Goal: Task Accomplishment & Management: Use online tool/utility

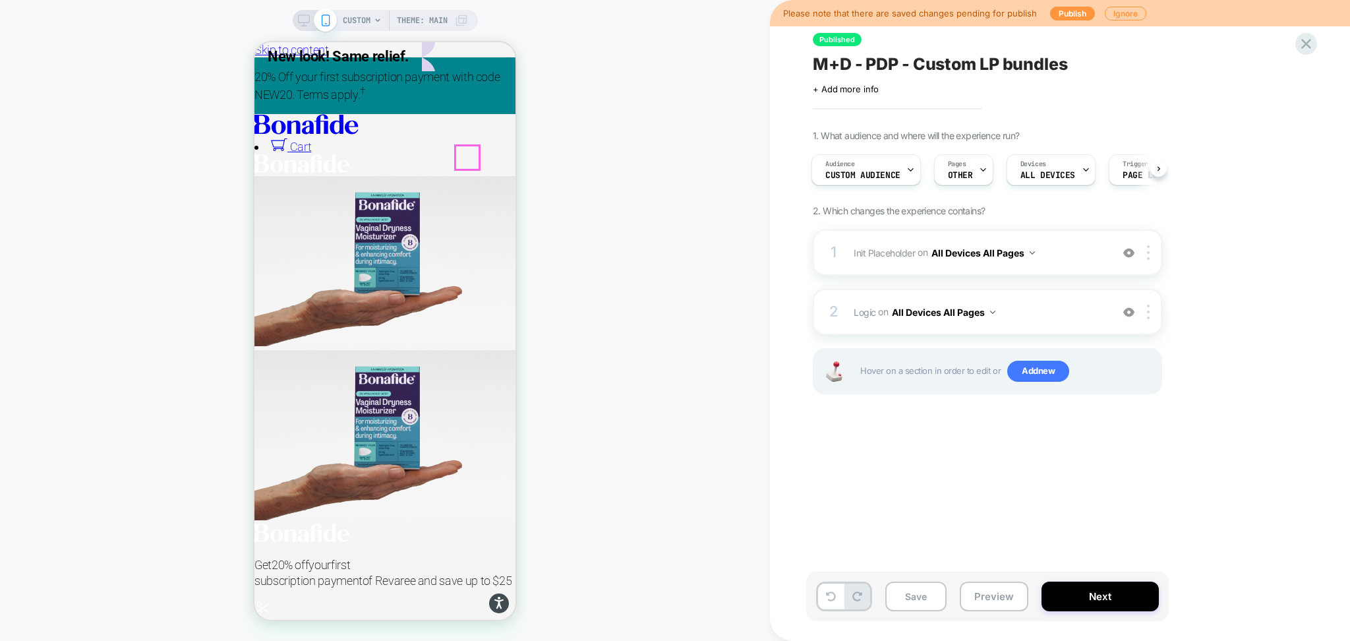
click at [471, 154] on div at bounding box center [384, 154] width 261 height 0
click at [987, 606] on button "Preview" at bounding box center [994, 596] width 69 height 30
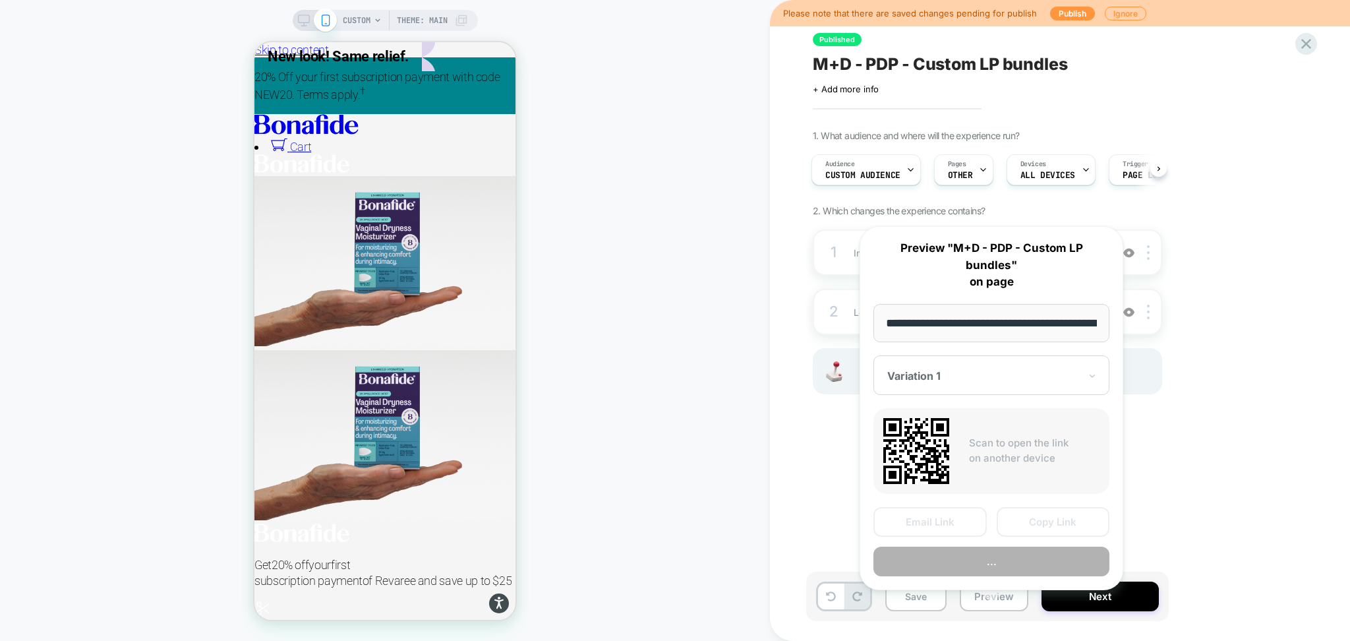
scroll to position [0, 179]
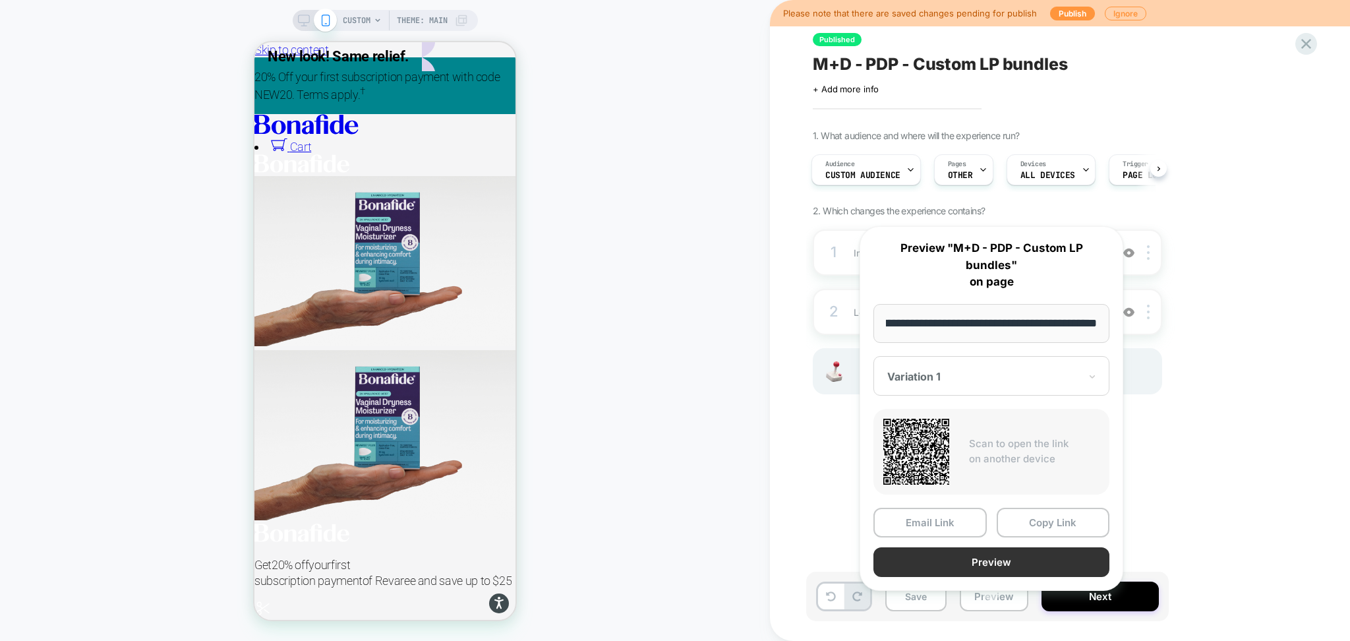
click at [990, 548] on button "Preview" at bounding box center [991, 562] width 236 height 30
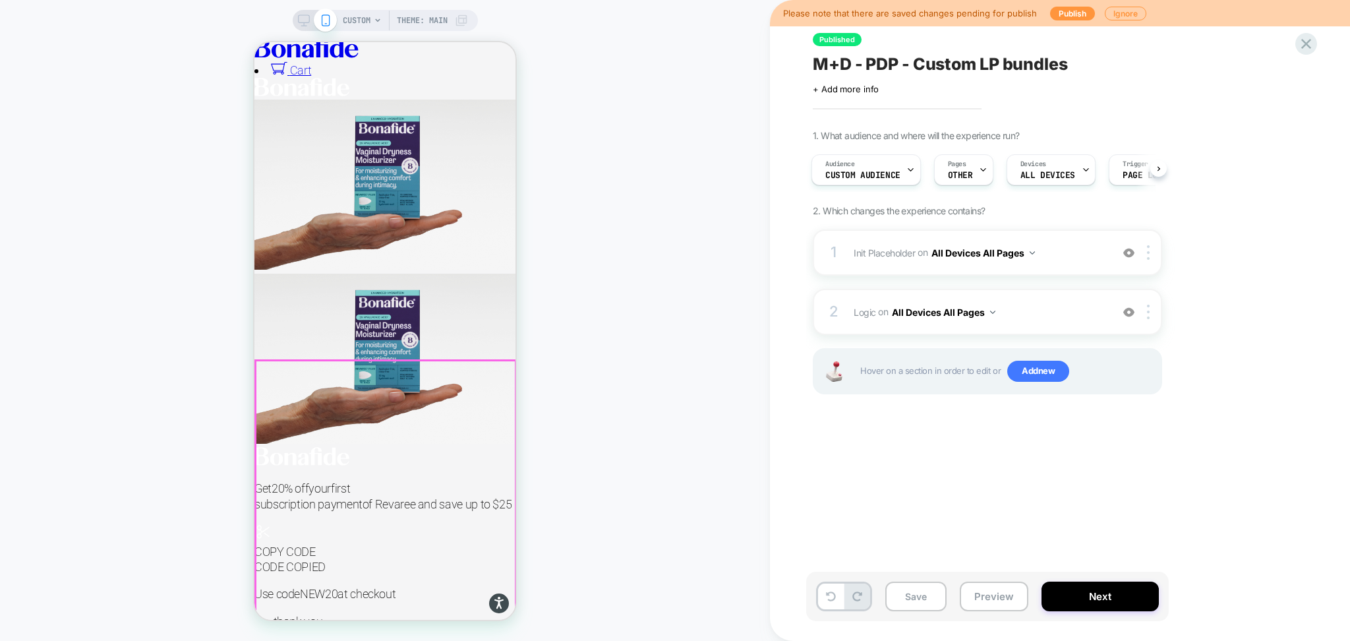
scroll to position [175, 0]
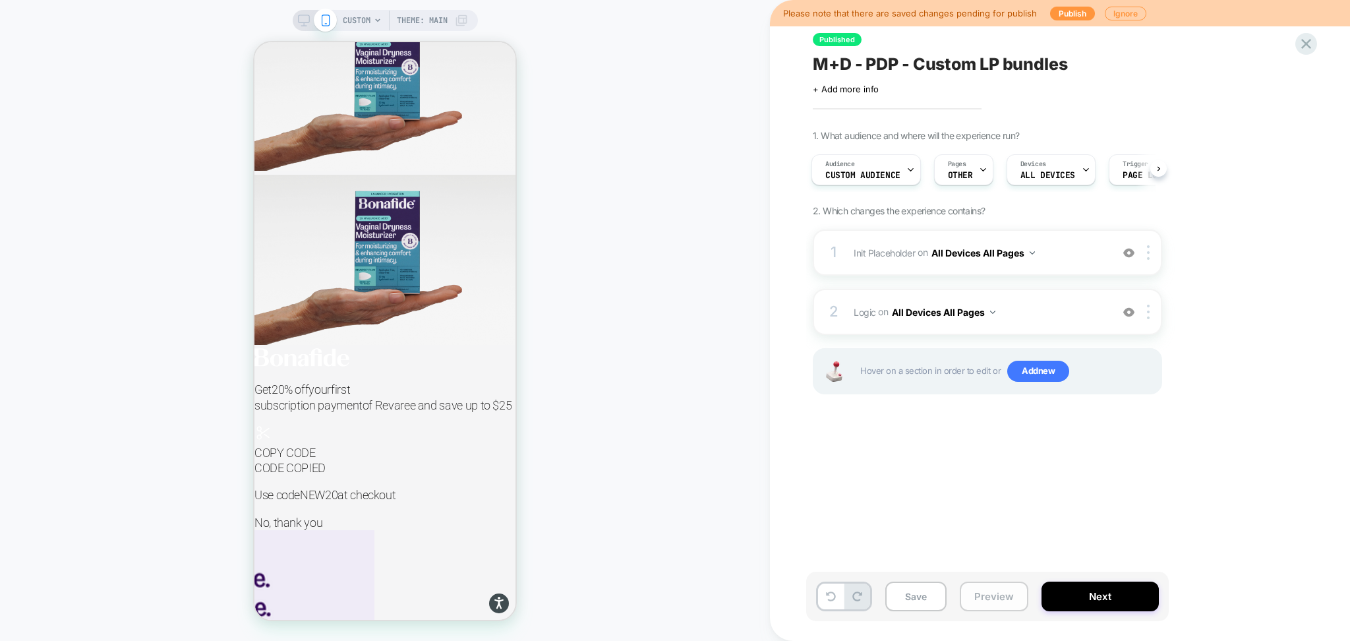
click at [1013, 604] on button "Preview" at bounding box center [994, 596] width 69 height 30
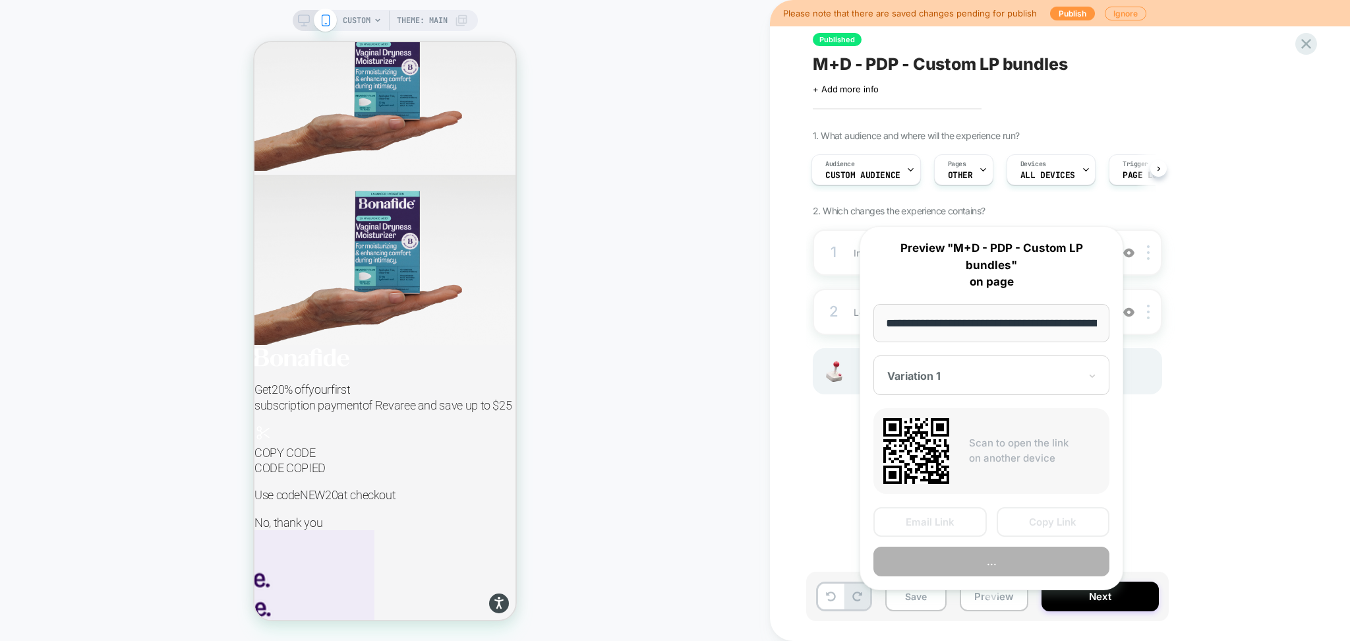
scroll to position [0, 179]
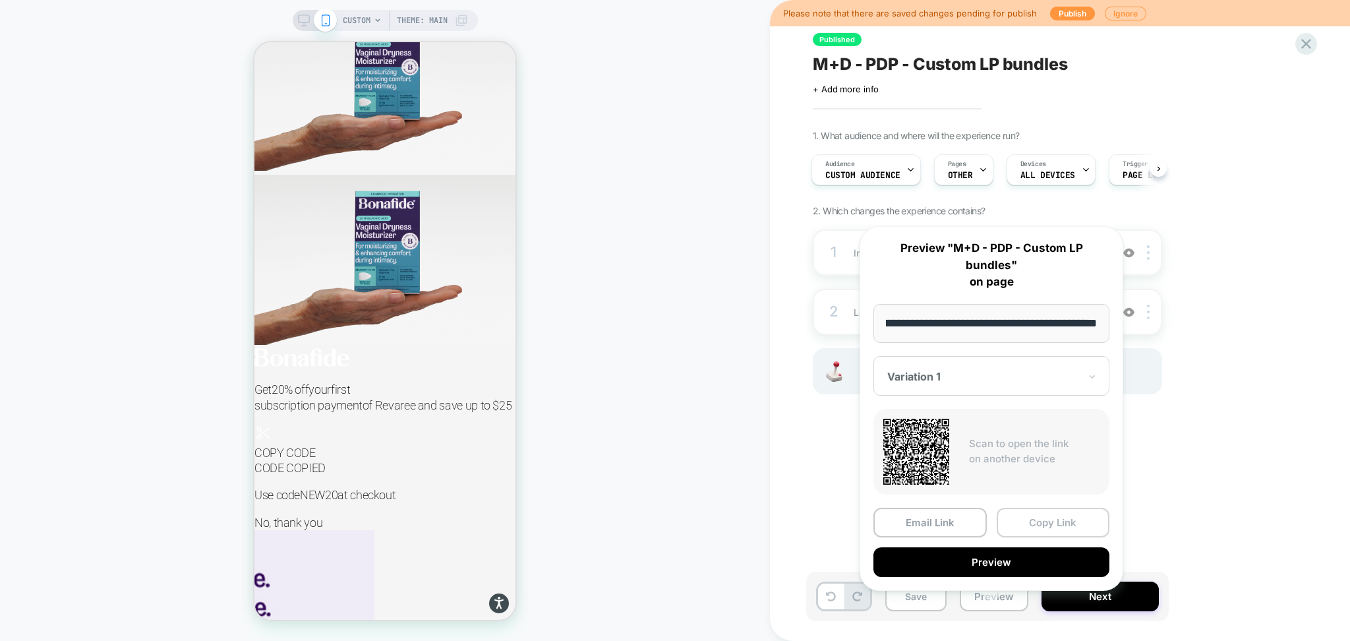
click at [1057, 508] on button "Copy Link" at bounding box center [1053, 523] width 113 height 30
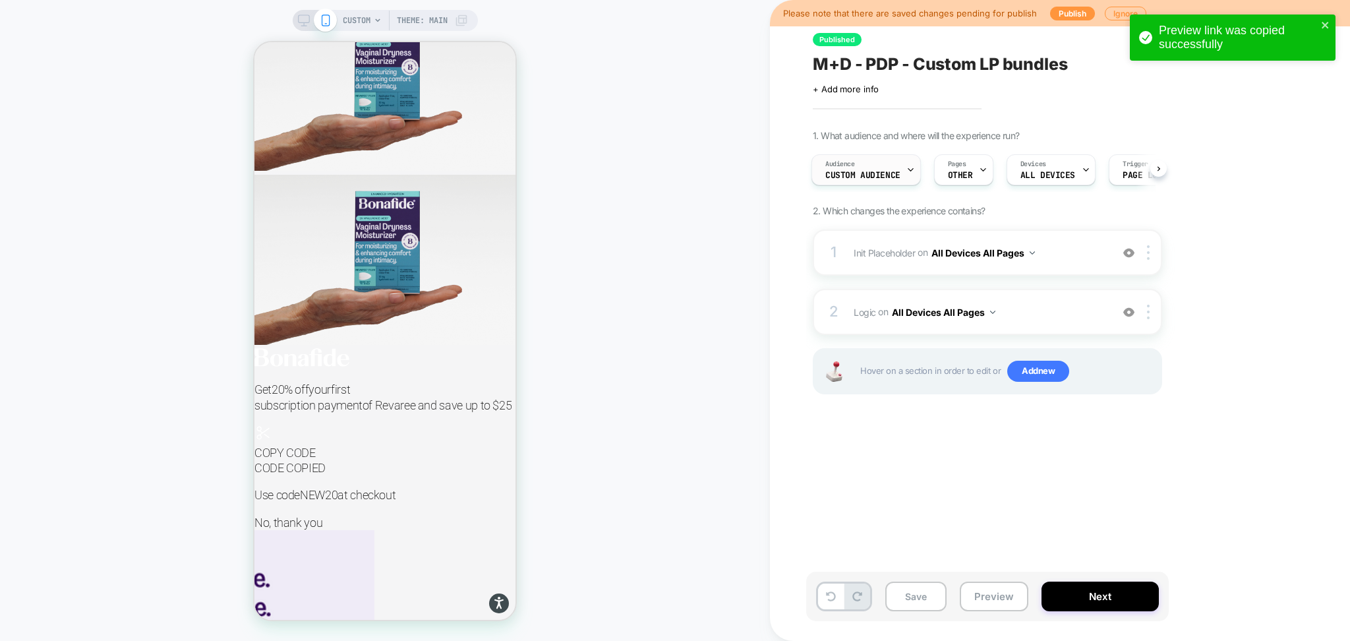
click at [870, 177] on span "Custom Audience" at bounding box center [862, 175] width 75 height 9
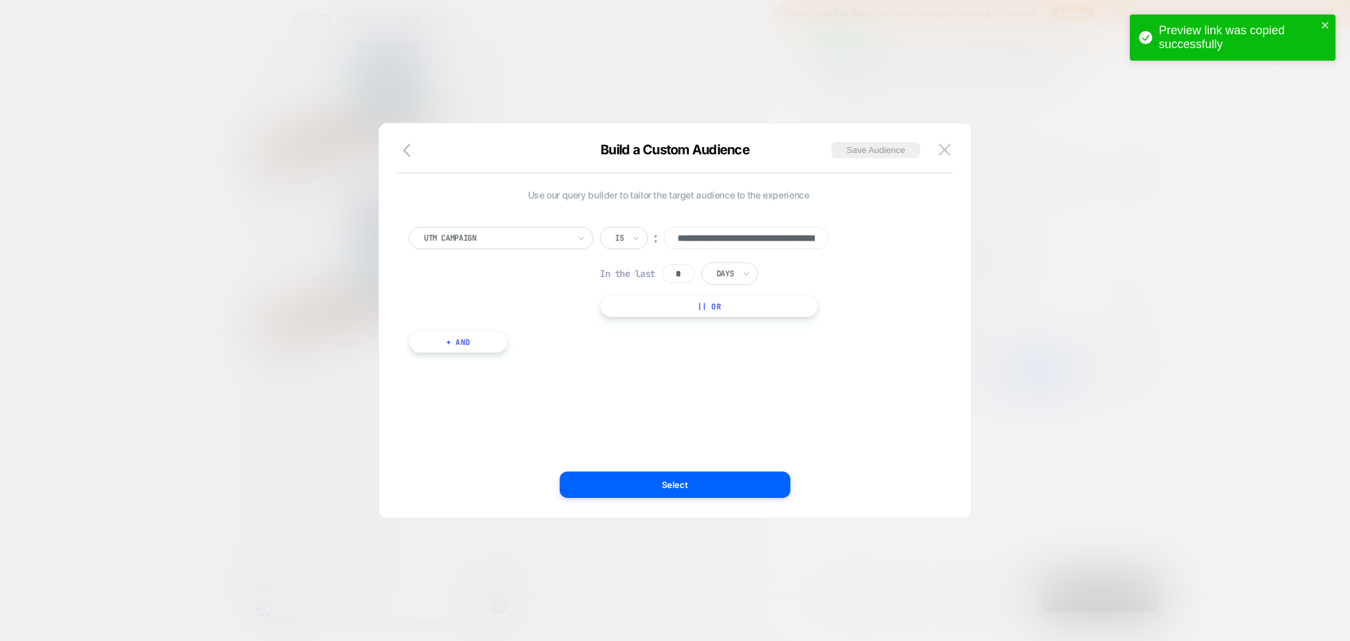
scroll to position [0, 294]
click at [409, 160] on button "button" at bounding box center [411, 151] width 24 height 19
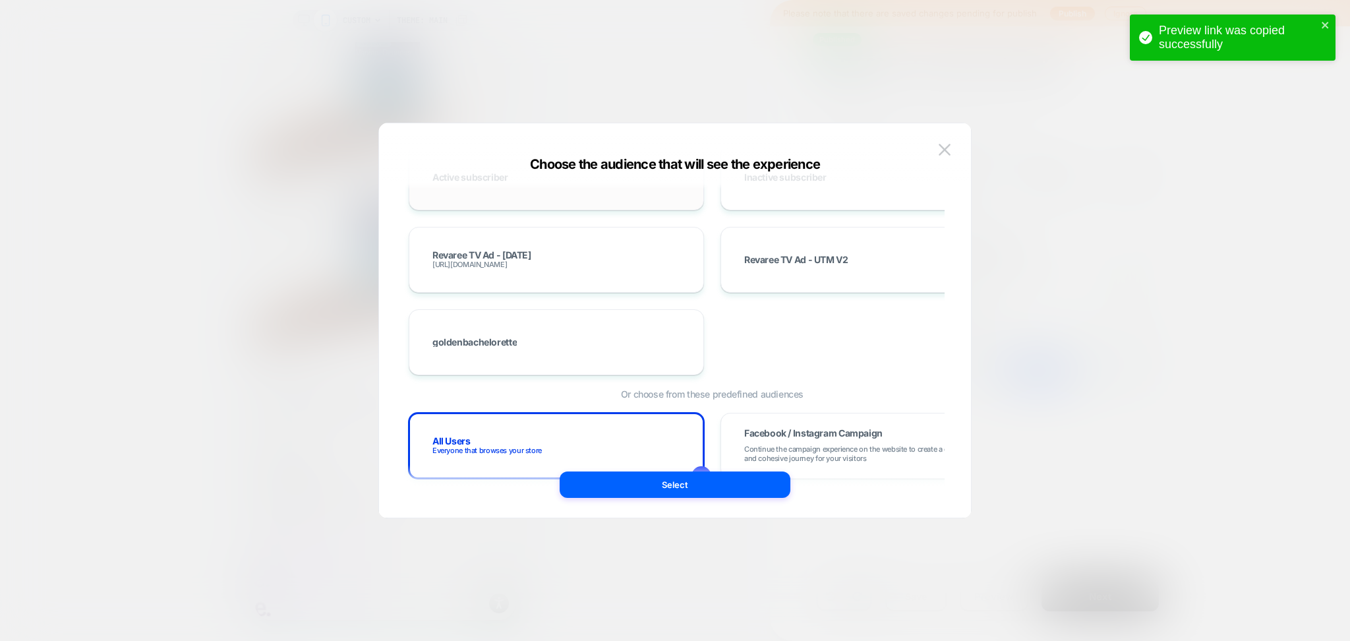
scroll to position [351, 0]
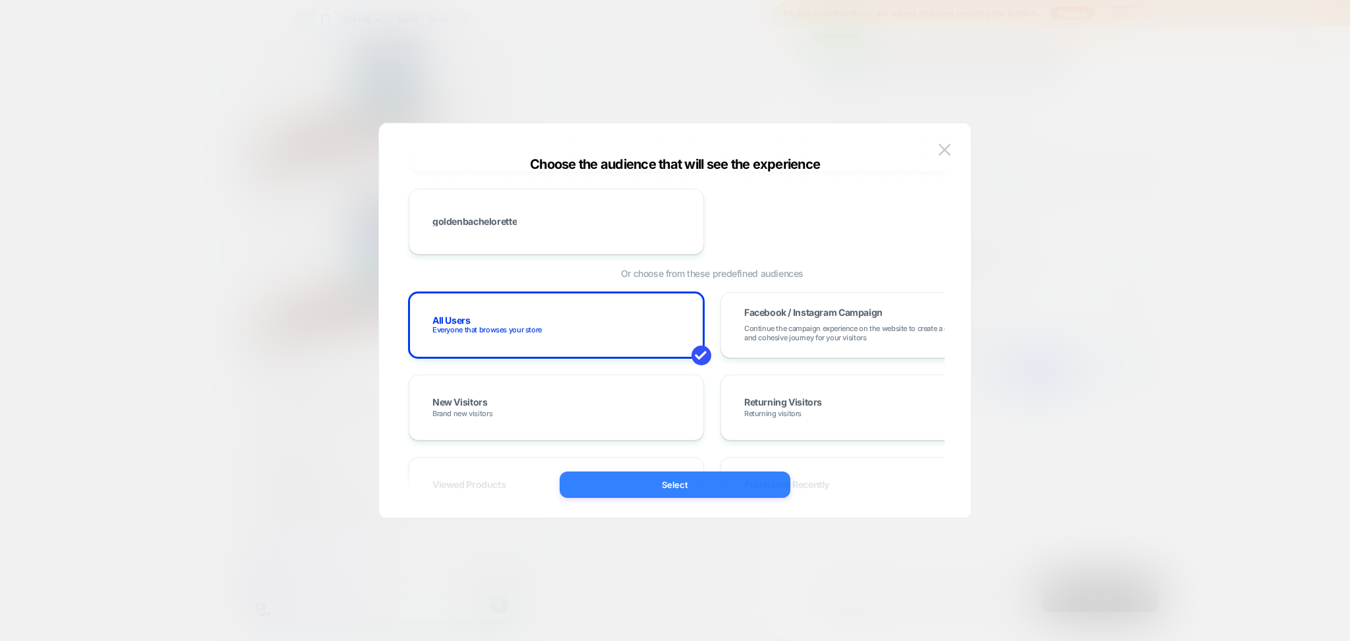
click at [606, 481] on button "Select" at bounding box center [675, 484] width 231 height 26
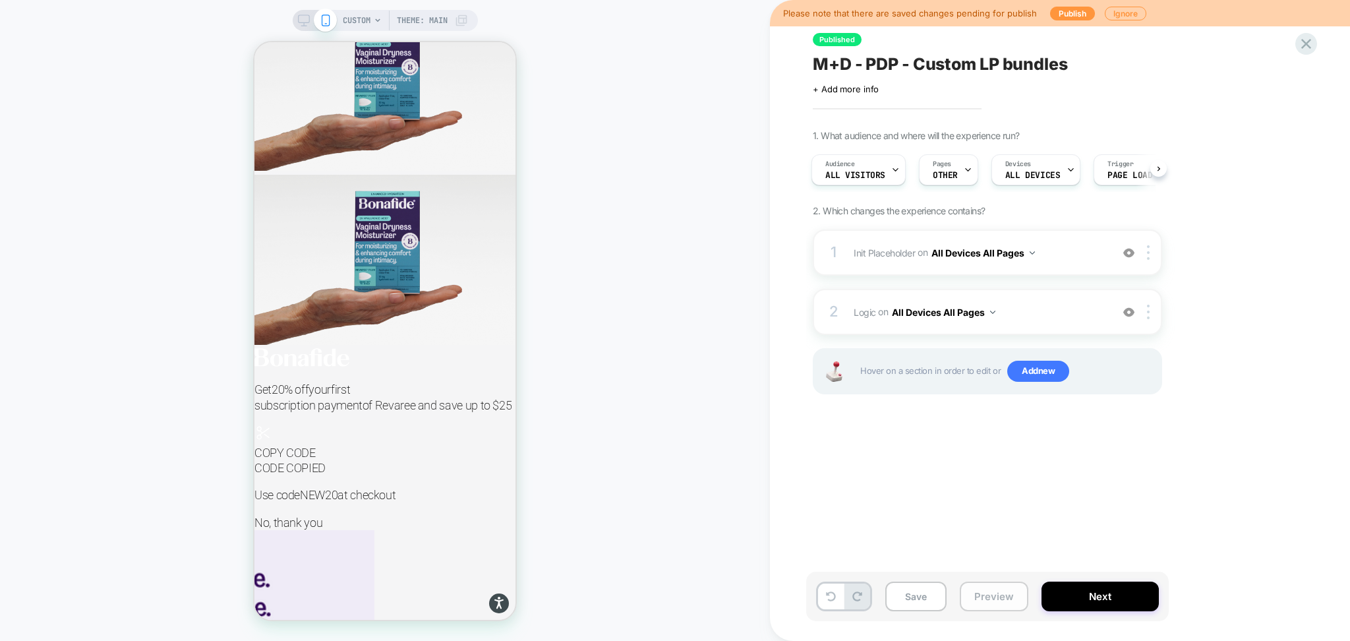
click at [987, 594] on button "Preview" at bounding box center [994, 596] width 69 height 30
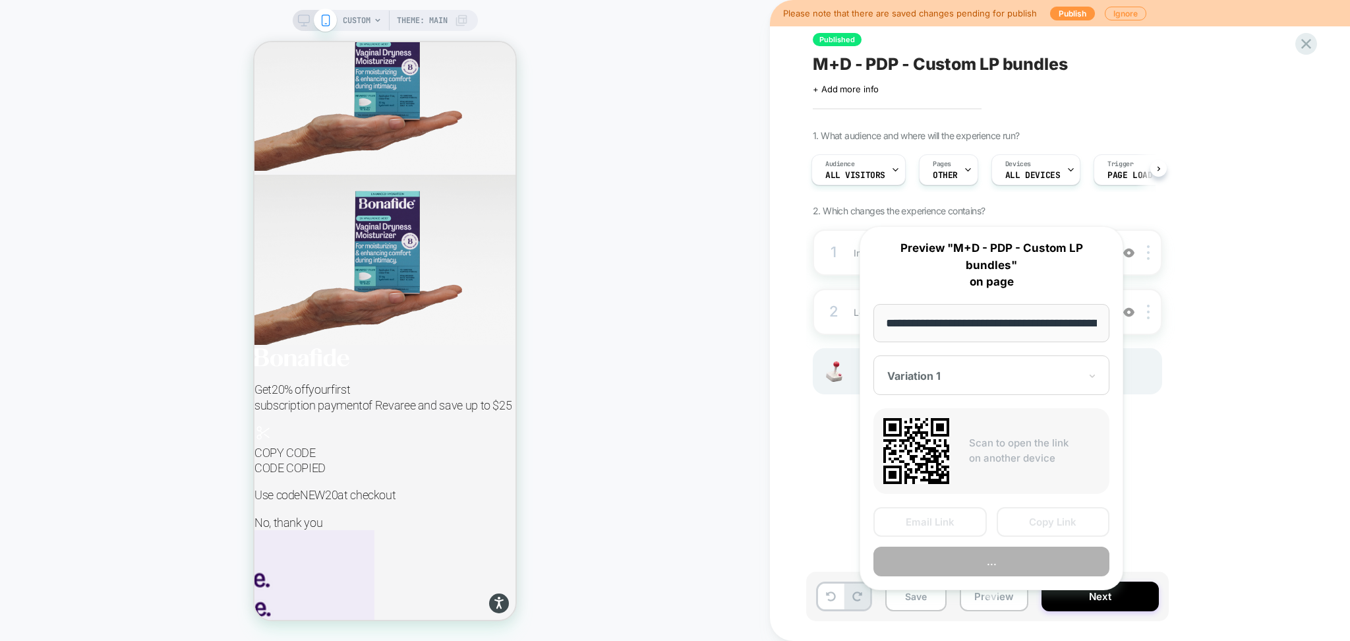
scroll to position [0, 179]
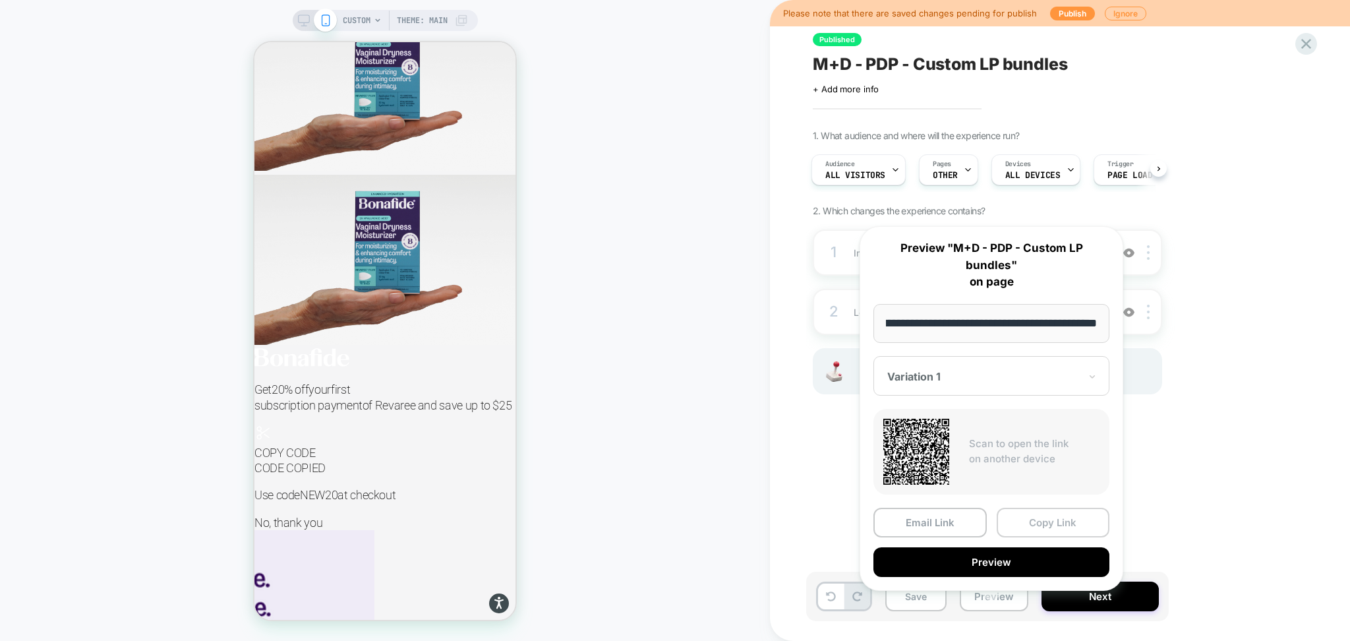
click at [1036, 508] on button "Copy Link" at bounding box center [1053, 523] width 113 height 30
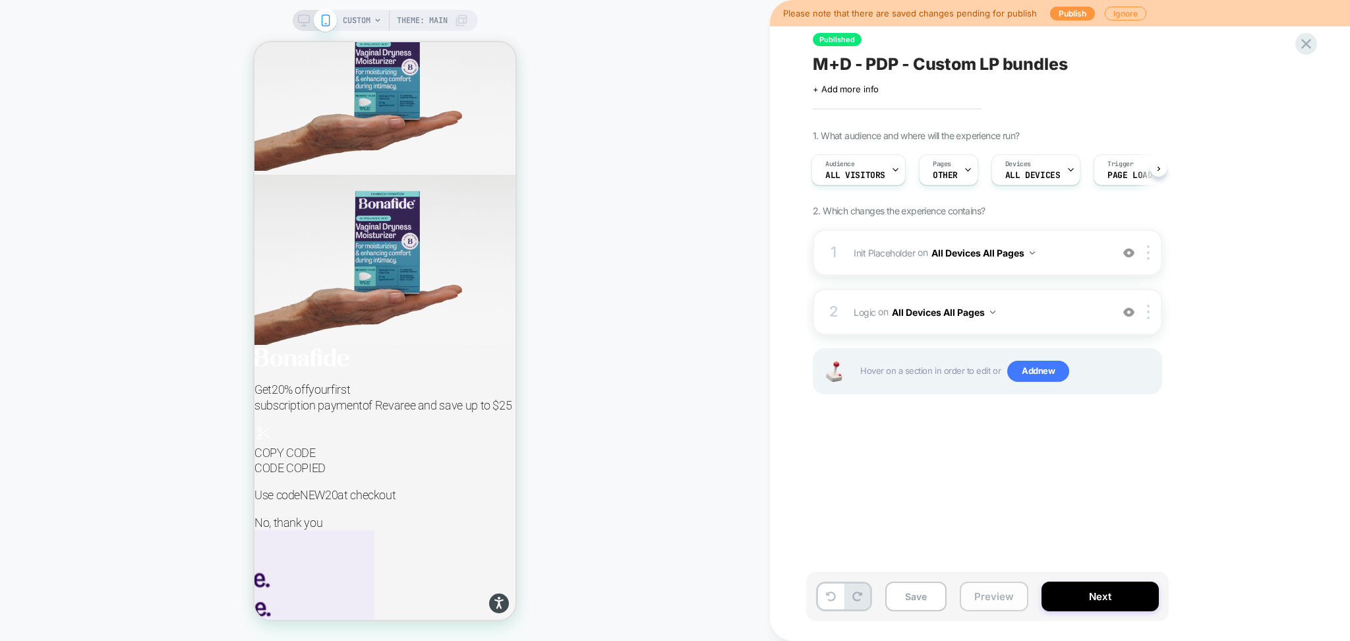
click at [980, 592] on button "Preview" at bounding box center [994, 596] width 69 height 30
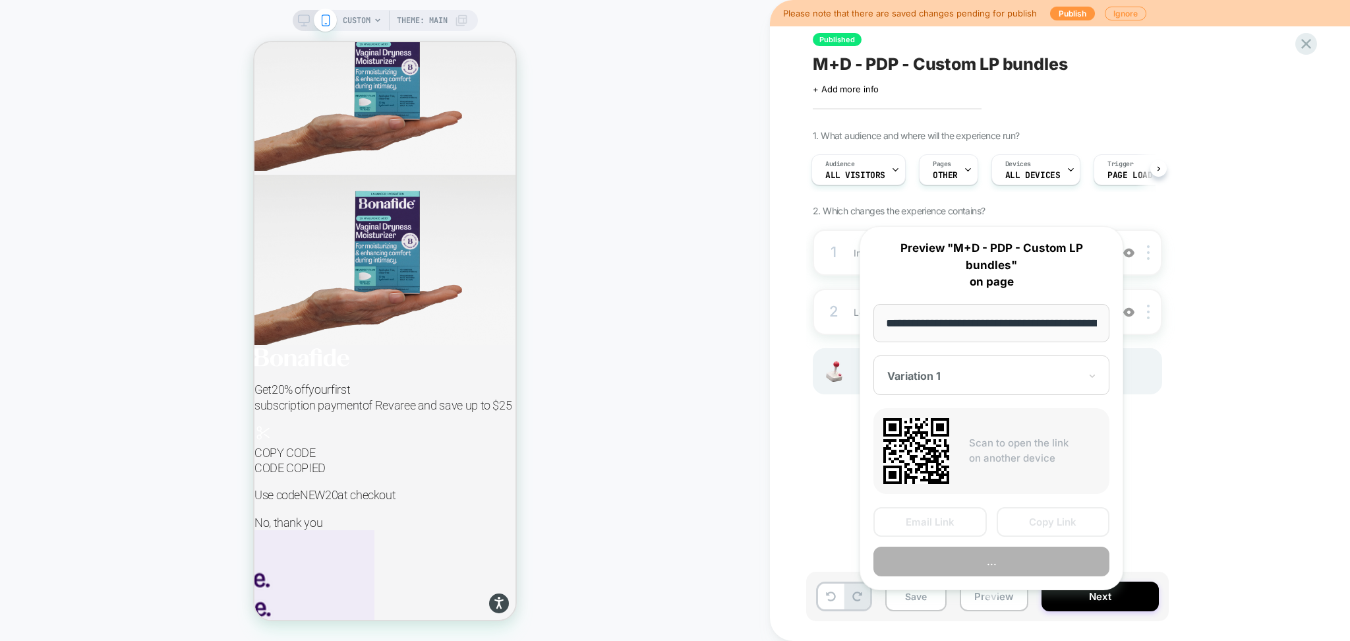
scroll to position [0, 179]
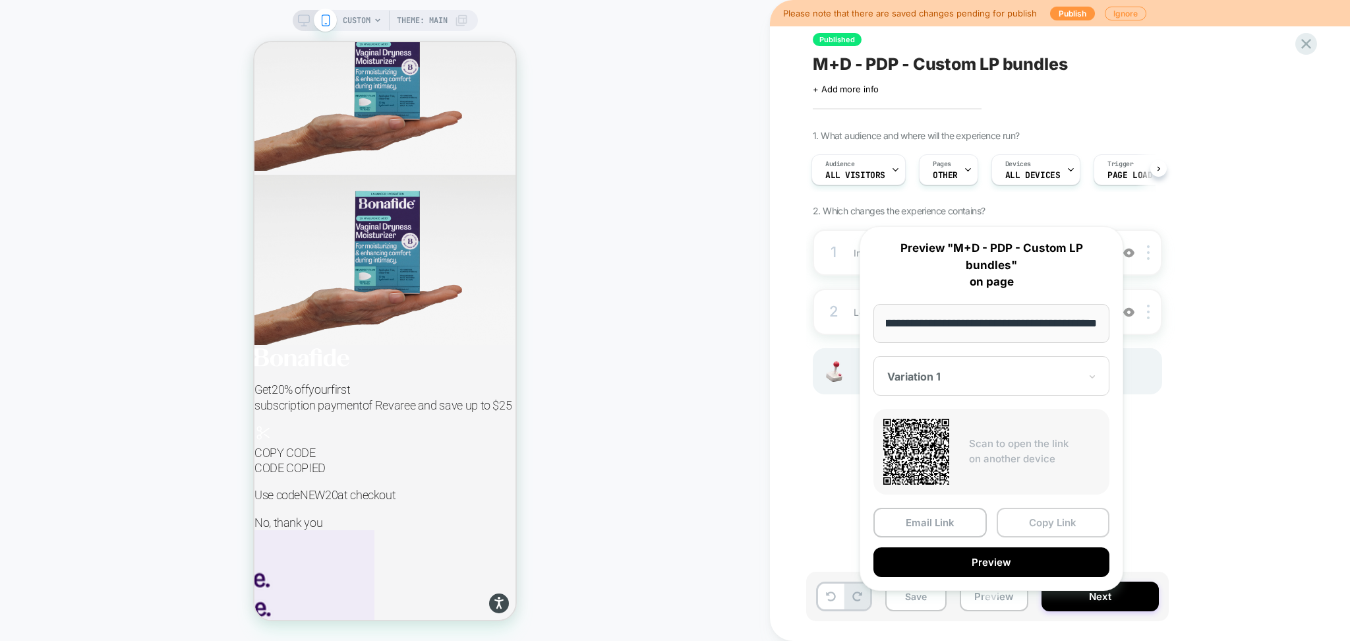
click at [1018, 508] on button "Copy Link" at bounding box center [1053, 523] width 113 height 30
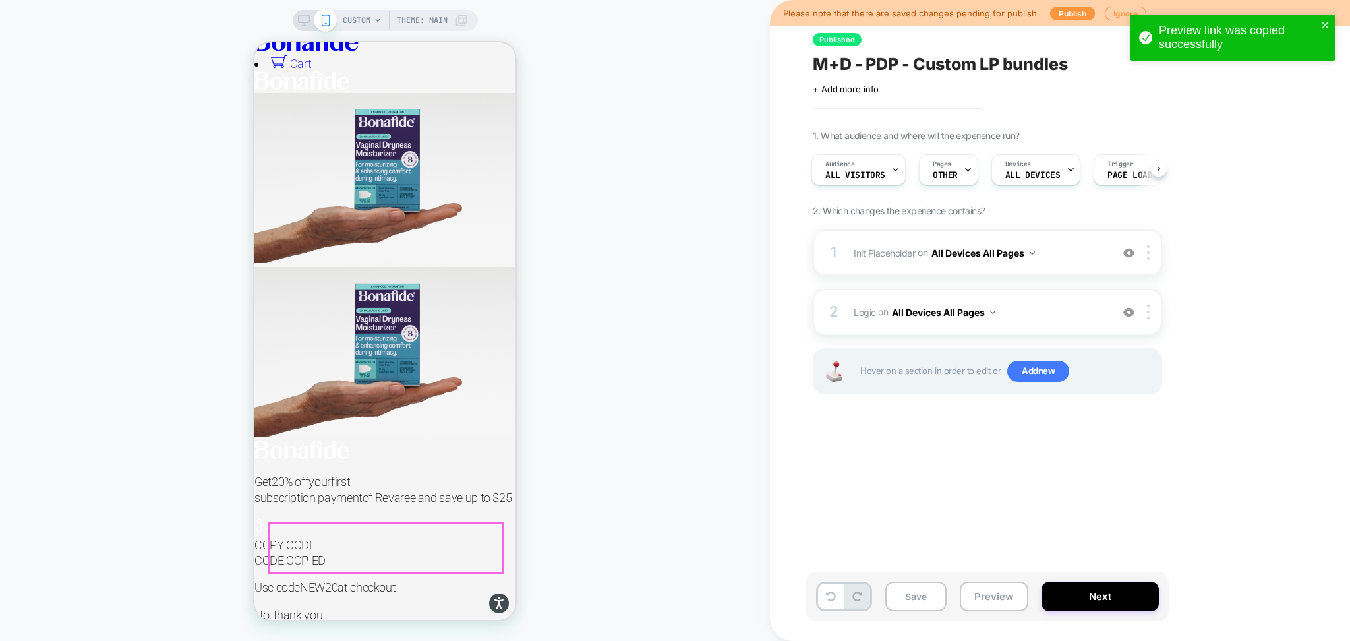
scroll to position [0, 0]
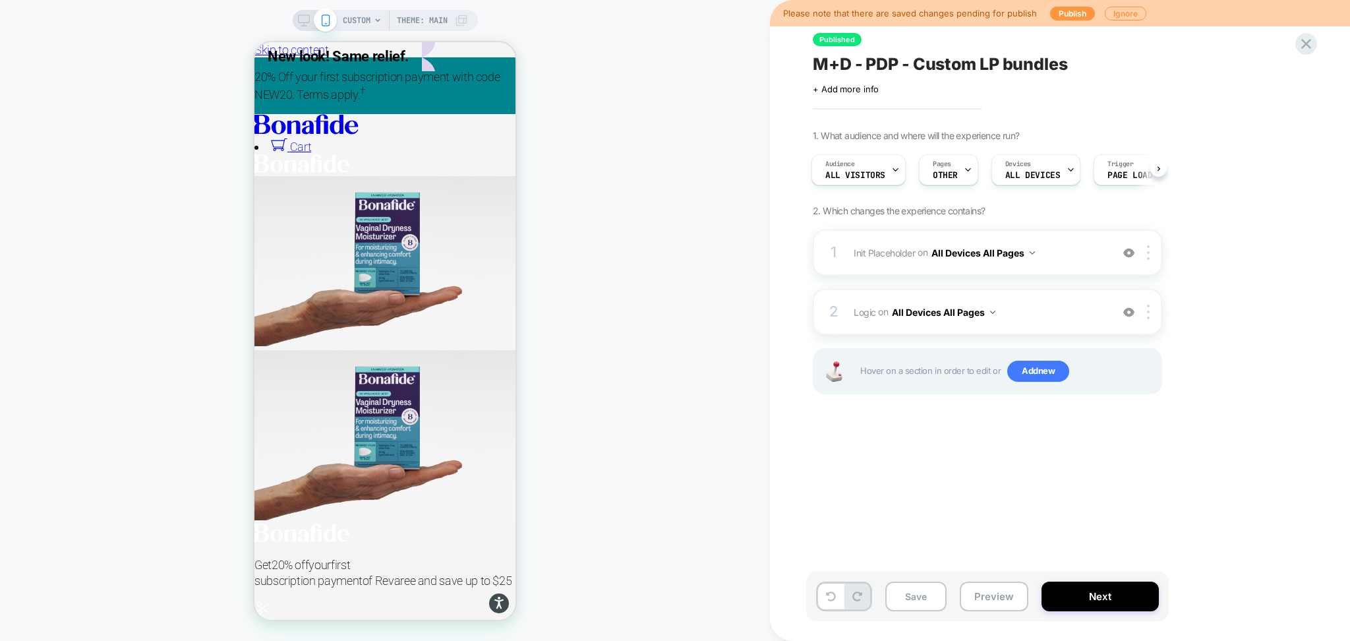
click at [972, 64] on span "M+D - PDP - Custom LP bundles" at bounding box center [940, 64] width 255 height 20
click at [972, 64] on textarea "**********" at bounding box center [984, 64] width 342 height 20
click at [995, 595] on button "Preview" at bounding box center [994, 596] width 69 height 30
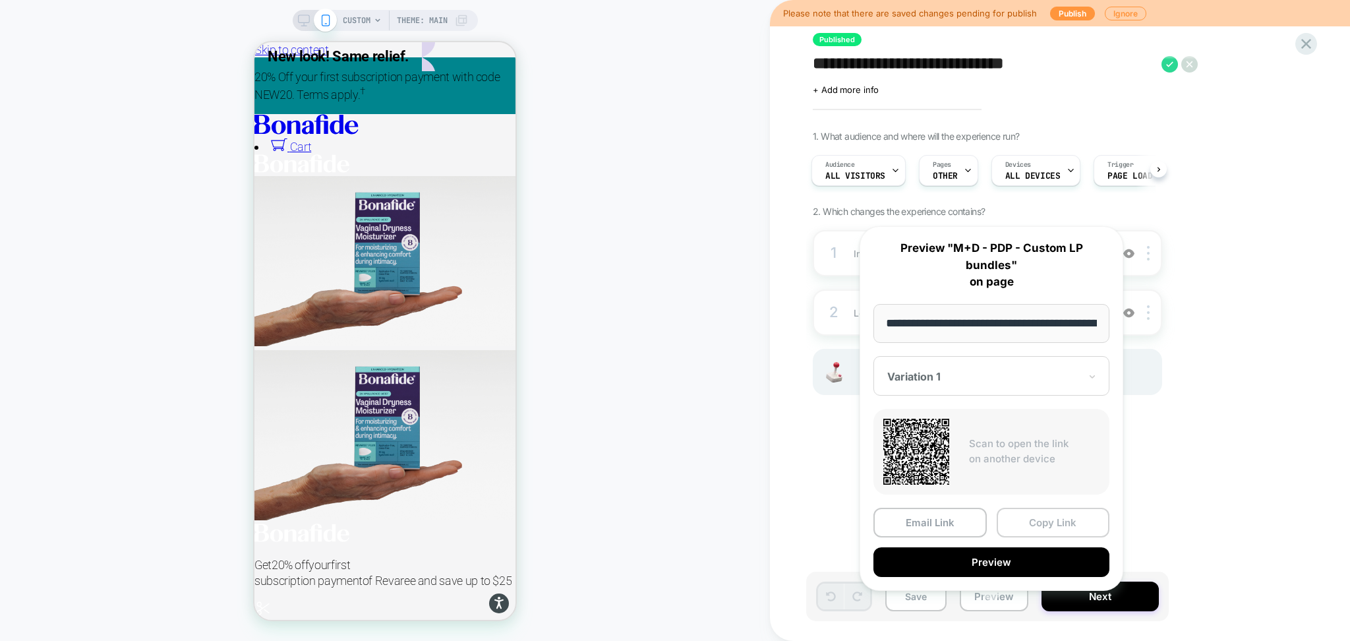
click at [1018, 508] on button "Copy Link" at bounding box center [1053, 523] width 113 height 30
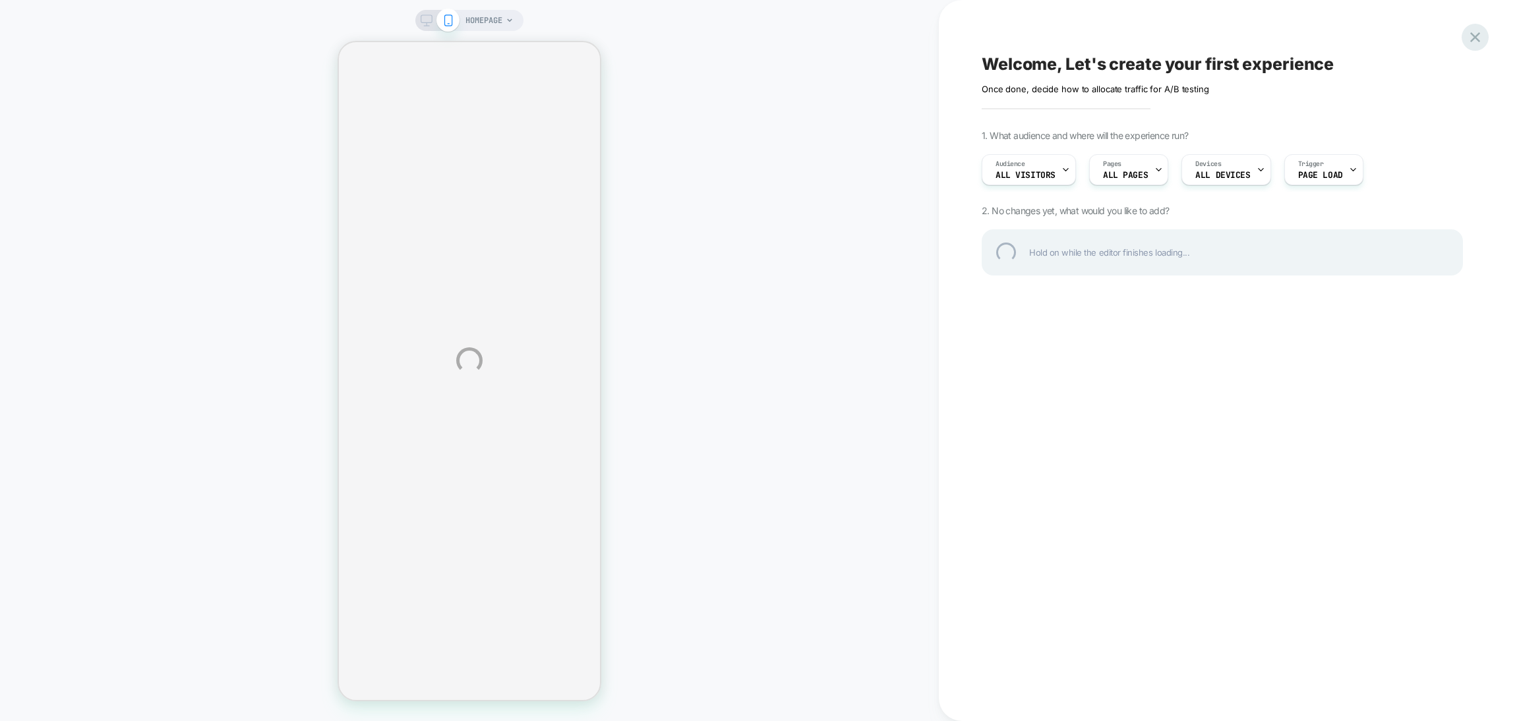
click at [1477, 40] on div at bounding box center [1474, 37] width 27 height 27
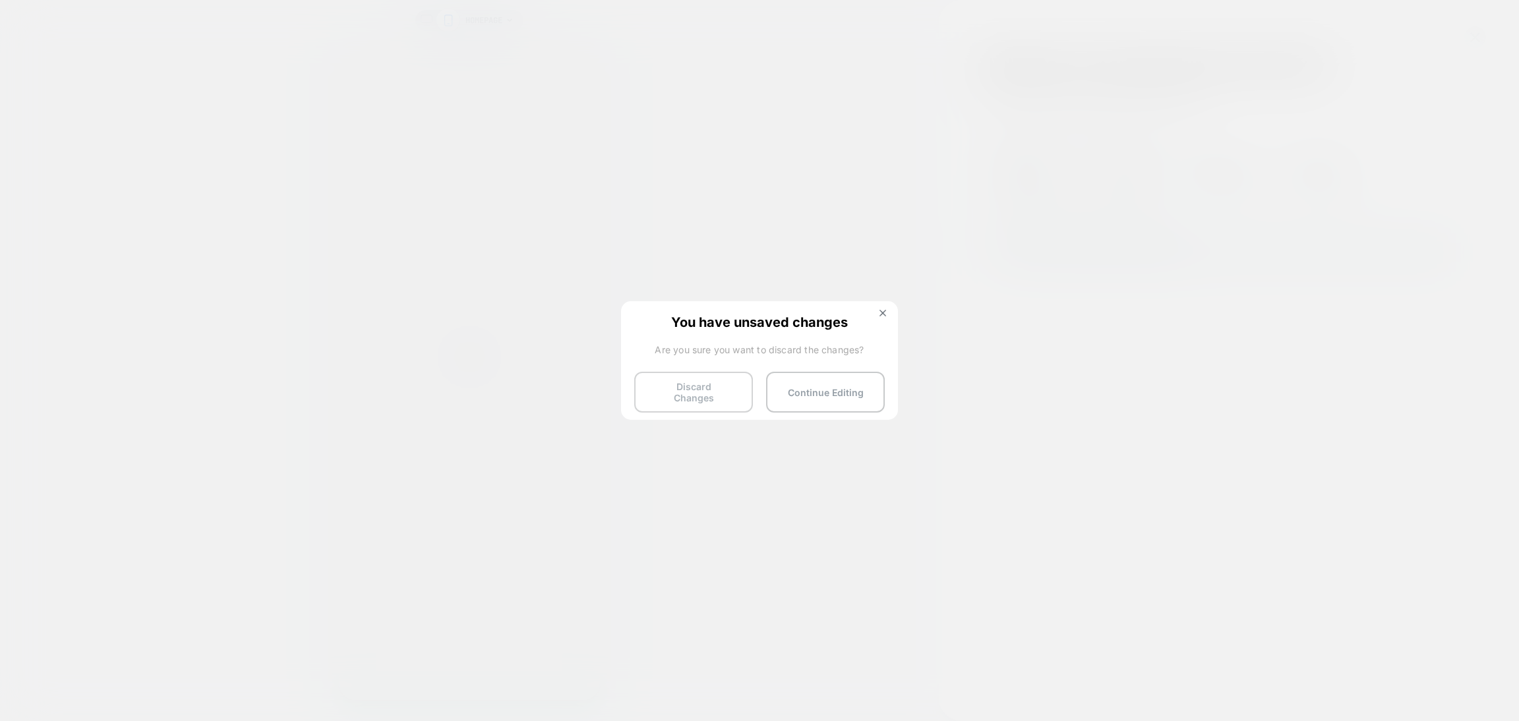
click at [650, 384] on button "Discard Changes" at bounding box center [693, 392] width 119 height 41
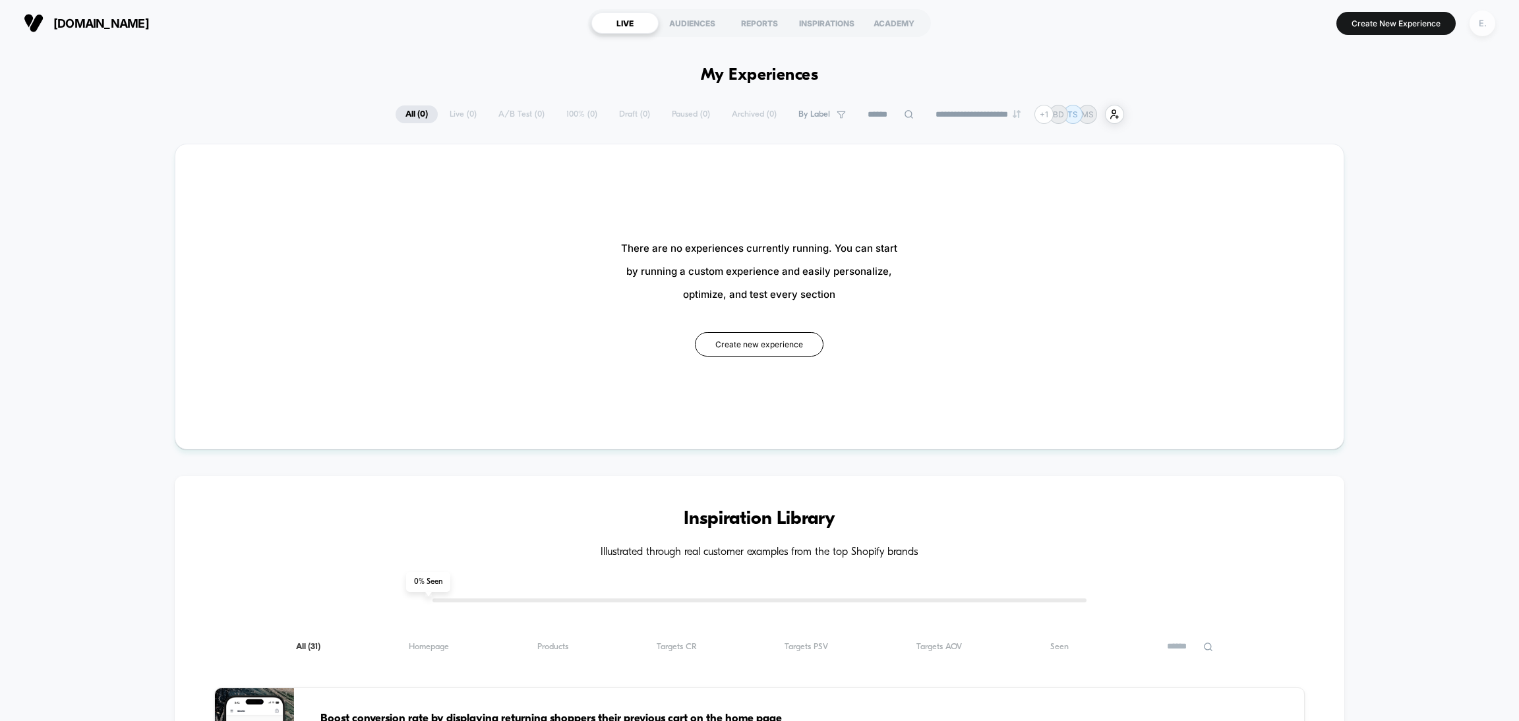
click at [1479, 13] on div "E." at bounding box center [1482, 24] width 26 height 26
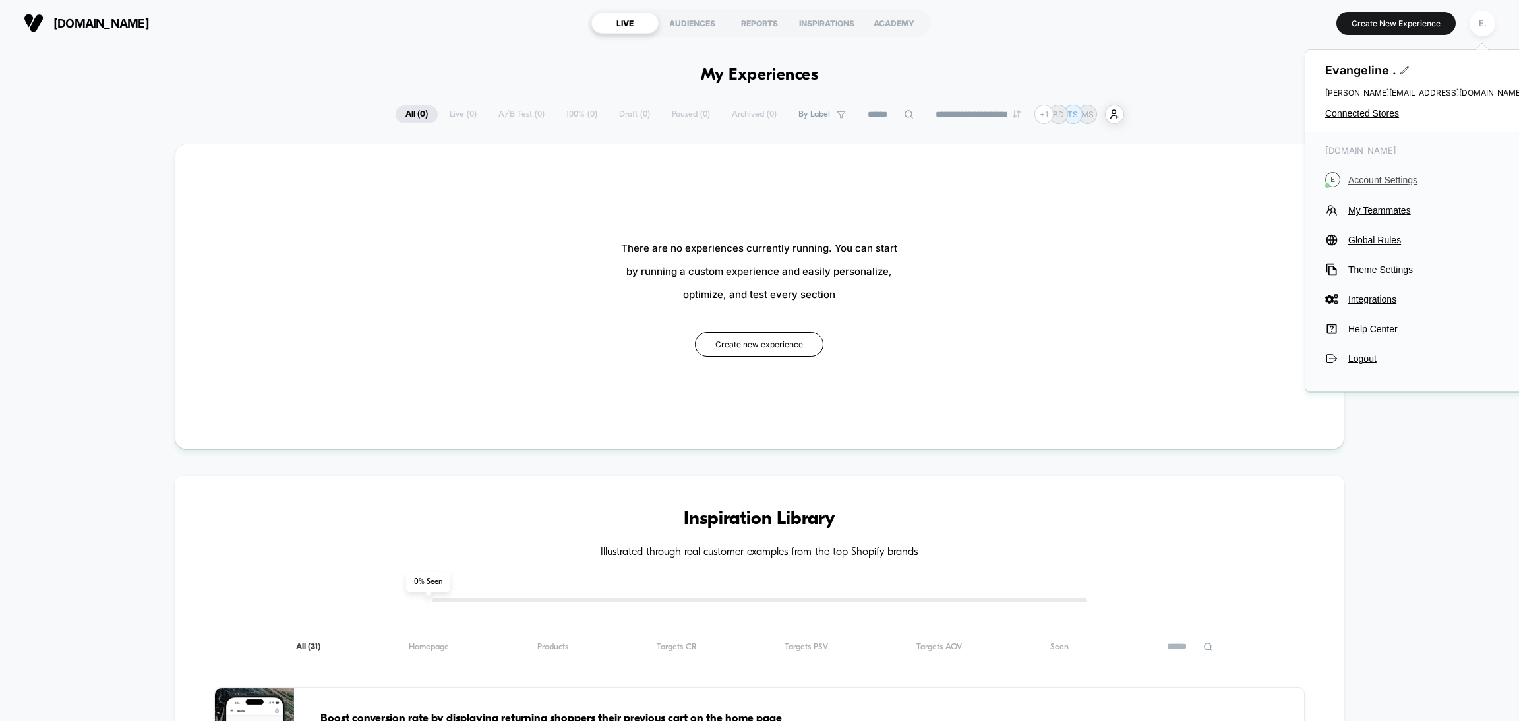
click at [1392, 182] on span "Account Settings" at bounding box center [1435, 180] width 175 height 11
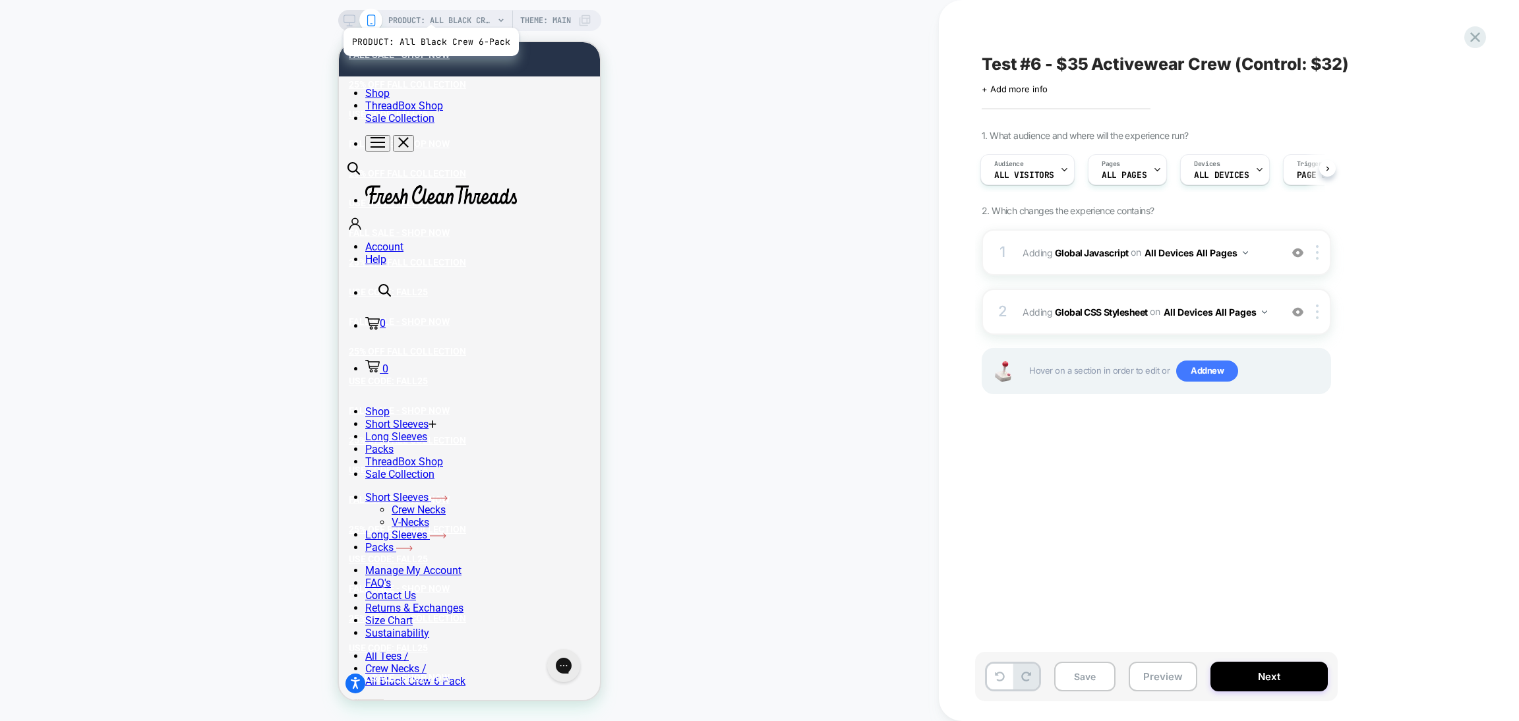
click at [429, 11] on span "PRODUCT: All Black Crew 6-Pack" at bounding box center [440, 20] width 105 height 21
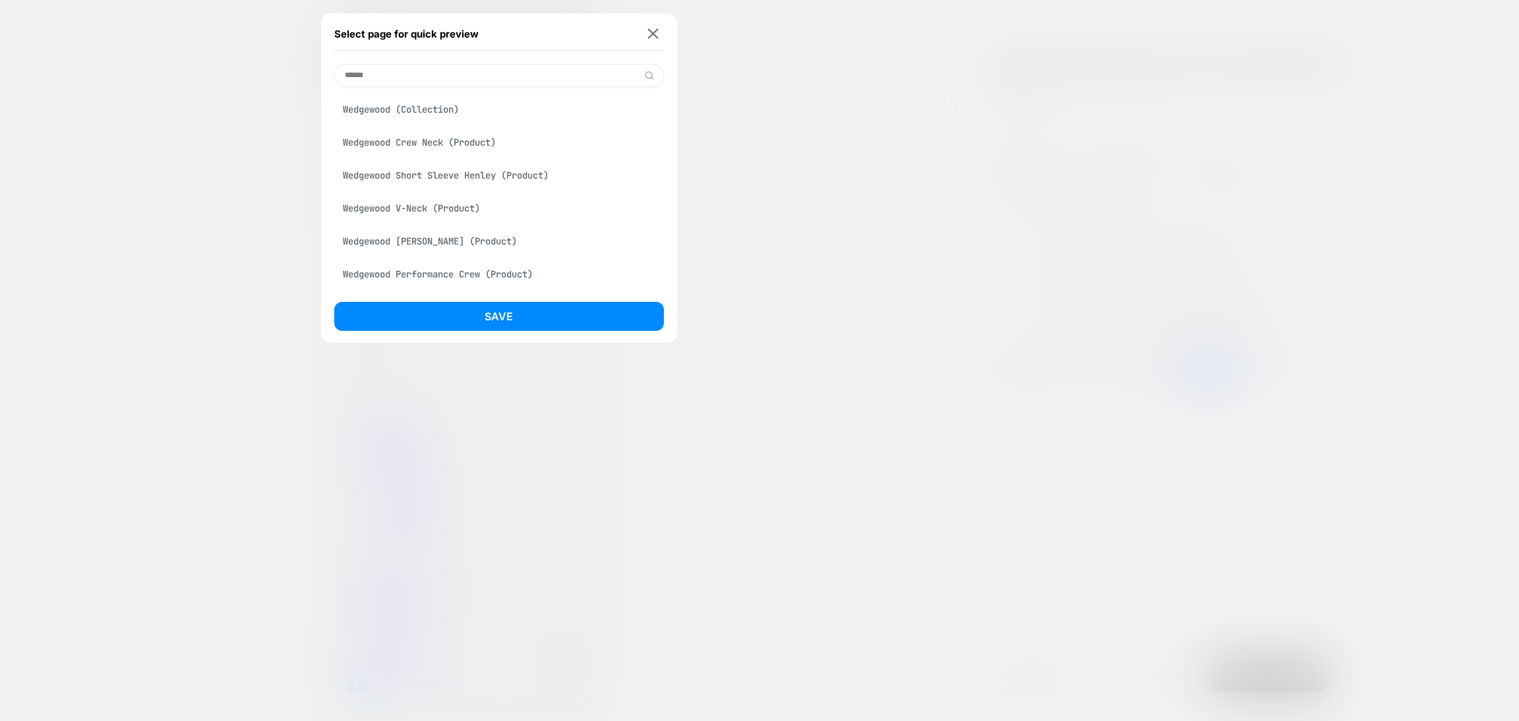
type input "******"
click at [460, 281] on div "Wedgewood Performance Crew (Product)" at bounding box center [499, 274] width 330 height 25
click at [465, 312] on button "Save" at bounding box center [499, 316] width 330 height 29
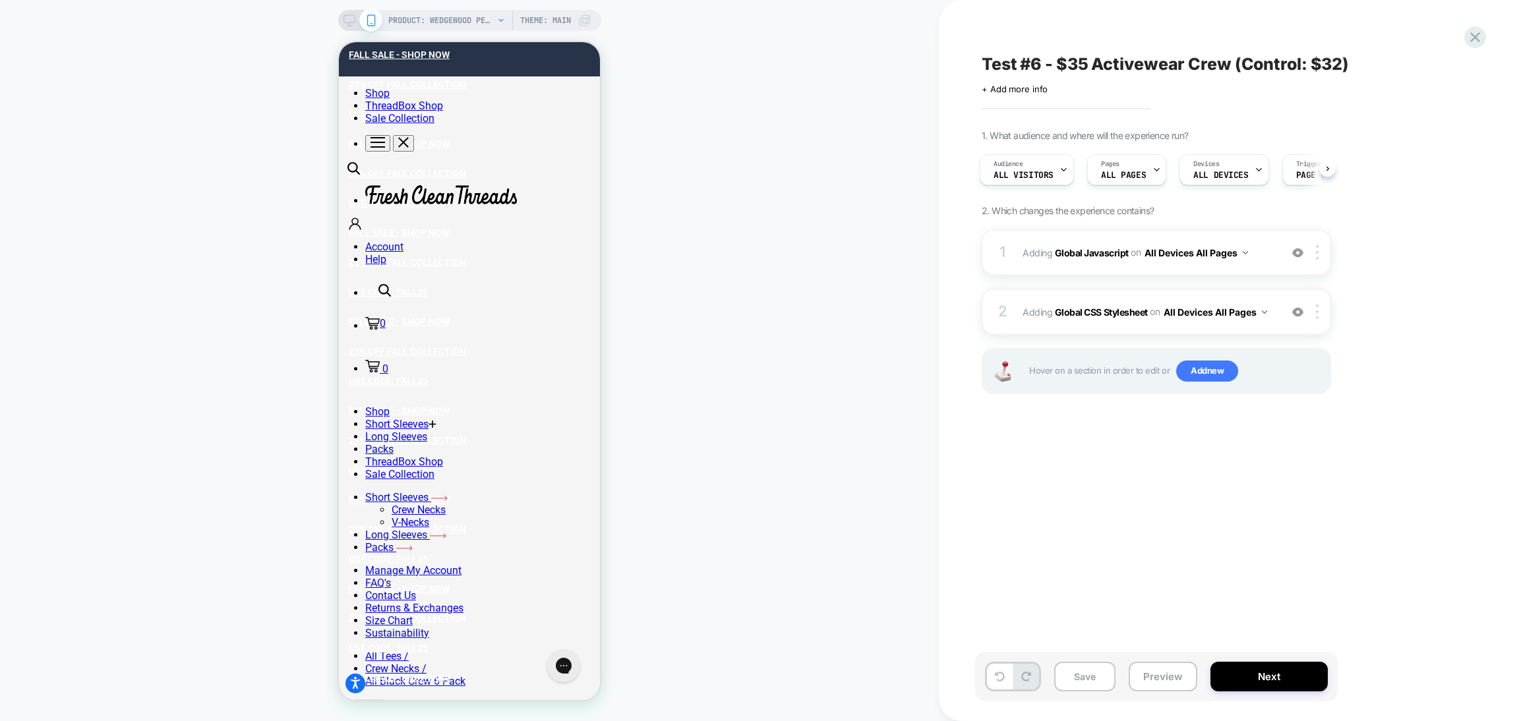
scroll to position [0, 3]
click at [1158, 684] on button "Preview" at bounding box center [1163, 677] width 69 height 30
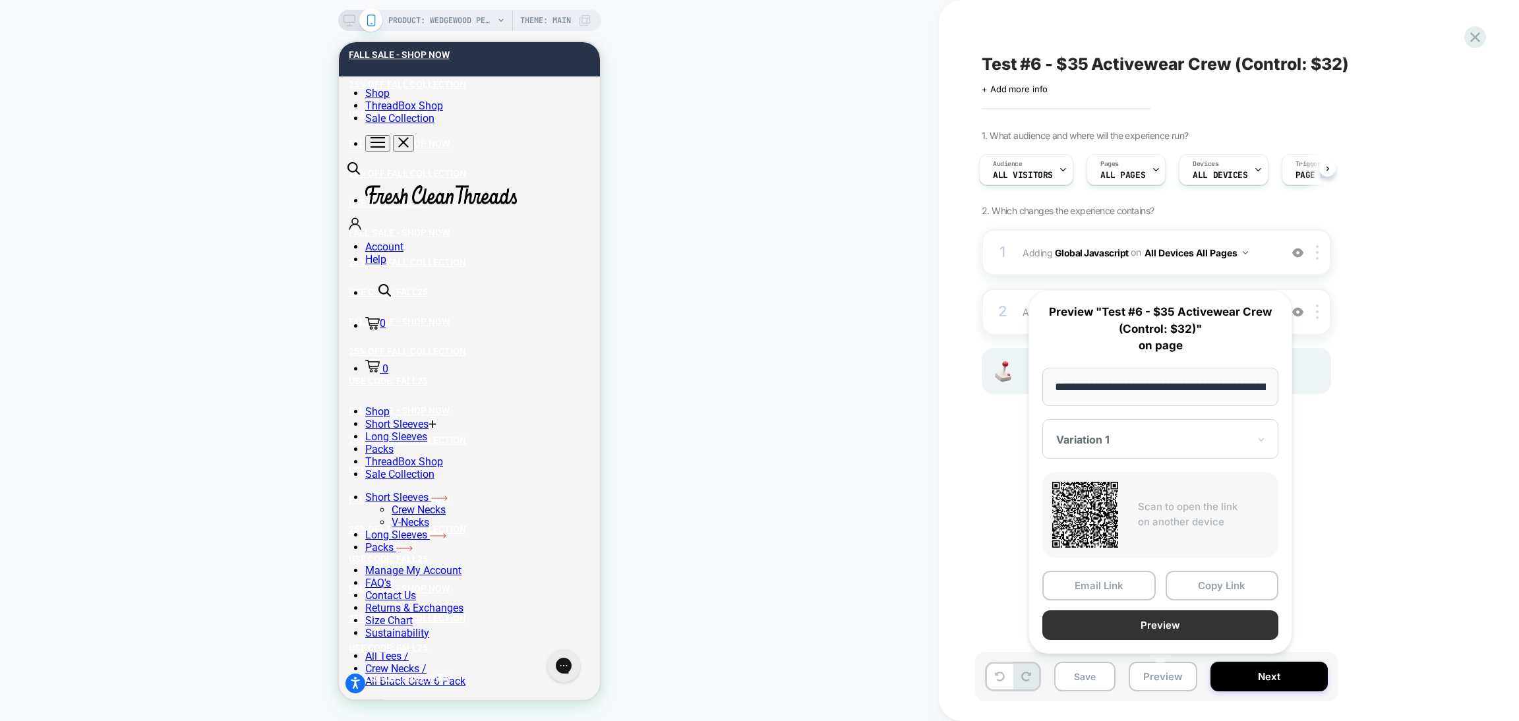
scroll to position [0, 252]
click at [1144, 625] on button "Preview" at bounding box center [1160, 625] width 236 height 30
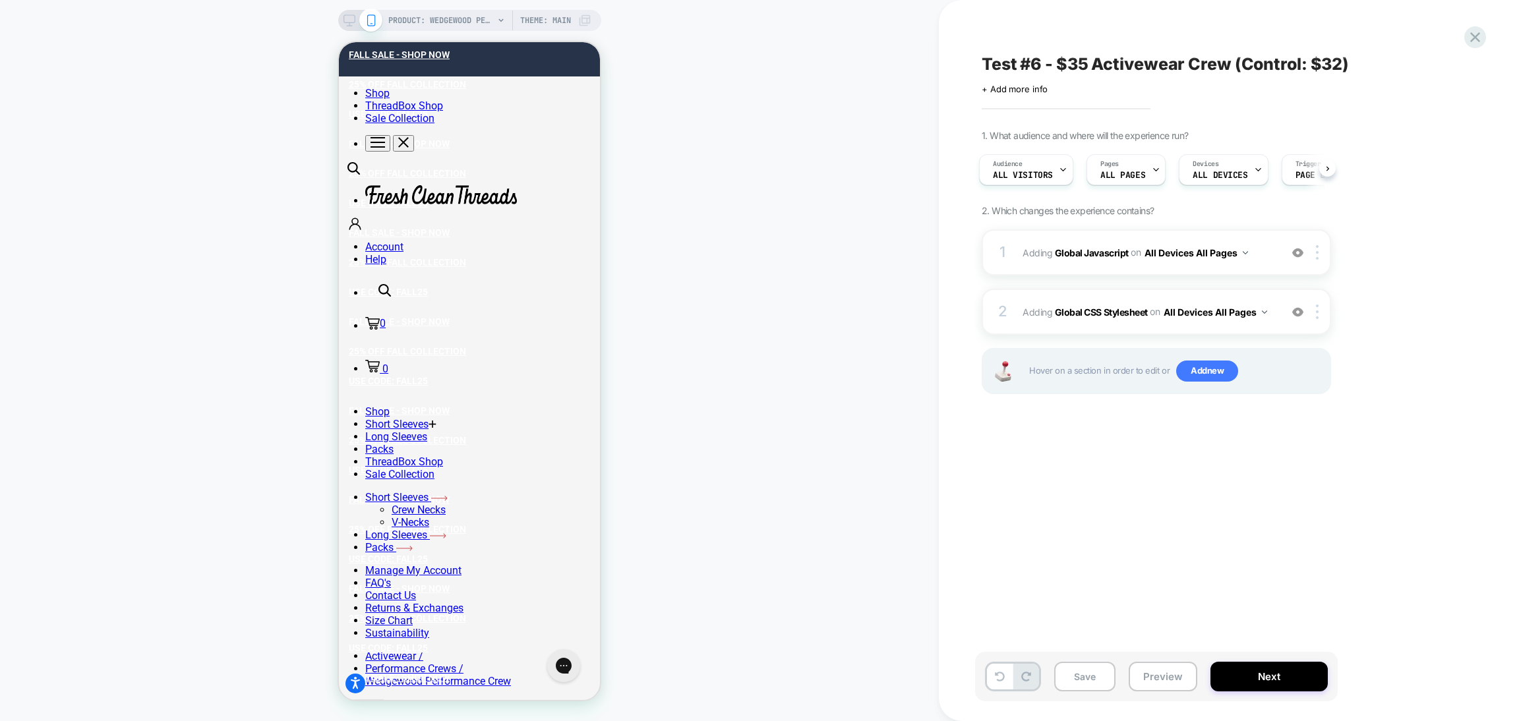
scroll to position [0, 0]
click at [488, 19] on span "PRODUCT: Wedgewood Performance Crew" at bounding box center [440, 20] width 105 height 21
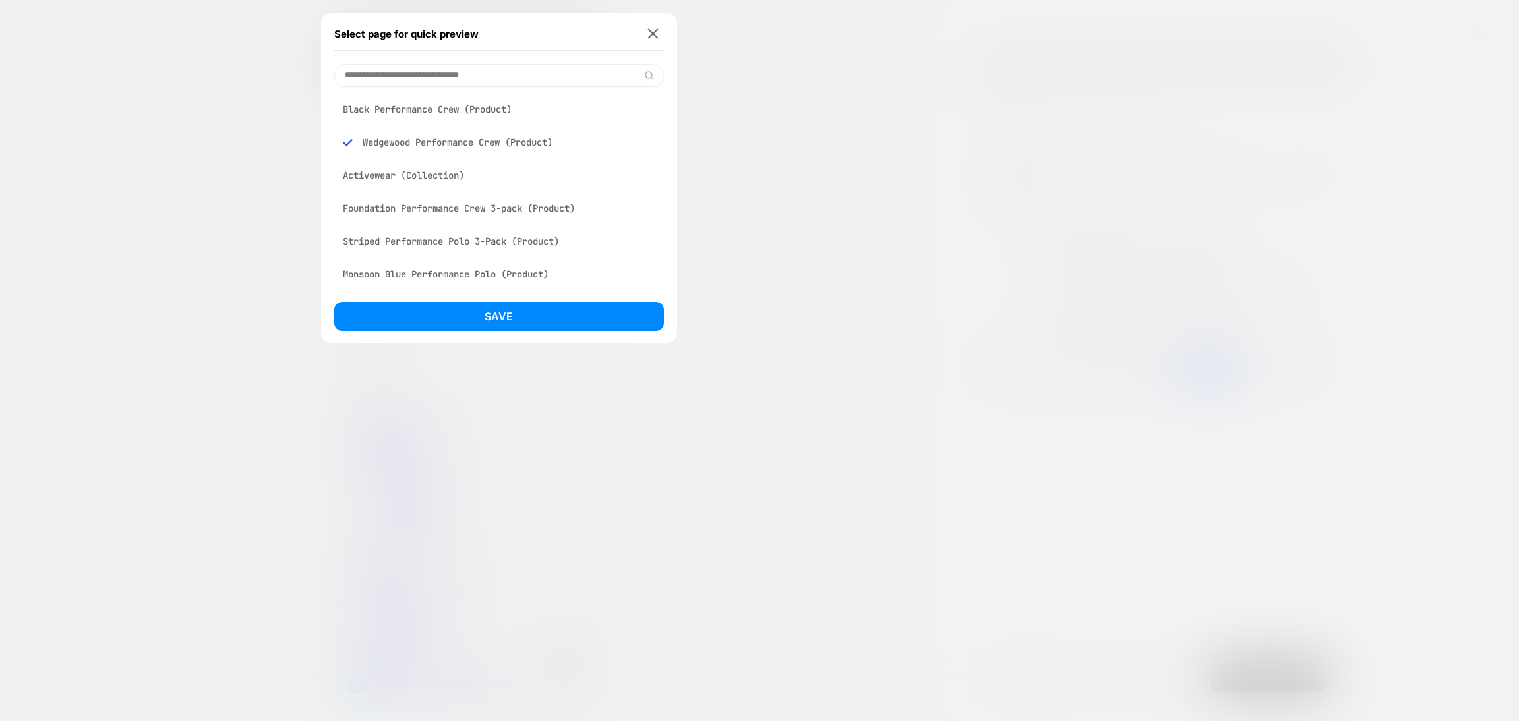
click at [453, 79] on input at bounding box center [499, 75] width 330 height 23
type input "**********"
click at [464, 117] on div "Black Performance Crew (Product)" at bounding box center [499, 109] width 330 height 25
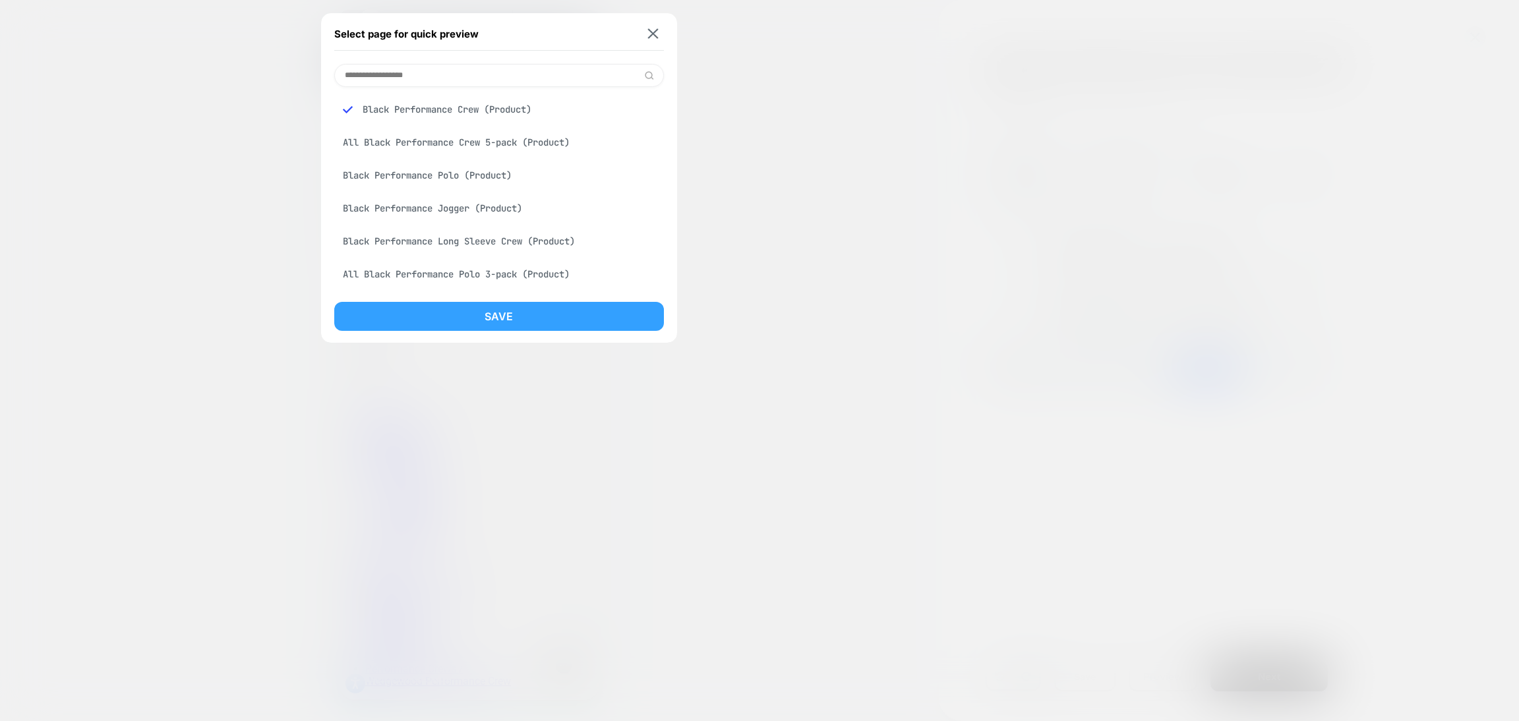
click at [474, 320] on button "Save" at bounding box center [499, 316] width 330 height 29
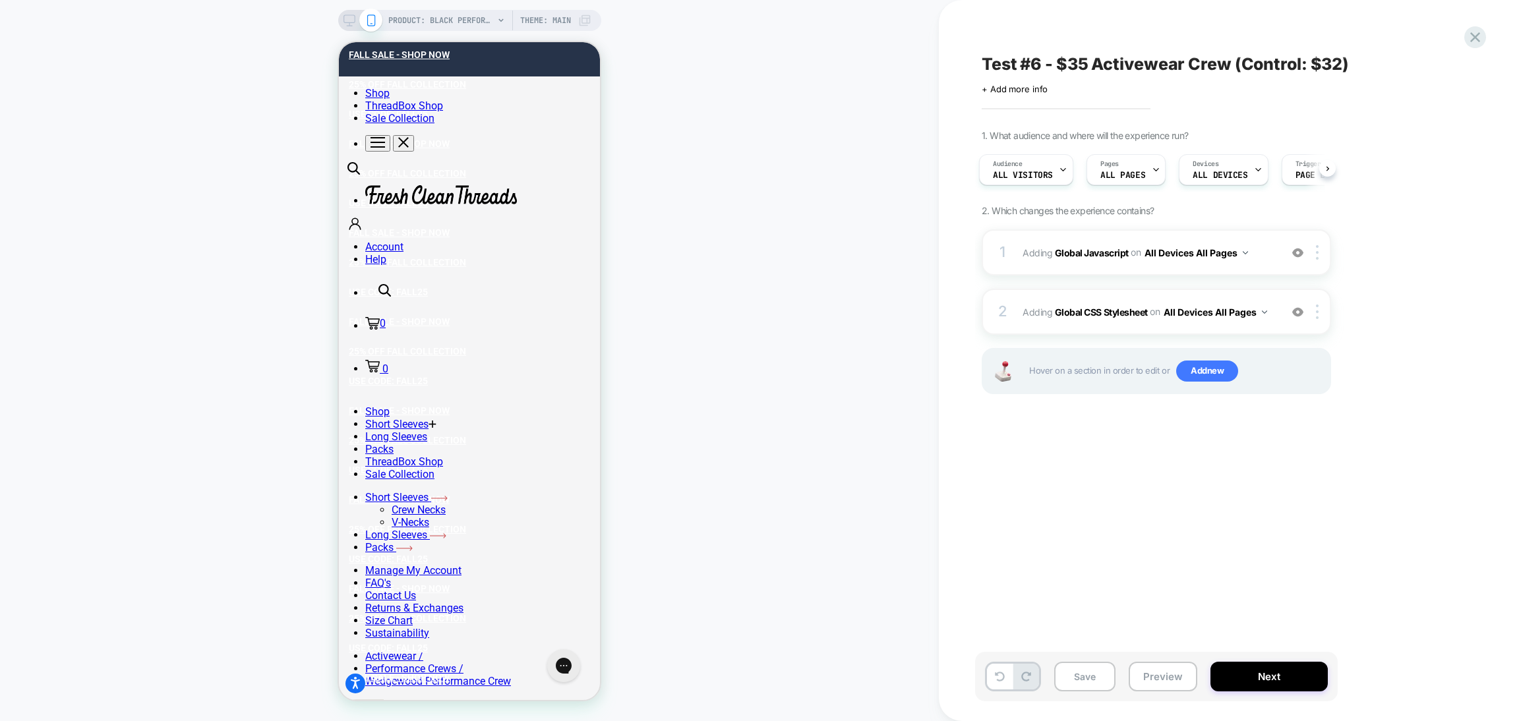
scroll to position [0, 3]
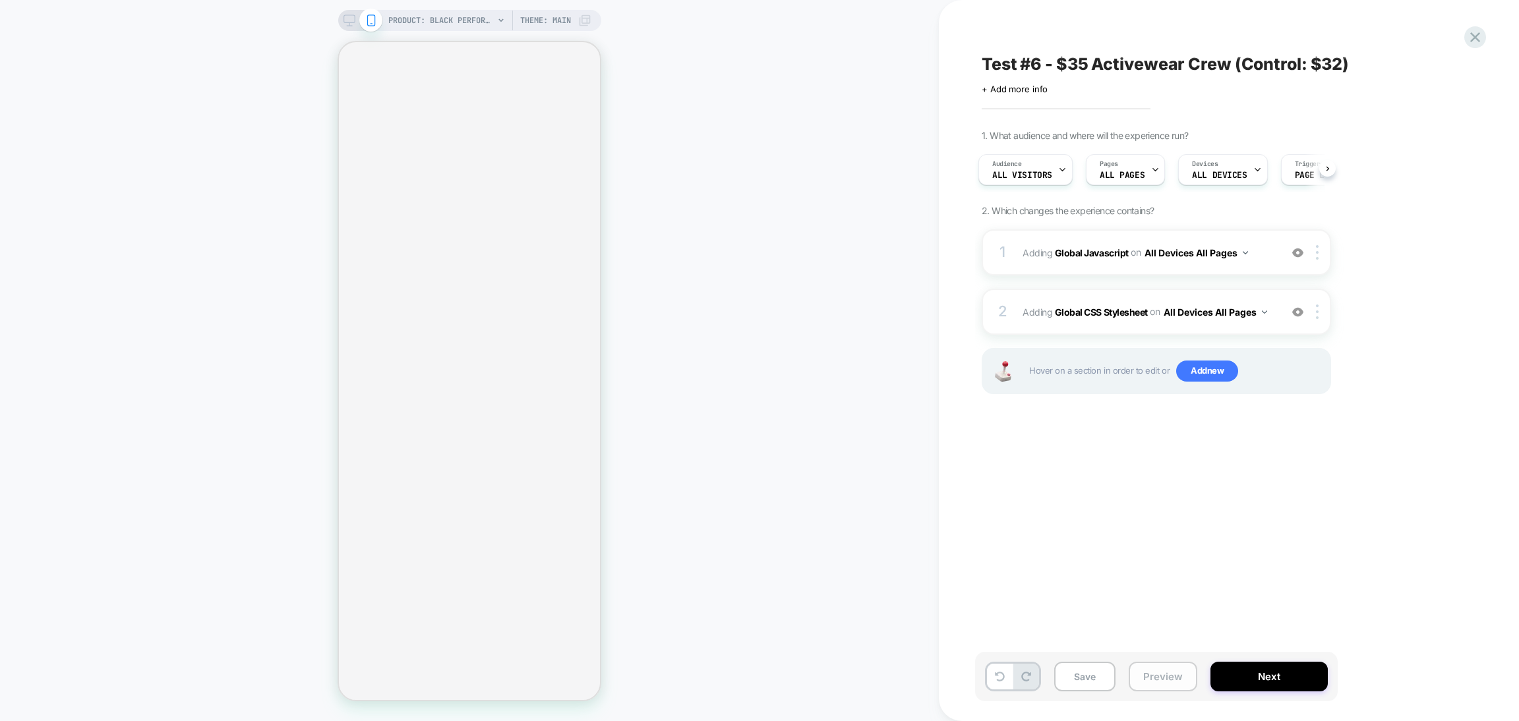
click at [1160, 673] on button "Preview" at bounding box center [1163, 677] width 69 height 30
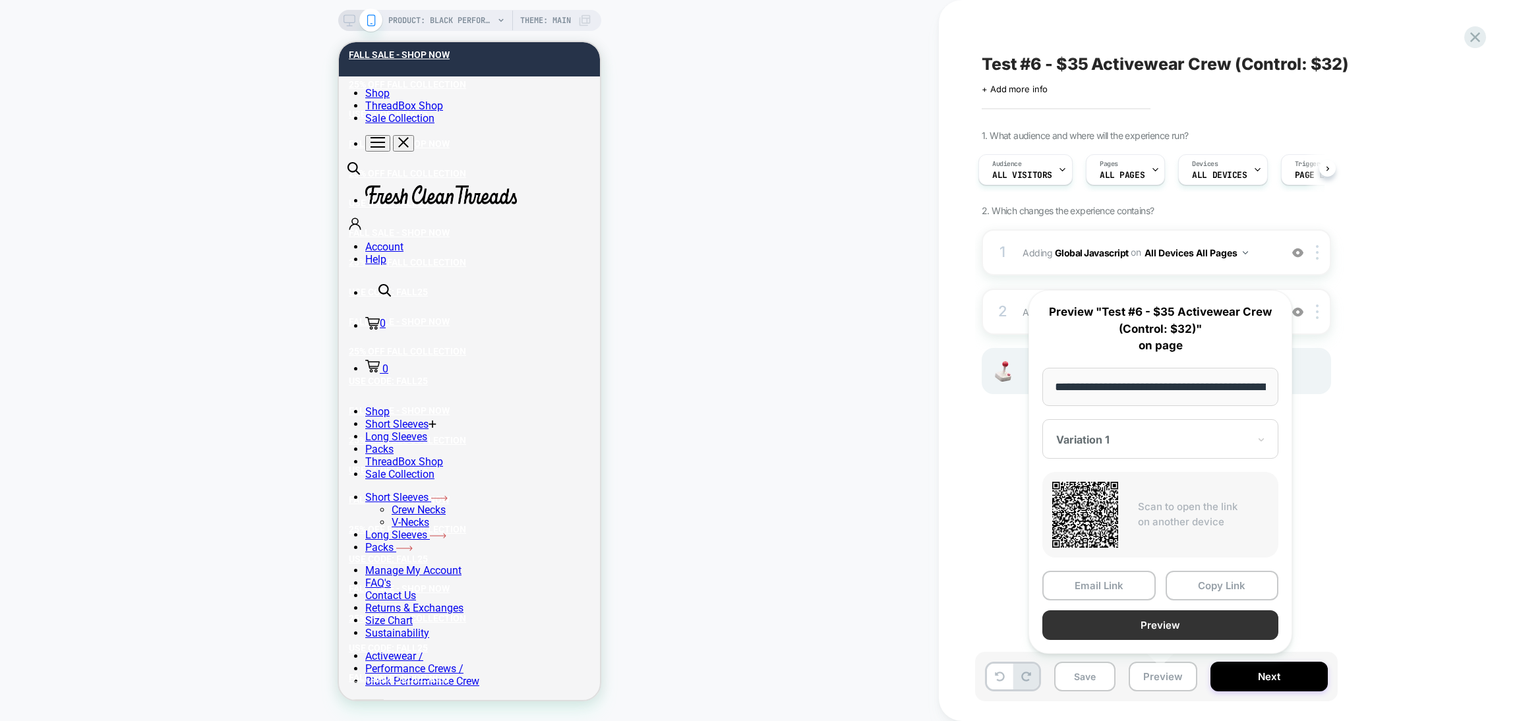
scroll to position [0, 0]
click at [1106, 619] on button "Preview" at bounding box center [1160, 625] width 236 height 30
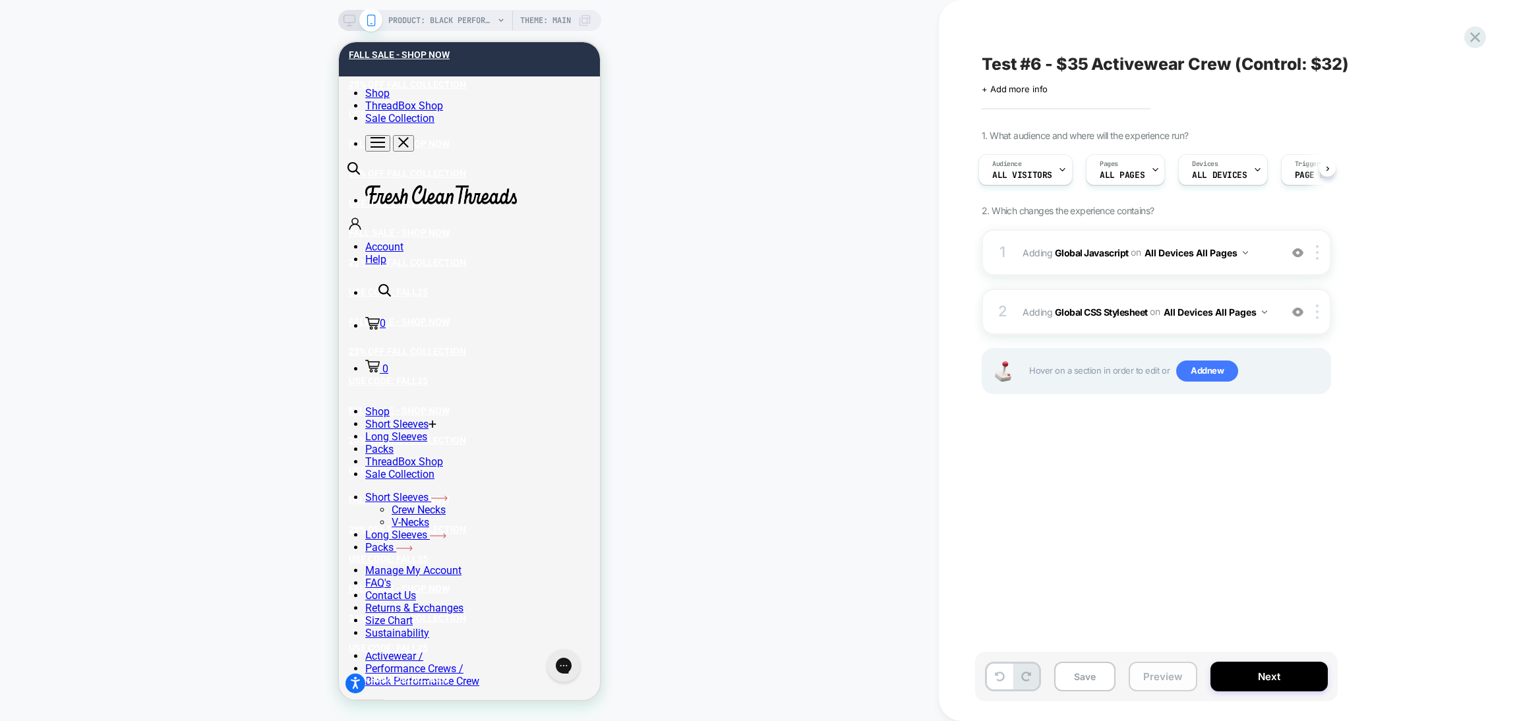
click at [1142, 682] on button "Preview" at bounding box center [1163, 677] width 69 height 30
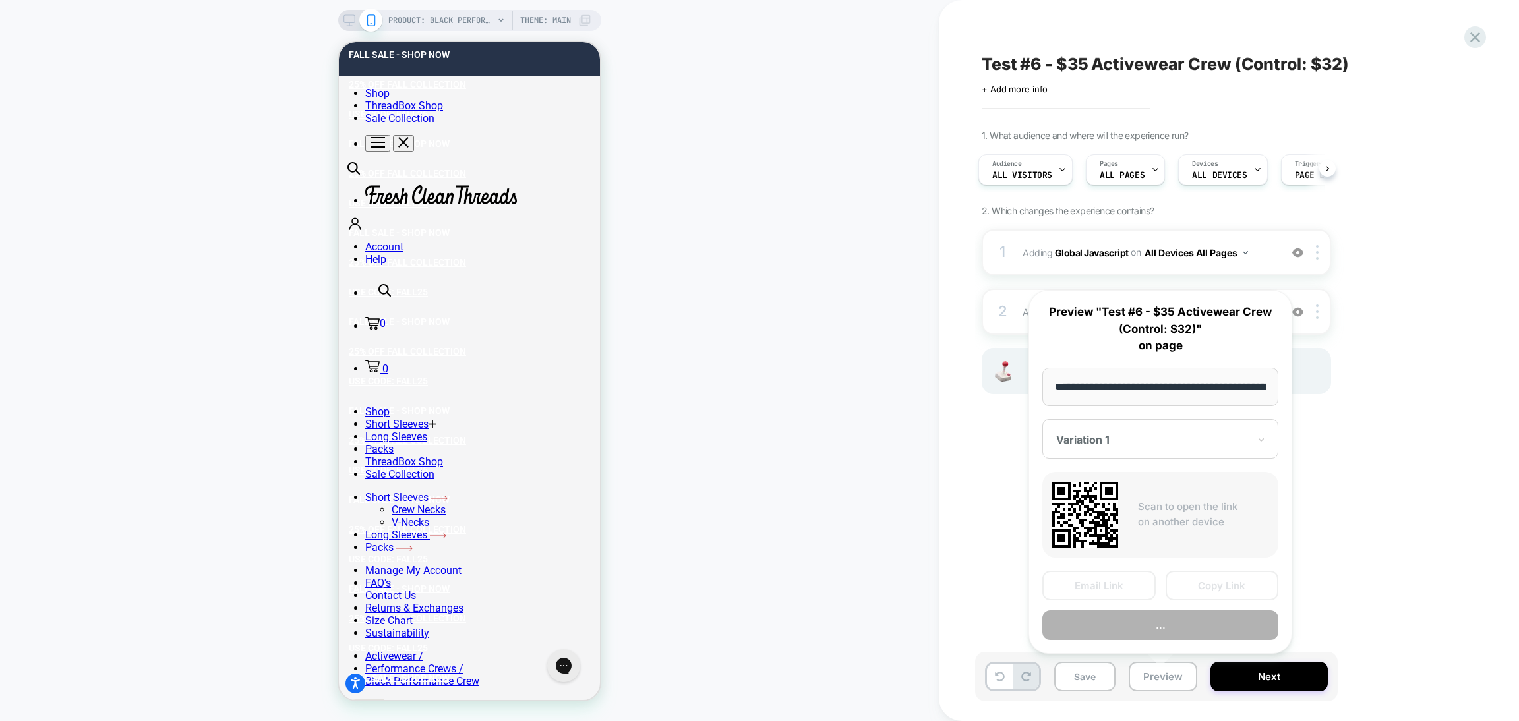
scroll to position [0, 217]
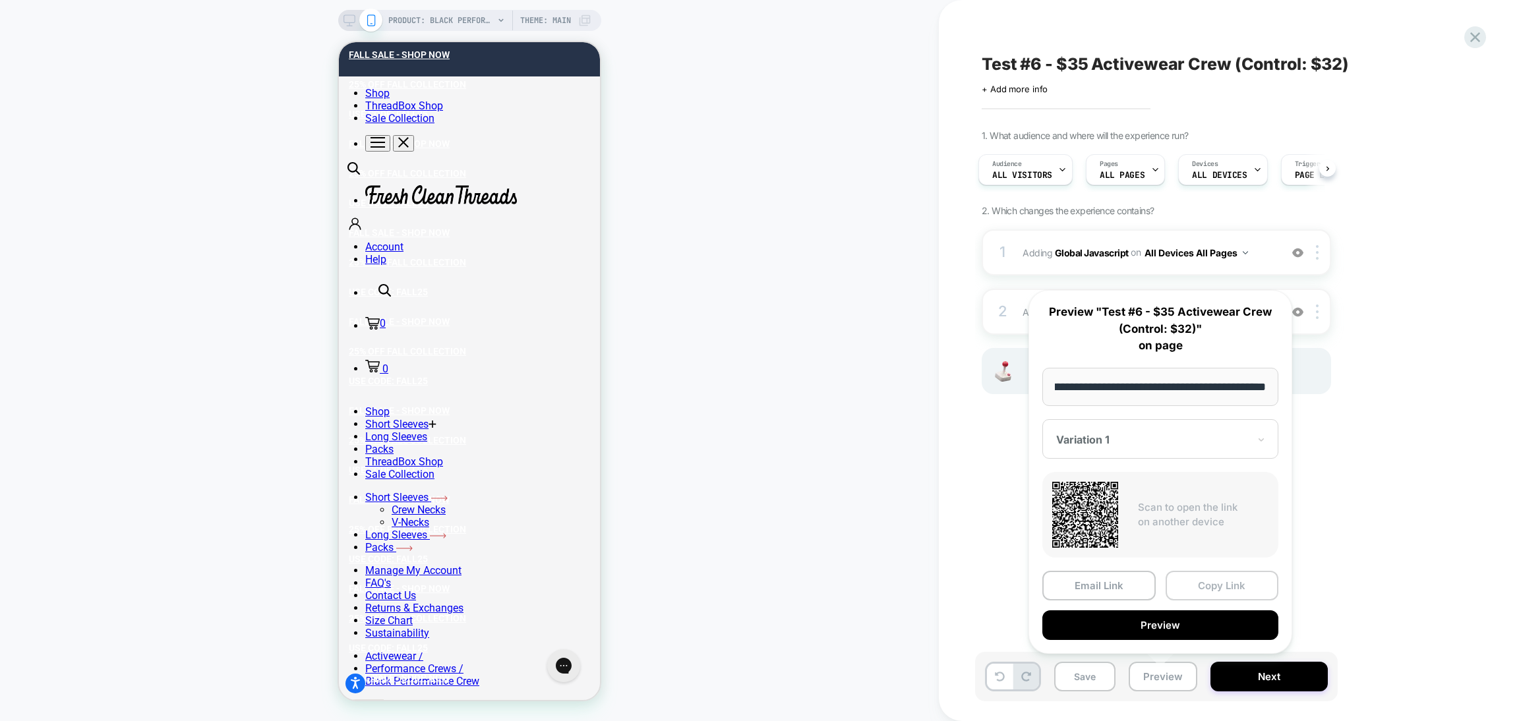
click at [1189, 585] on button "Copy Link" at bounding box center [1221, 586] width 113 height 30
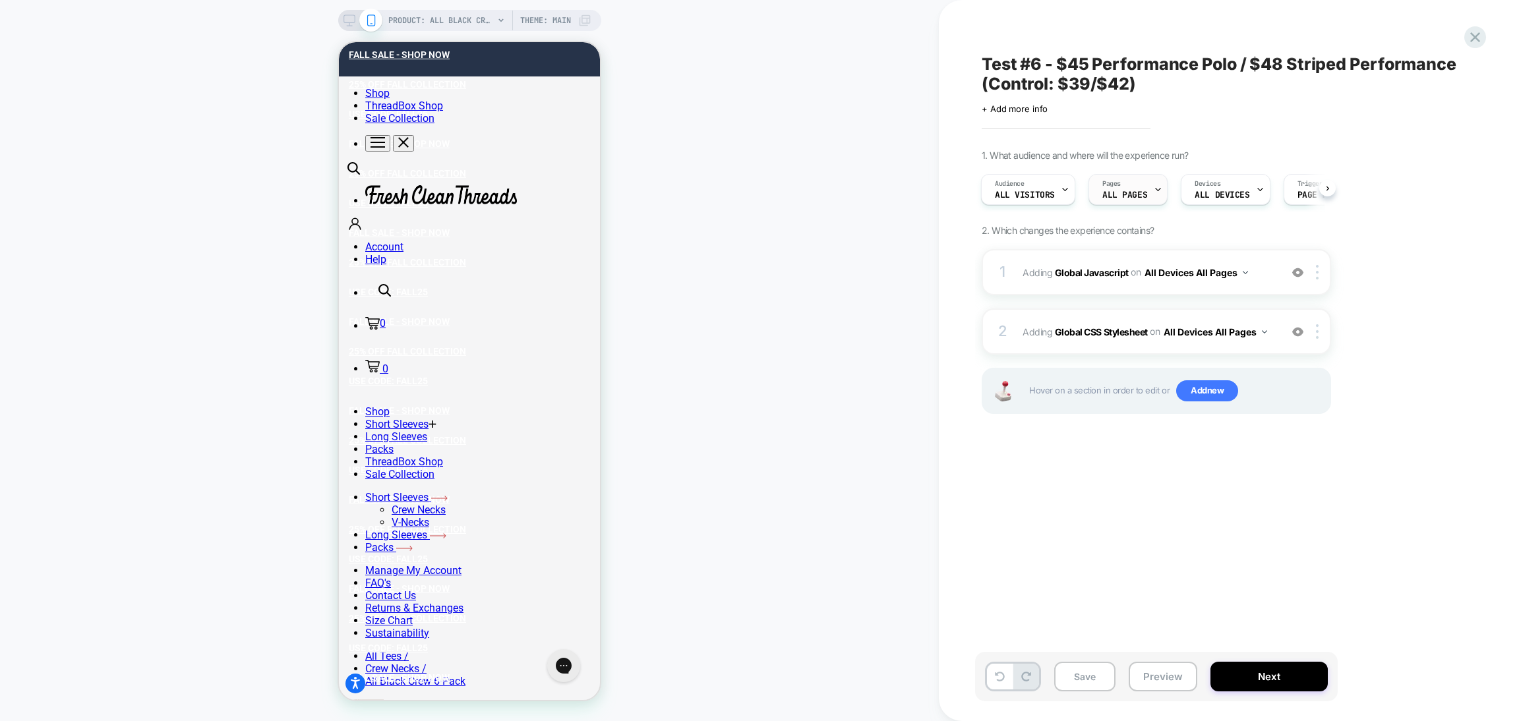
click at [1154, 193] on icon at bounding box center [1158, 189] width 9 height 9
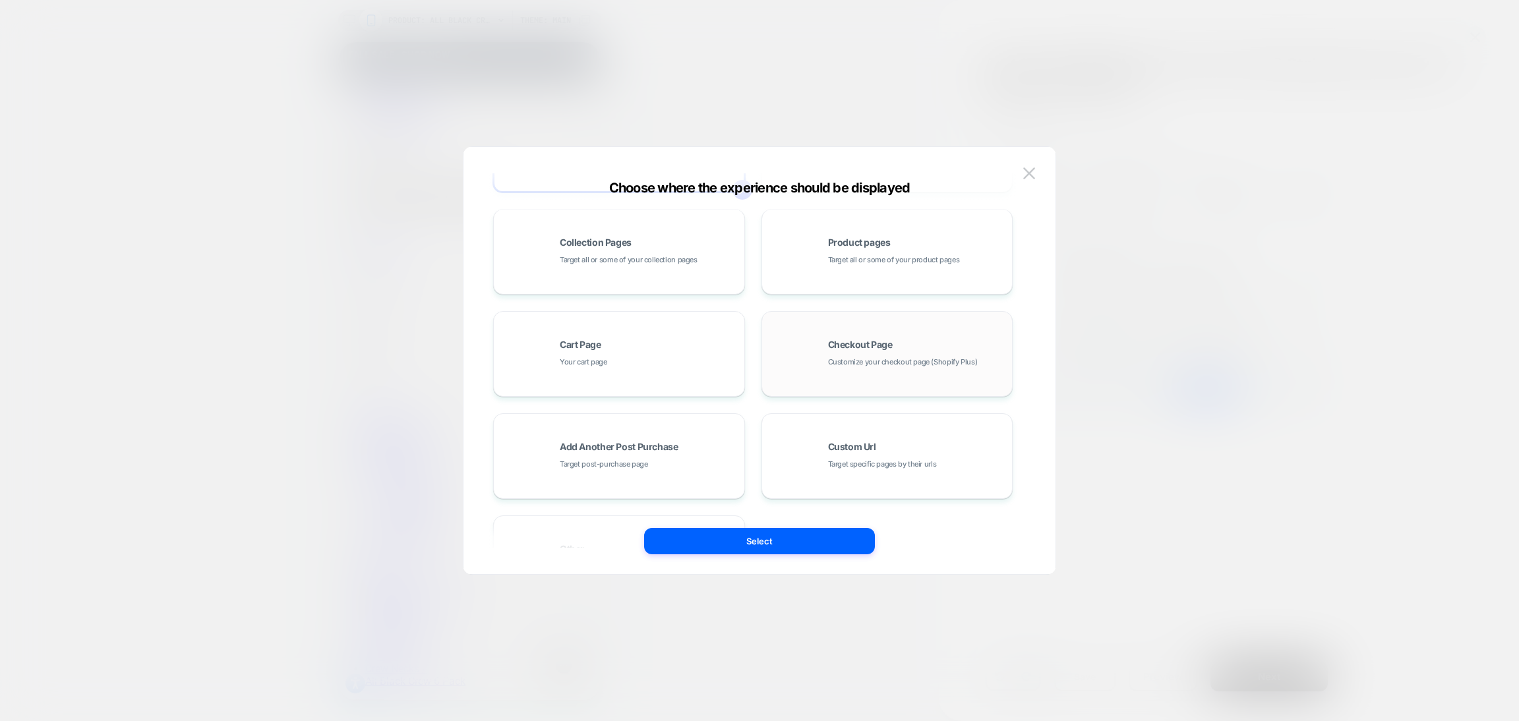
scroll to position [199, 0]
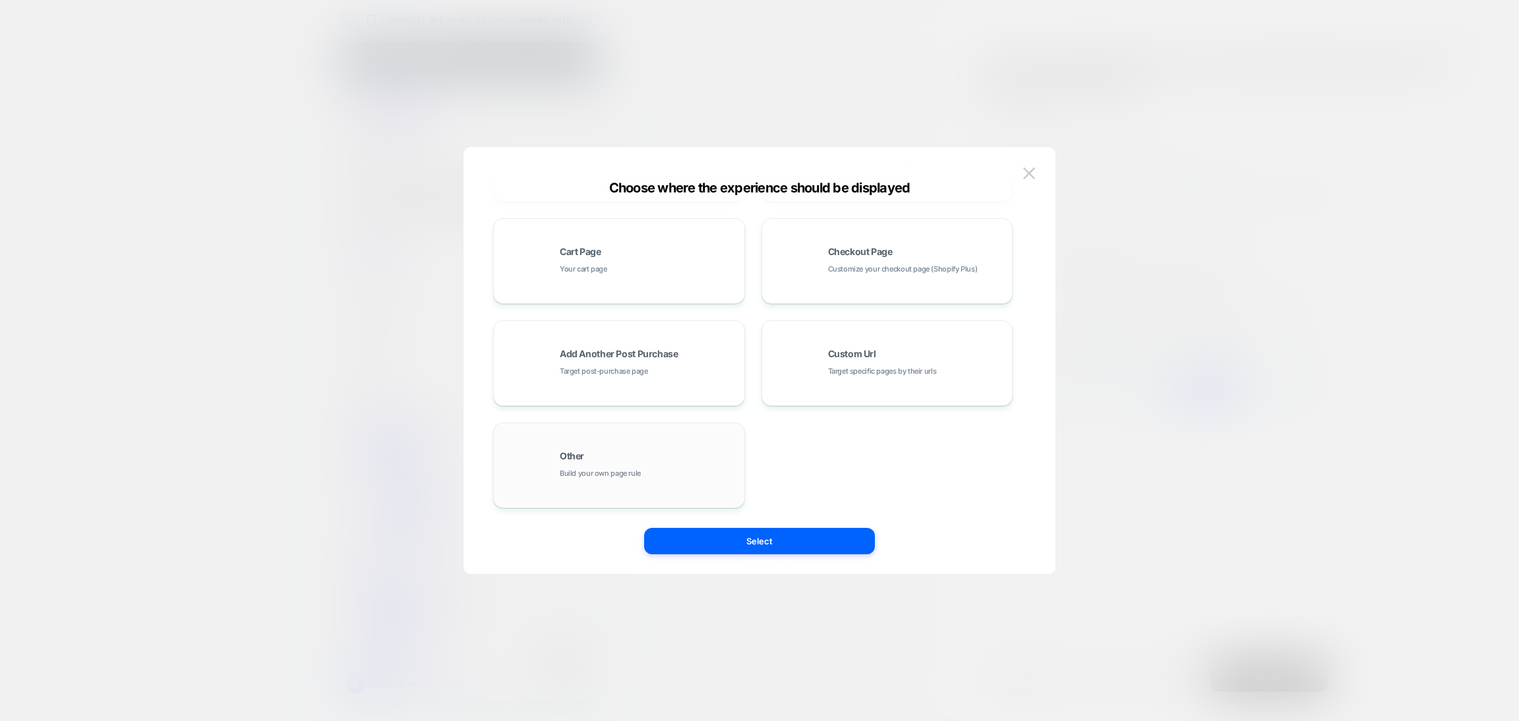
click at [717, 453] on div "Other Build your own page rule" at bounding box center [649, 466] width 178 height 28
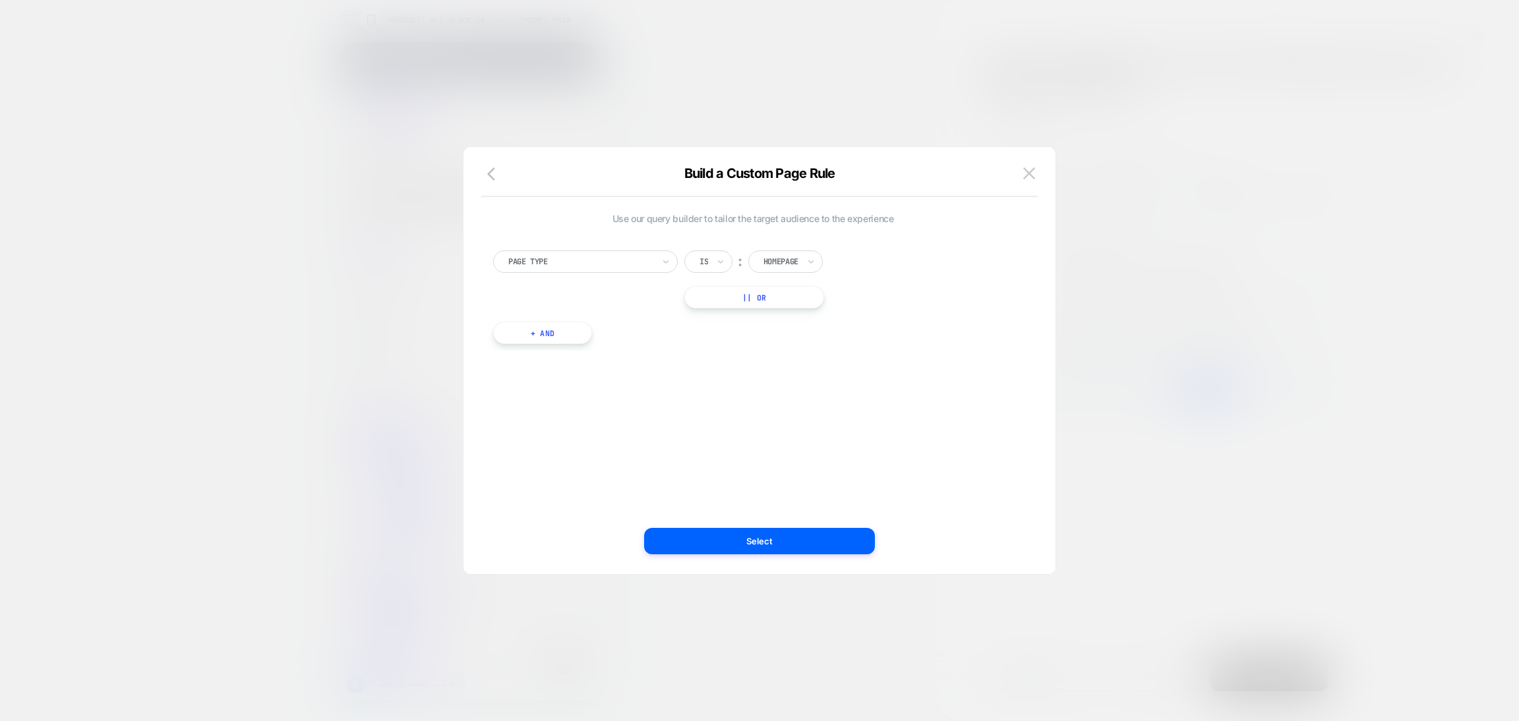
scroll to position [0, 0]
click at [642, 258] on div at bounding box center [580, 262] width 145 height 12
type input "***"
click at [637, 297] on div "Tag" at bounding box center [591, 297] width 171 height 21
click at [806, 261] on div at bounding box center [835, 262] width 145 height 12
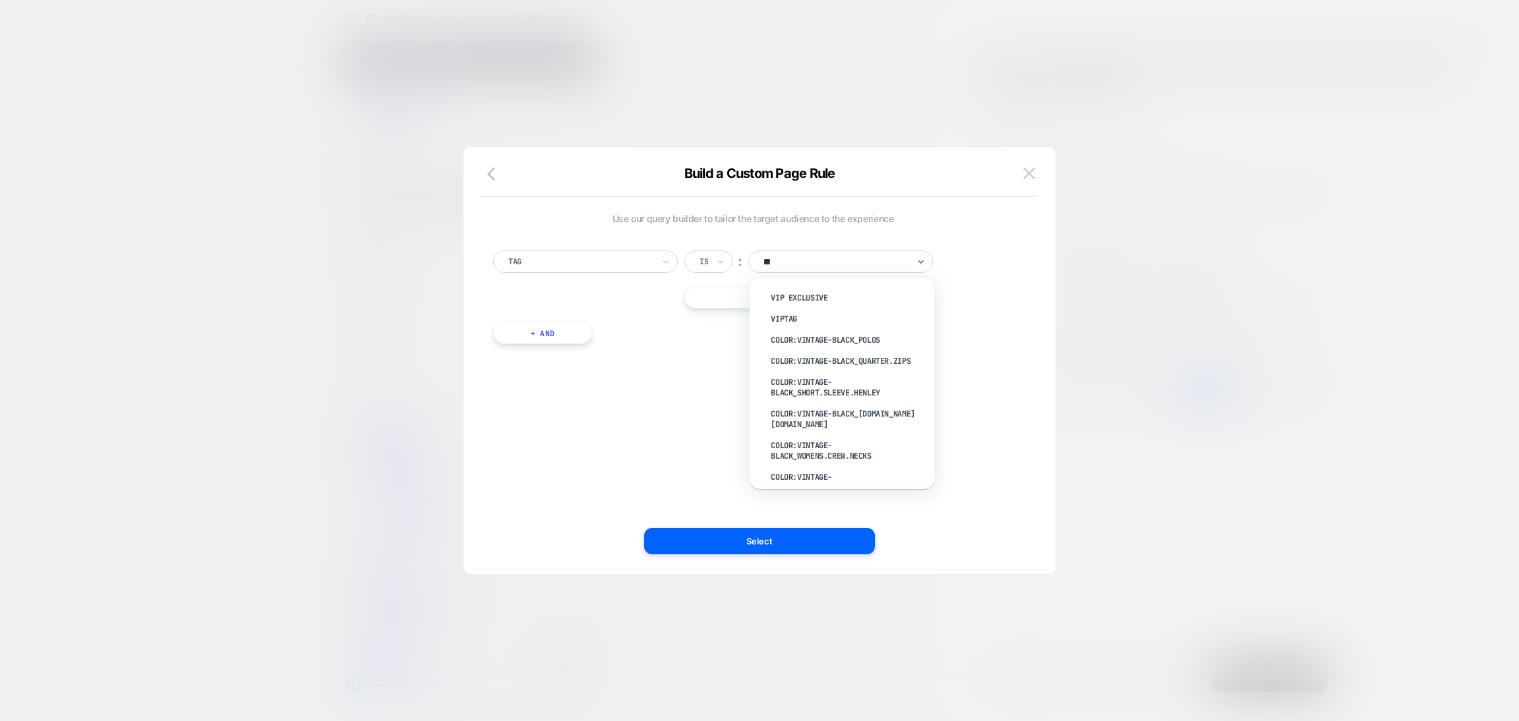
type input "***"
click at [834, 449] on div "visually-price:45.00" at bounding box center [848, 452] width 171 height 21
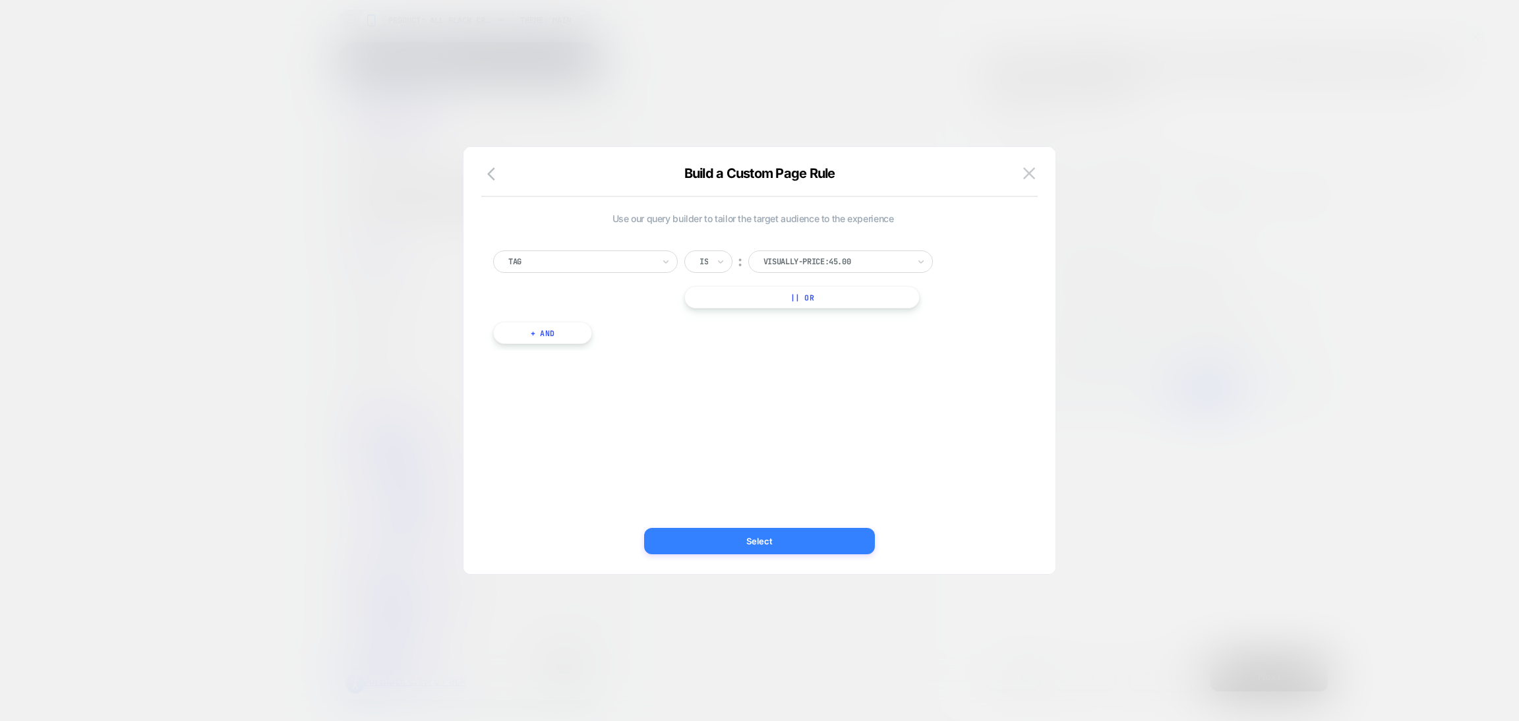
click at [825, 545] on button "Select" at bounding box center [759, 541] width 231 height 26
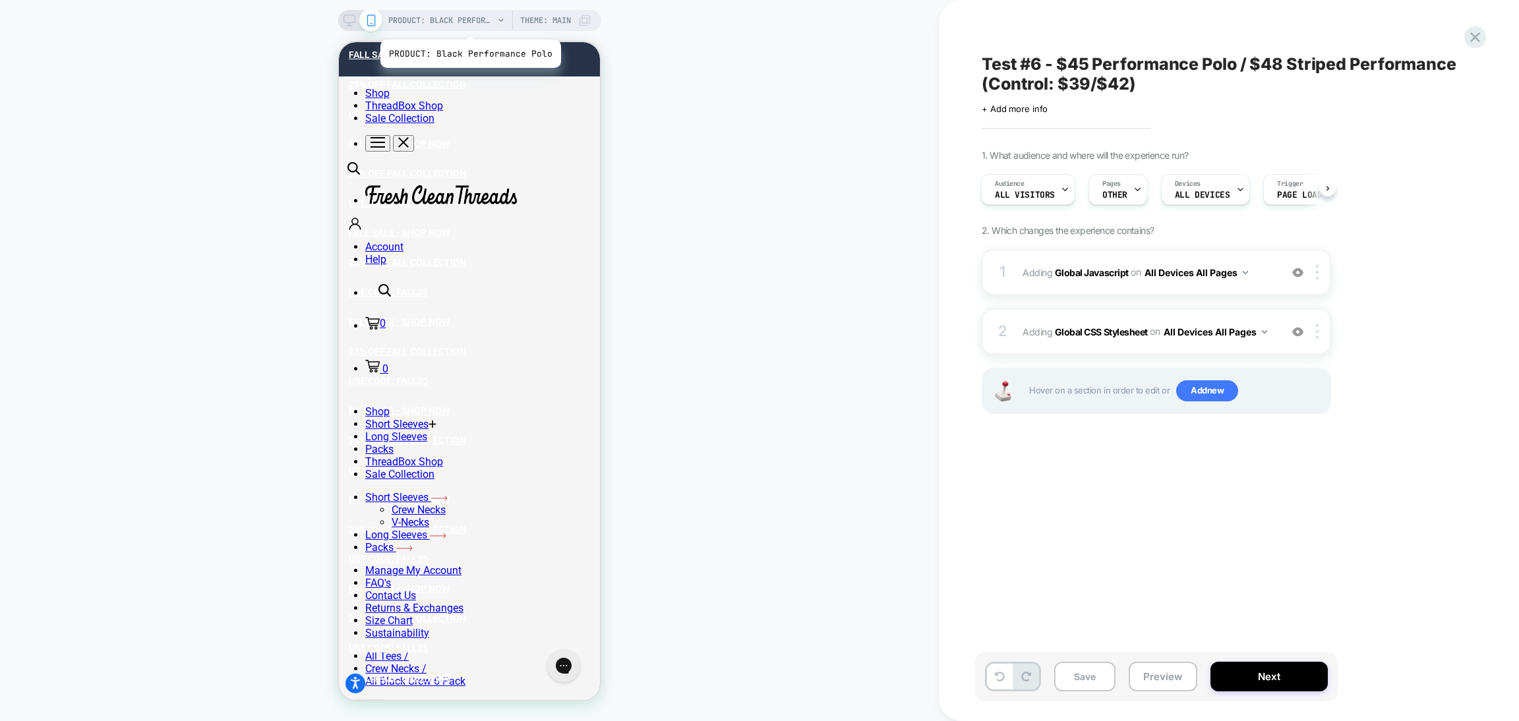
click at [469, 23] on span "PRODUCT: Black Performance Polo" at bounding box center [440, 20] width 105 height 21
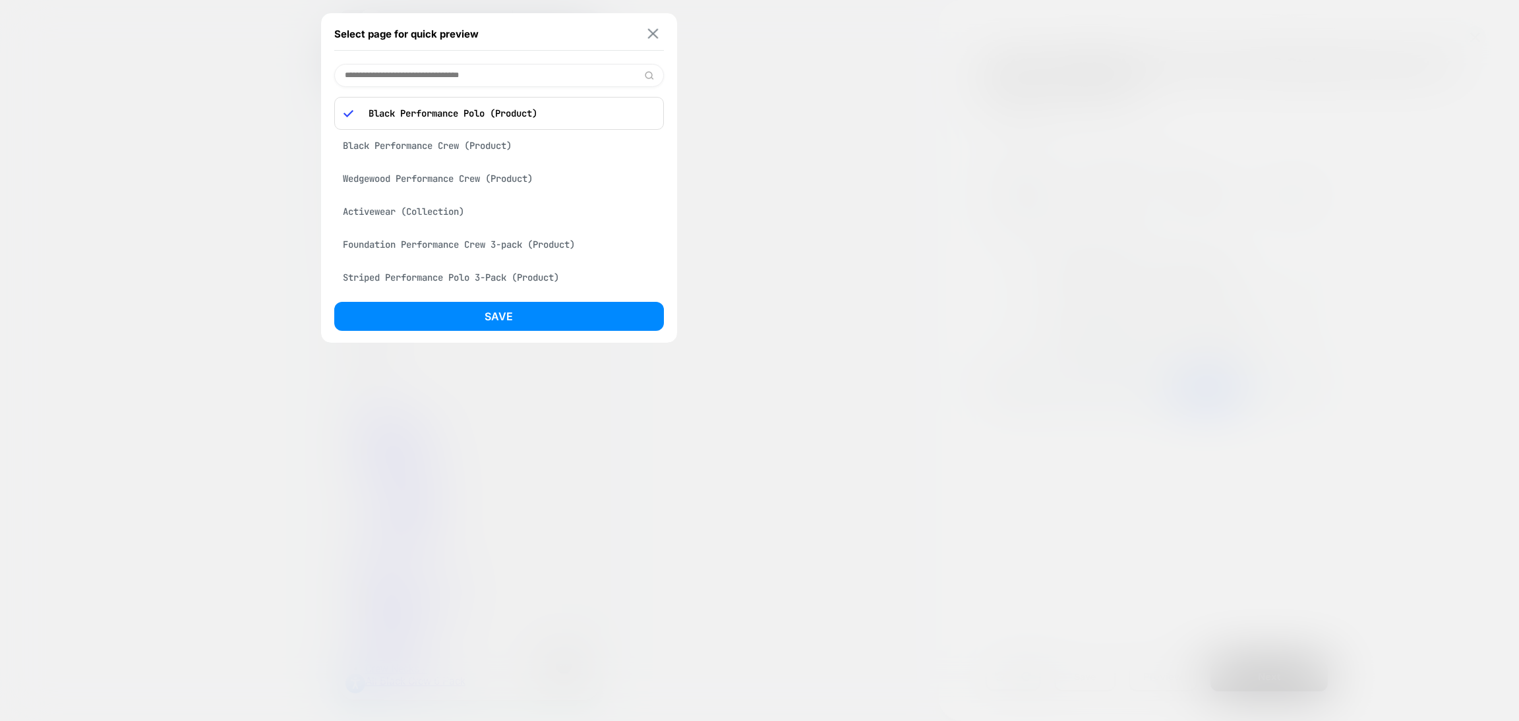
click at [651, 34] on img at bounding box center [653, 34] width 11 height 10
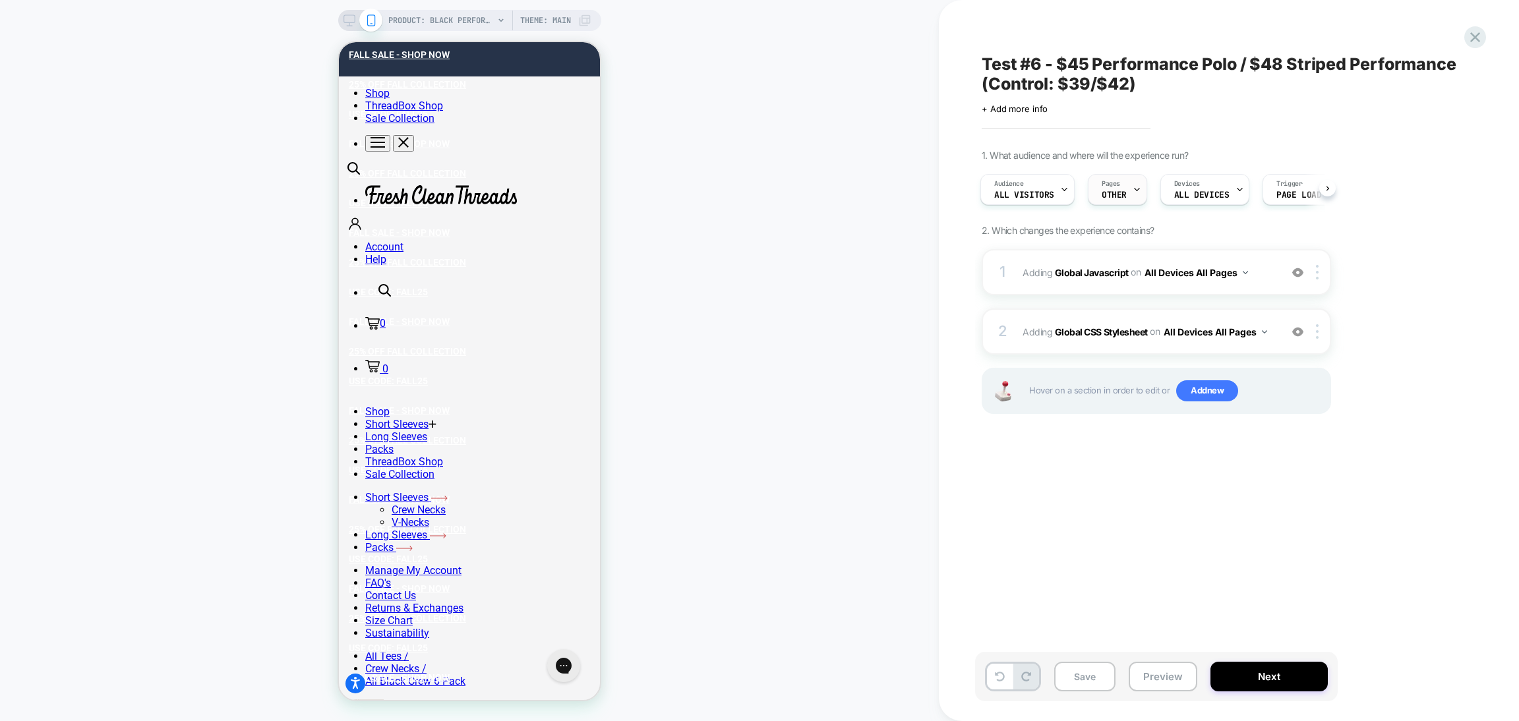
click at [1138, 187] on icon at bounding box center [1137, 189] width 9 height 9
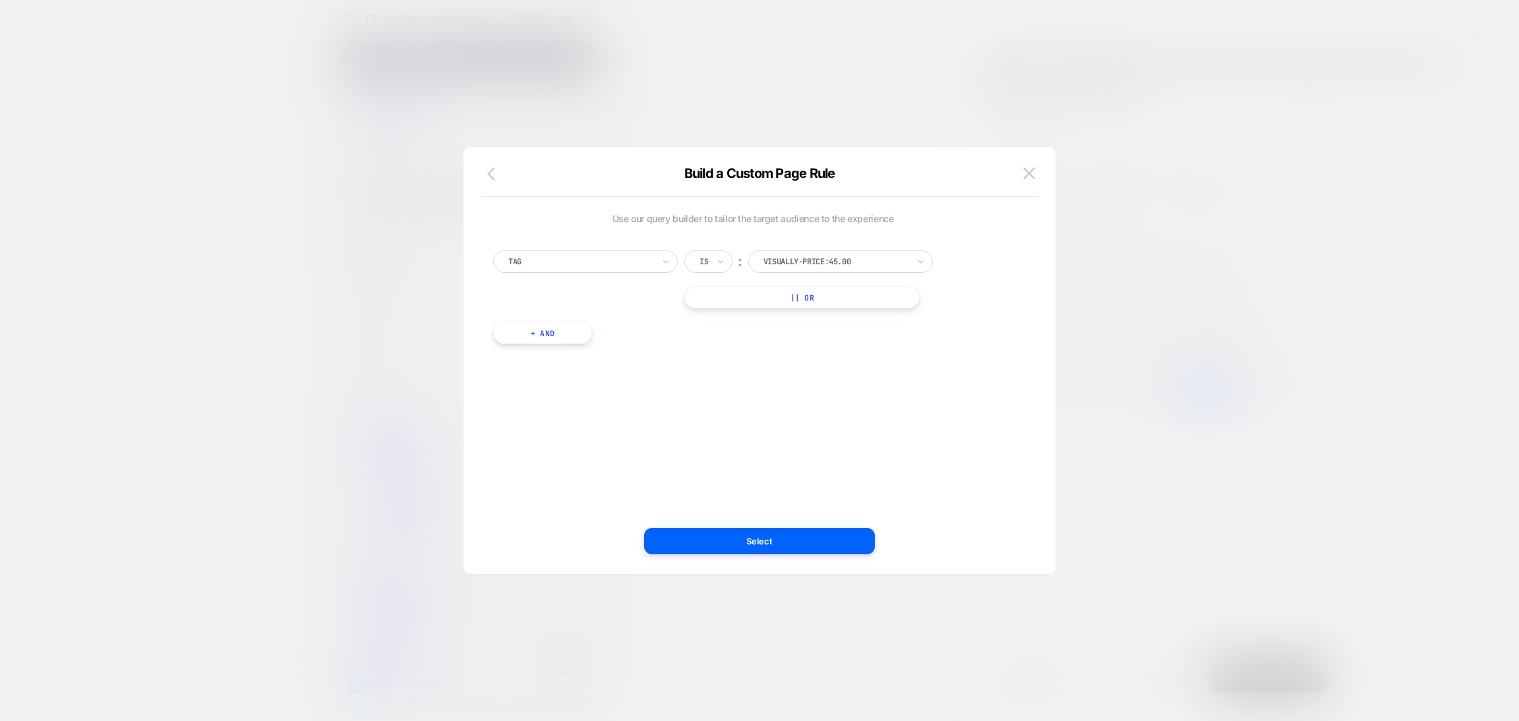
click at [500, 177] on icon "button" at bounding box center [495, 174] width 16 height 16
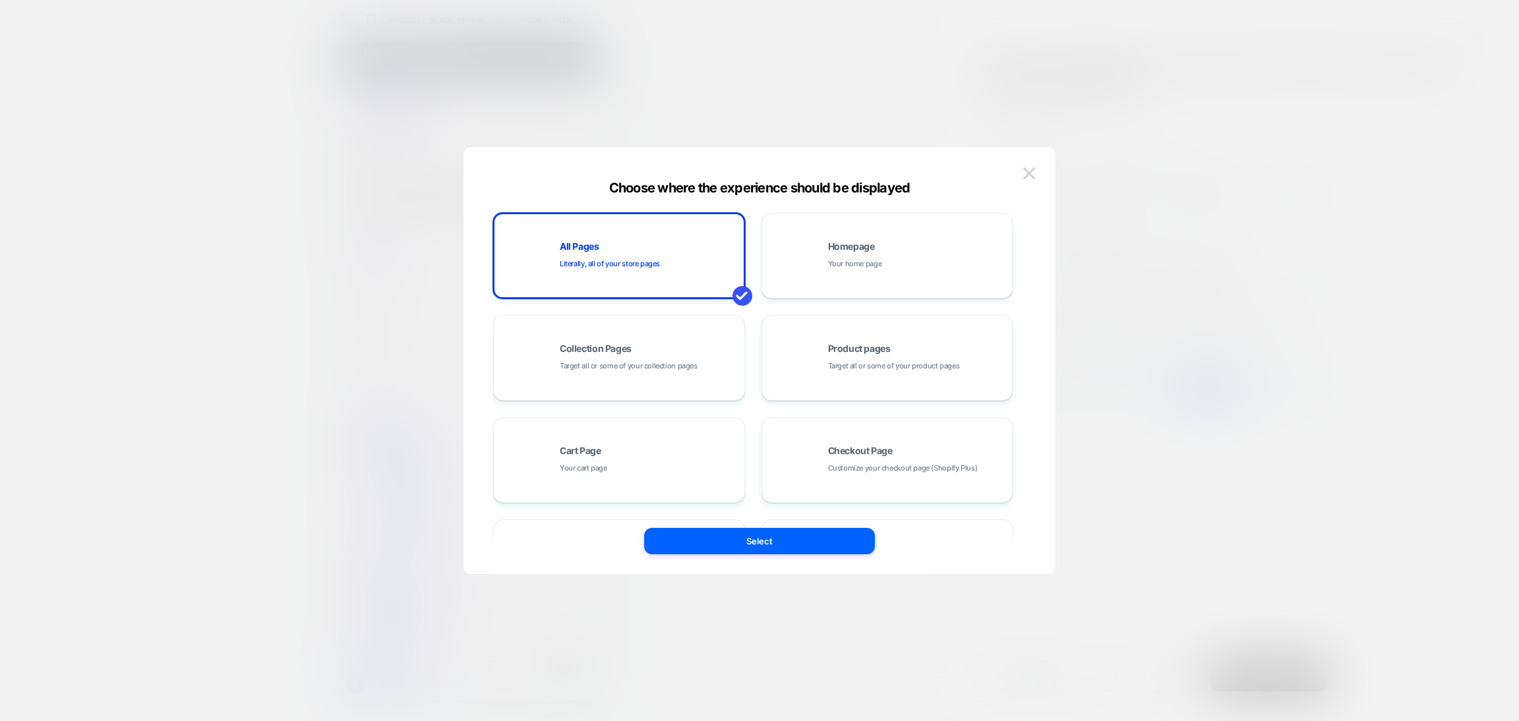
click at [1034, 159] on div "Choose where the experience should be displayed All Pages Literally, all of you…" at bounding box center [759, 360] width 593 height 428
click at [1033, 167] on img at bounding box center [1029, 172] width 12 height 11
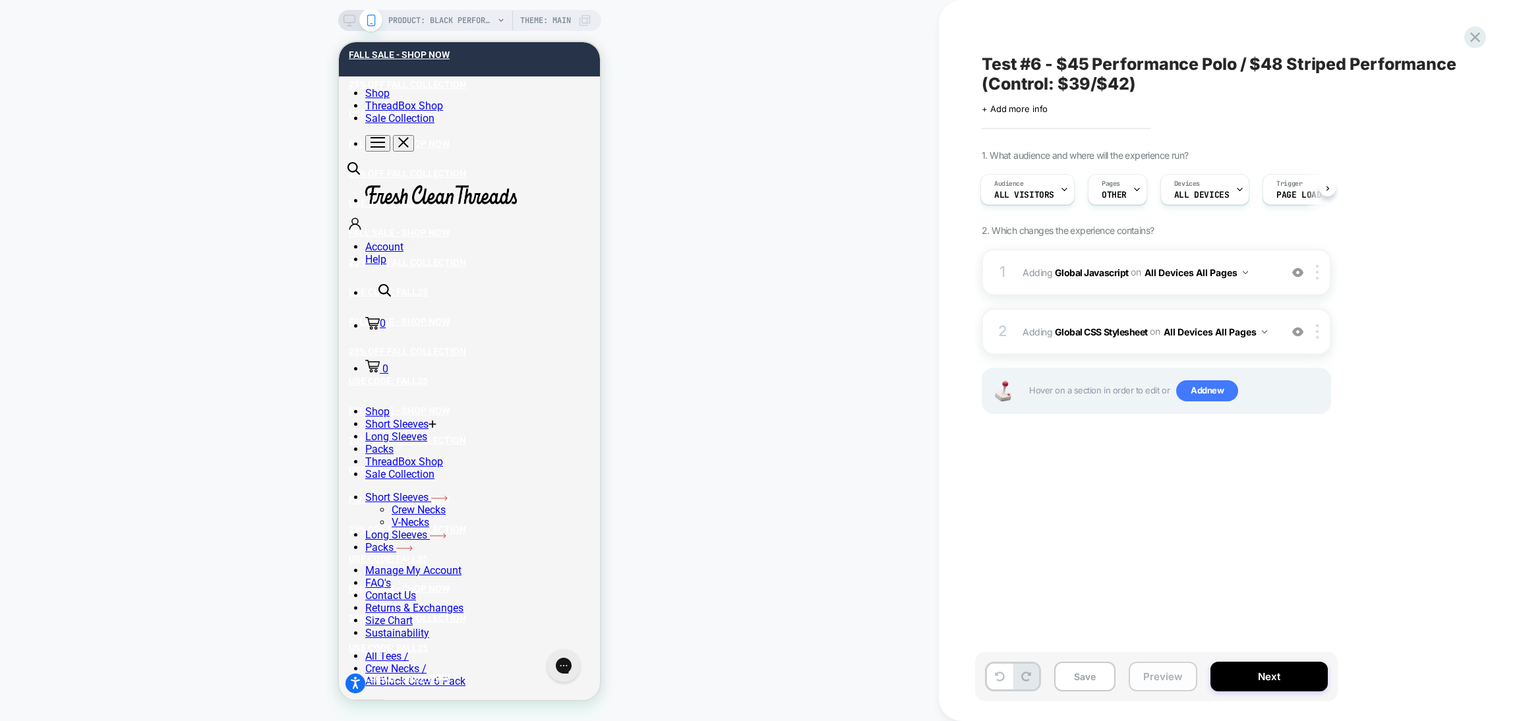
click at [1152, 690] on button "Preview" at bounding box center [1163, 677] width 69 height 30
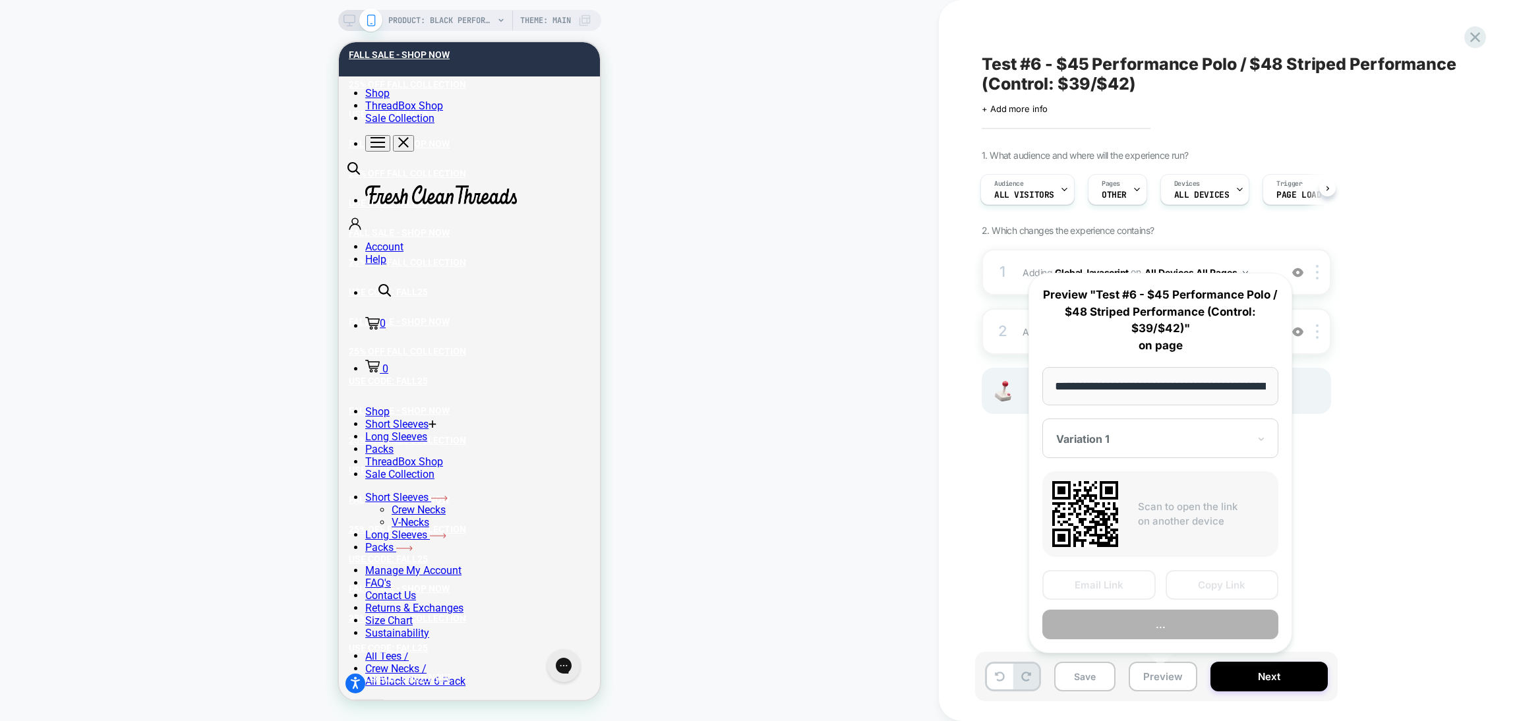
scroll to position [0, 214]
click at [1119, 626] on button "Preview" at bounding box center [1160, 625] width 236 height 30
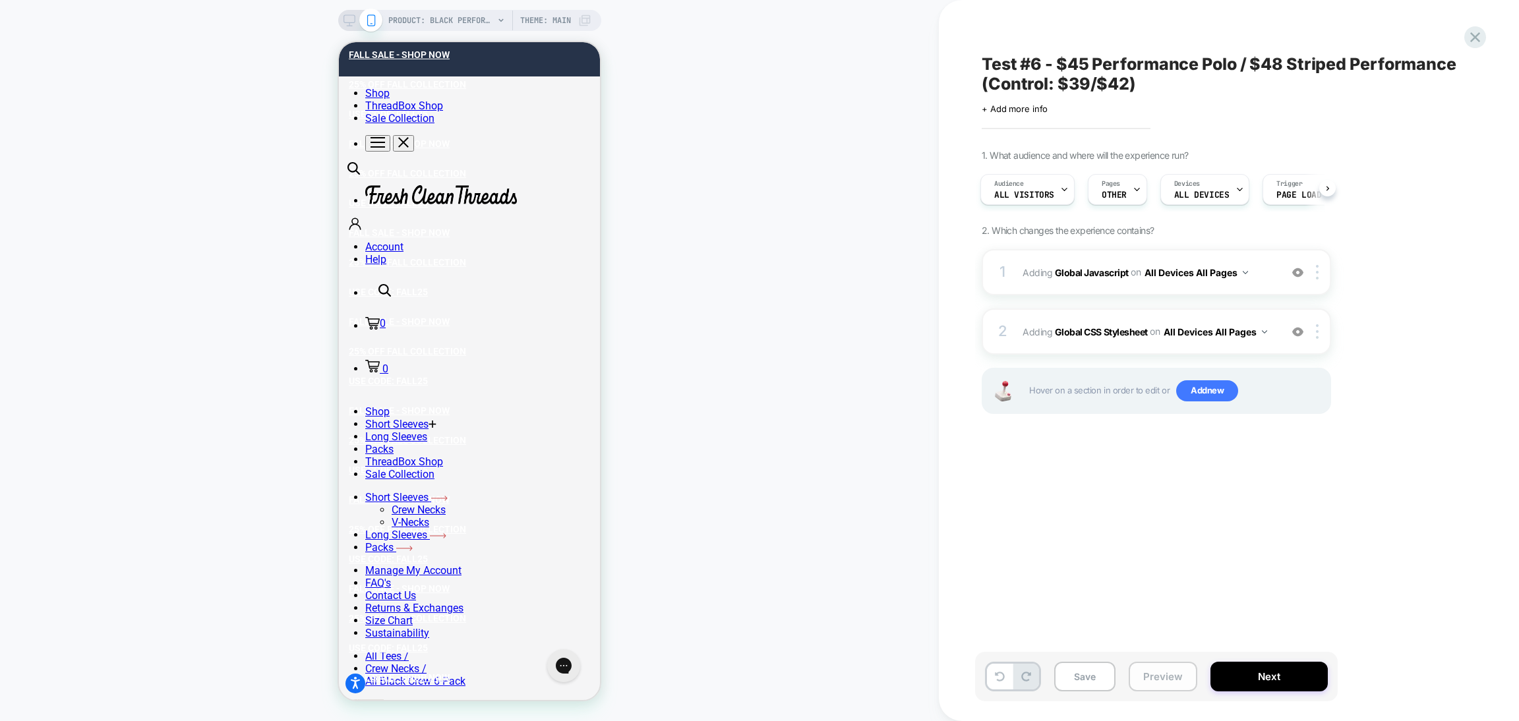
click at [1150, 678] on button "Preview" at bounding box center [1163, 677] width 69 height 30
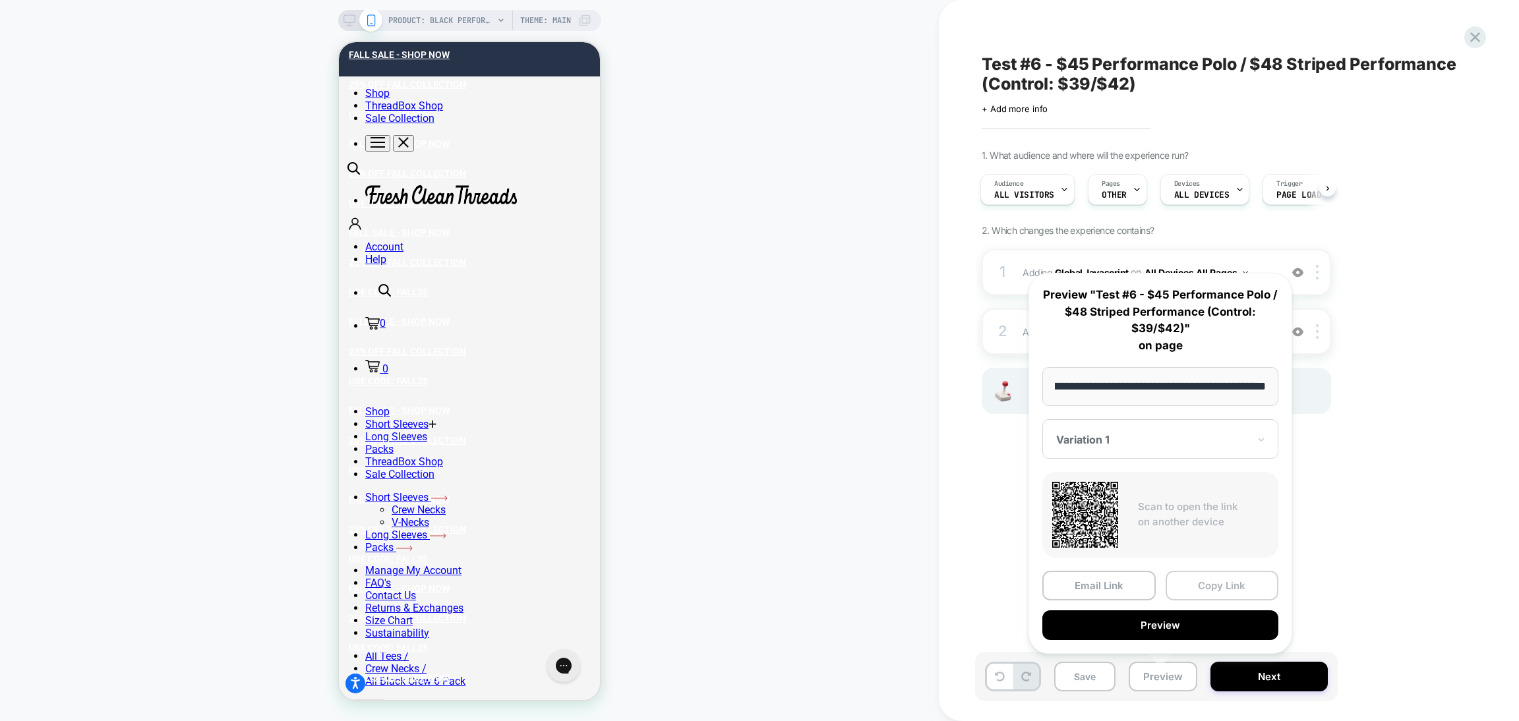
click at [1192, 581] on button "Copy Link" at bounding box center [1221, 586] width 113 height 30
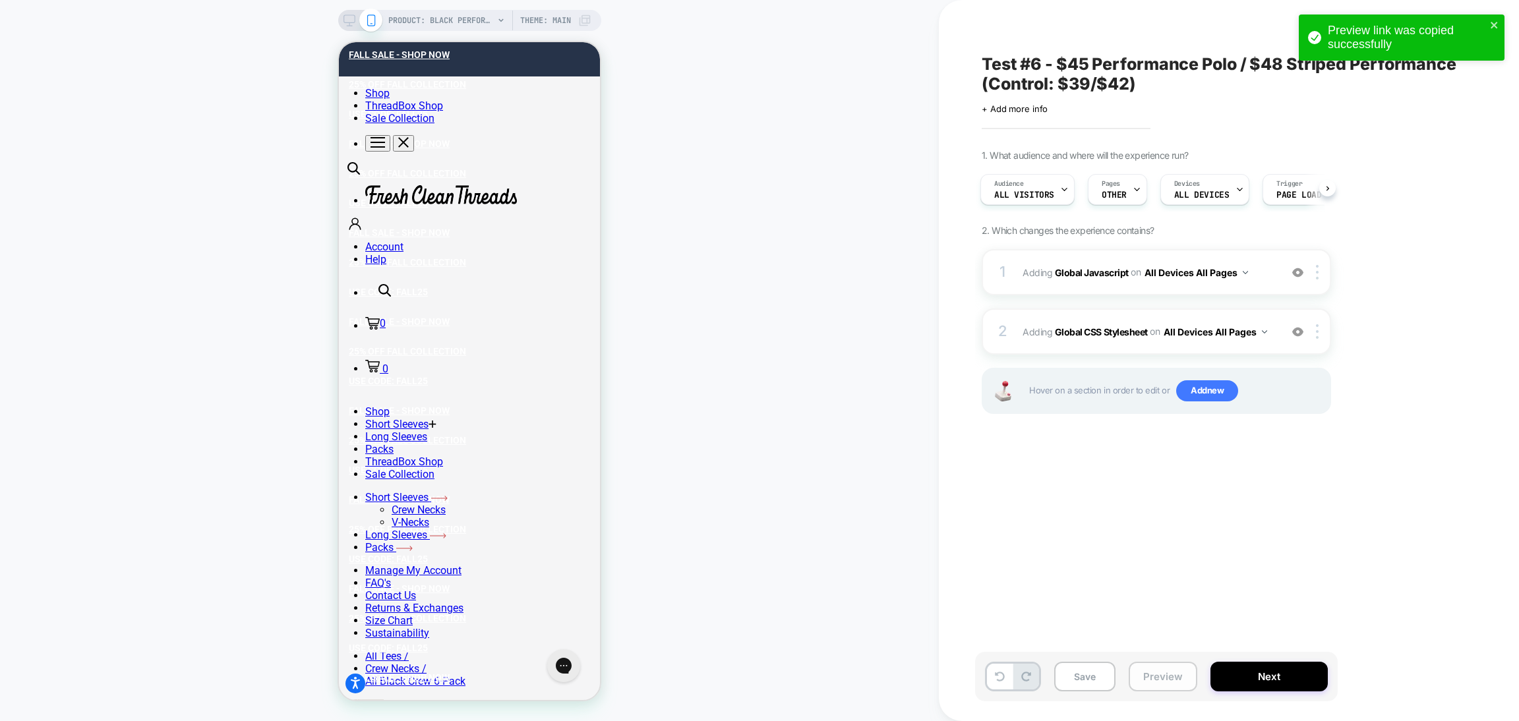
click at [1148, 674] on button "Preview" at bounding box center [1163, 677] width 69 height 30
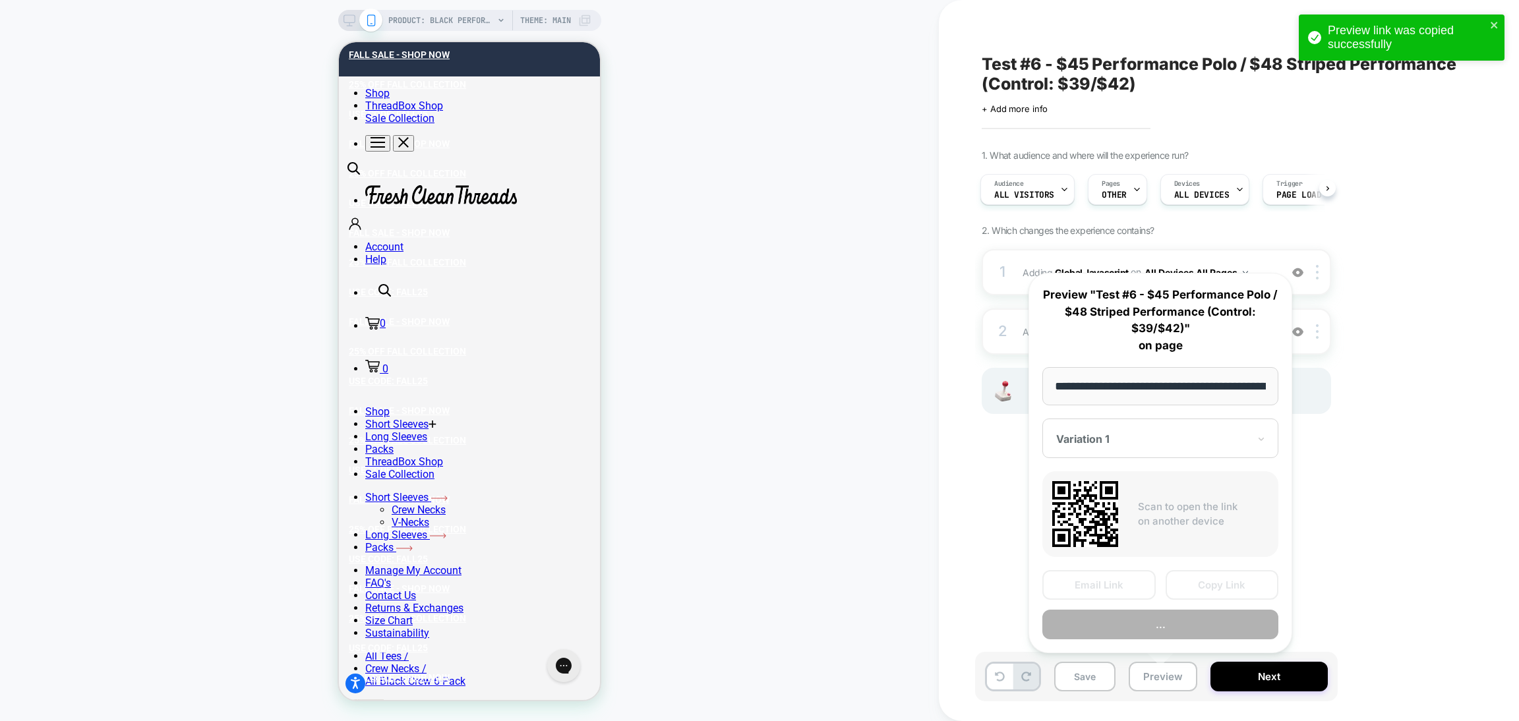
scroll to position [0, 214]
click at [1117, 614] on button "Preview" at bounding box center [1160, 625] width 236 height 30
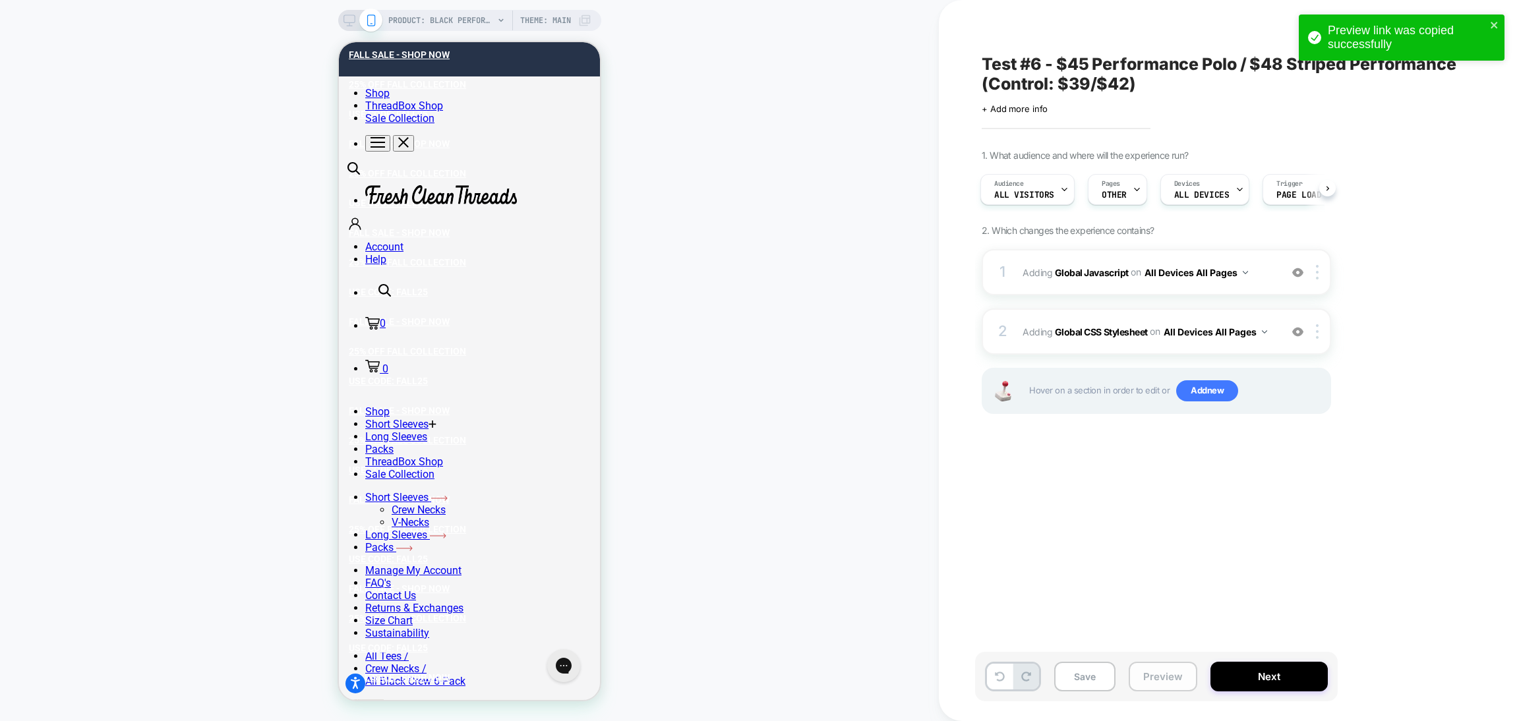
click at [1153, 682] on button "Preview" at bounding box center [1163, 677] width 69 height 30
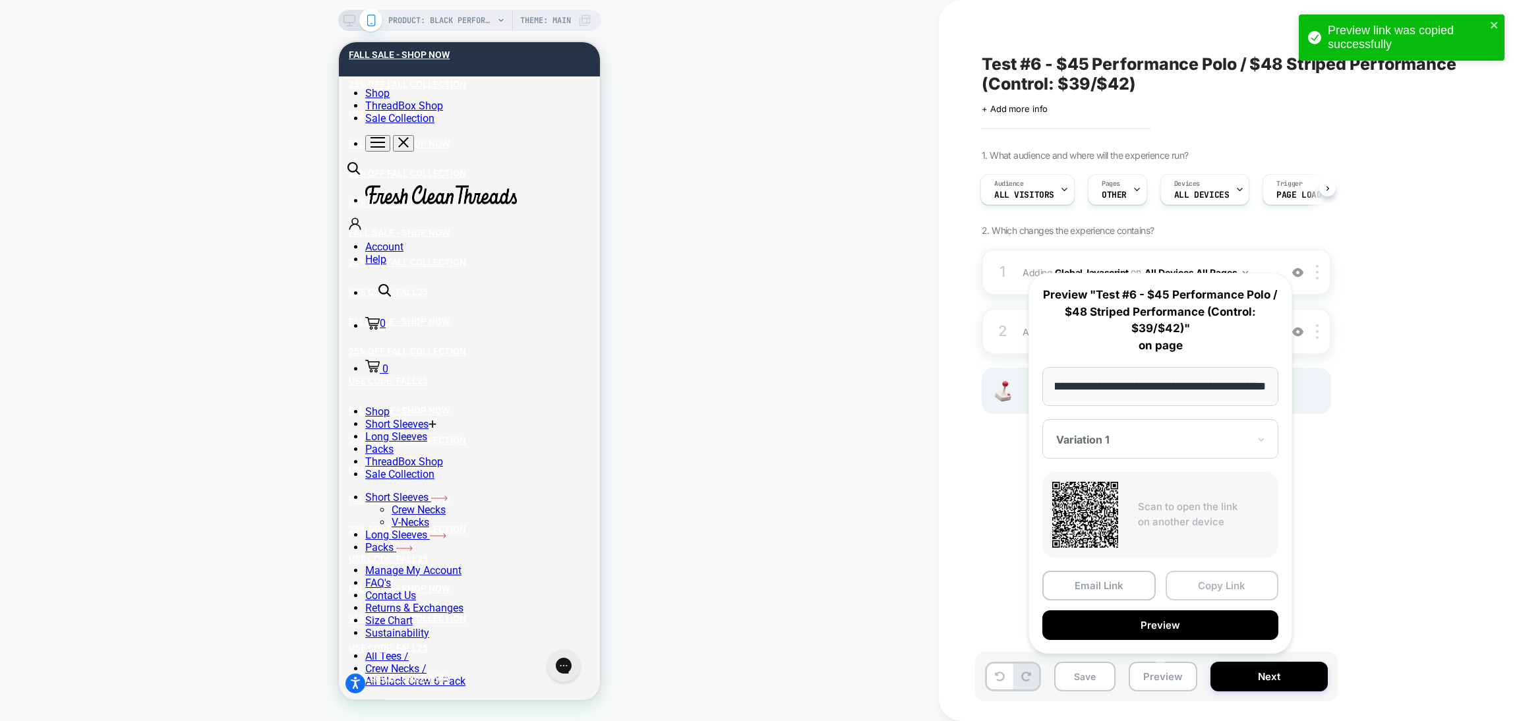
click at [1191, 589] on button "Copy Link" at bounding box center [1221, 586] width 113 height 30
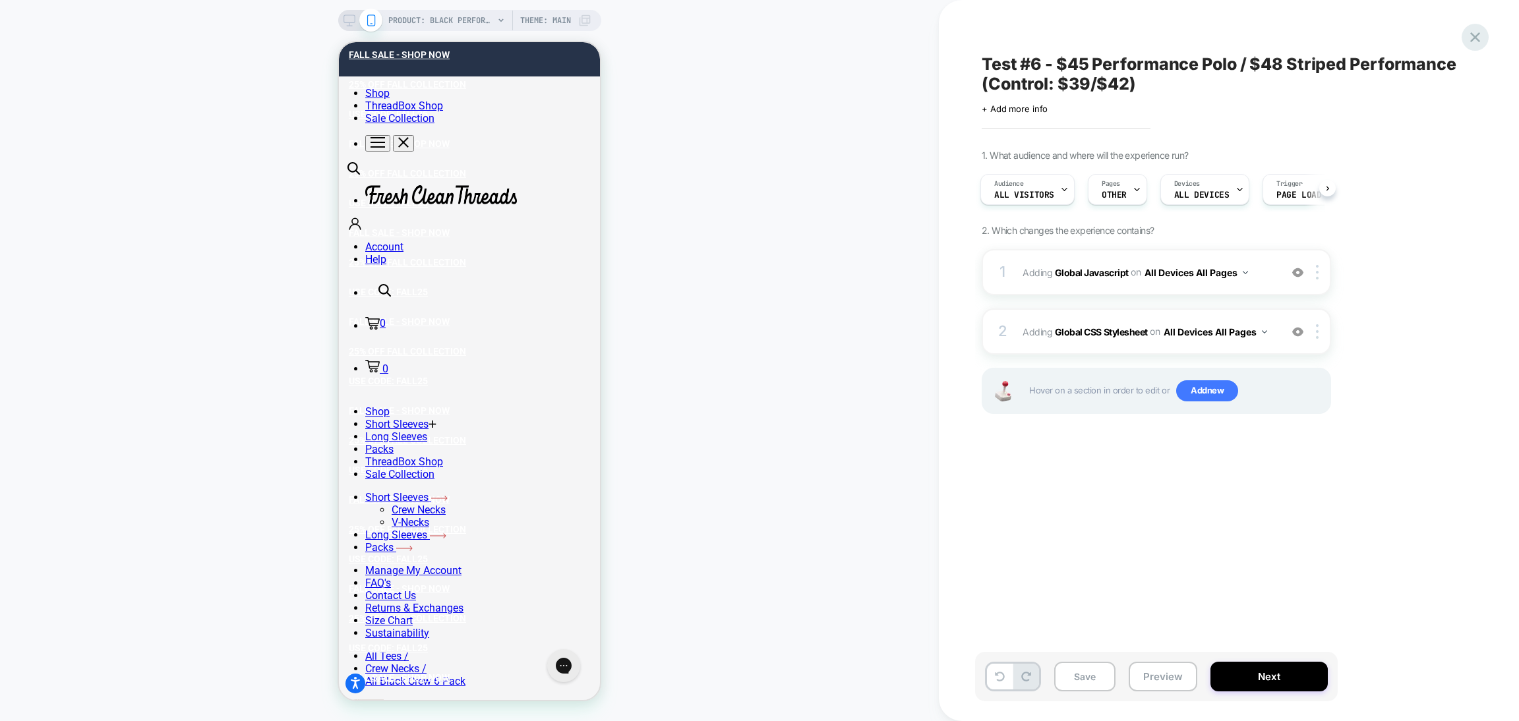
click at [1474, 38] on icon at bounding box center [1475, 37] width 10 height 10
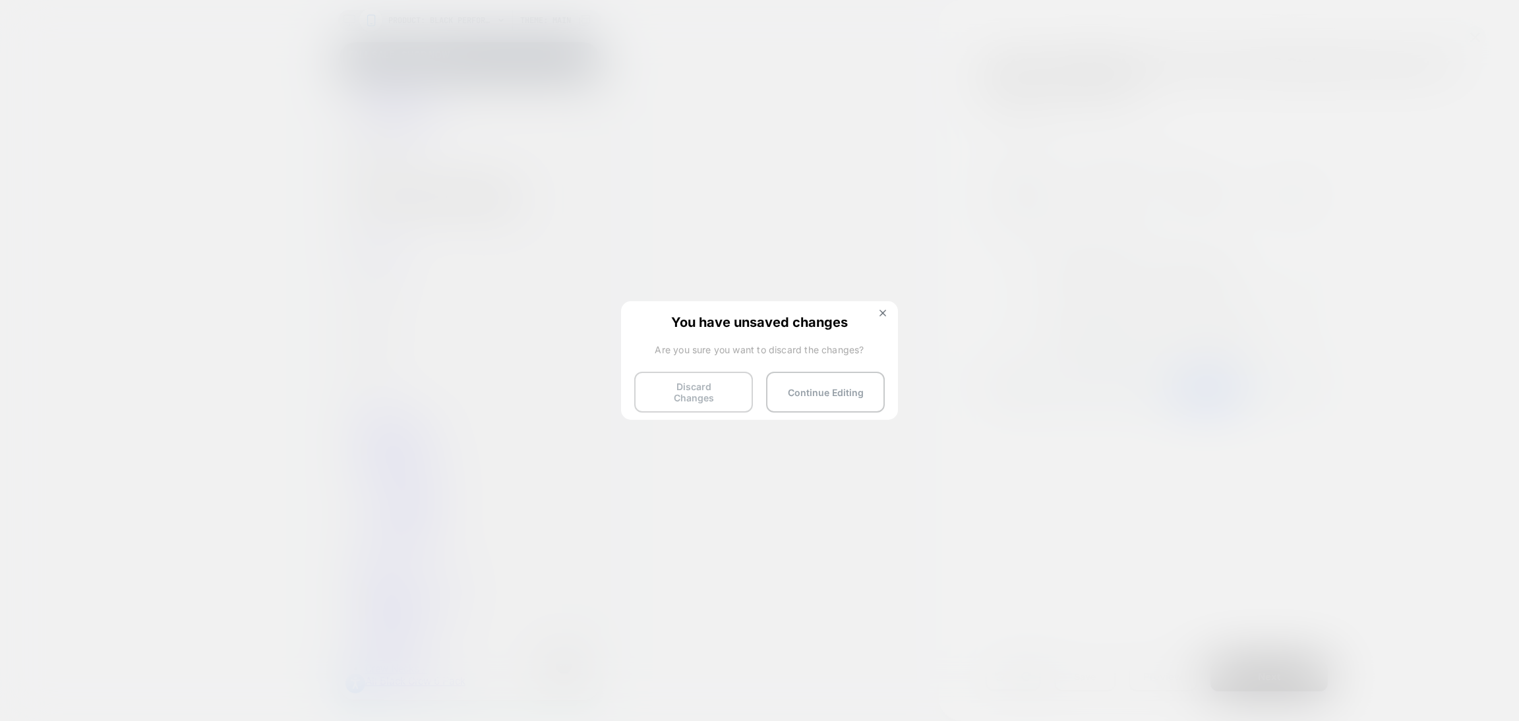
click at [710, 386] on button "Discard Changes" at bounding box center [693, 392] width 119 height 41
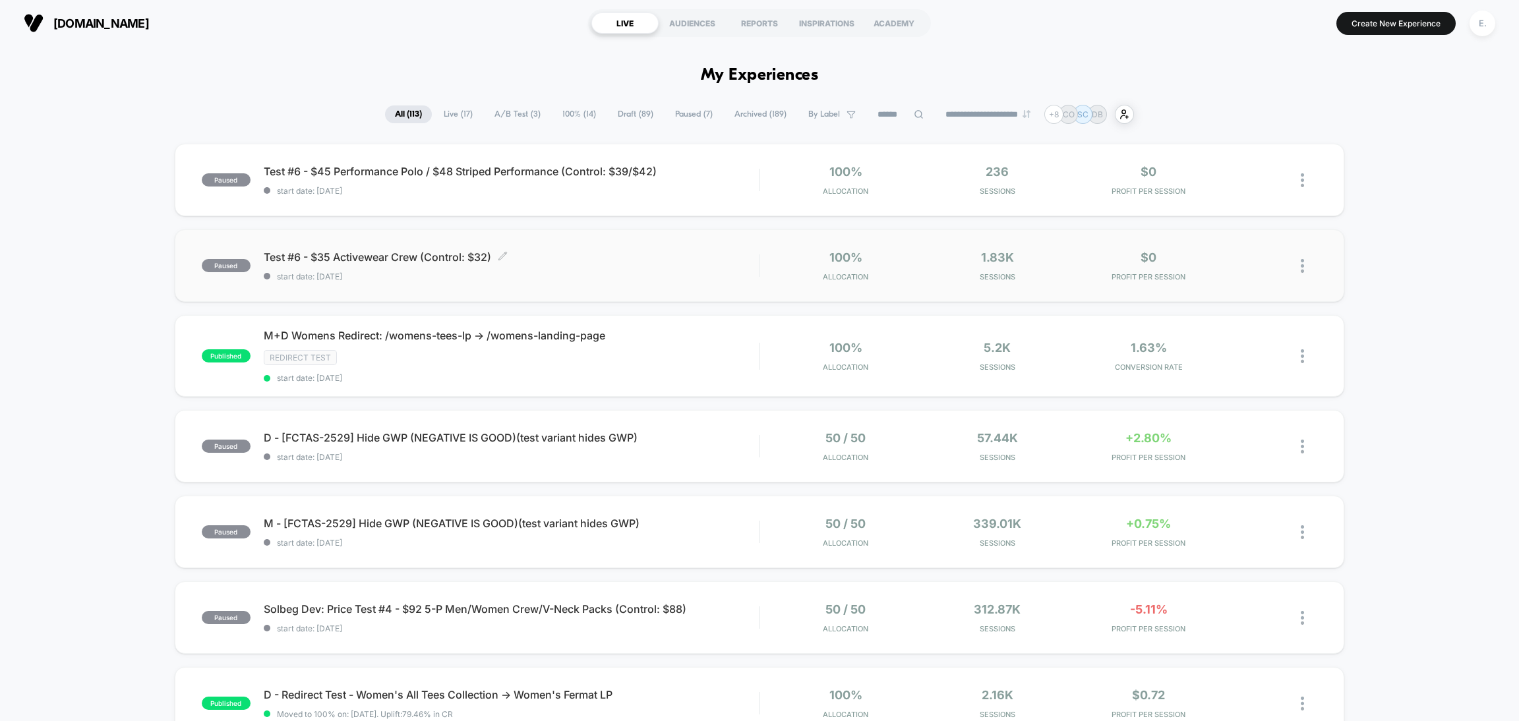
click at [596, 269] on div "Test #6 - $35 Activewear Crew (Control: $32) Click to edit experience details C…" at bounding box center [511, 266] width 495 height 31
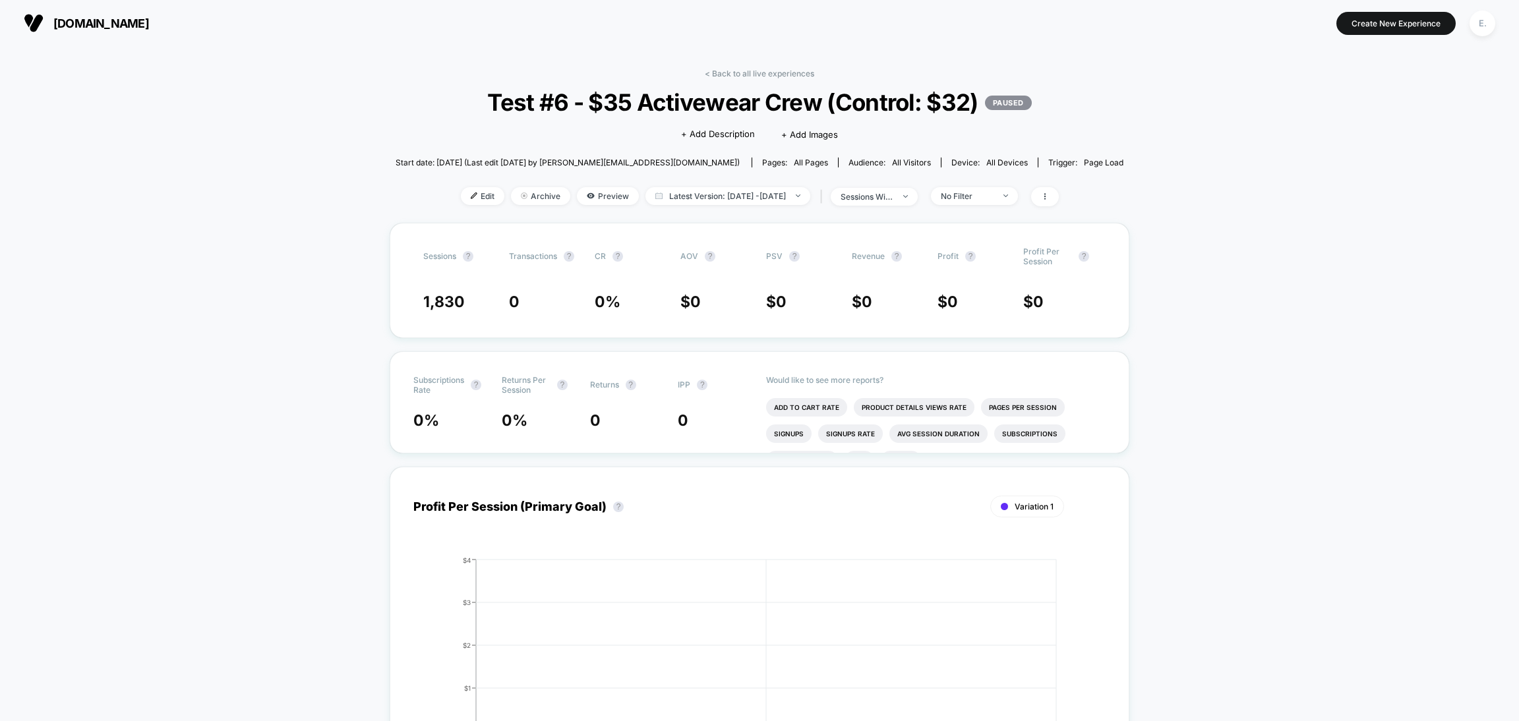
click at [602, 109] on span "Test #6 - $35 Activewear Crew (Control: $32) PAUSED" at bounding box center [759, 102] width 655 height 28
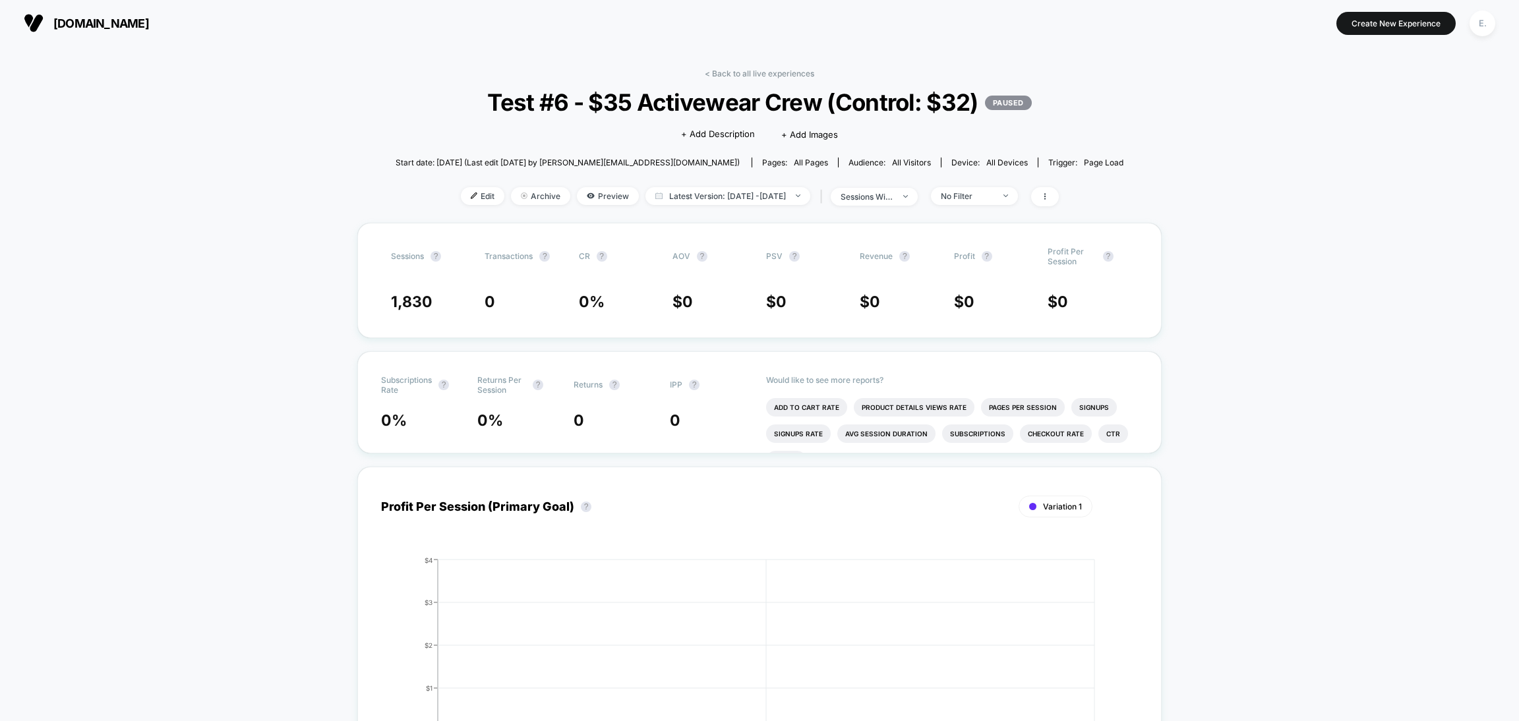
click at [602, 109] on span "Test #6 - $35 Activewear Crew (Control: $32) PAUSED" at bounding box center [759, 102] width 655 height 28
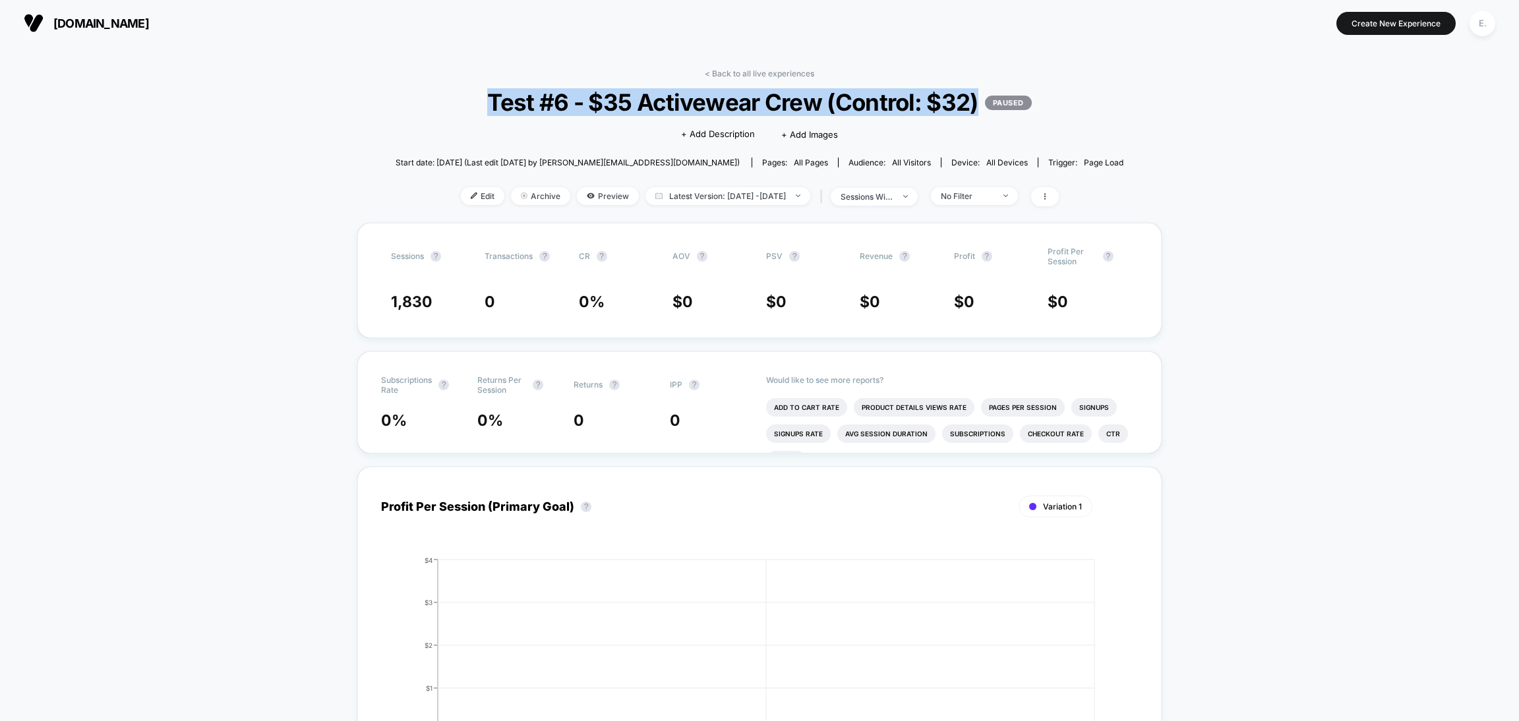
copy span "Test #6 - $35 Activewear Crew (Control: $32)"
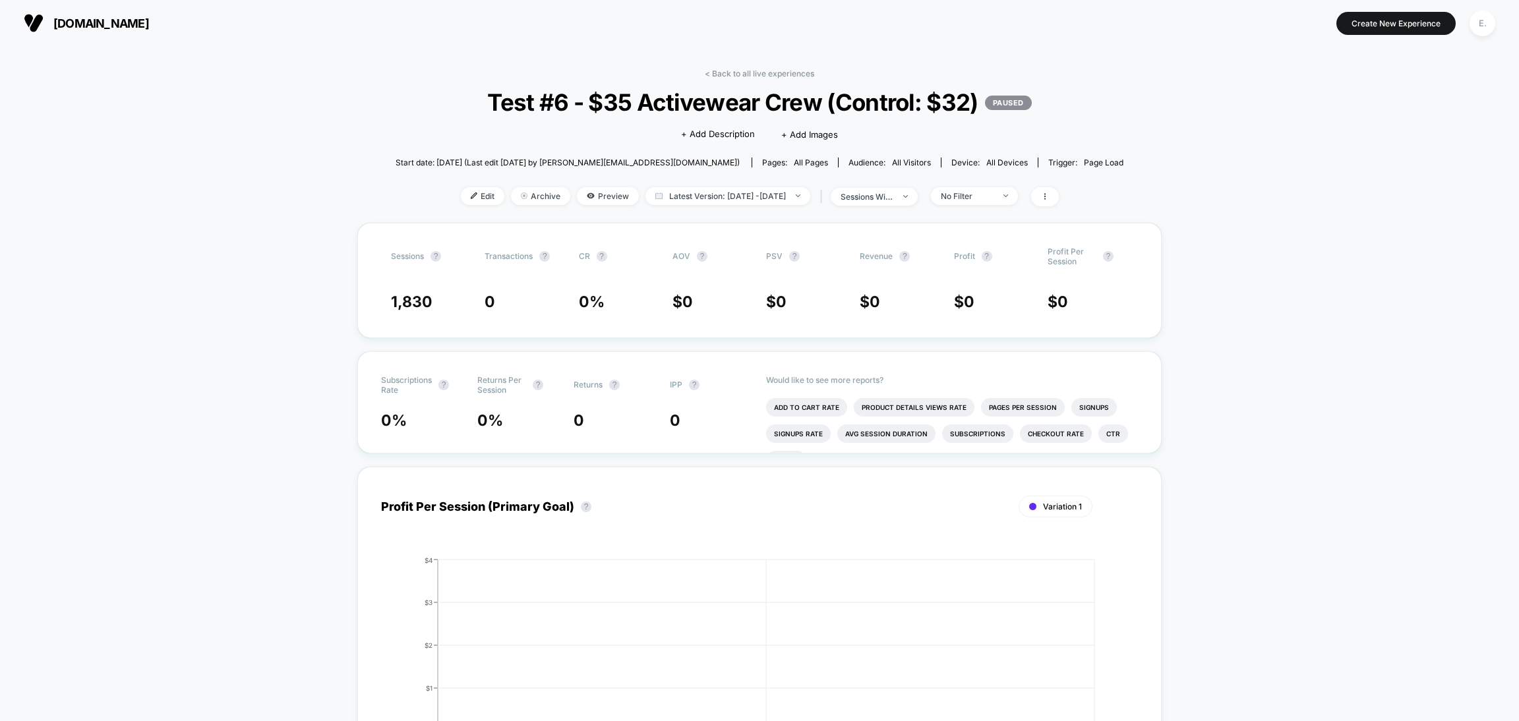
click at [552, 132] on div "< Back to all live experiences Test #6 - $35 Activewear Crew (Control: $32) PAU…" at bounding box center [760, 146] width 728 height 154
click at [461, 191] on span "Edit" at bounding box center [483, 196] width 44 height 18
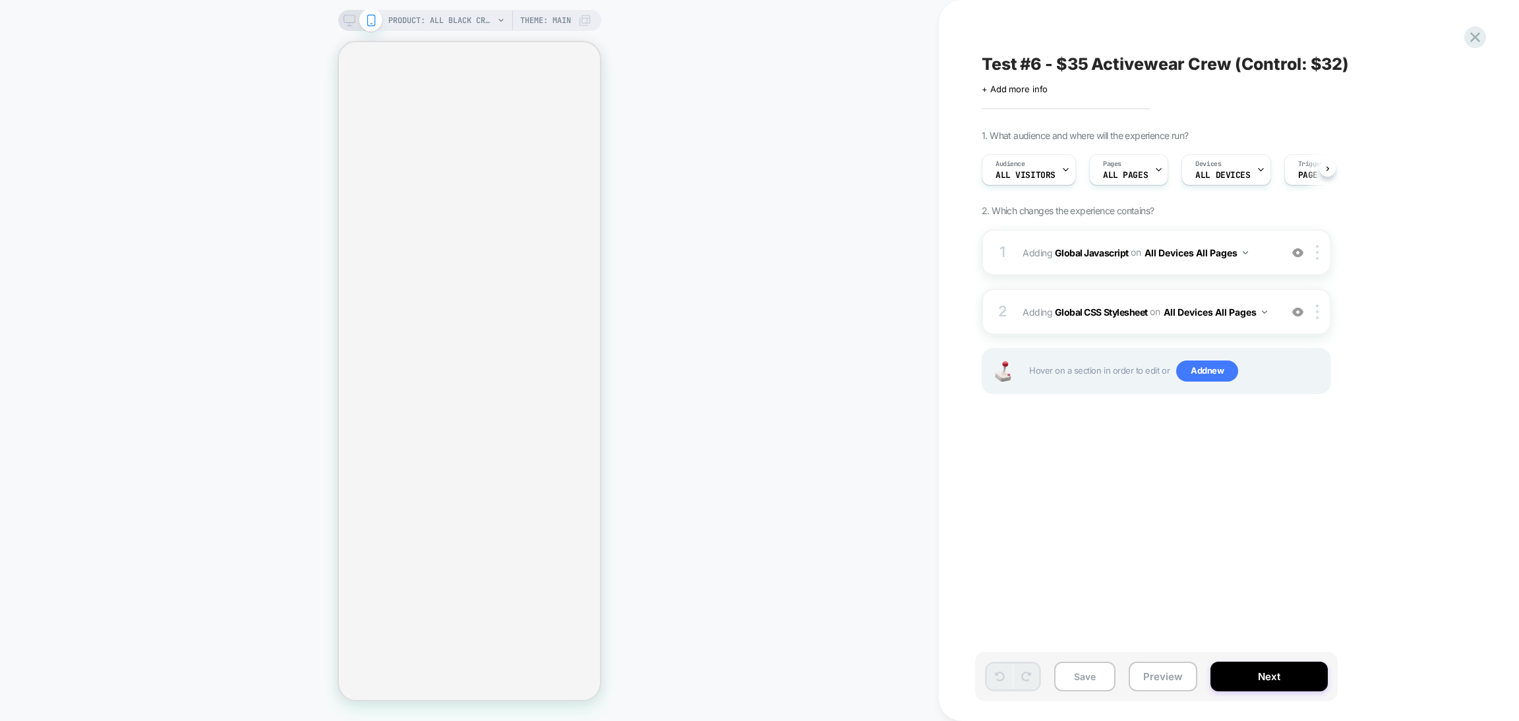
scroll to position [0, 1]
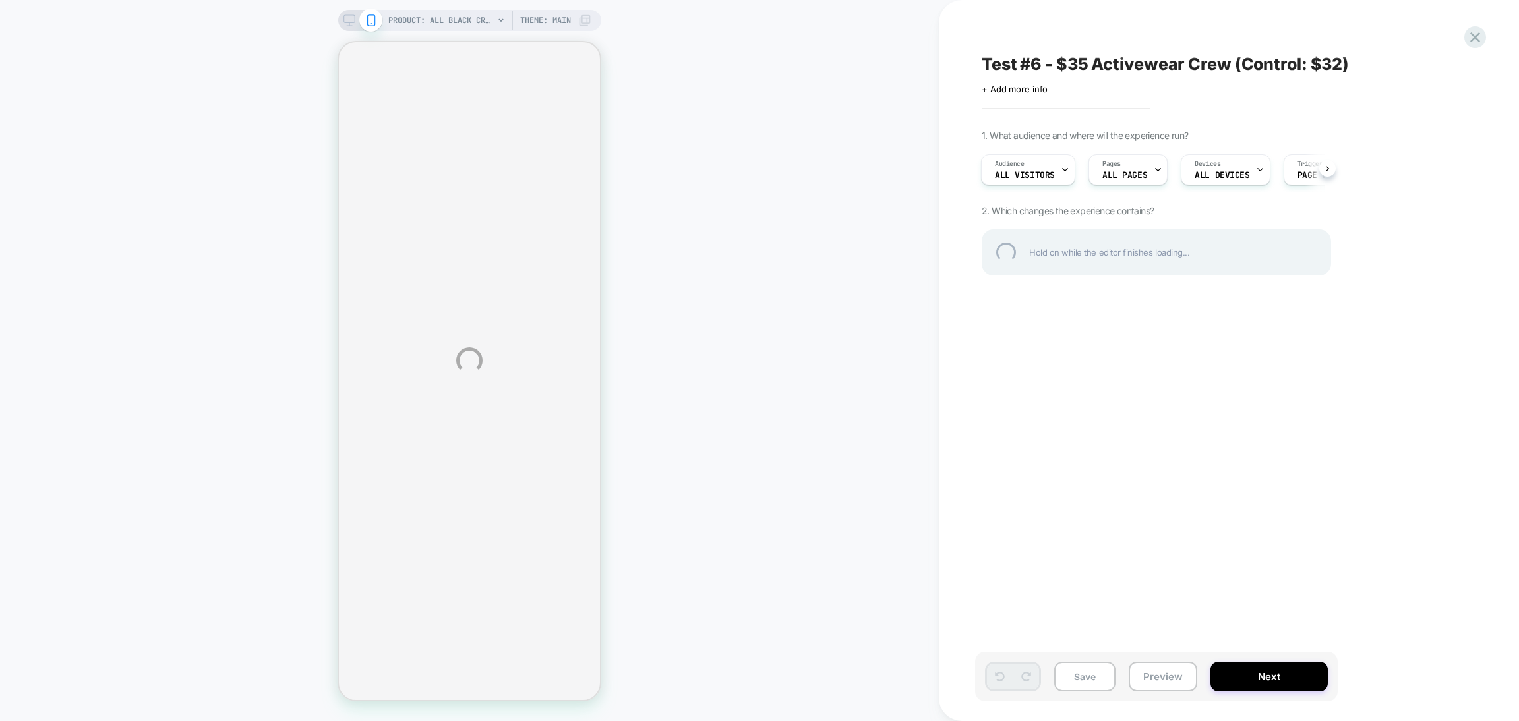
click at [456, 22] on div "PRODUCT: All Black Crew 6-Pack PRODUCT: All Black Crew 6-Pack Theme: MAIN Test …" at bounding box center [759, 360] width 1519 height 721
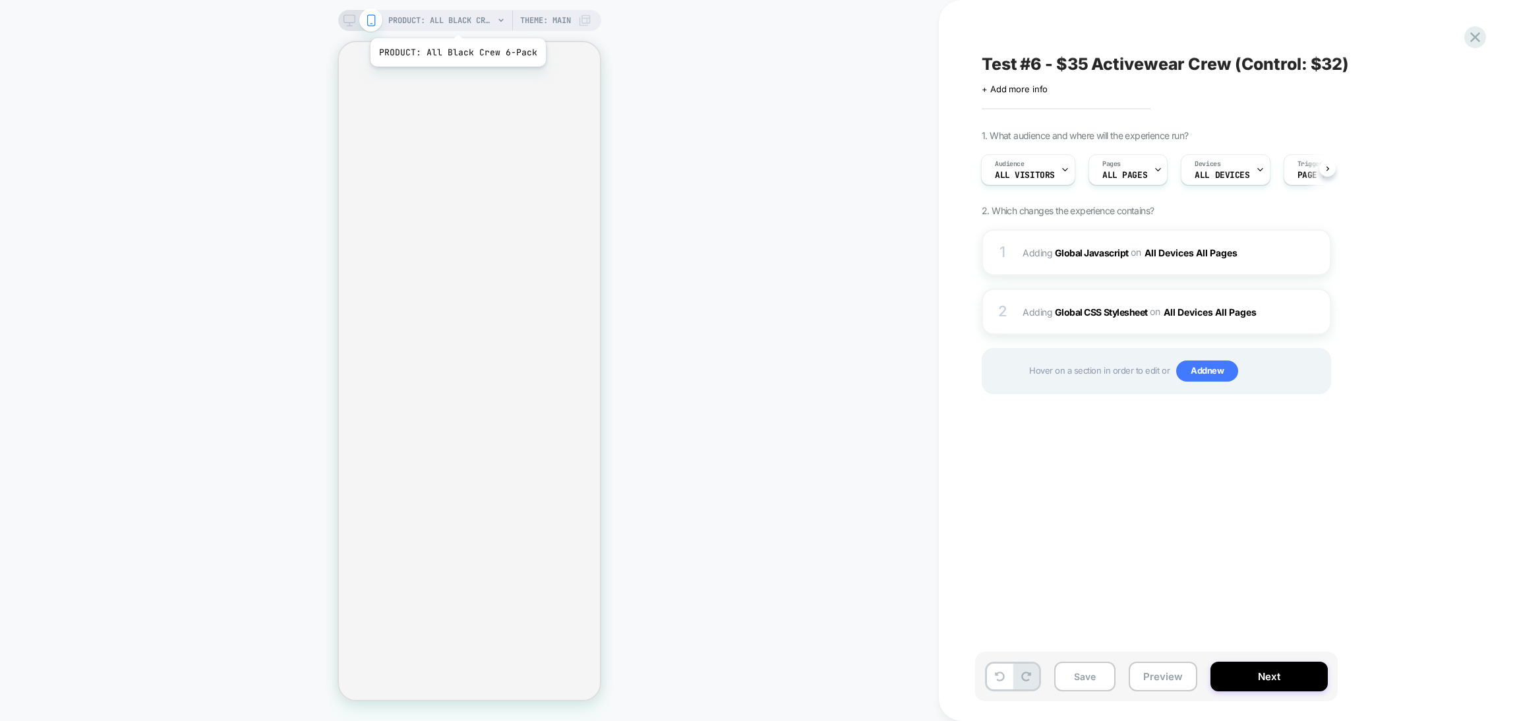
click at [456, 22] on span "PRODUCT: All Black Crew 6-Pack" at bounding box center [440, 20] width 105 height 21
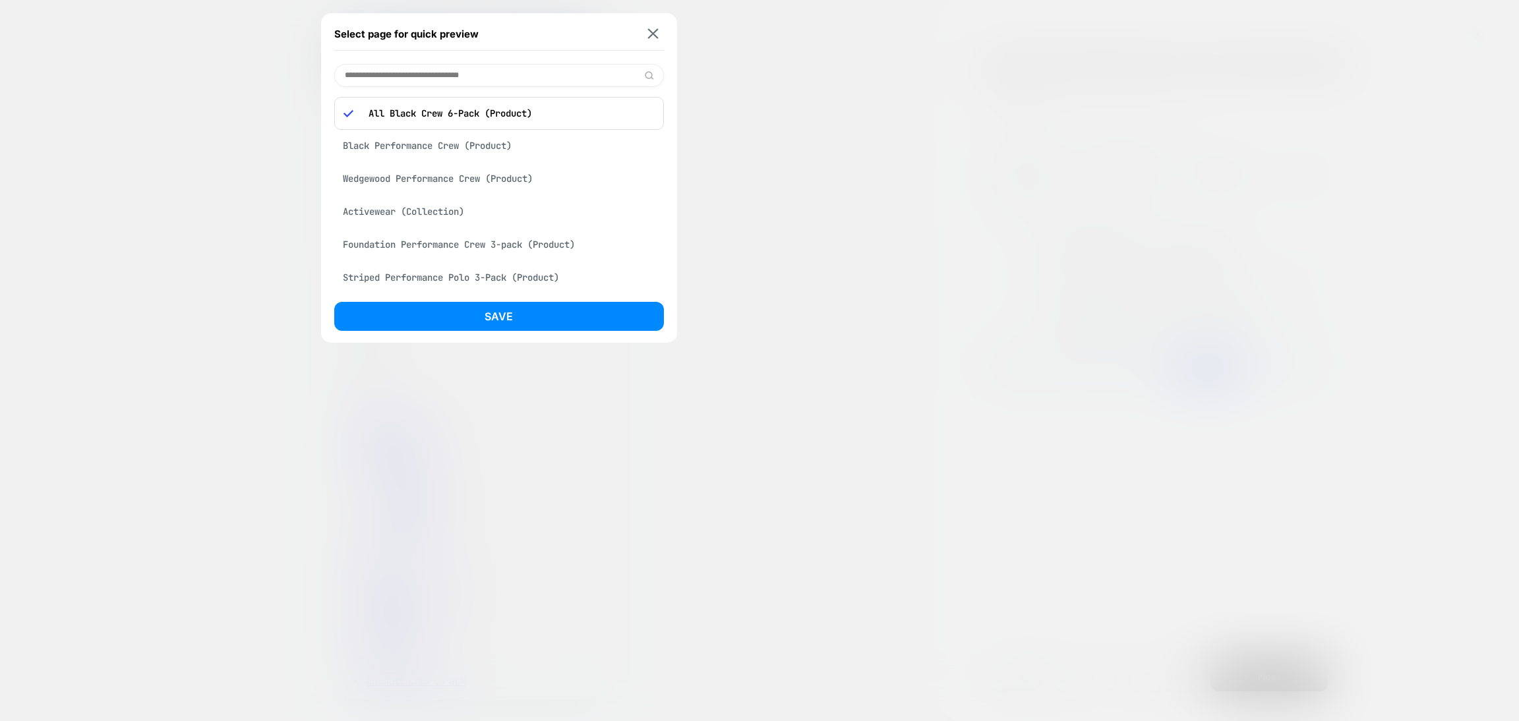
scroll to position [0, 0]
click at [444, 142] on div "Black Performance Crew (Product)" at bounding box center [499, 145] width 330 height 25
click at [462, 332] on div "Save" at bounding box center [499, 320] width 330 height 36
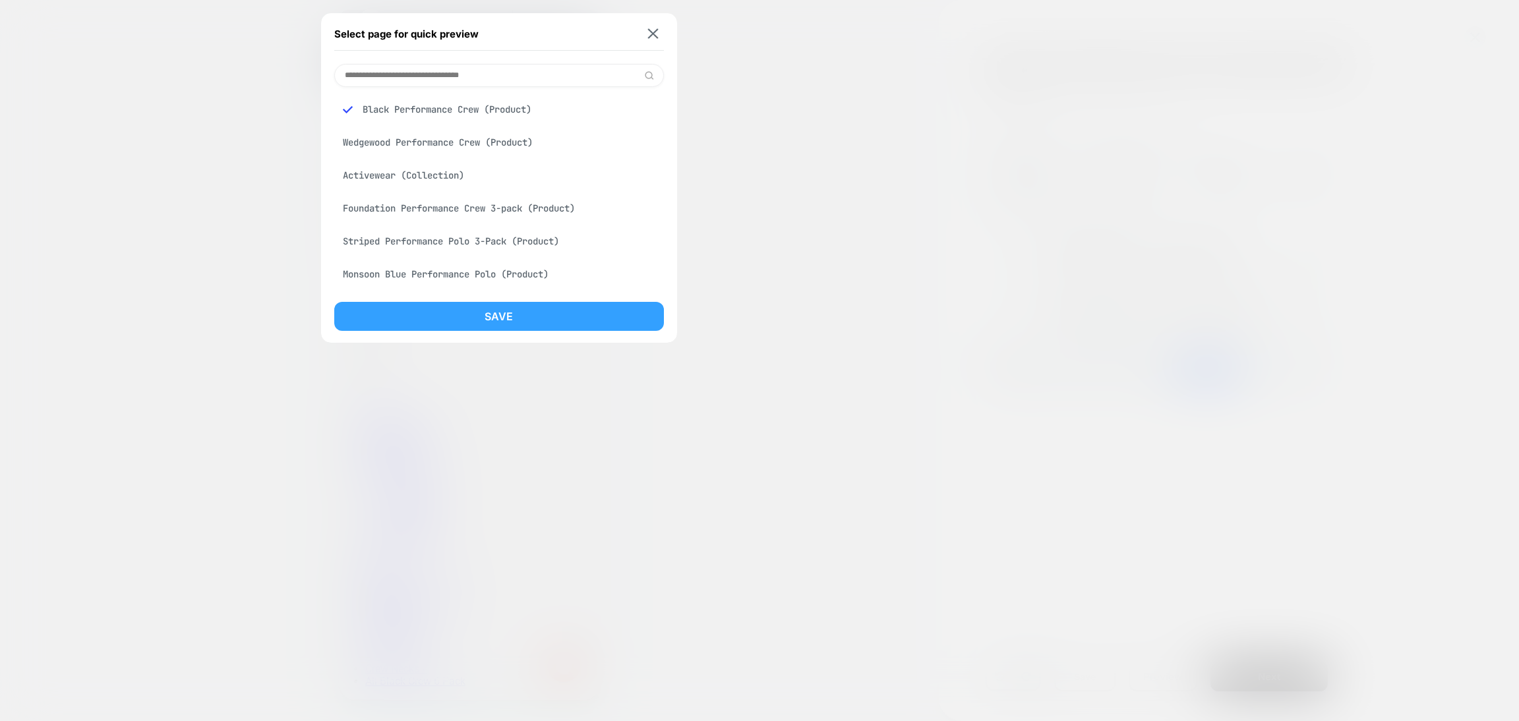
click at [456, 320] on button "Save" at bounding box center [499, 316] width 330 height 29
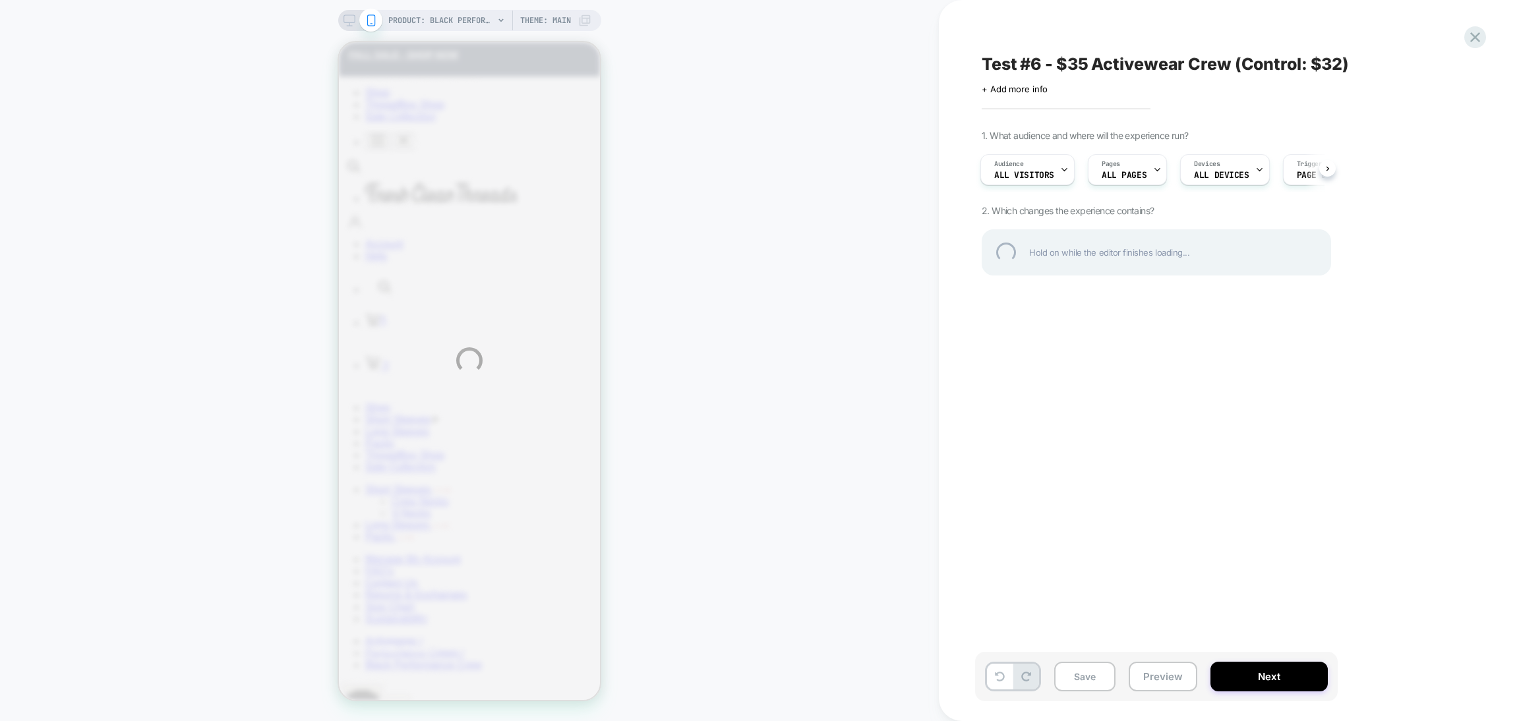
click at [1157, 677] on div "PRODUCT: Black Performance Crew PRODUCT: Black Performance Crew Theme: MAIN Tes…" at bounding box center [759, 360] width 1519 height 721
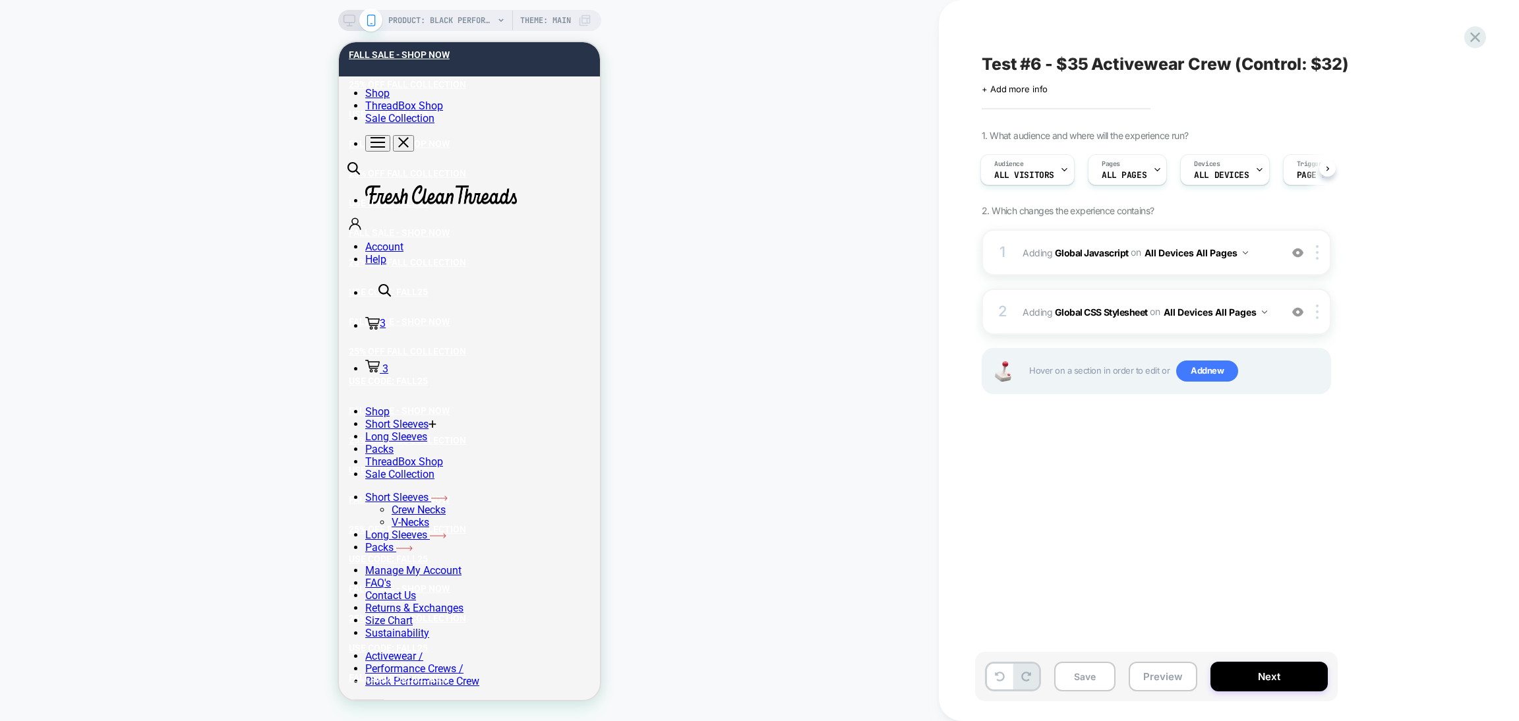
click at [1157, 677] on button "Preview" at bounding box center [1163, 677] width 69 height 30
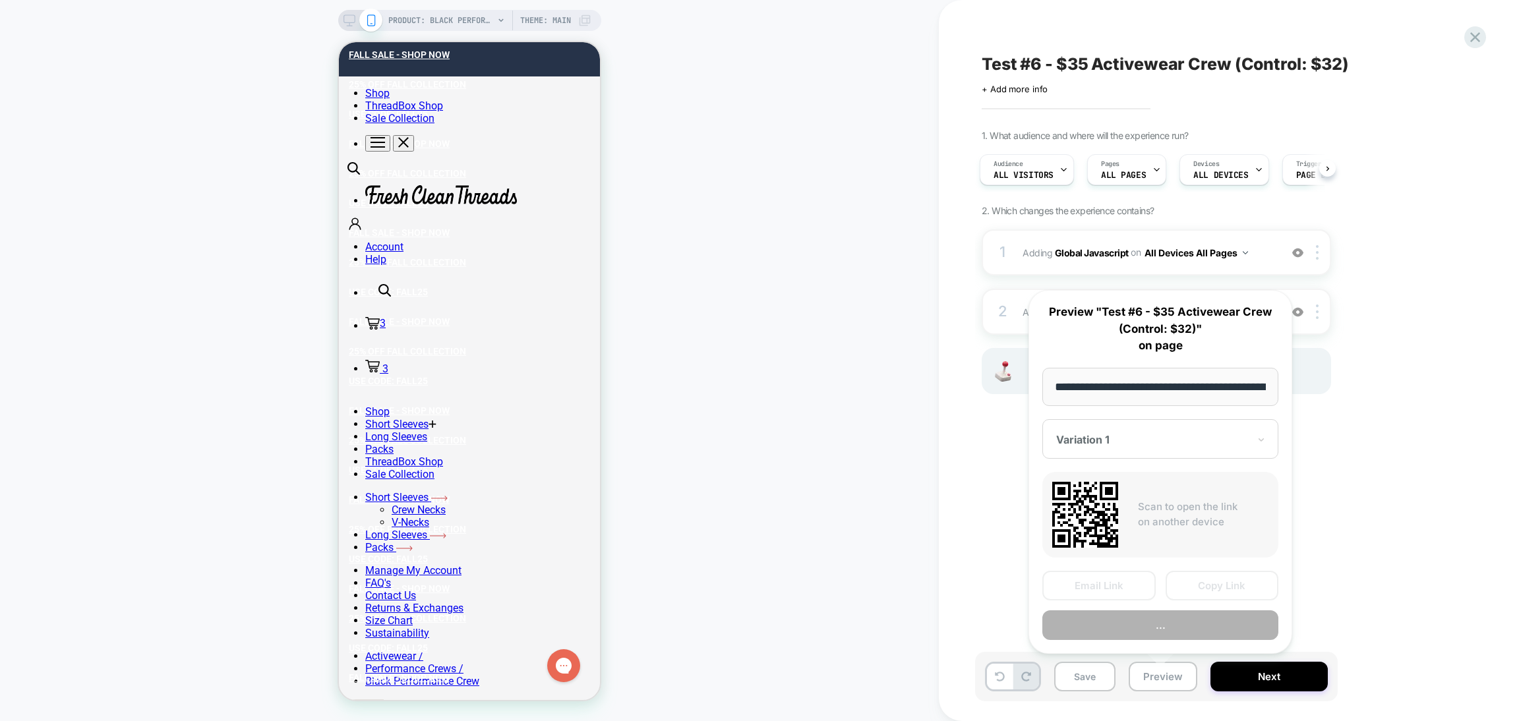
scroll to position [0, 217]
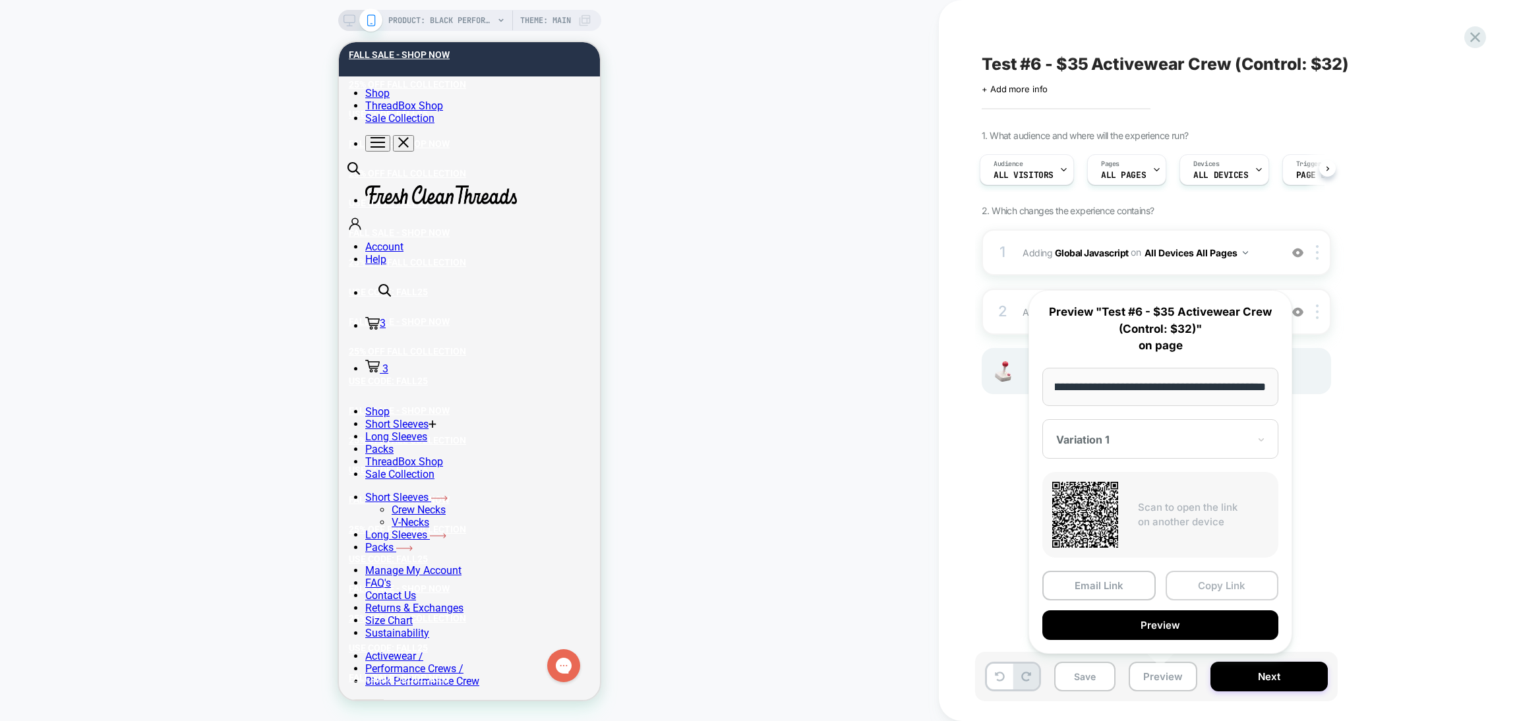
click at [1188, 587] on button "Copy Link" at bounding box center [1221, 586] width 113 height 30
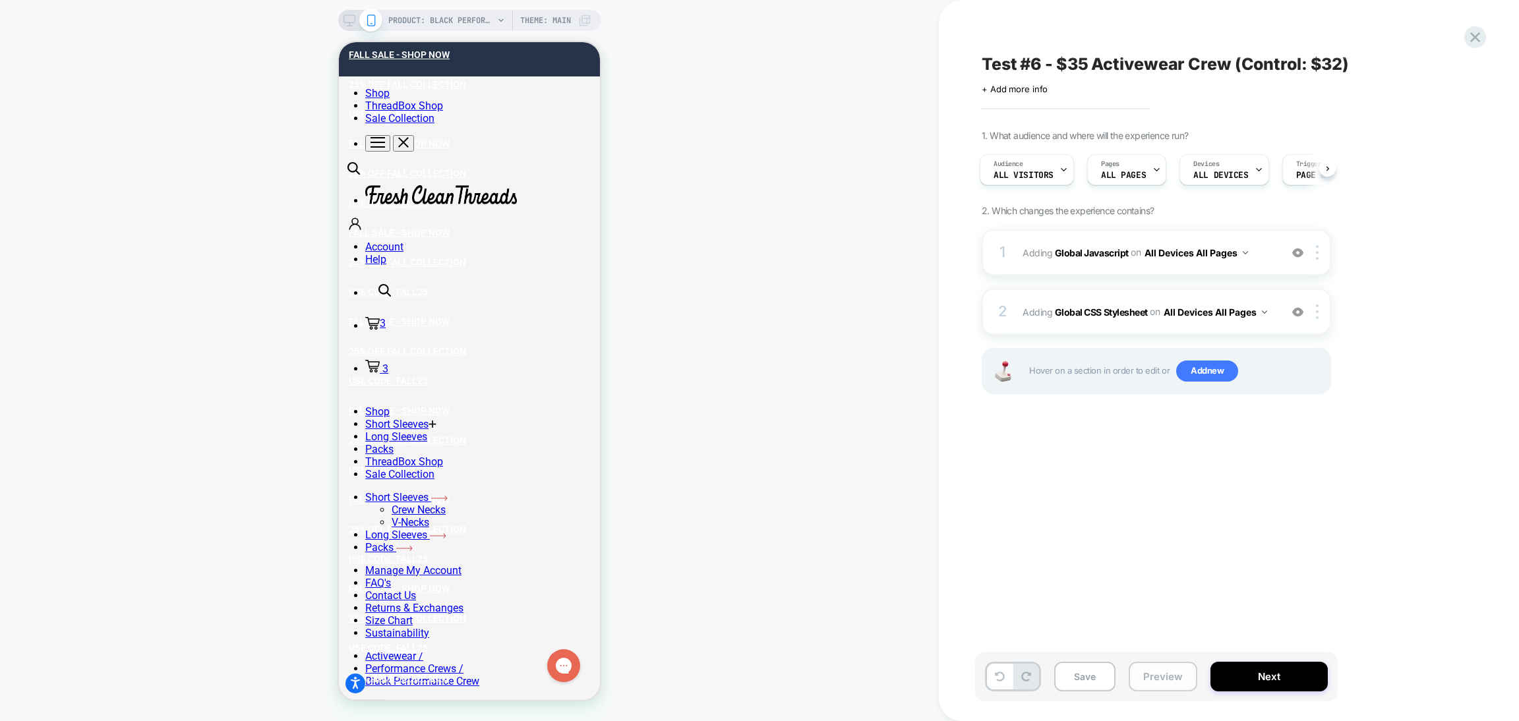
click at [1164, 680] on button "Preview" at bounding box center [1163, 677] width 69 height 30
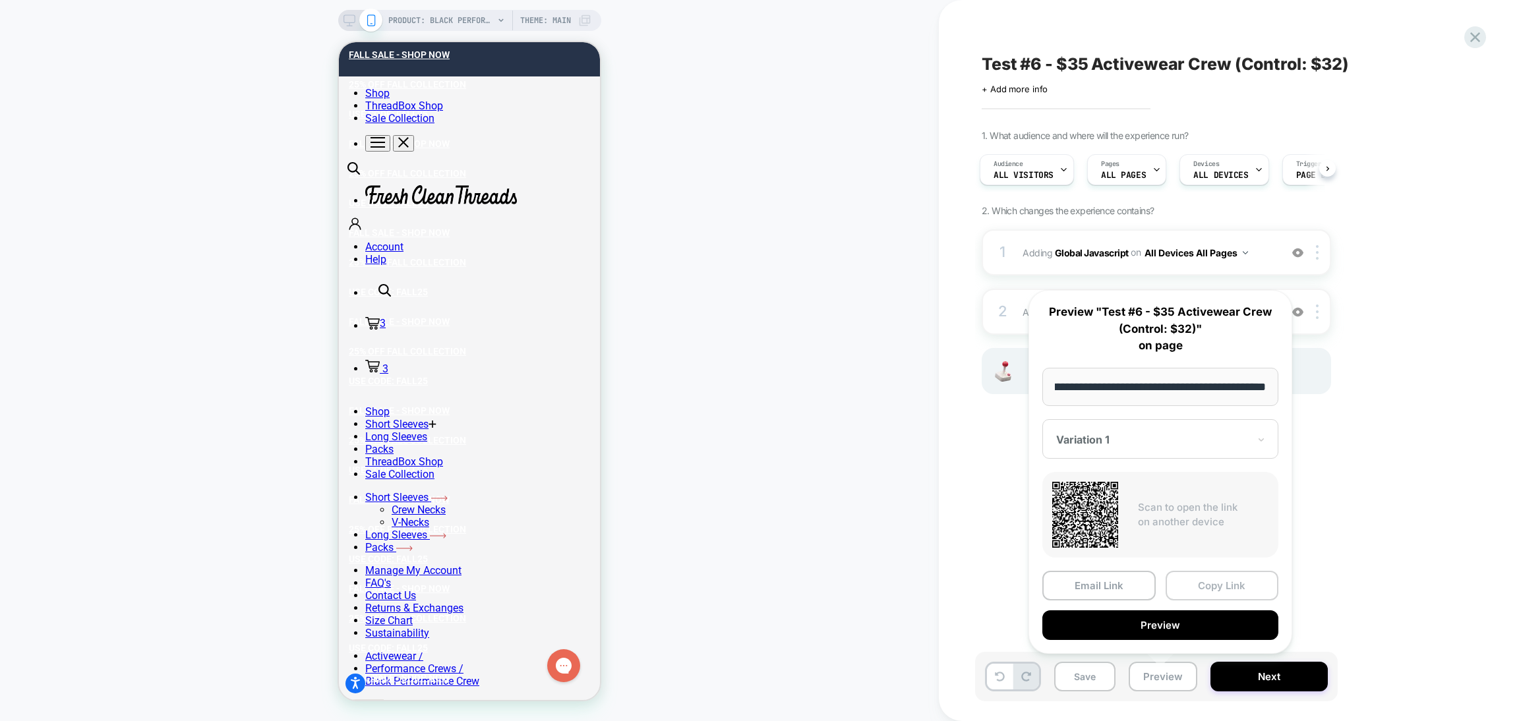
click at [1177, 579] on button "Copy Link" at bounding box center [1221, 586] width 113 height 30
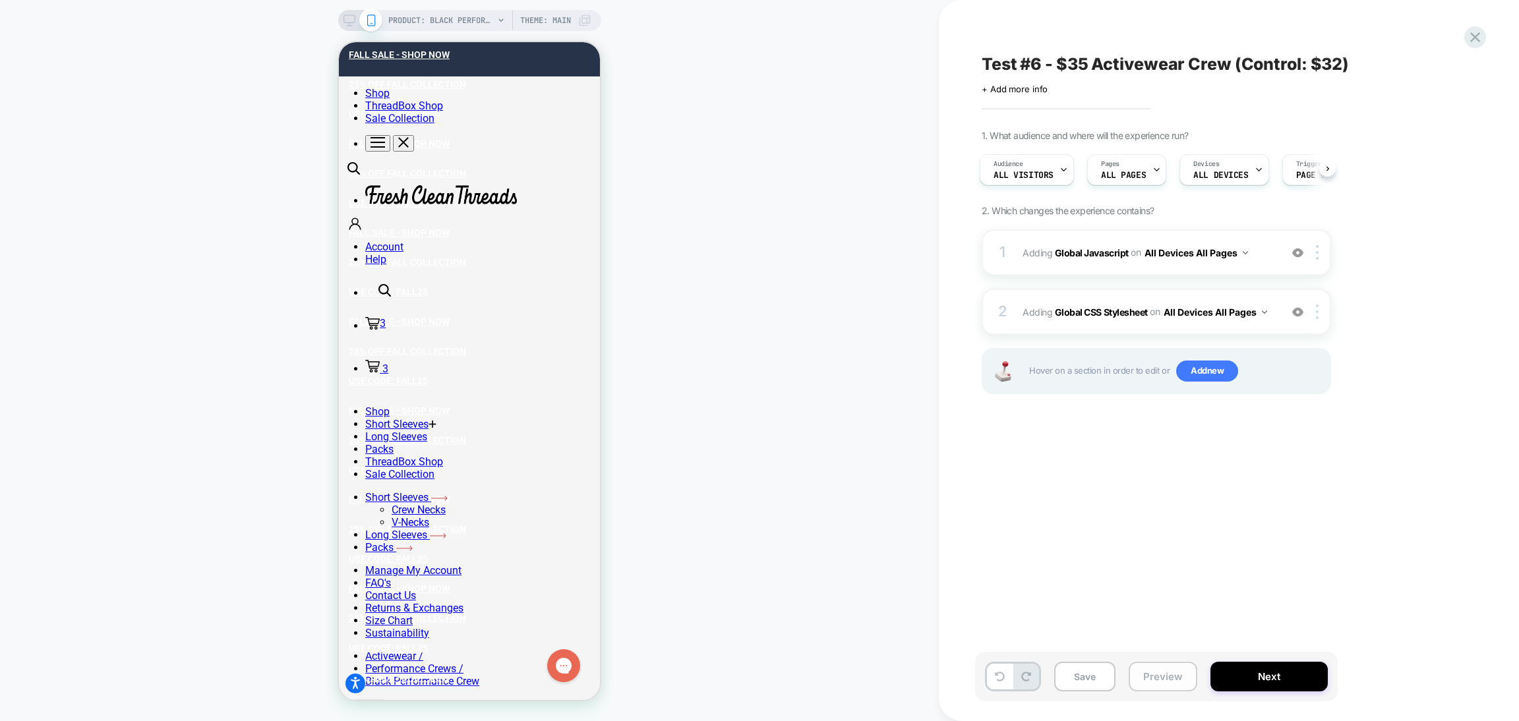
click at [1164, 682] on button "Preview" at bounding box center [1163, 677] width 69 height 30
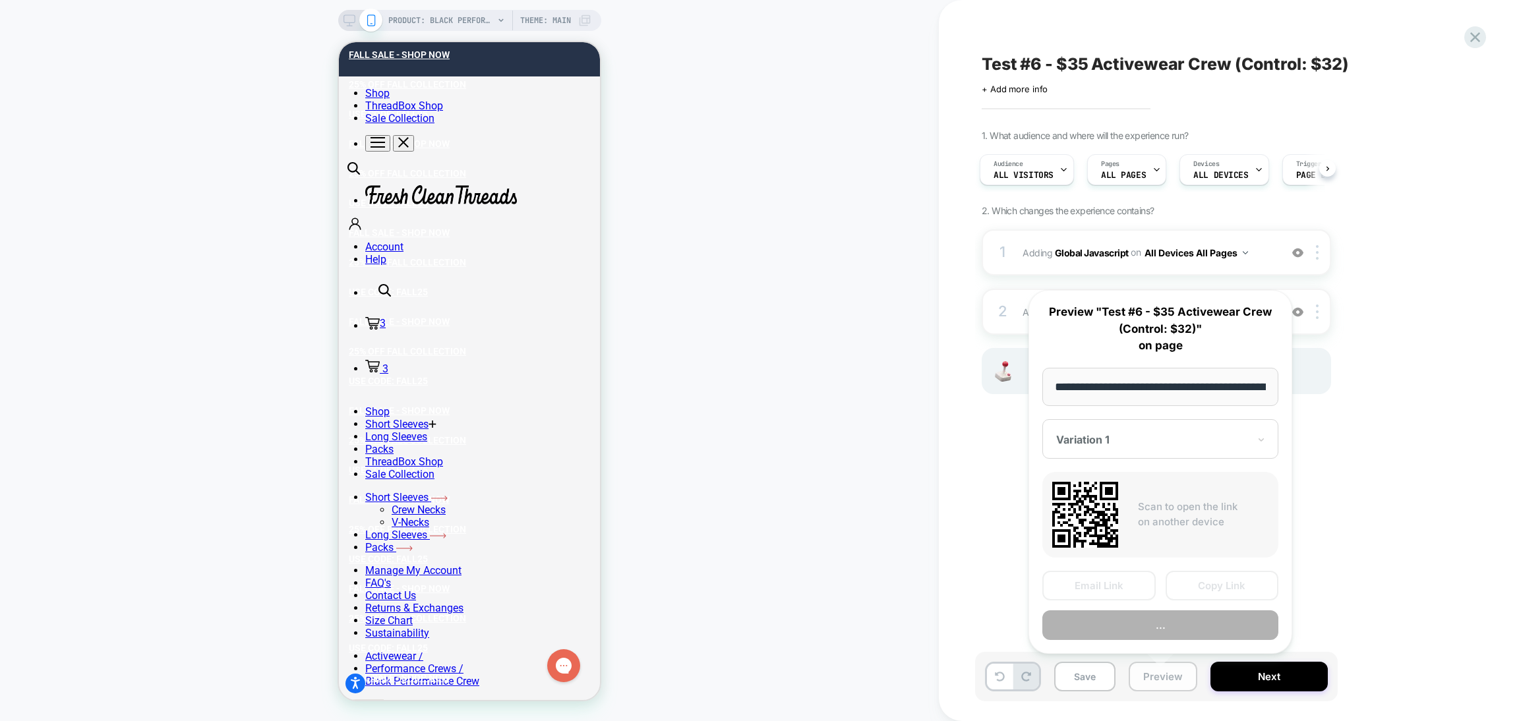
scroll to position [0, 217]
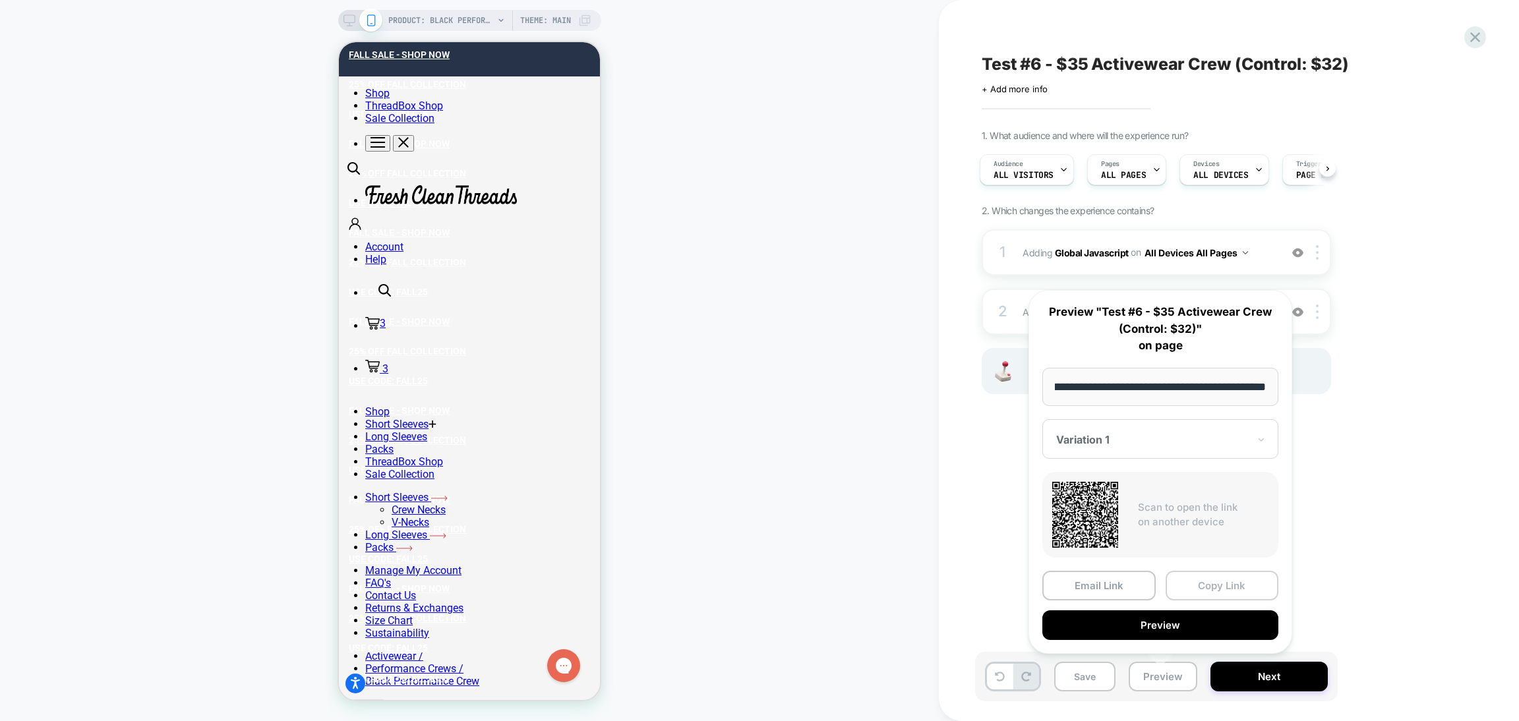
click at [1185, 583] on button "Copy Link" at bounding box center [1221, 586] width 113 height 30
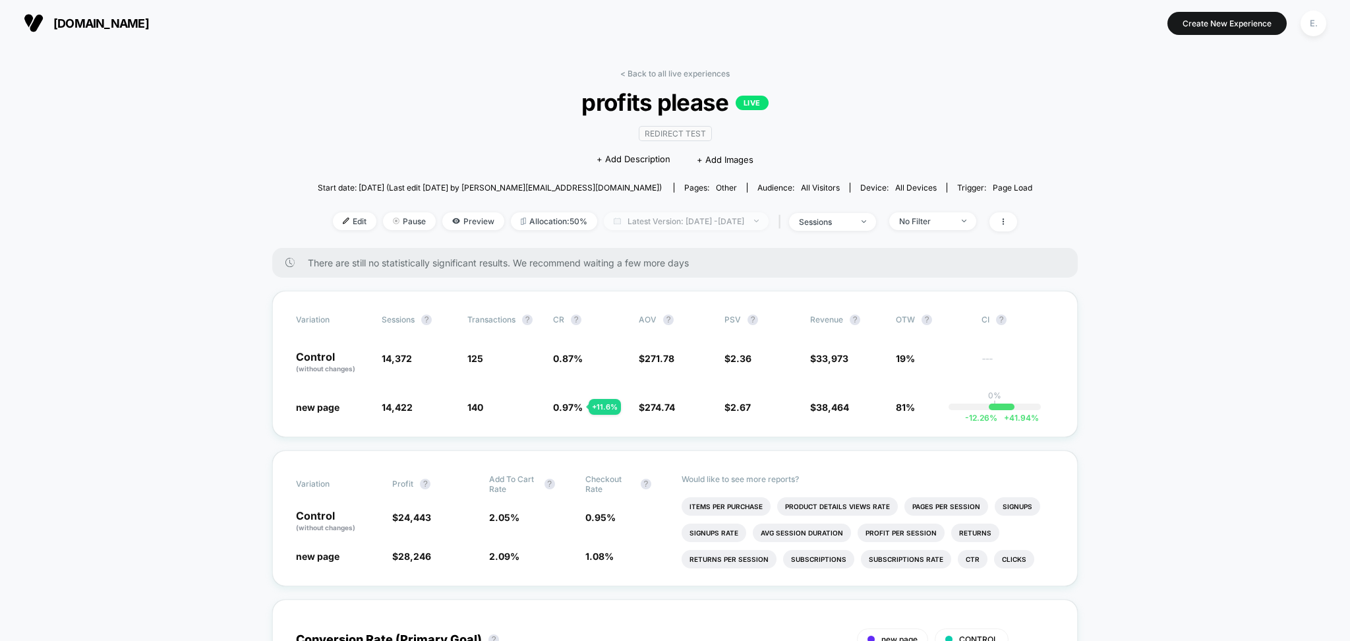
click at [634, 222] on span "Latest Version: [DATE] - [DATE]" at bounding box center [686, 221] width 165 height 18
select select "*"
select select "****"
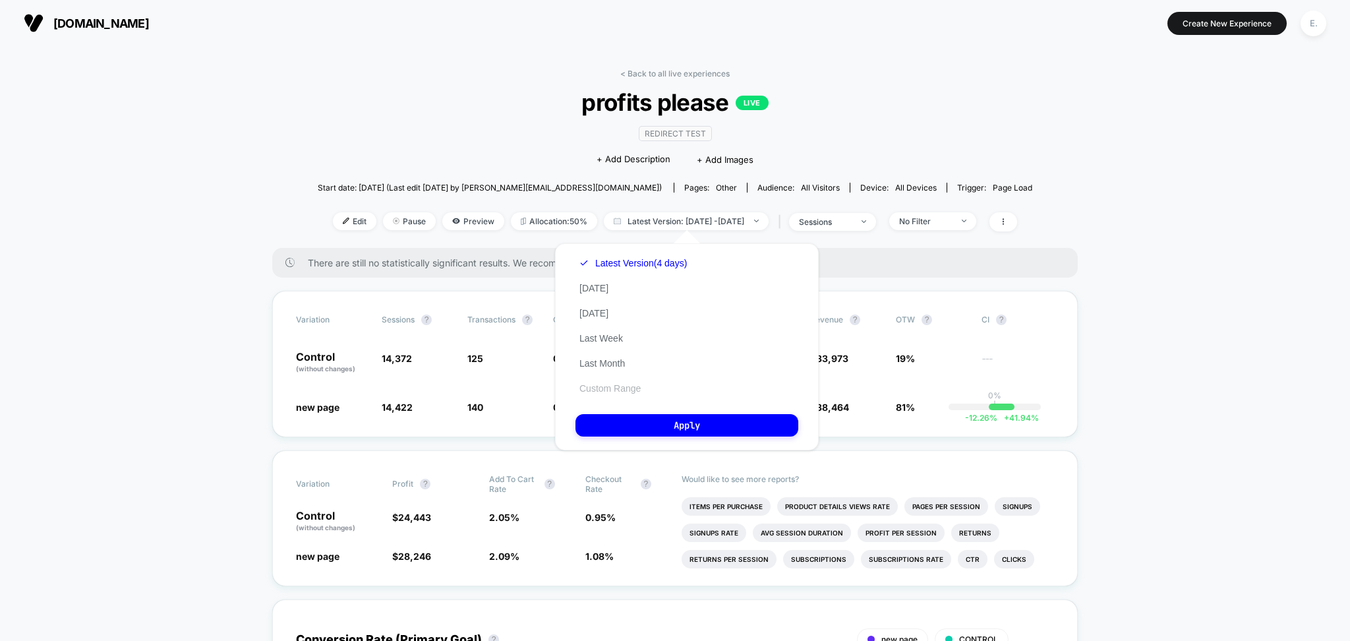
click at [633, 390] on button "Custom Range" at bounding box center [609, 388] width 69 height 12
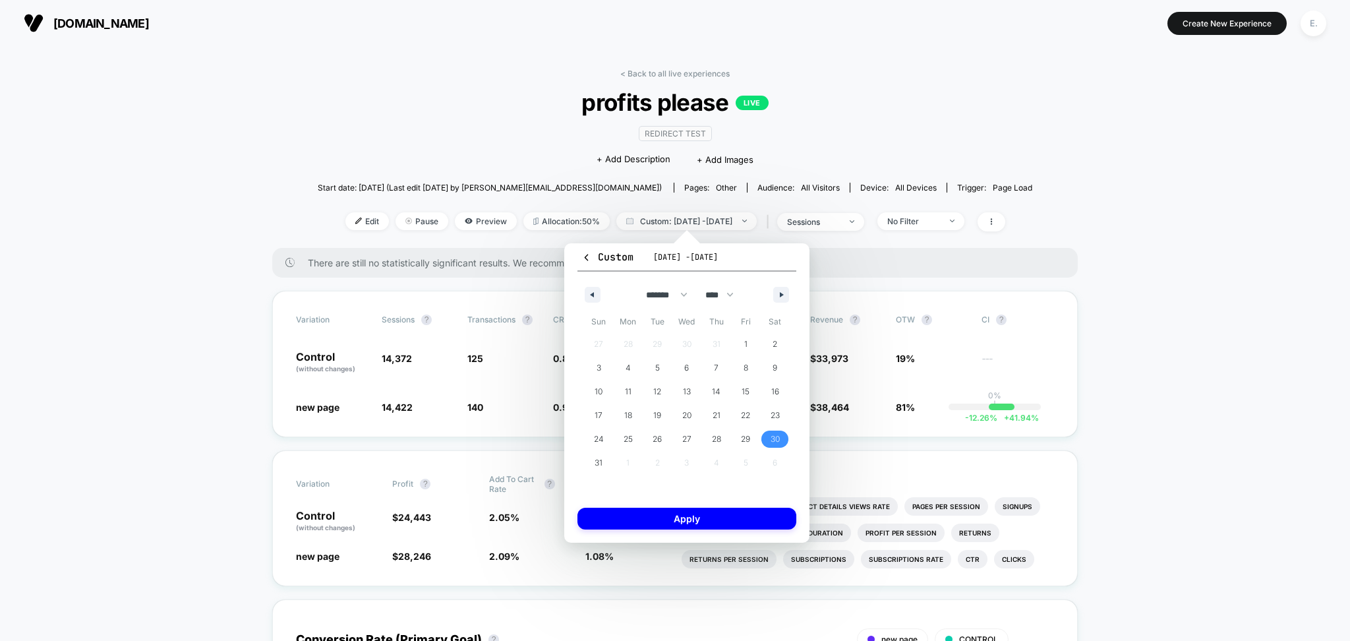
click at [767, 439] on span "30" at bounding box center [775, 438] width 30 height 17
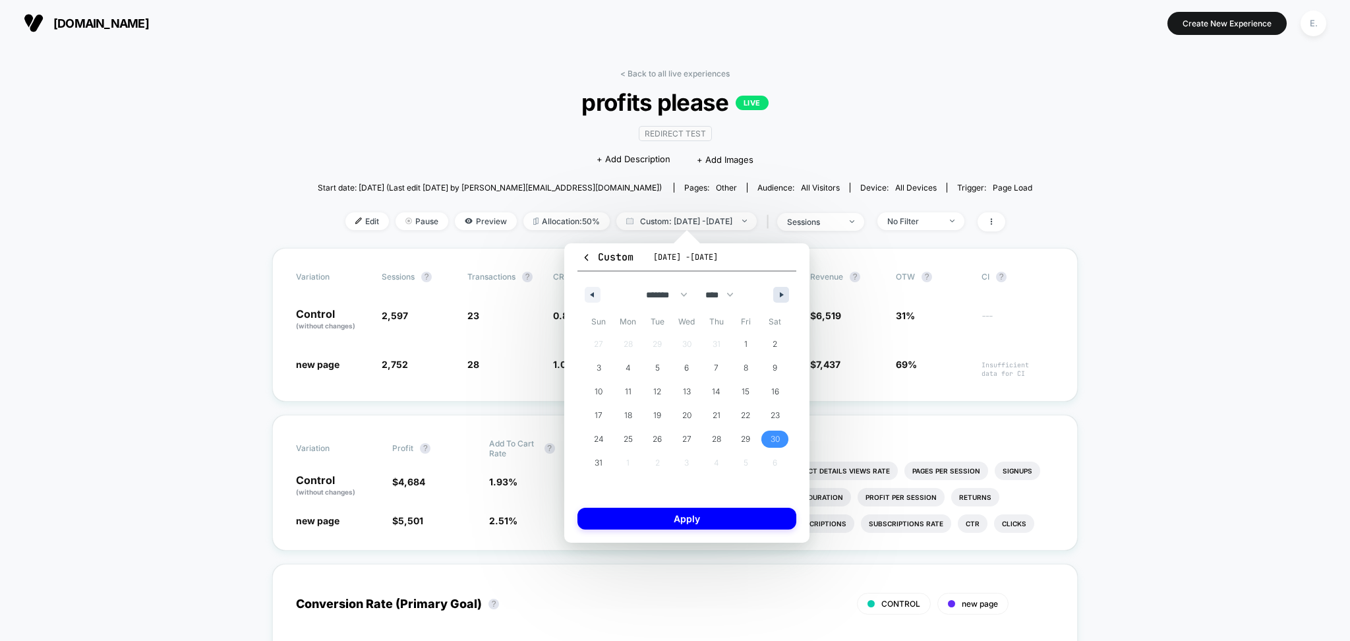
click at [776, 293] on button "button" at bounding box center [781, 295] width 16 height 16
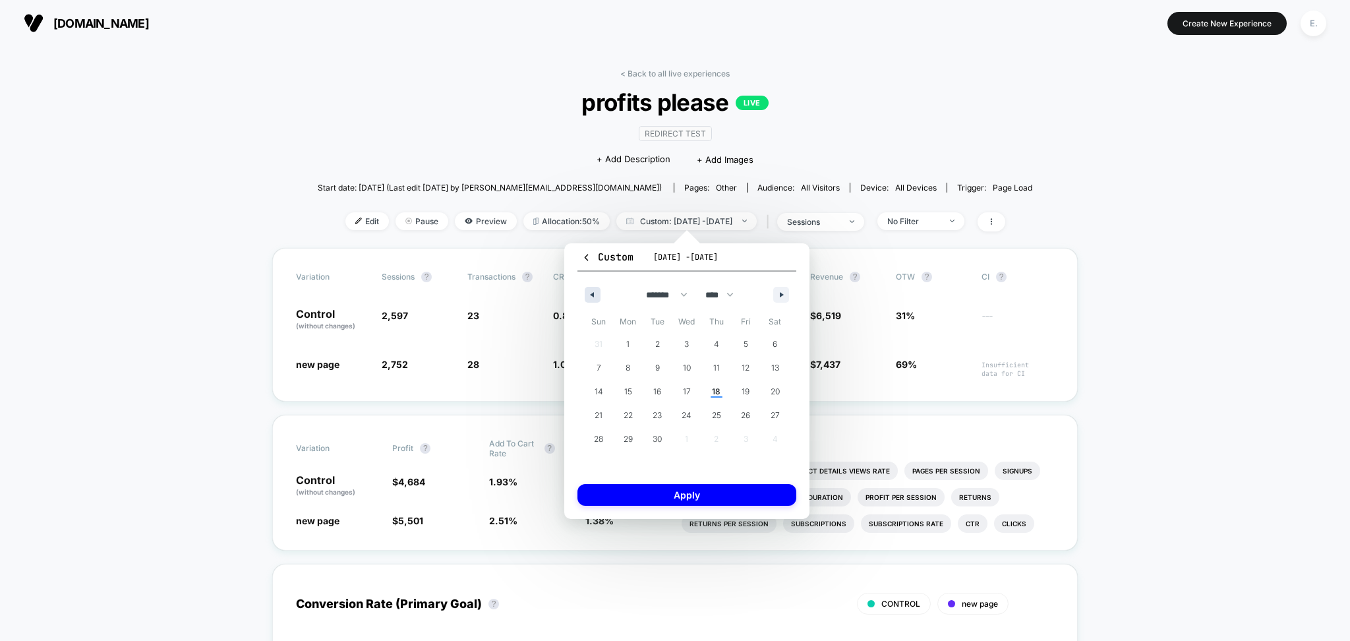
click at [592, 290] on button "button" at bounding box center [593, 295] width 16 height 16
select select "*"
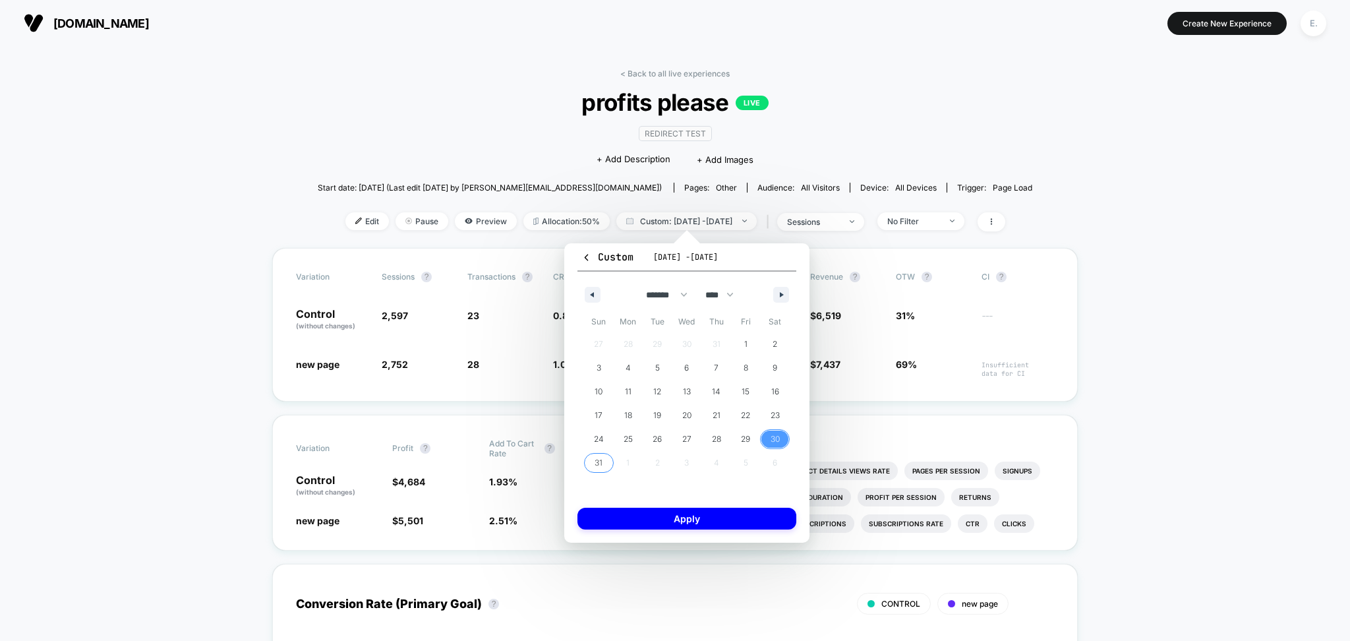
click at [599, 455] on span "31" at bounding box center [599, 463] width 8 height 24
click at [639, 521] on button "Apply" at bounding box center [686, 519] width 219 height 22
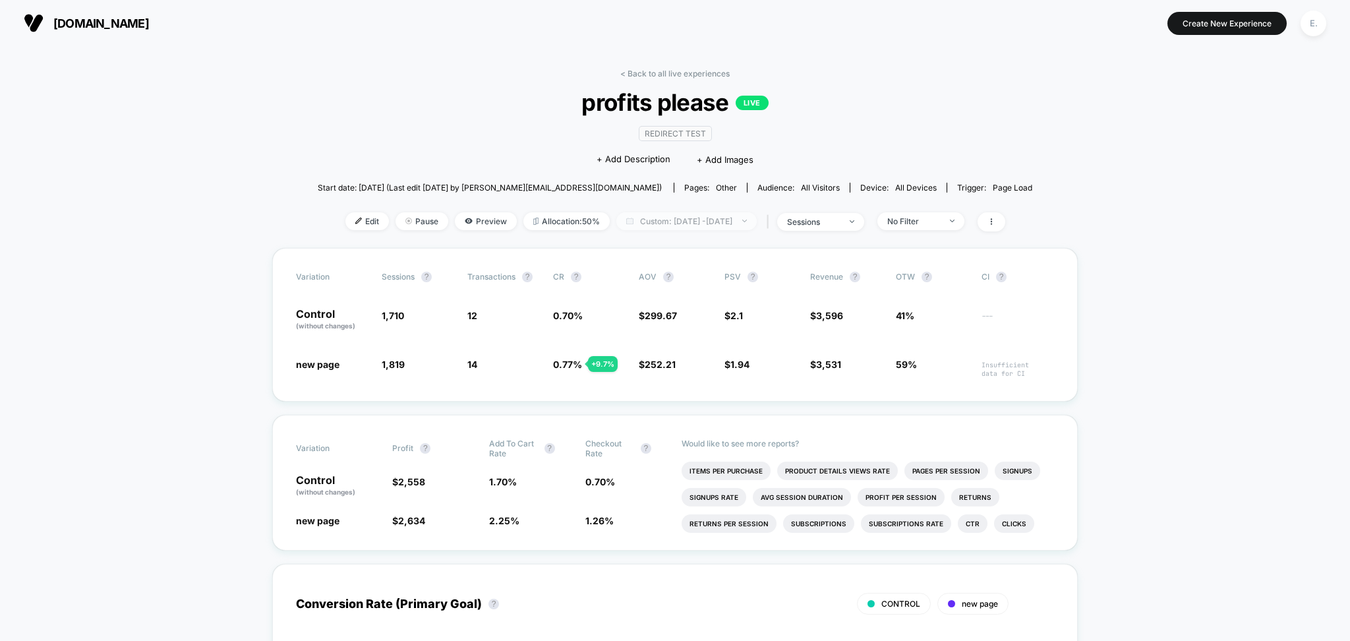
click at [743, 221] on span "Custom: [DATE] - [DATE]" at bounding box center [686, 221] width 140 height 18
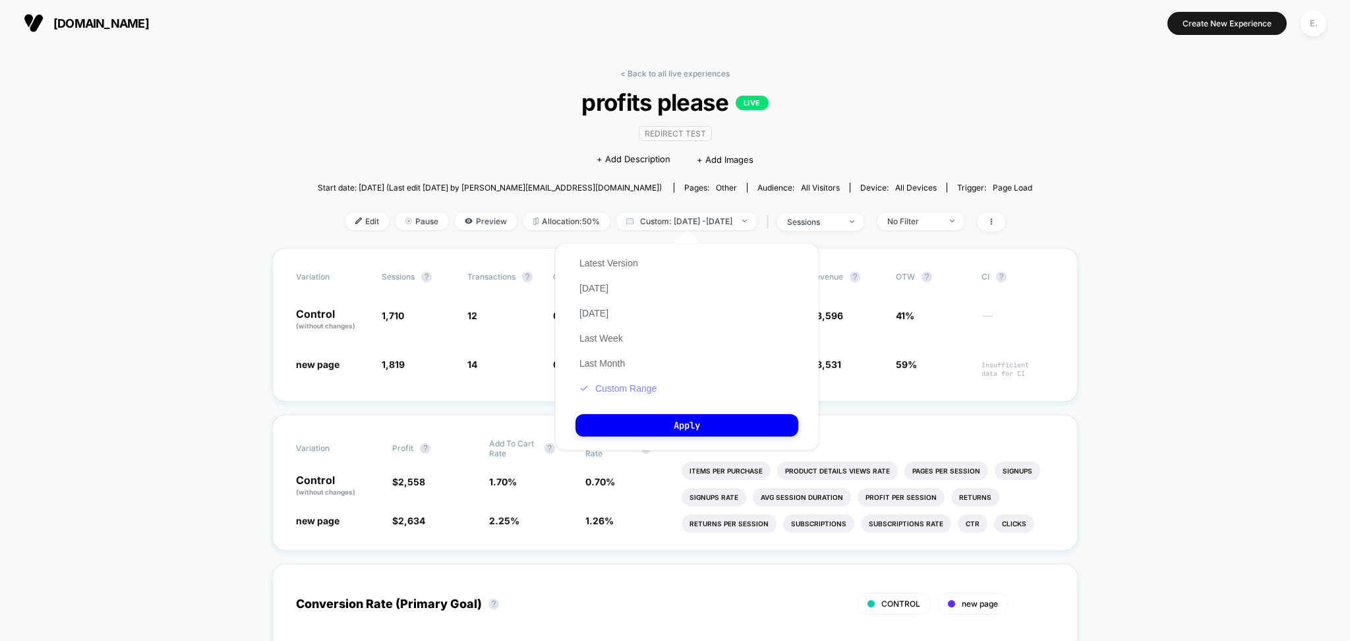
click at [624, 388] on button "Custom Range" at bounding box center [617, 388] width 85 height 12
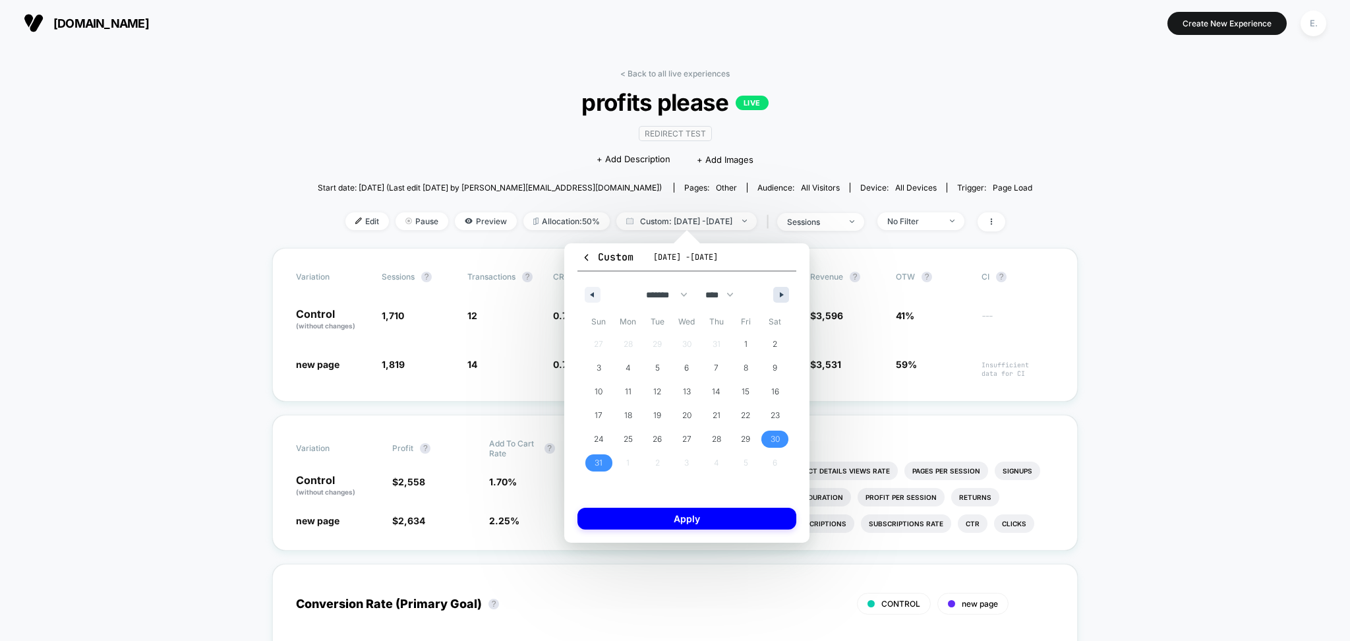
click at [780, 292] on icon "button" at bounding box center [783, 294] width 7 height 5
select select "*"
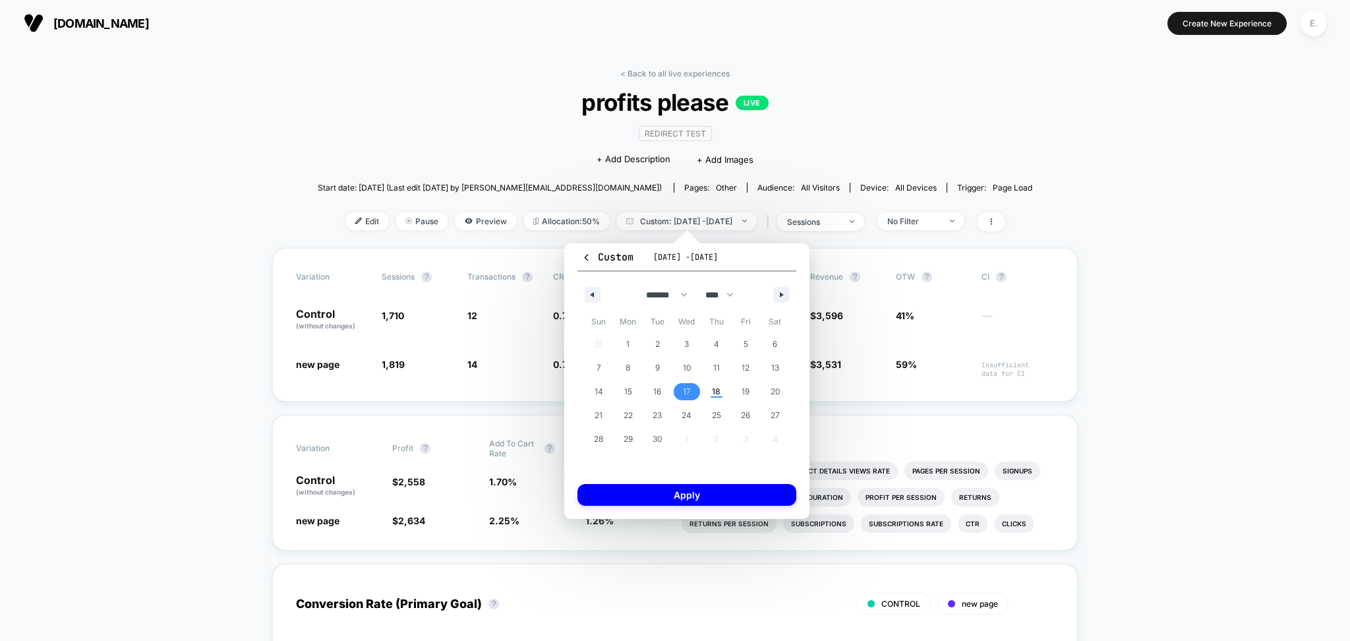
click at [688, 395] on span "17" at bounding box center [687, 392] width 8 height 24
click at [692, 498] on button "Apply" at bounding box center [686, 495] width 219 height 22
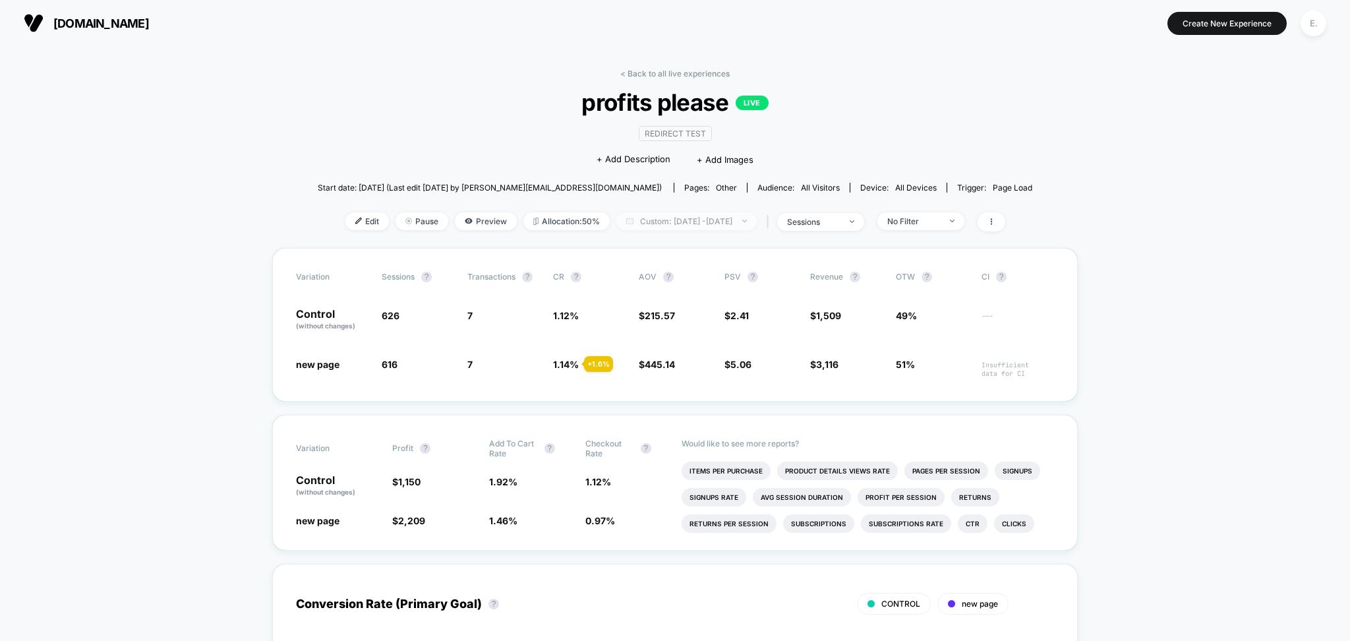
click at [681, 214] on span "Custom: [DATE] - [DATE]" at bounding box center [686, 221] width 140 height 18
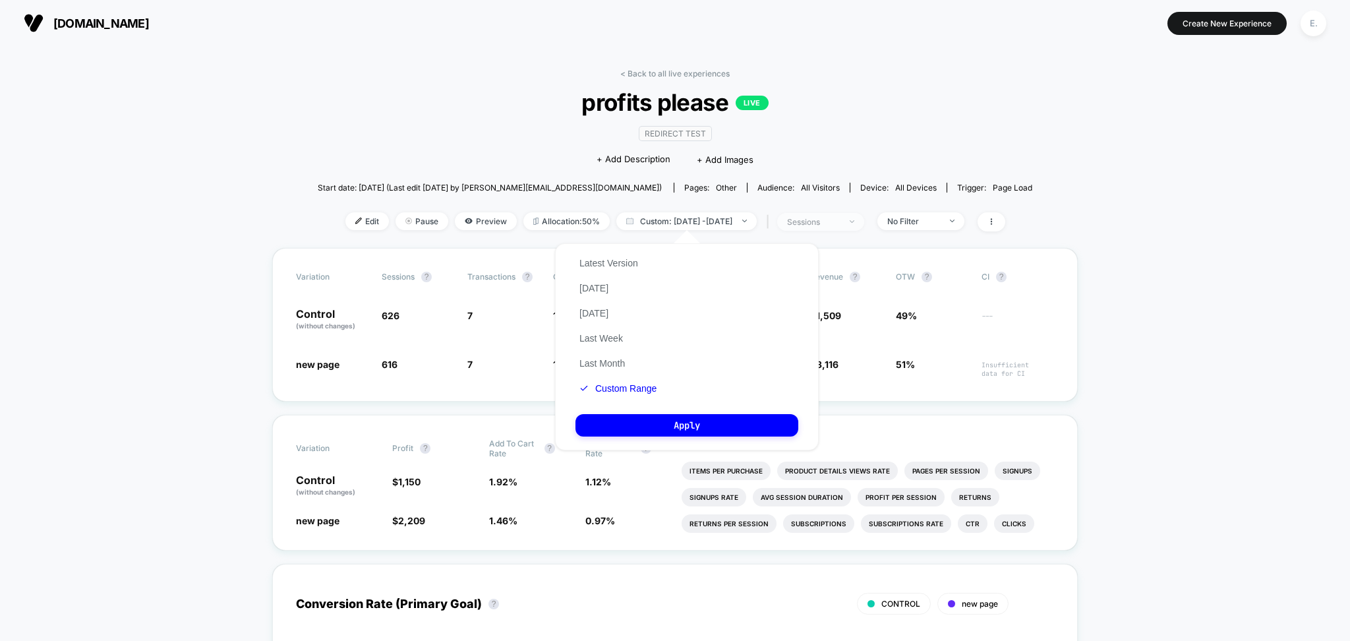
drag, startPoint x: 616, startPoint y: 268, endPoint x: 803, endPoint y: 223, distance: 192.7
click at [805, 223] on body "[DOMAIN_NAME] Create New Experience E. [DOMAIN_NAME] < Back to all live experie…" at bounding box center [675, 320] width 1350 height 641
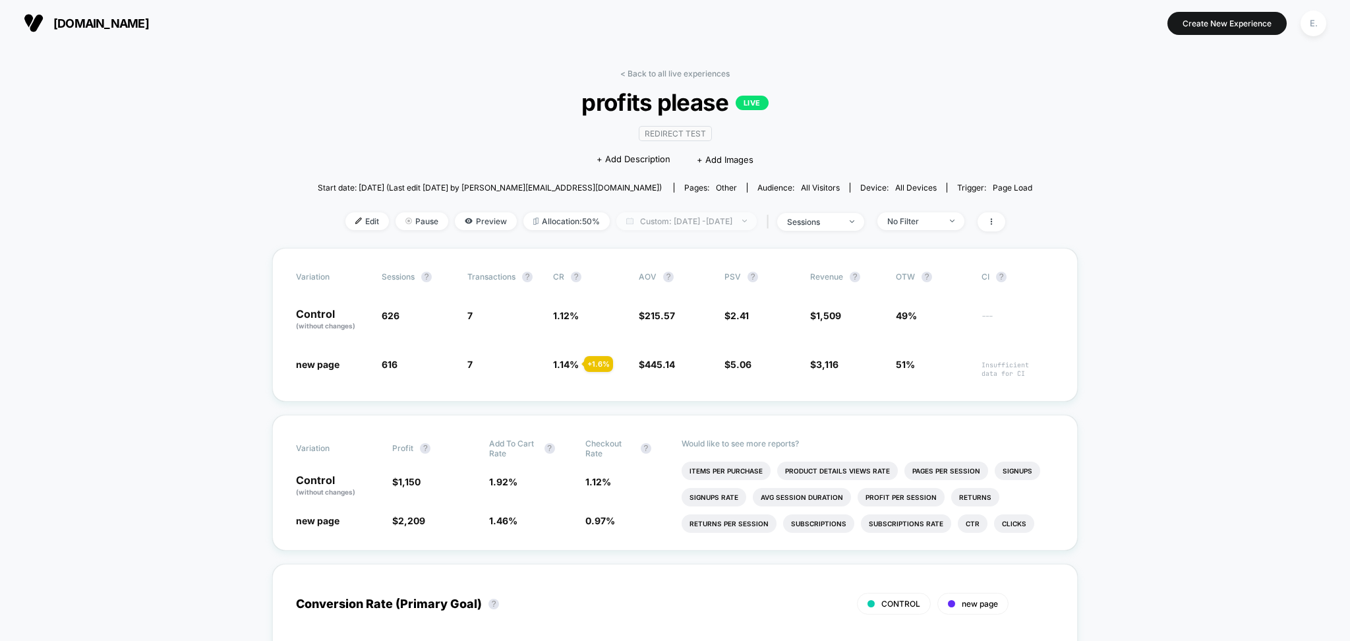
click at [748, 224] on span "Custom: [DATE] - [DATE]" at bounding box center [686, 221] width 140 height 18
select select "*"
select select "****"
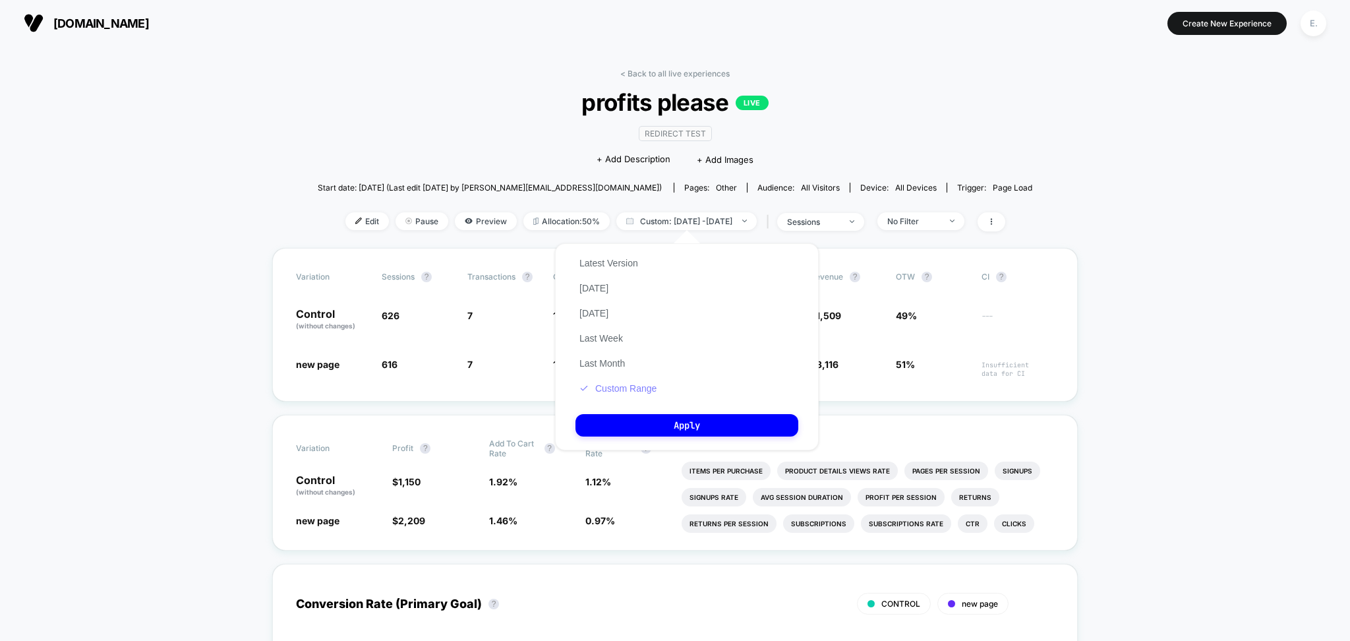
click at [646, 386] on button "Custom Range" at bounding box center [617, 388] width 85 height 12
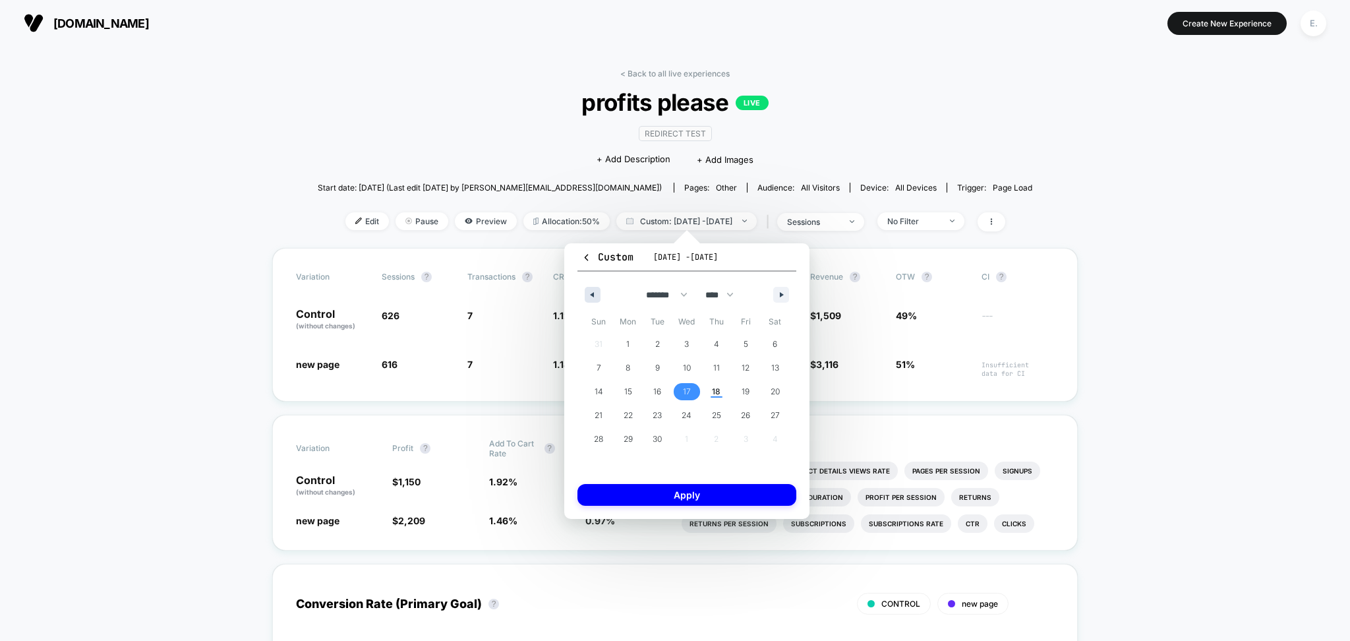
click at [595, 287] on button "button" at bounding box center [593, 295] width 16 height 16
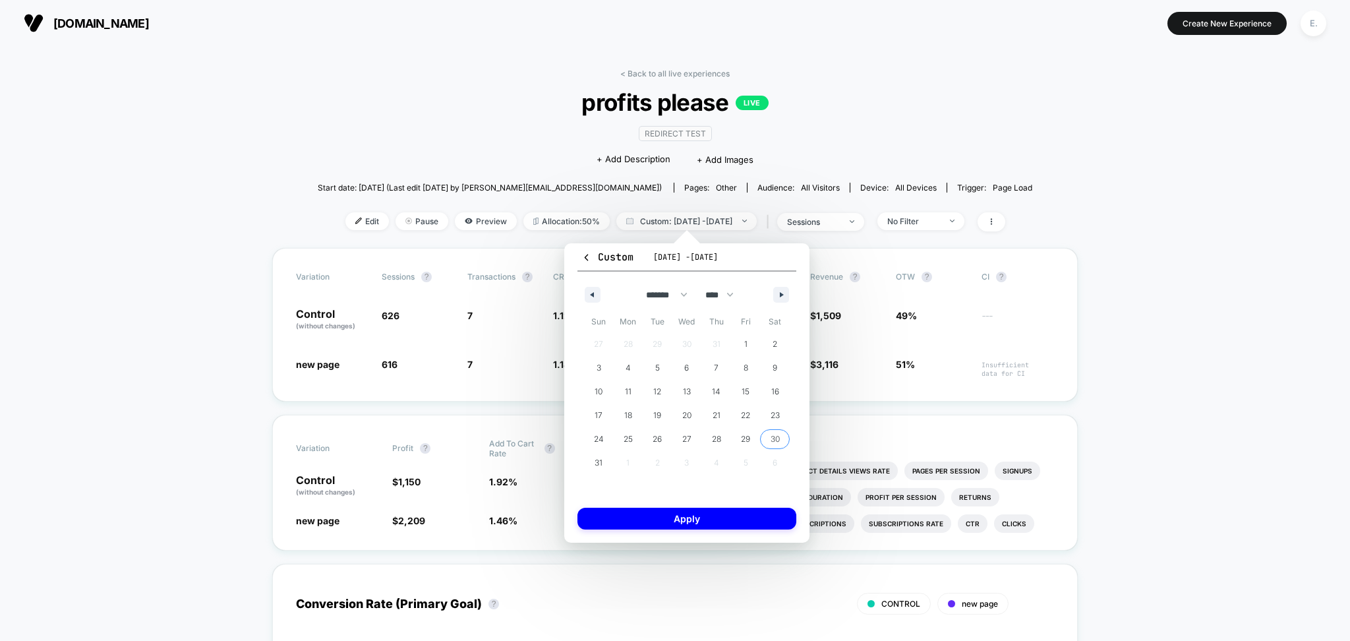
click at [776, 441] on span "30" at bounding box center [775, 439] width 9 height 24
click at [780, 295] on icon "button" at bounding box center [783, 294] width 7 height 5
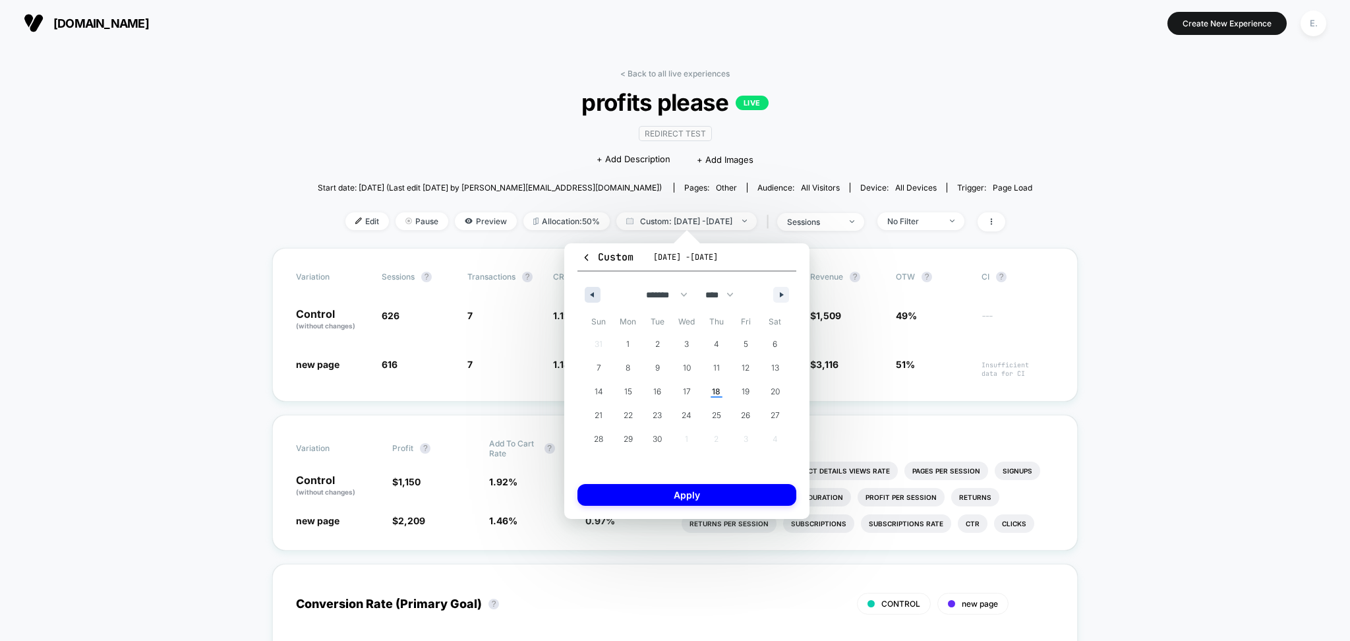
click at [587, 290] on button "button" at bounding box center [593, 295] width 16 height 16
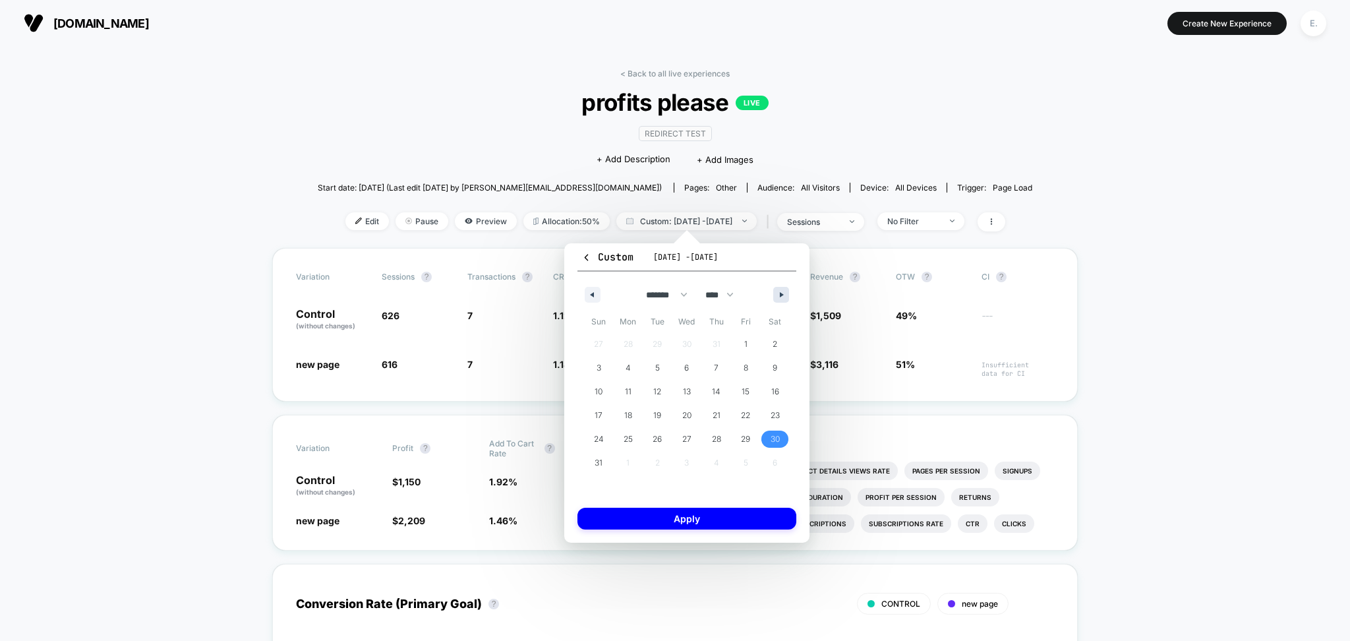
click at [780, 293] on icon "button" at bounding box center [783, 294] width 7 height 5
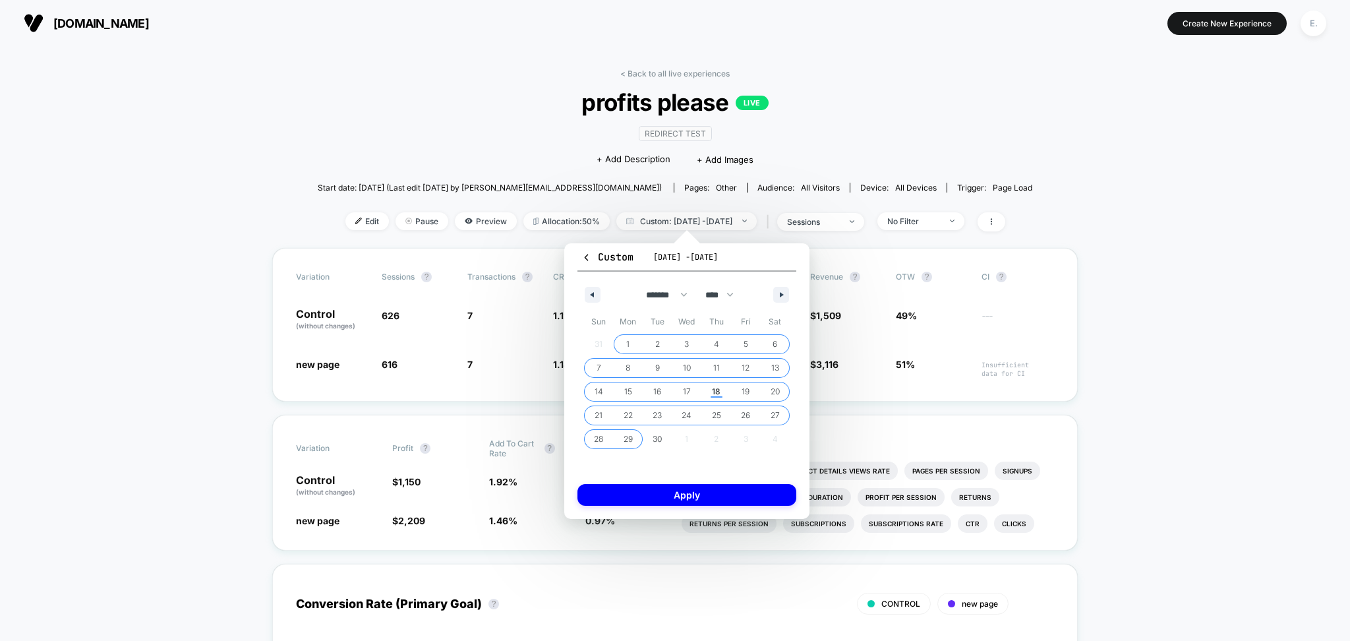
click at [628, 440] on span "29" at bounding box center [628, 439] width 9 height 24
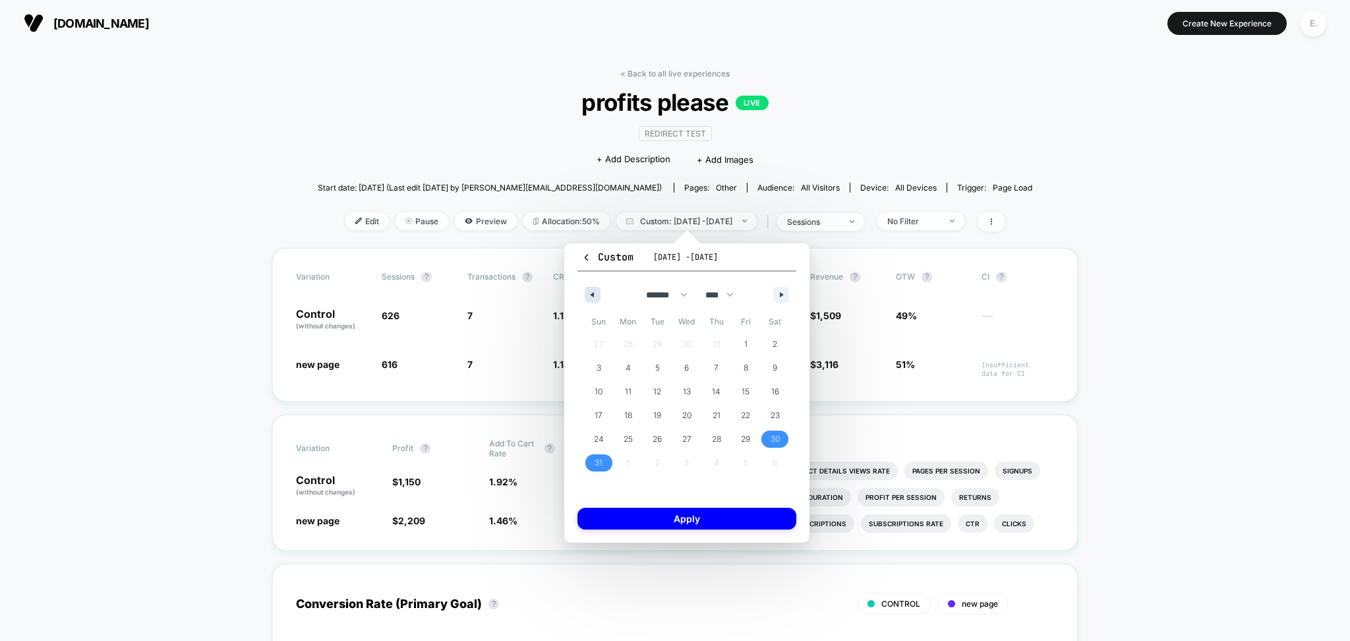
click at [597, 289] on button "button" at bounding box center [593, 295] width 16 height 16
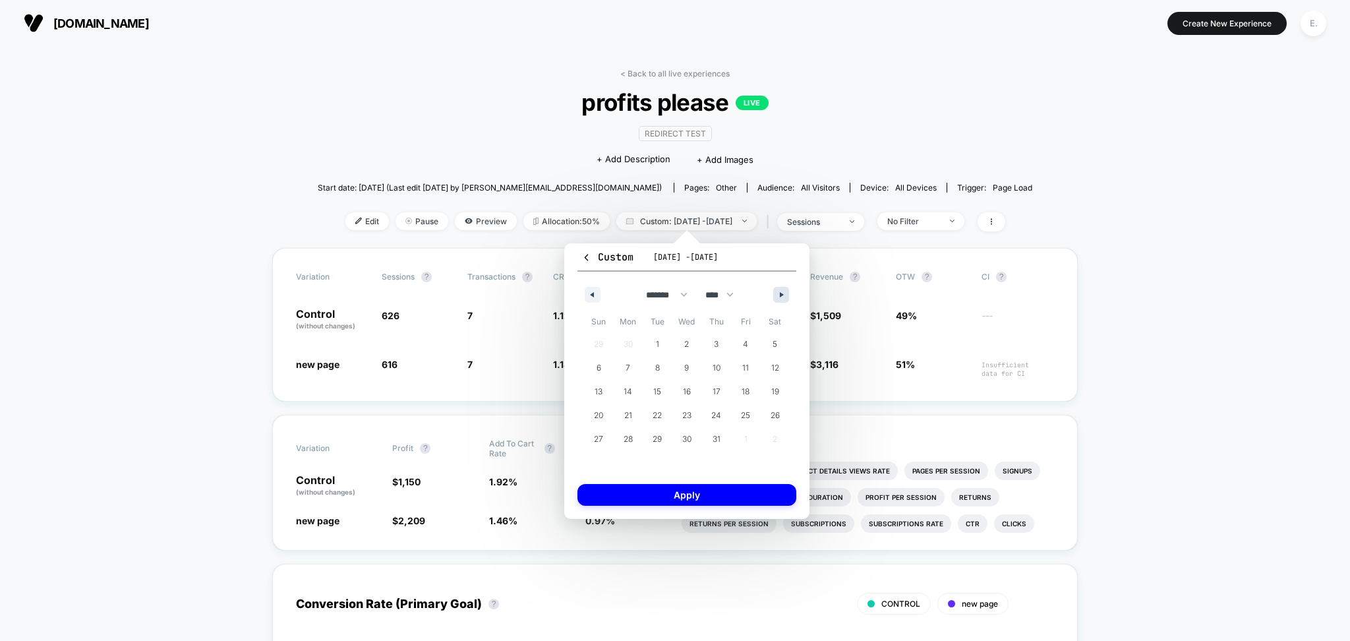
click at [782, 293] on icon "button" at bounding box center [783, 294] width 7 height 5
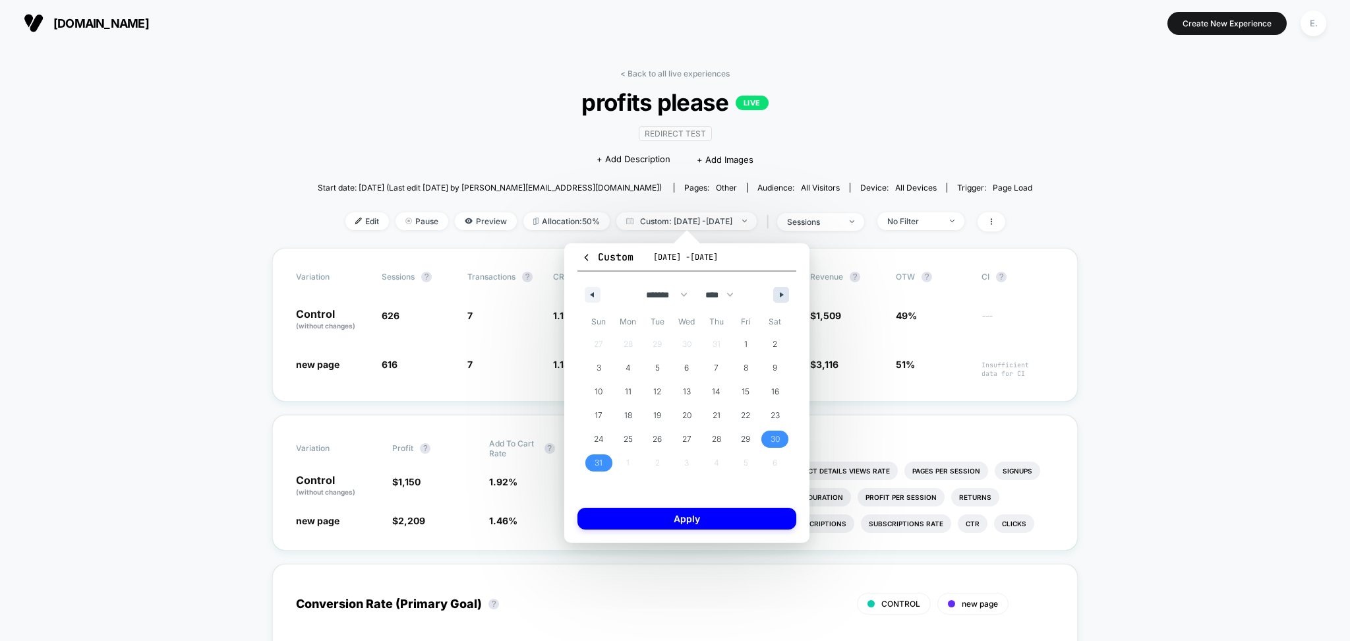
click at [782, 293] on icon "button" at bounding box center [783, 294] width 7 height 5
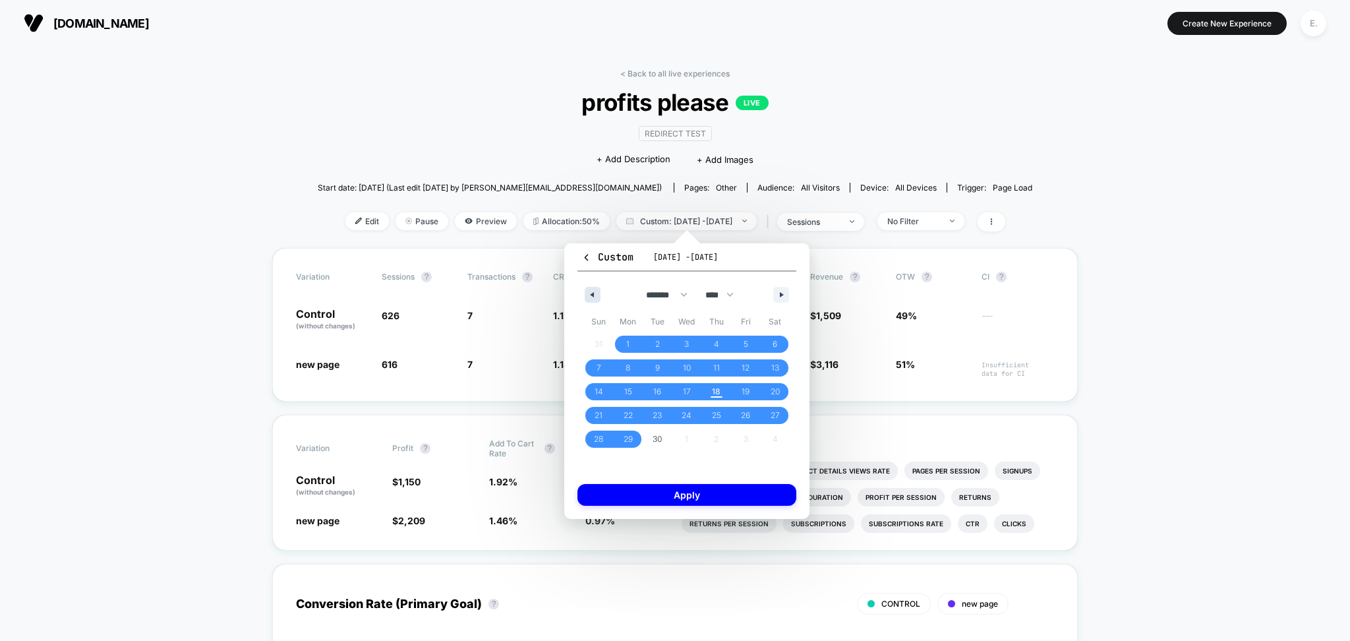
click at [587, 298] on button "button" at bounding box center [593, 295] width 16 height 16
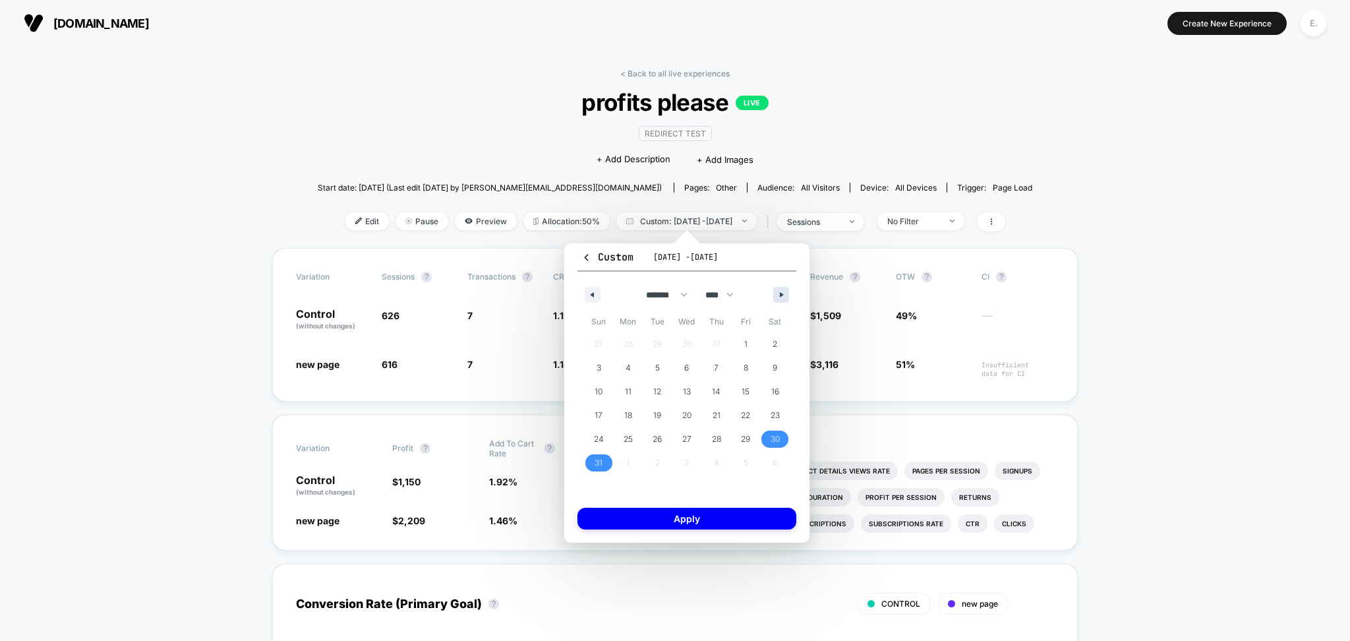
click at [780, 293] on icon "button" at bounding box center [783, 294] width 7 height 5
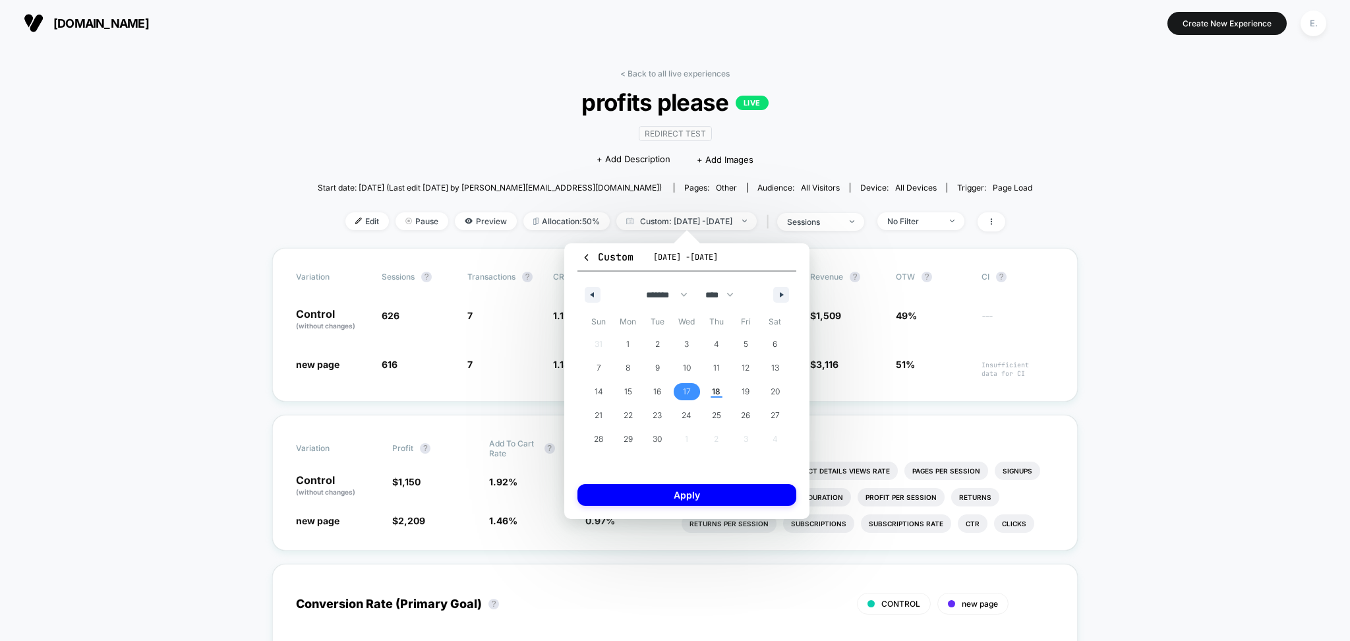
click at [690, 390] on span "17" at bounding box center [687, 392] width 8 height 24
click at [593, 290] on button "button" at bounding box center [593, 295] width 16 height 16
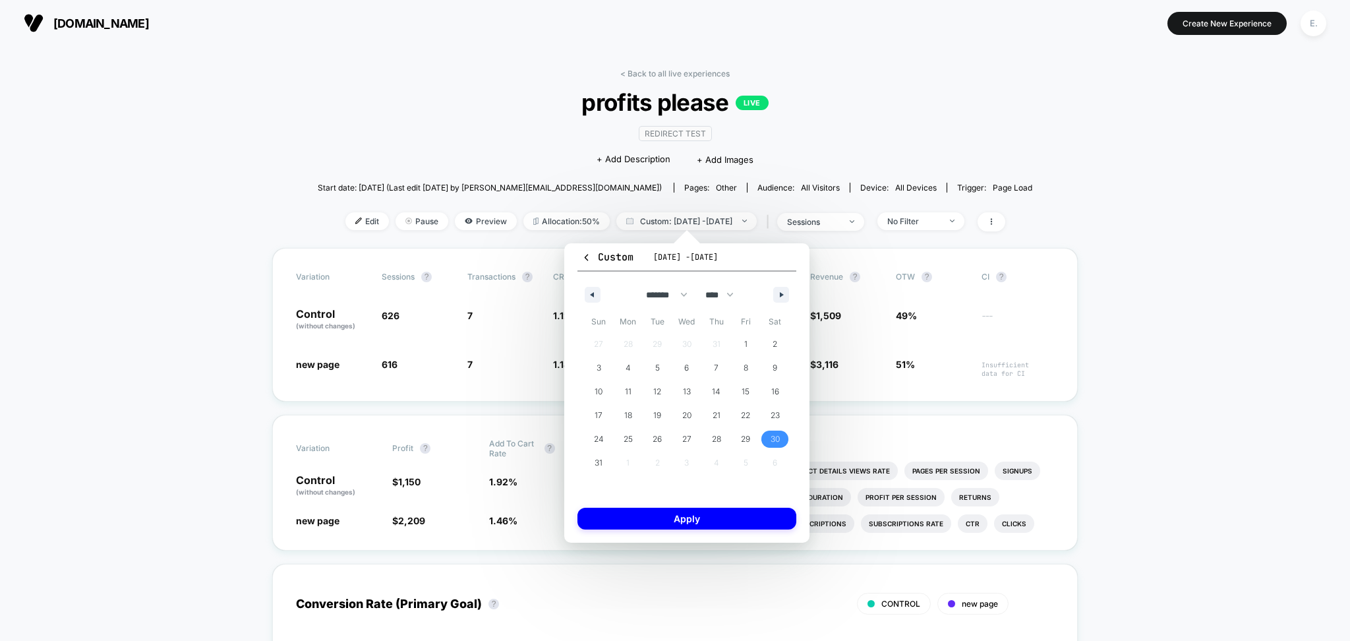
click at [776, 434] on span "30" at bounding box center [775, 439] width 9 height 24
click at [778, 296] on button "button" at bounding box center [781, 295] width 16 height 16
select select "*"
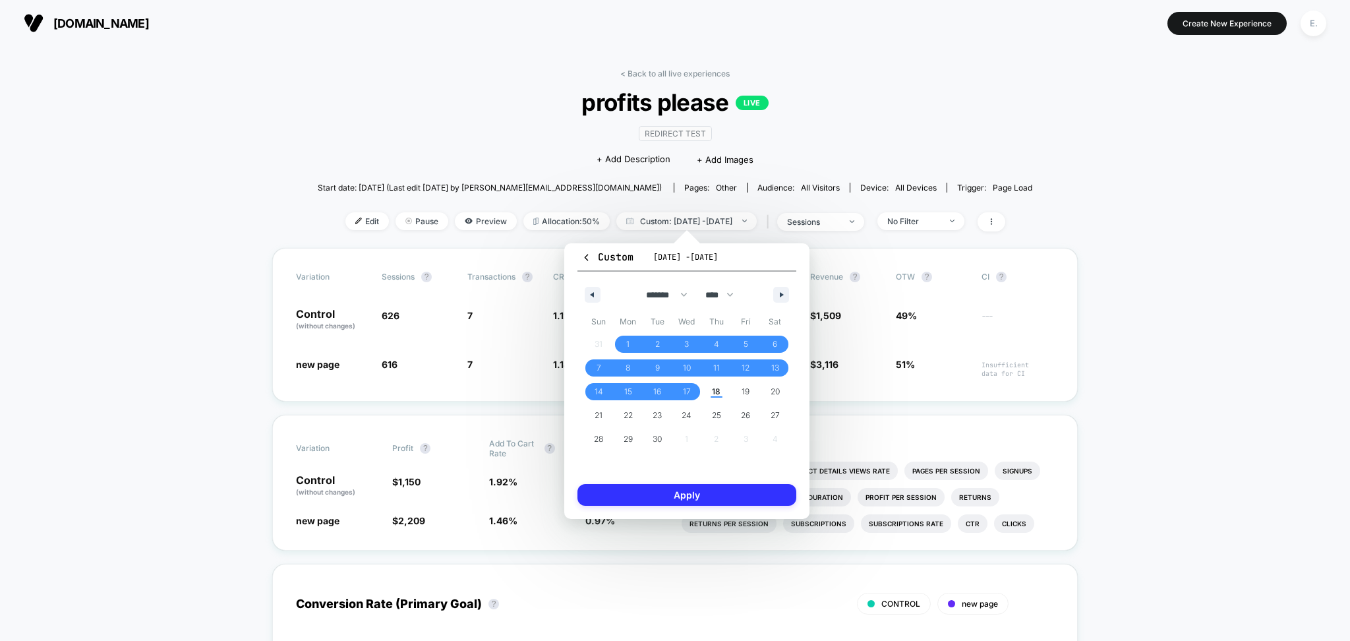
click at [729, 498] on button "Apply" at bounding box center [686, 495] width 219 height 22
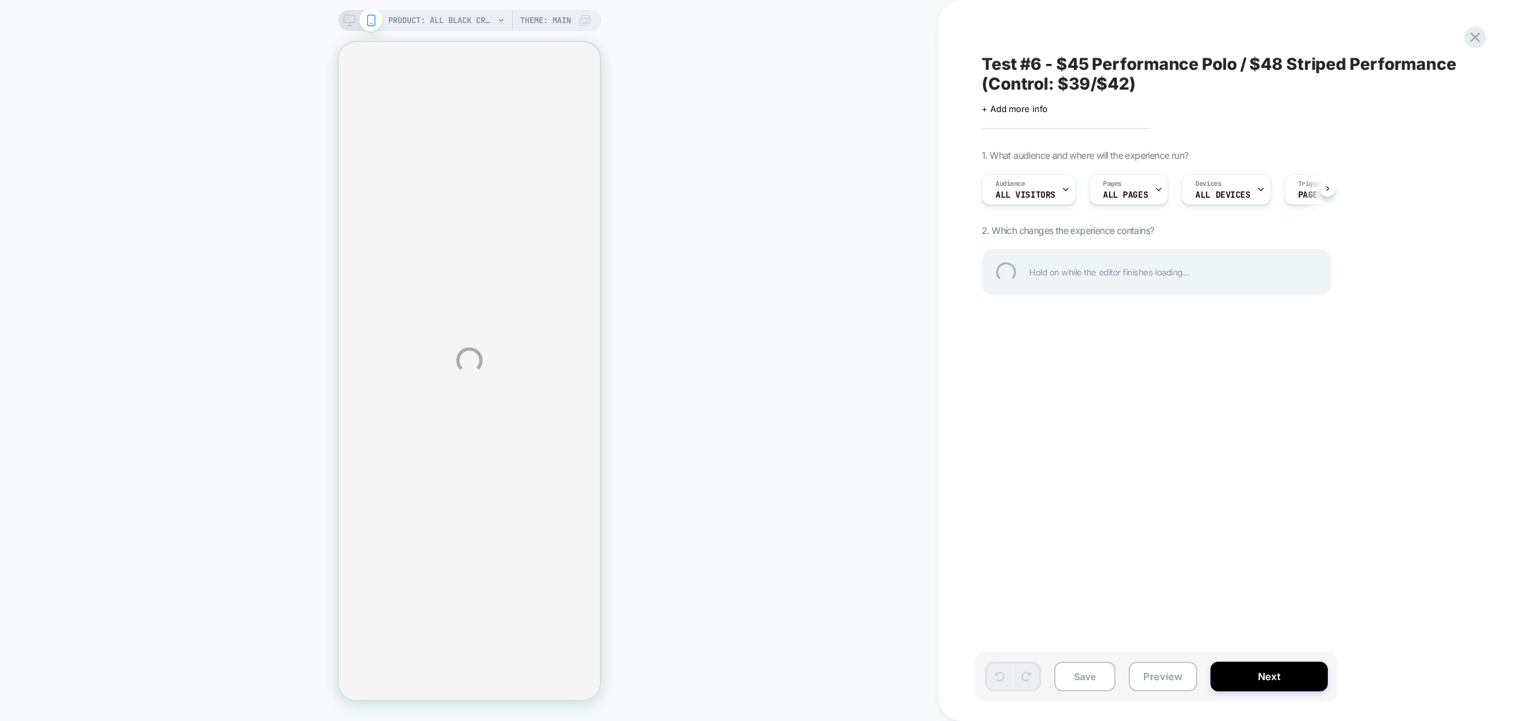
drag, startPoint x: 1148, startPoint y: 84, endPoint x: 988, endPoint y: 75, distance: 161.1
click at [988, 75] on div "Test #6 - $45 Performance Polo / $48 Striped Performance (Control: $39/$42)" at bounding box center [1222, 74] width 481 height 40
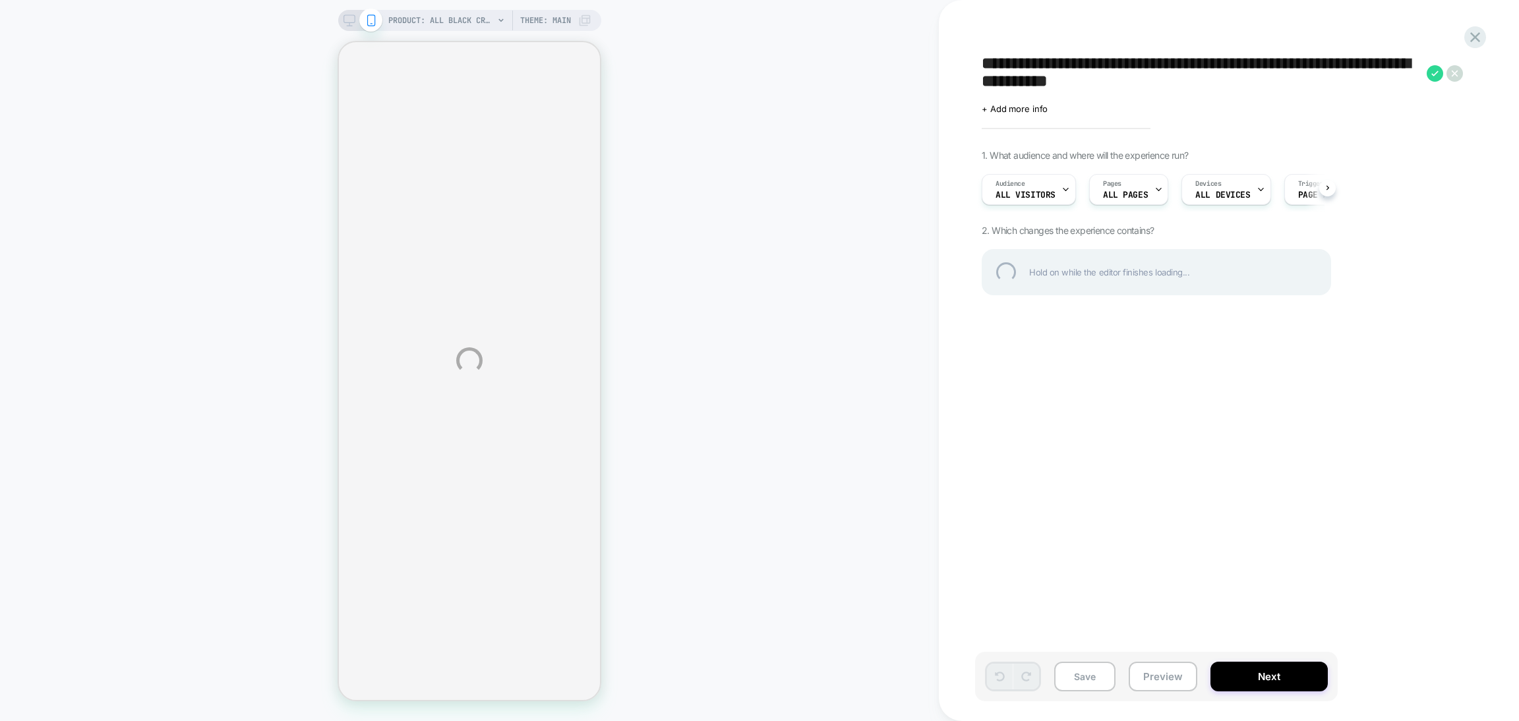
click at [988, 72] on textarea "**********" at bounding box center [1201, 74] width 438 height 40
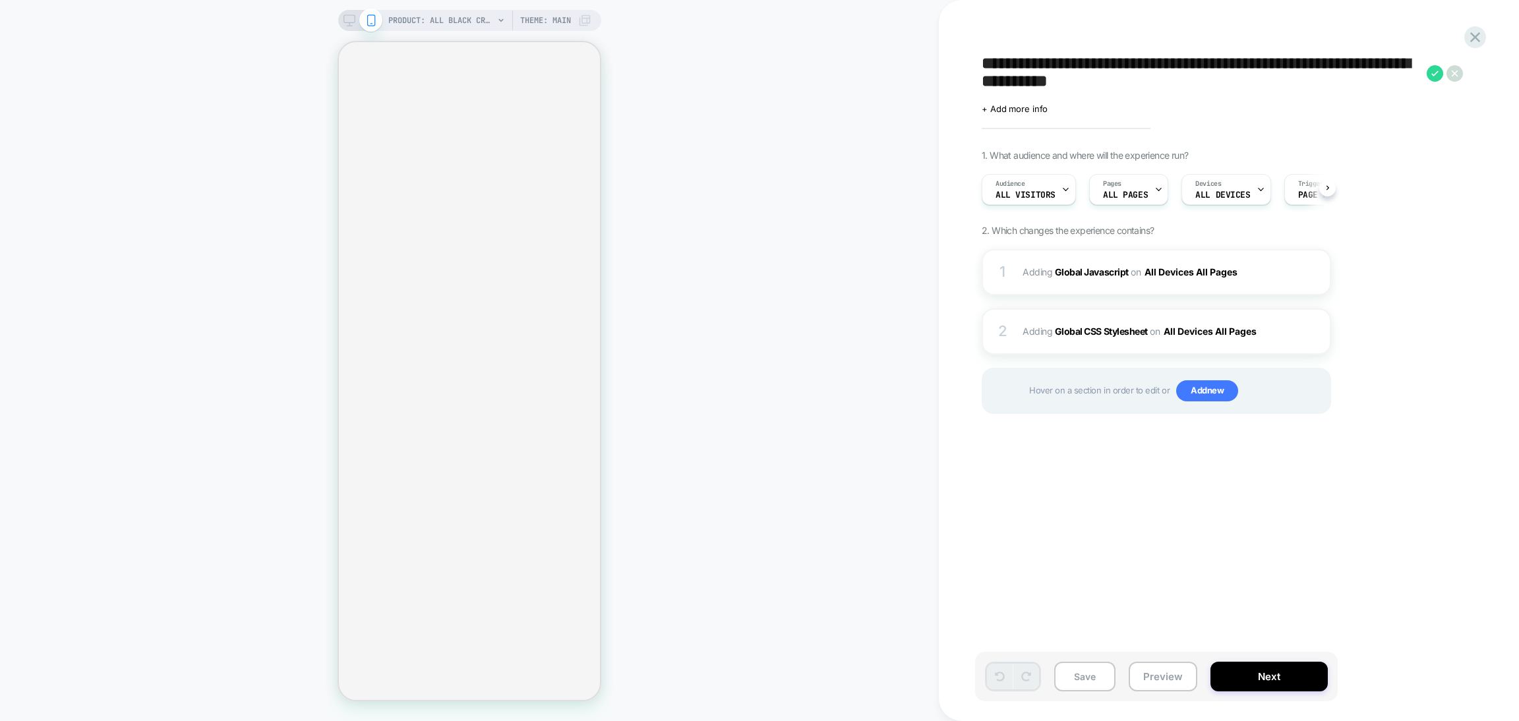
scroll to position [0, 1]
click at [703, 229] on div "PRODUCT: All Black Crew 6-Pack PRODUCT: All Black Crew 6-Pack Theme: MAIN" at bounding box center [469, 360] width 939 height 695
click at [1145, 186] on div "Pages ALL PAGES" at bounding box center [1124, 190] width 71 height 30
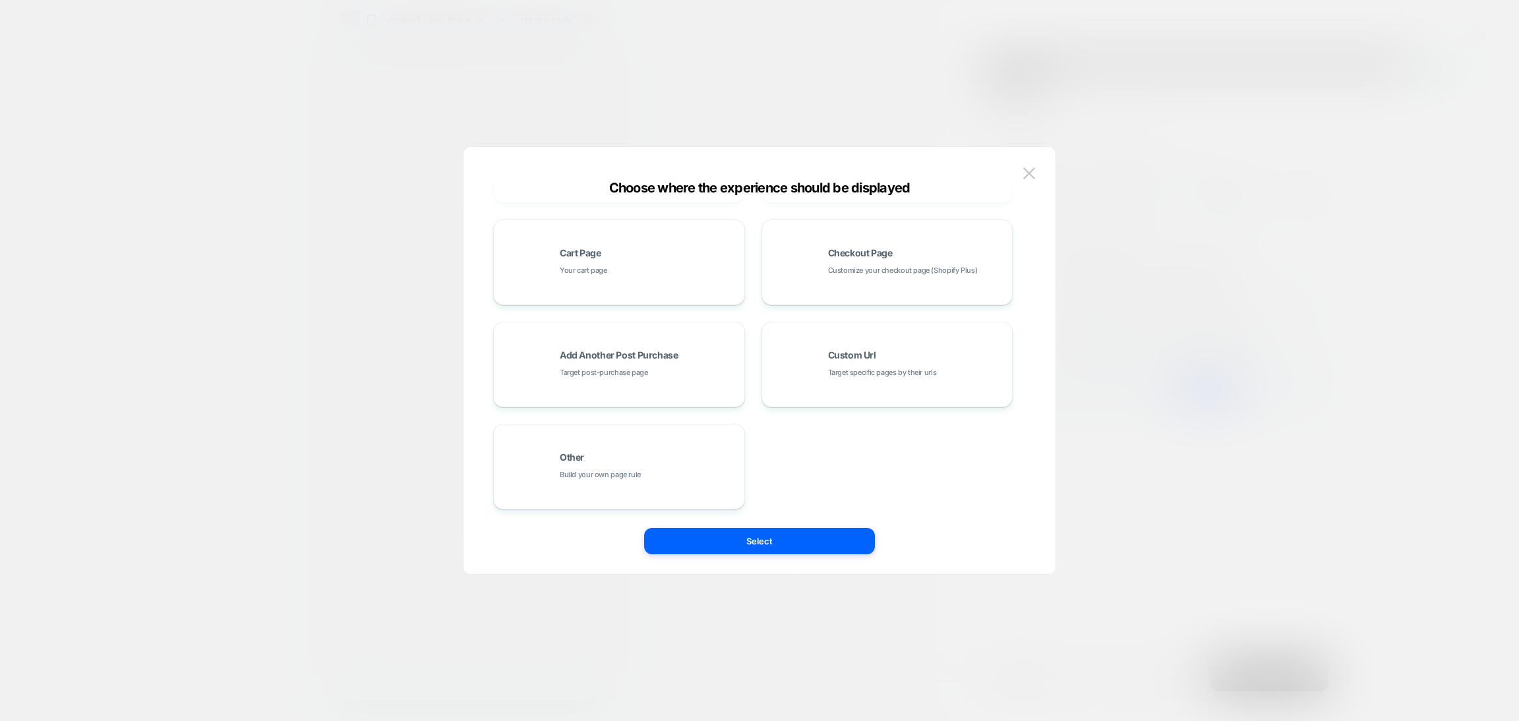
scroll to position [199, 0]
click at [1026, 176] on img at bounding box center [1029, 172] width 12 height 11
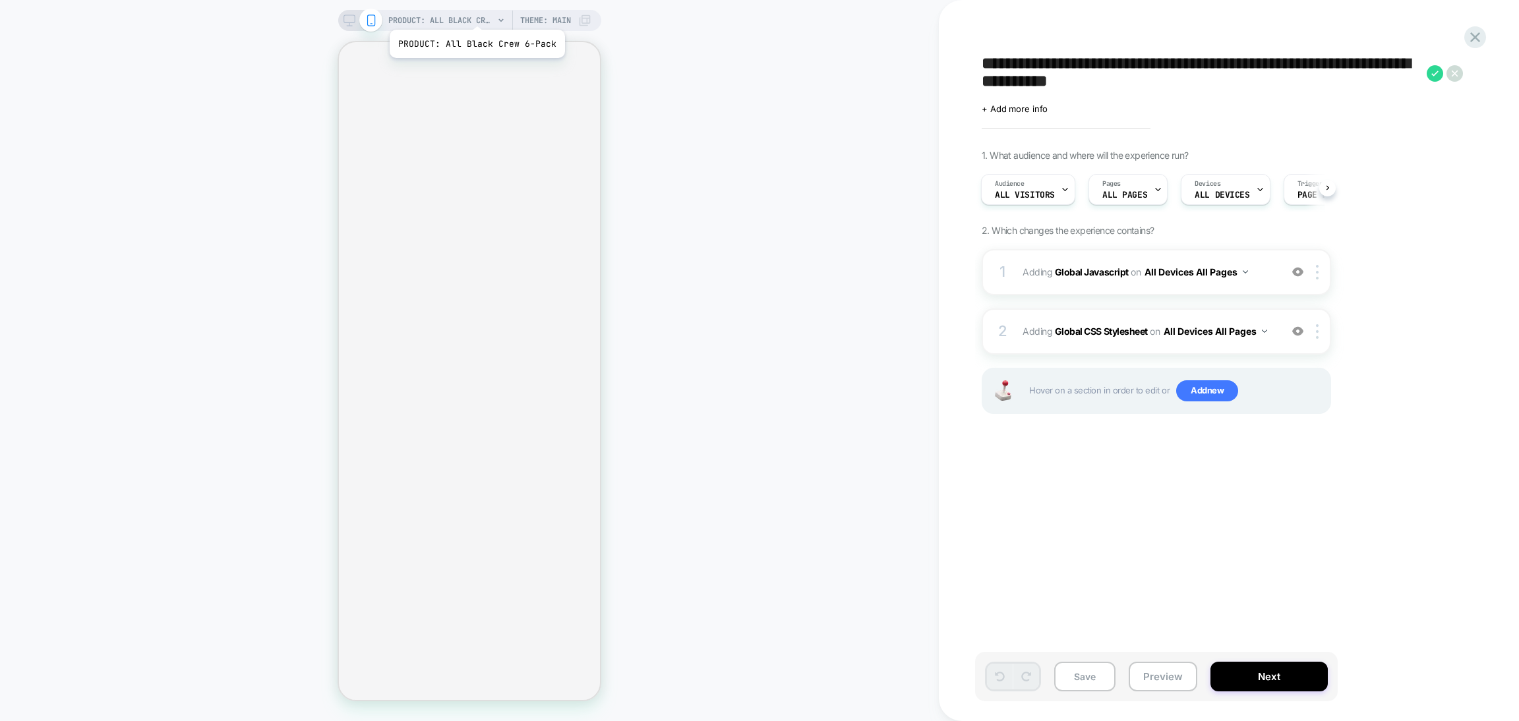
click at [475, 13] on span "PRODUCT: All Black Crew 6-Pack" at bounding box center [440, 20] width 105 height 21
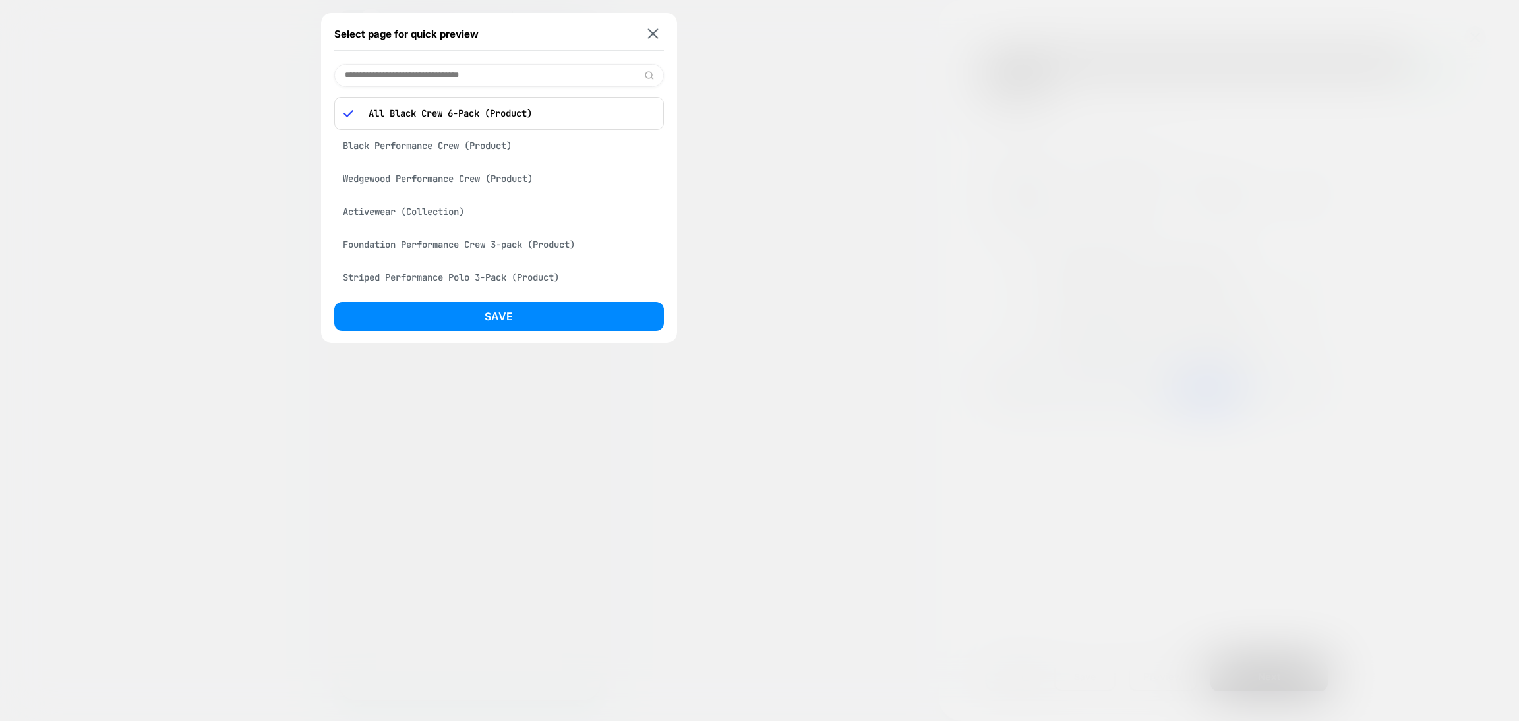
click at [462, 72] on input at bounding box center [499, 75] width 330 height 23
type input "*****"
click at [505, 108] on div "Monsoon Blue Performance Polo (Product)" at bounding box center [499, 109] width 330 height 25
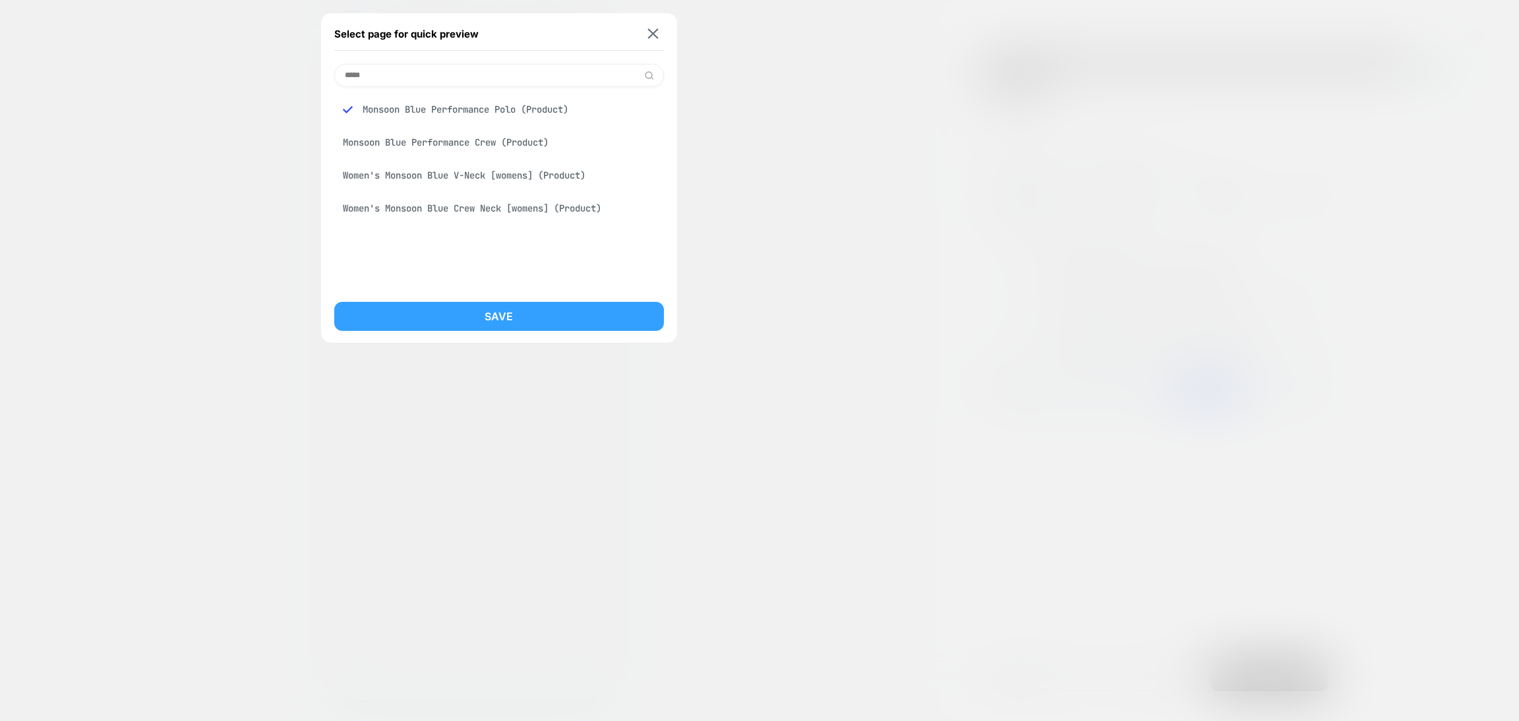
click at [516, 312] on button "Save" at bounding box center [499, 316] width 330 height 29
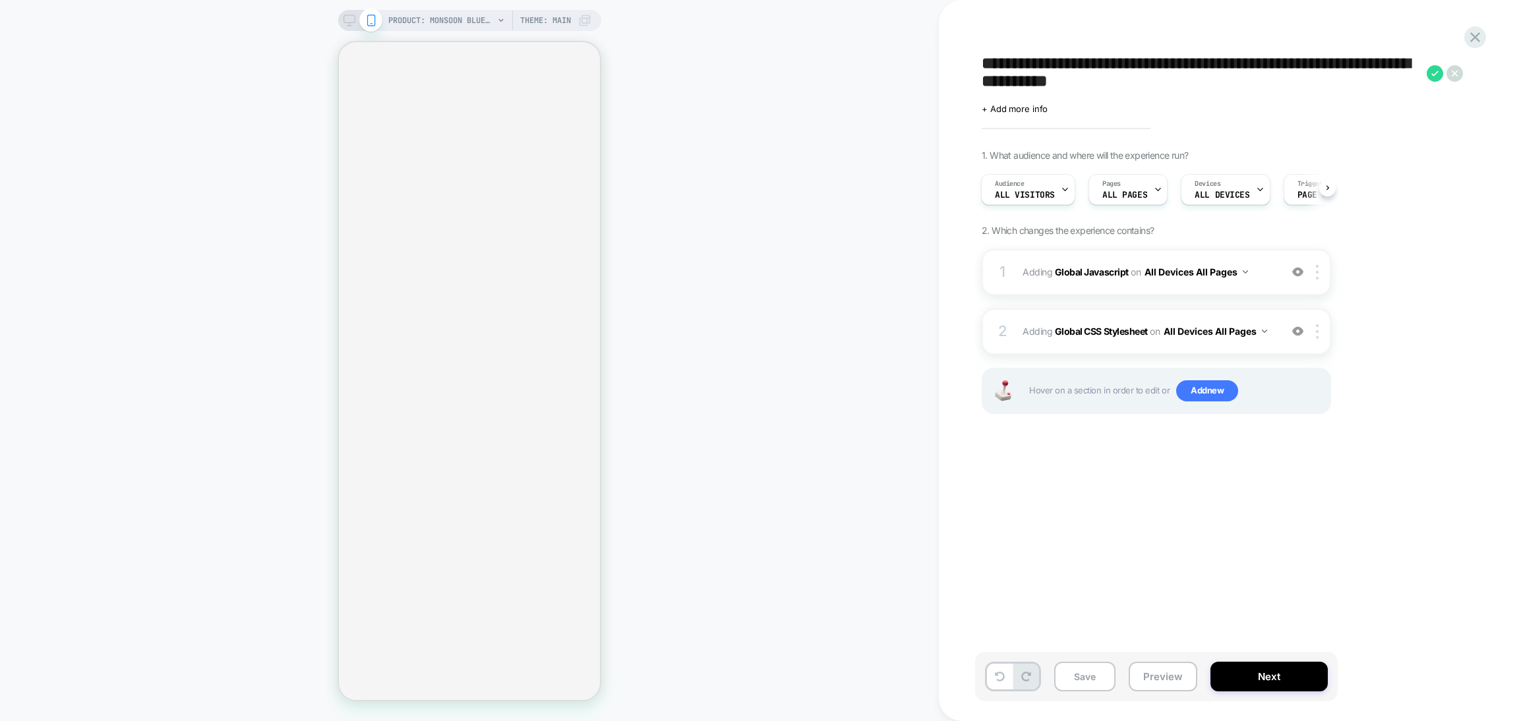
scroll to position [0, 1]
click at [1138, 672] on button "Preview" at bounding box center [1163, 677] width 69 height 30
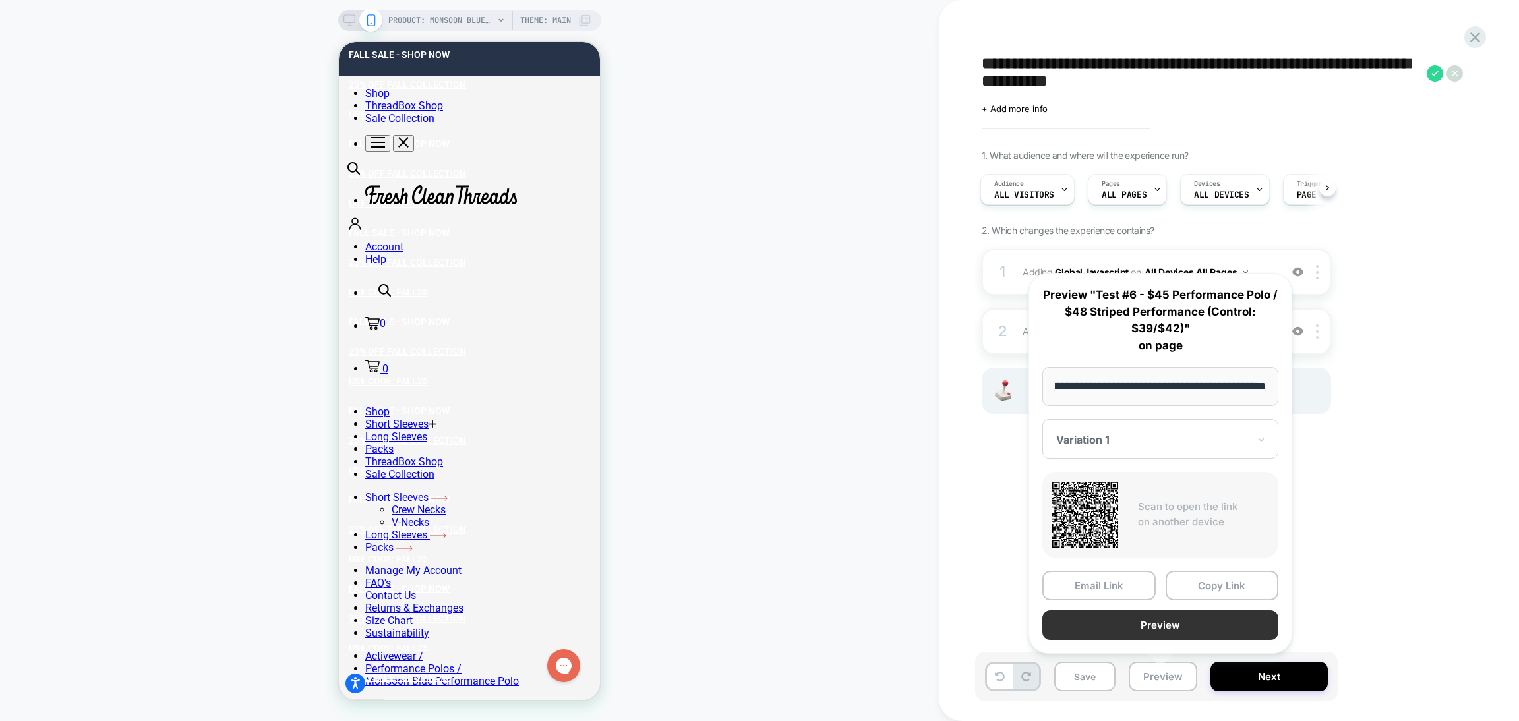
scroll to position [0, 0]
click at [1196, 587] on button "Copy Link" at bounding box center [1221, 586] width 113 height 30
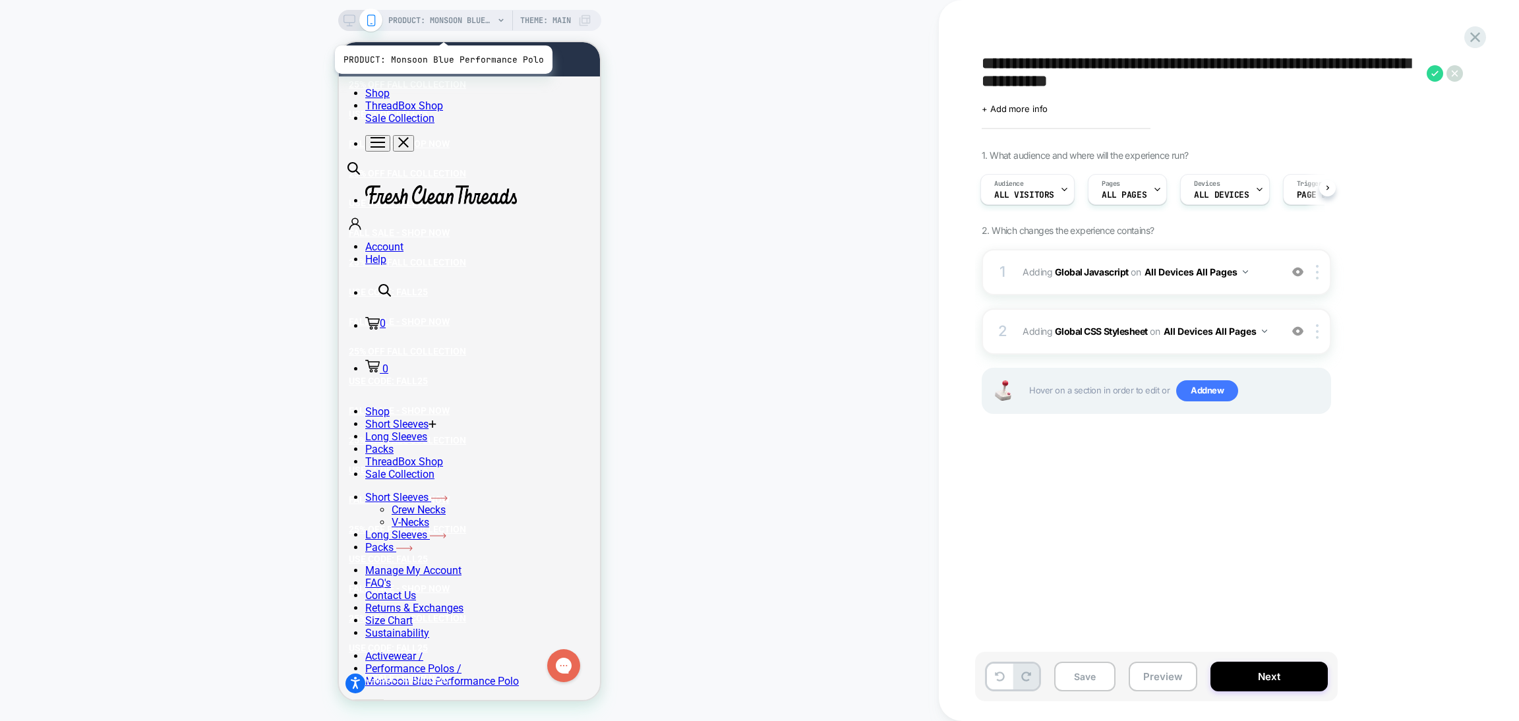
click at [441, 28] on span "PRODUCT: Monsoon Blue Performance Polo" at bounding box center [440, 20] width 105 height 21
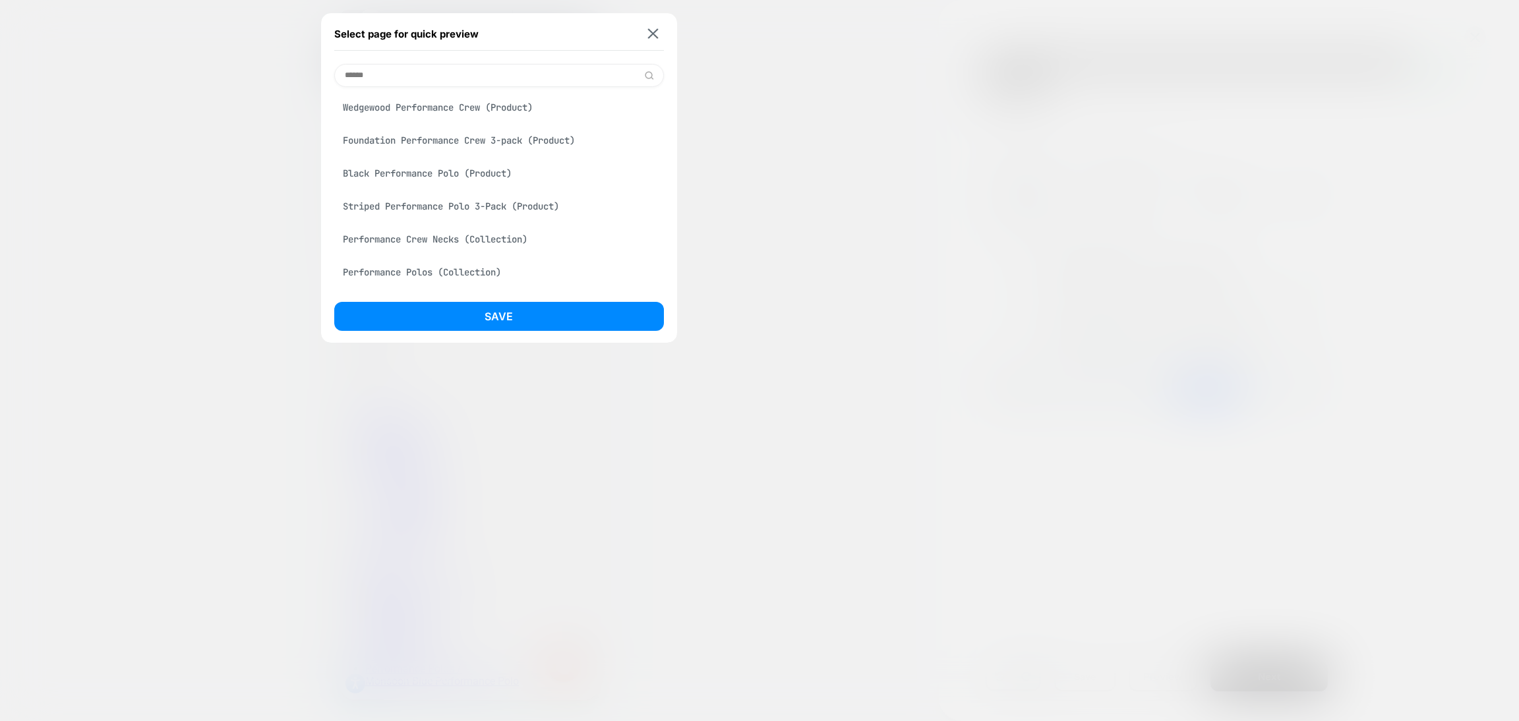
scroll to position [99, 0]
type input "******"
click at [457, 146] on div "Black Performance Polo (Product)" at bounding box center [499, 142] width 330 height 25
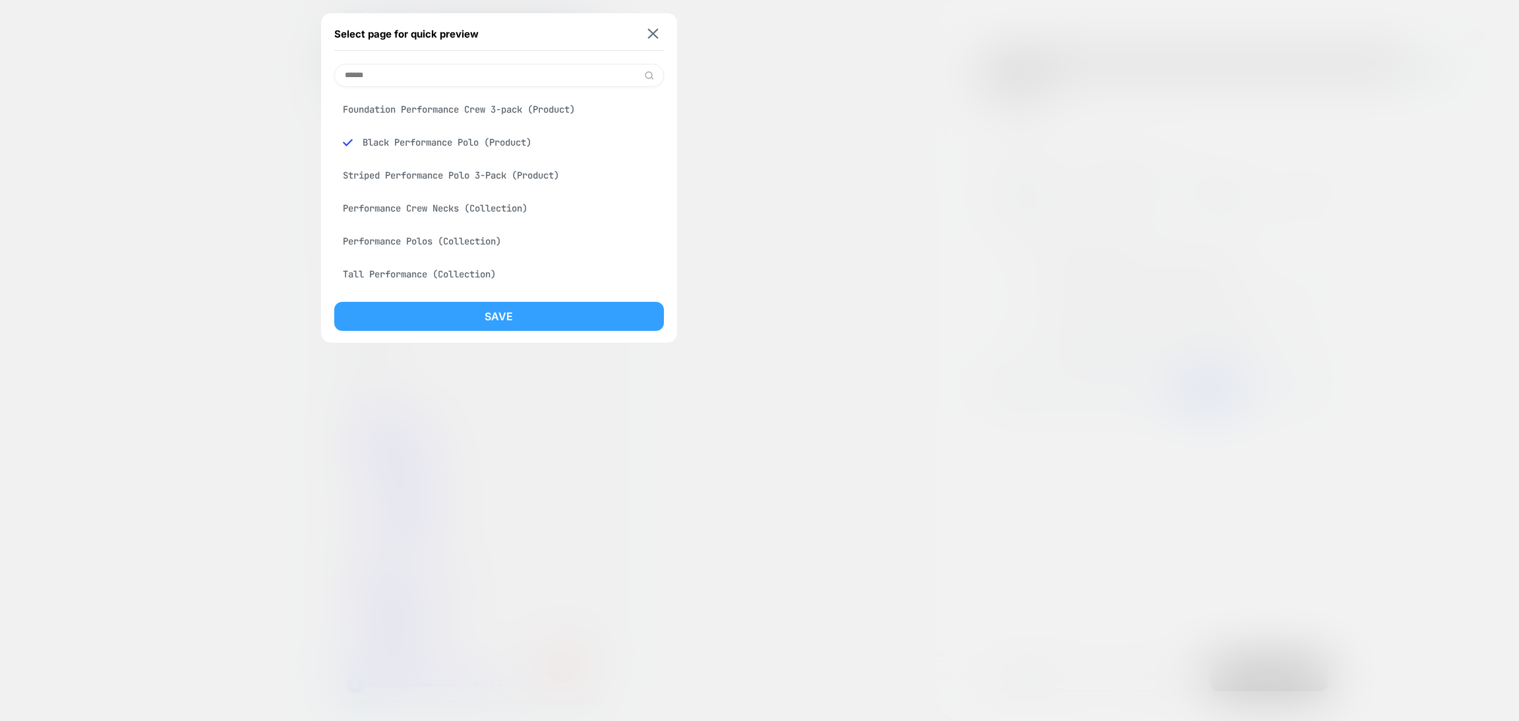
click at [462, 310] on button "Save" at bounding box center [499, 316] width 330 height 29
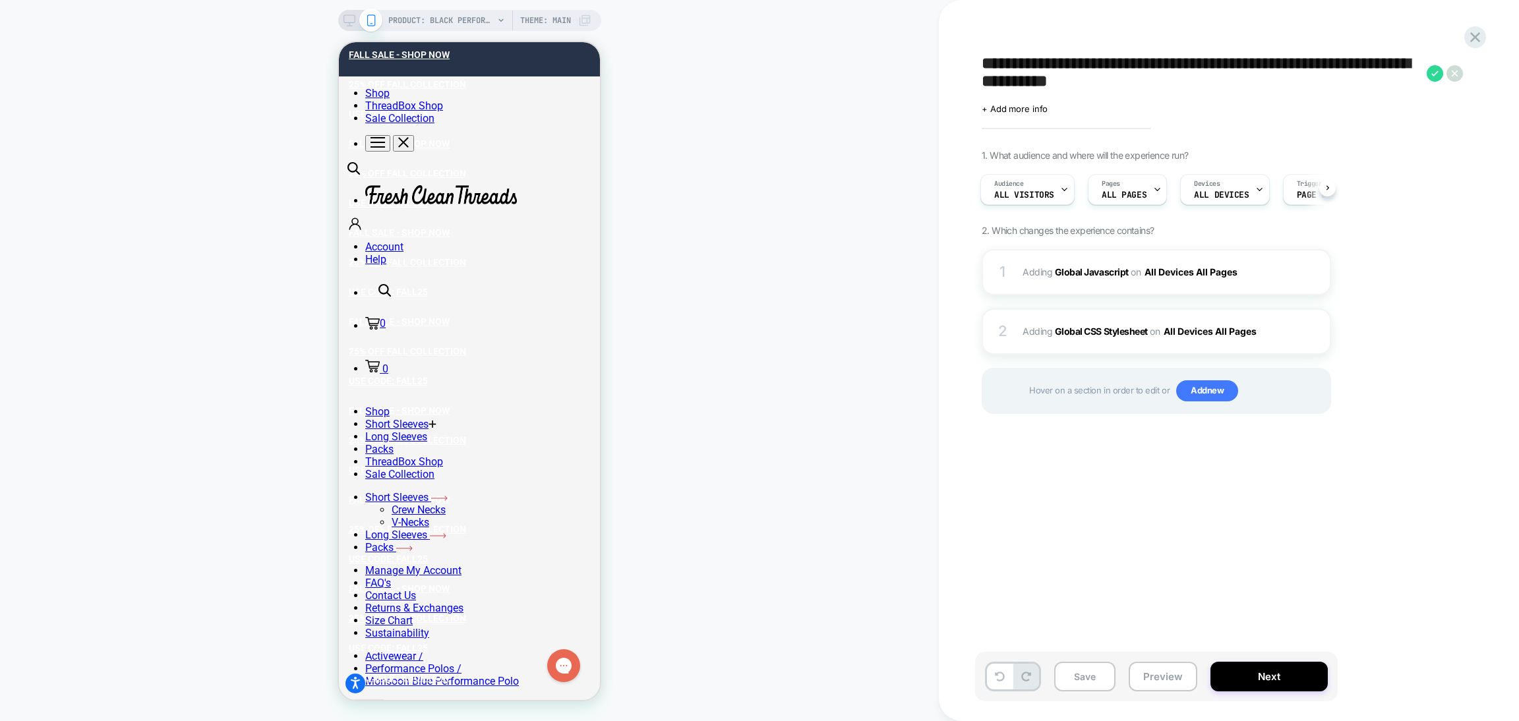
scroll to position [0, 3]
click at [1156, 664] on button "Preview" at bounding box center [1163, 677] width 69 height 30
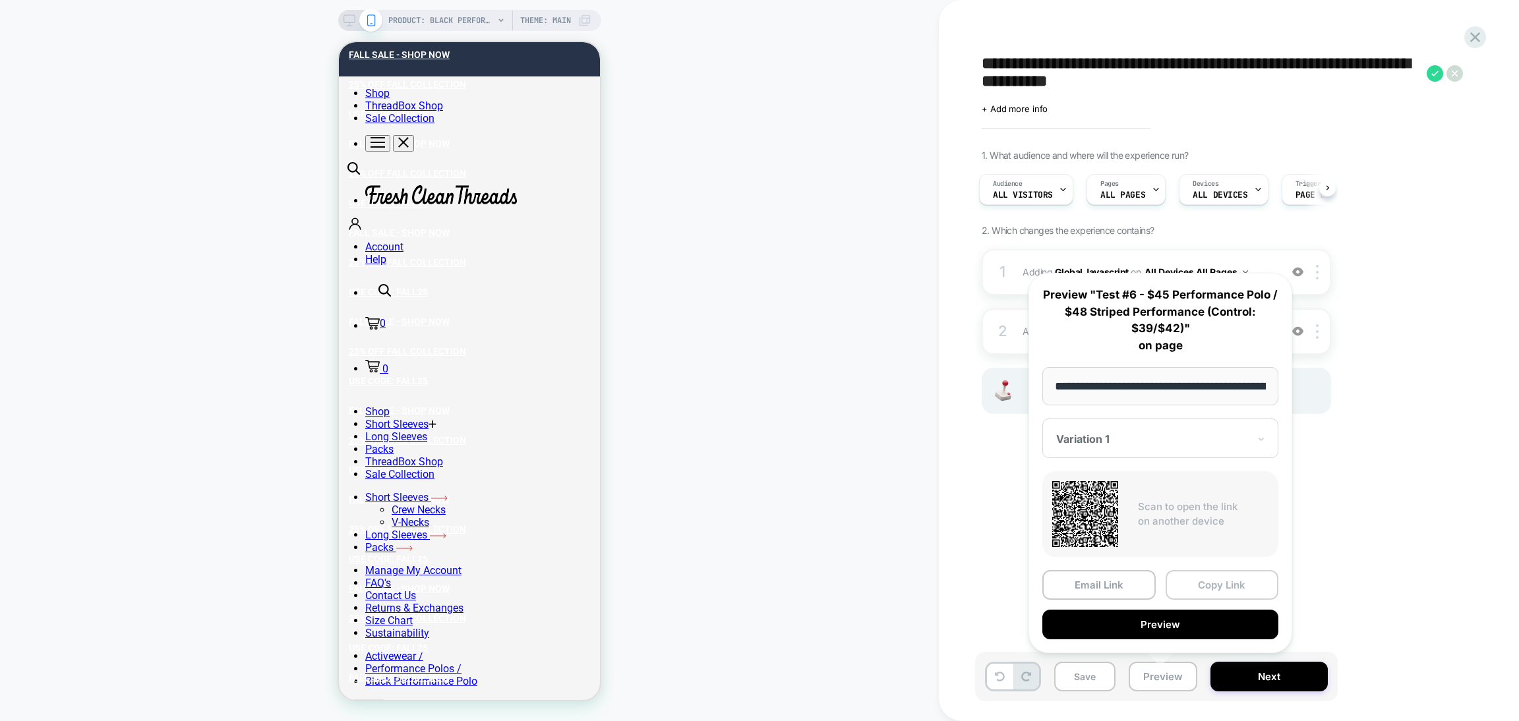
scroll to position [0, 214]
click at [1182, 590] on button "Copy Link" at bounding box center [1221, 586] width 113 height 30
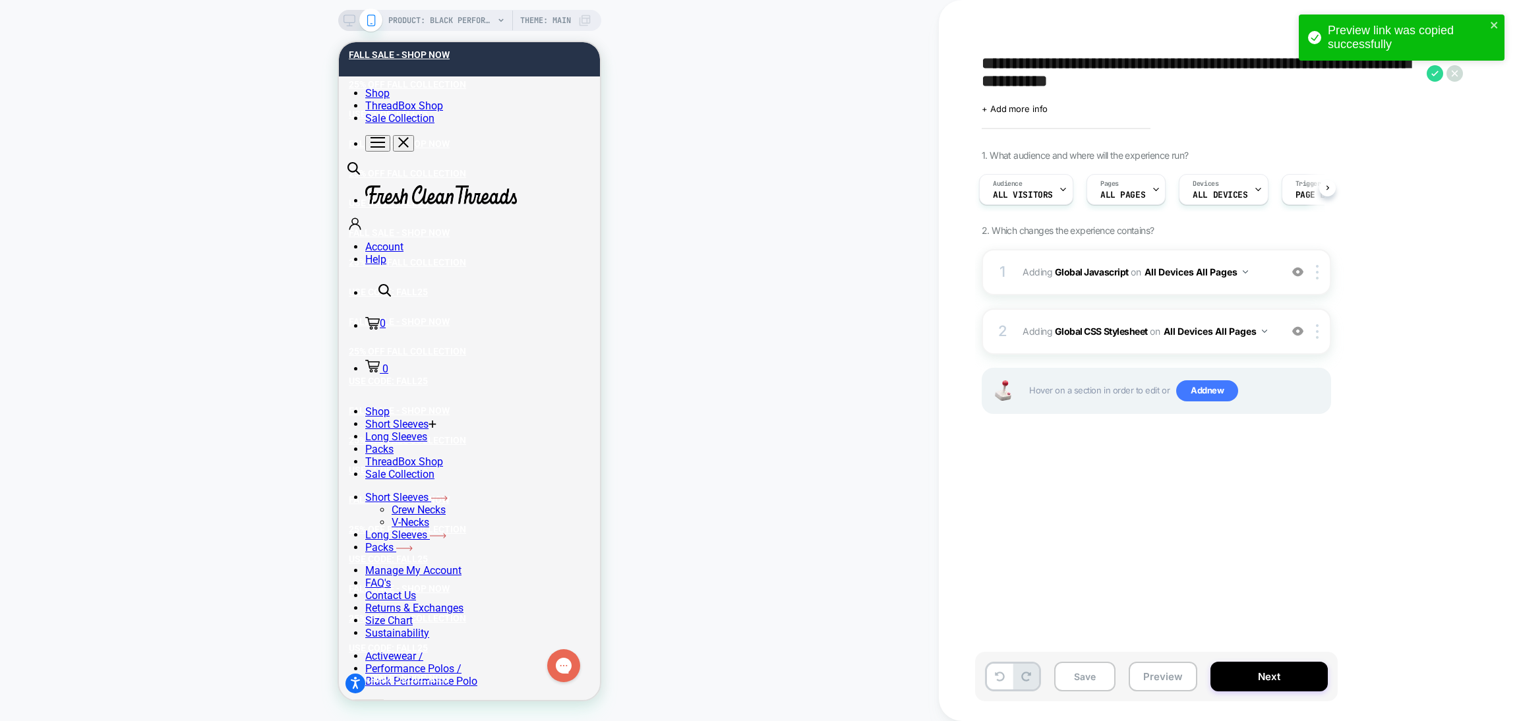
scroll to position [0, 0]
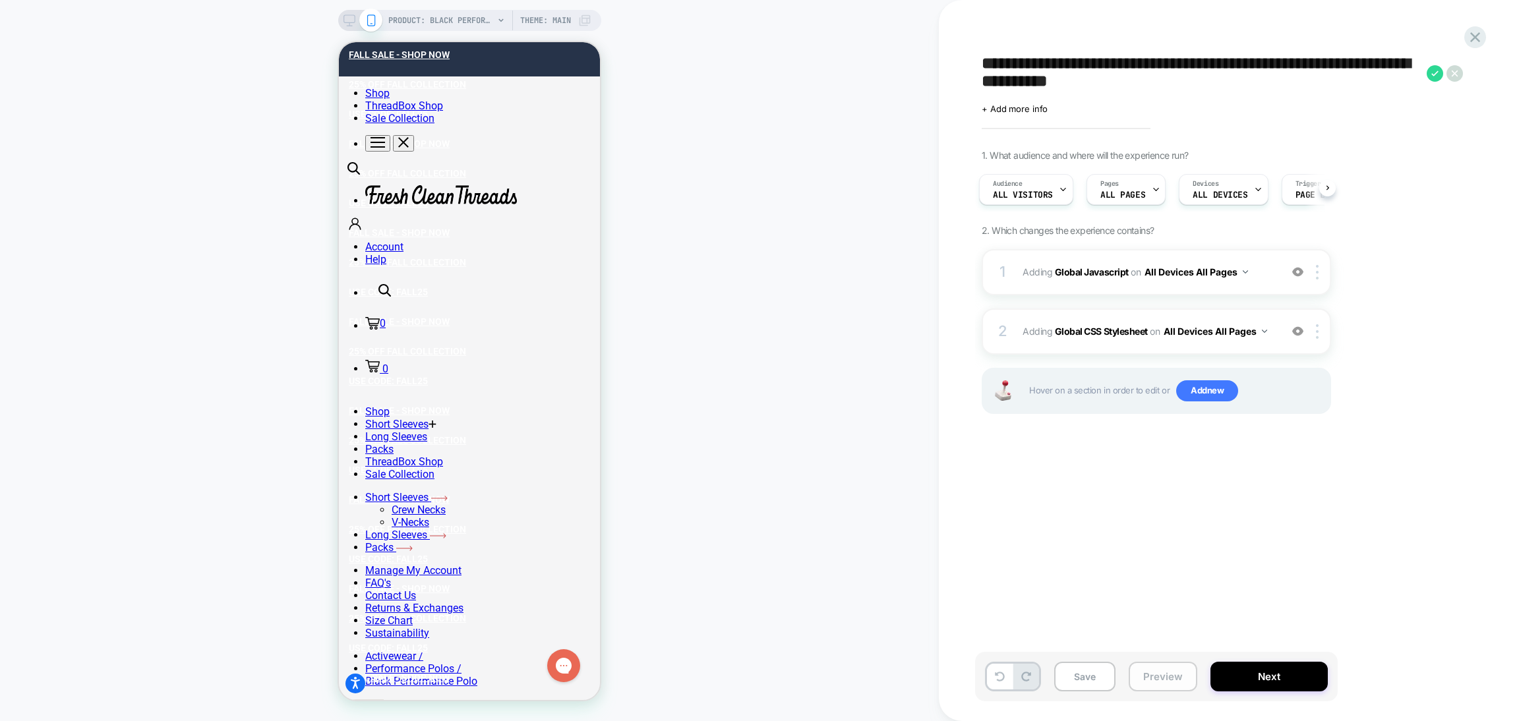
click at [1173, 681] on button "Preview" at bounding box center [1163, 677] width 69 height 30
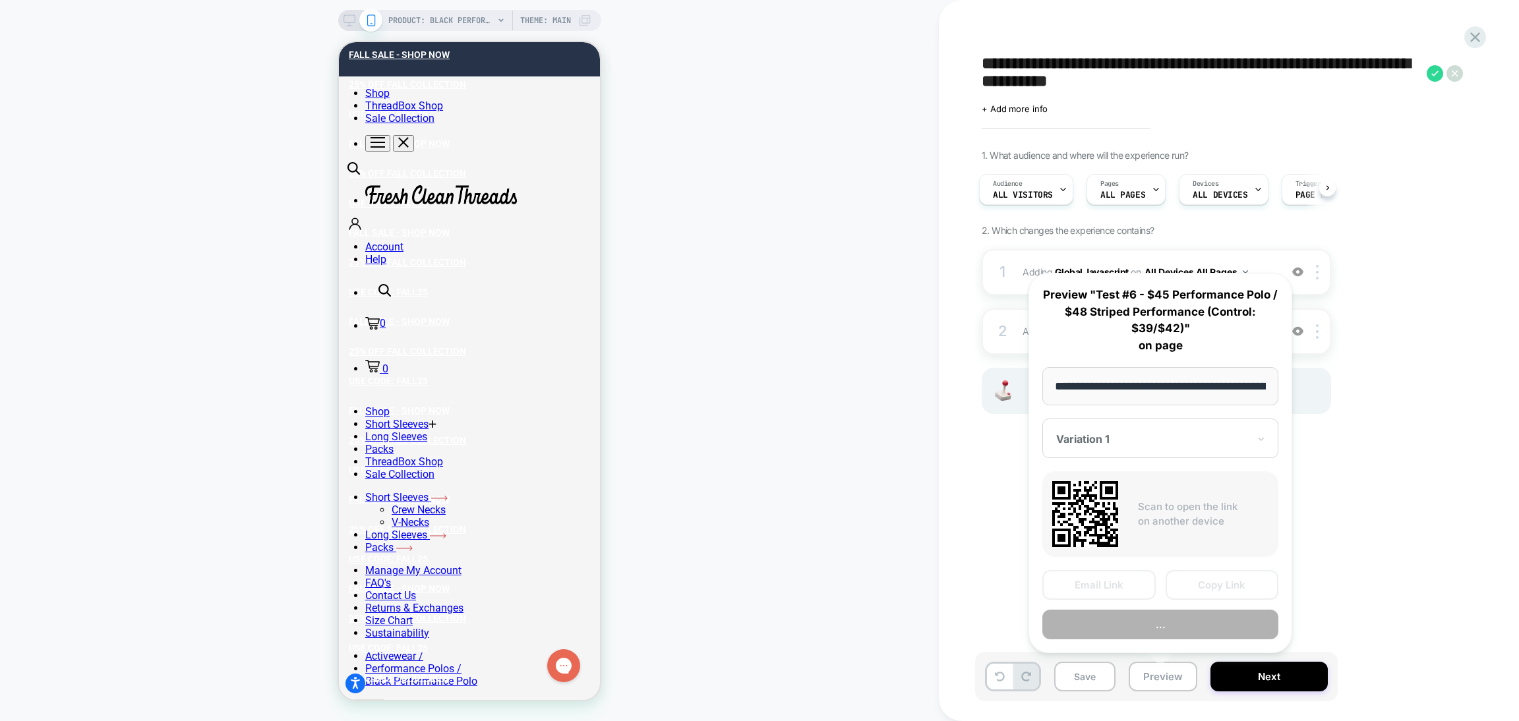
scroll to position [0, 214]
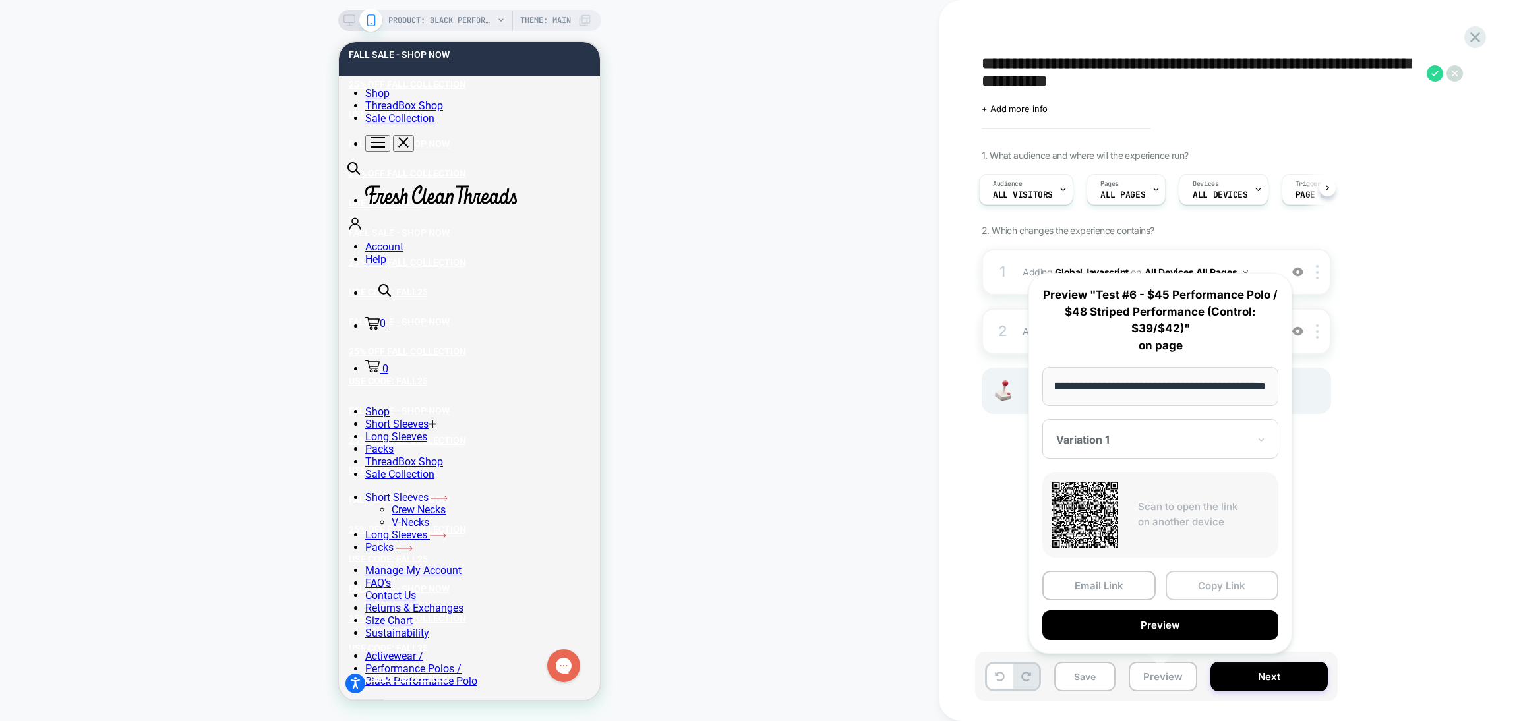
click at [1190, 578] on button "Copy Link" at bounding box center [1221, 586] width 113 height 30
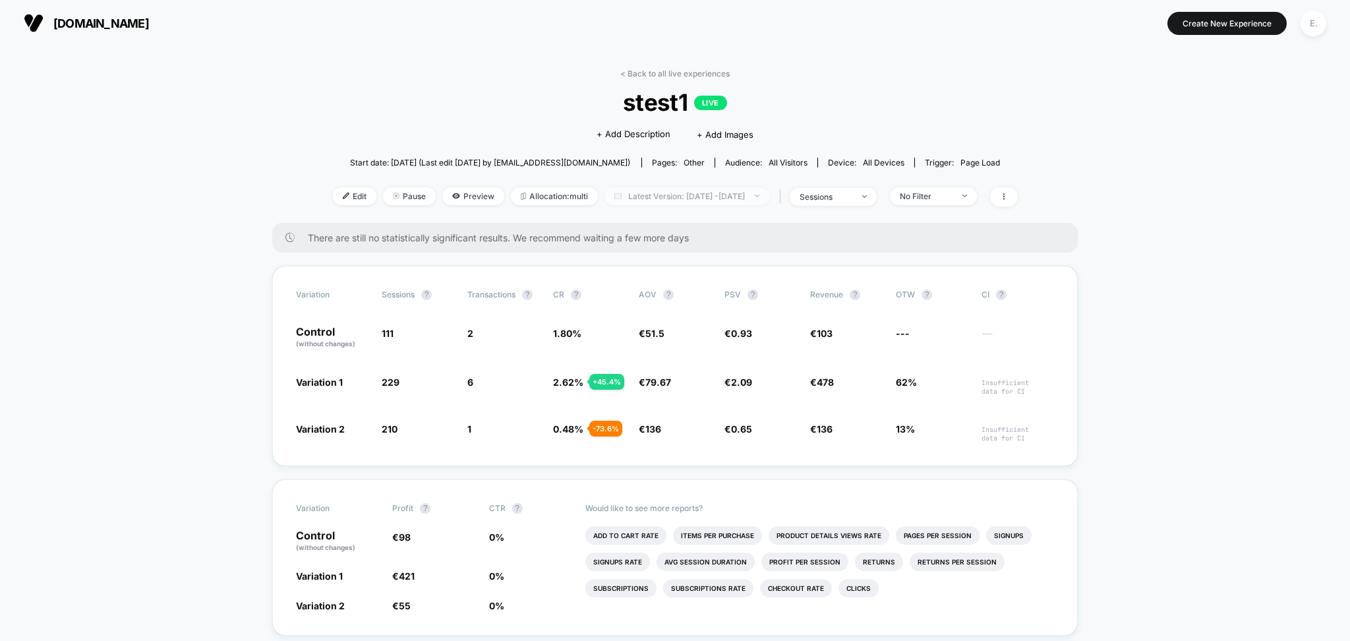
click at [663, 200] on span "Latest Version: [DATE] - [DATE]" at bounding box center [687, 196] width 165 height 18
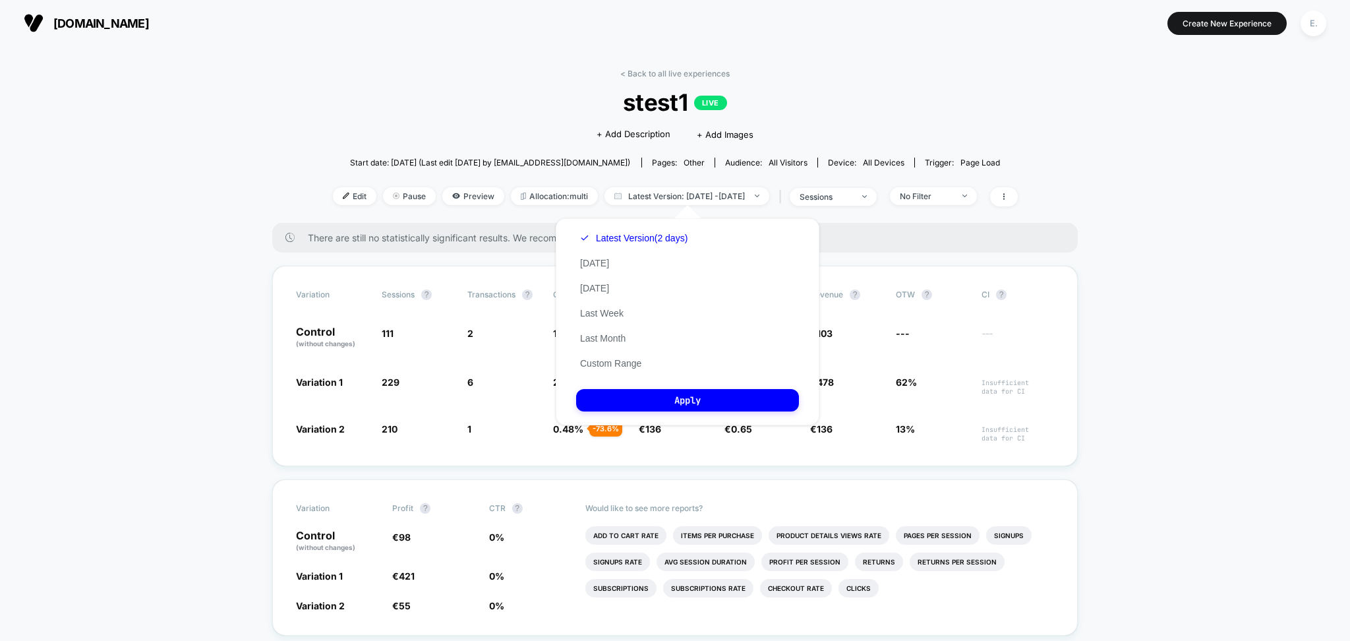
click at [476, 117] on div "Click to edit experience details + Add Description + Add Images" at bounding box center [674, 133] width 411 height 35
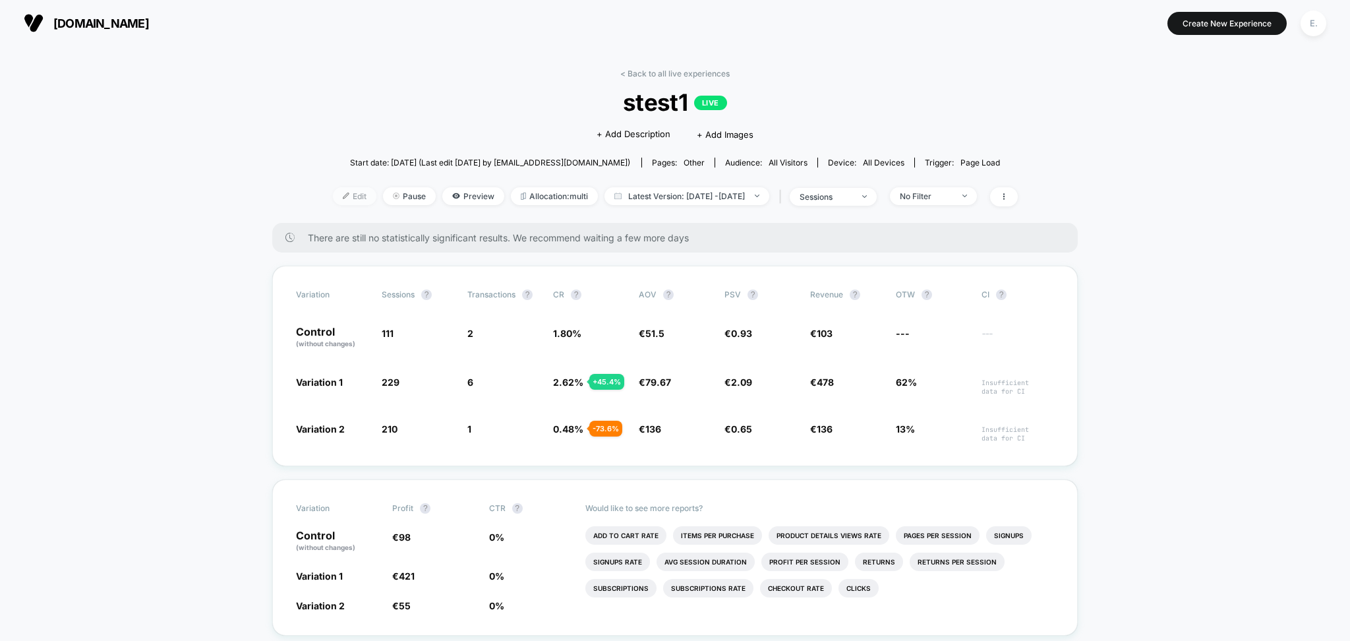
click at [333, 201] on span "Edit" at bounding box center [355, 196] width 44 height 18
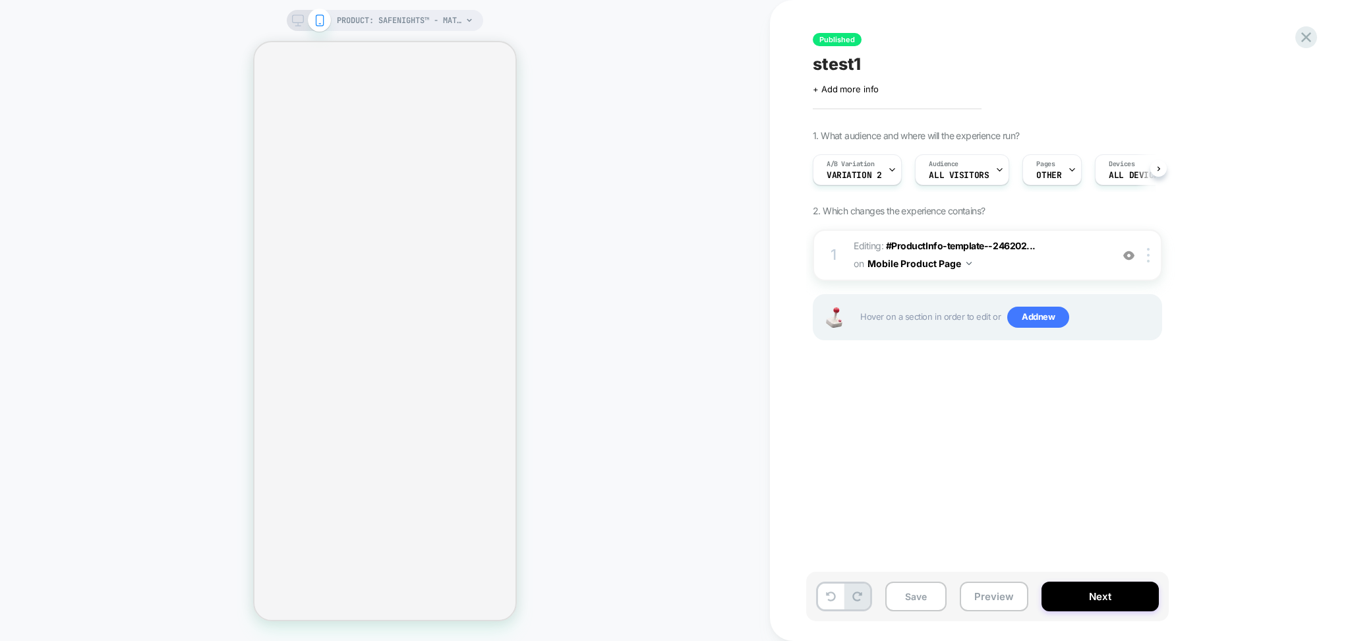
scroll to position [0, 1]
click at [1060, 169] on div "Pages OTHER" at bounding box center [1047, 170] width 51 height 30
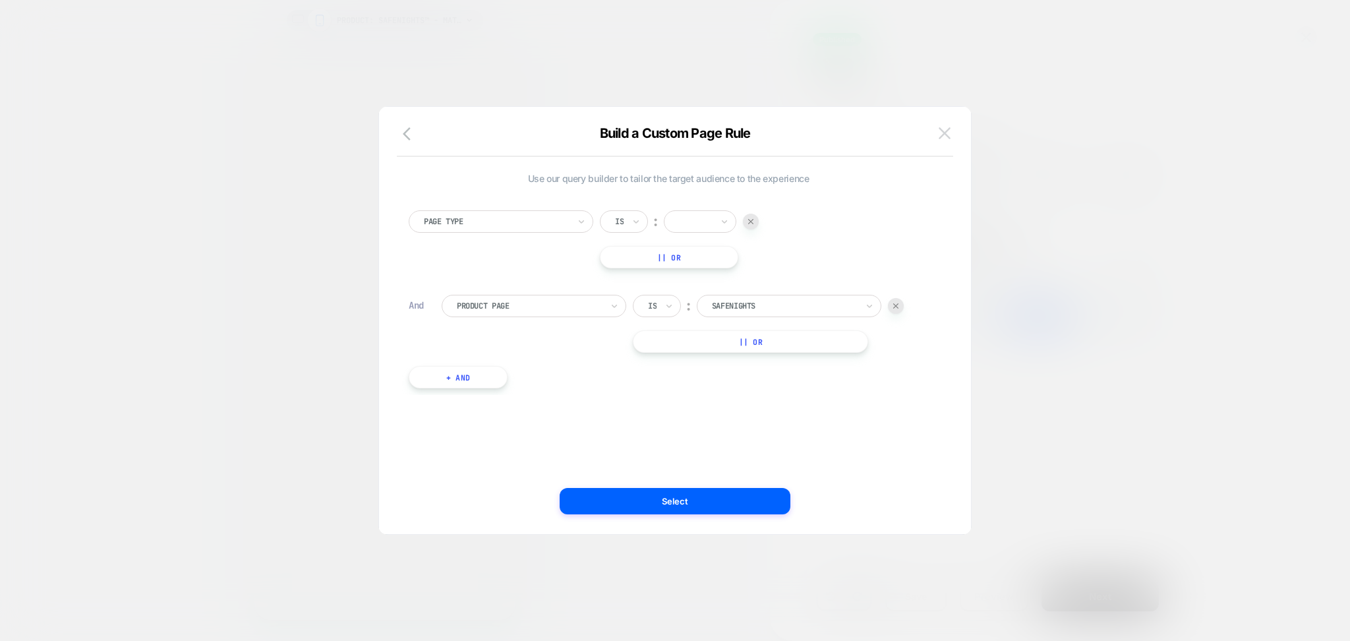
click at [945, 136] on img at bounding box center [945, 132] width 12 height 11
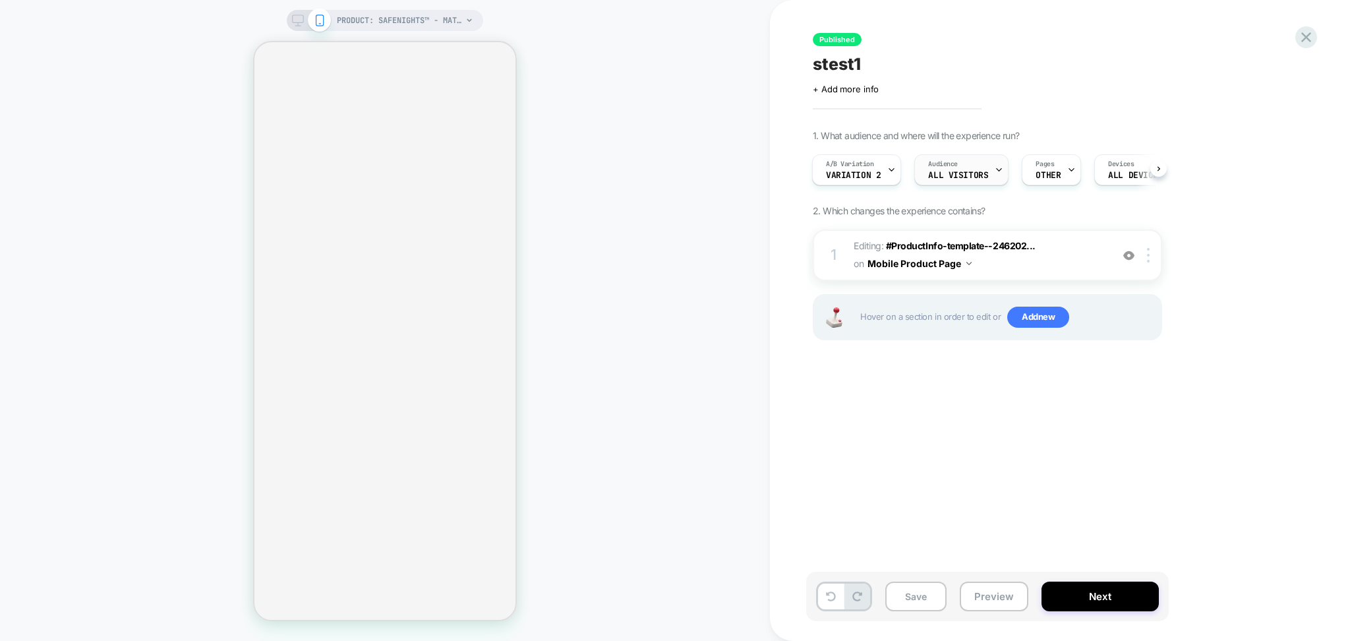
click at [997, 169] on icon at bounding box center [999, 170] width 5 height 3
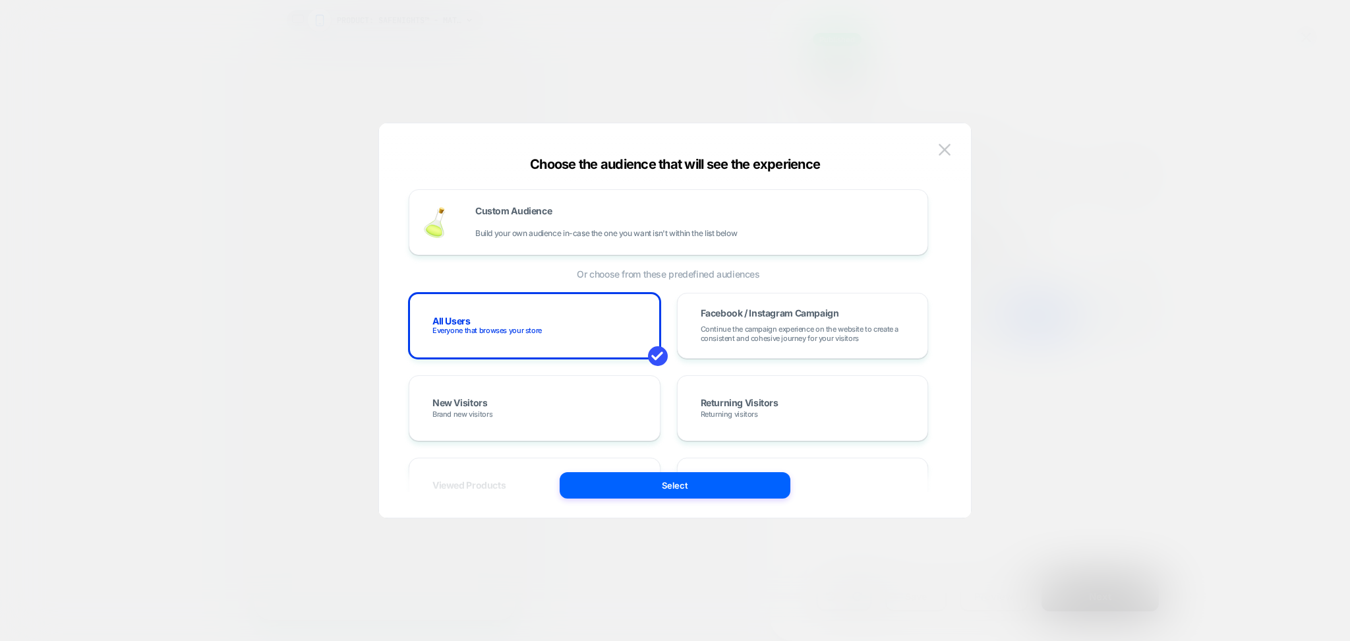
click at [955, 152] on div "Choose the audience that will see the experience Custom Audience Build your own…" at bounding box center [675, 327] width 592 height 382
click at [941, 148] on img at bounding box center [945, 149] width 12 height 11
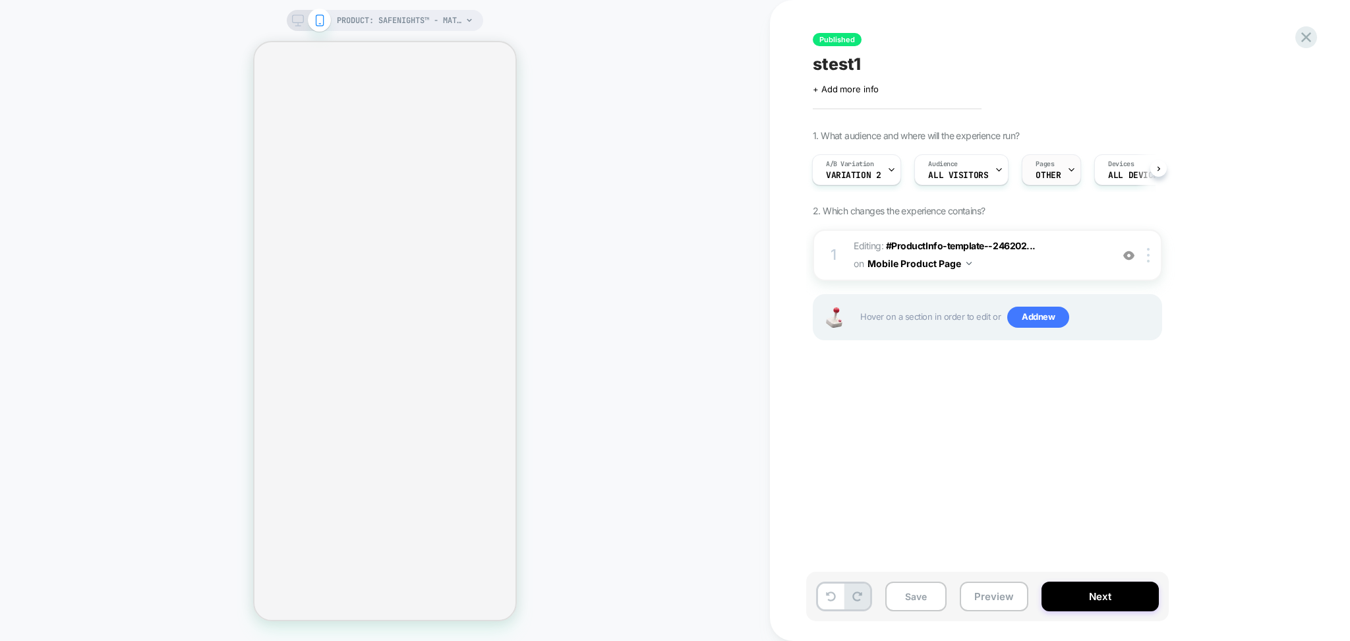
click at [1067, 172] on icon at bounding box center [1071, 169] width 9 height 9
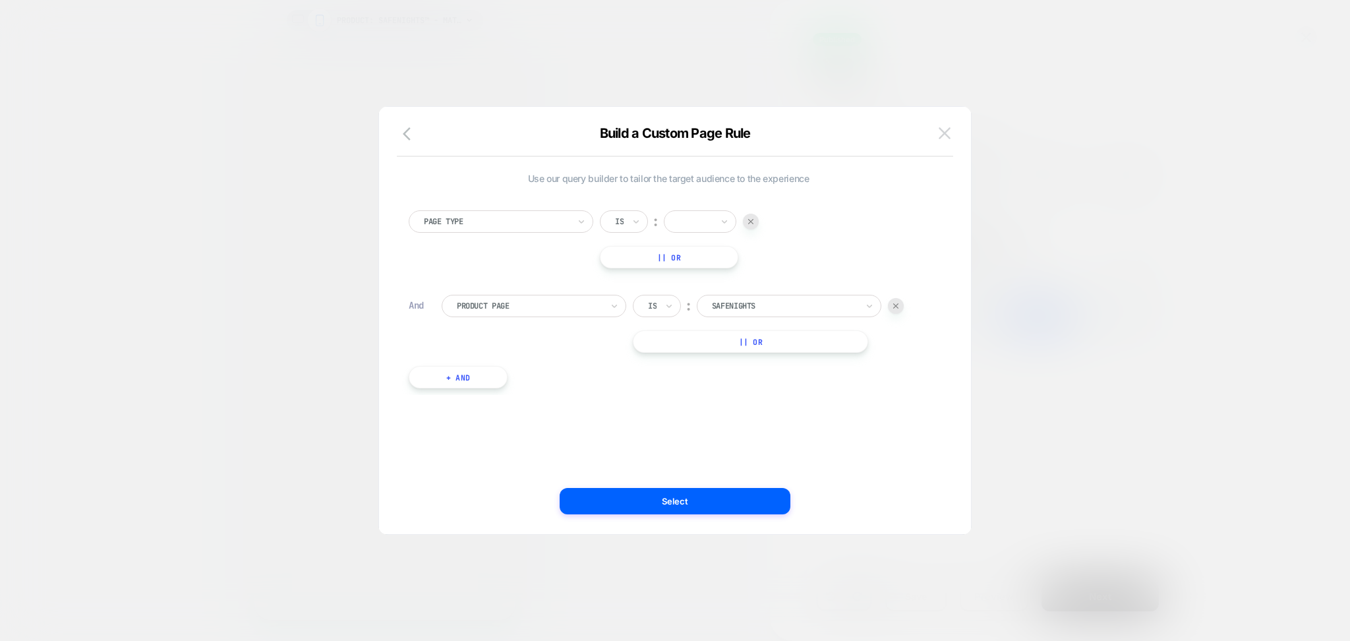
click at [941, 136] on img at bounding box center [945, 132] width 12 height 11
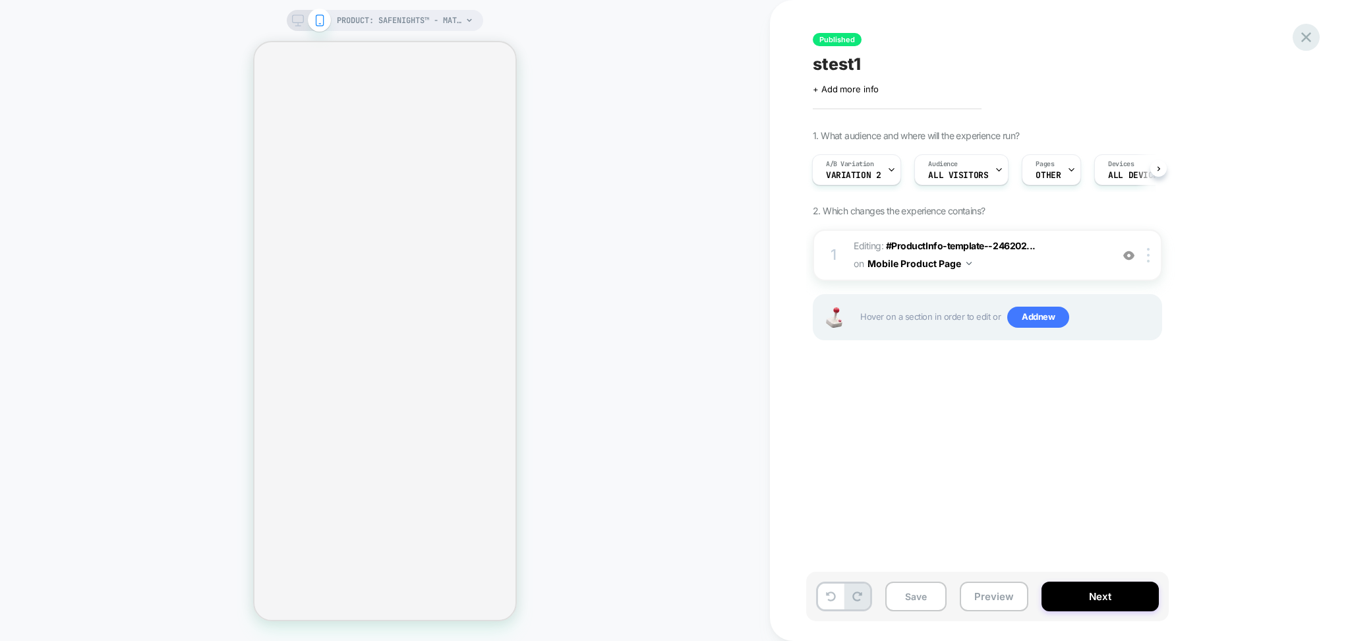
click at [1307, 42] on icon at bounding box center [1306, 37] width 18 height 18
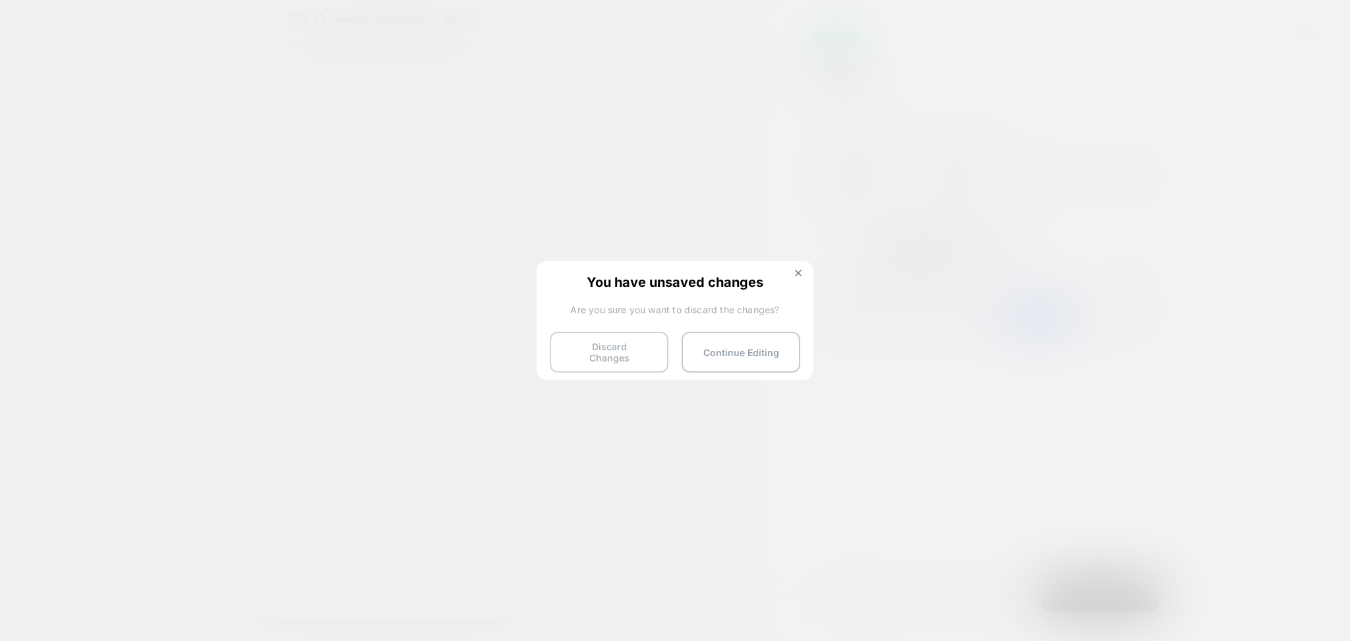
click at [597, 343] on button "Discard Changes" at bounding box center [609, 352] width 119 height 41
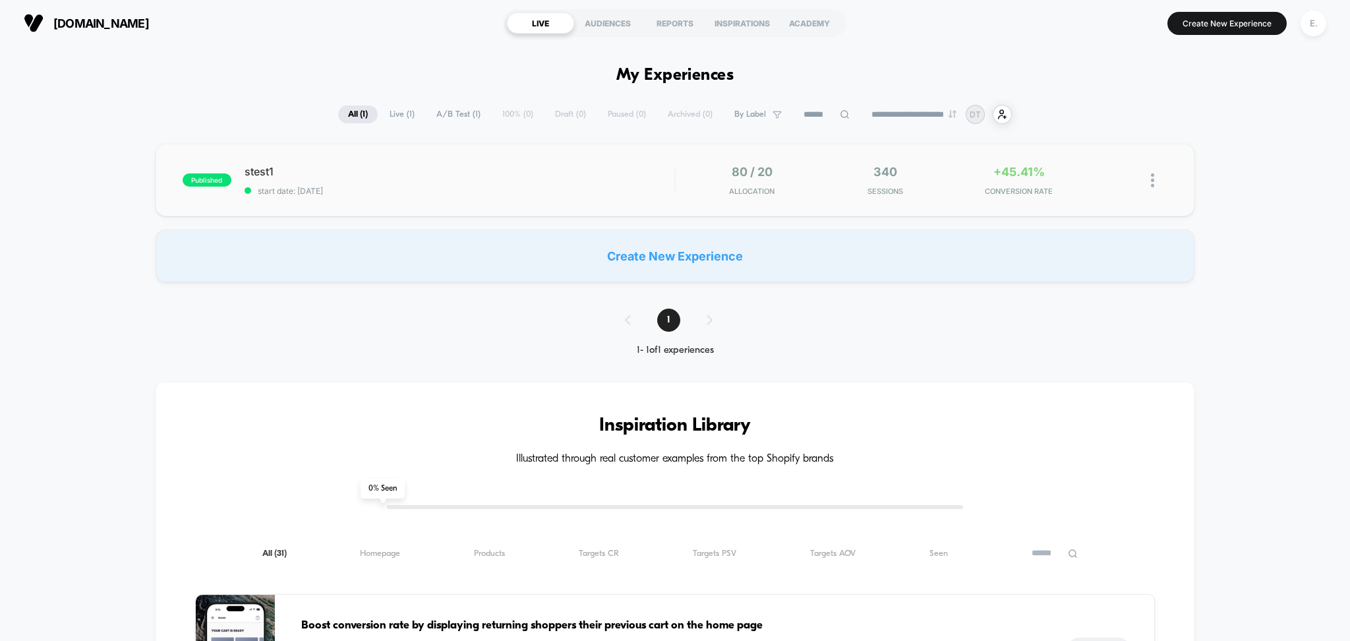
click at [541, 209] on div "published stest1 start date: [DATE] 80 / 20 Allocation 340 Sessions +45.41% CON…" at bounding box center [676, 180] width 1040 height 73
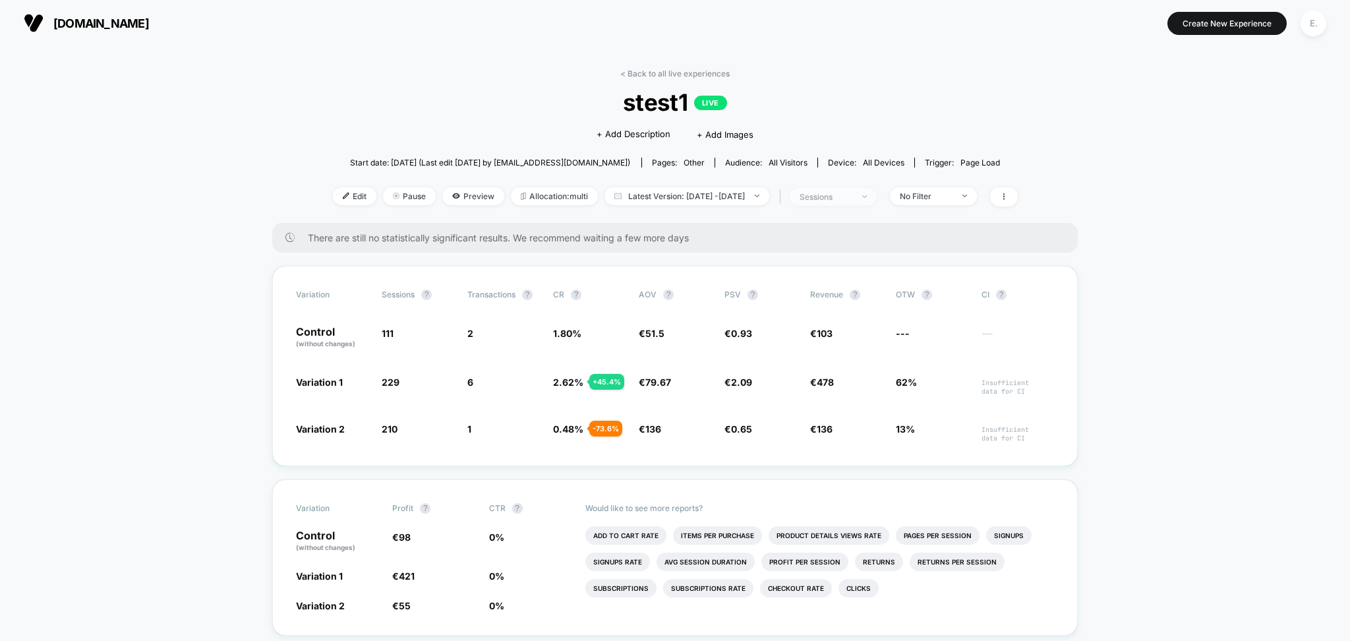
click at [852, 192] on div "sessions" at bounding box center [826, 197] width 53 height 10
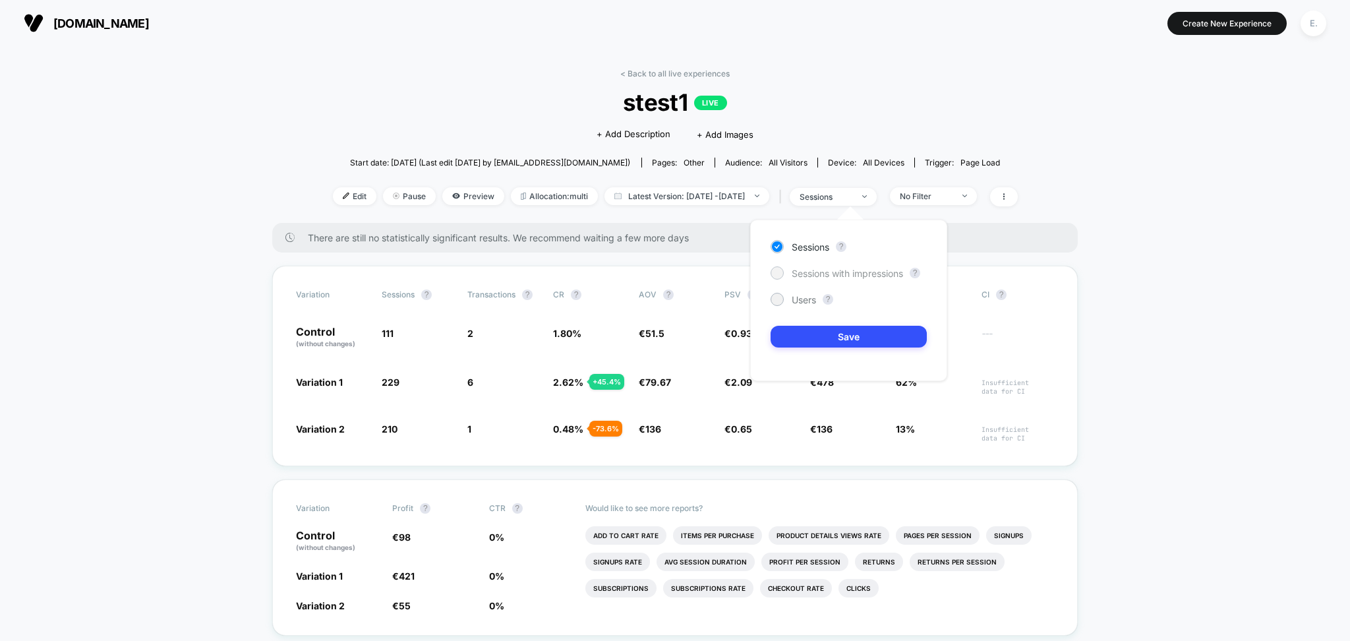
click at [858, 275] on span "Sessions with impressions" at bounding box center [847, 273] width 111 height 11
click at [852, 338] on button "Save" at bounding box center [849, 337] width 156 height 22
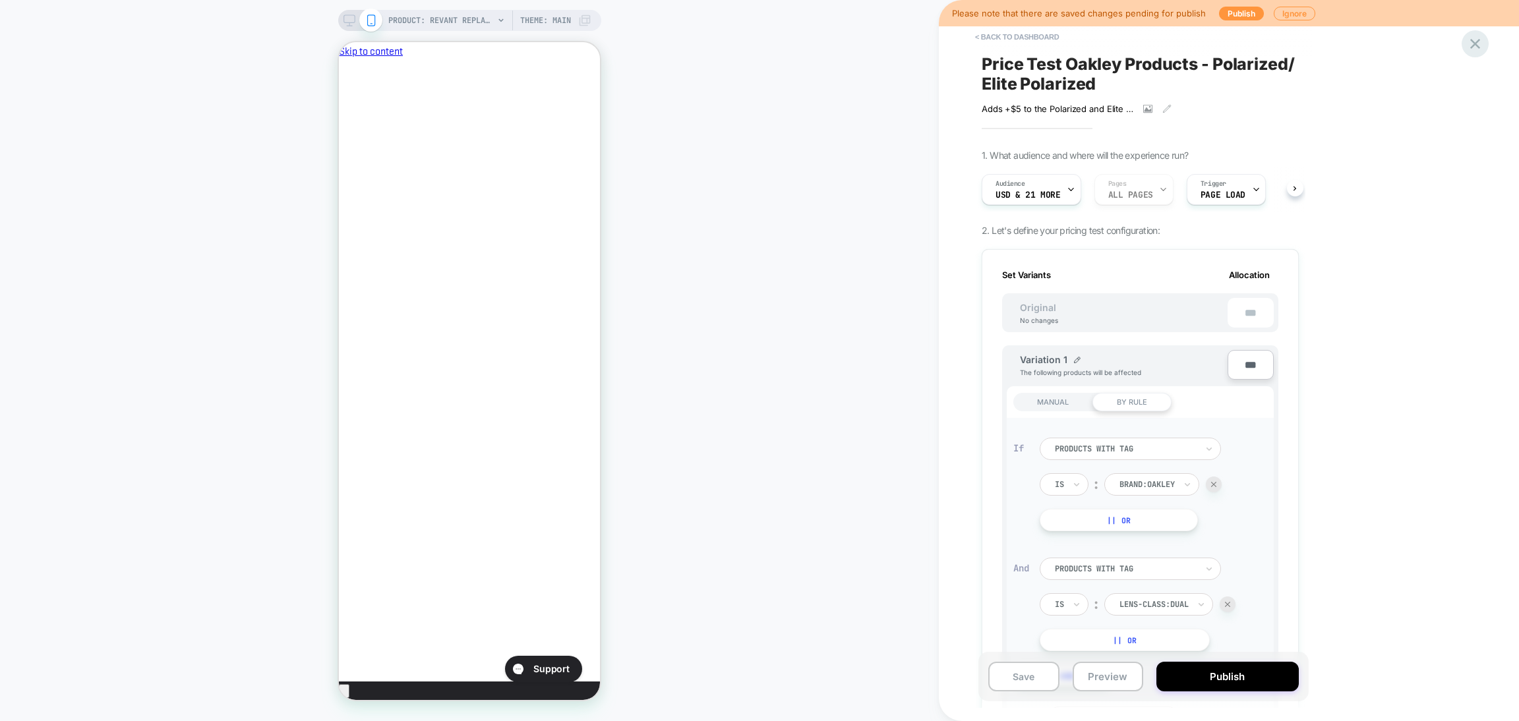
click at [1473, 44] on icon at bounding box center [1475, 44] width 10 height 10
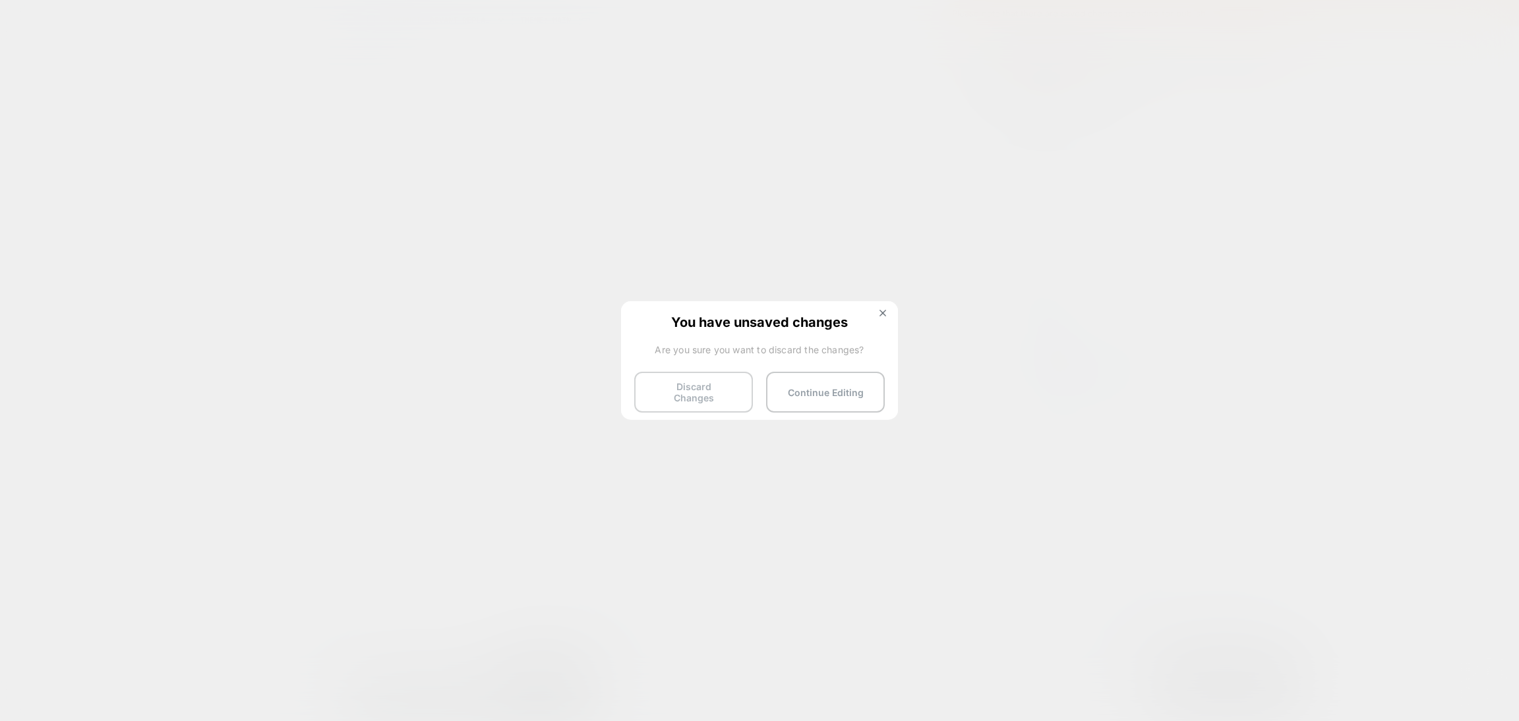
click at [672, 389] on button "Discard Changes" at bounding box center [693, 392] width 119 height 41
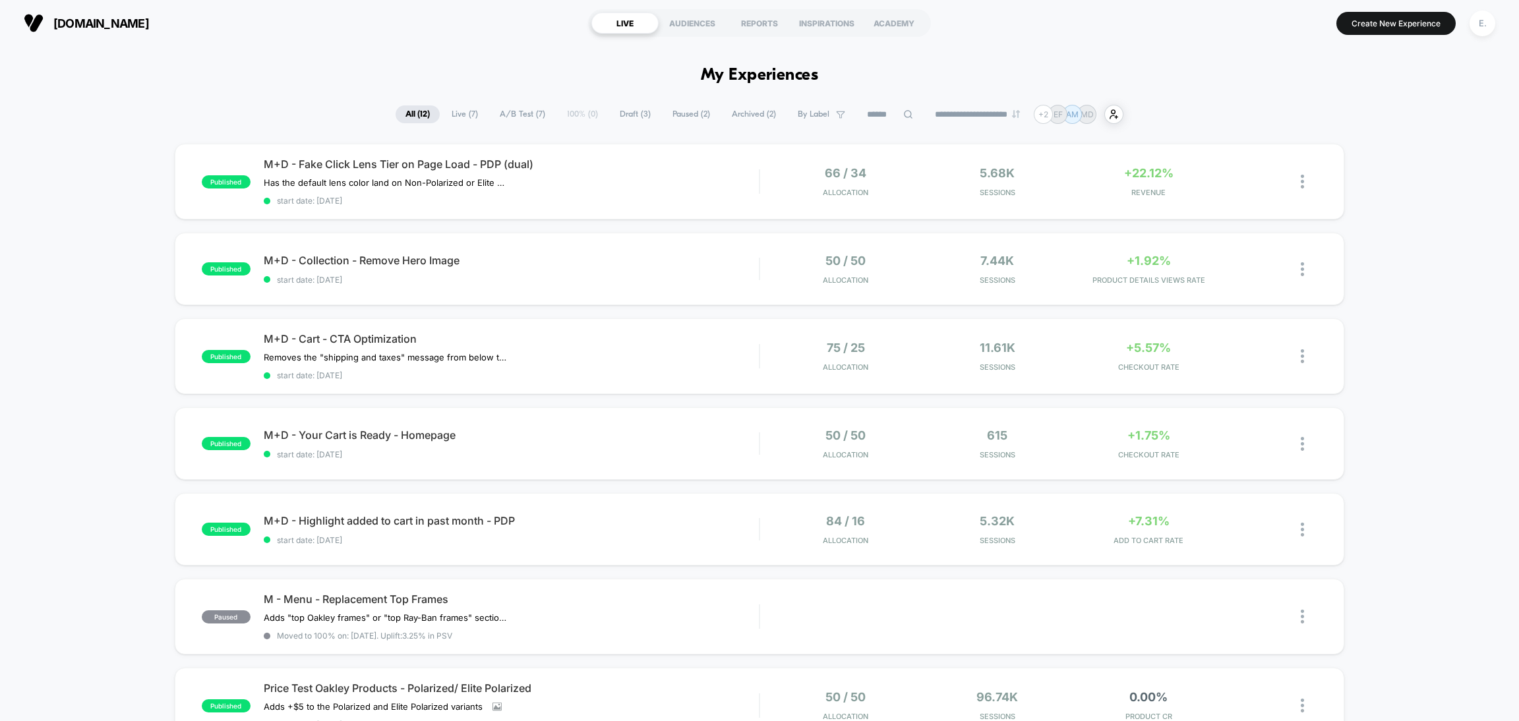
click at [903, 116] on icon at bounding box center [908, 114] width 10 height 10
type input "*****"
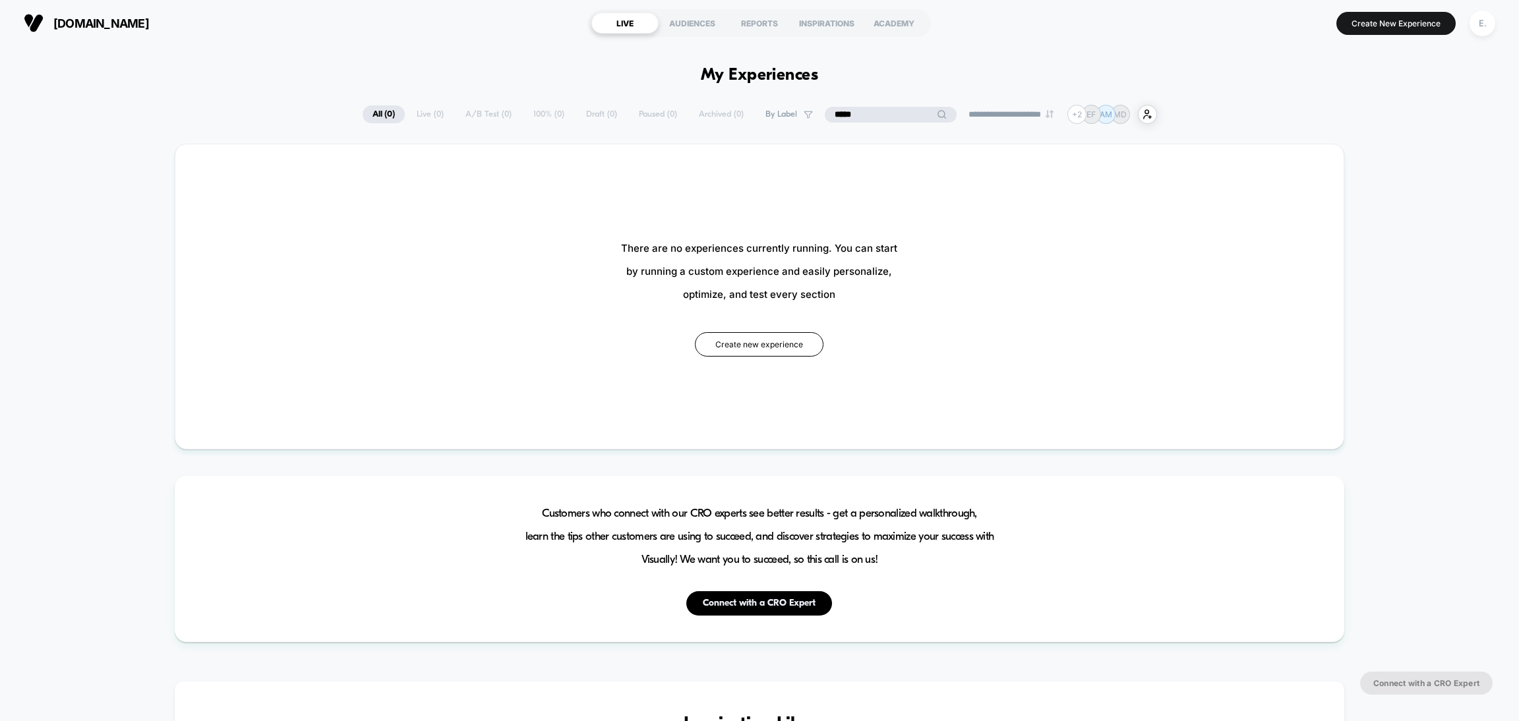
click at [912, 111] on input "*****" at bounding box center [891, 115] width 132 height 16
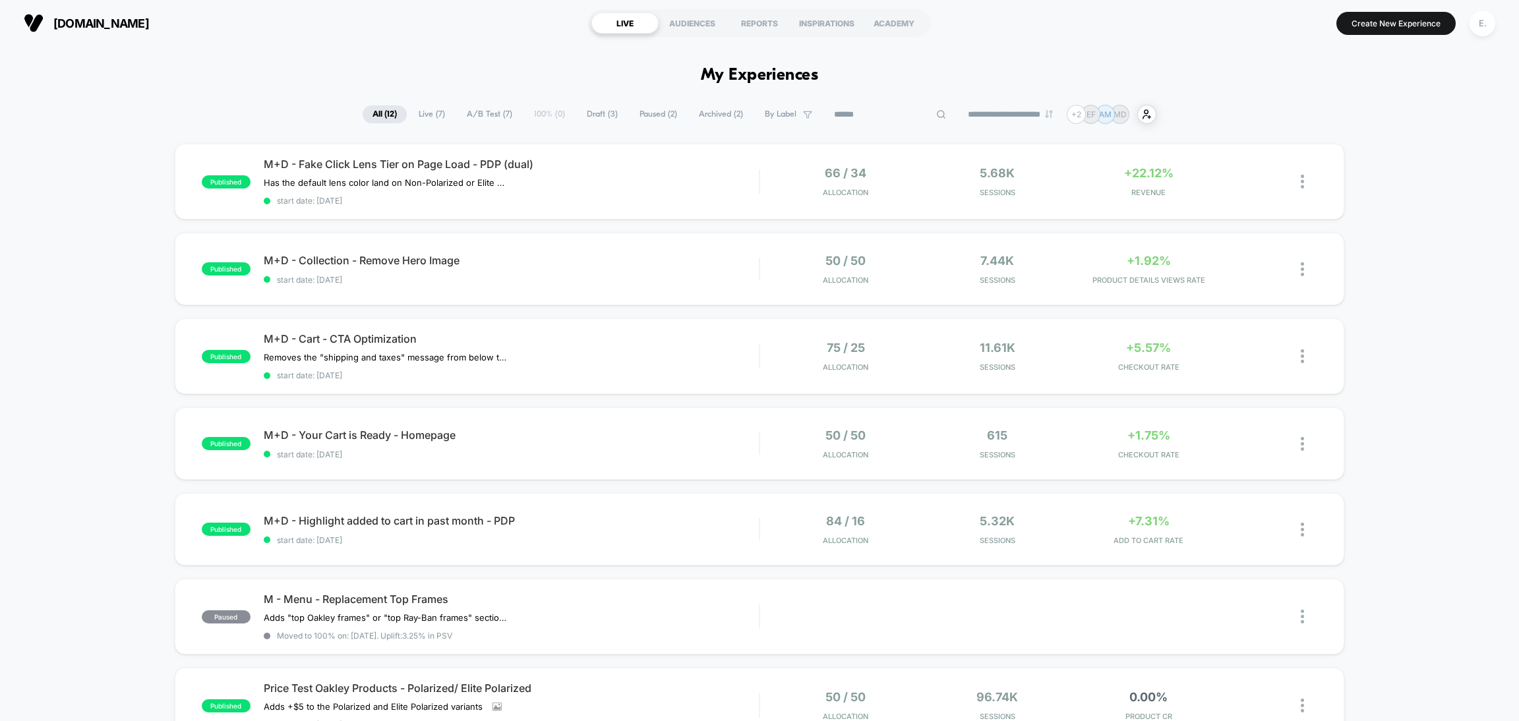
click at [871, 120] on input at bounding box center [890, 115] width 132 height 16
type input "*"
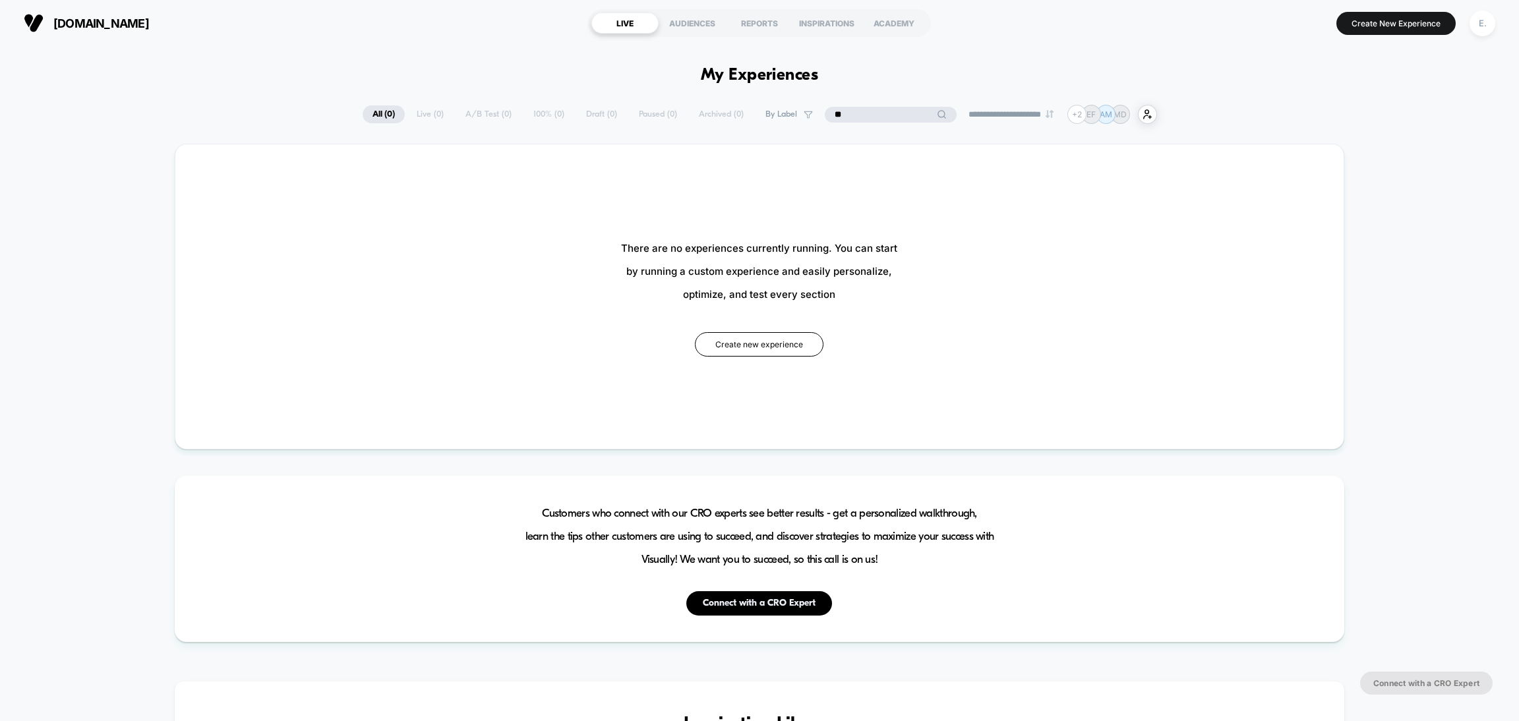
type input "*"
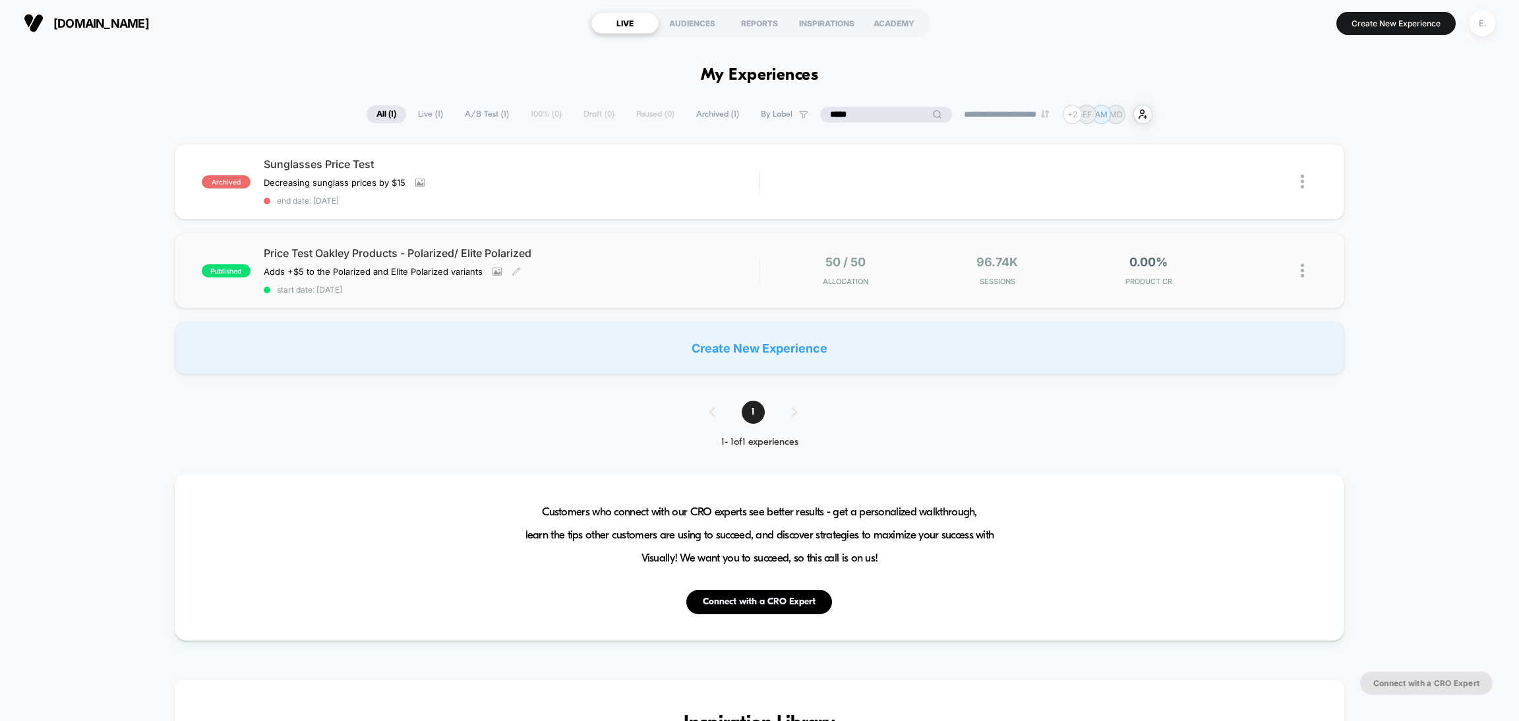
type input "*****"
click at [630, 280] on div "Price Test Oakley Products - Polarized/ Elite Polarized Adds +$5 to the Polariz…" at bounding box center [511, 271] width 495 height 48
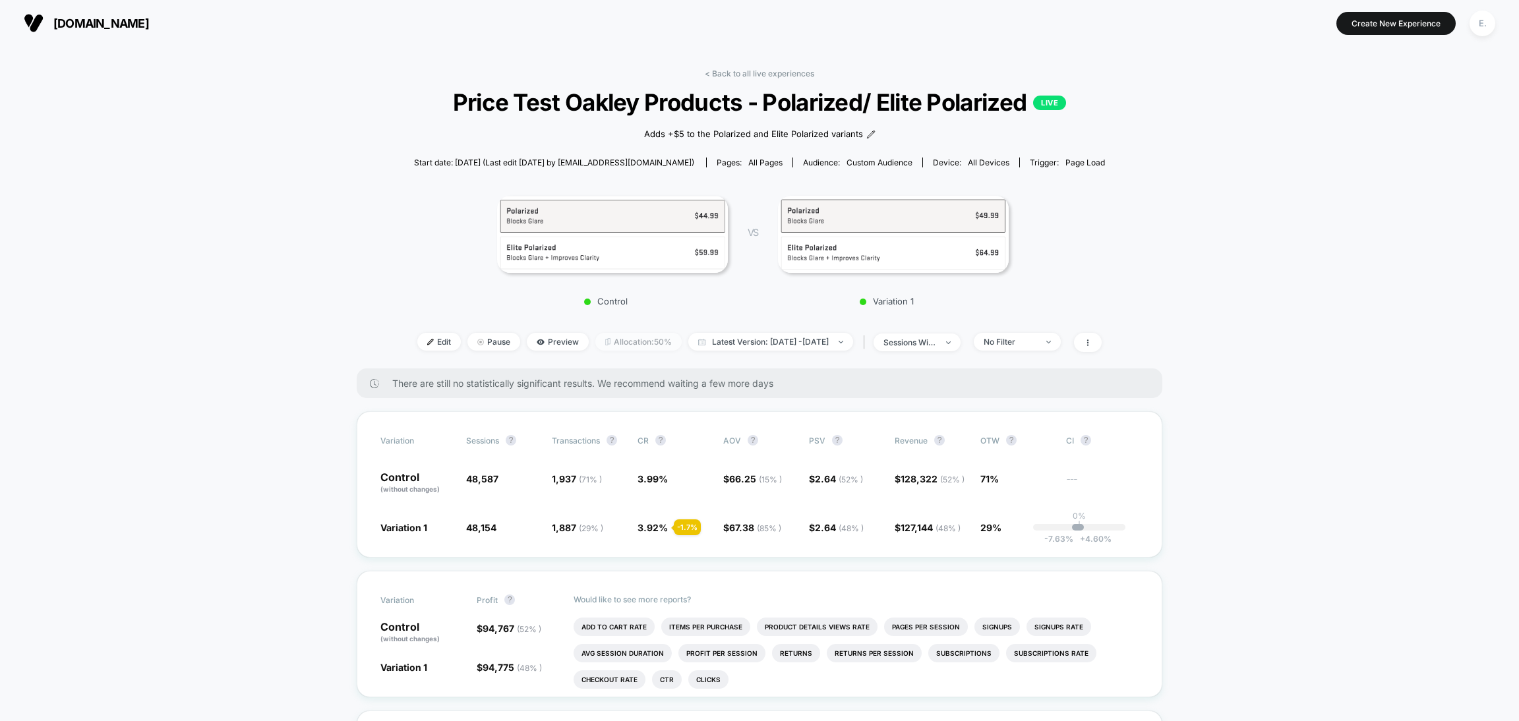
click at [614, 345] on span "Allocation: 50%" at bounding box center [638, 342] width 86 height 18
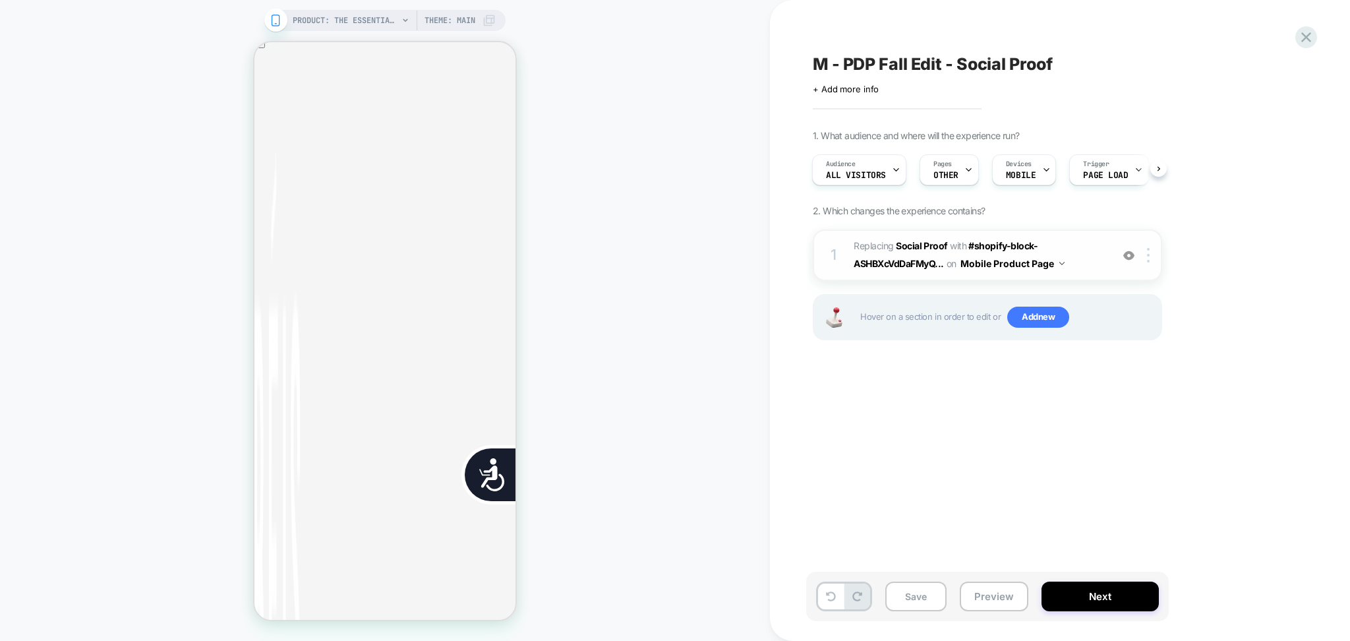
click at [1129, 258] on img at bounding box center [1128, 255] width 11 height 11
click at [965, 172] on icon at bounding box center [968, 169] width 9 height 9
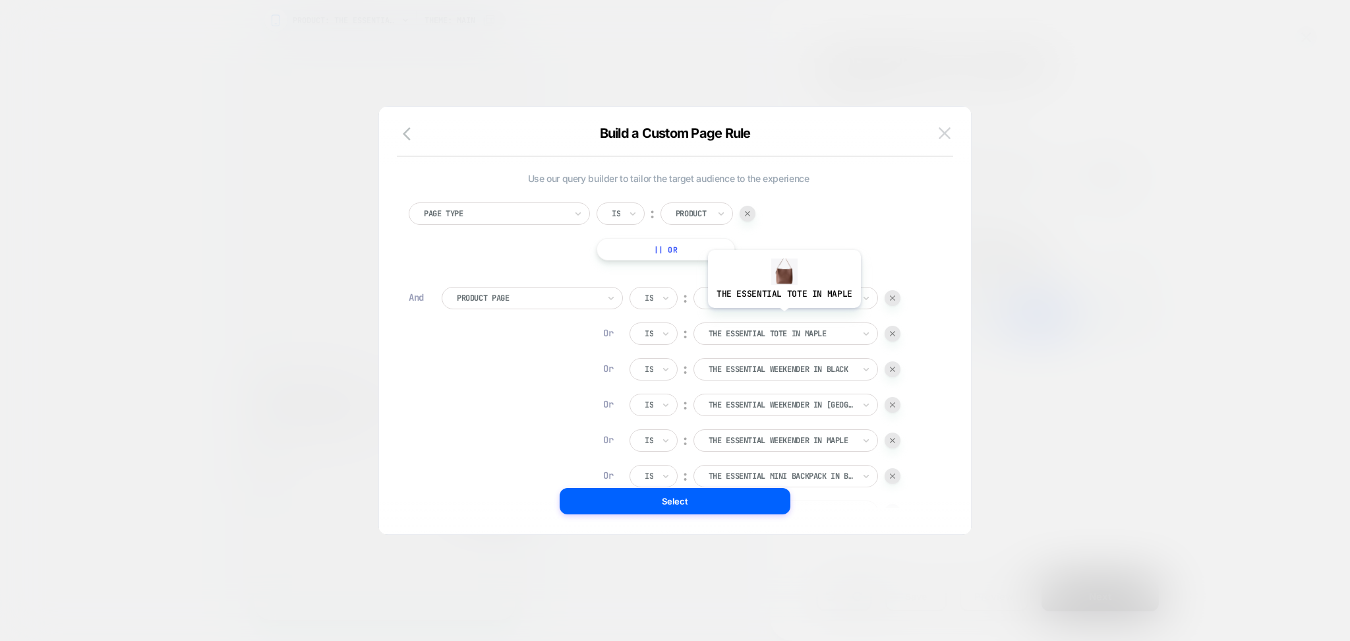
scroll to position [13, 0]
click at [946, 131] on img at bounding box center [945, 132] width 12 height 11
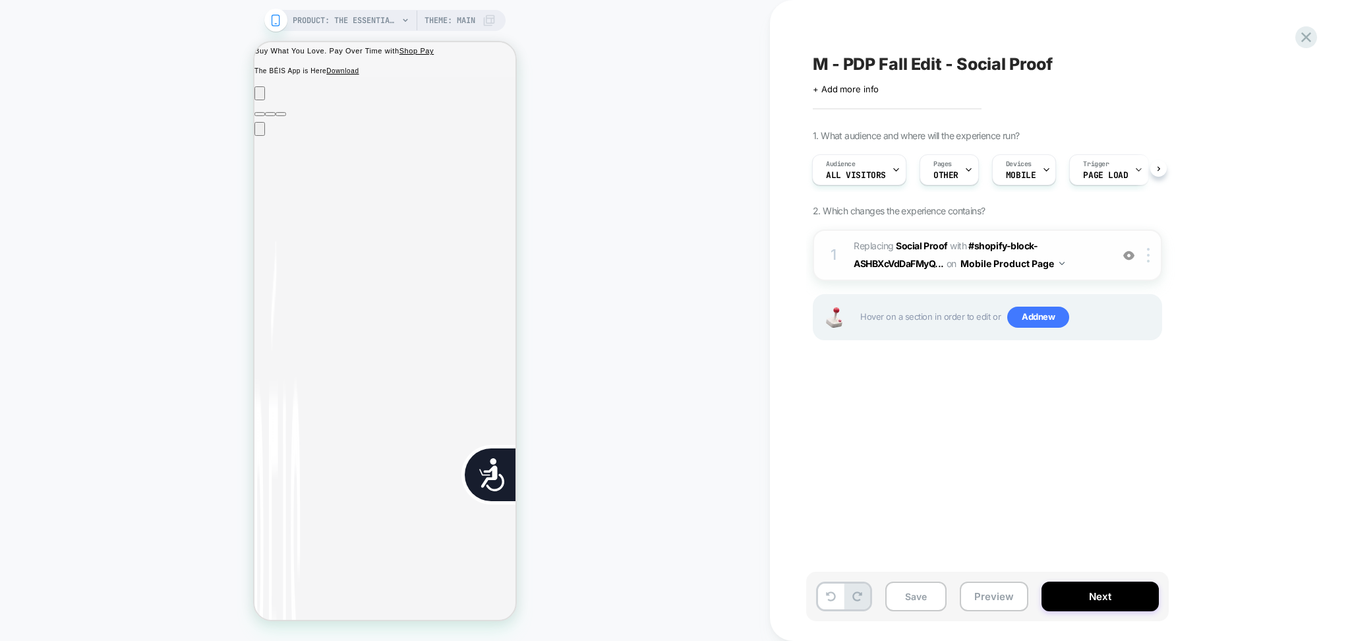
scroll to position [0, 0]
click at [1146, 261] on div at bounding box center [1151, 255] width 22 height 15
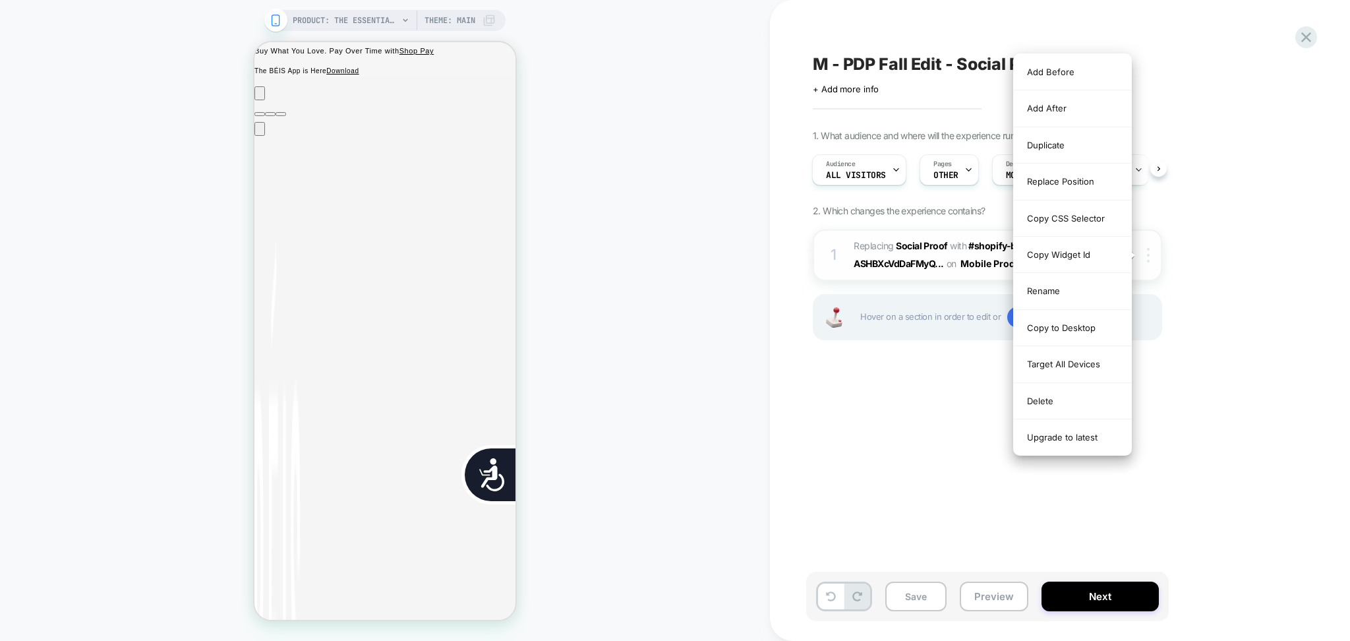
scroll to position [0, 268]
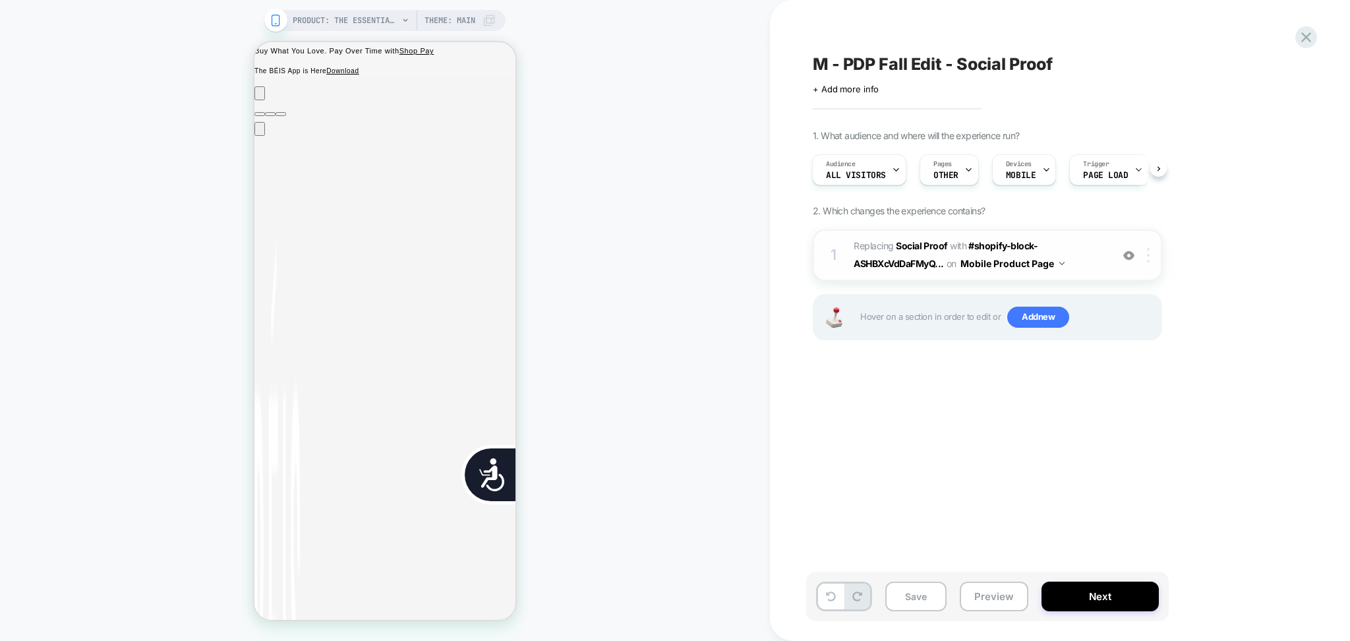
click at [1148, 258] on img at bounding box center [1148, 255] width 3 height 15
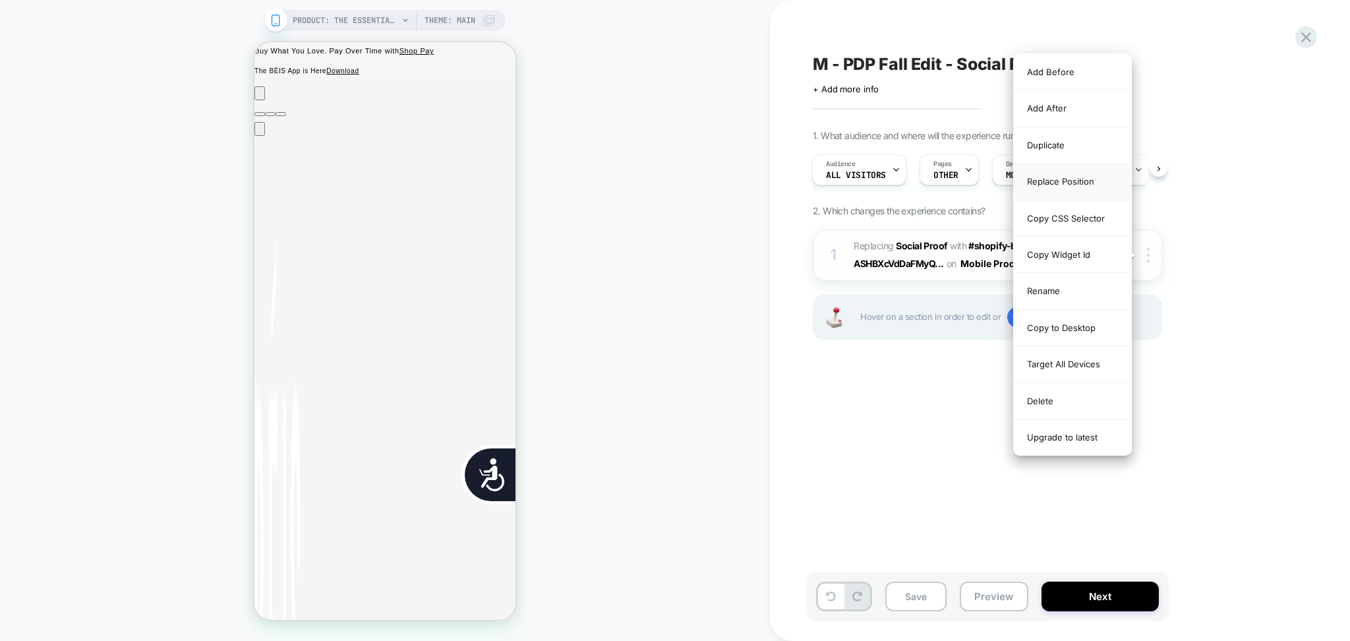
click at [1090, 186] on div "Replace Position" at bounding box center [1072, 181] width 117 height 36
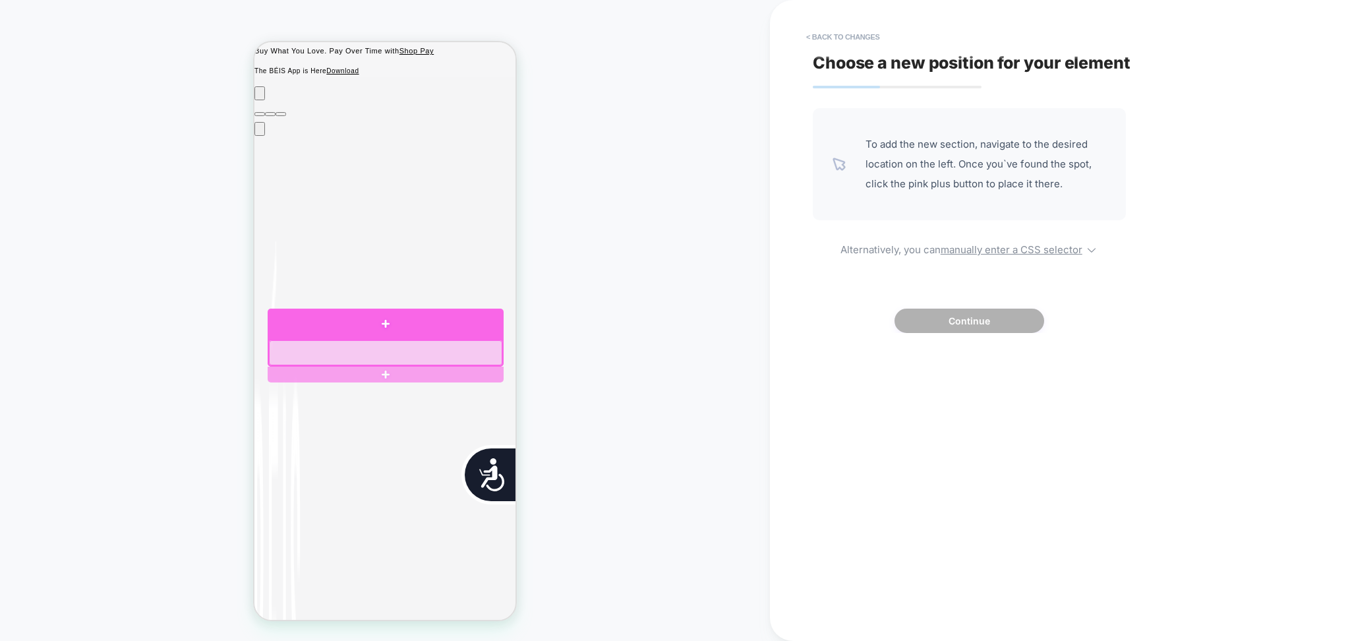
click at [315, 330] on div at bounding box center [386, 324] width 236 height 31
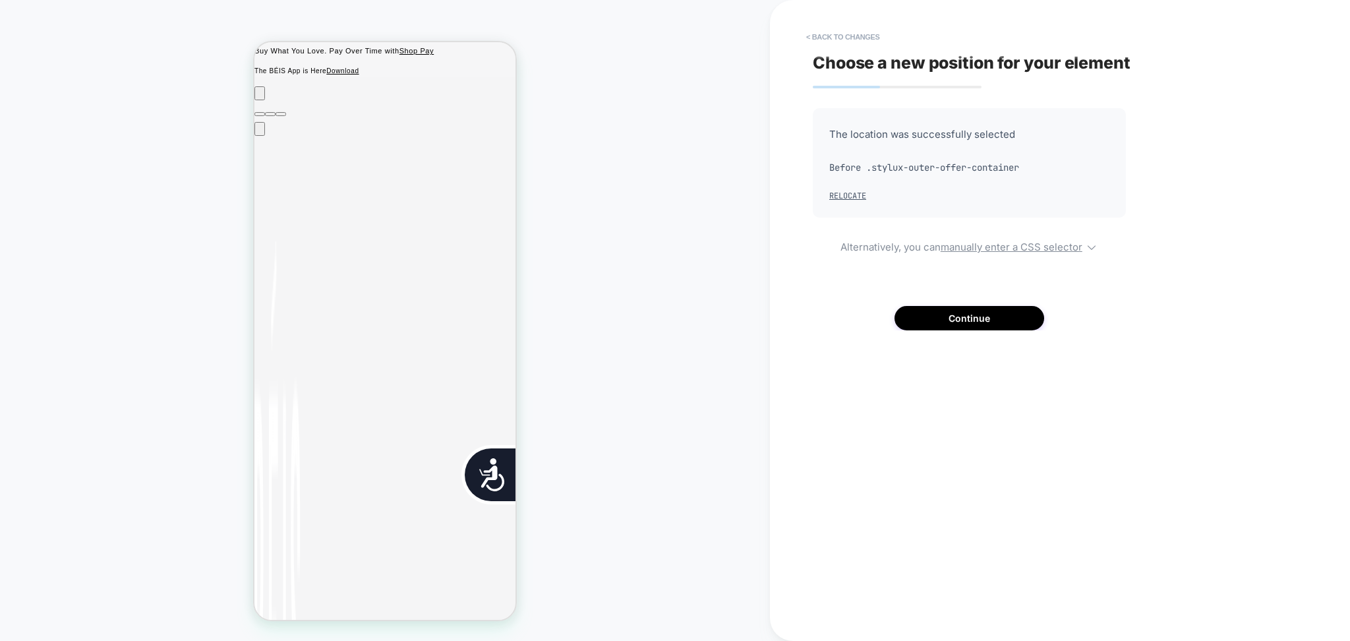
scroll to position [0, 0]
click at [825, 35] on button "< Back to changes" at bounding box center [843, 36] width 87 height 21
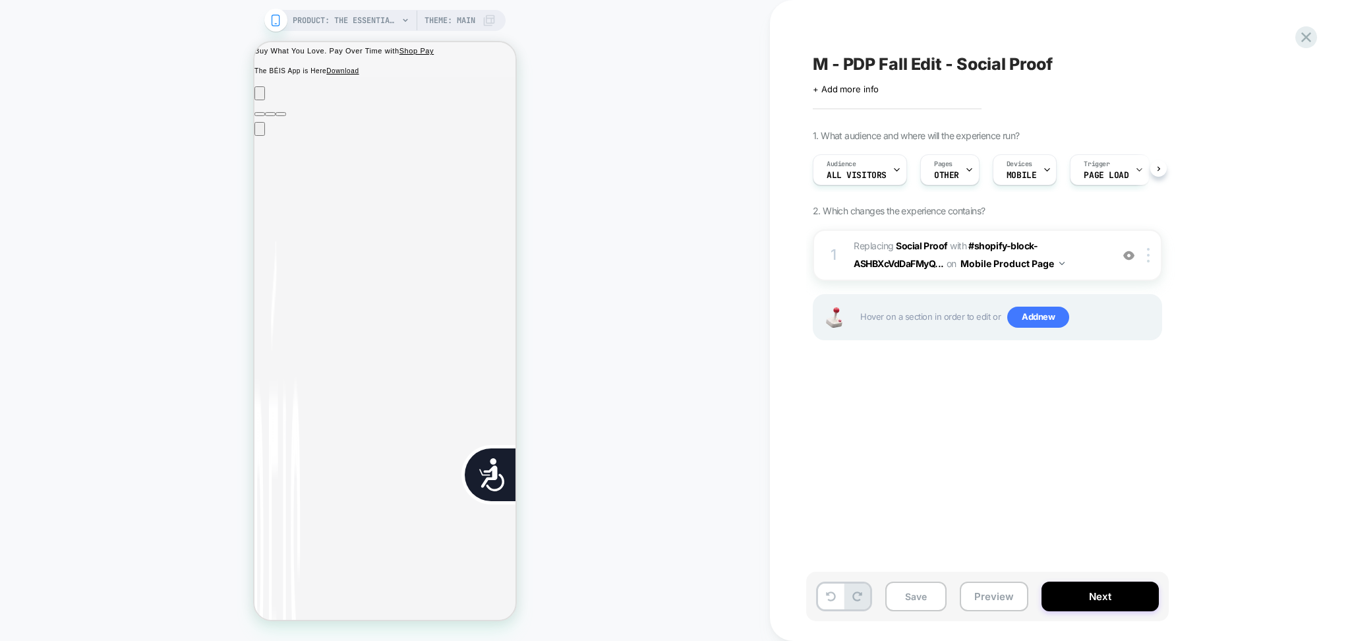
scroll to position [0, 1]
click at [997, 448] on div "M - PDP Fall Edit - Social Proof Click to edit experience details + Add more in…" at bounding box center [1053, 320] width 494 height 614
click at [1150, 260] on img at bounding box center [1148, 255] width 3 height 15
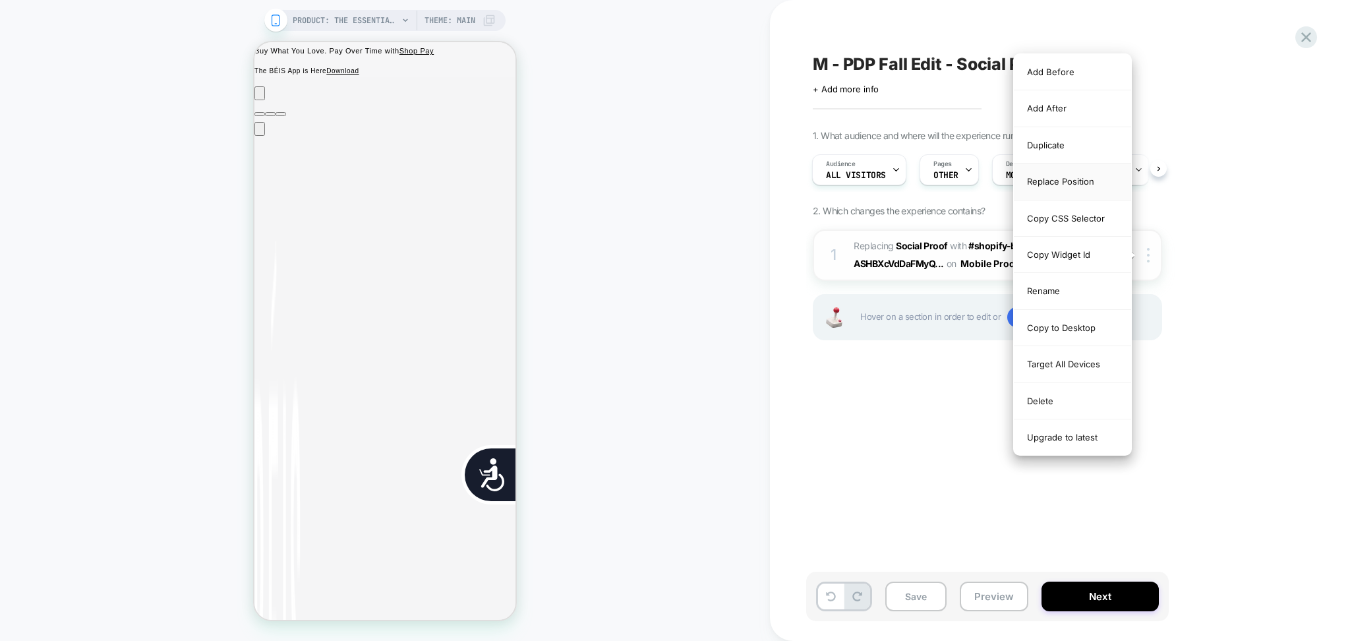
click at [1087, 175] on div "Replace Position" at bounding box center [1072, 181] width 117 height 36
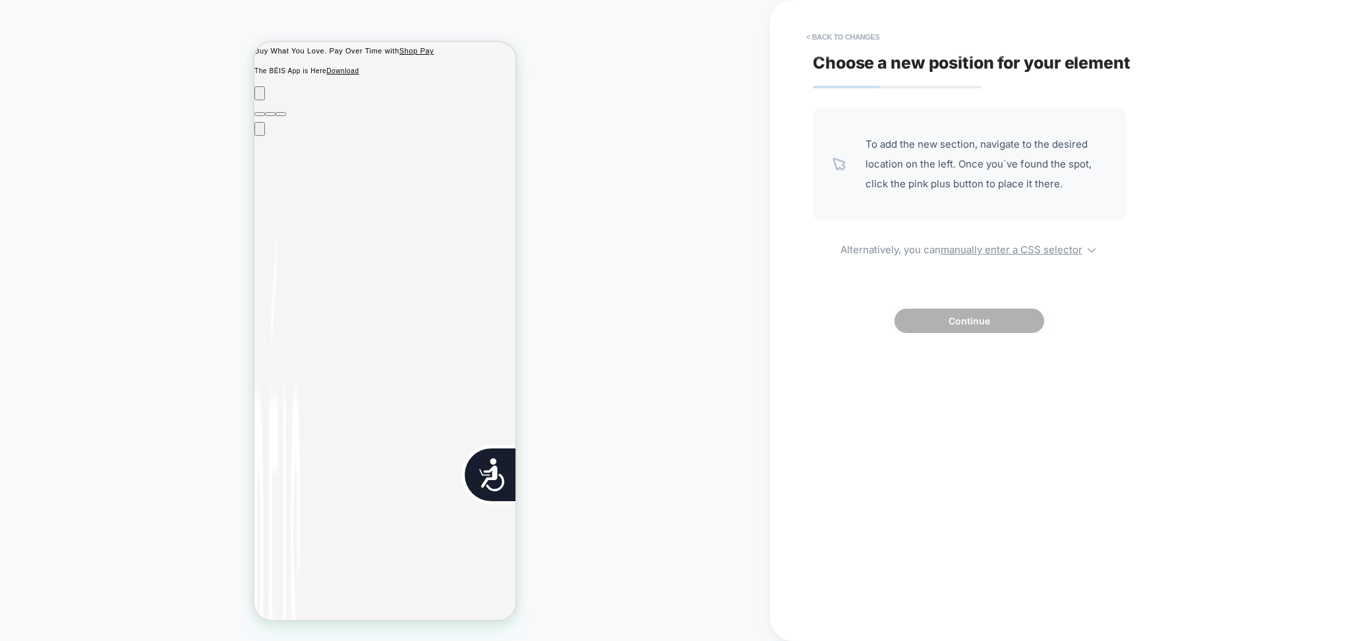
click at [856, 47] on div "Choose a new position for your element To add the new section, navigate to the …" at bounding box center [1053, 320] width 494 height 614
click at [850, 38] on button "< Back to changes" at bounding box center [843, 36] width 87 height 21
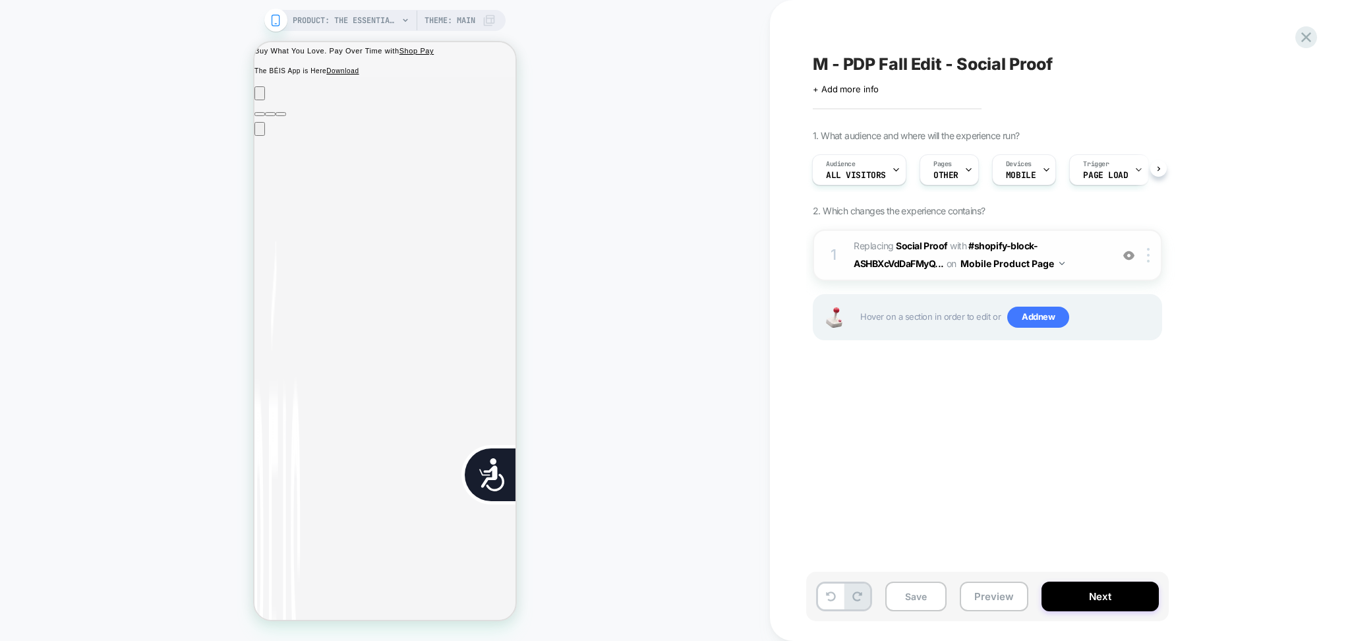
scroll to position [0, 535]
click at [1133, 262] on div at bounding box center [1129, 255] width 22 height 15
click at [1131, 262] on div at bounding box center [1129, 255] width 22 height 15
click at [1154, 257] on div at bounding box center [1151, 255] width 22 height 15
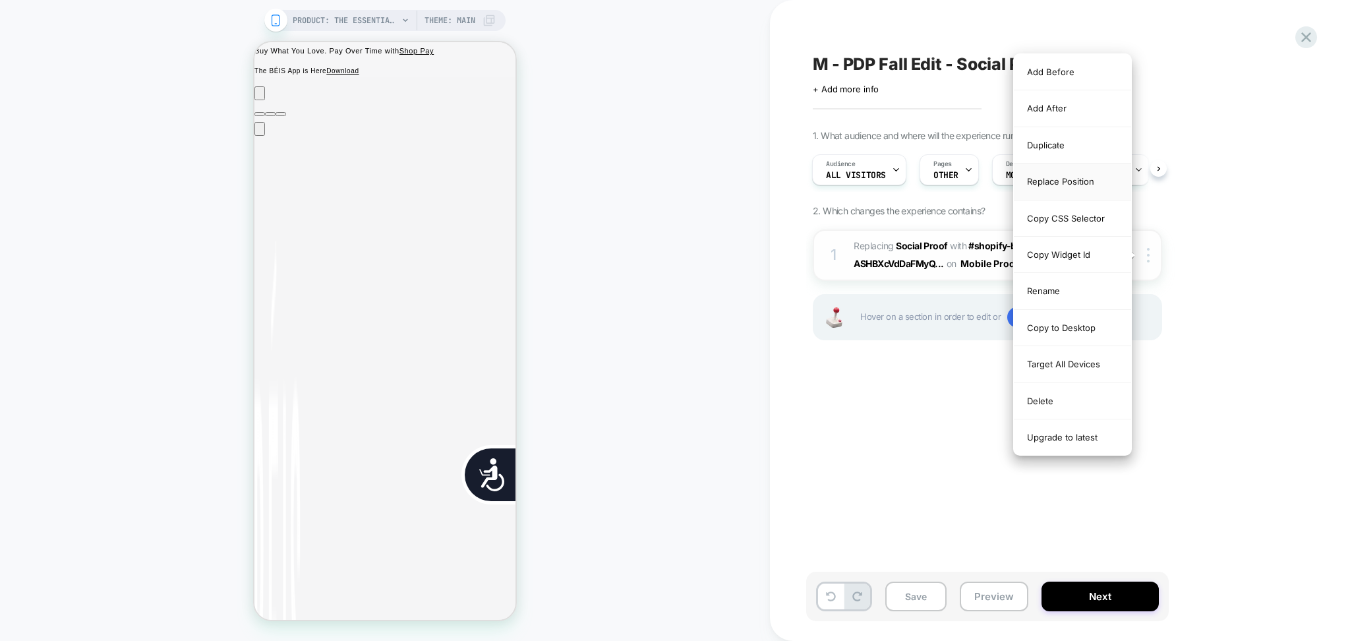
click at [1068, 179] on div "Replace Position" at bounding box center [1072, 181] width 117 height 36
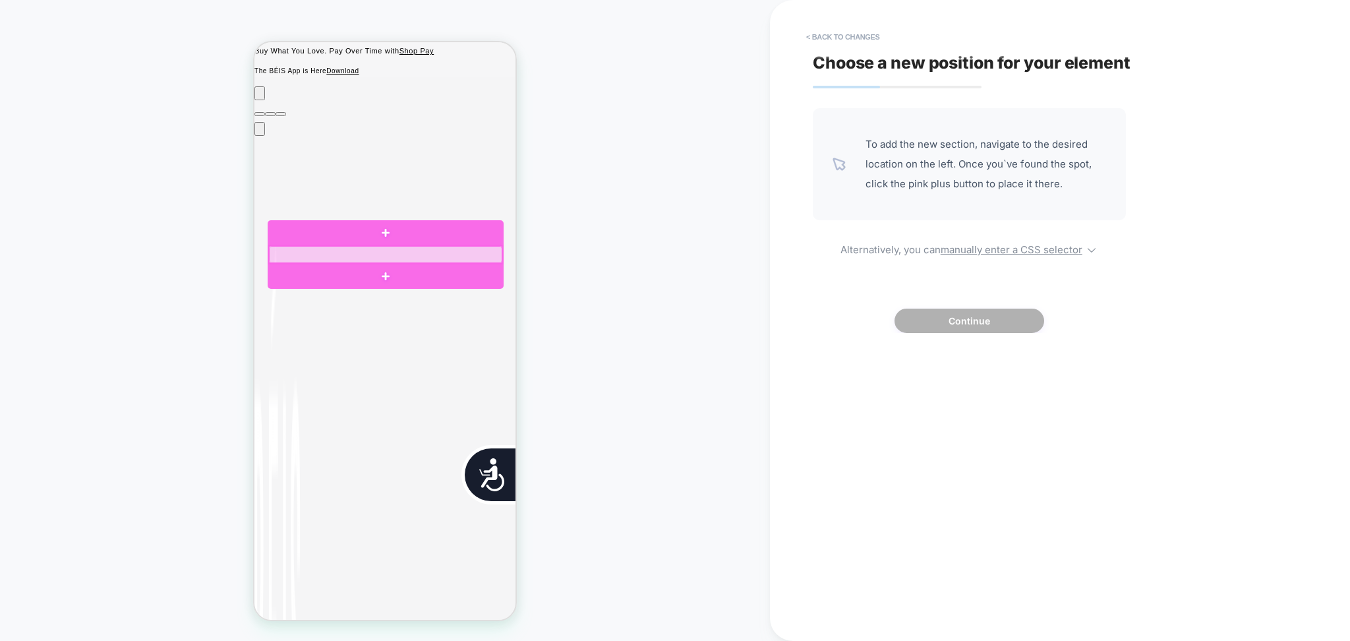
click at [323, 257] on div at bounding box center [385, 254] width 233 height 17
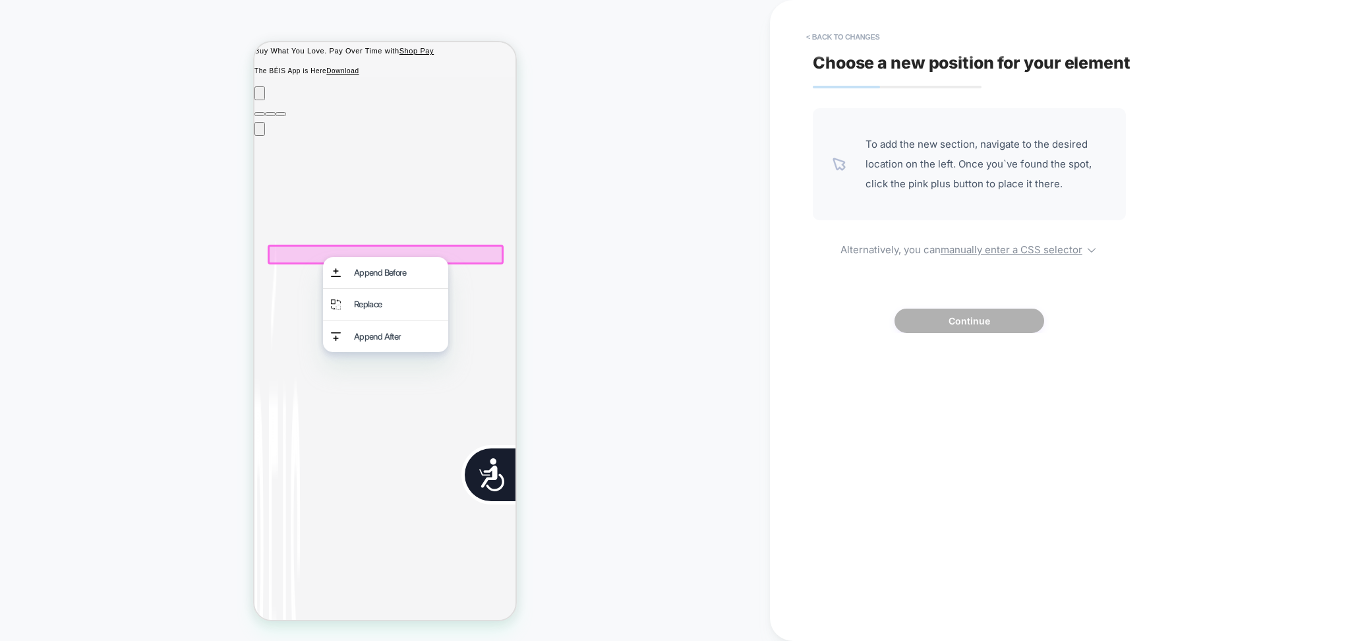
scroll to position [0, 0]
click at [353, 311] on div "Replace" at bounding box center [385, 304] width 125 height 31
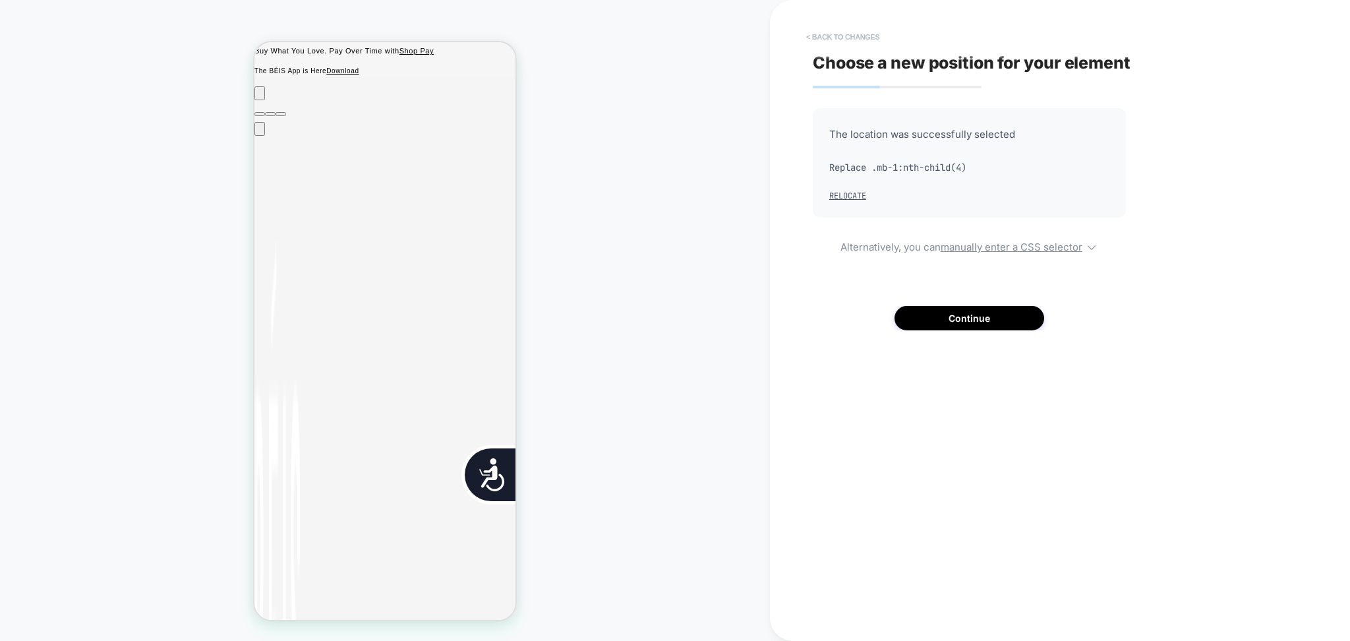
click at [819, 40] on button "< Back to changes" at bounding box center [843, 36] width 87 height 21
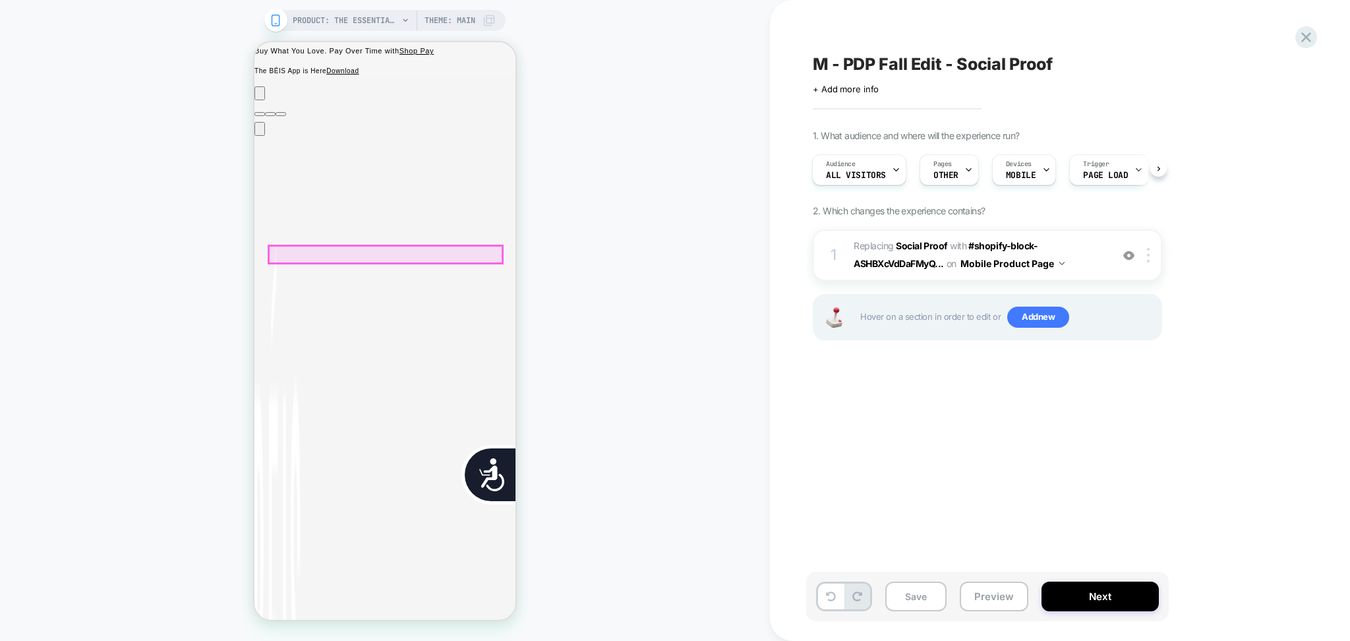
scroll to position [0, 268]
click at [1001, 601] on button "Preview" at bounding box center [994, 596] width 69 height 30
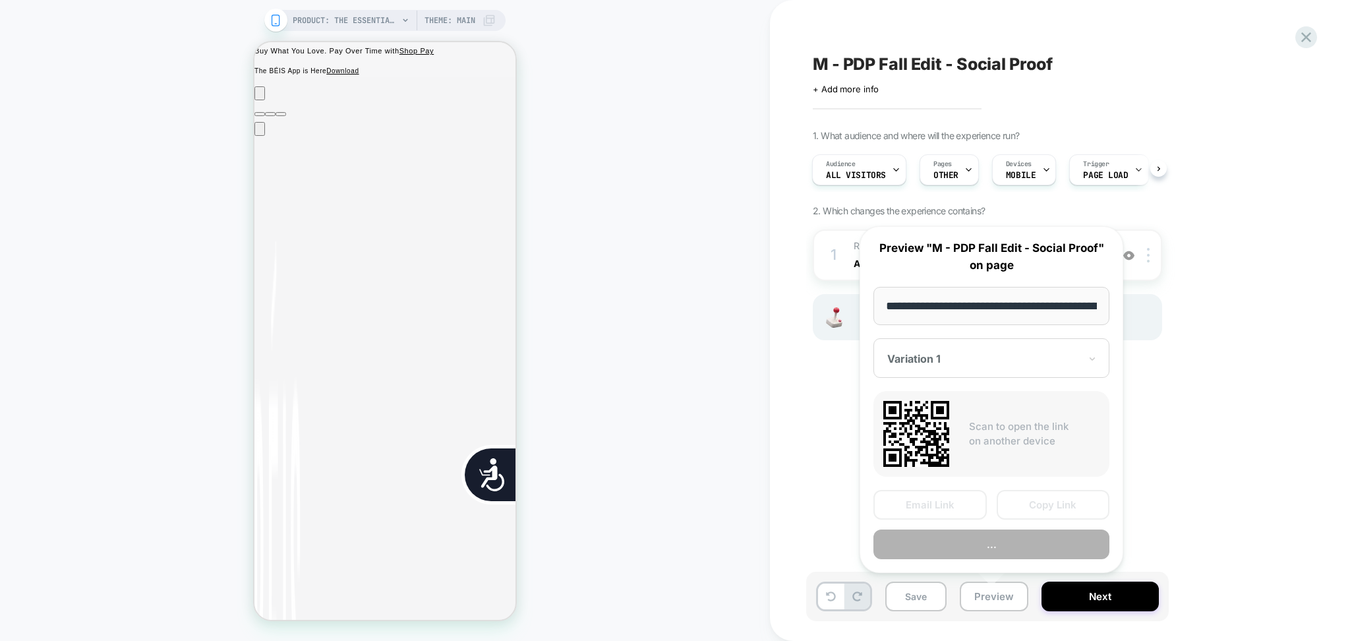
scroll to position [0, 234]
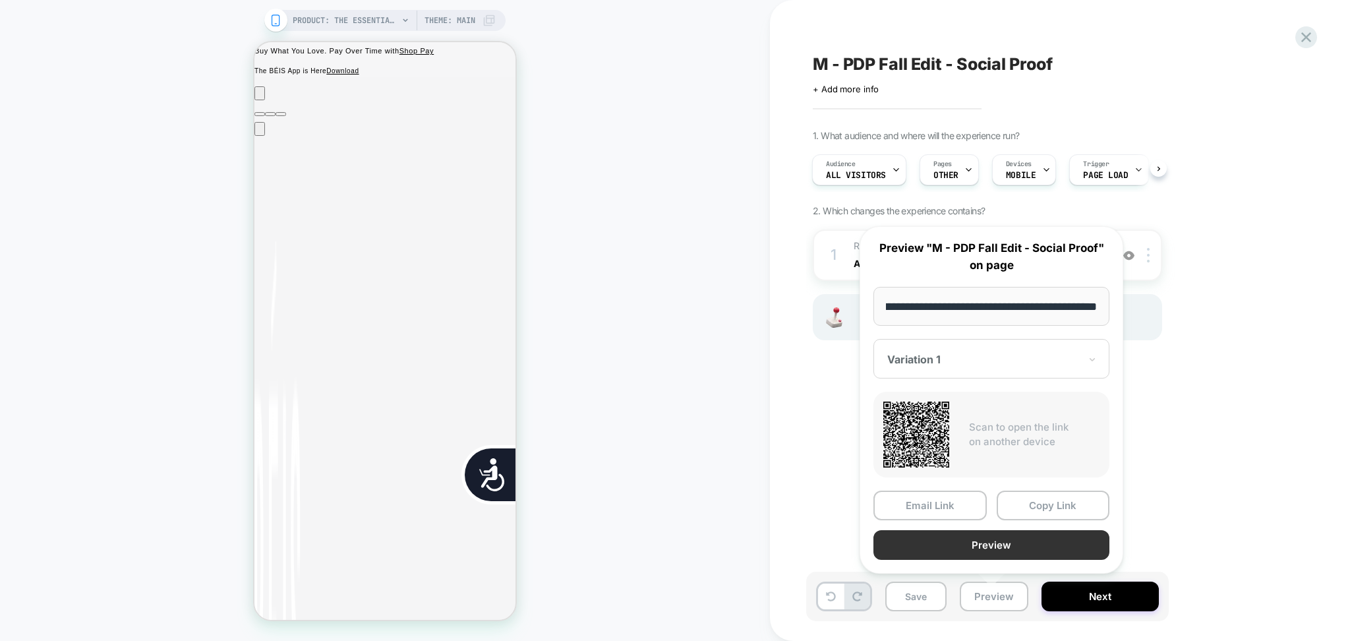
click at [960, 542] on button "Preview" at bounding box center [991, 545] width 236 height 30
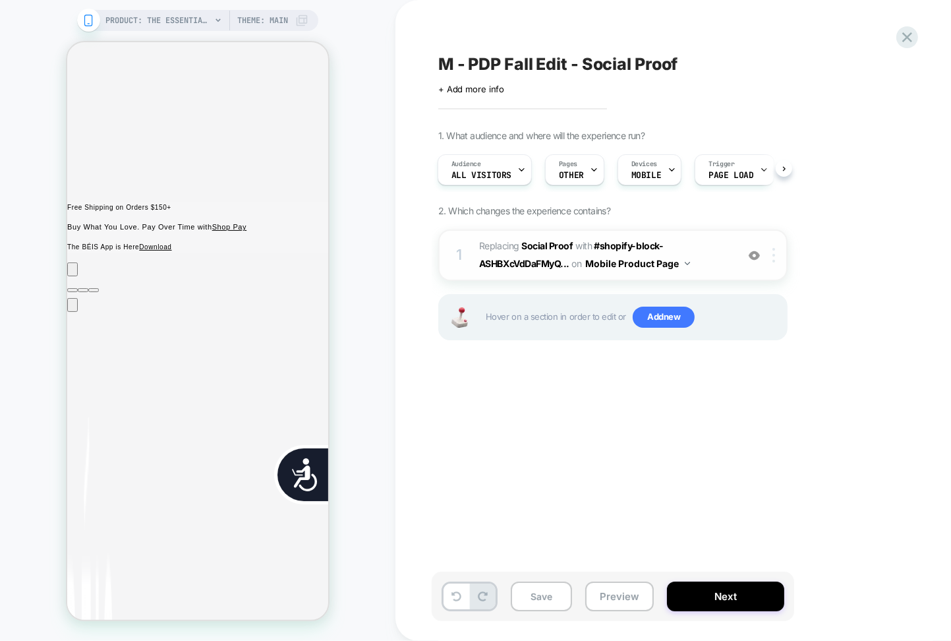
scroll to position [0, 0]
click at [778, 255] on div at bounding box center [776, 255] width 22 height 15
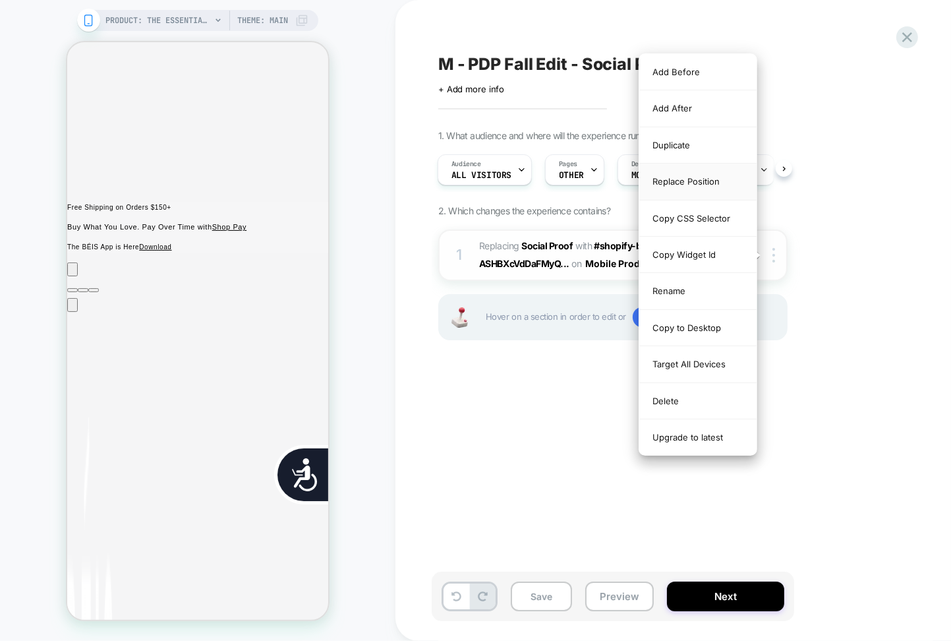
click at [697, 189] on div "Replace Position" at bounding box center [697, 181] width 117 height 36
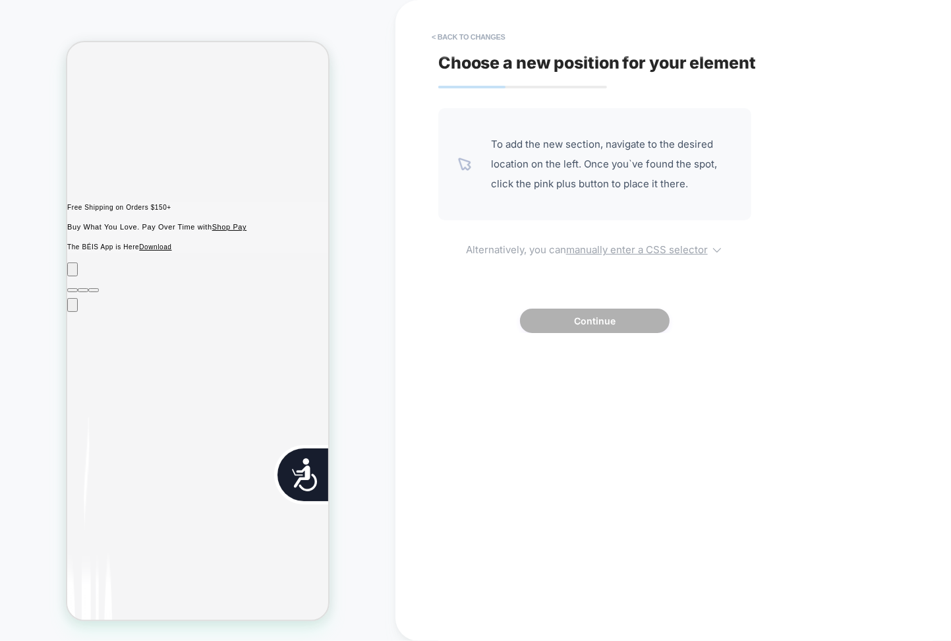
click at [604, 252] on u "manually enter a CSS selector" at bounding box center [637, 249] width 142 height 13
select select "*******"
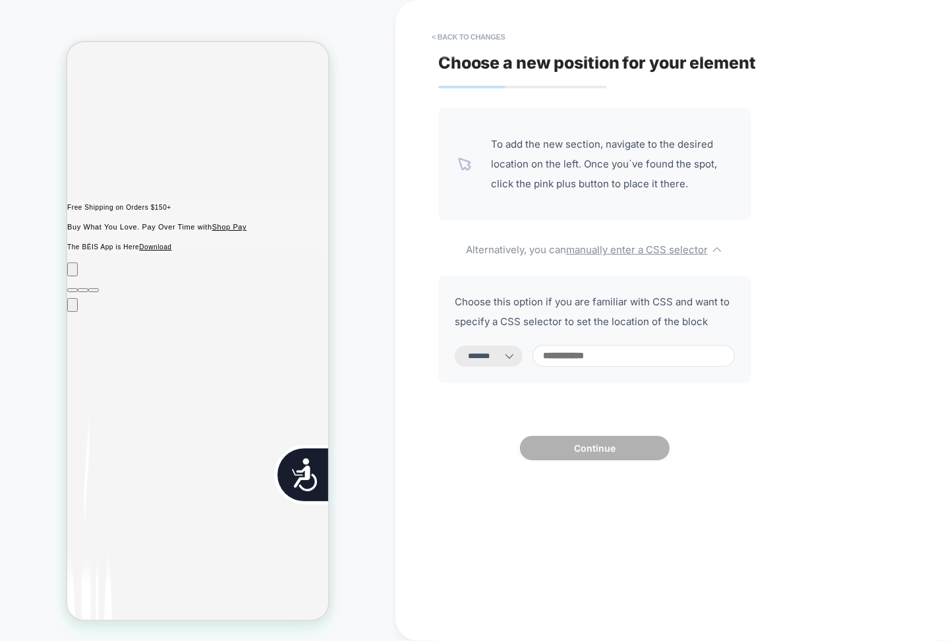
click at [612, 363] on input at bounding box center [634, 356] width 202 height 22
paste input "**********"
type input "**********"
select select "*********"
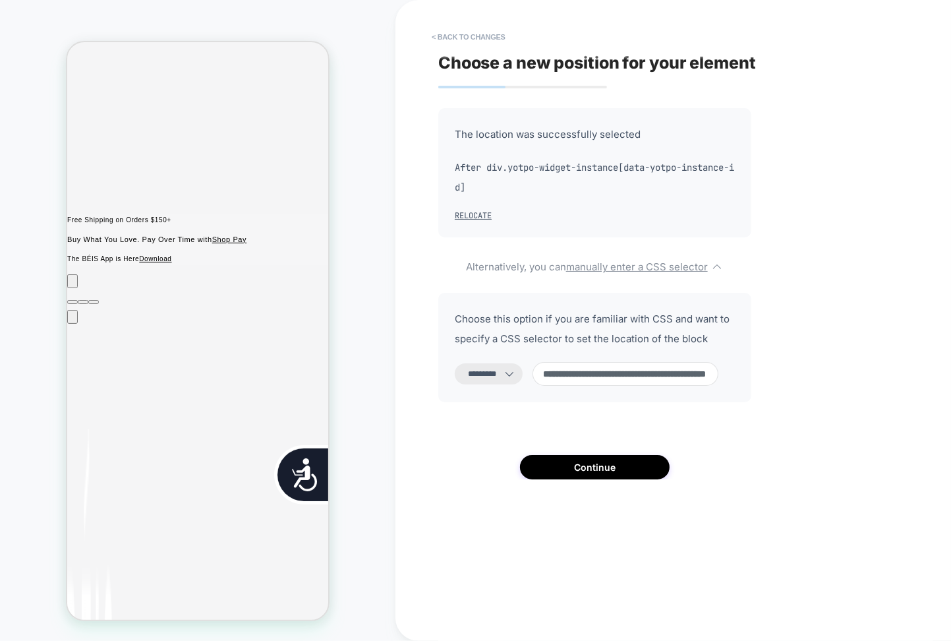
scroll to position [187, 0]
type input "**********"
click at [516, 375] on icon at bounding box center [509, 373] width 13 height 13
click at [498, 378] on select "**********" at bounding box center [489, 373] width 68 height 21
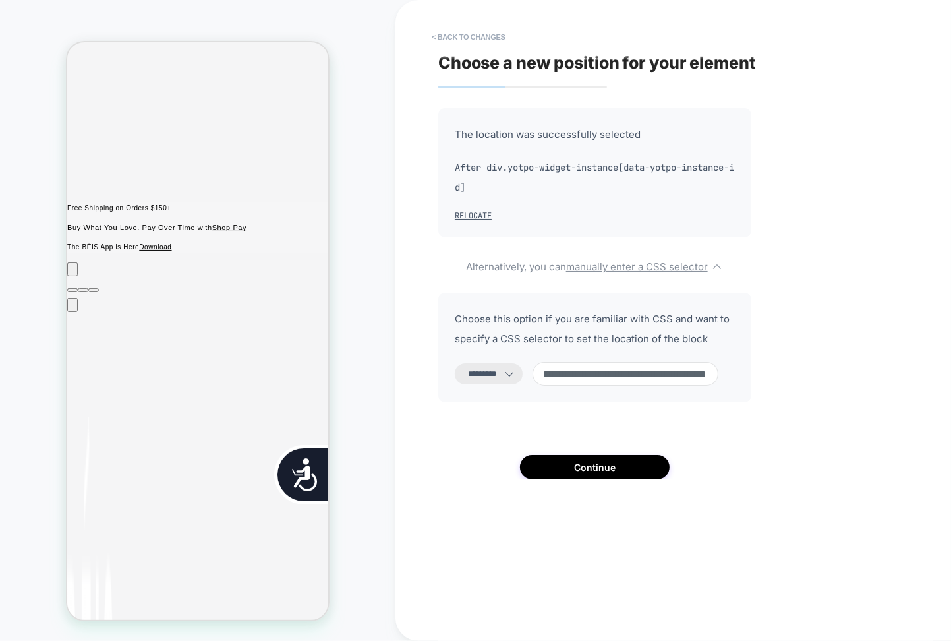
scroll to position [0, 268]
select select "*******"
click at [455, 363] on select "**********" at bounding box center [489, 373] width 68 height 21
drag, startPoint x: 711, startPoint y: 382, endPoint x: 782, endPoint y: 388, distance: 71.4
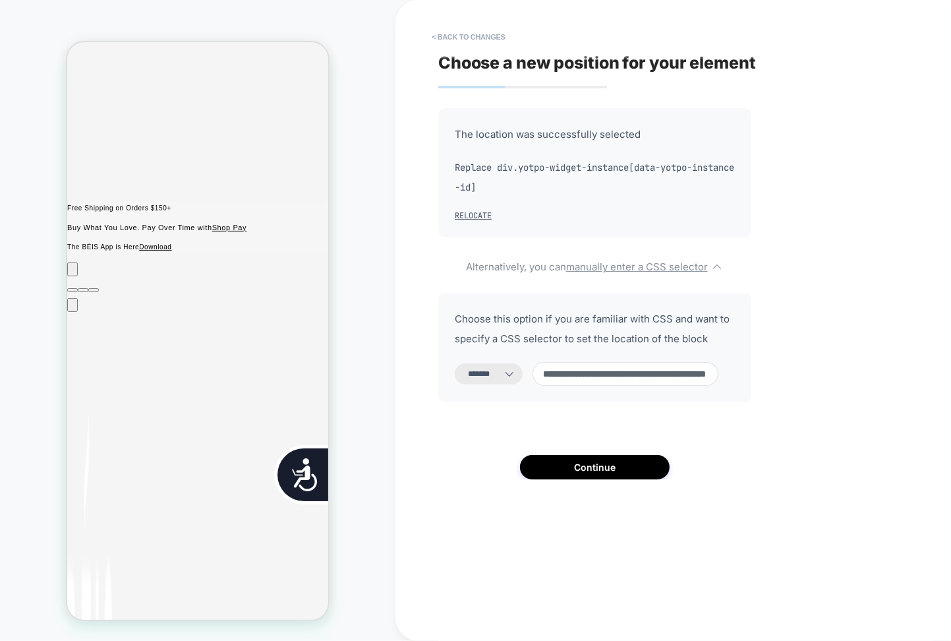
click at [782, 388] on div "**********" at bounding box center [679, 320] width 494 height 614
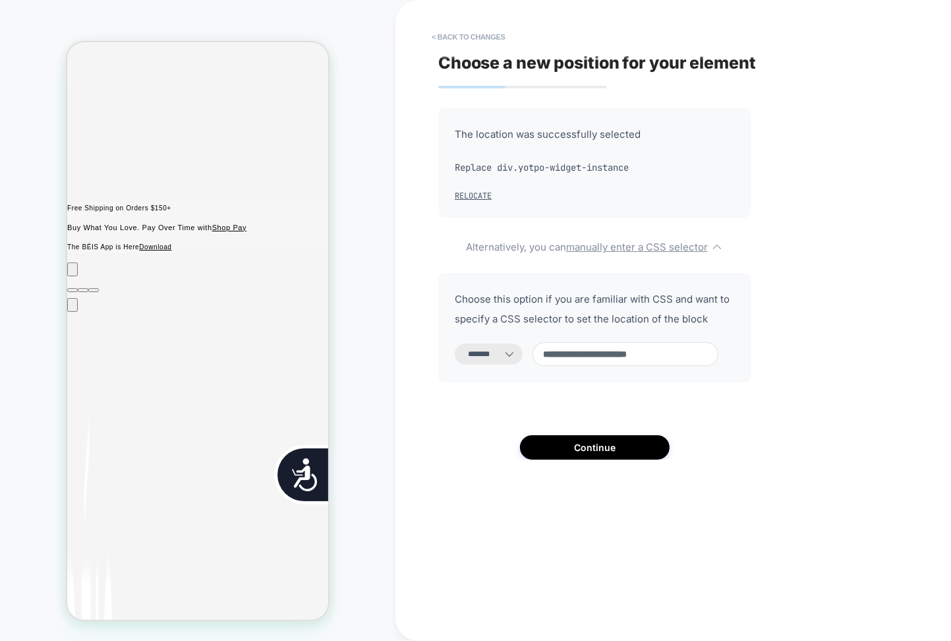
scroll to position [0, 268]
click at [670, 352] on input "**********" at bounding box center [626, 354] width 186 height 24
paste input "**********"
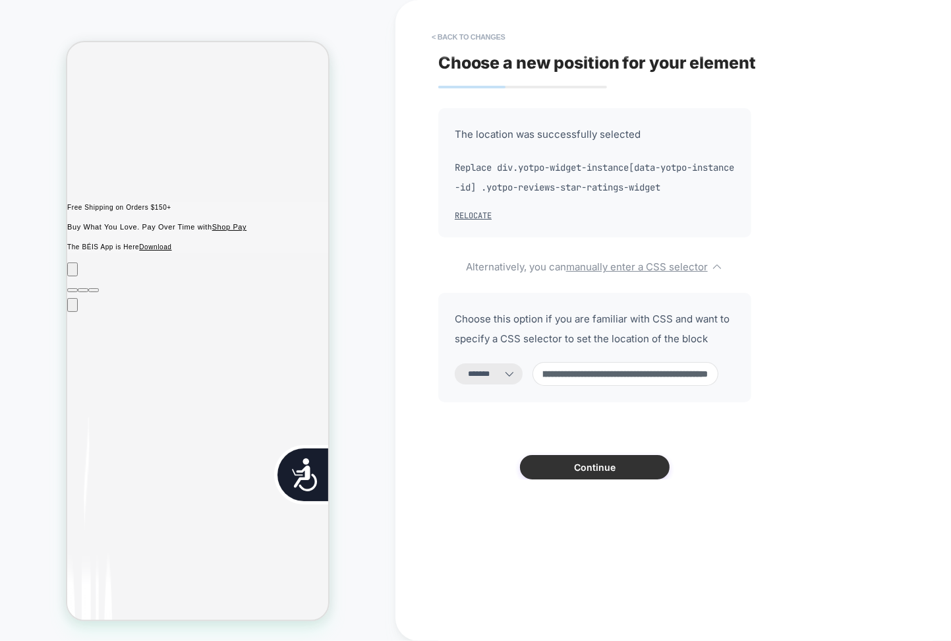
scroll to position [0, 535]
type input "**********"
click at [647, 467] on button "Continue" at bounding box center [595, 467] width 150 height 24
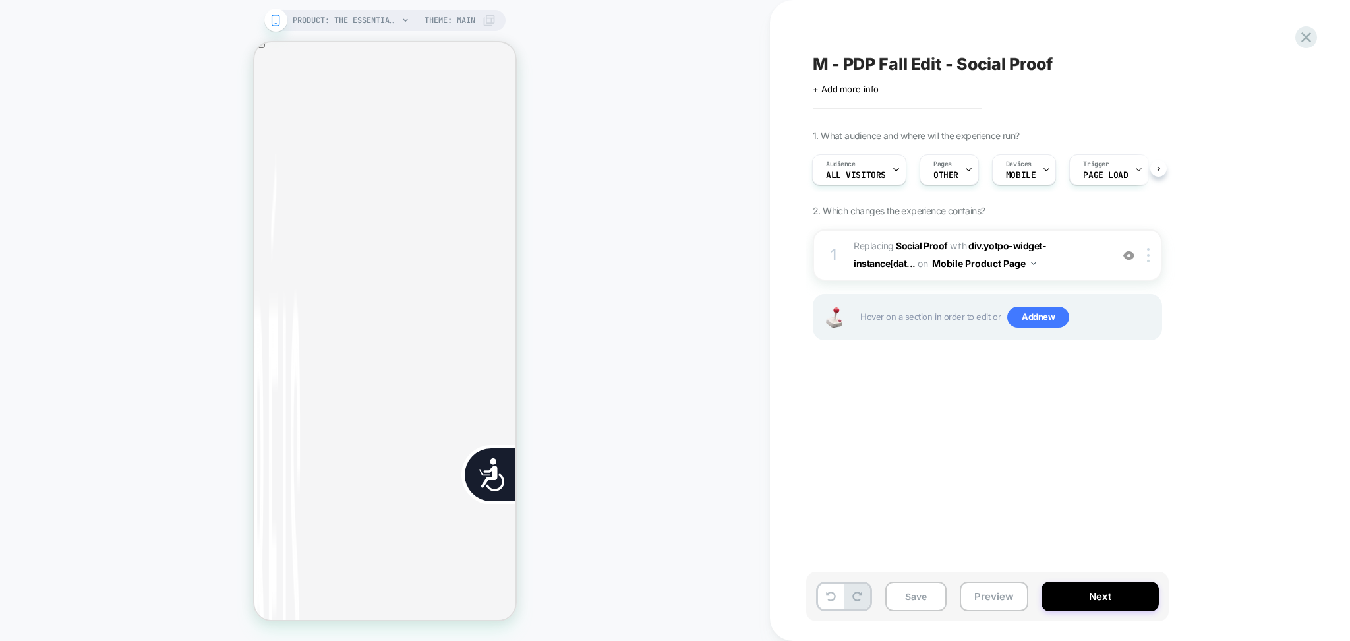
scroll to position [0, 0]
click at [964, 167] on icon at bounding box center [968, 169] width 9 height 9
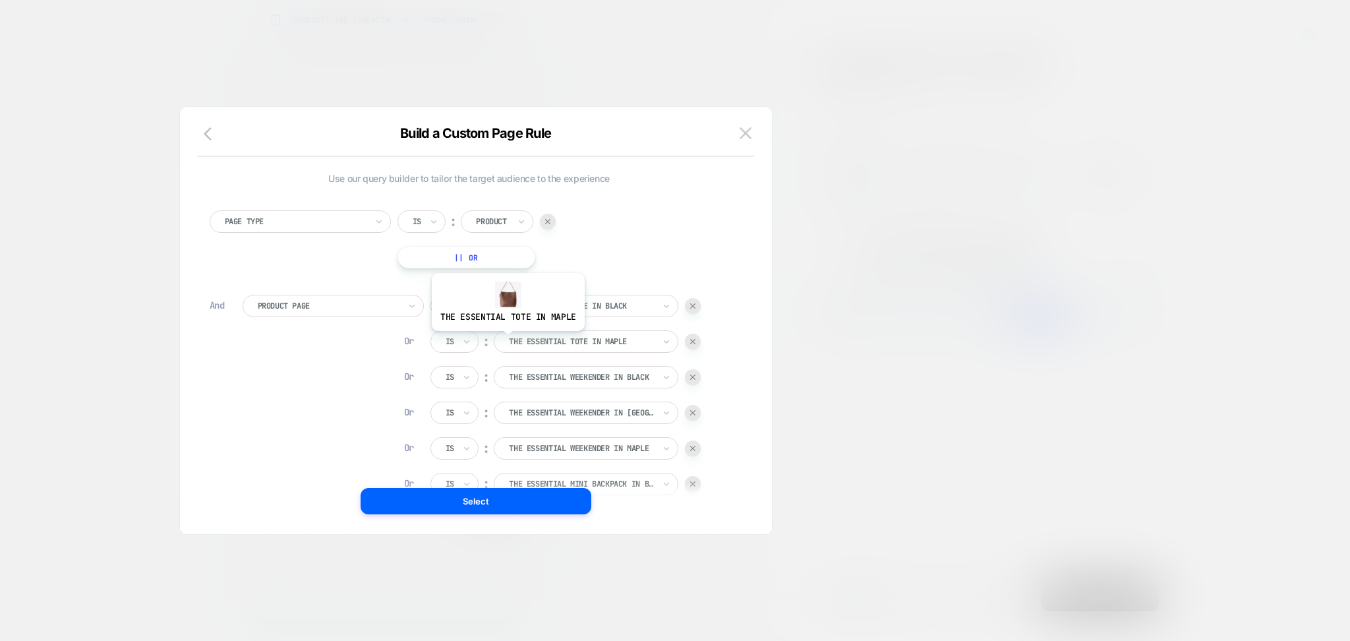
scroll to position [0, 268]
click at [742, 131] on img at bounding box center [746, 132] width 12 height 11
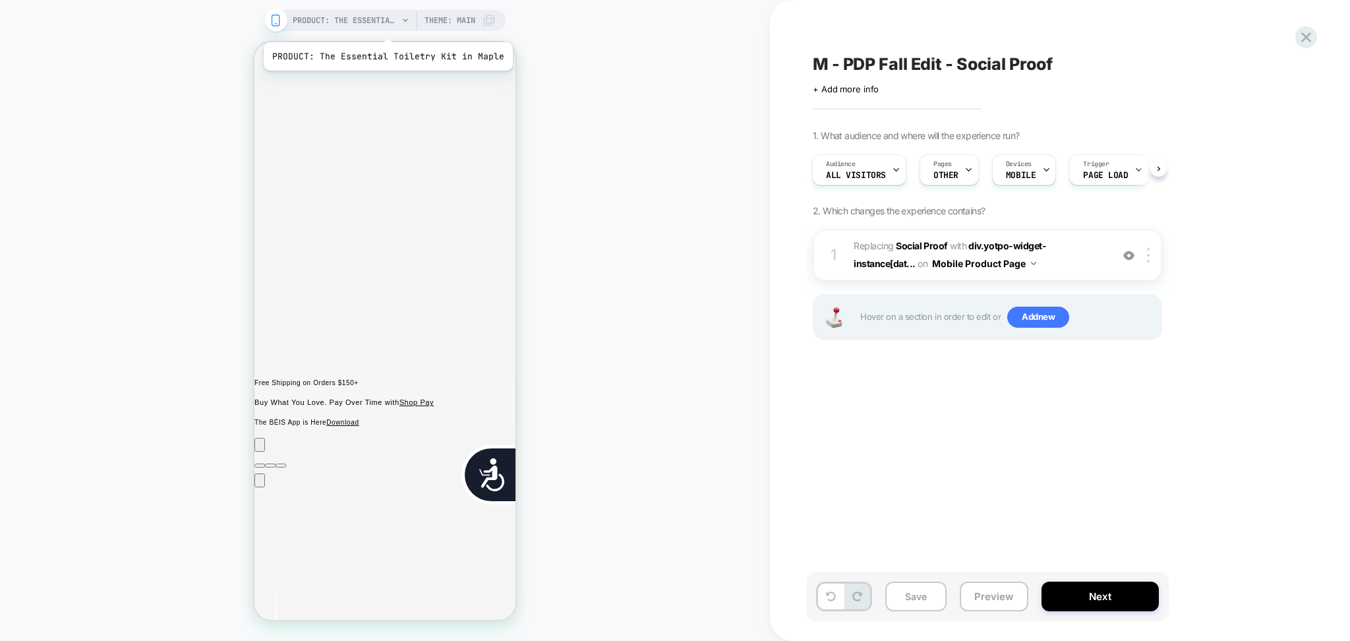
click at [384, 22] on span "PRODUCT: The Essential Toiletry Kit in Maple" at bounding box center [345, 20] width 105 height 21
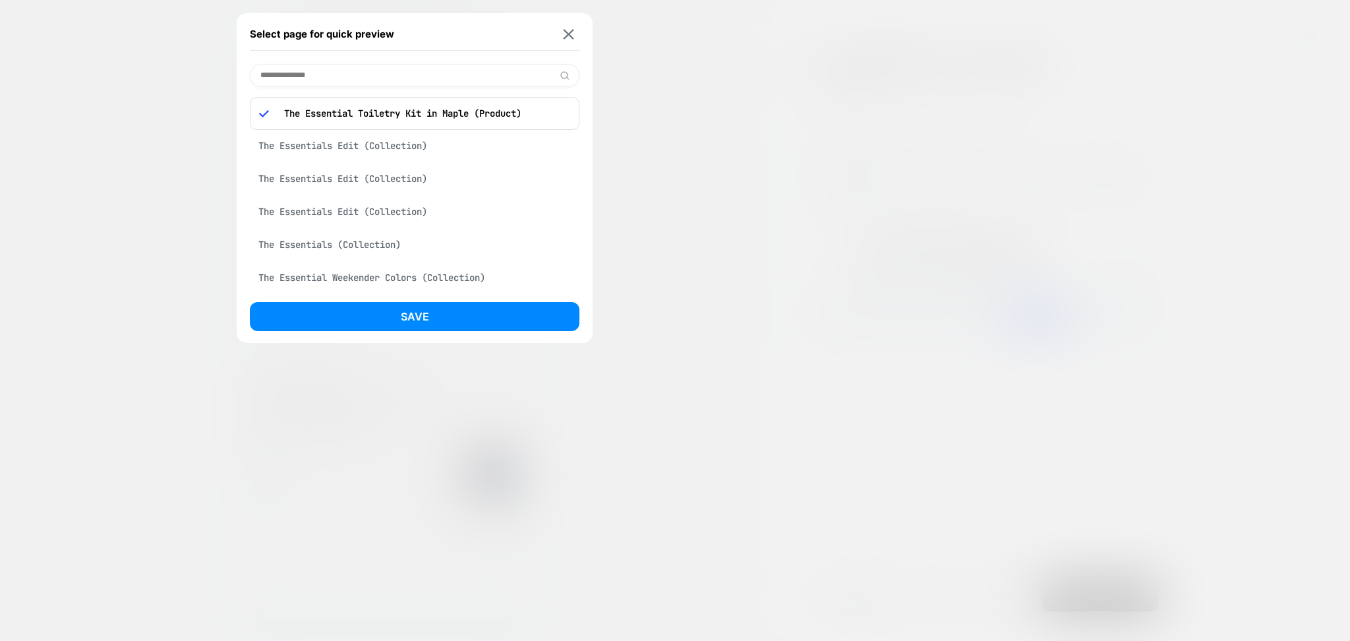
scroll to position [0, 0]
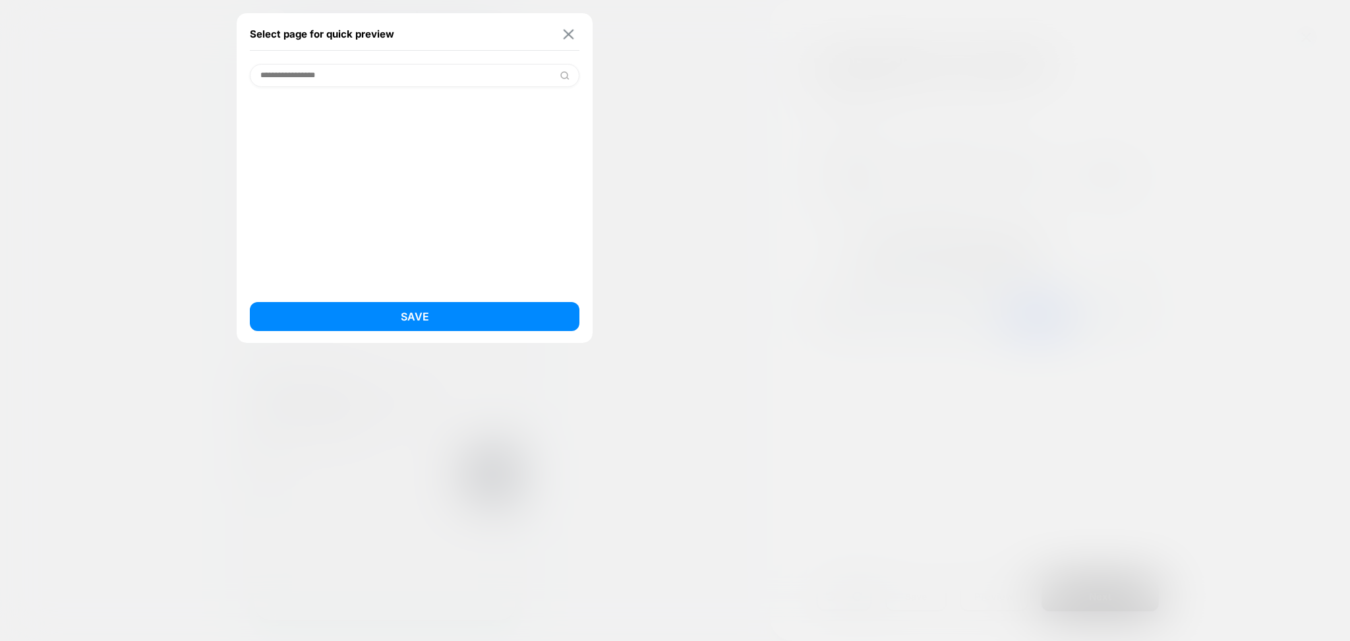
type input "**********"
click at [570, 30] on img at bounding box center [569, 34] width 11 height 10
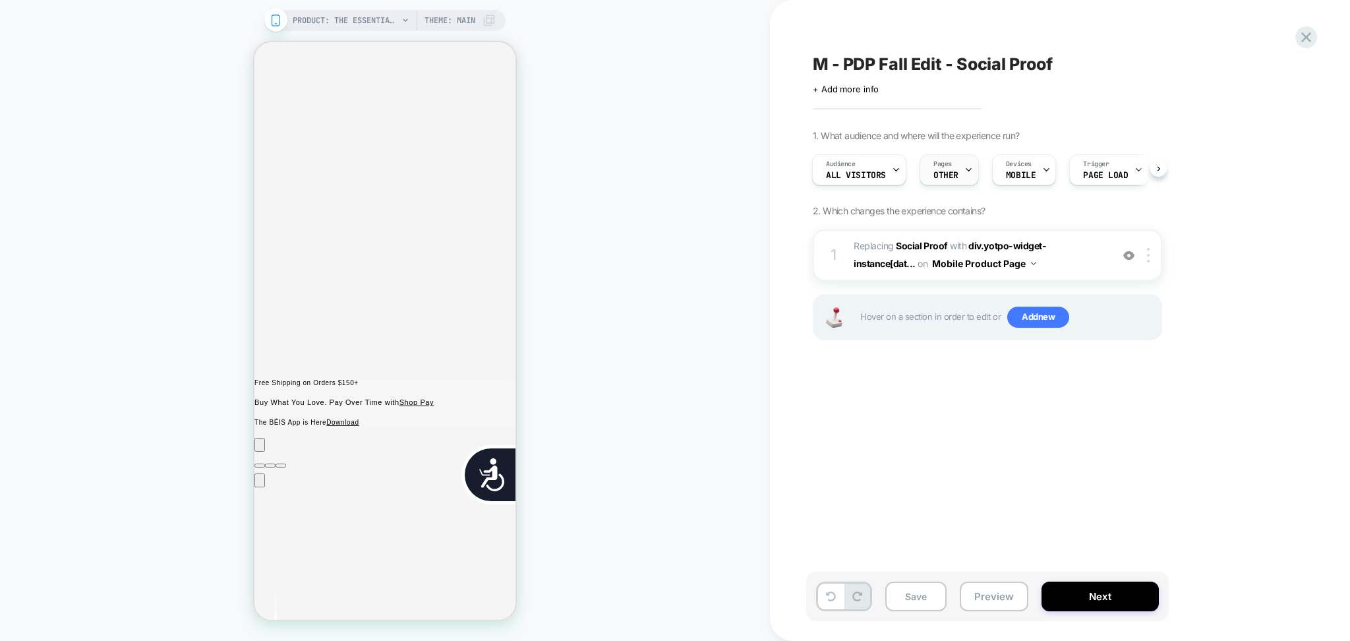
click at [951, 180] on span "OTHER" at bounding box center [945, 175] width 25 height 9
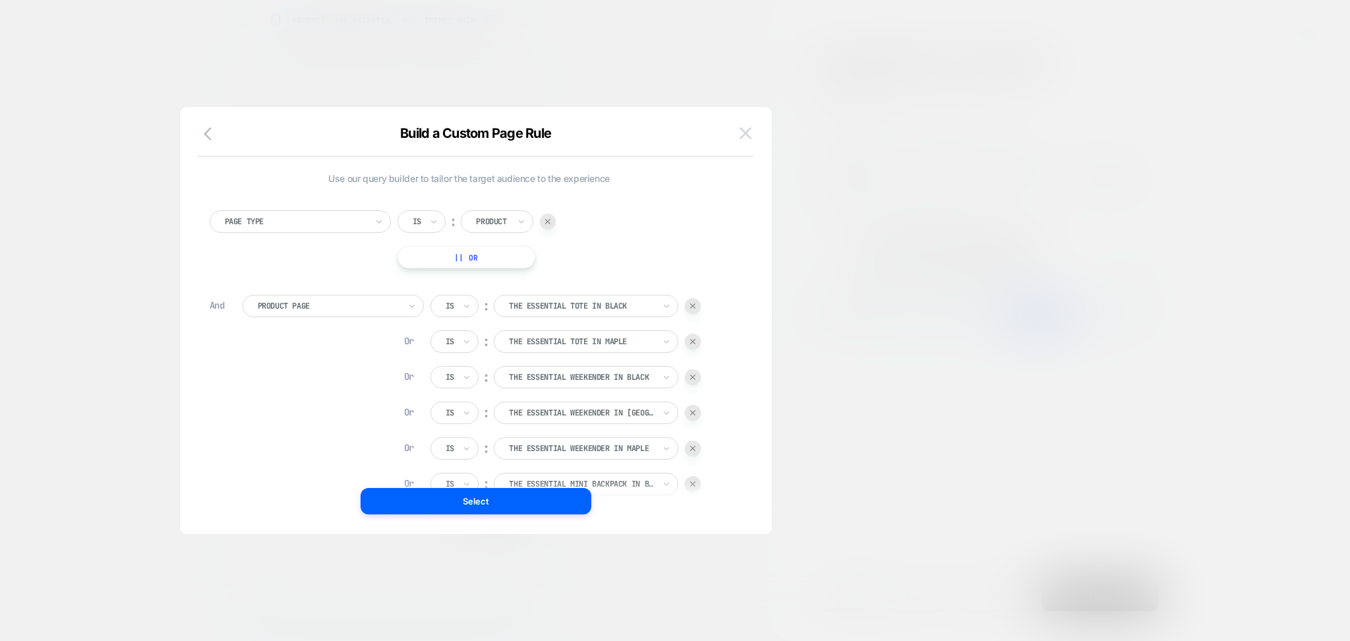
click at [741, 127] on button at bounding box center [746, 133] width 20 height 20
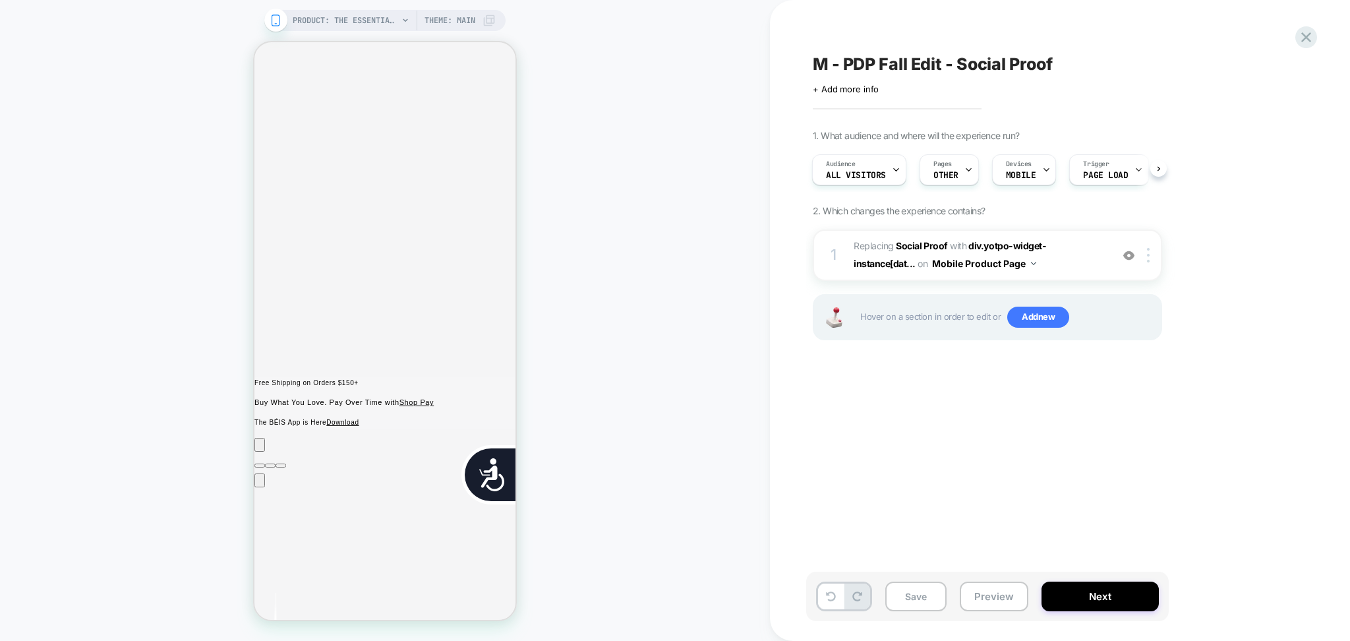
click at [380, 26] on span "PRODUCT: The Essential Toiletry Kit in Maple" at bounding box center [345, 20] width 105 height 21
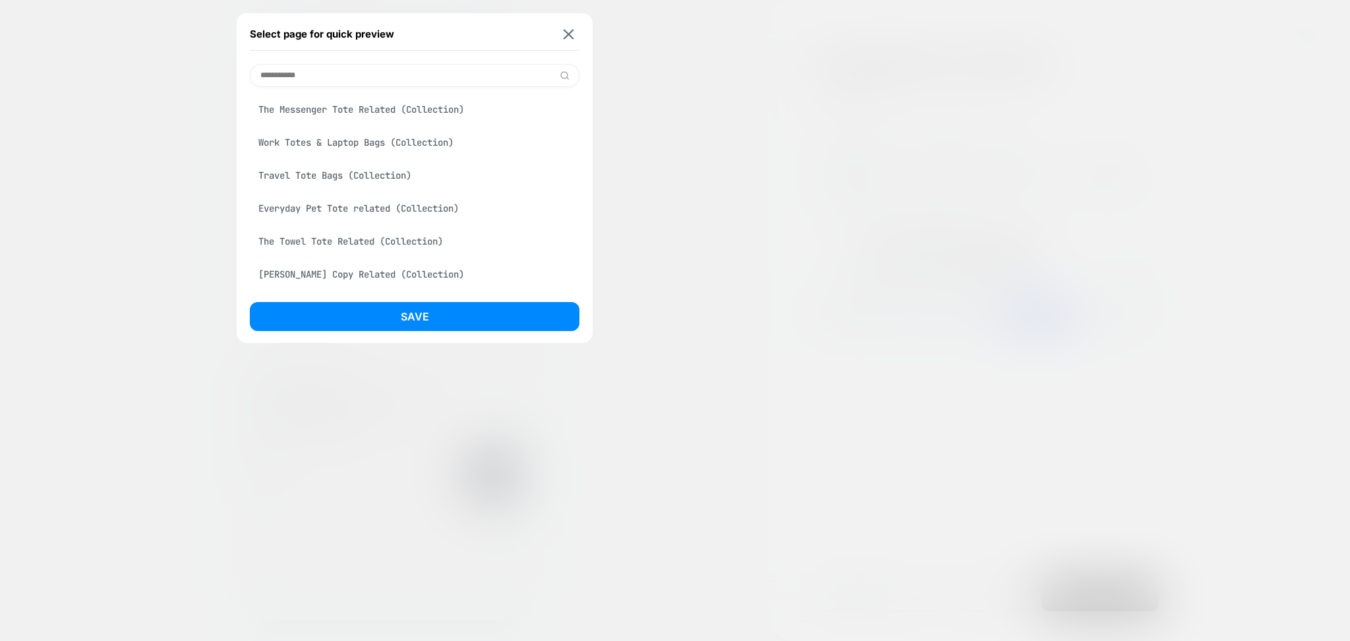
scroll to position [0, 535]
type input "**********"
click at [398, 211] on div "The Essential Tote in Black (Product)" at bounding box center [415, 208] width 330 height 25
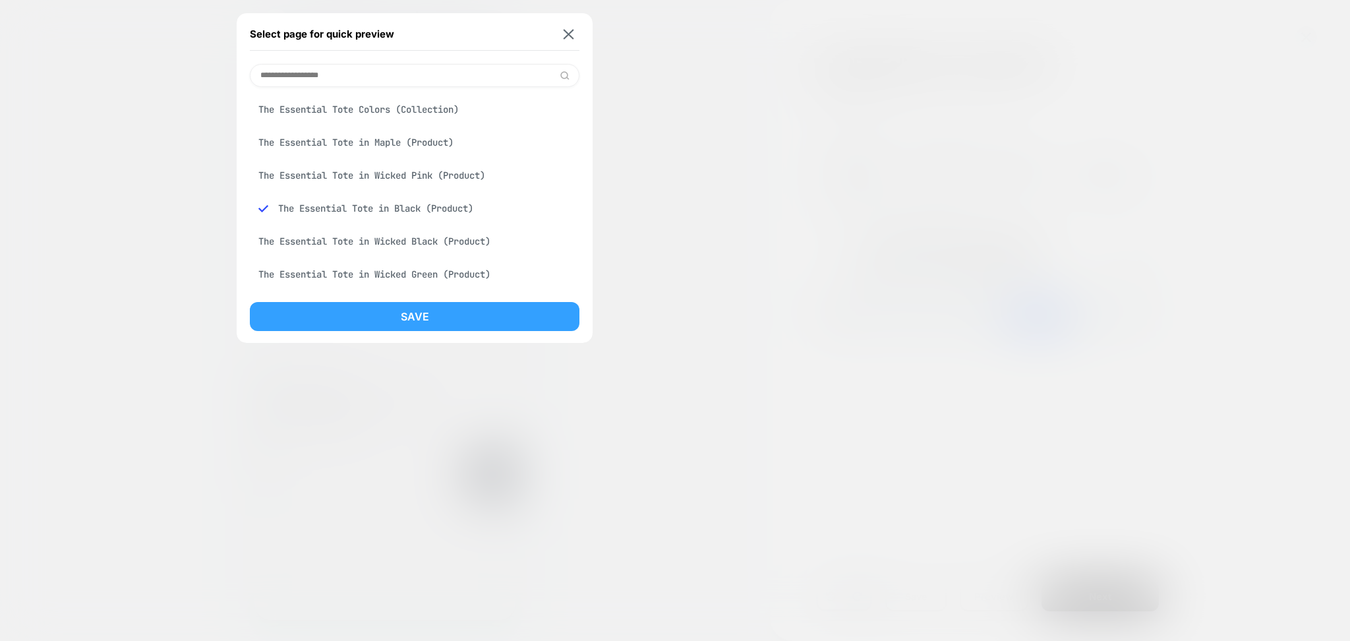
click at [405, 308] on button "Save" at bounding box center [415, 316] width 330 height 29
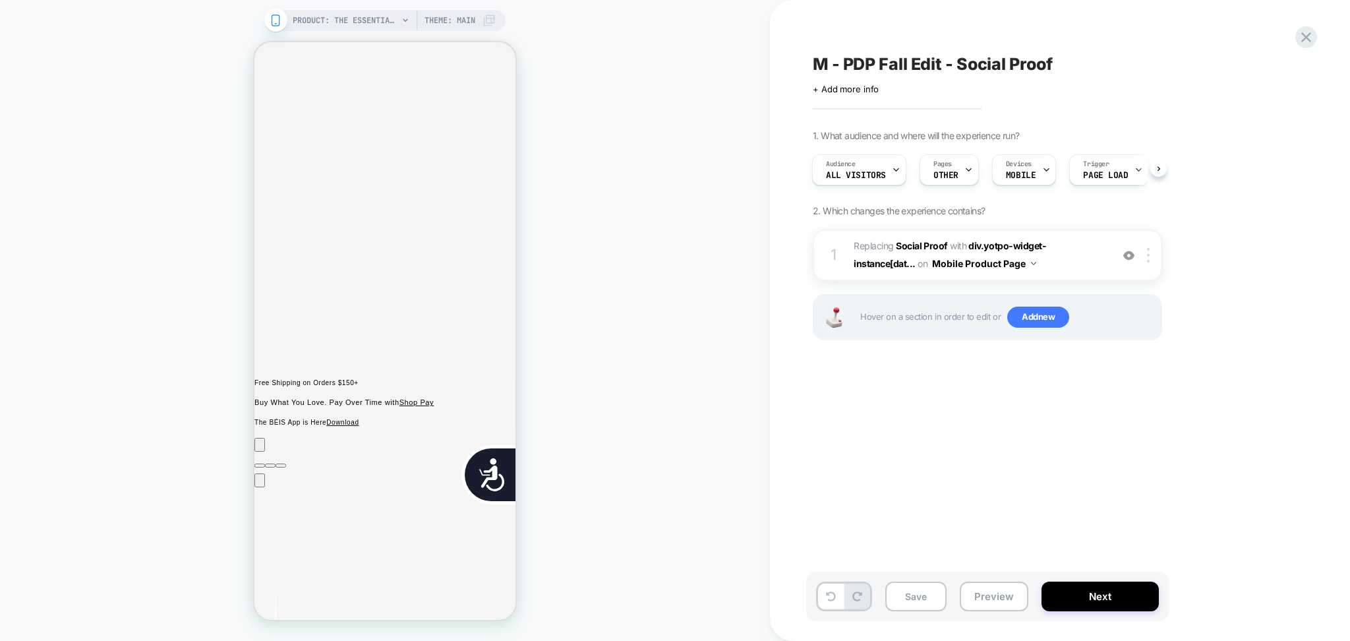
scroll to position [0, 1]
click at [1144, 258] on div at bounding box center [1151, 255] width 22 height 15
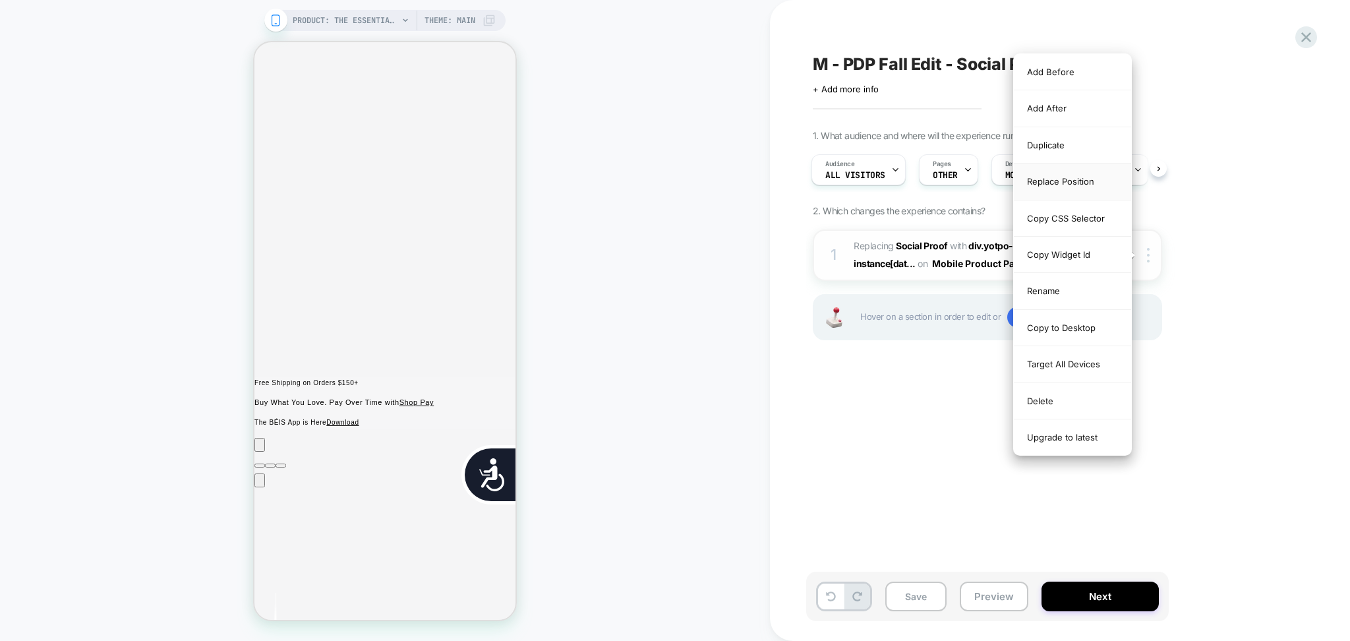
click at [1053, 189] on div "Replace Position" at bounding box center [1072, 181] width 117 height 36
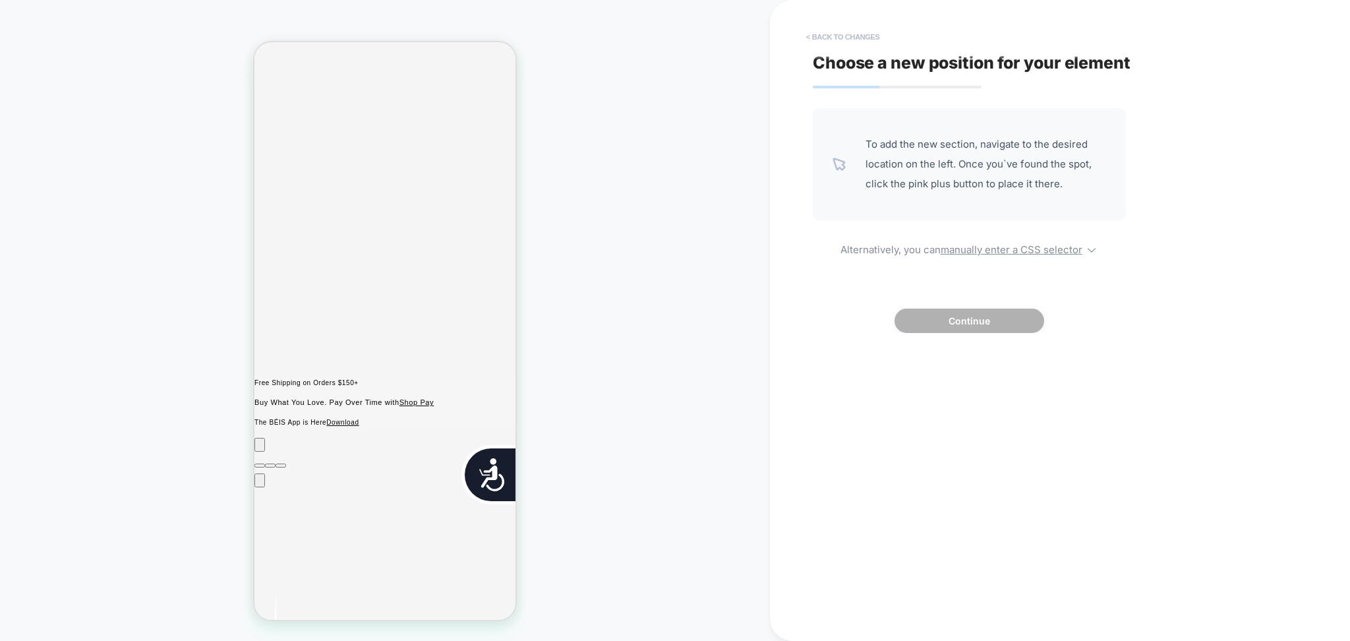
click at [850, 37] on button "< Back to changes" at bounding box center [843, 36] width 87 height 21
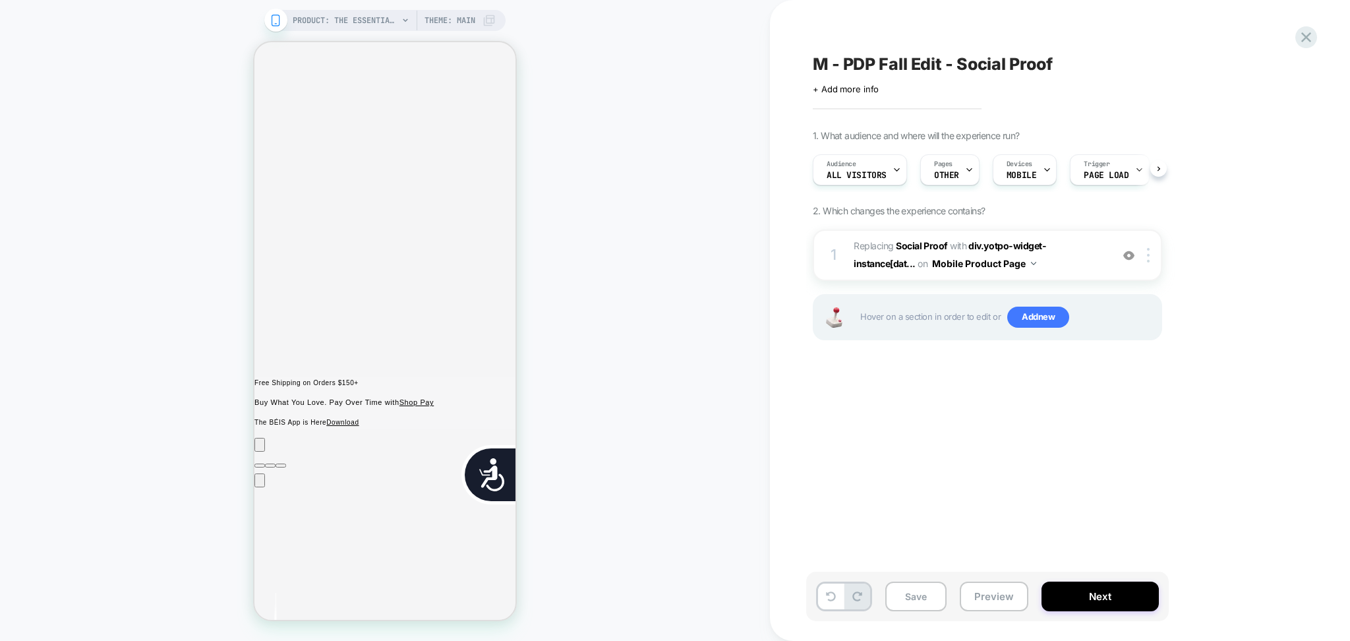
scroll to position [0, 1]
click at [380, 22] on span "PRODUCT: The Essential Tote in Black" at bounding box center [345, 20] width 105 height 21
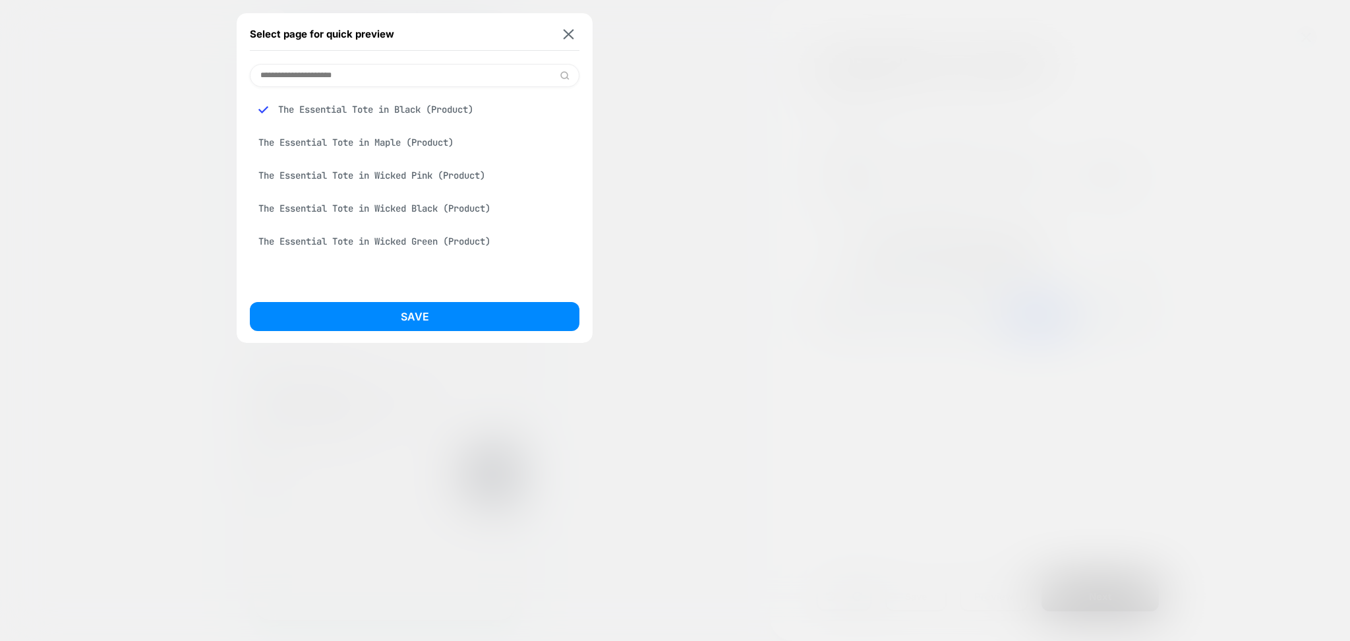
type input "**********"
click at [396, 143] on div "The Essential Tote in Maple (Product)" at bounding box center [415, 142] width 330 height 25
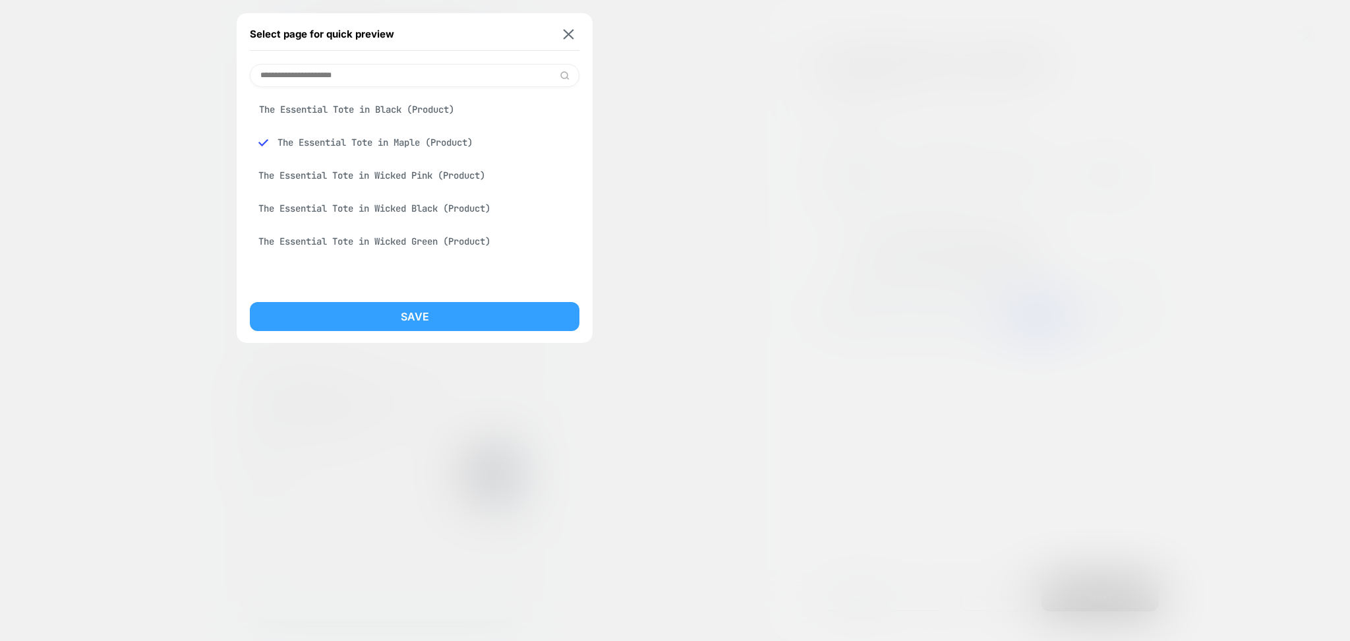
click at [427, 310] on button "Save" at bounding box center [415, 316] width 330 height 29
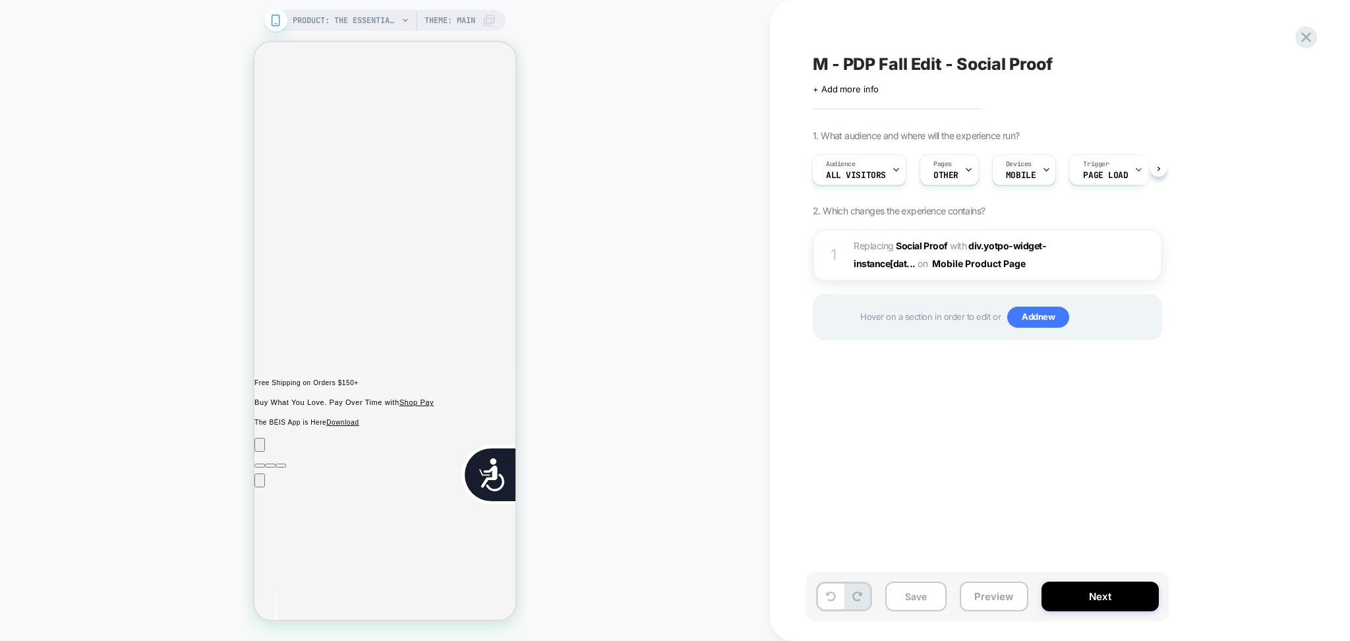
scroll to position [0, 2]
click at [1019, 325] on span "Add new" at bounding box center [1038, 317] width 62 height 21
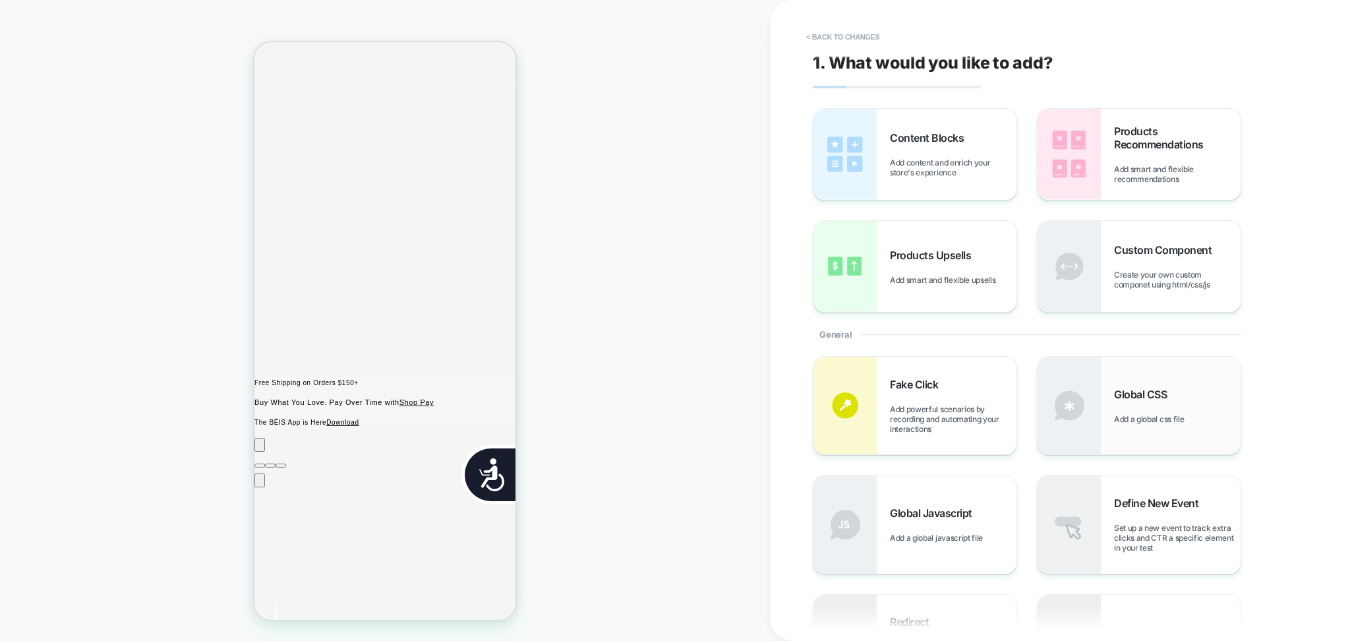
click at [1091, 392] on img at bounding box center [1069, 406] width 63 height 98
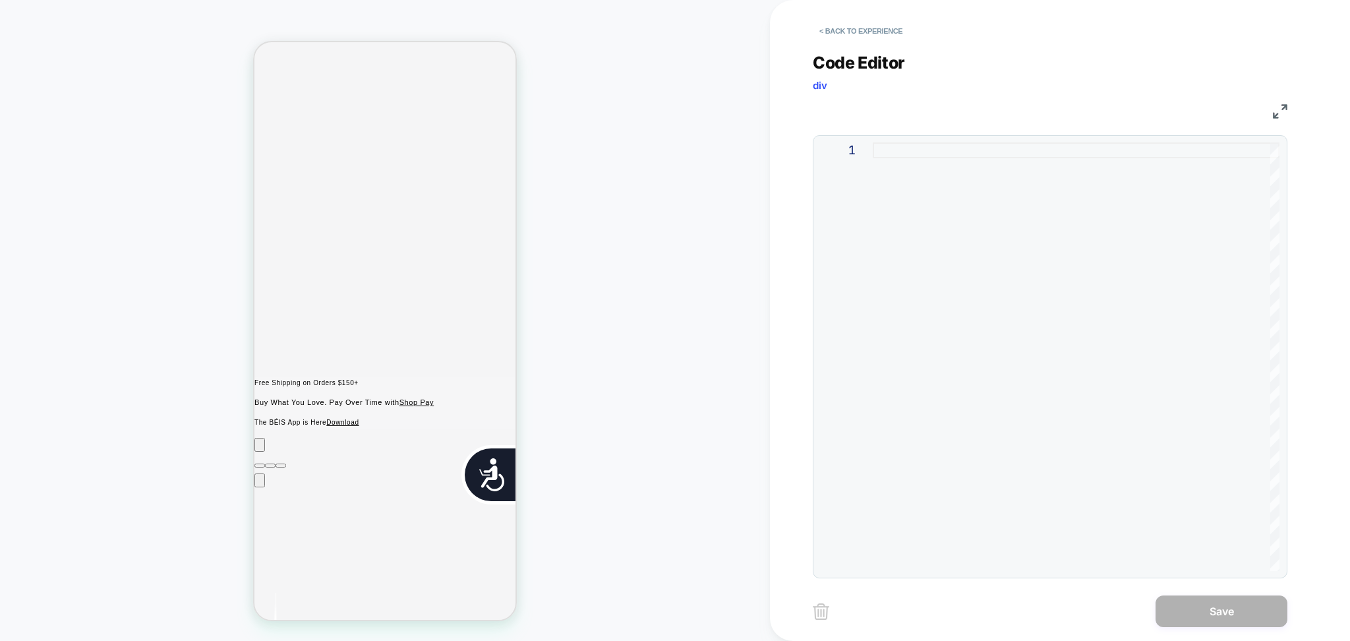
click at [939, 158] on div at bounding box center [1076, 356] width 407 height 428
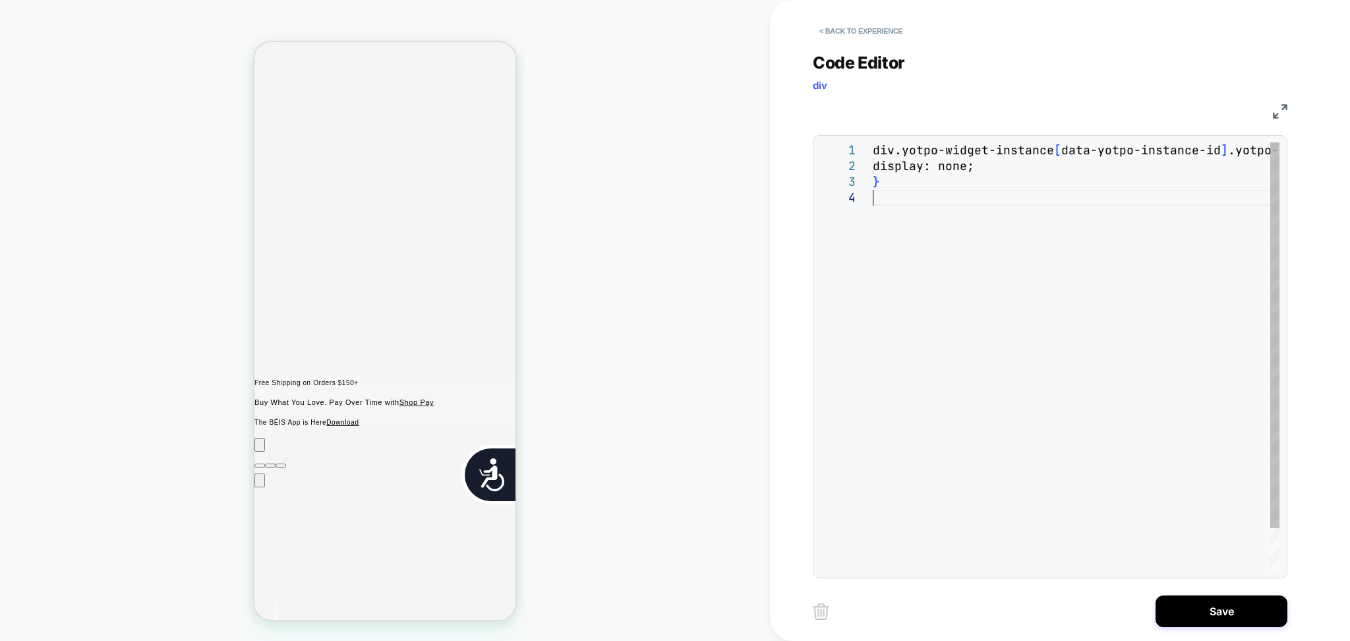
type textarea "**********"
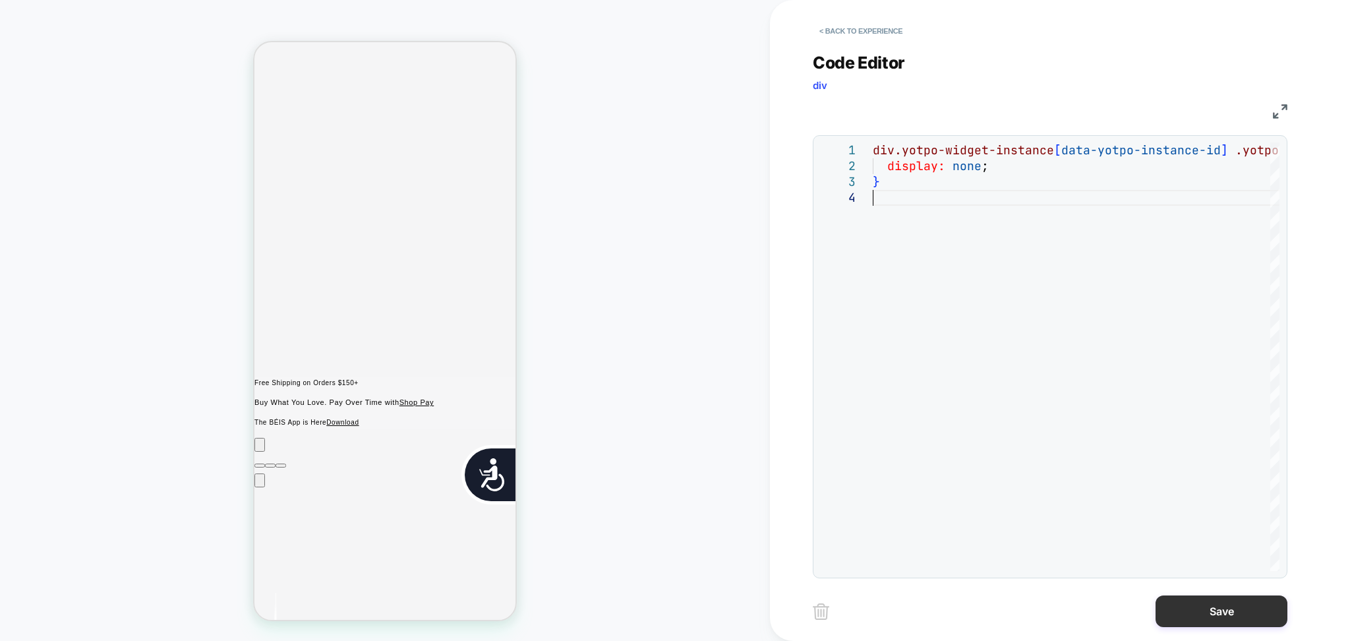
click at [1203, 614] on button "Save" at bounding box center [1222, 611] width 132 height 32
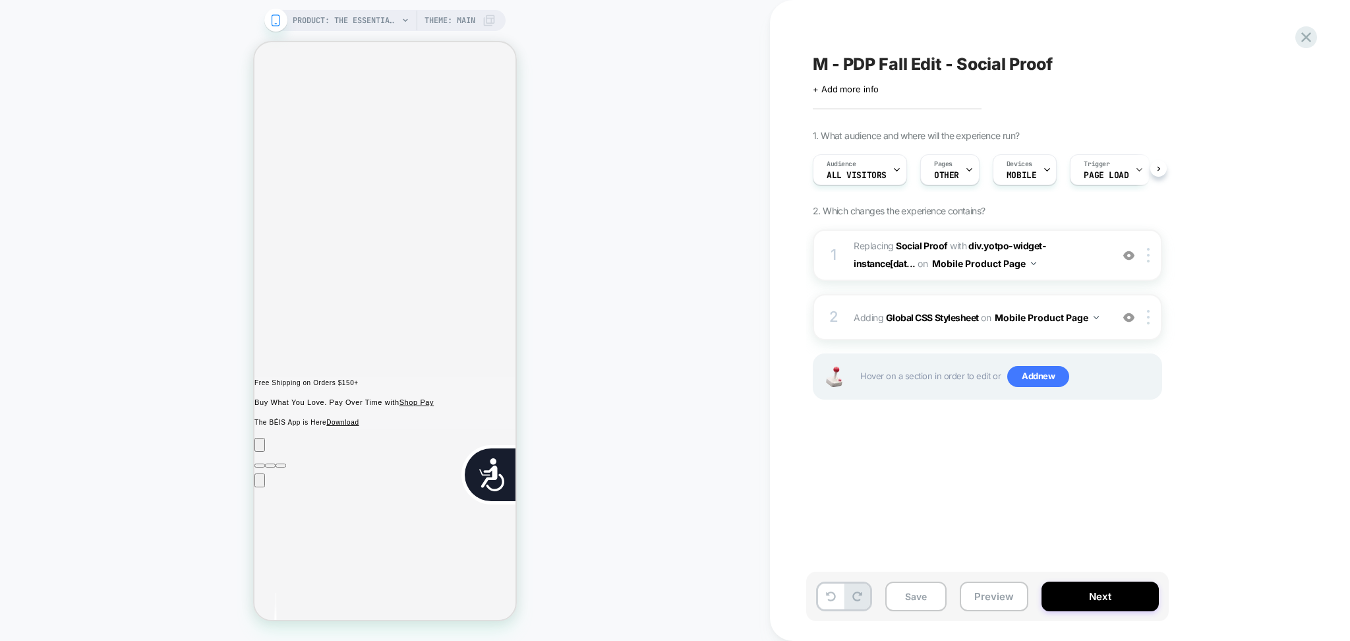
scroll to position [0, 1]
click at [1122, 256] on div at bounding box center [1129, 255] width 22 height 15
click at [1125, 259] on img at bounding box center [1128, 255] width 11 height 11
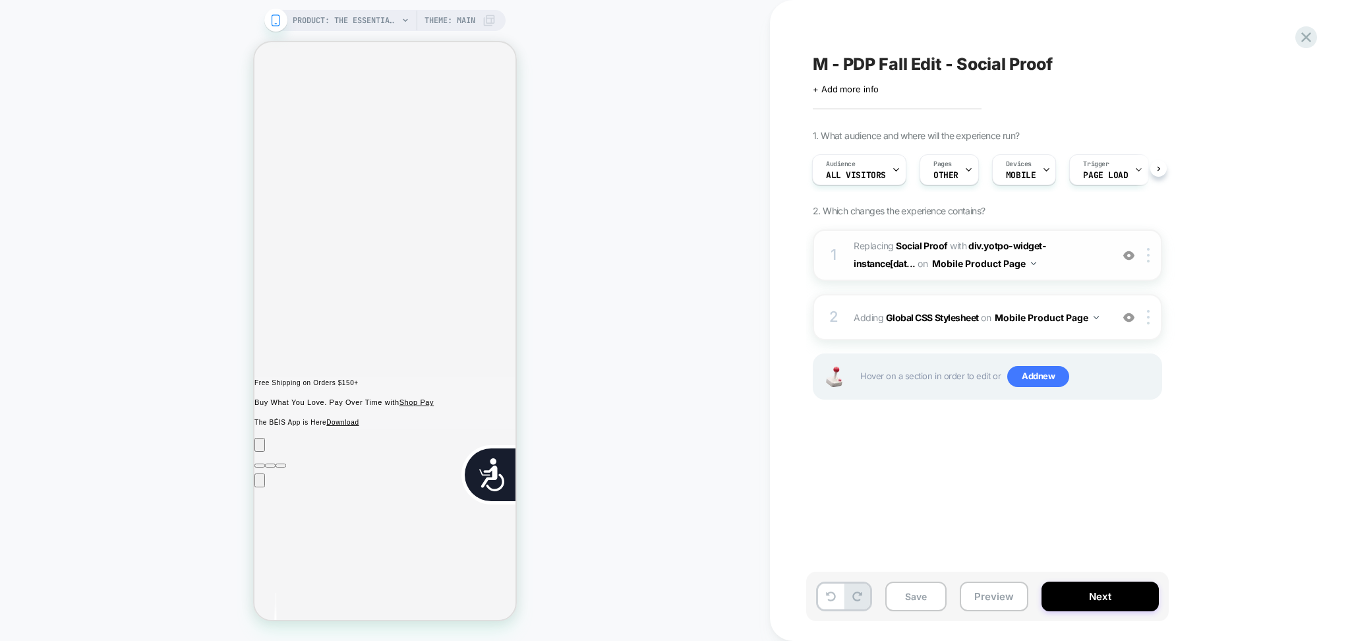
click at [1129, 261] on div at bounding box center [1129, 255] width 22 height 15
click at [1092, 326] on div "on Mobile Product Page" at bounding box center [1040, 317] width 118 height 19
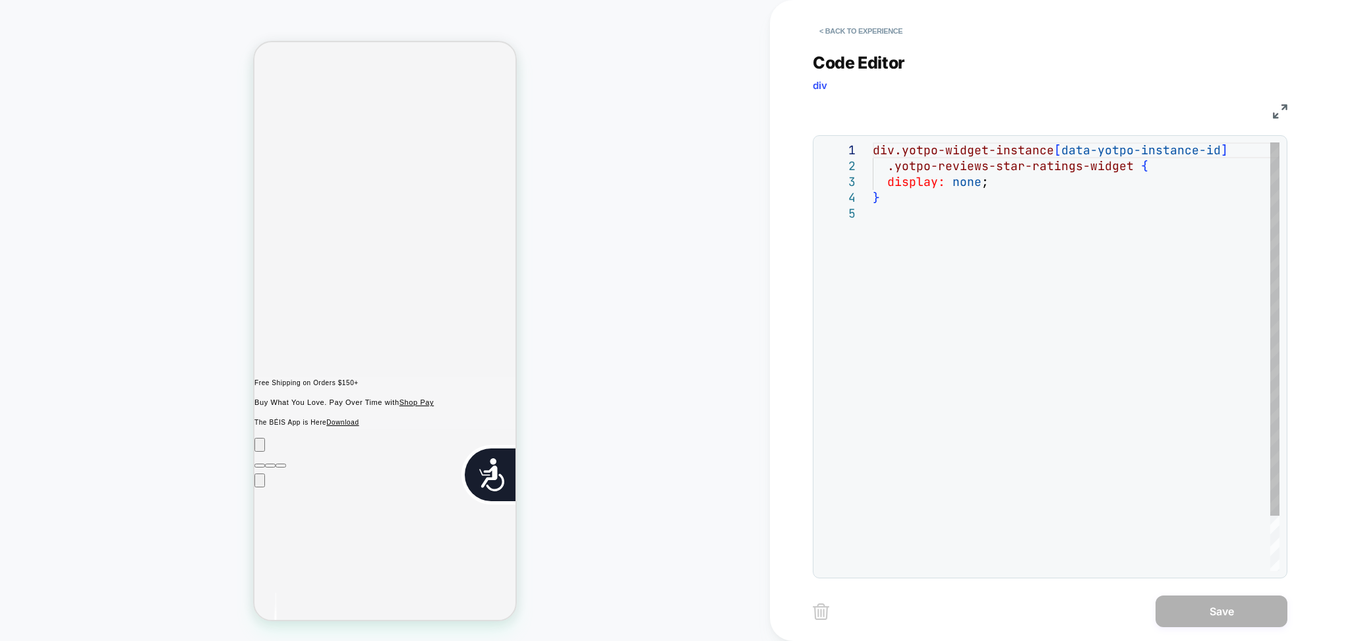
click at [1009, 253] on div "div.yotpo-widget-instance [ data-yotpo-instance-id ] .yotpo-reviews-star-rating…" at bounding box center [1076, 388] width 407 height 492
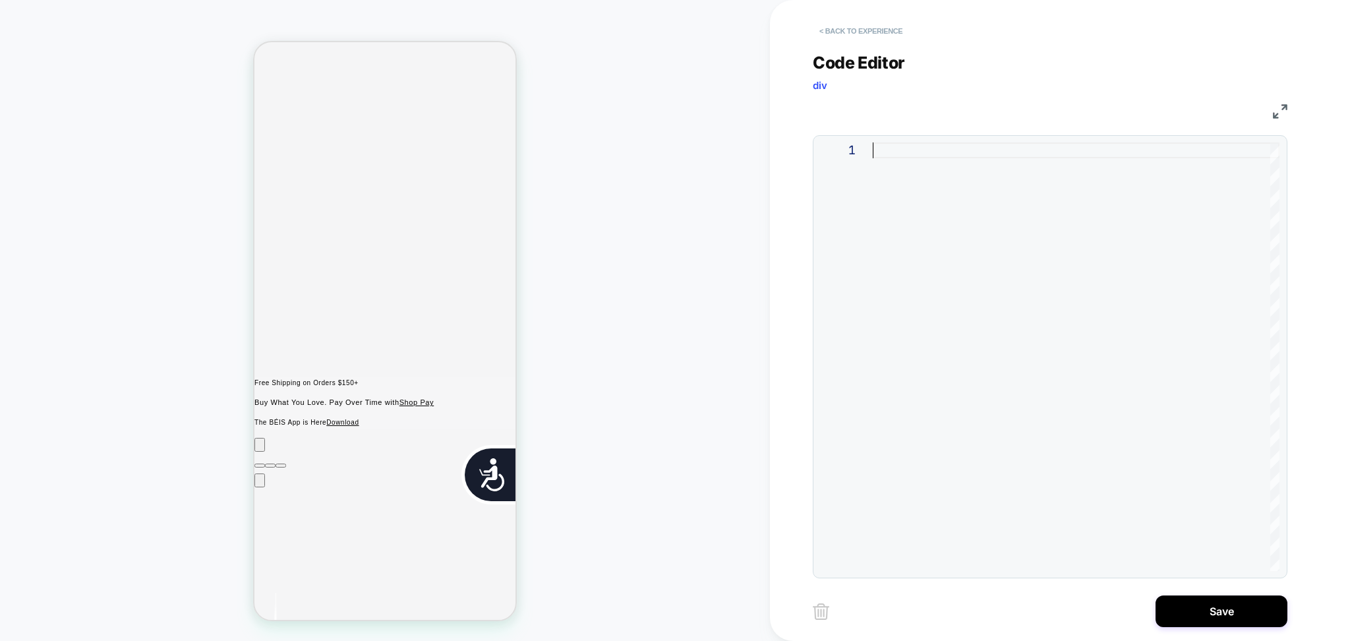
click at [899, 24] on button "< Back to experience" at bounding box center [861, 30] width 96 height 21
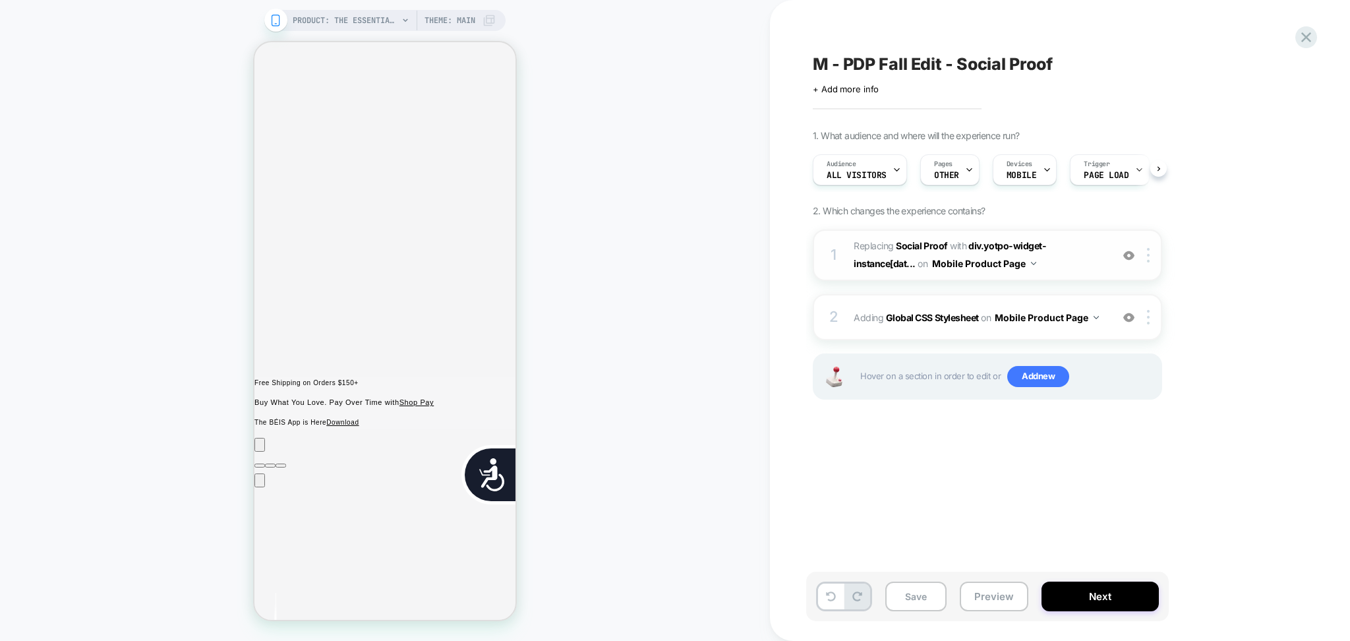
scroll to position [0, 1]
click at [1130, 254] on img at bounding box center [1128, 255] width 11 height 11
click at [1102, 332] on div "2 Adding Global CSS Stylesheet on Mobile Product Page Add Before Add After Copy…" at bounding box center [987, 317] width 349 height 46
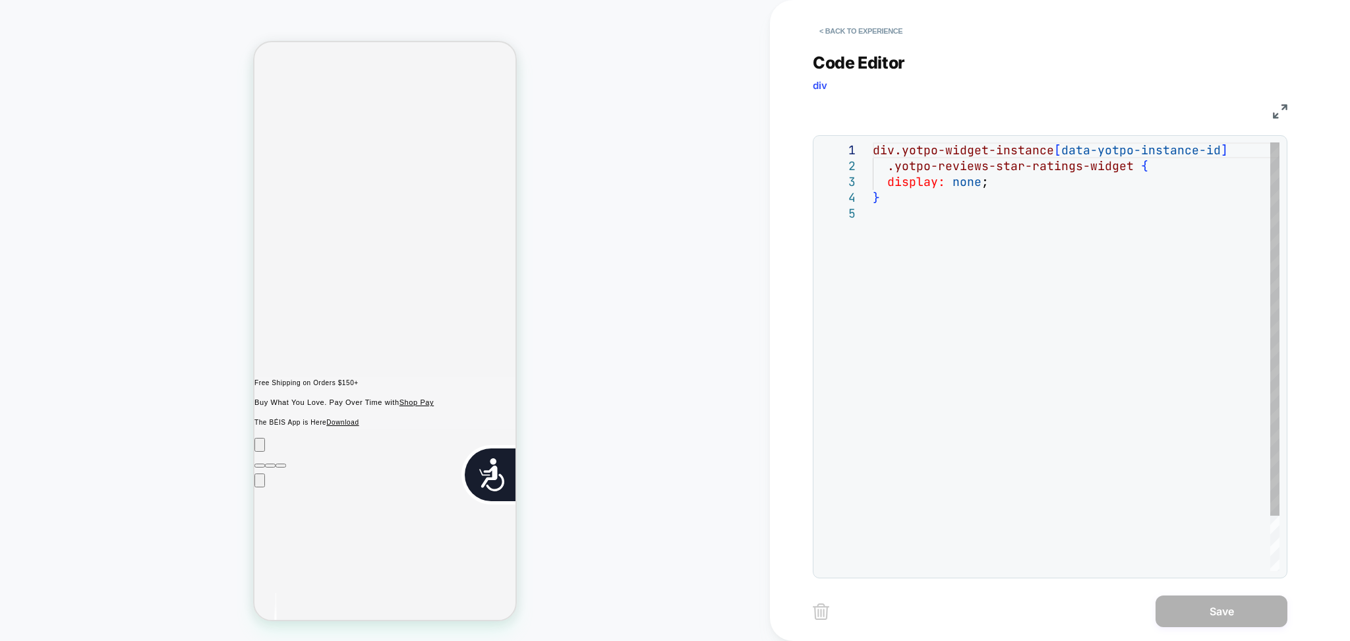
click at [1059, 245] on div "div.yotpo-widget-instance [ data-yotpo-instance-id ] .yotpo-reviews-star-rating…" at bounding box center [1076, 388] width 407 height 492
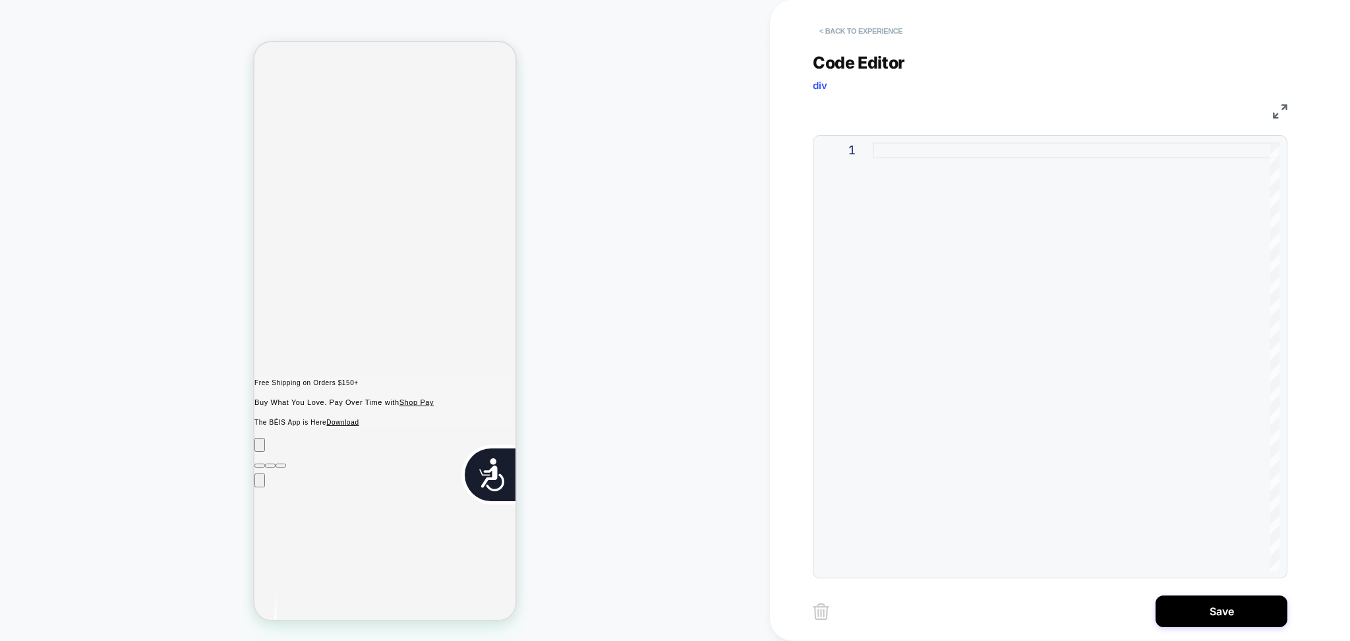
click at [873, 31] on button "< Back to experience" at bounding box center [861, 30] width 96 height 21
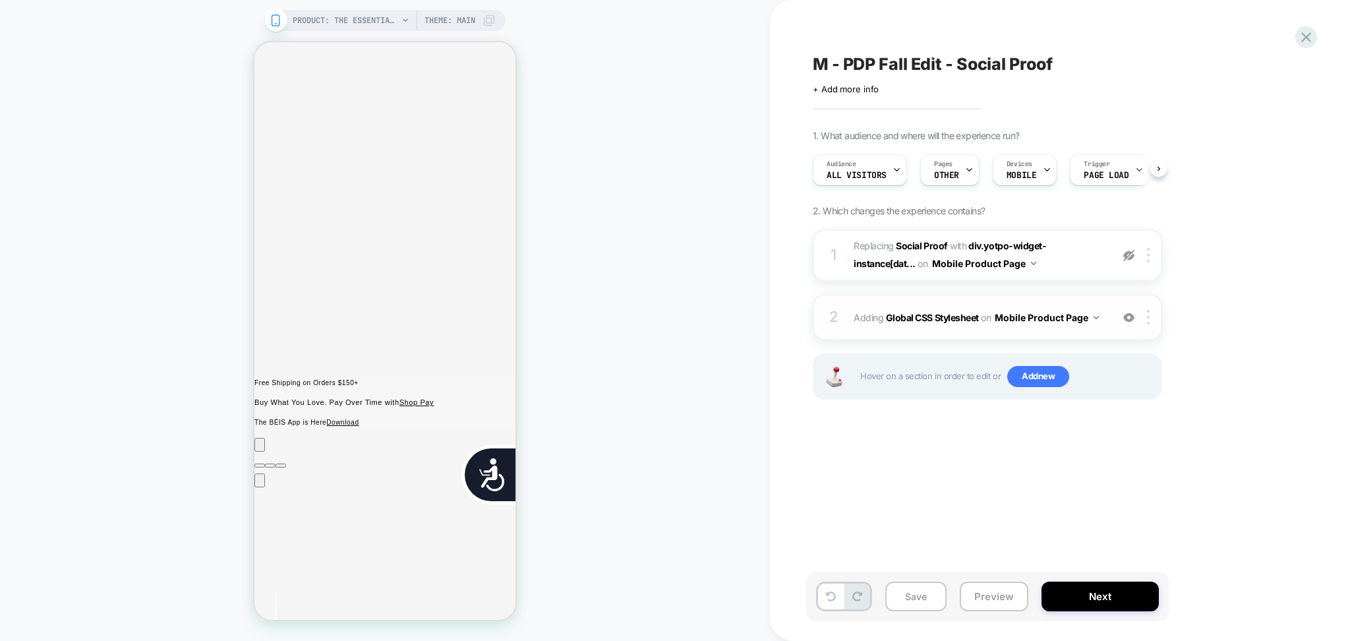
scroll to position [0, 1]
click at [1148, 314] on img at bounding box center [1148, 317] width 3 height 15
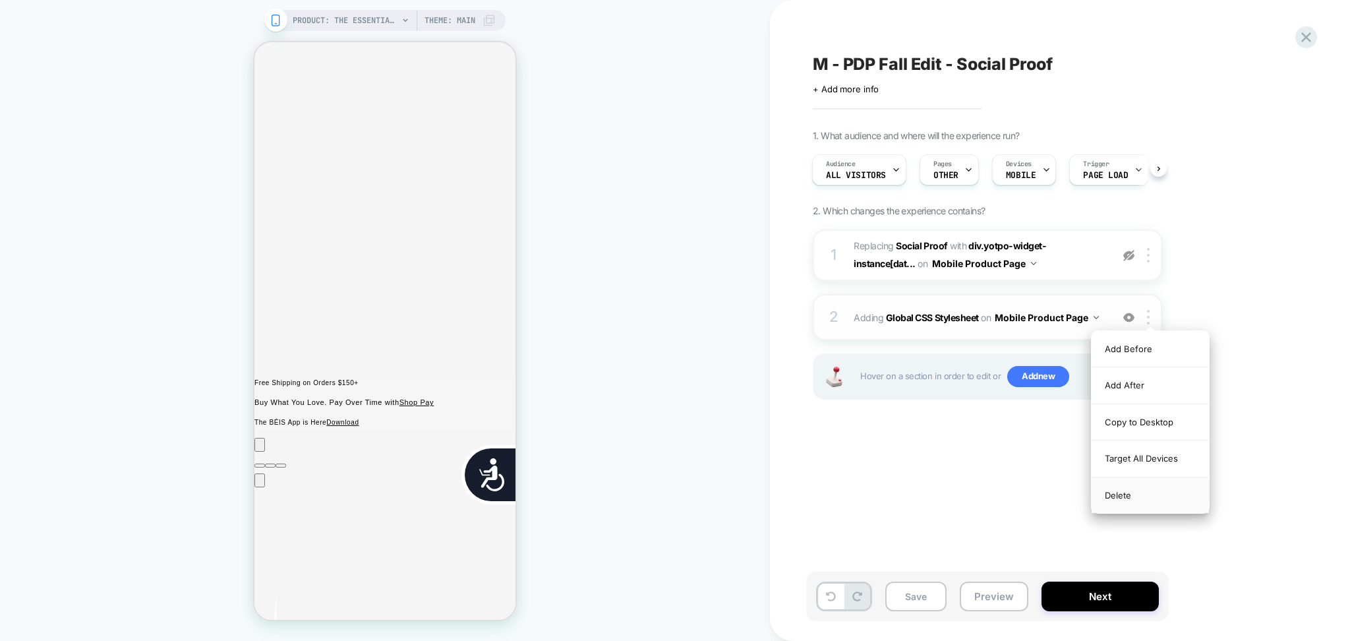
click at [1119, 498] on div "Delete" at bounding box center [1150, 495] width 117 height 36
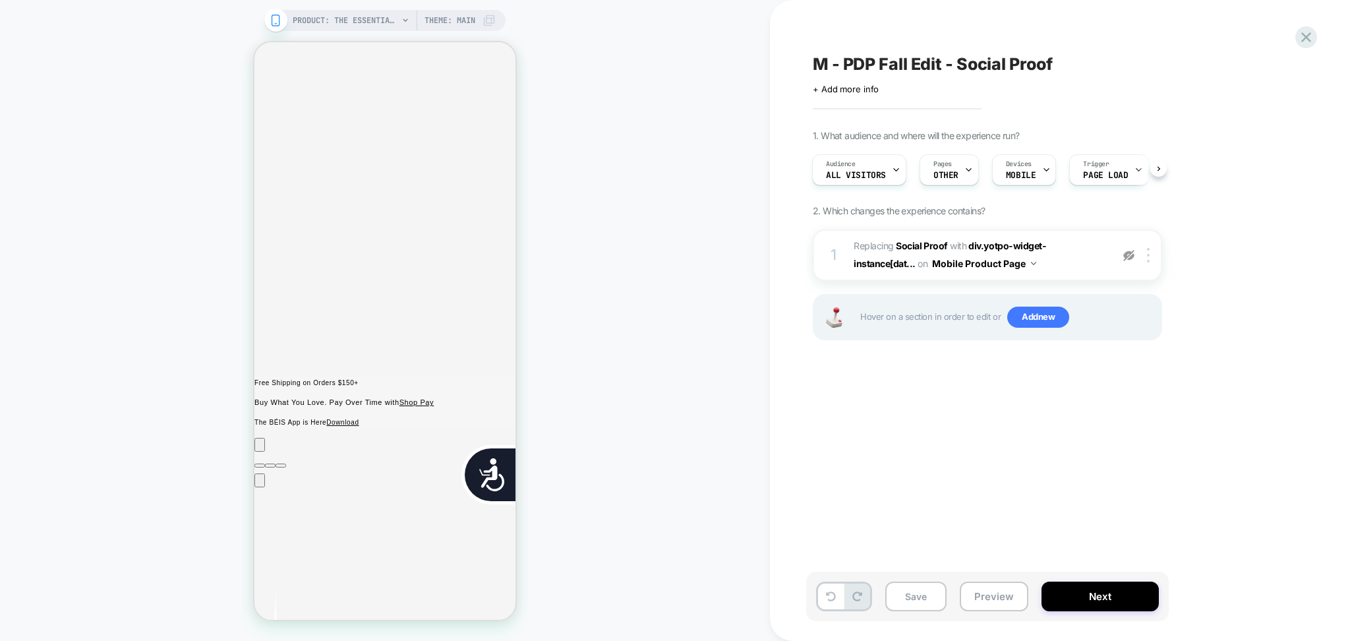
click at [1026, 390] on div "M - PDP Fall Edit - Social Proof Click to edit experience details + Add more in…" at bounding box center [1053, 320] width 494 height 614
click at [1129, 258] on img at bounding box center [1128, 255] width 11 height 11
click at [396, 19] on span "PRODUCT: The Essential Tote in Maple" at bounding box center [345, 20] width 105 height 21
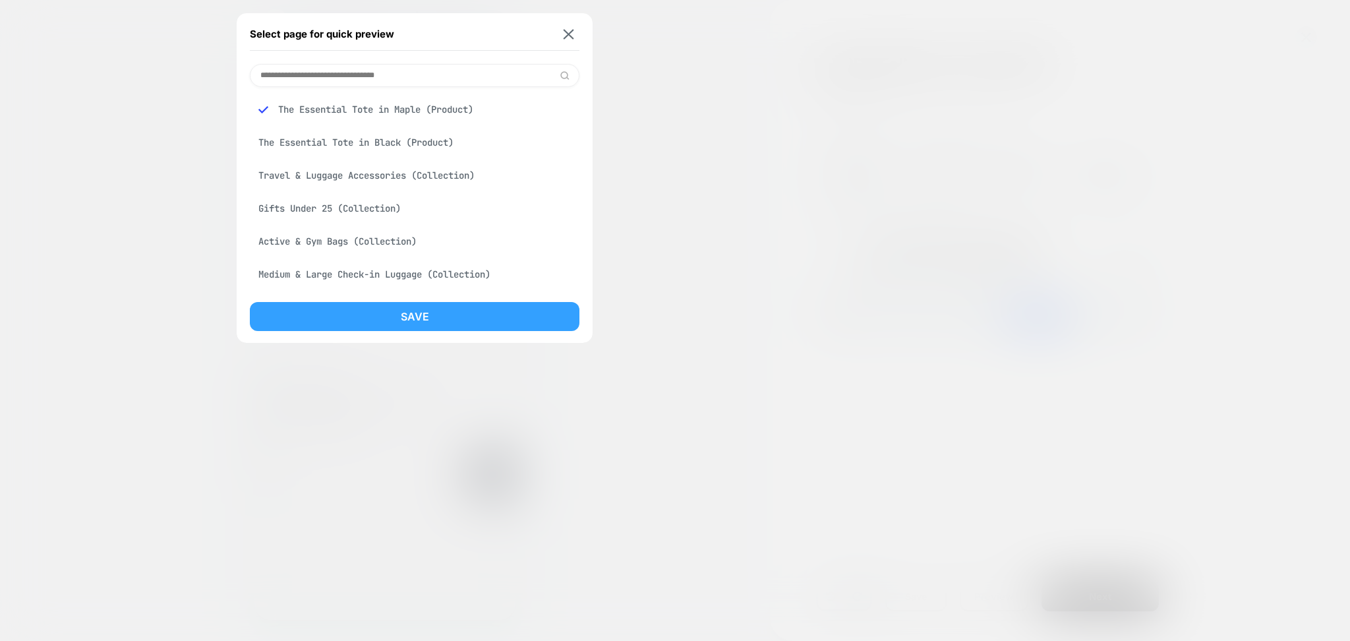
click at [410, 317] on button "Save" at bounding box center [415, 316] width 330 height 29
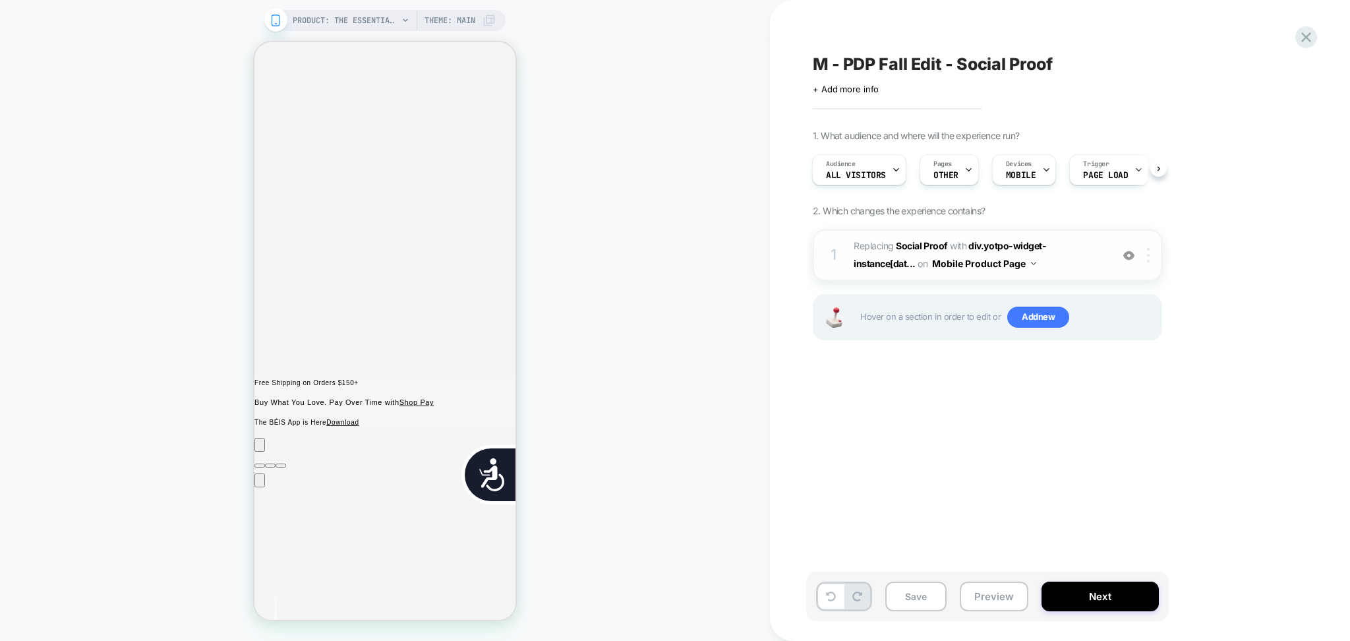
click at [1153, 257] on div at bounding box center [1151, 255] width 22 height 15
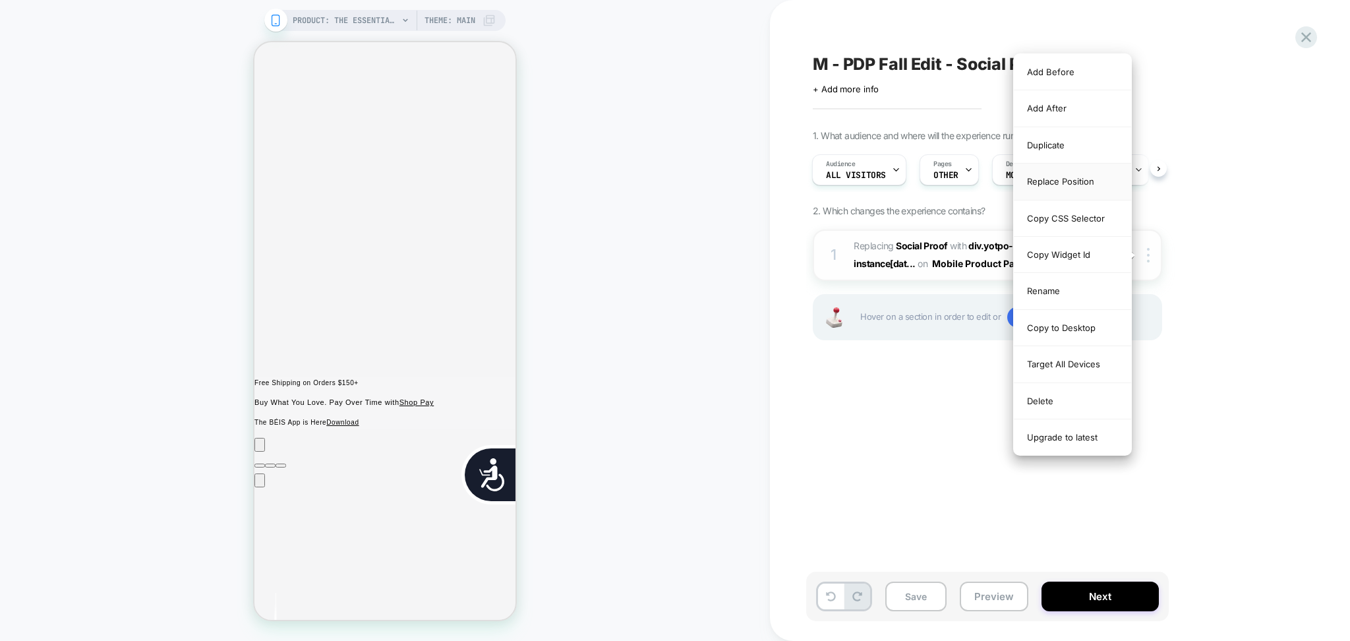
click at [1077, 181] on div "Replace Position" at bounding box center [1072, 181] width 117 height 36
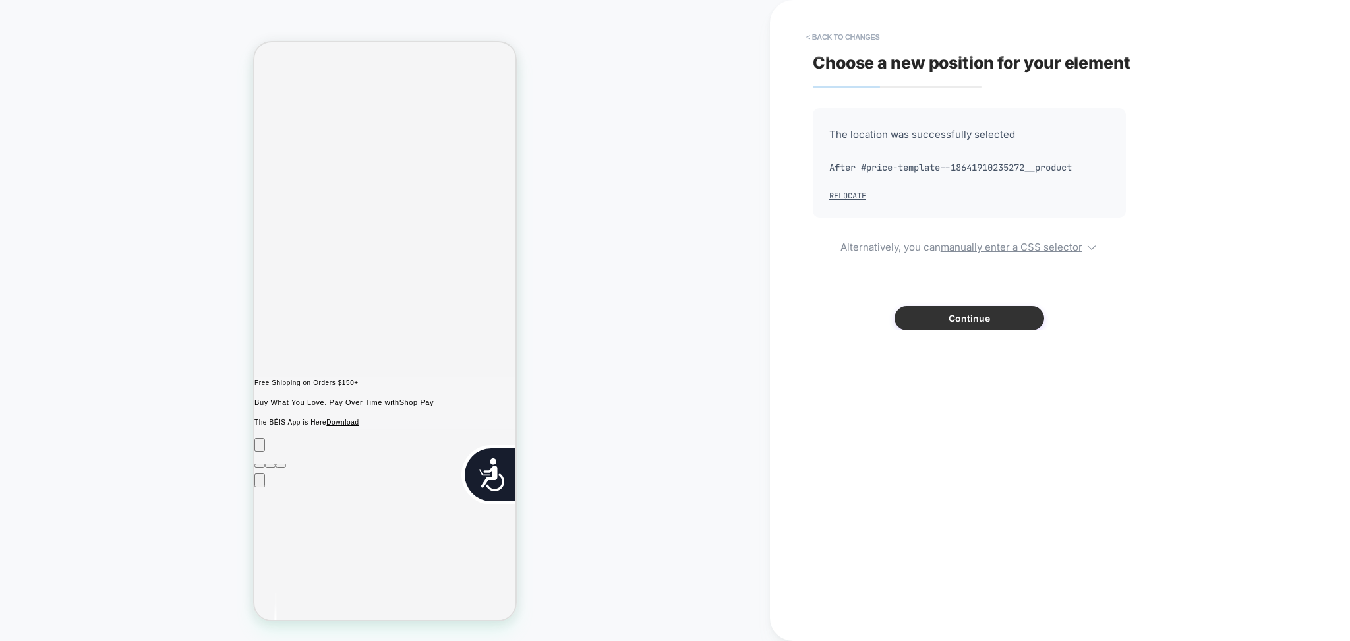
click at [912, 320] on button "Continue" at bounding box center [970, 318] width 150 height 24
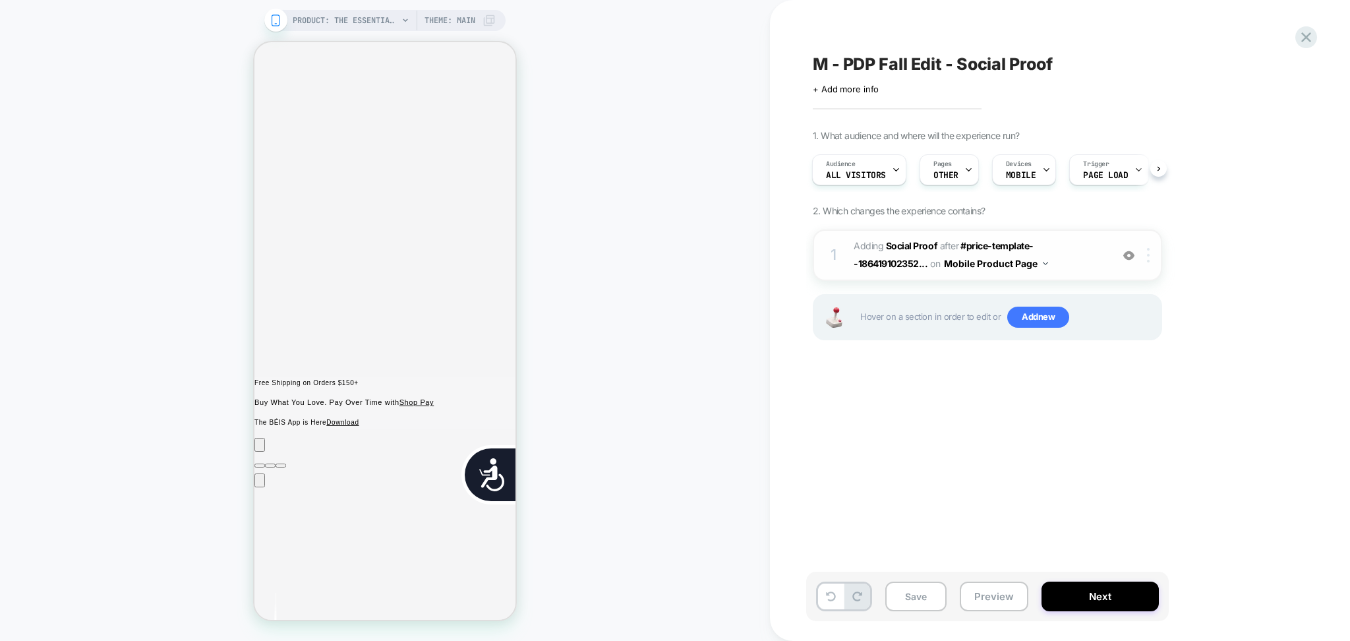
click at [1146, 259] on div at bounding box center [1151, 255] width 22 height 15
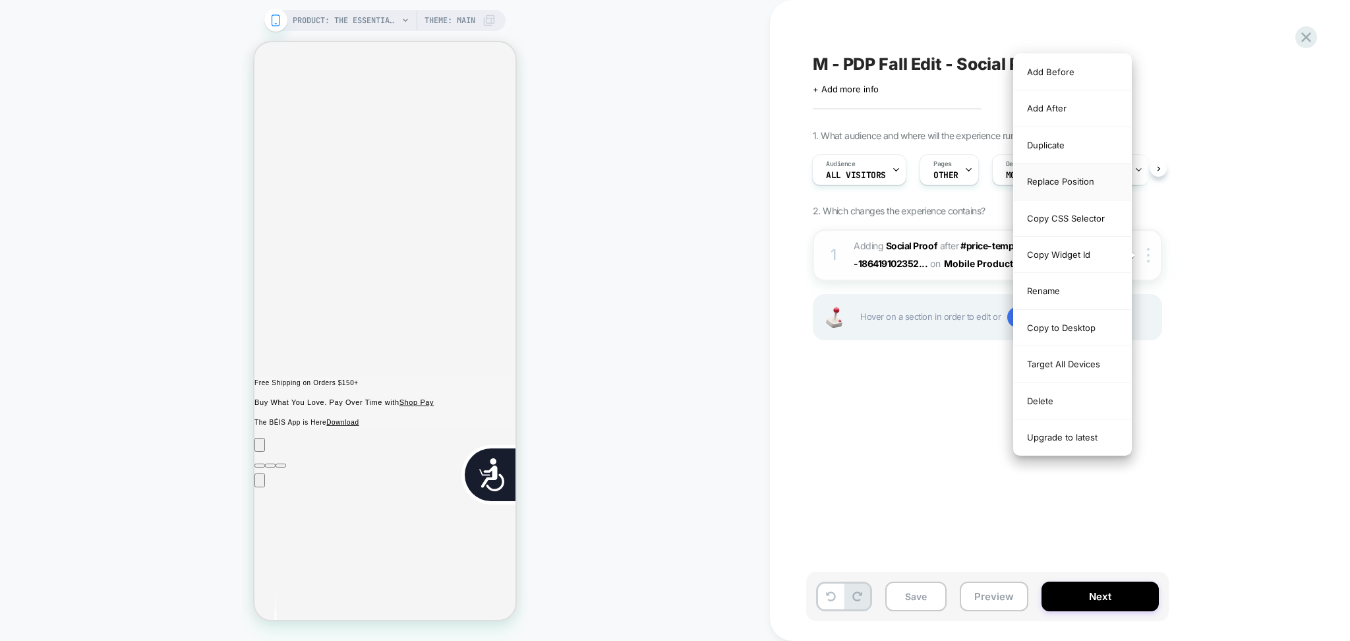
click at [1064, 179] on div "Replace Position" at bounding box center [1072, 181] width 117 height 36
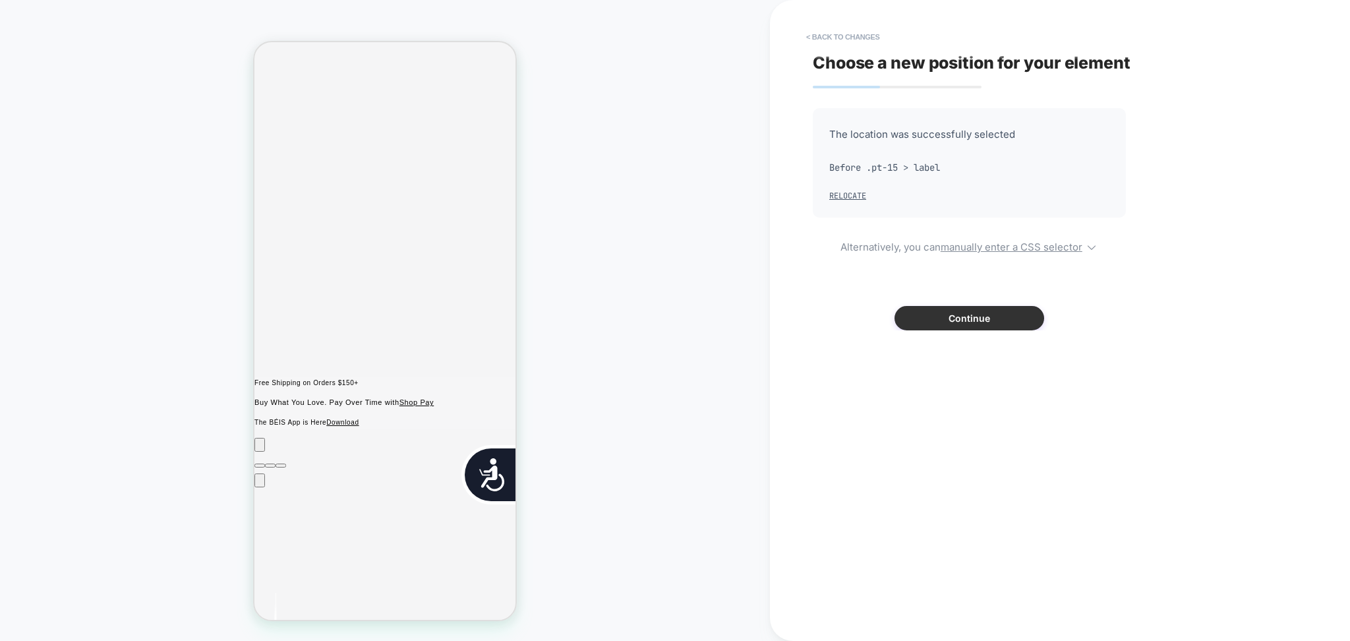
click at [925, 309] on button "Continue" at bounding box center [970, 318] width 150 height 24
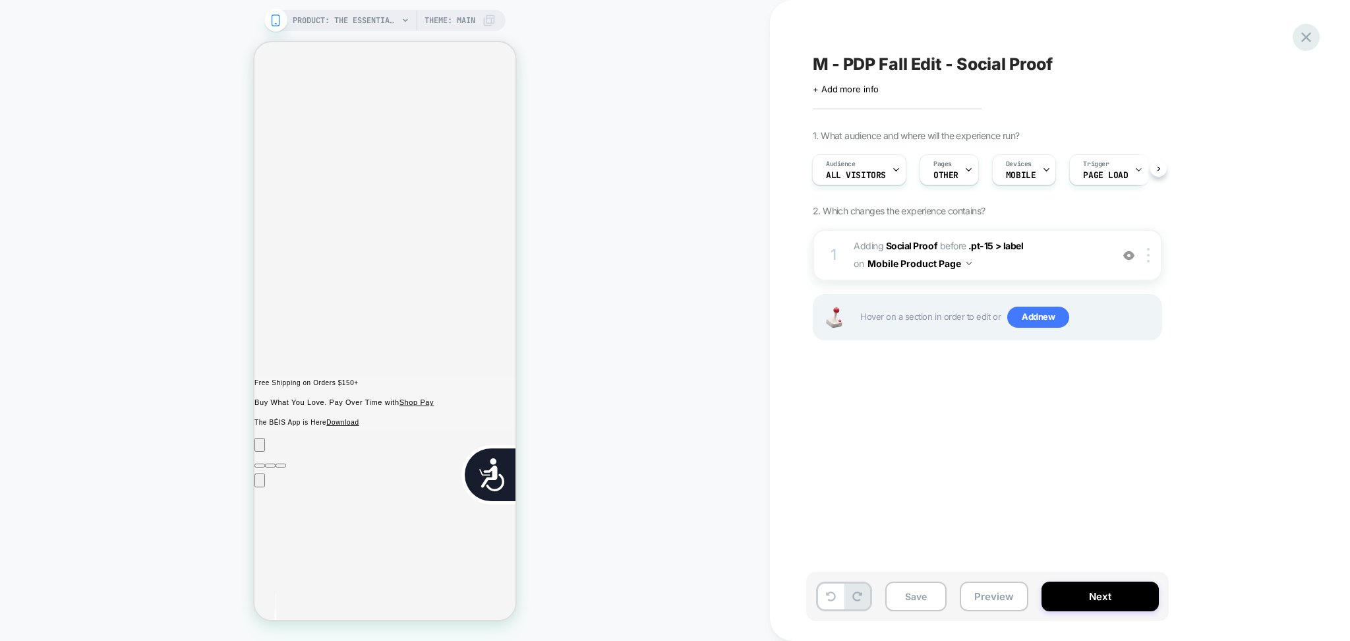
click at [1301, 30] on icon at bounding box center [1306, 37] width 18 height 18
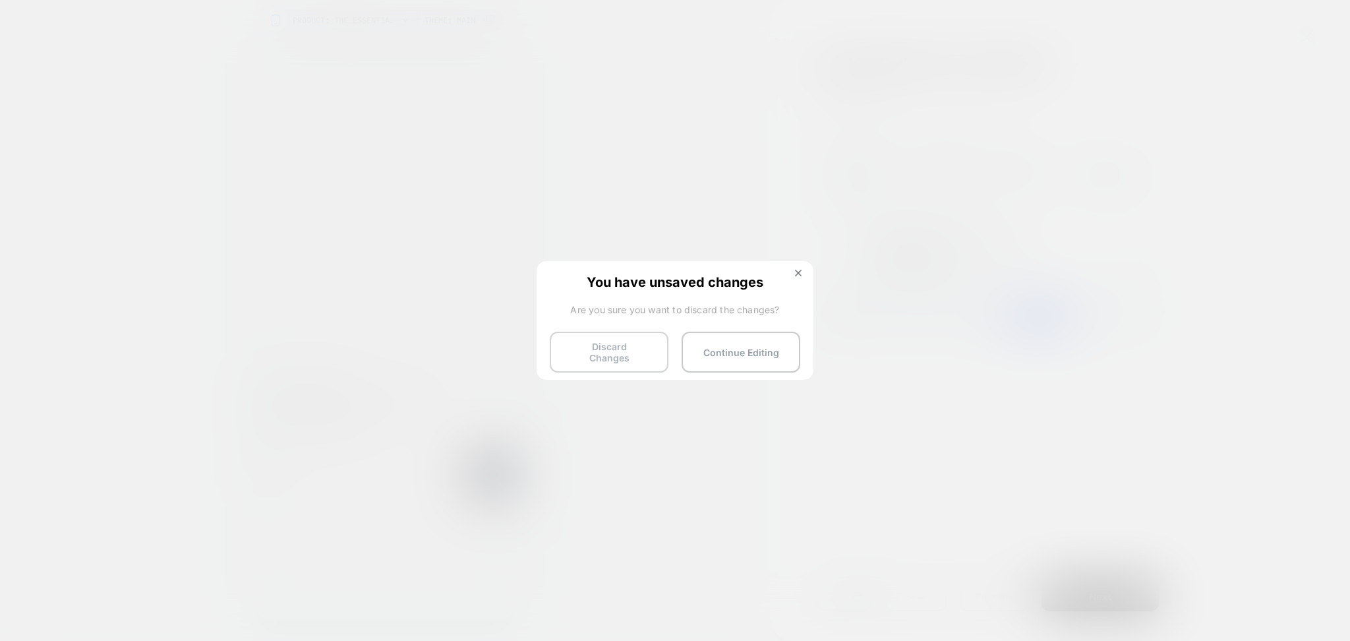
click at [557, 345] on button "Discard Changes" at bounding box center [609, 352] width 119 height 41
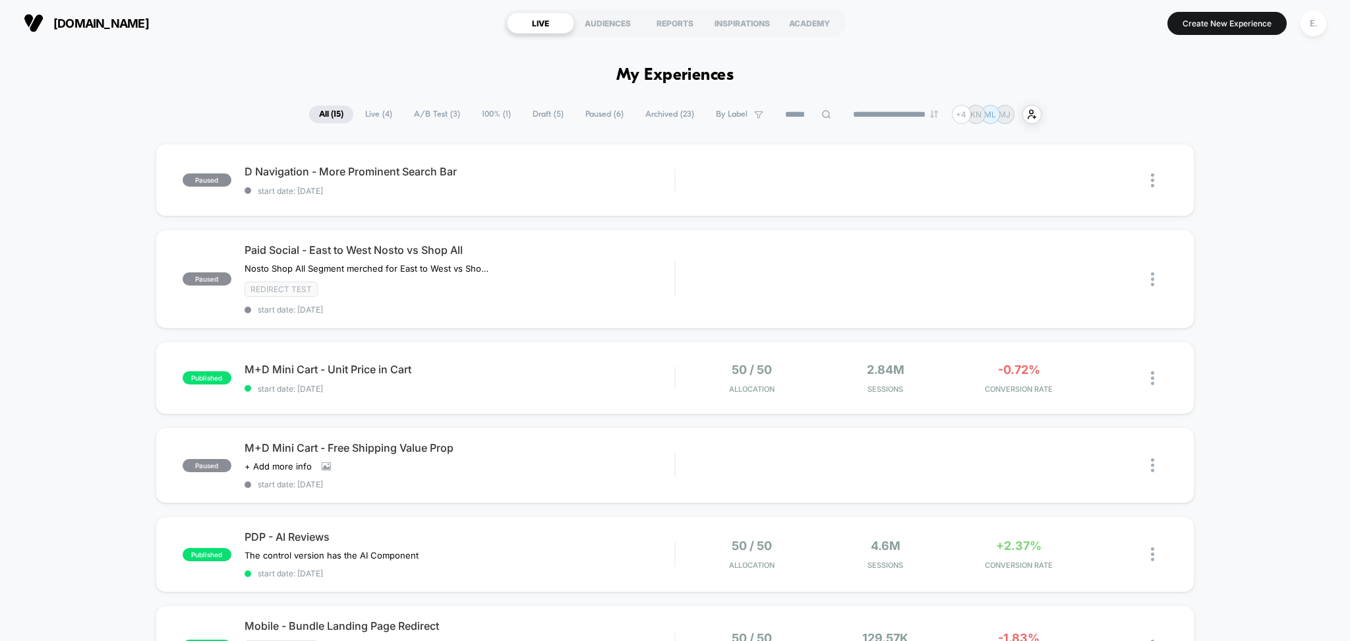
click at [821, 115] on icon at bounding box center [826, 114] width 10 height 10
type input "*"
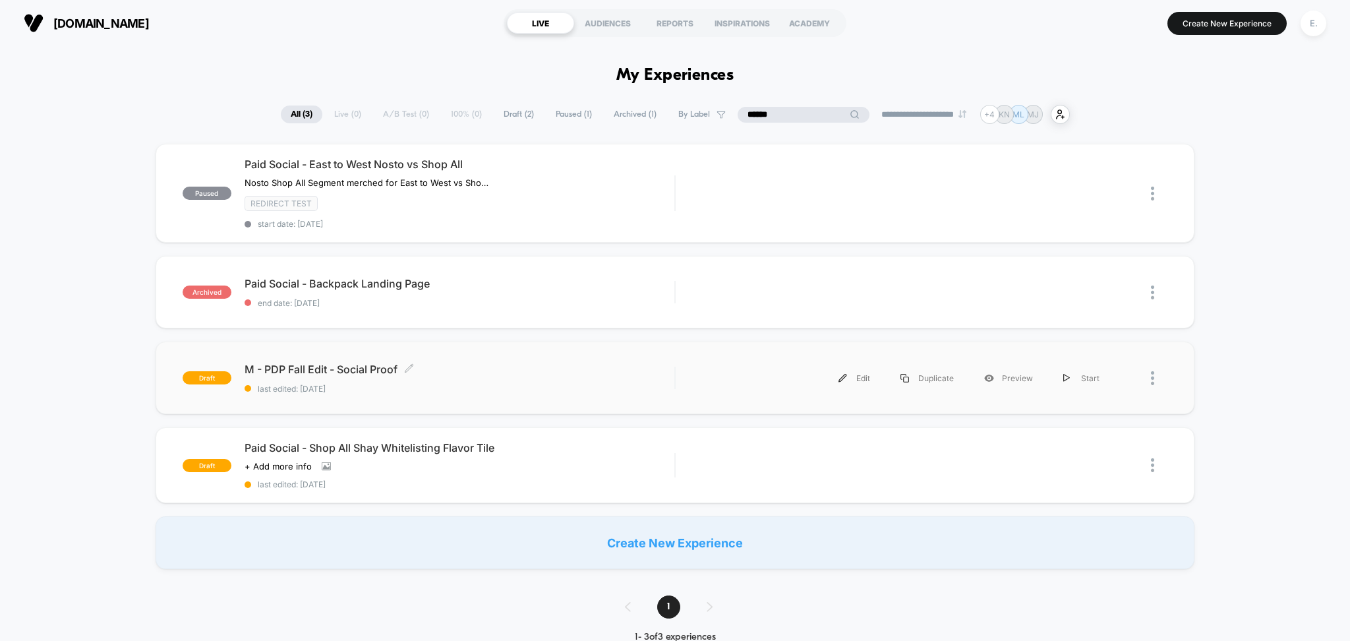
type input "******"
click at [534, 381] on div "M - PDP Fall Edit - Social Proof Click to edit experience details Click to edit…" at bounding box center [460, 378] width 430 height 31
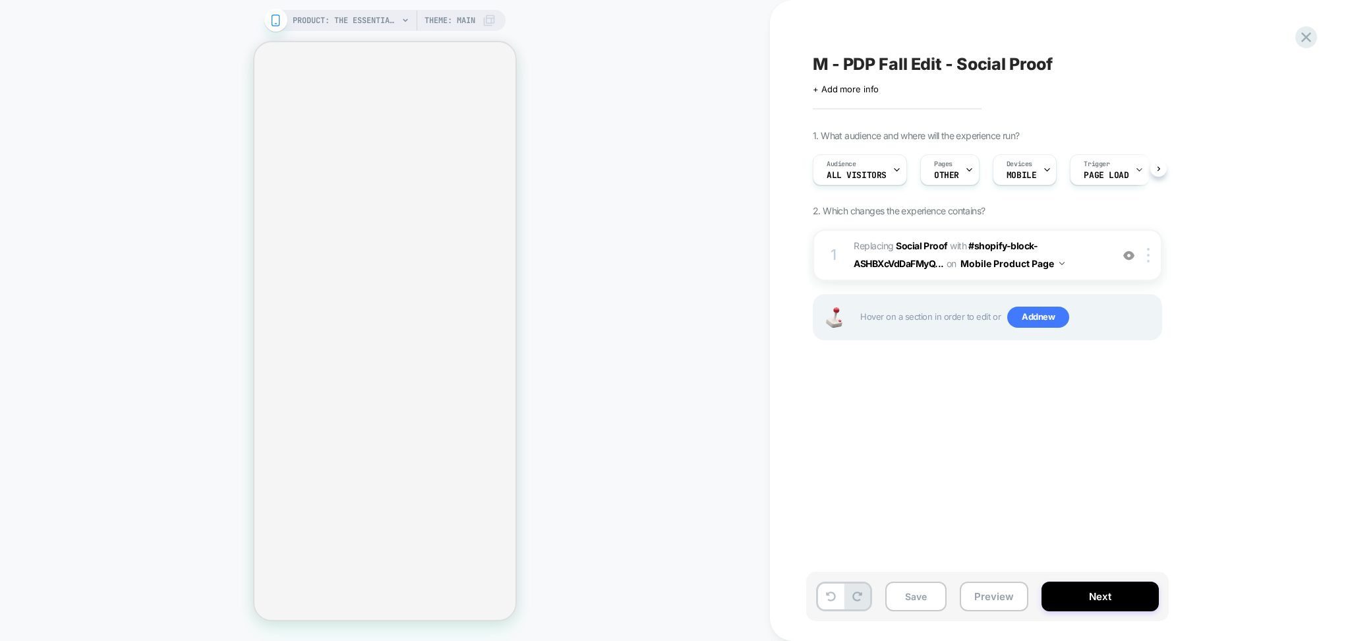
scroll to position [0, 1]
click at [1148, 265] on div "1 #_loomi_addon_1755801761545 Replacing Social Proof WITH #shopify-block-ASHBXc…" at bounding box center [987, 254] width 349 height 51
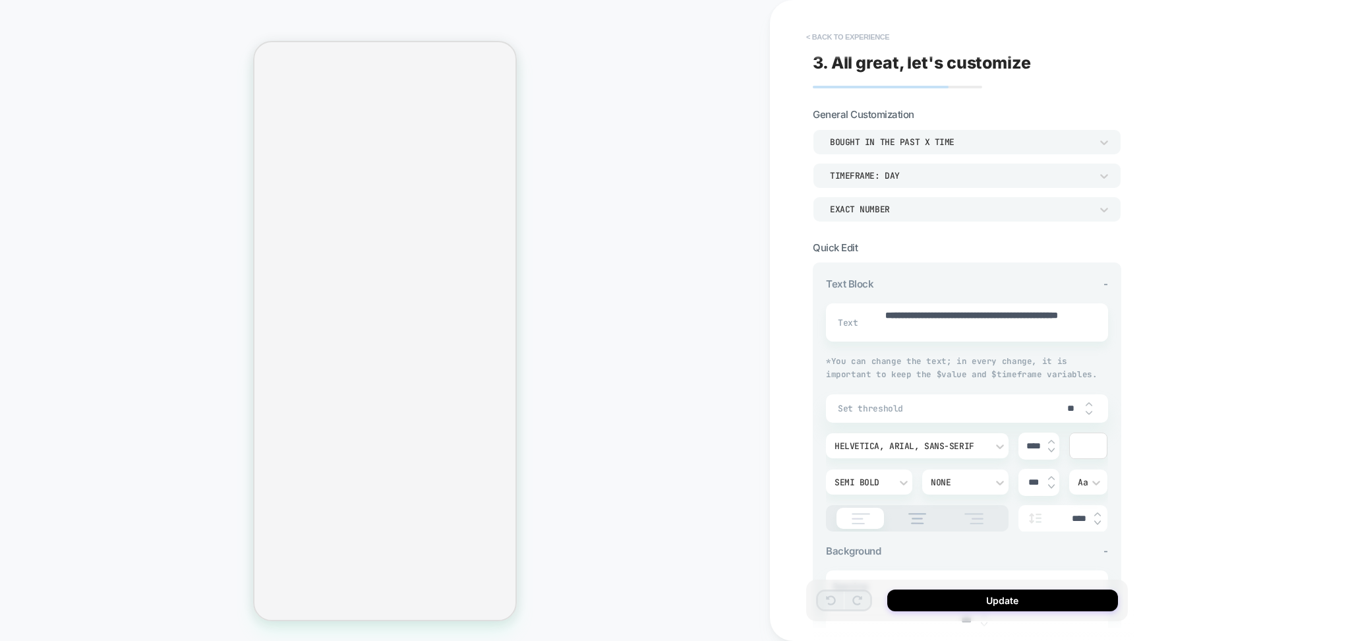
click at [840, 36] on button "< Back to experience" at bounding box center [848, 36] width 96 height 21
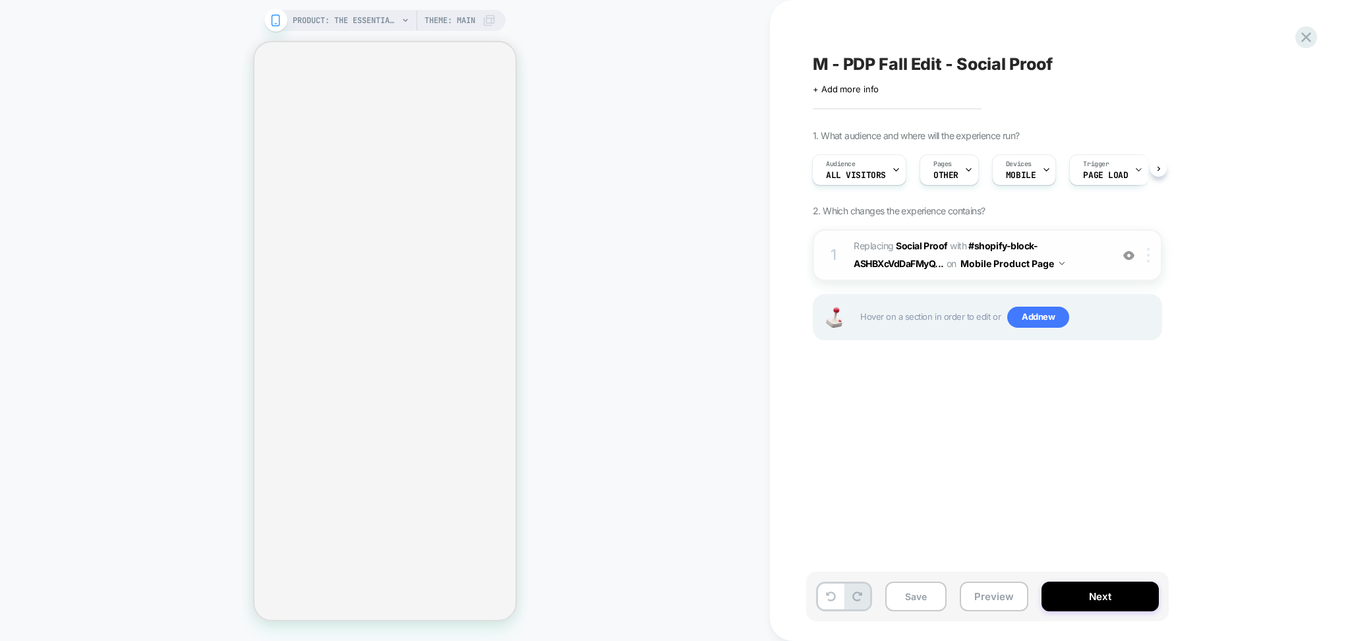
click at [1148, 258] on img at bounding box center [1148, 255] width 3 height 15
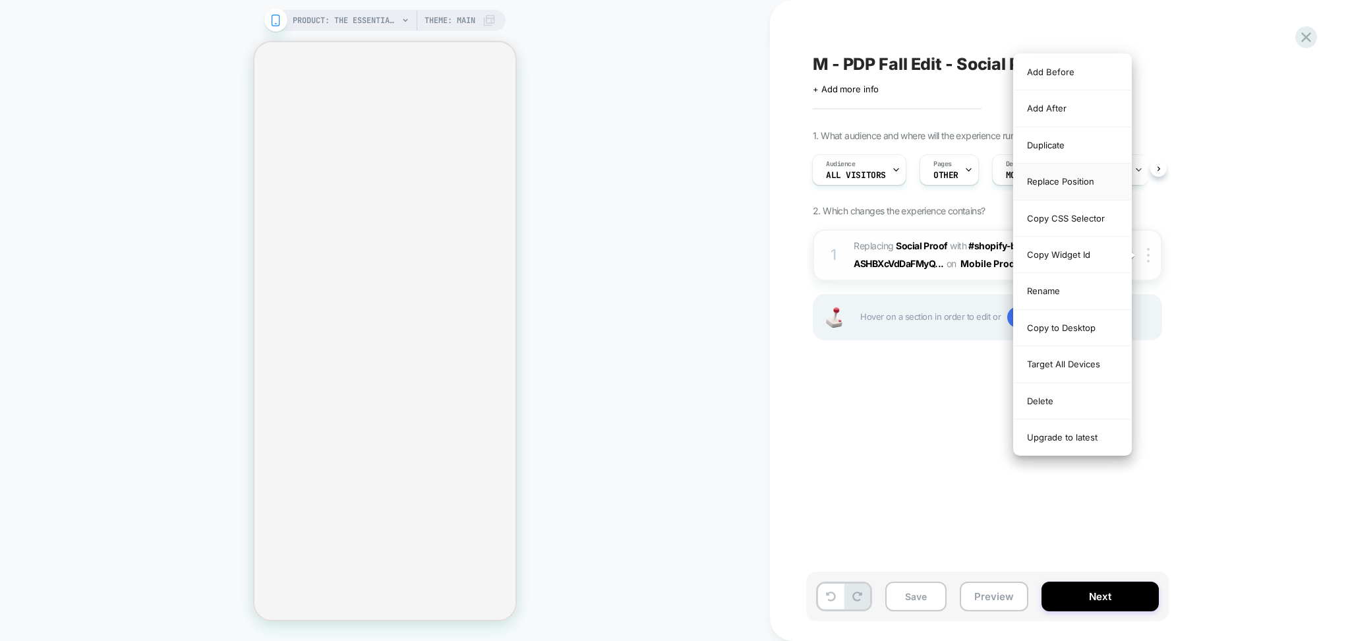
click at [1065, 177] on div "Replace Position" at bounding box center [1072, 181] width 117 height 36
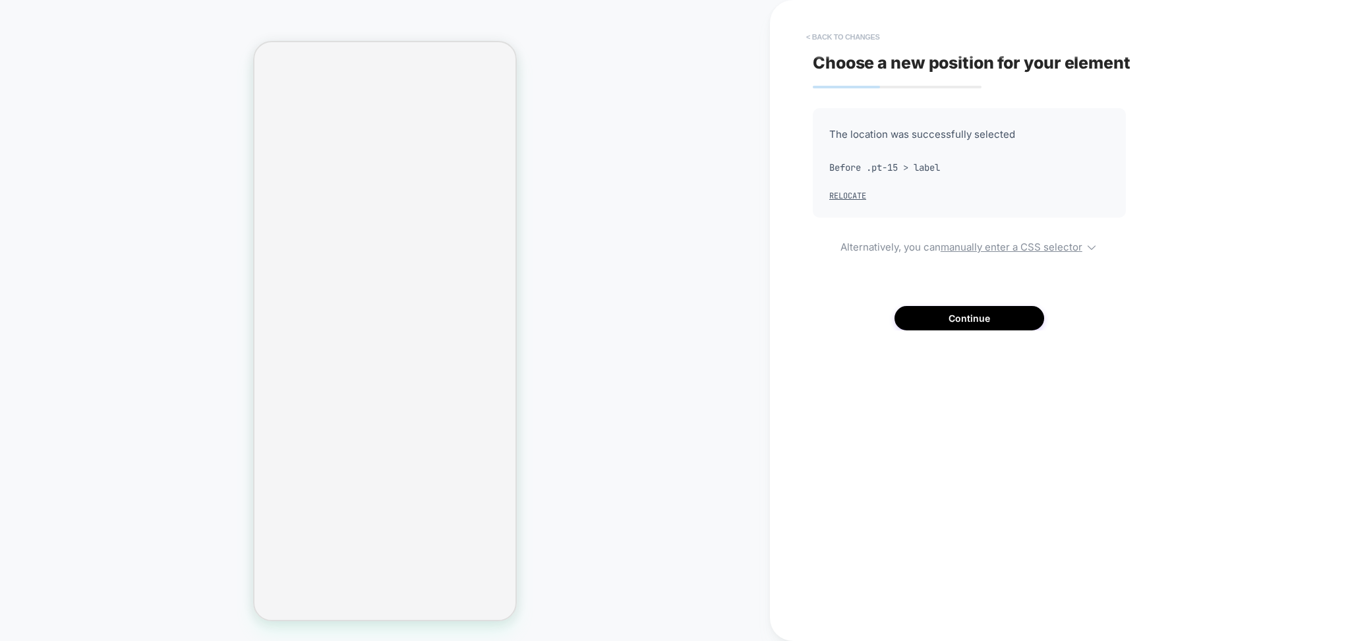
click at [860, 36] on button "< Back to changes" at bounding box center [843, 36] width 87 height 21
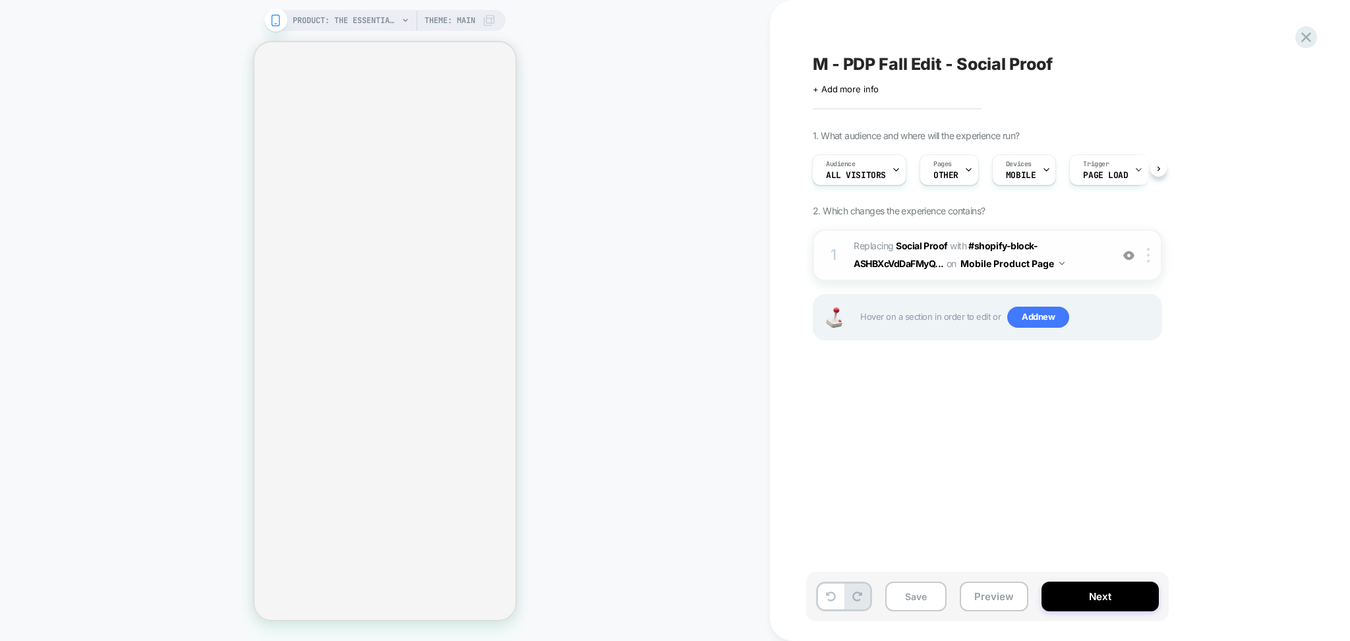
click at [1155, 266] on div "1 #_loomi_addon_1755801761545 Replacing Social Proof WITH #shopify-block-ASHBXc…" at bounding box center [987, 254] width 349 height 51
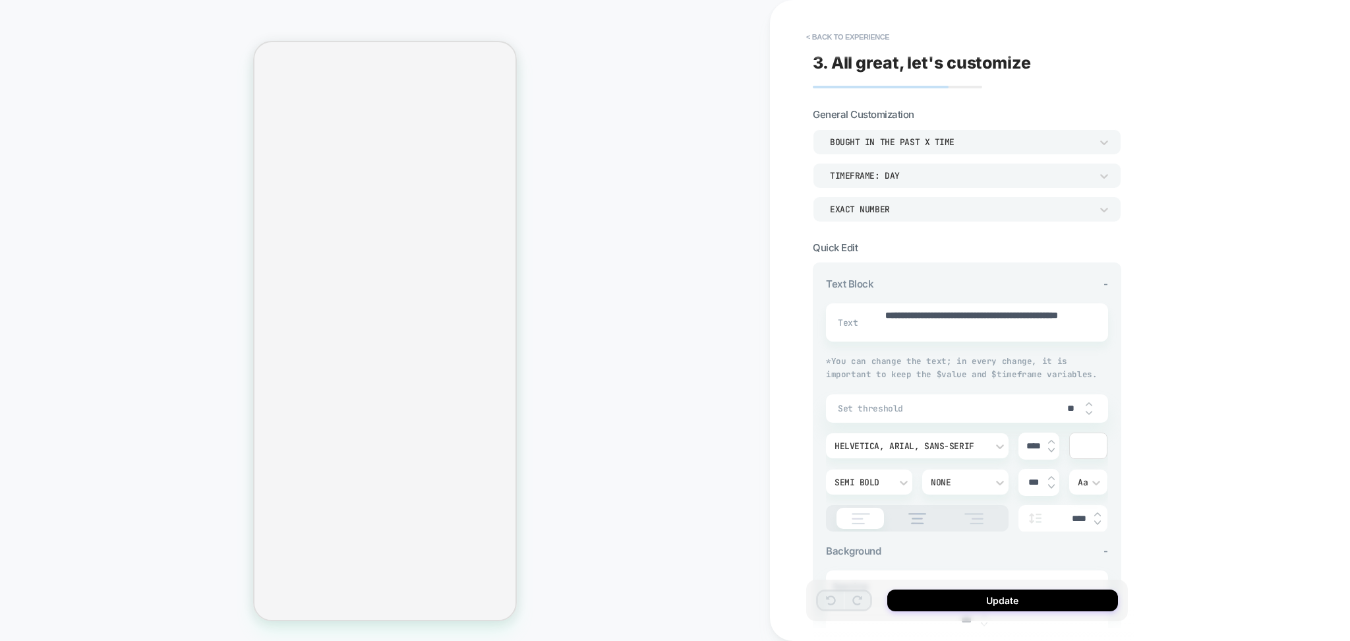
type textarea "*"
click at [878, 29] on button "< Back to experience" at bounding box center [848, 36] width 96 height 21
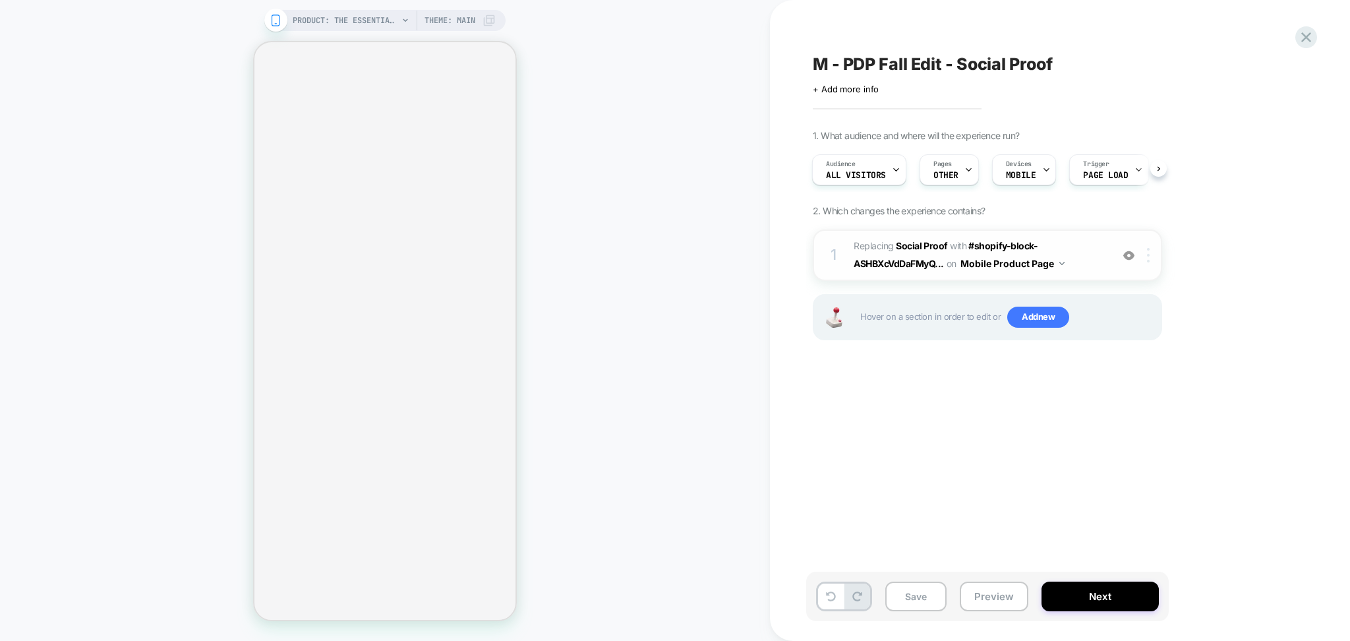
click at [1150, 262] on img at bounding box center [1148, 255] width 3 height 15
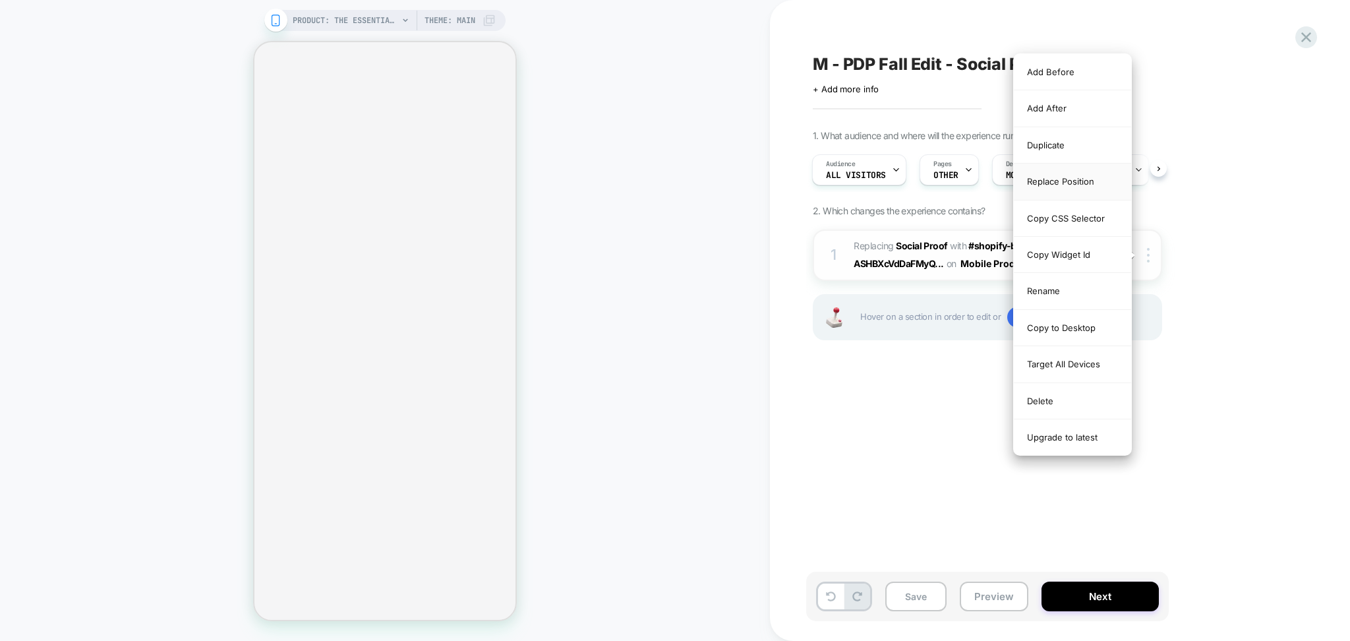
click at [1090, 189] on div "Replace Position" at bounding box center [1072, 181] width 117 height 36
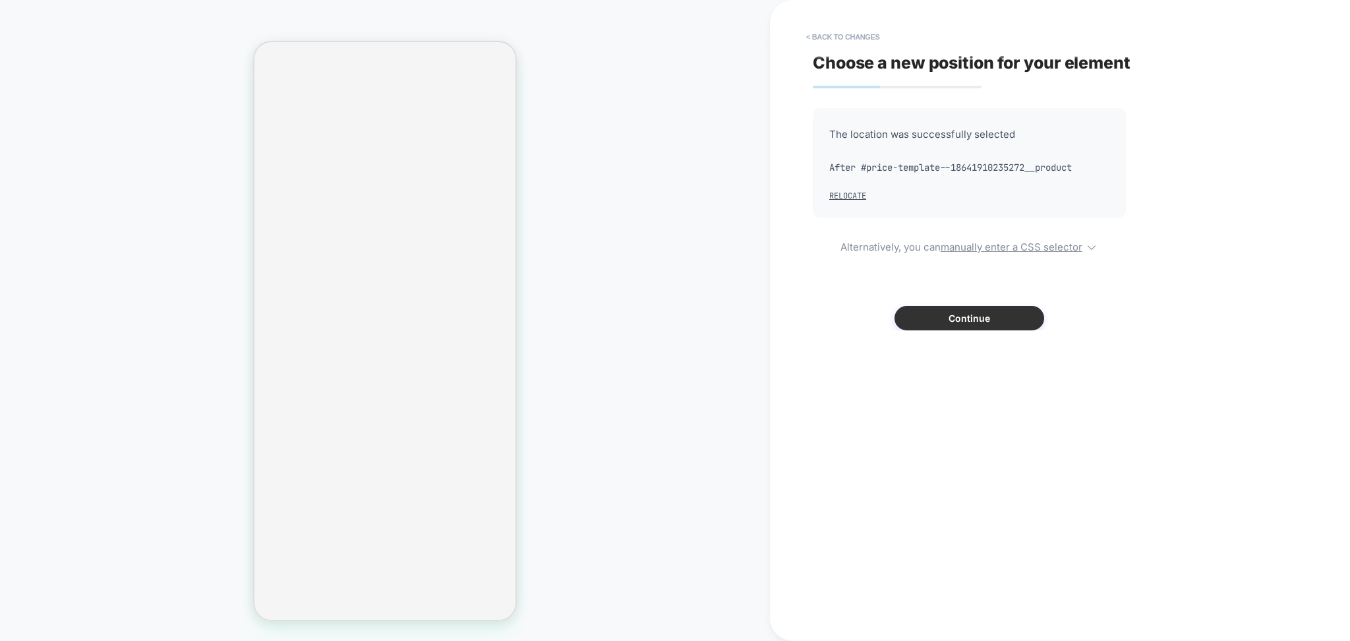
click at [945, 318] on button "Continue" at bounding box center [970, 318] width 150 height 24
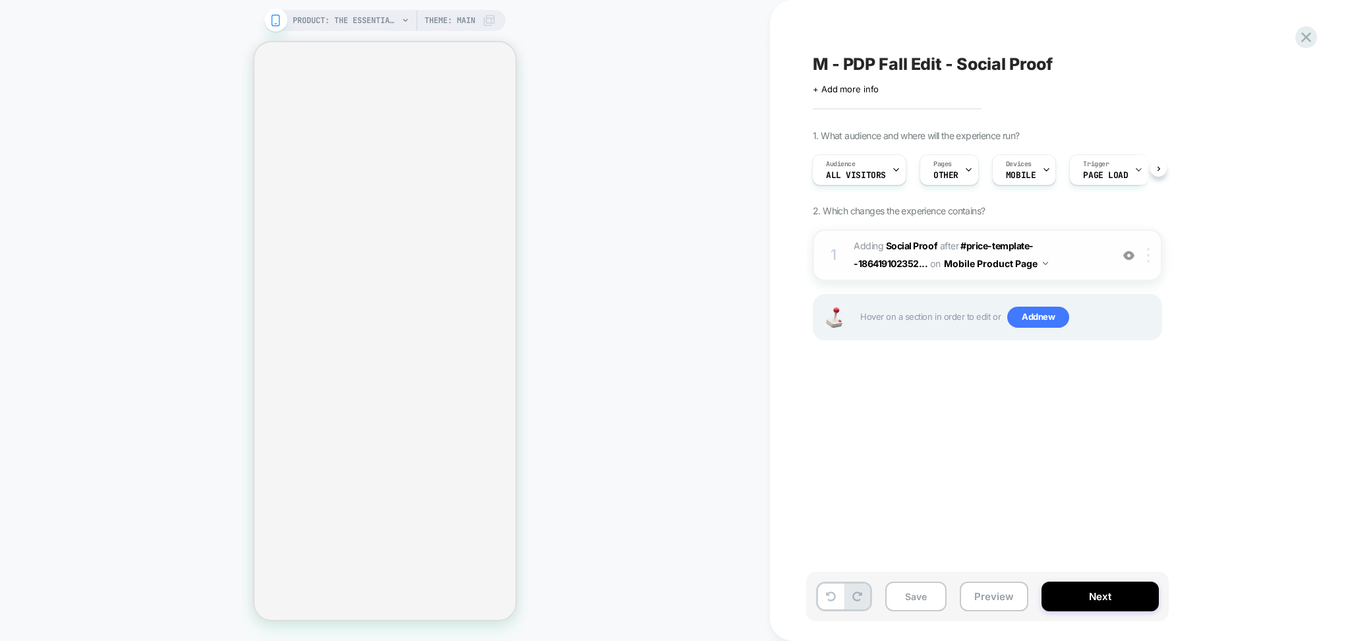
click at [1151, 252] on div at bounding box center [1151, 255] width 22 height 15
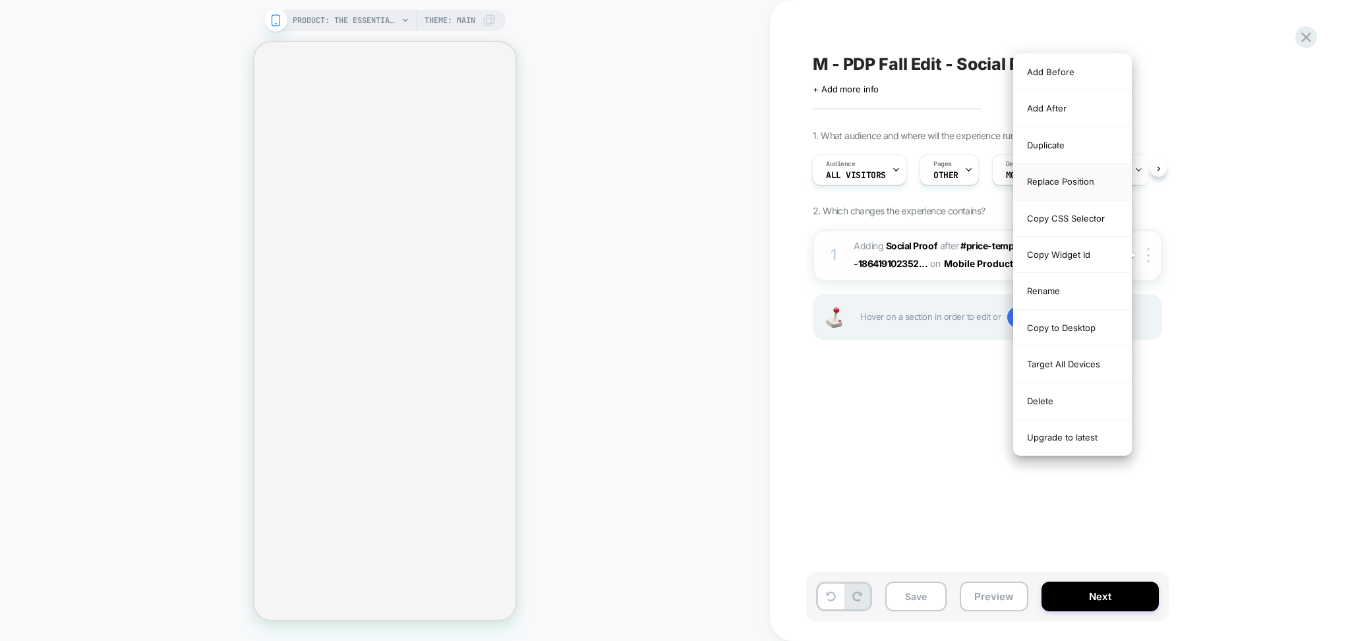
click at [1080, 181] on div "Replace Position" at bounding box center [1072, 181] width 117 height 36
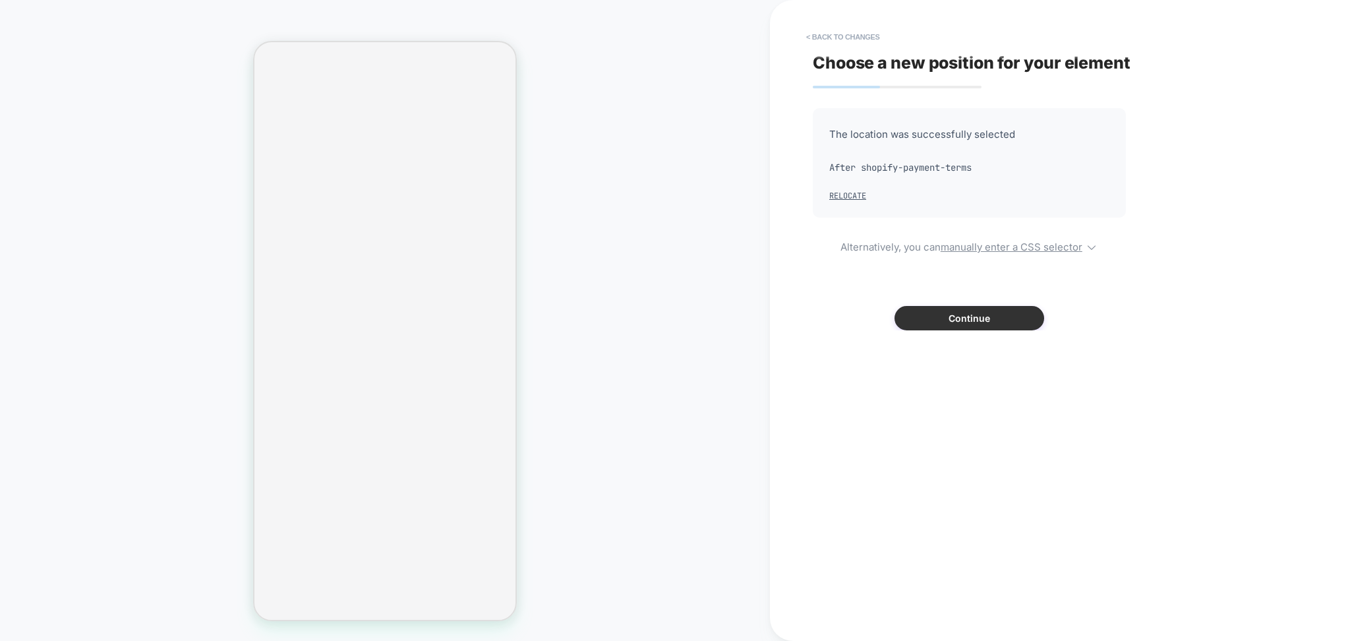
click at [936, 307] on button "Continue" at bounding box center [970, 318] width 150 height 24
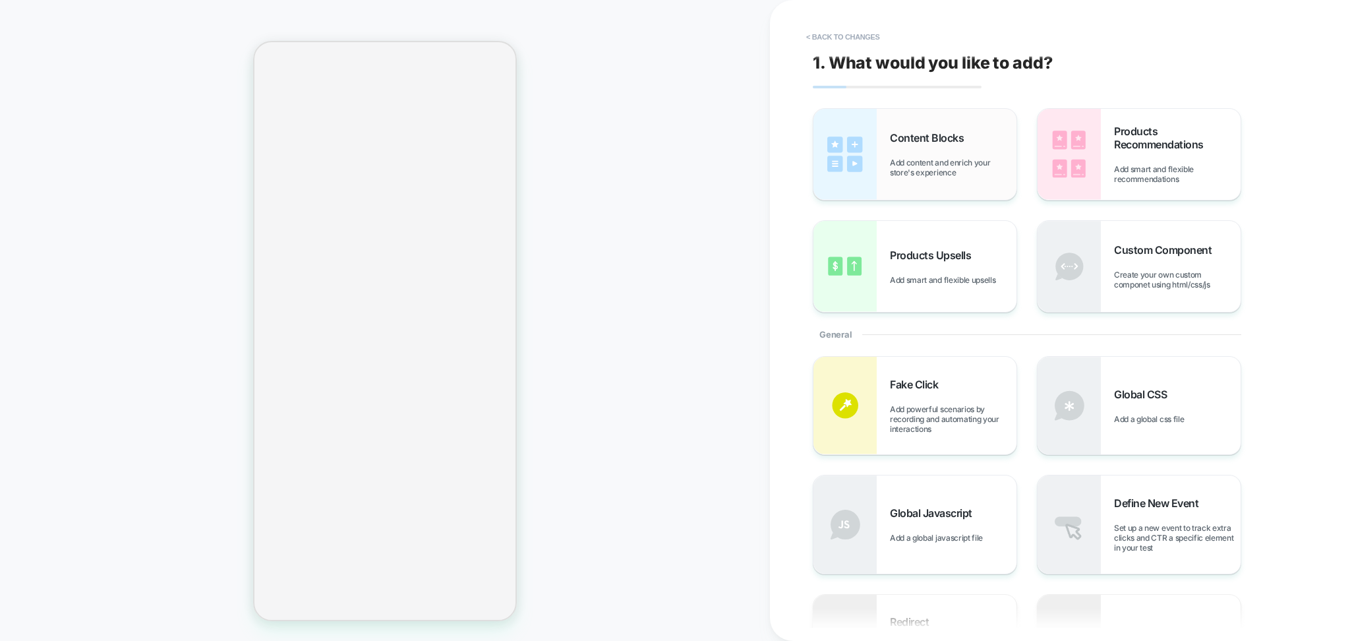
click at [874, 161] on img at bounding box center [844, 154] width 63 height 91
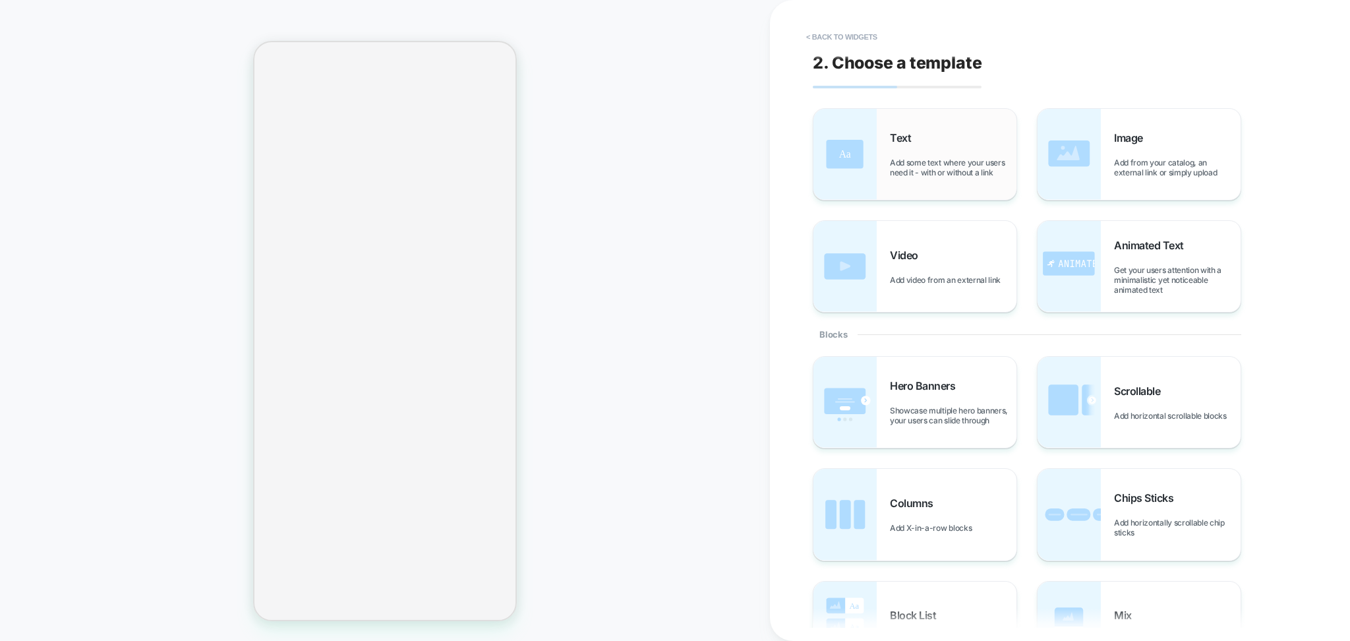
click at [919, 162] on span "Add some text where your users need it - with or without a link" at bounding box center [953, 168] width 127 height 20
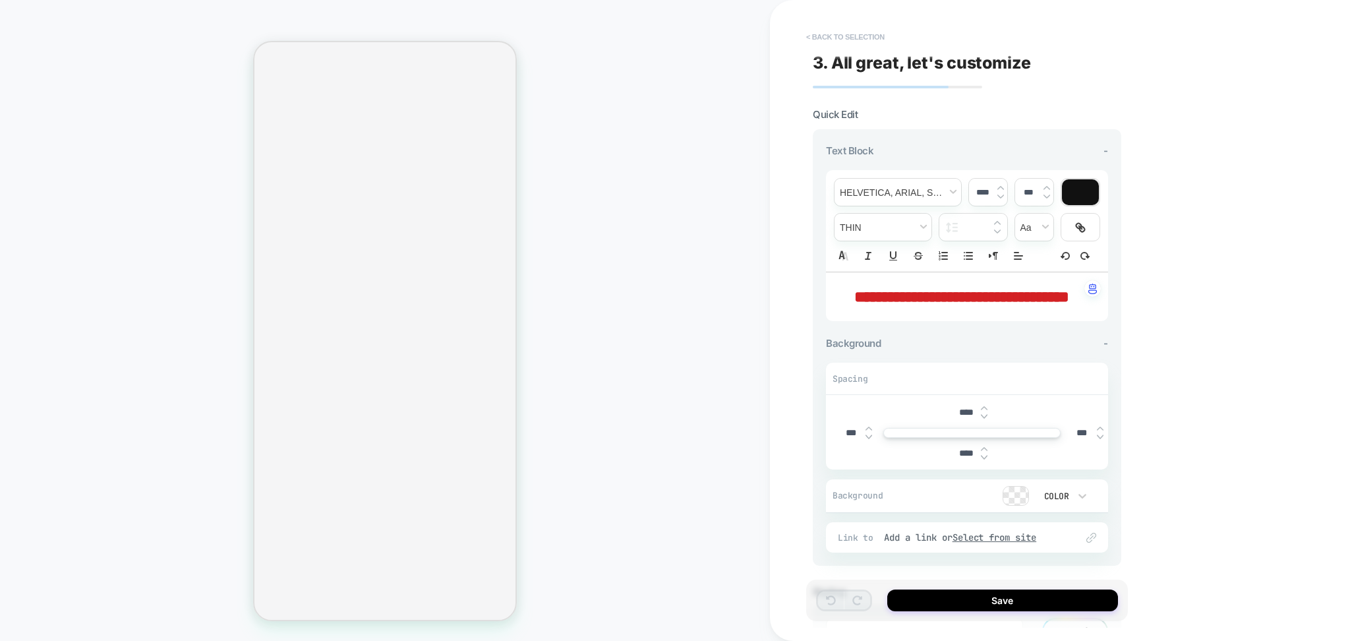
click at [840, 38] on button "< Back to selection" at bounding box center [846, 36] width 92 height 21
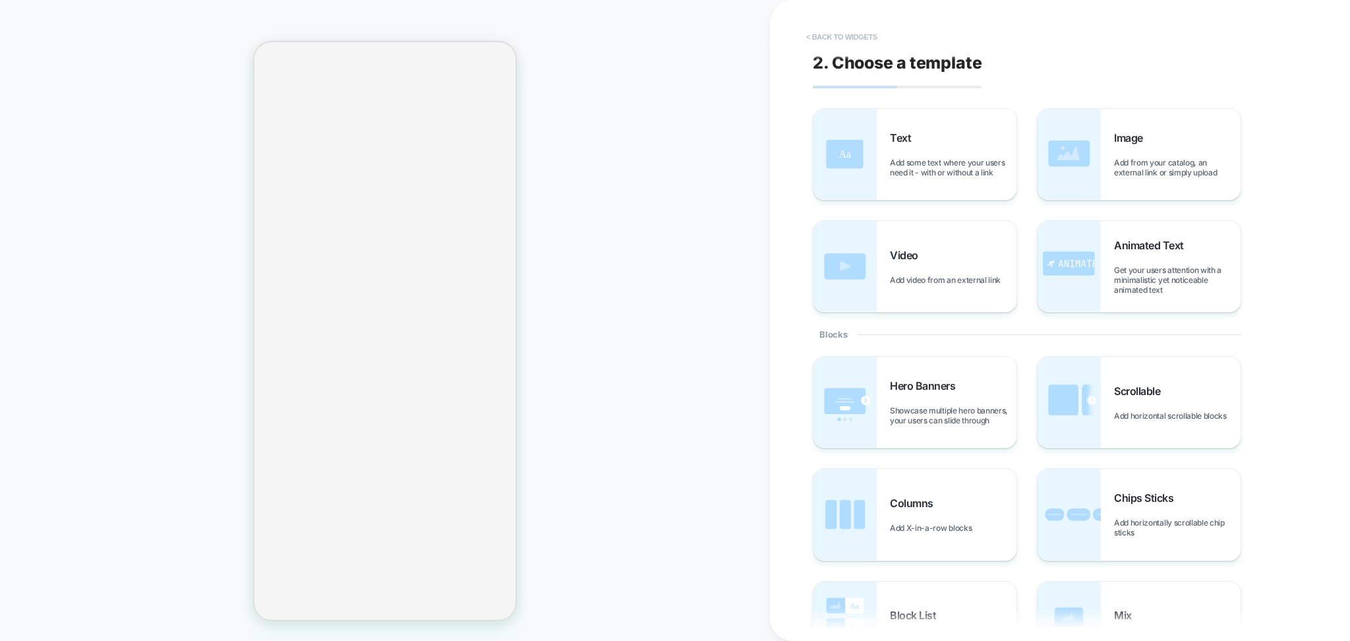
click at [839, 35] on button "< Back to widgets" at bounding box center [842, 36] width 84 height 21
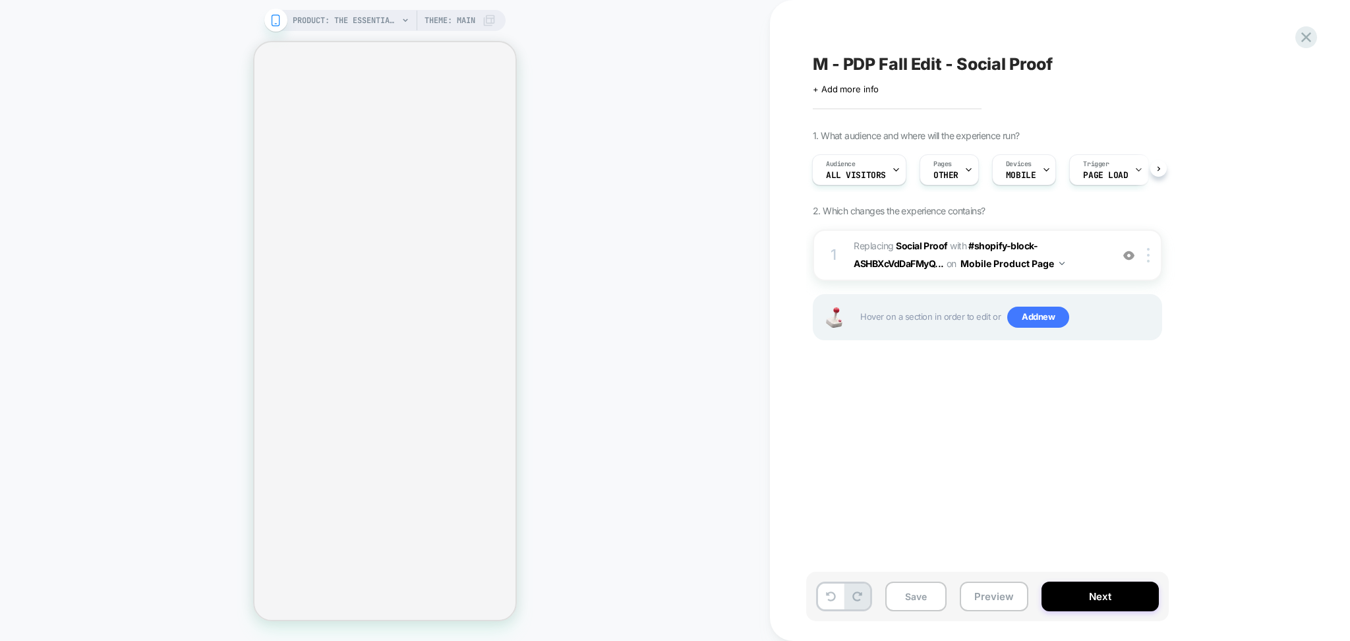
scroll to position [0, 1]
click at [1144, 260] on div at bounding box center [1151, 255] width 22 height 15
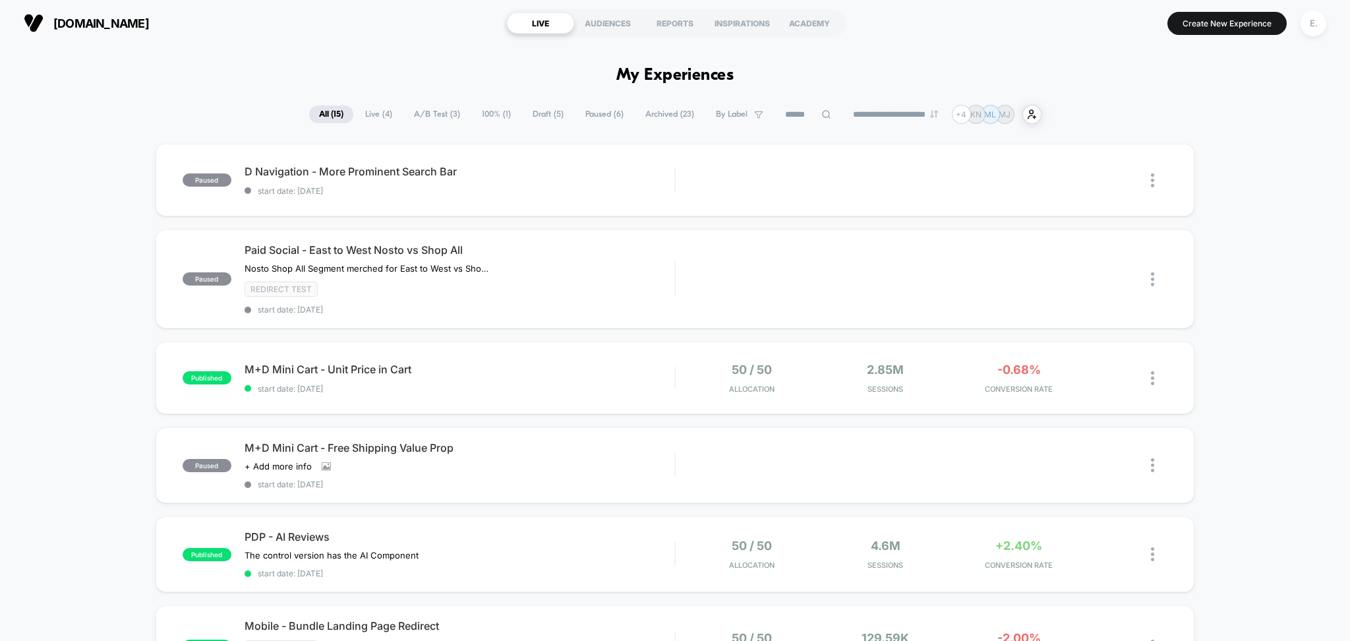
click at [543, 111] on span "Draft ( 5 )" at bounding box center [548, 114] width 51 height 18
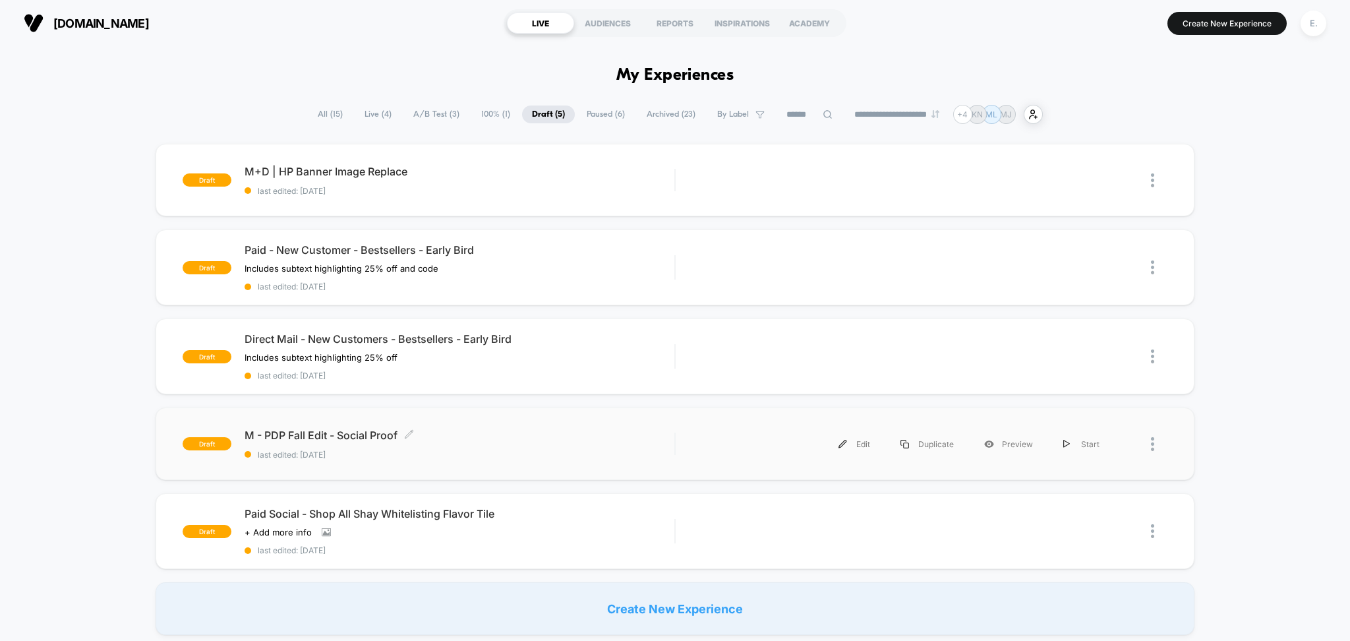
click at [504, 458] on span "last edited: 9/17/2025" at bounding box center [460, 455] width 430 height 10
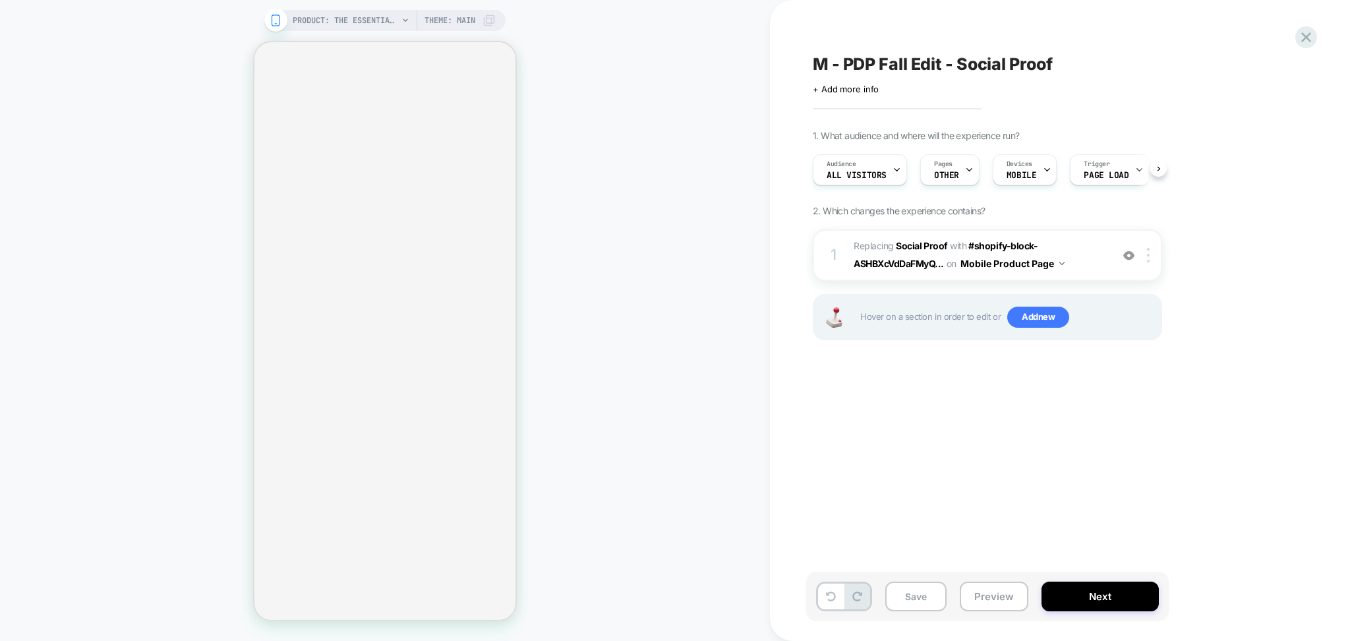
scroll to position [0, 1]
click at [1152, 258] on div at bounding box center [1151, 255] width 22 height 15
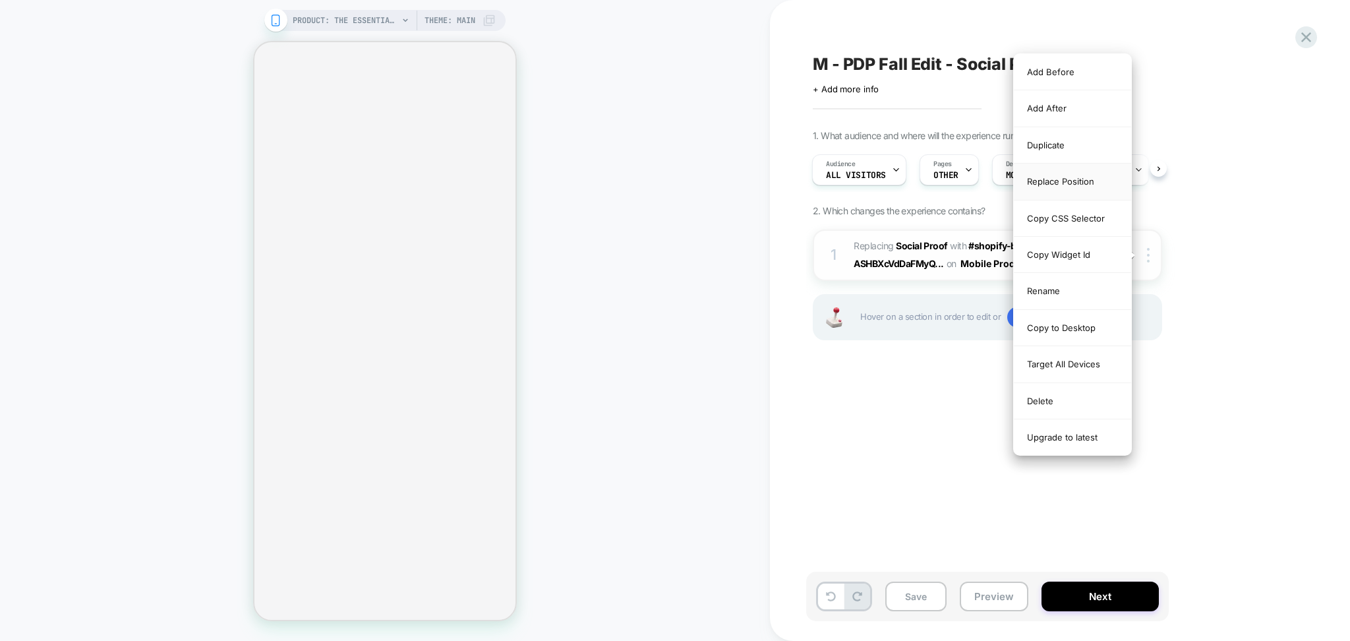
click at [1046, 191] on div "Replace Position" at bounding box center [1072, 181] width 117 height 36
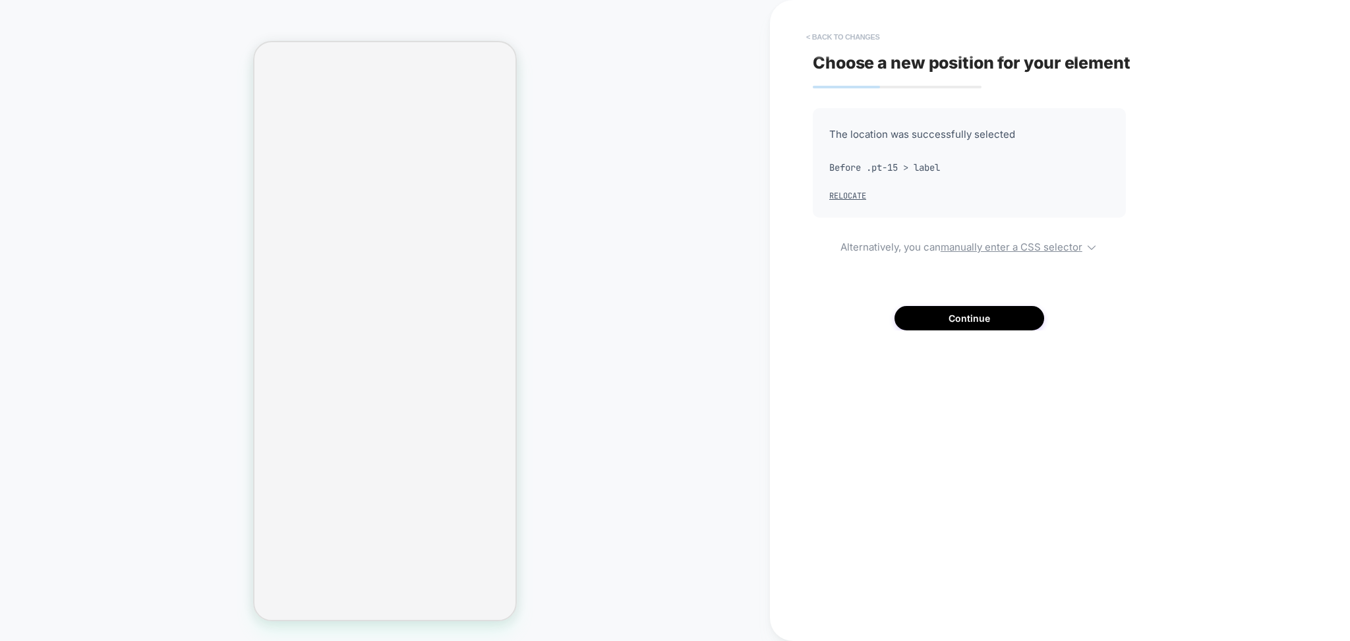
click at [803, 41] on button "< Back to changes" at bounding box center [843, 36] width 87 height 21
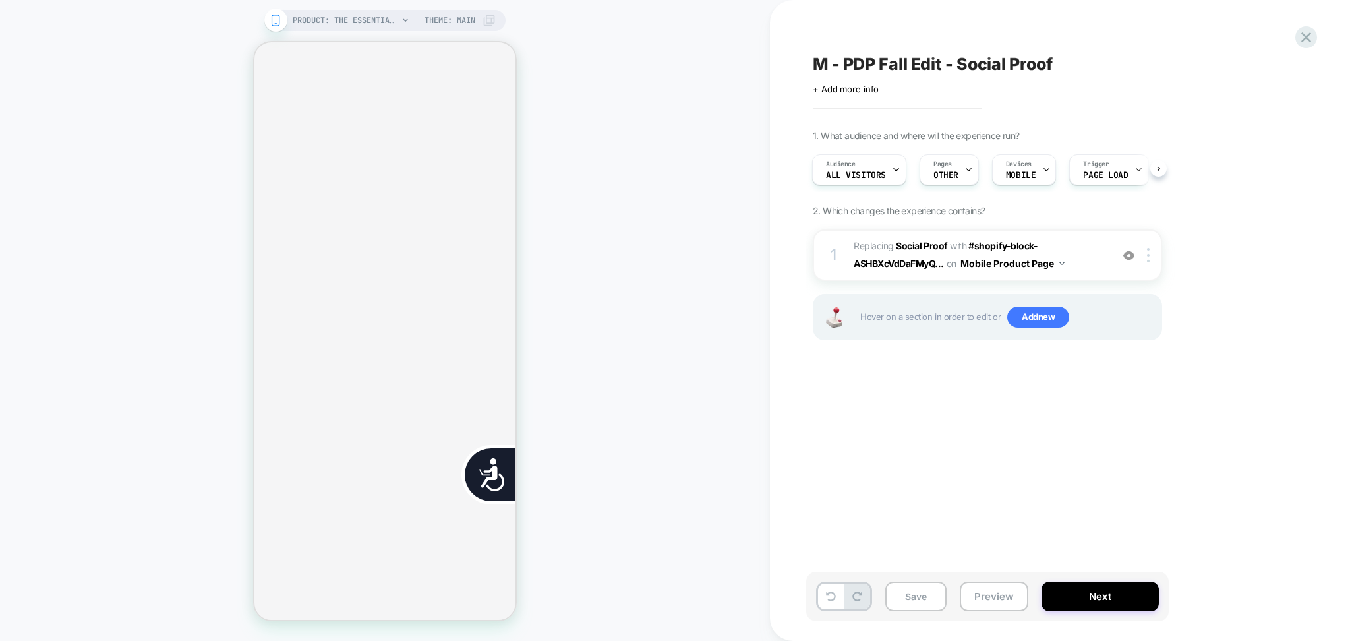
scroll to position [0, 268]
click at [879, 67] on span "M - PDP Fall Edit - Social Proof" at bounding box center [932, 64] width 239 height 20
click at [879, 67] on textarea "**********" at bounding box center [1001, 64] width 376 height 20
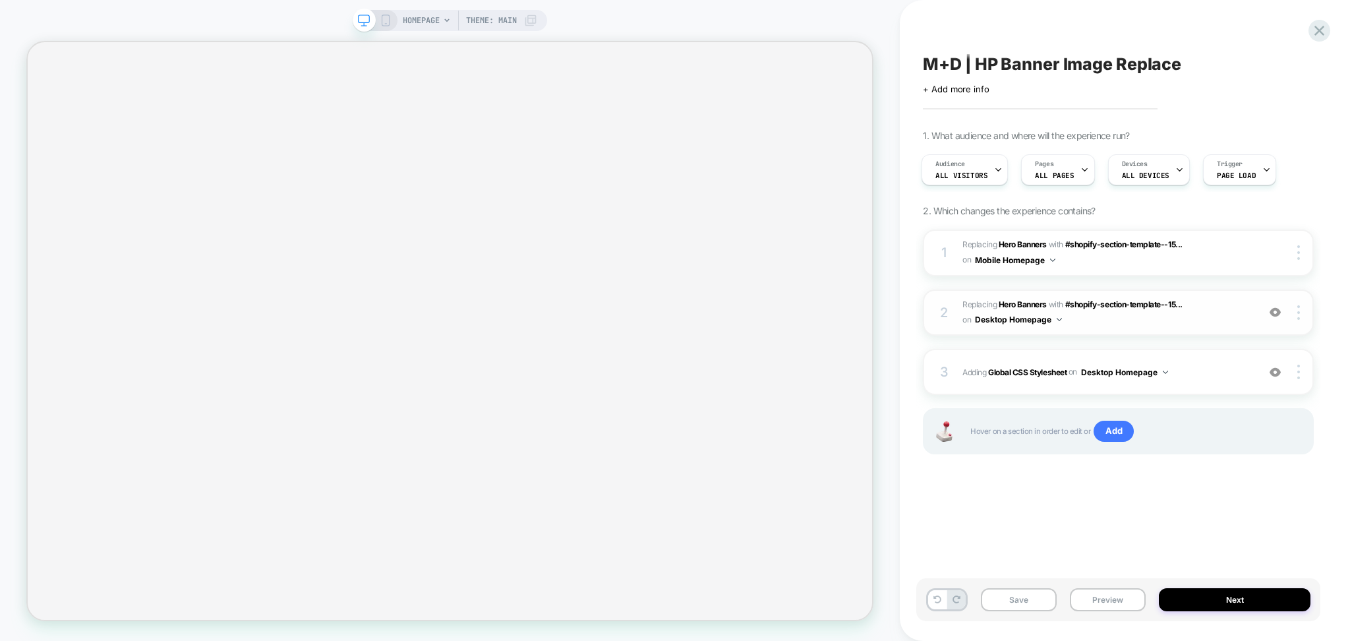
click at [1276, 310] on img at bounding box center [1275, 312] width 11 height 11
click at [1277, 310] on img at bounding box center [1275, 312] width 11 height 11
click at [1275, 372] on img at bounding box center [1275, 372] width 11 height 11
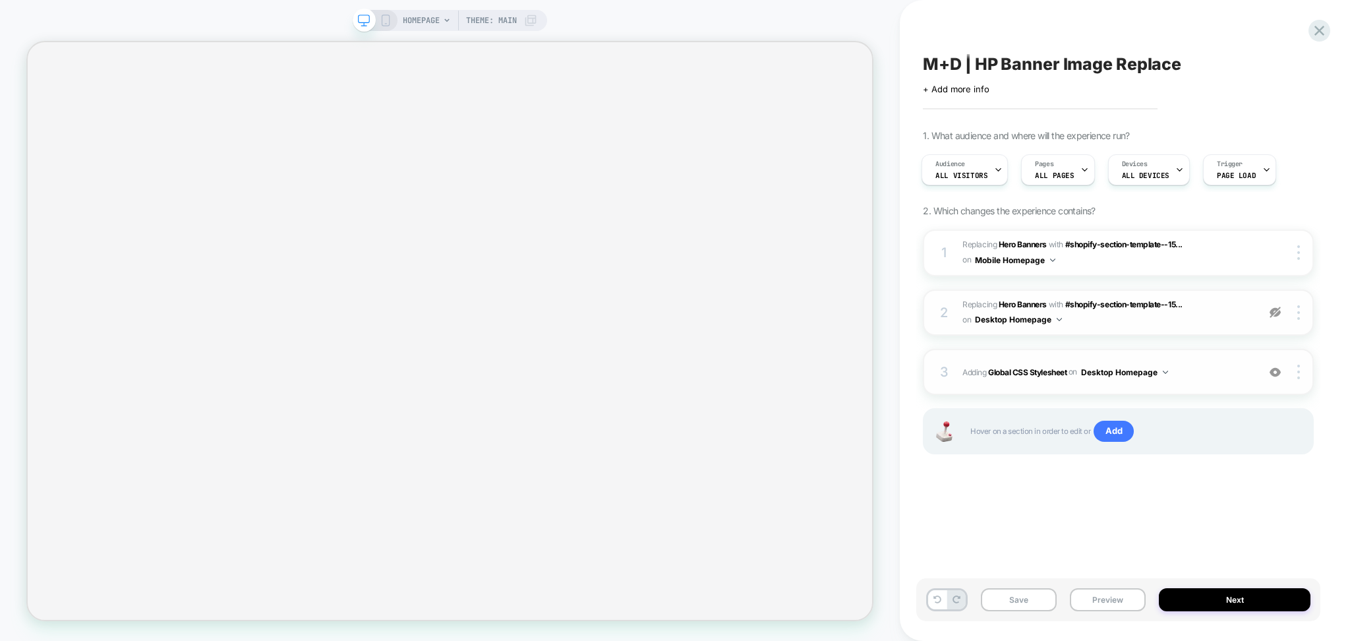
click at [1209, 305] on span "#_loomi_addon_1758124077677 Replacing Hero Banners WITH #shopify-section-templa…" at bounding box center [1106, 312] width 289 height 31
click at [1280, 311] on img at bounding box center [1275, 312] width 11 height 11
click at [1187, 316] on span "#_loomi_addon_1758124077677 Replacing Hero Banners WITH #shopify-section-templa…" at bounding box center [1106, 312] width 289 height 31
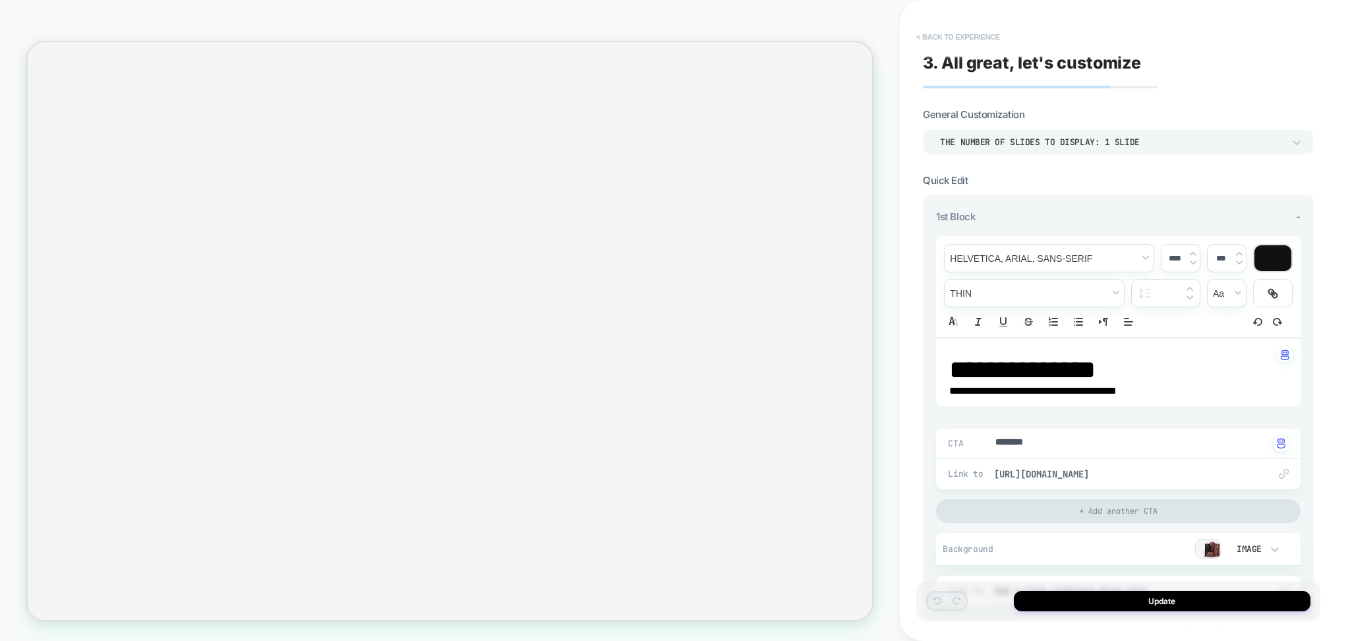
click at [931, 36] on button "< Back to experience" at bounding box center [958, 36] width 96 height 21
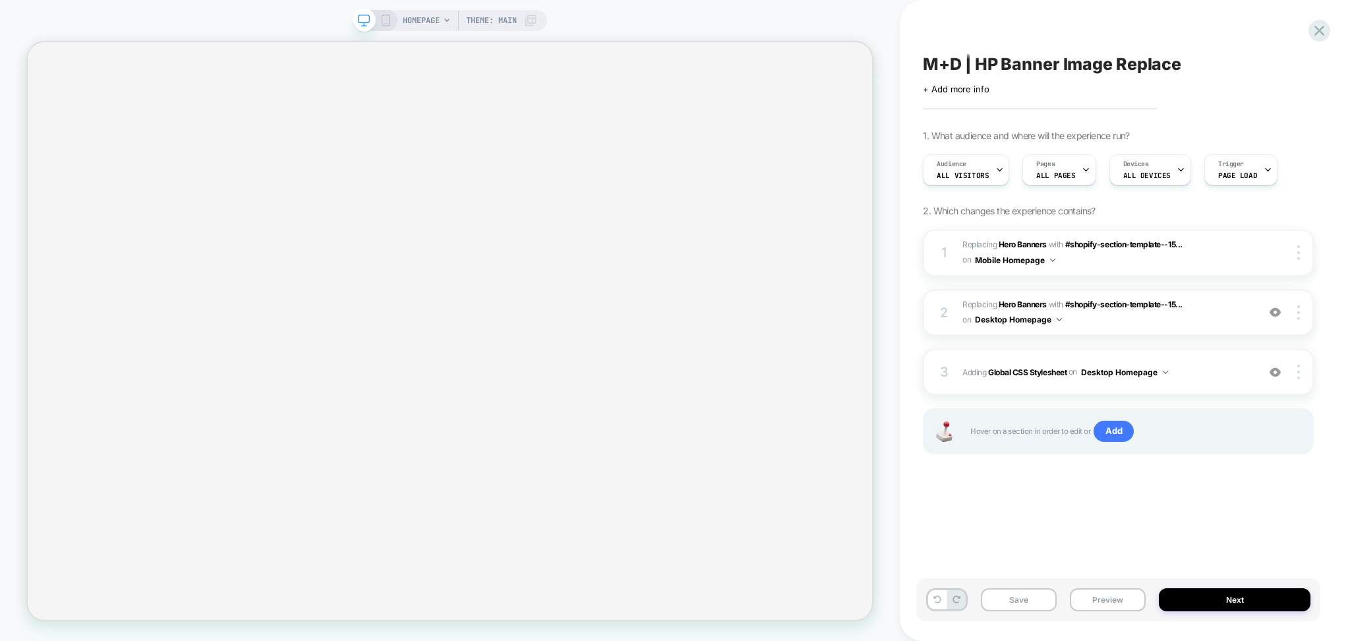
scroll to position [0, 1]
click at [1217, 369] on span "Adding Global CSS Stylesheet on Desktop Homepage" at bounding box center [1106, 372] width 289 height 16
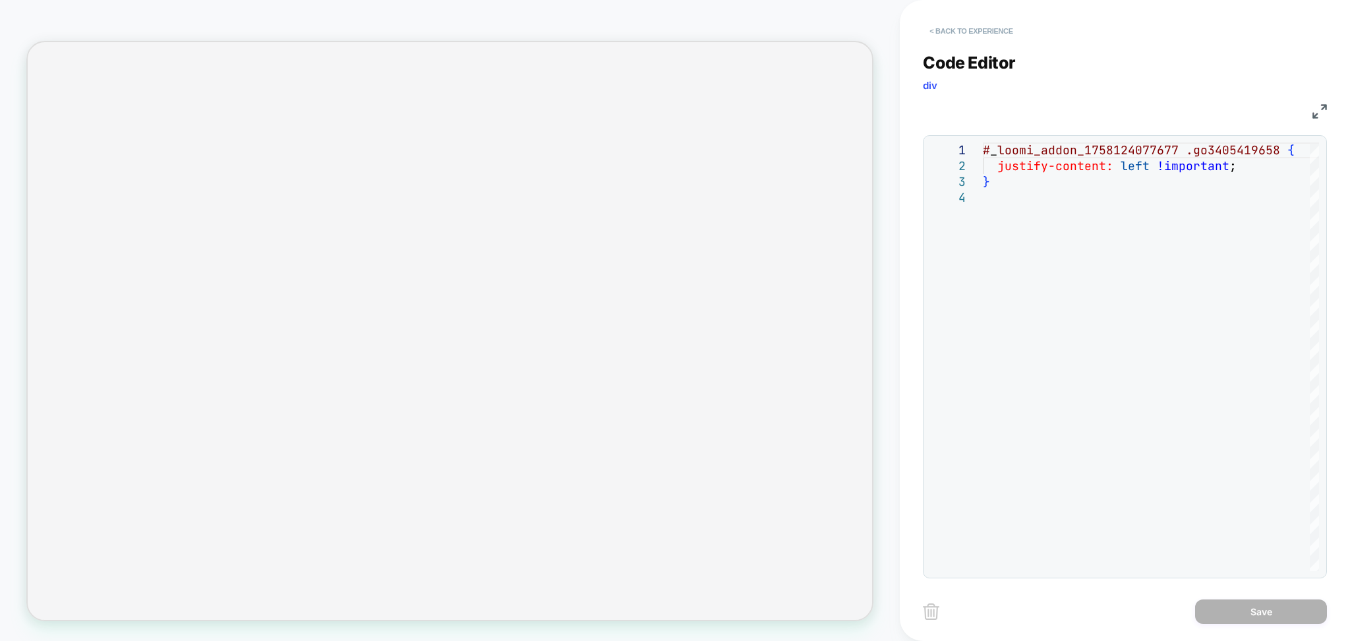
click at [972, 36] on button "< Back to experience" at bounding box center [971, 30] width 96 height 21
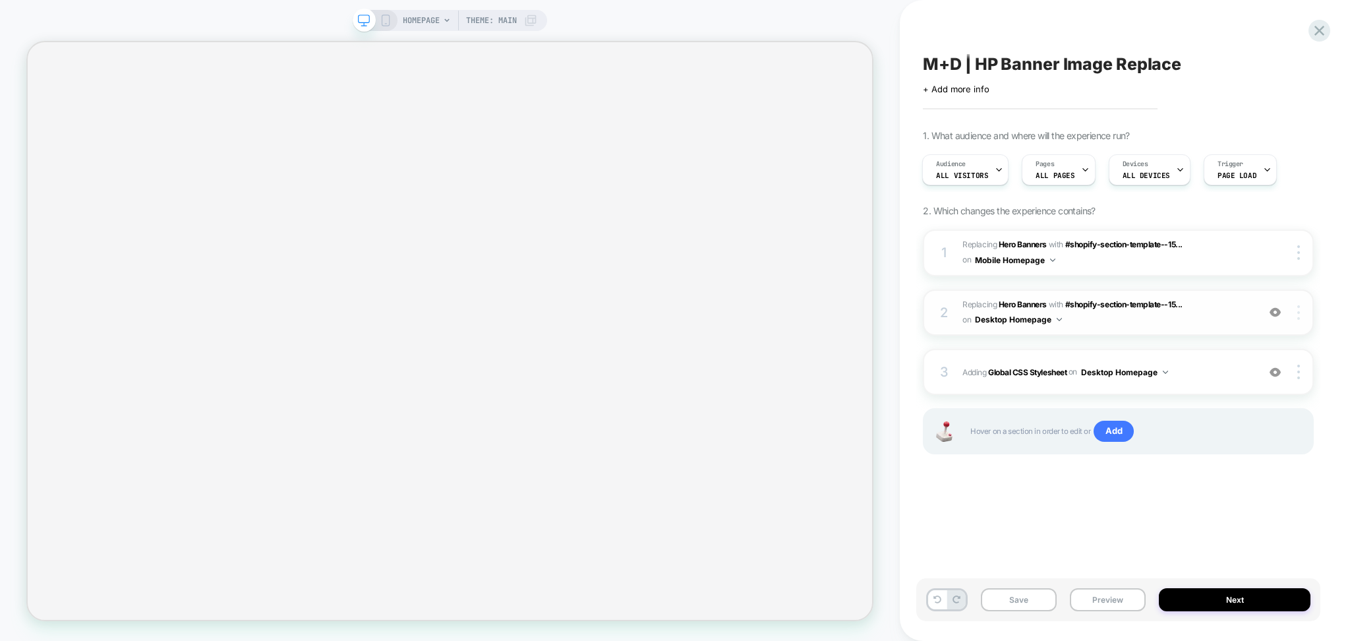
click at [1304, 316] on div at bounding box center [1300, 312] width 25 height 15
click at [1097, 330] on div "2 #_loomi_addon_1758124077677 Replacing Hero Banners WITH #shopify-section-temp…" at bounding box center [1118, 312] width 391 height 47
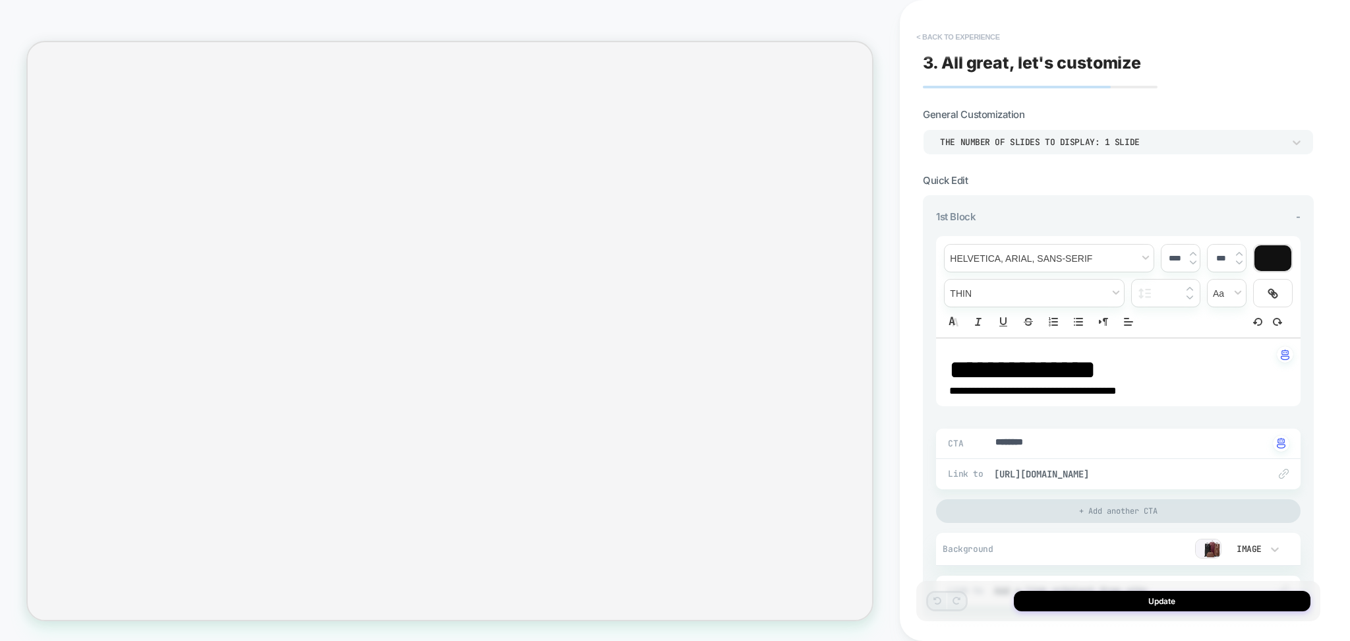
click at [966, 42] on button "< Back to experience" at bounding box center [958, 36] width 96 height 21
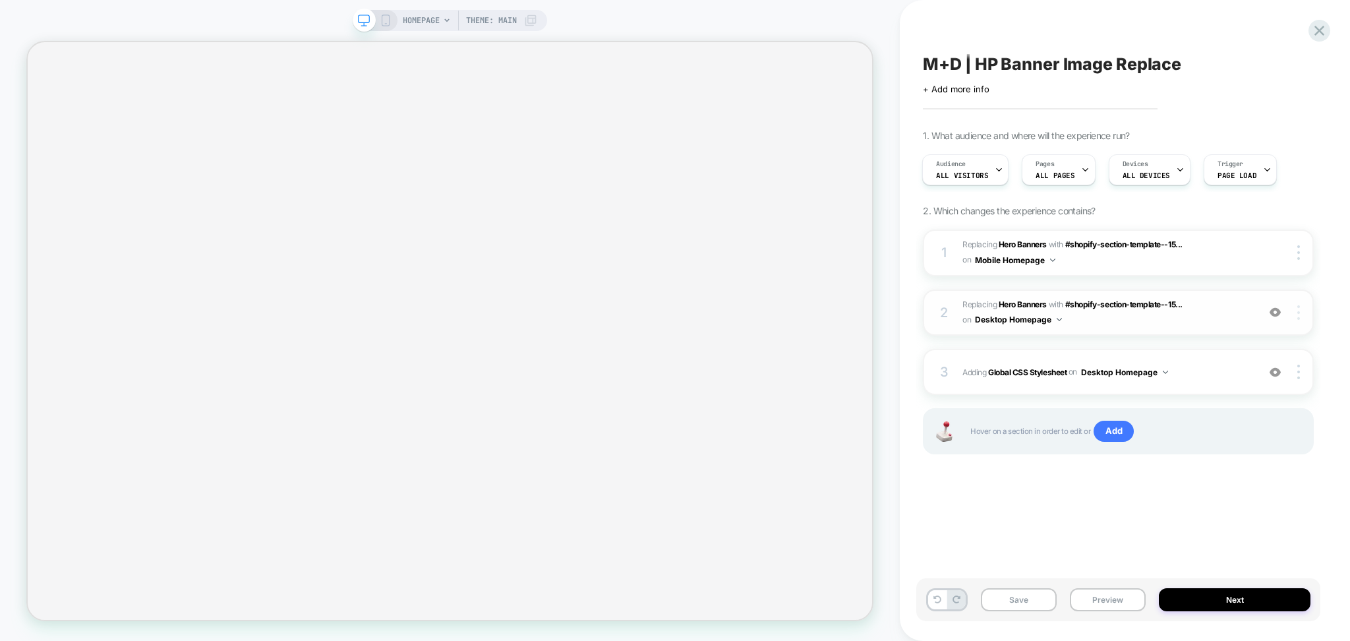
click at [1293, 314] on div at bounding box center [1300, 312] width 25 height 15
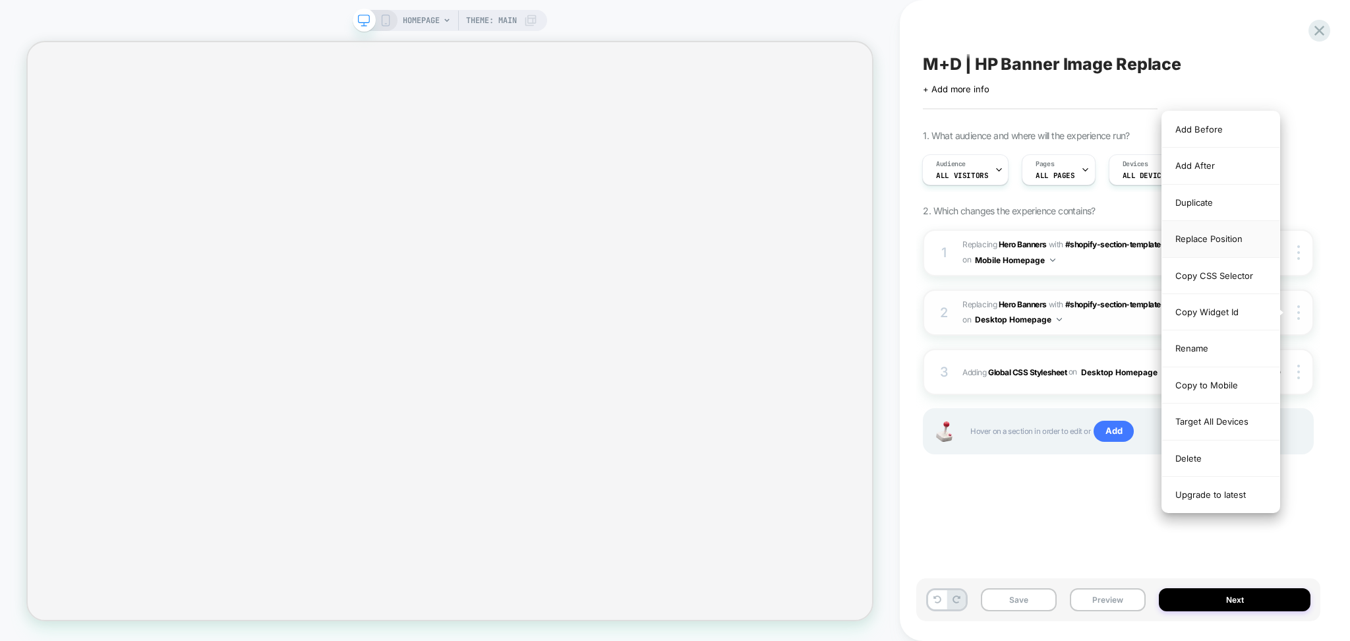
click at [1214, 236] on div "Replace Position" at bounding box center [1220, 239] width 117 height 36
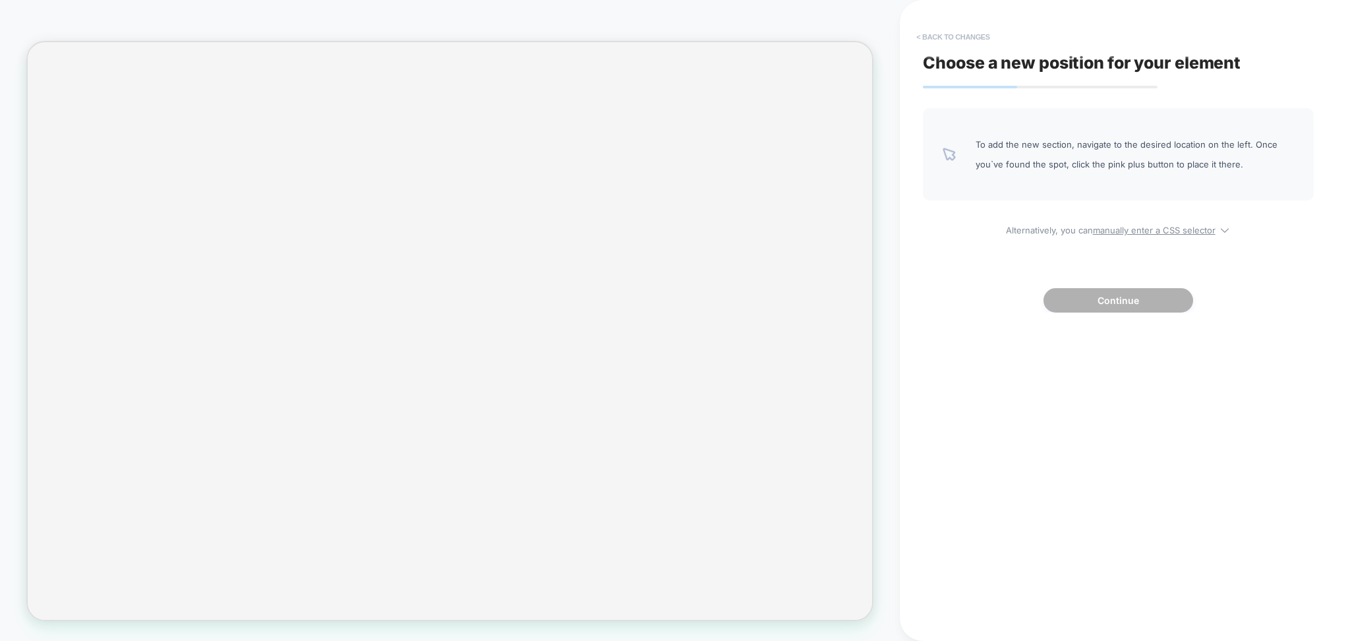
click at [945, 36] on button "< Back to changes" at bounding box center [953, 36] width 87 height 21
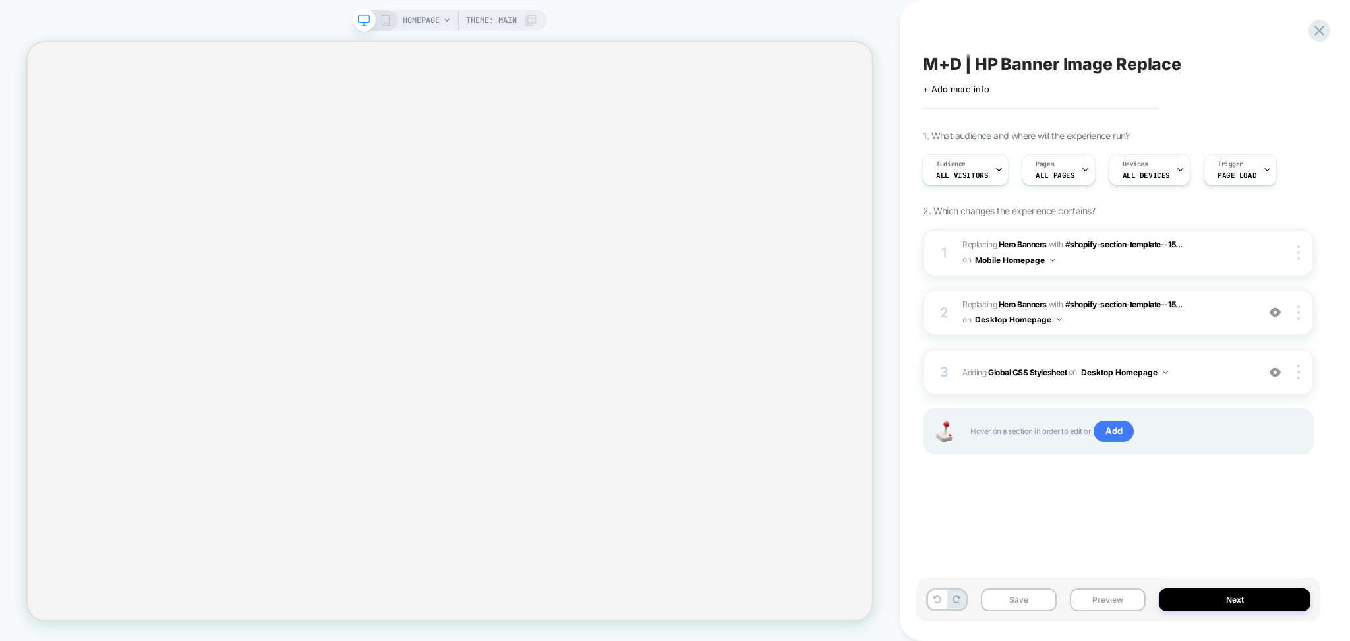
click at [1273, 318] on div at bounding box center [1275, 312] width 25 height 15
click at [1279, 309] on img at bounding box center [1275, 312] width 11 height 11
click at [1200, 314] on span "#_loomi_addon_1758124077677 Replacing Hero Banners WITH #shopify-section-templa…" at bounding box center [1106, 312] width 289 height 31
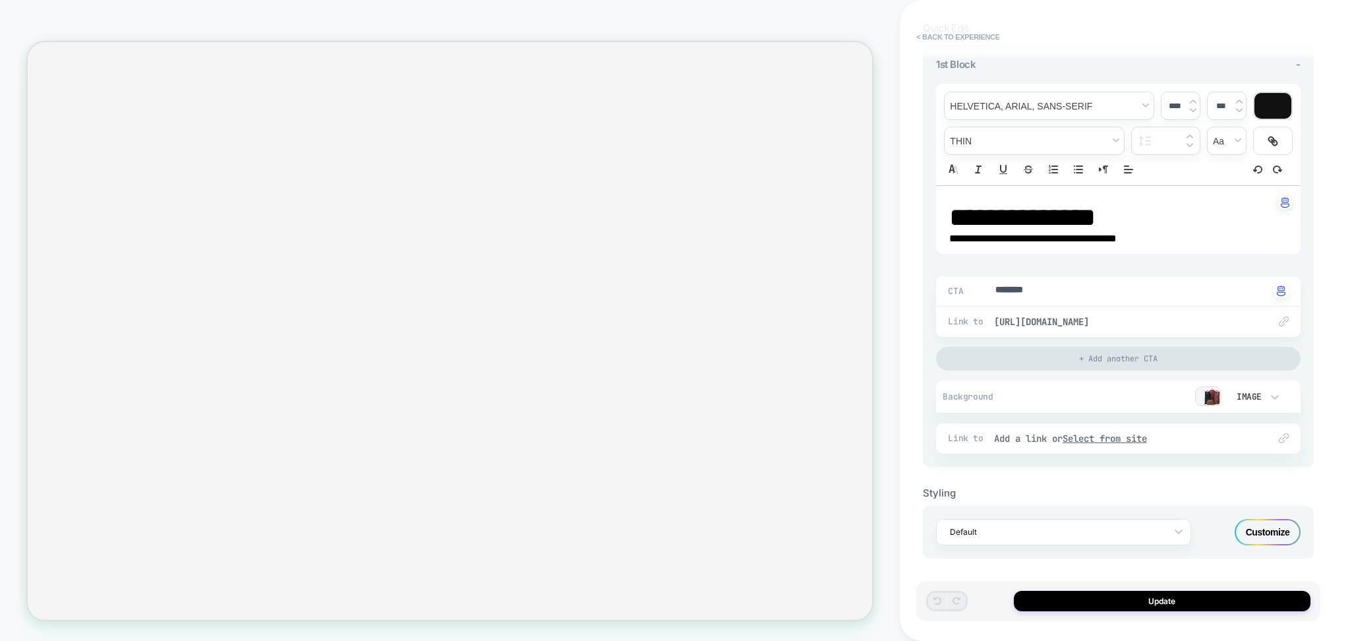
scroll to position [0, 0]
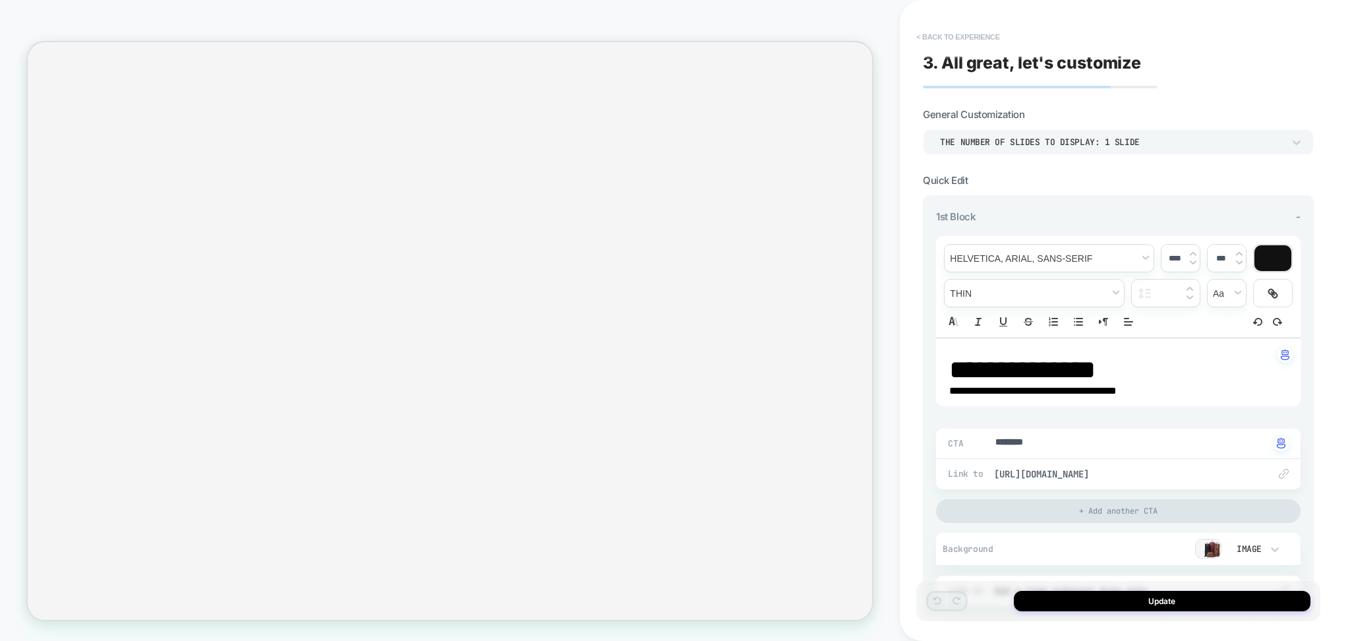
click at [961, 33] on button "< Back to experience" at bounding box center [958, 36] width 96 height 21
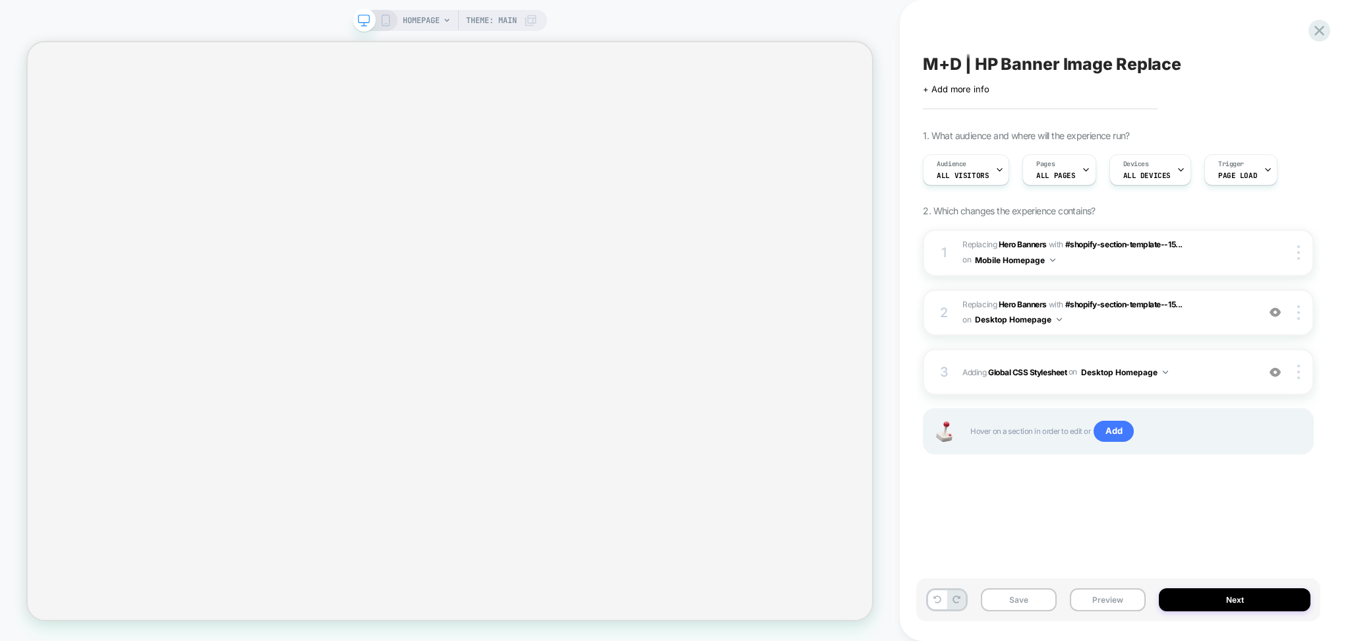
scroll to position [0, 1]
click at [1067, 258] on span "#_loomi_addon_1758120932274 Replacing Hero Banners WITH #shopify-section-templa…" at bounding box center [1106, 252] width 289 height 31
click at [1301, 311] on div at bounding box center [1300, 312] width 25 height 15
click at [1272, 311] on img at bounding box center [1275, 312] width 11 height 11
click at [1296, 312] on div at bounding box center [1300, 312] width 25 height 15
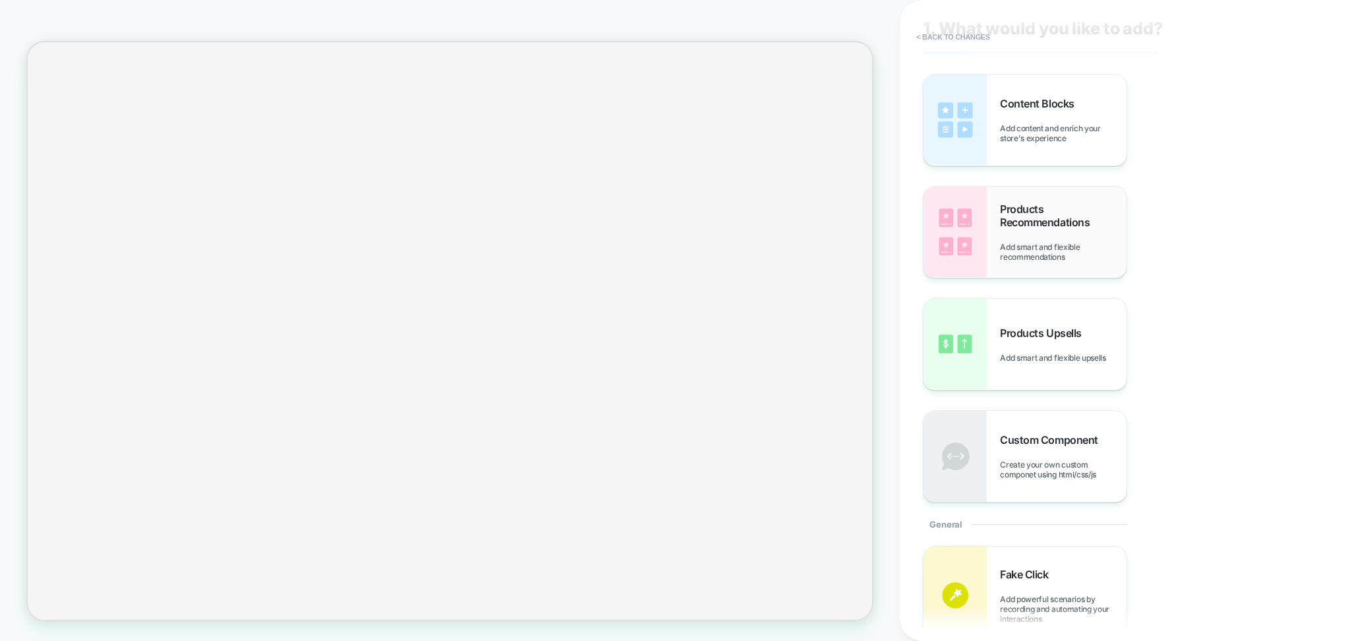
scroll to position [0, 0]
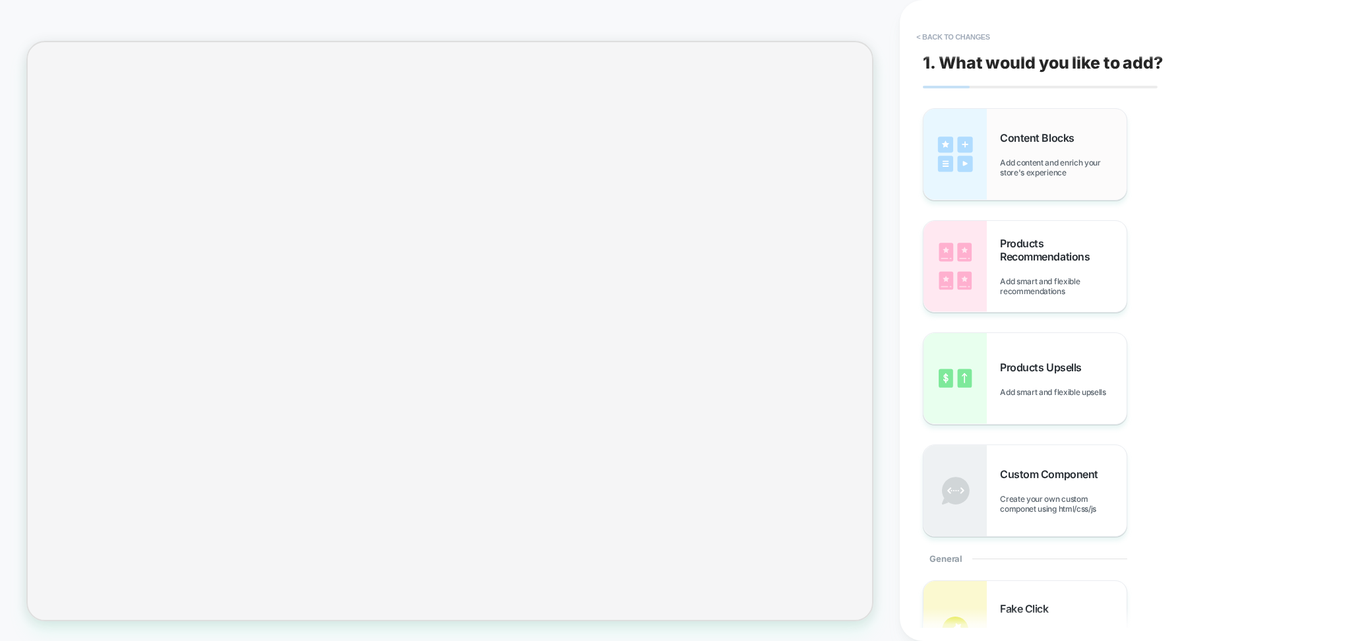
click at [1047, 175] on span "Add content and enrich your store's experience" at bounding box center [1063, 168] width 127 height 20
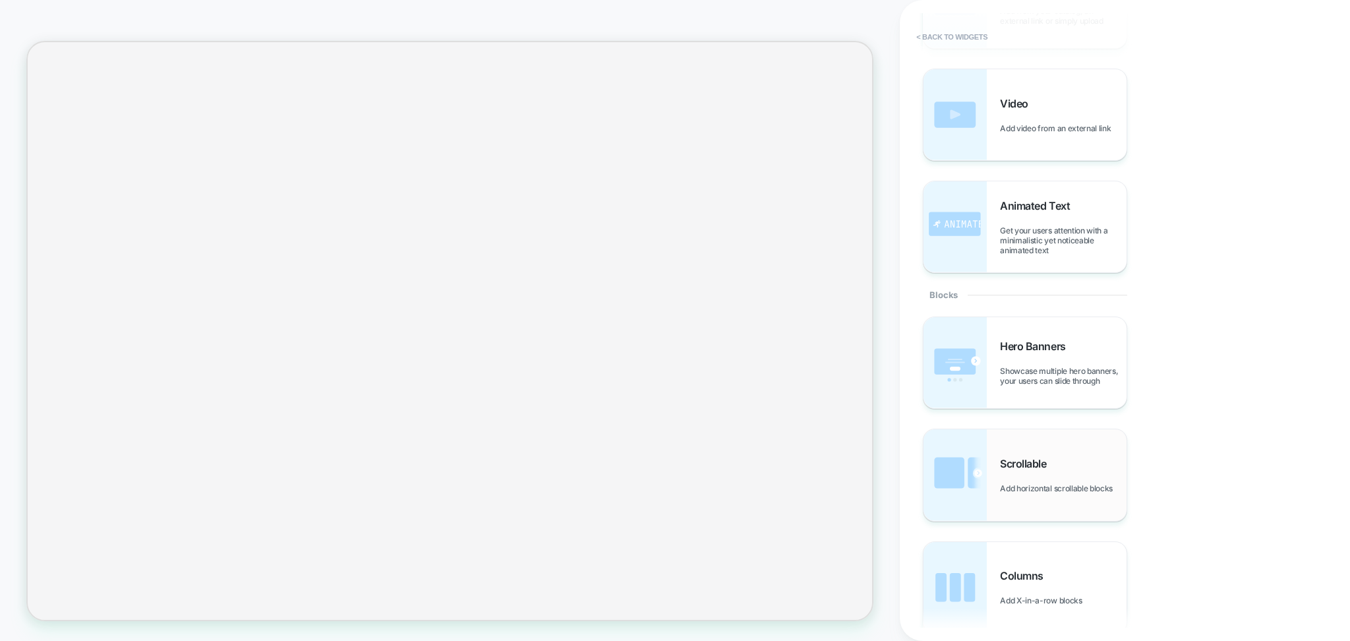
scroll to position [439, 0]
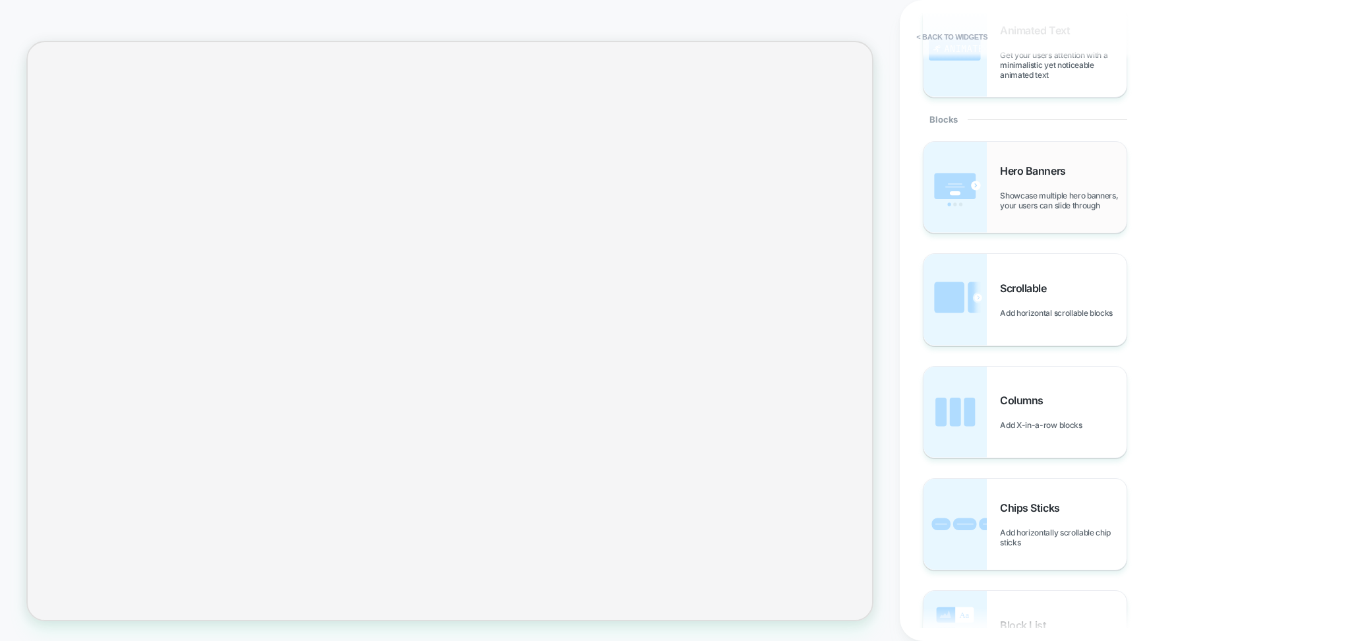
click at [1077, 210] on span "Showcase multiple hero banners, your users can slide through" at bounding box center [1063, 201] width 127 height 20
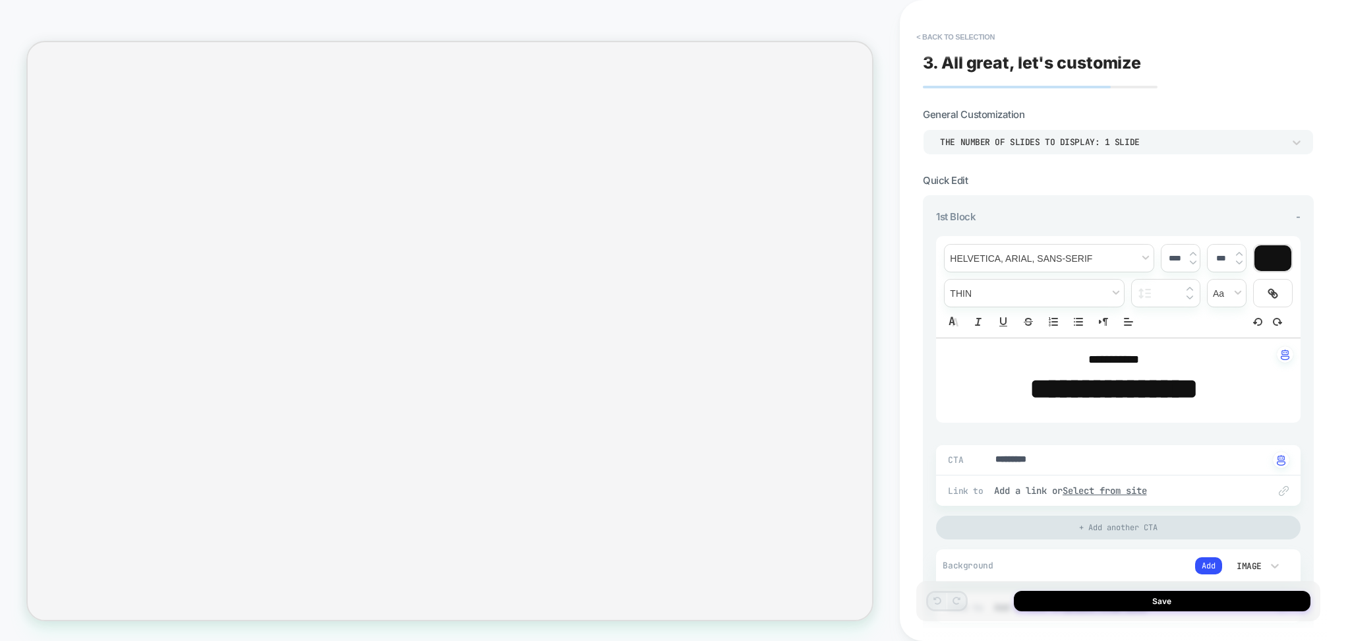
type textarea "*"
click at [953, 34] on button "< Back to selection" at bounding box center [956, 36] width 92 height 21
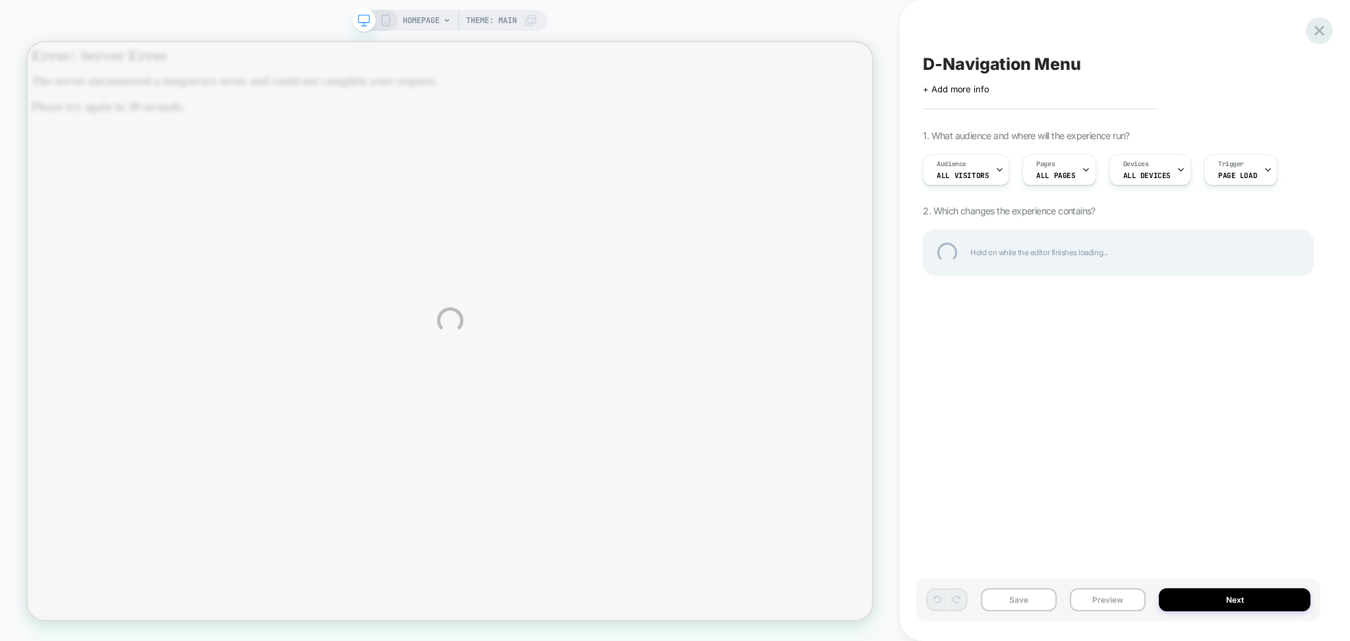
click at [1330, 35] on div at bounding box center [1319, 30] width 27 height 27
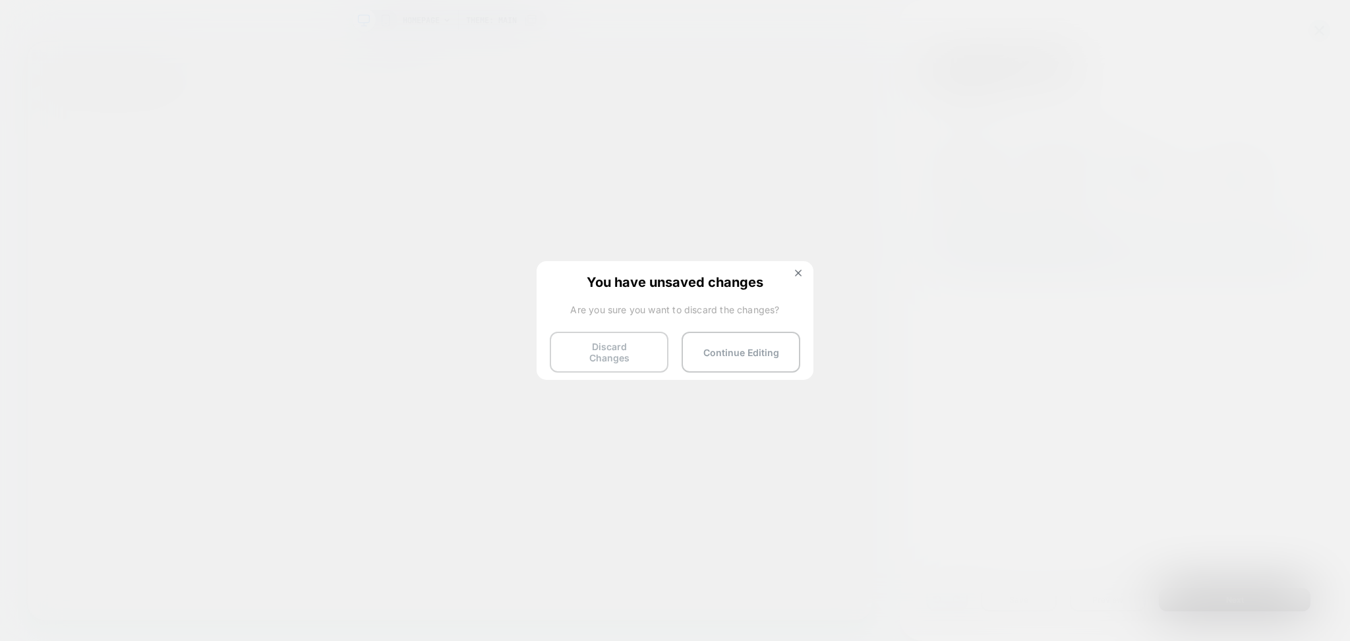
click at [595, 341] on button "Discard Changes" at bounding box center [609, 352] width 119 height 41
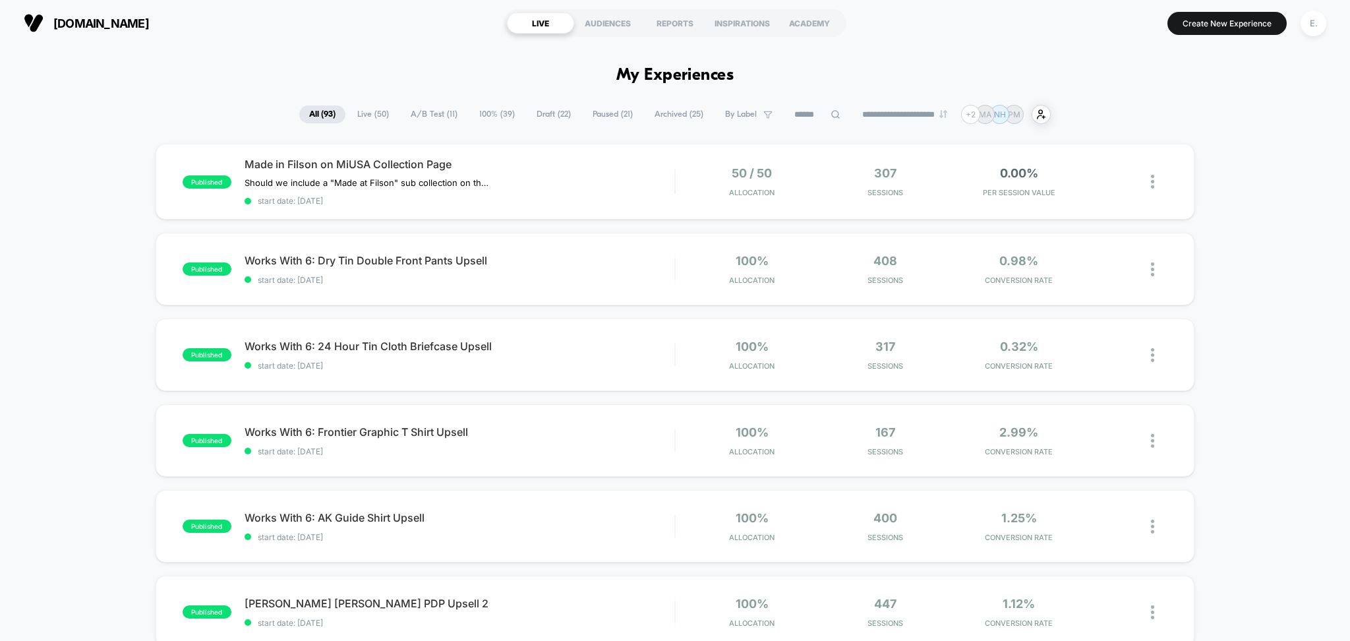
click at [821, 109] on input at bounding box center [817, 115] width 66 height 16
type input "*"
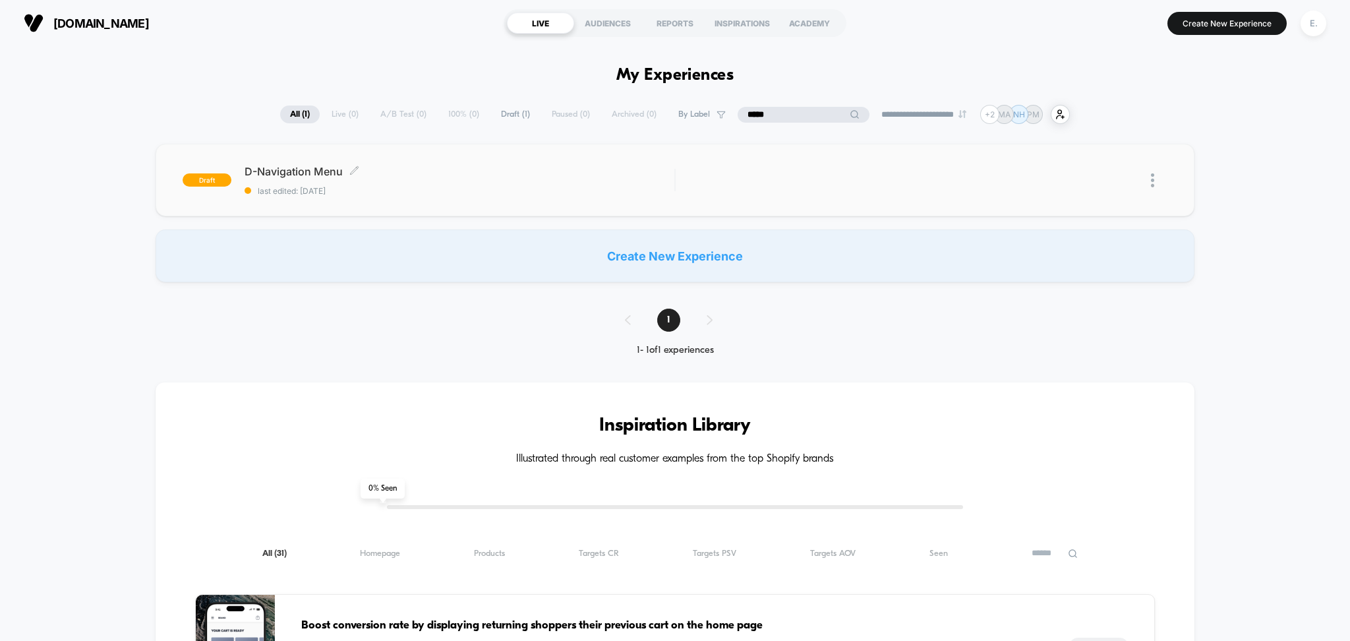
type input "*****"
click at [523, 179] on div "D-Navigation Menu Click to edit experience details Click to edit experience det…" at bounding box center [460, 180] width 430 height 31
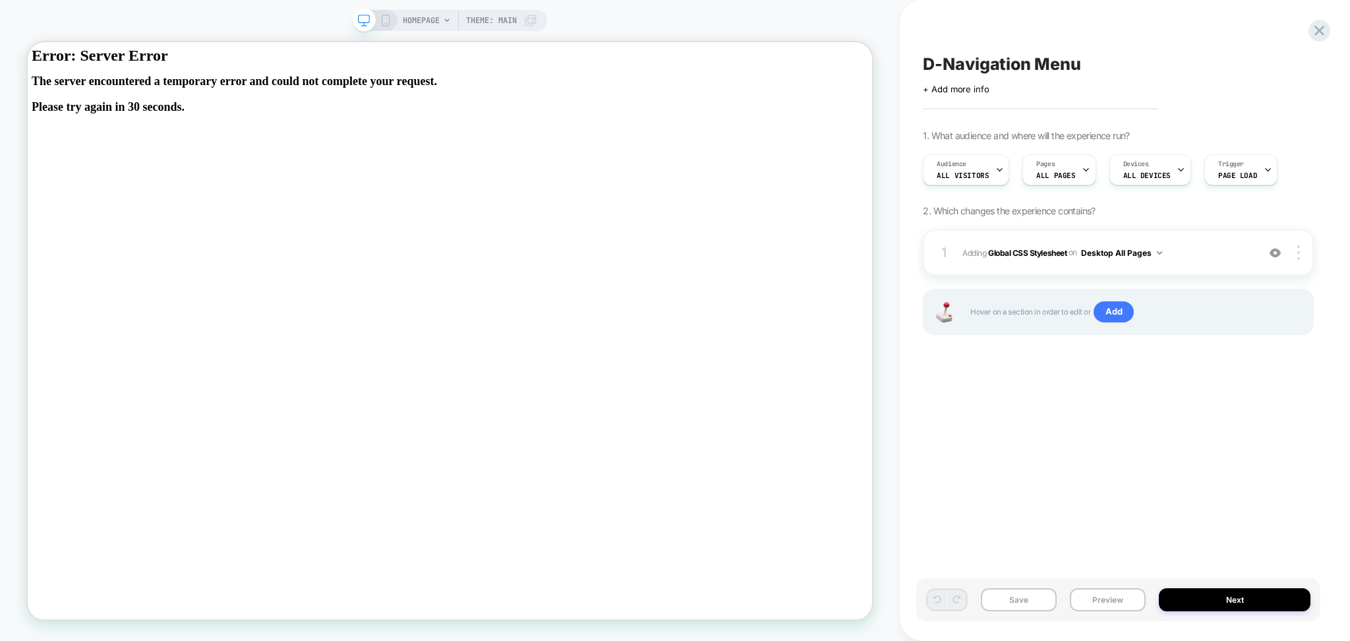
scroll to position [0, 1]
click at [1319, 37] on icon at bounding box center [1320, 31] width 18 height 18
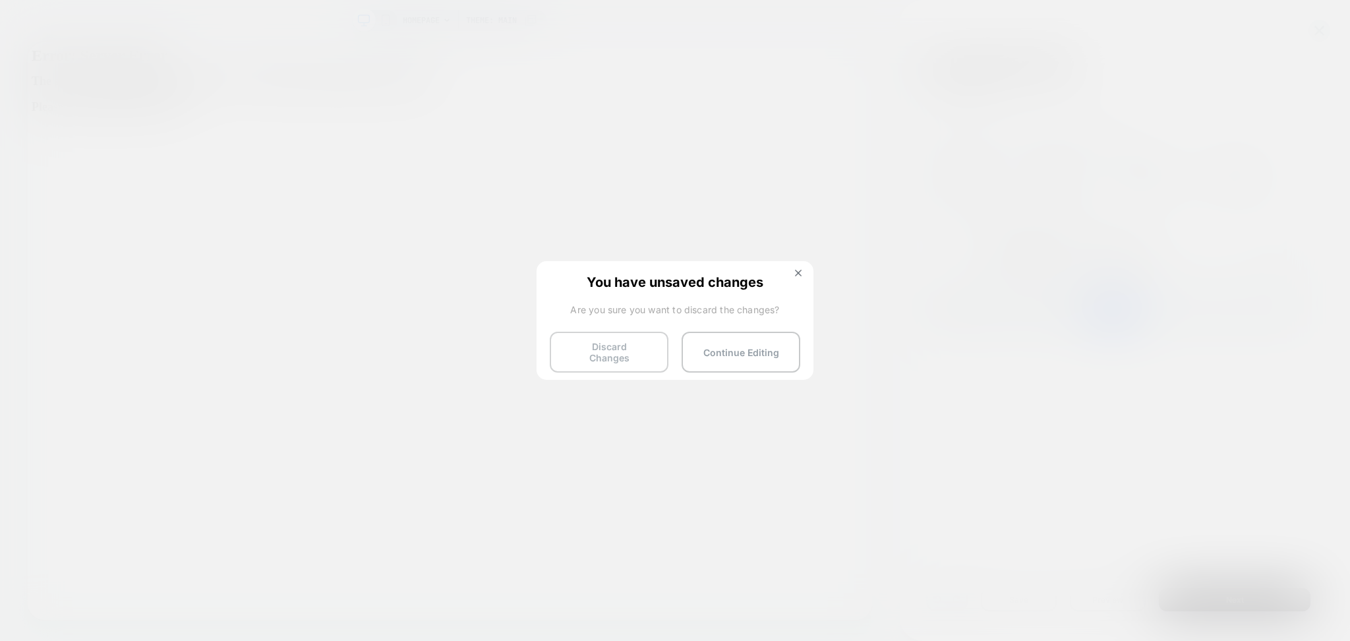
click at [577, 352] on button "Discard Changes" at bounding box center [609, 352] width 119 height 41
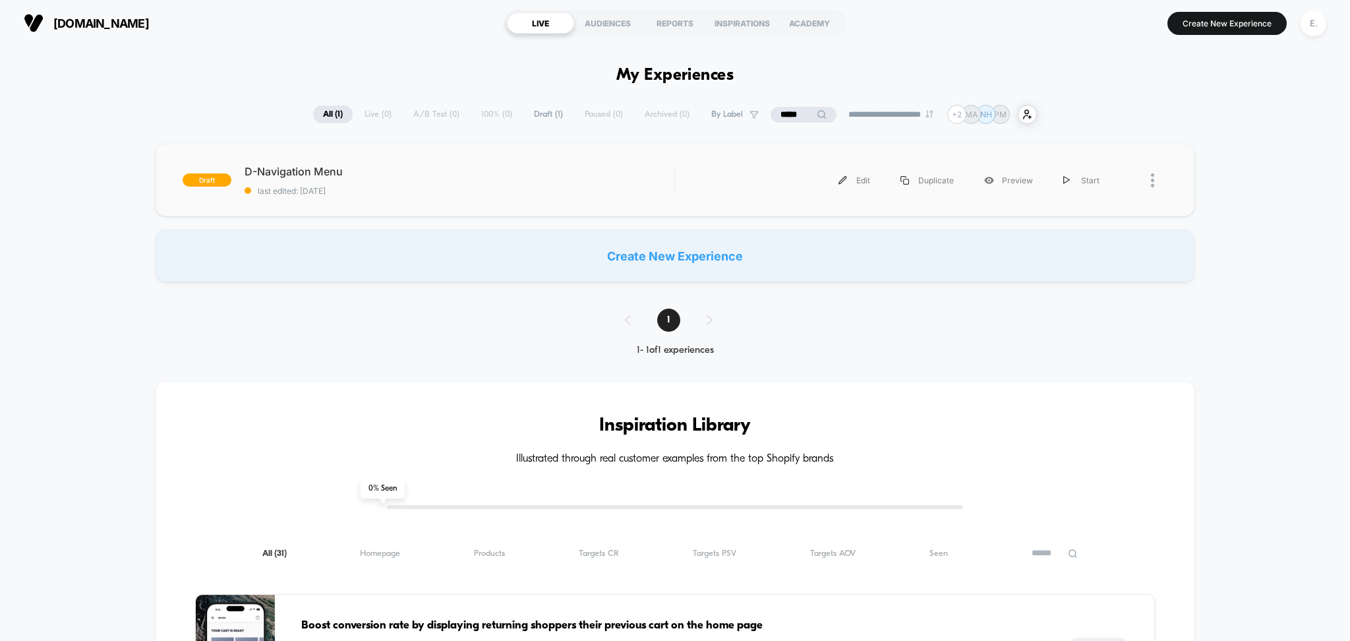
click at [689, 181] on div "Edit Duplicate Preview Start" at bounding box center [902, 180] width 426 height 30
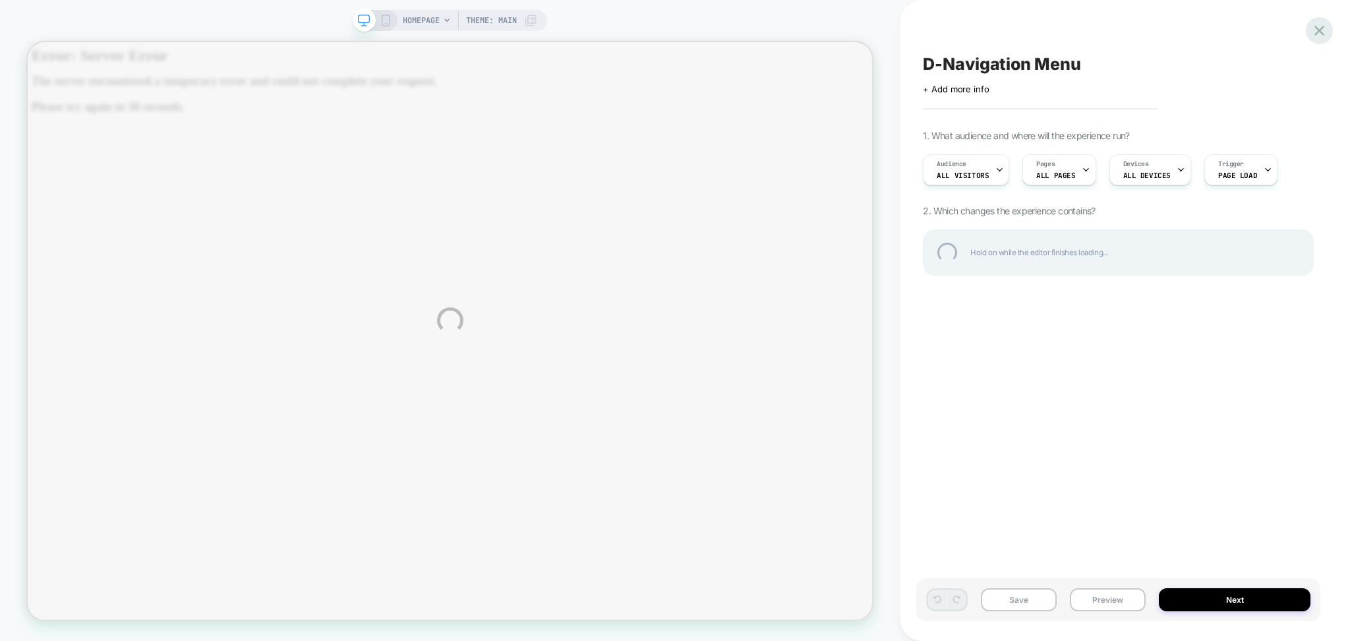
click at [1320, 24] on div at bounding box center [1319, 30] width 27 height 27
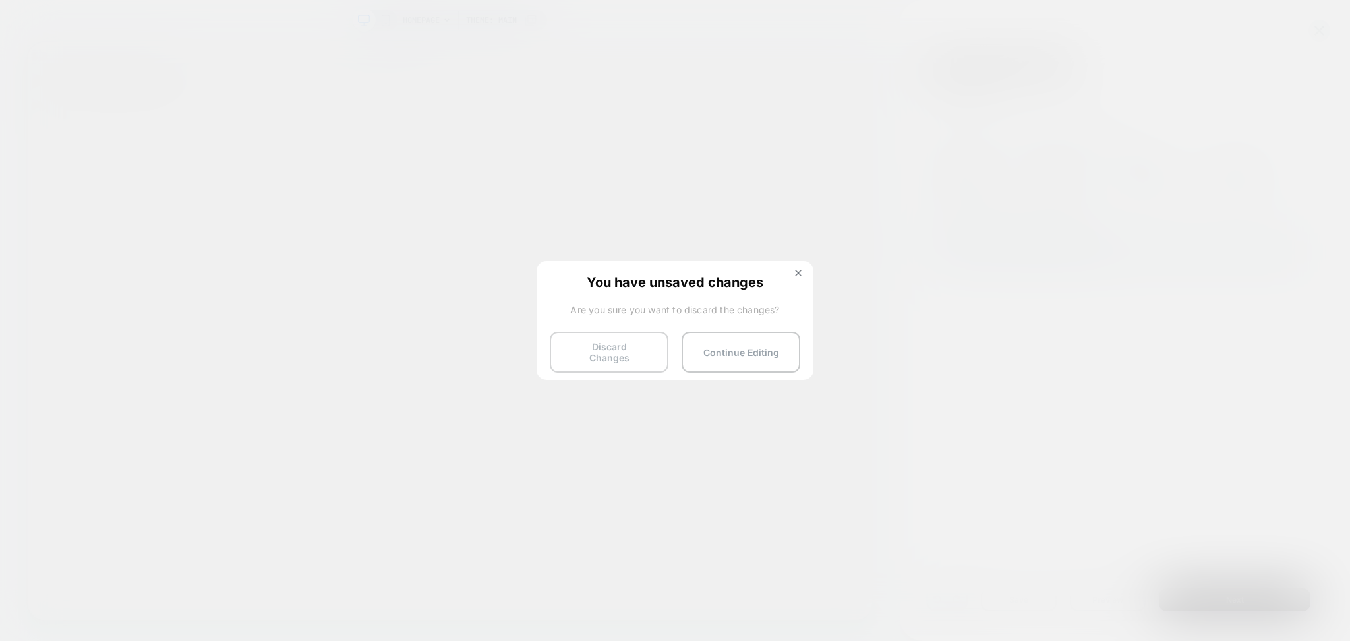
click at [600, 349] on button "Discard Changes" at bounding box center [609, 352] width 119 height 41
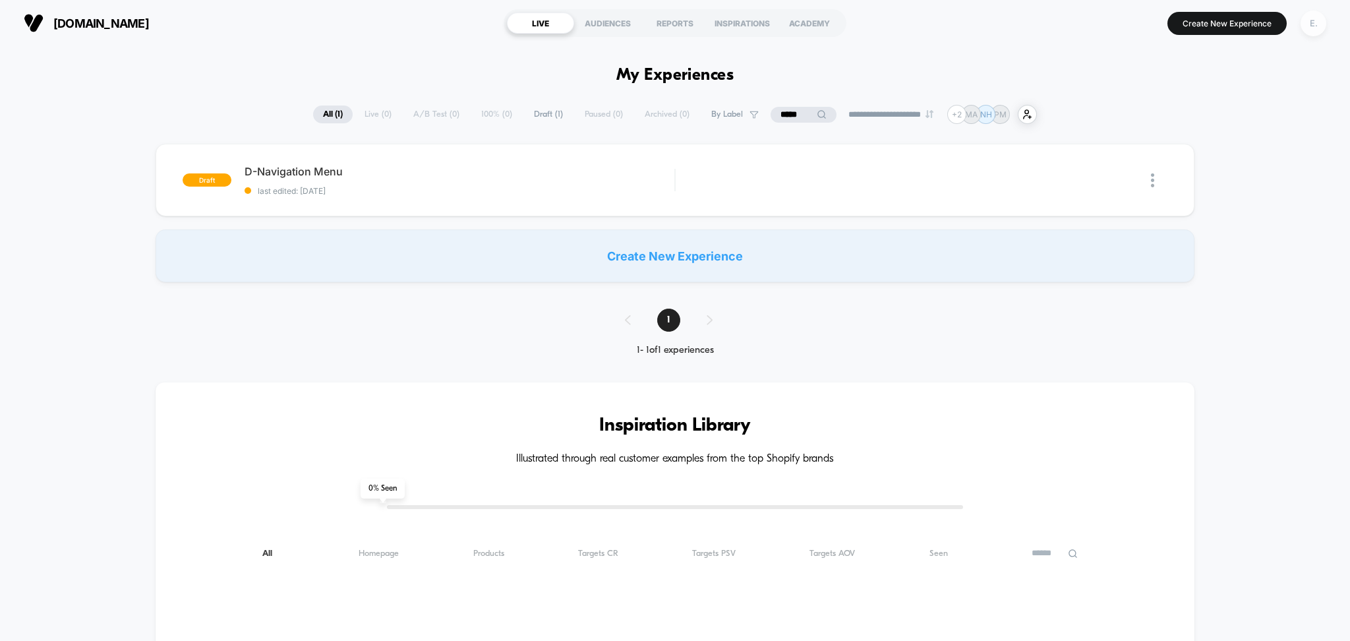
click at [1314, 24] on div "E." at bounding box center [1314, 24] width 26 height 26
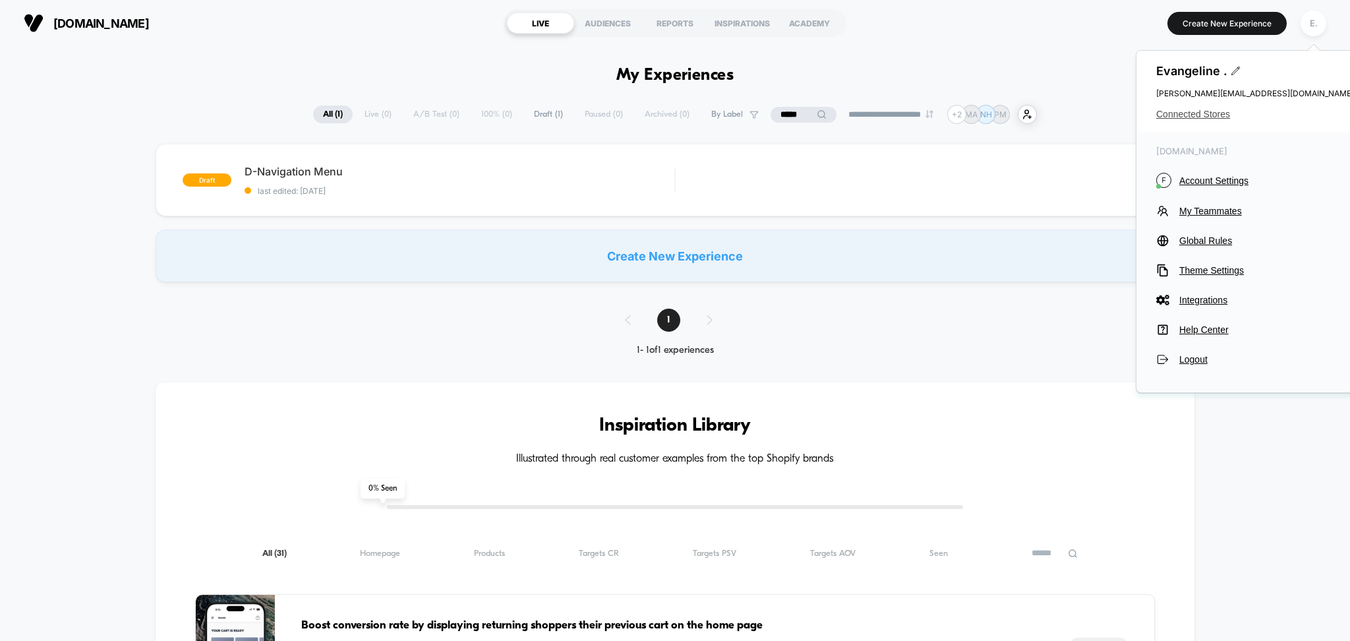
click at [1181, 117] on span "Connected Stores" at bounding box center [1255, 114] width 198 height 11
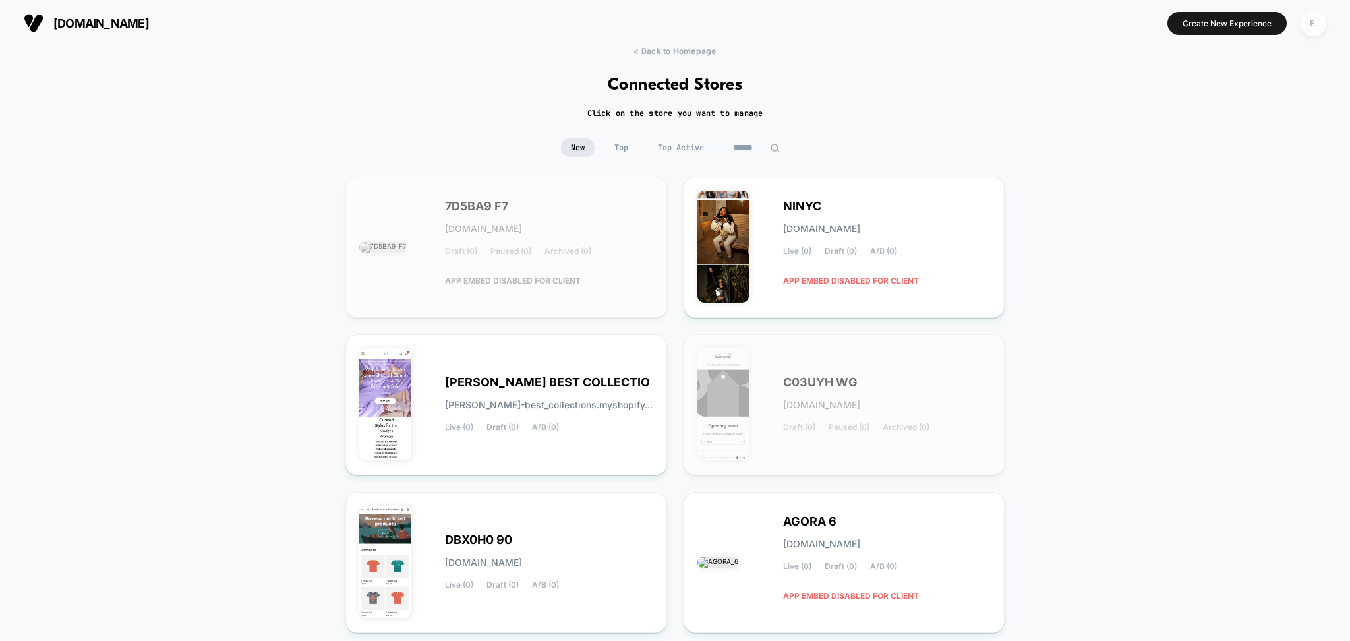
click at [1316, 22] on div "E." at bounding box center [1314, 24] width 26 height 26
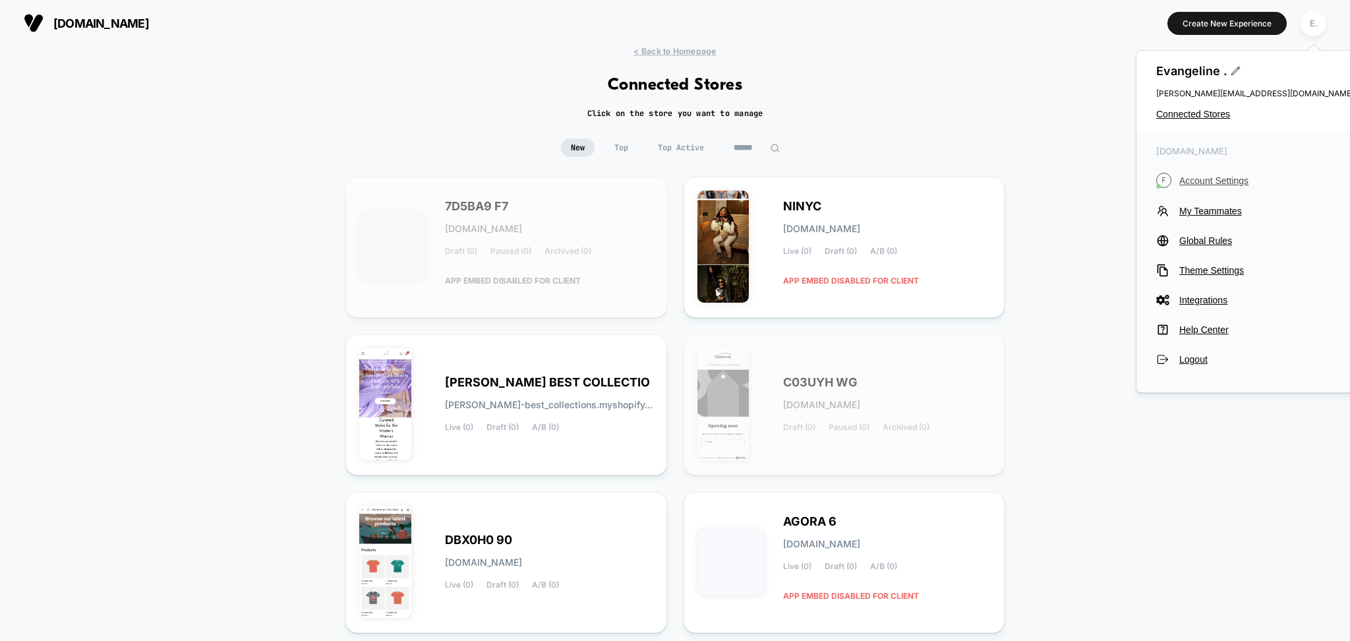
click at [1222, 183] on span "Account Settings" at bounding box center [1266, 180] width 175 height 11
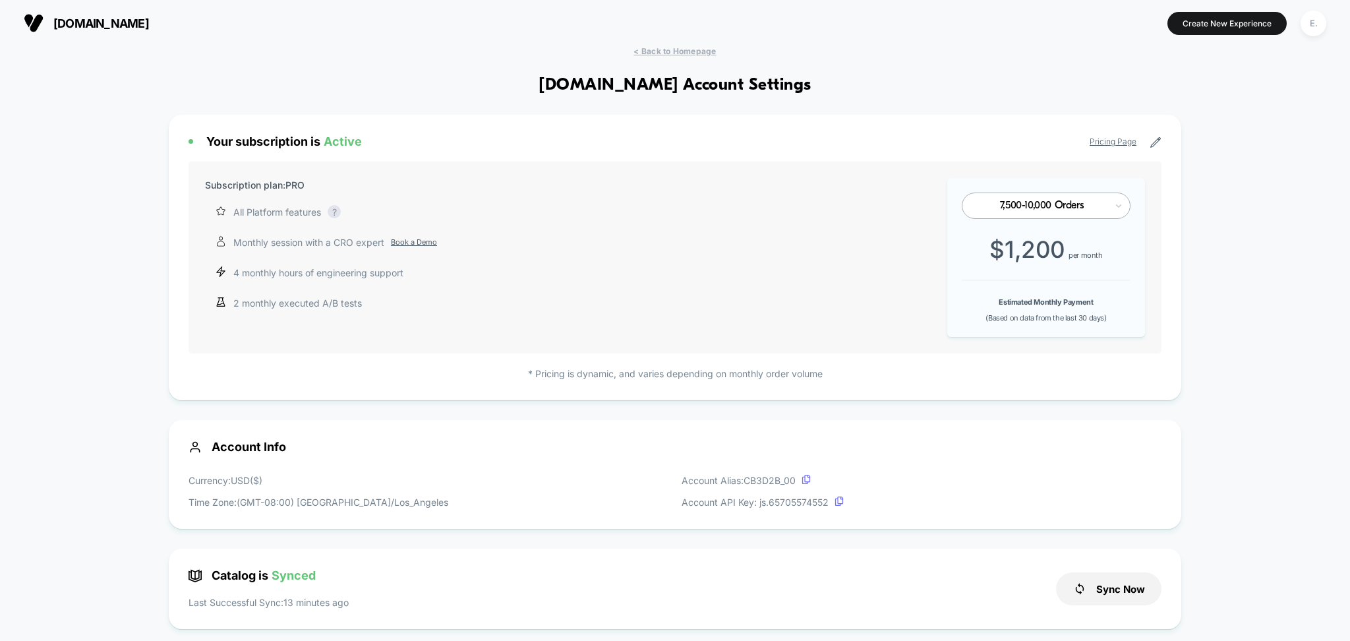
scroll to position [264, 0]
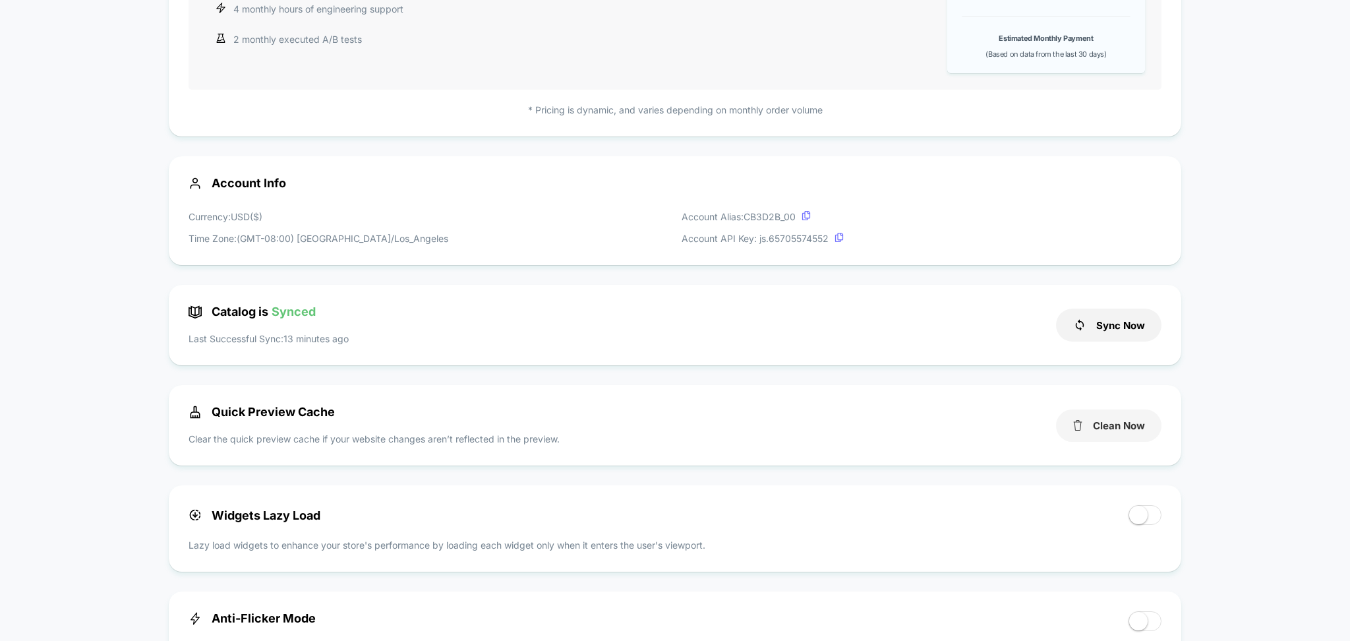
click at [1090, 418] on button "Clean Now" at bounding box center [1108, 425] width 105 height 32
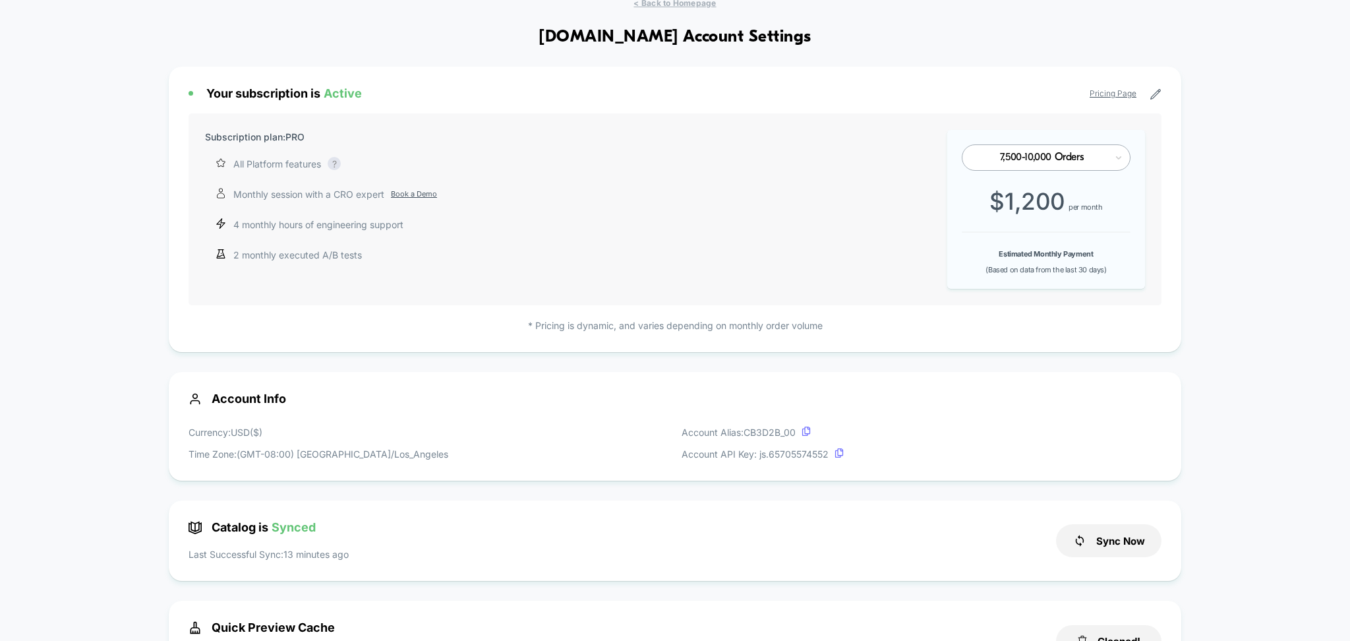
scroll to position [0, 0]
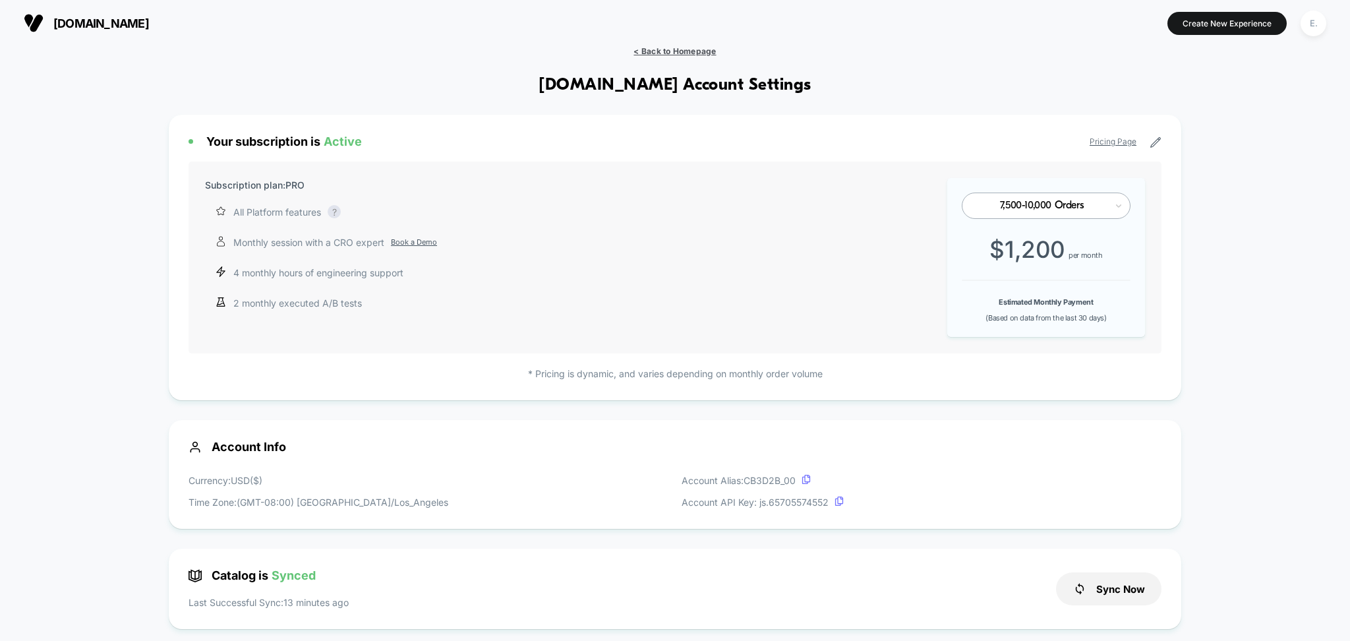
click at [682, 47] on span "< Back to Homepage" at bounding box center [675, 51] width 82 height 10
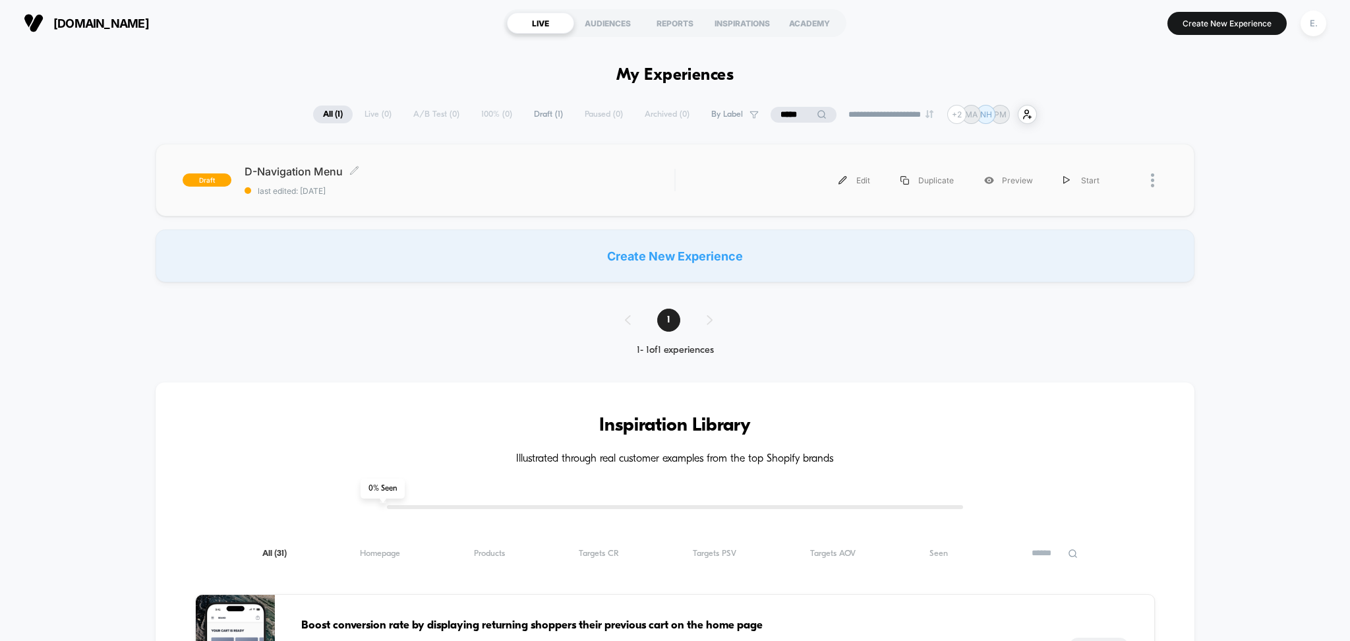
click at [524, 173] on span "D-Navigation Menu Click to edit experience details" at bounding box center [460, 171] width 430 height 13
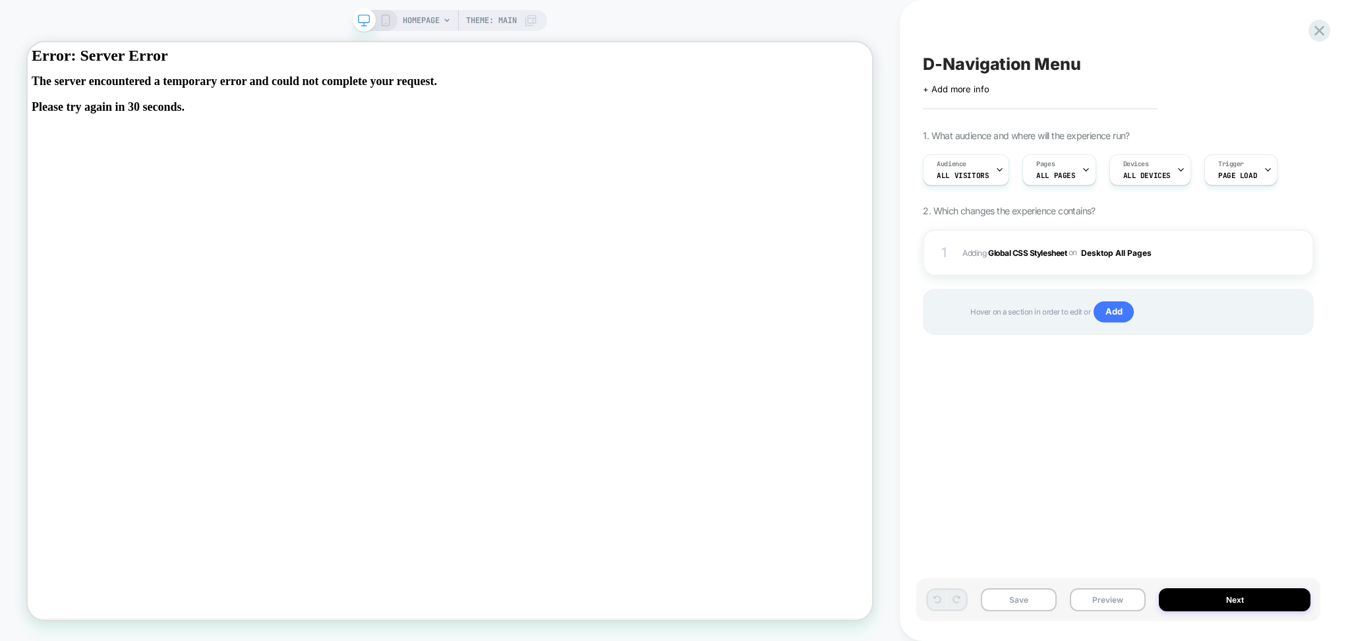
scroll to position [0, 1]
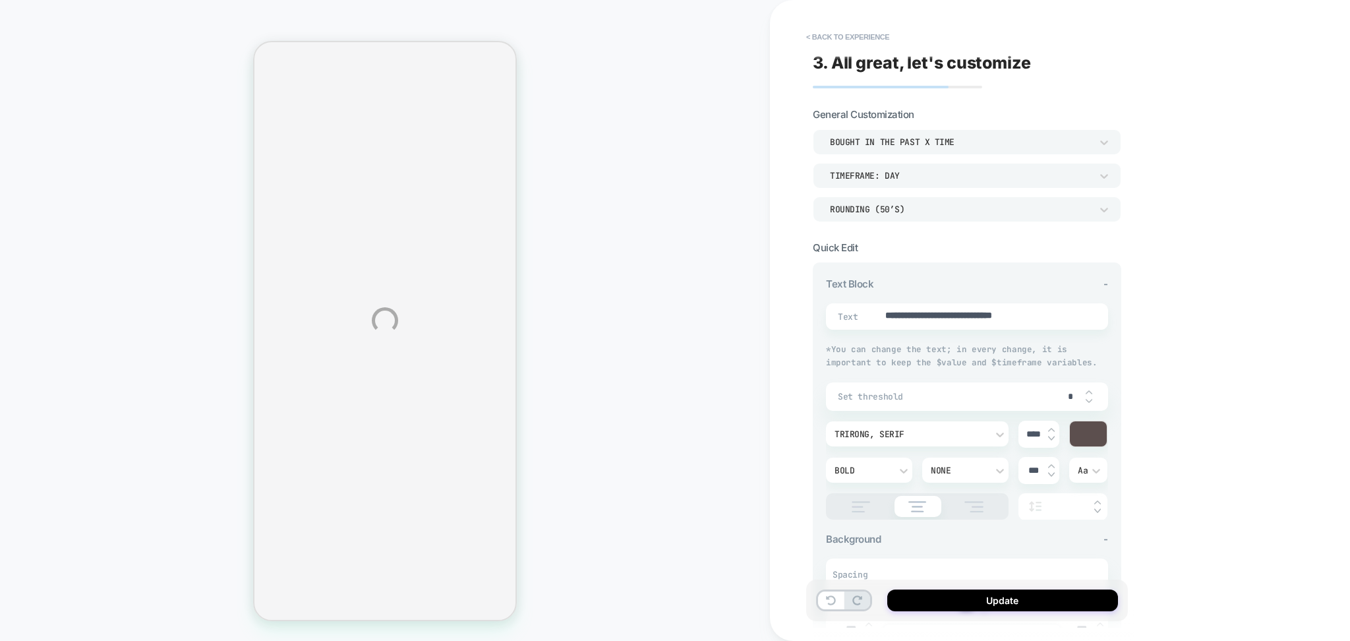
click at [873, 44] on div "**********" at bounding box center [675, 320] width 1350 height 641
click at [869, 32] on div "**********" at bounding box center [675, 320] width 1350 height 641
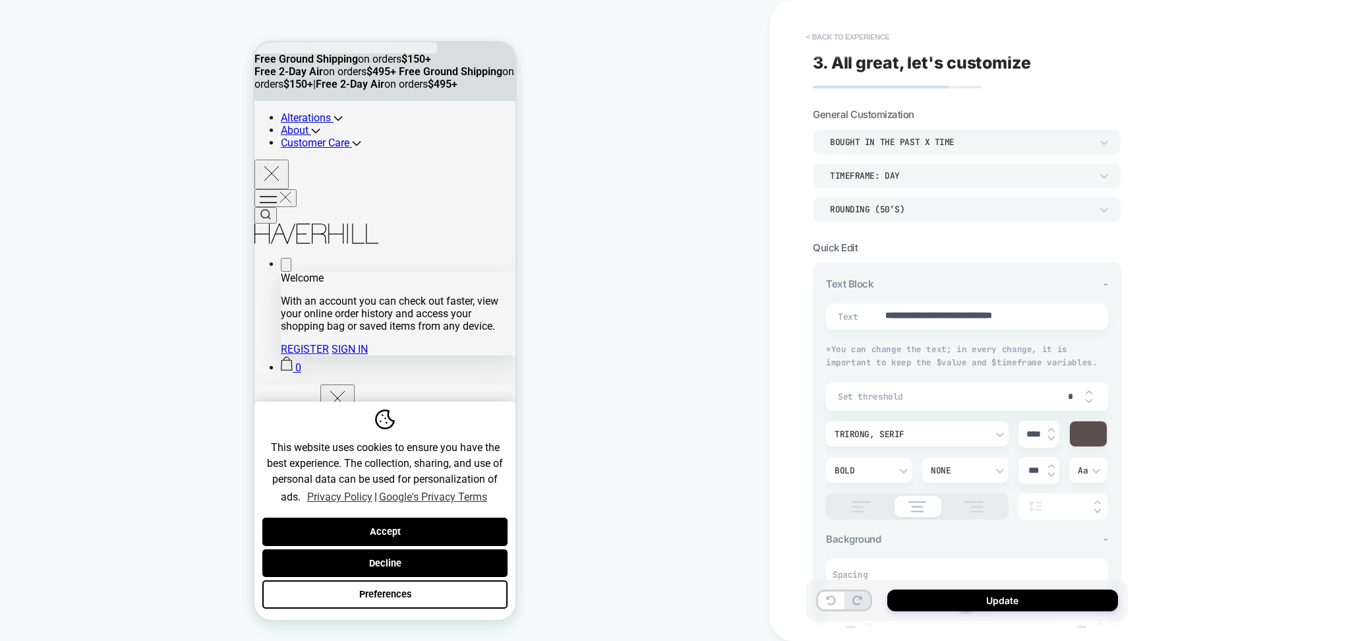
click at [848, 32] on button "< Back to experience" at bounding box center [848, 36] width 96 height 21
type textarea "*"
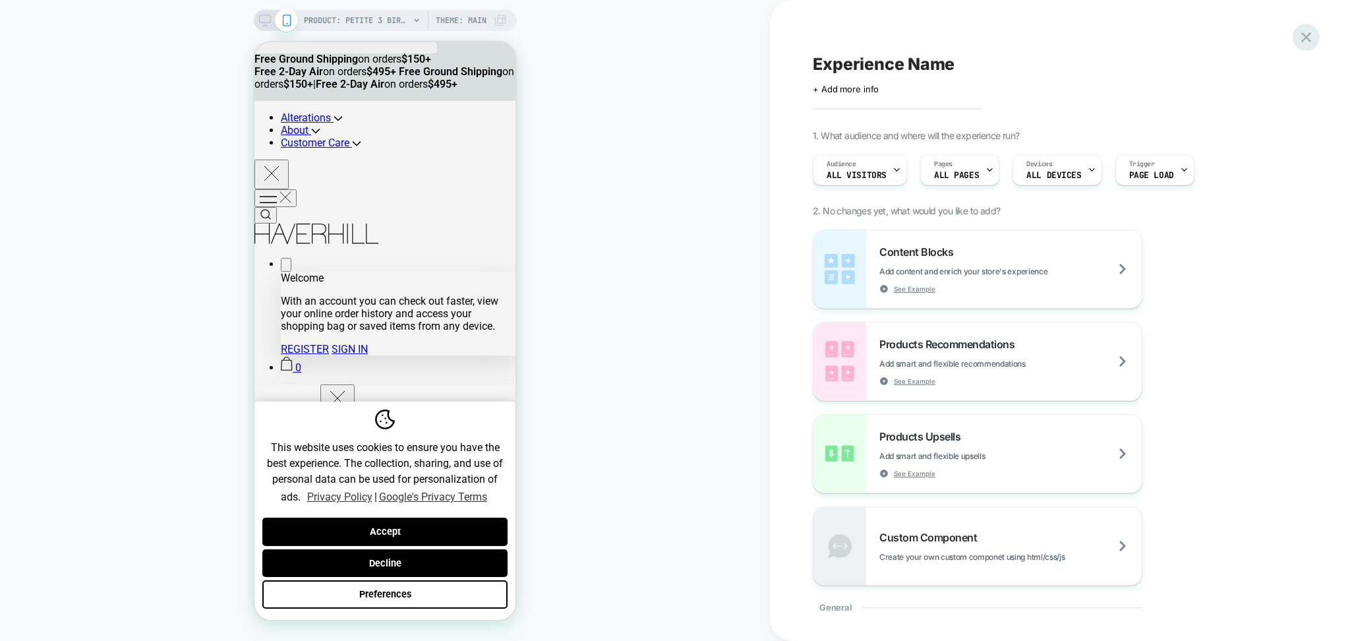
click at [1309, 37] on icon at bounding box center [1306, 37] width 18 height 18
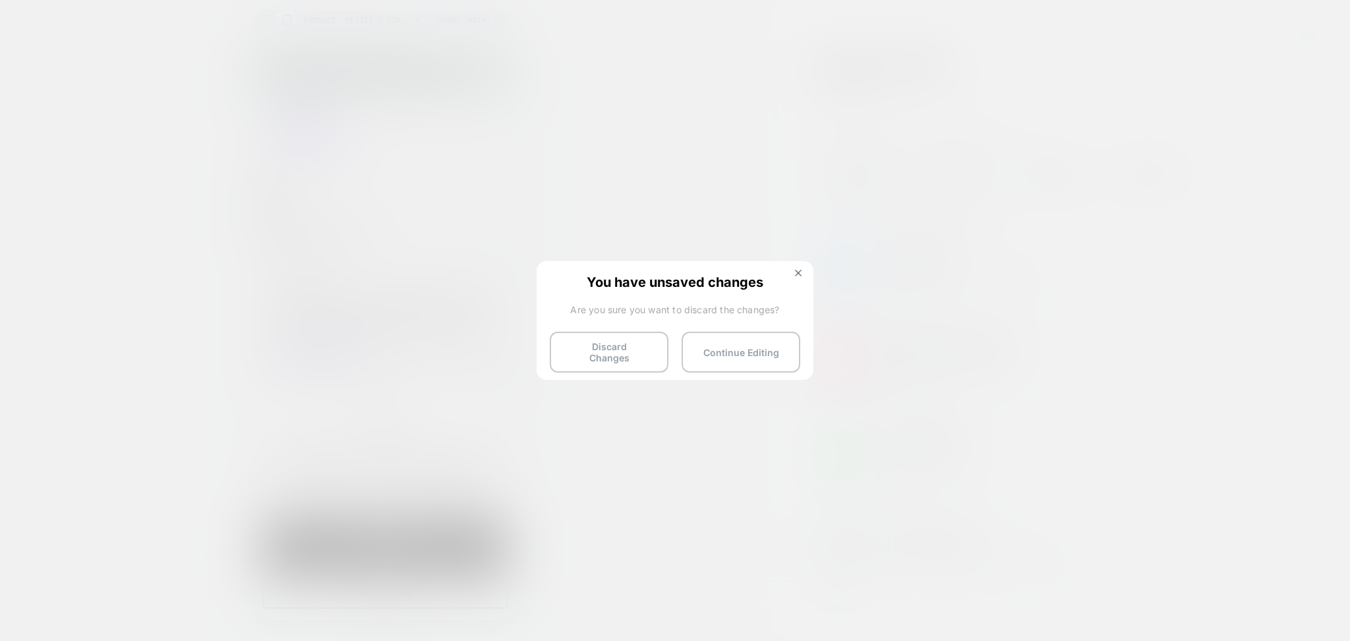
click at [614, 369] on div "You have unsaved changes Are you sure you want to discard the changes? Discard …" at bounding box center [675, 319] width 277 height 117
click at [606, 351] on button "Discard Changes" at bounding box center [609, 352] width 119 height 41
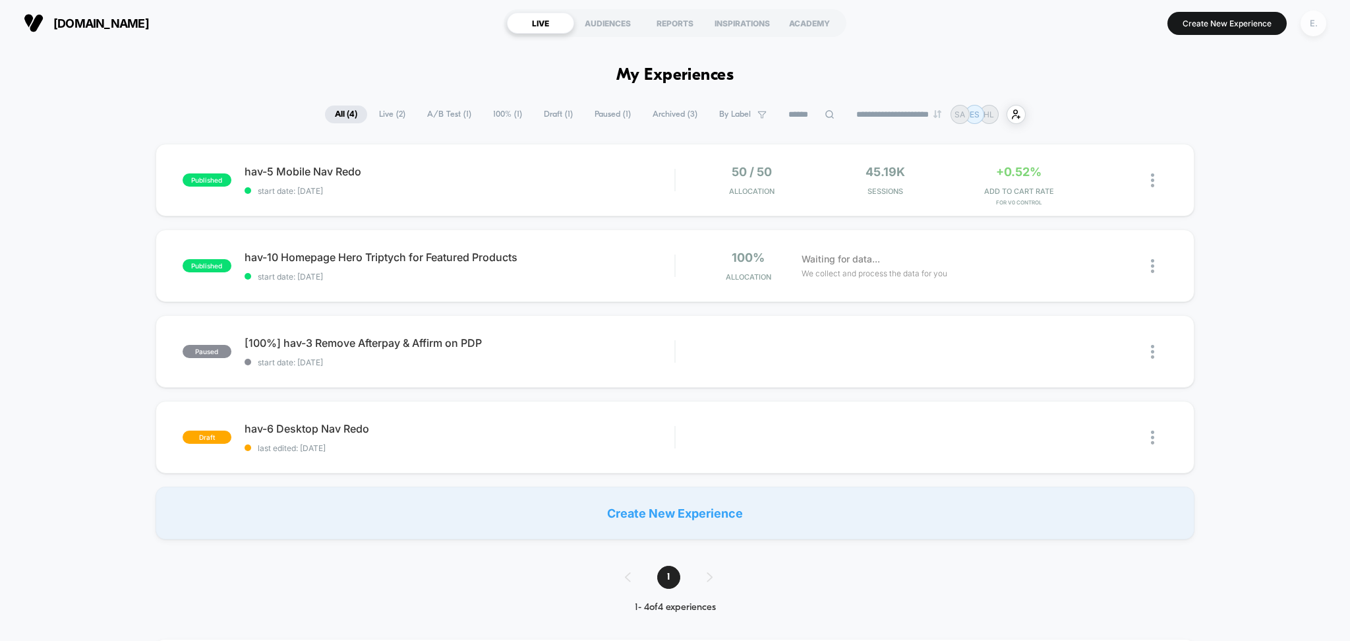
click at [1324, 16] on div "E." at bounding box center [1314, 24] width 26 height 26
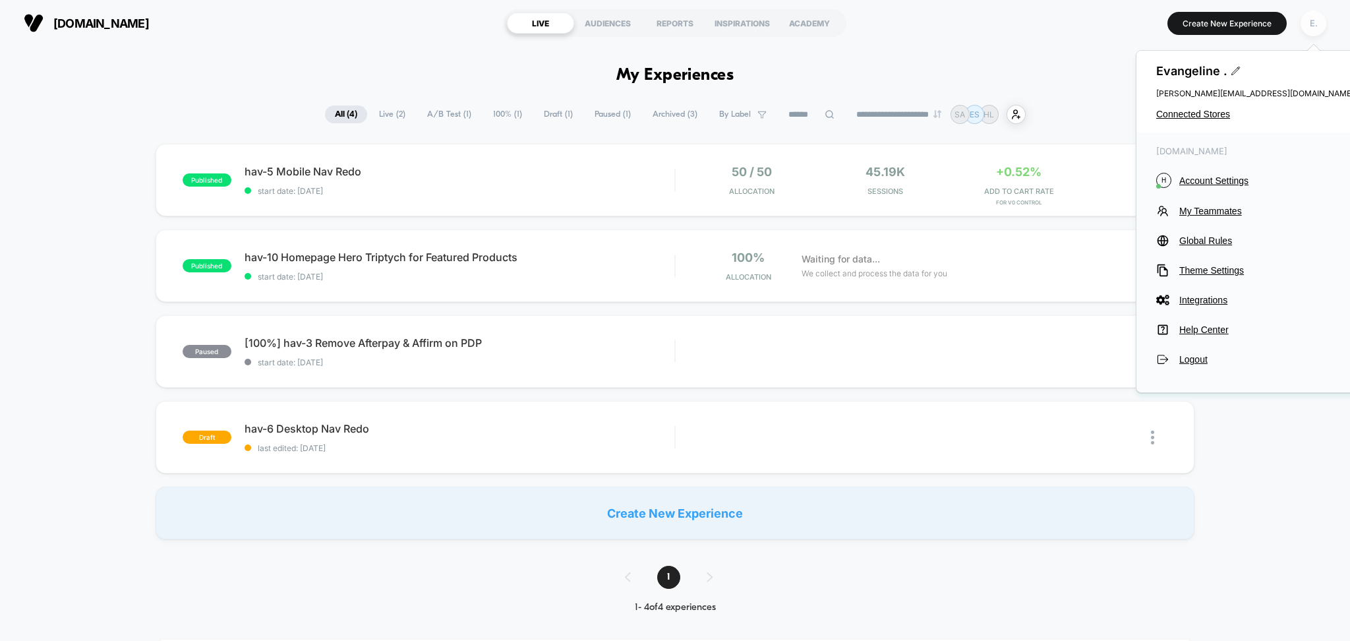
click at [1318, 22] on div "E." at bounding box center [1314, 24] width 26 height 26
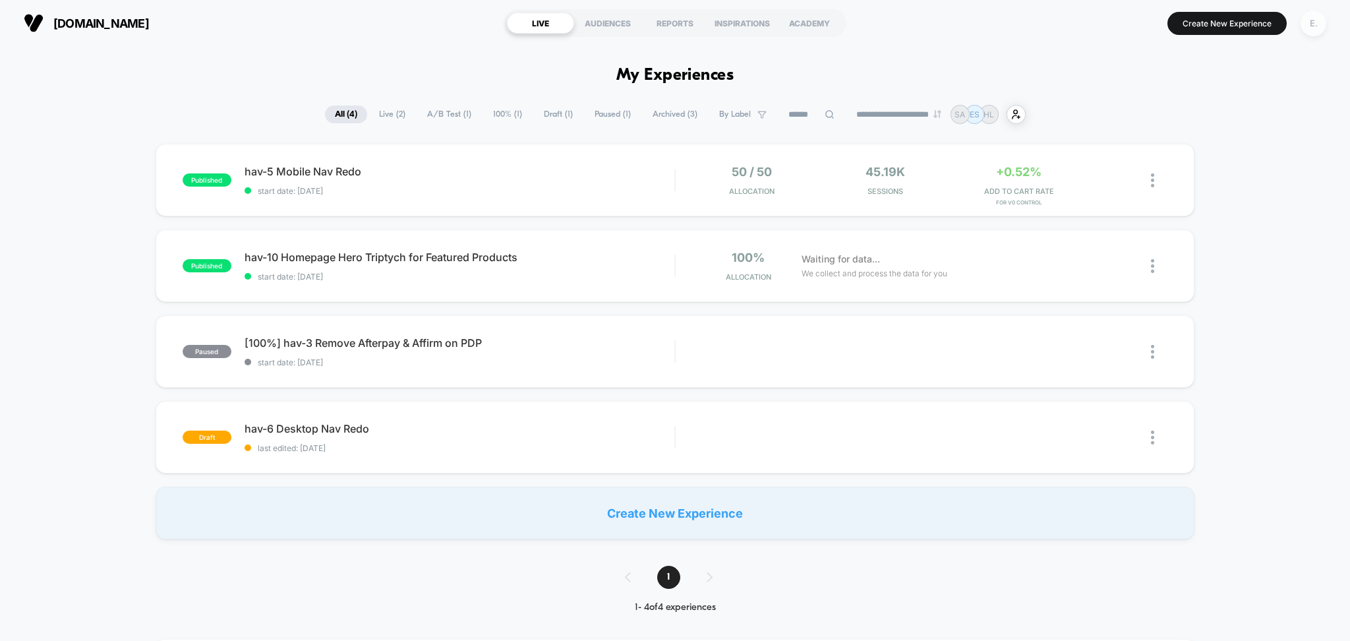
click at [1318, 22] on div "E." at bounding box center [1314, 24] width 26 height 26
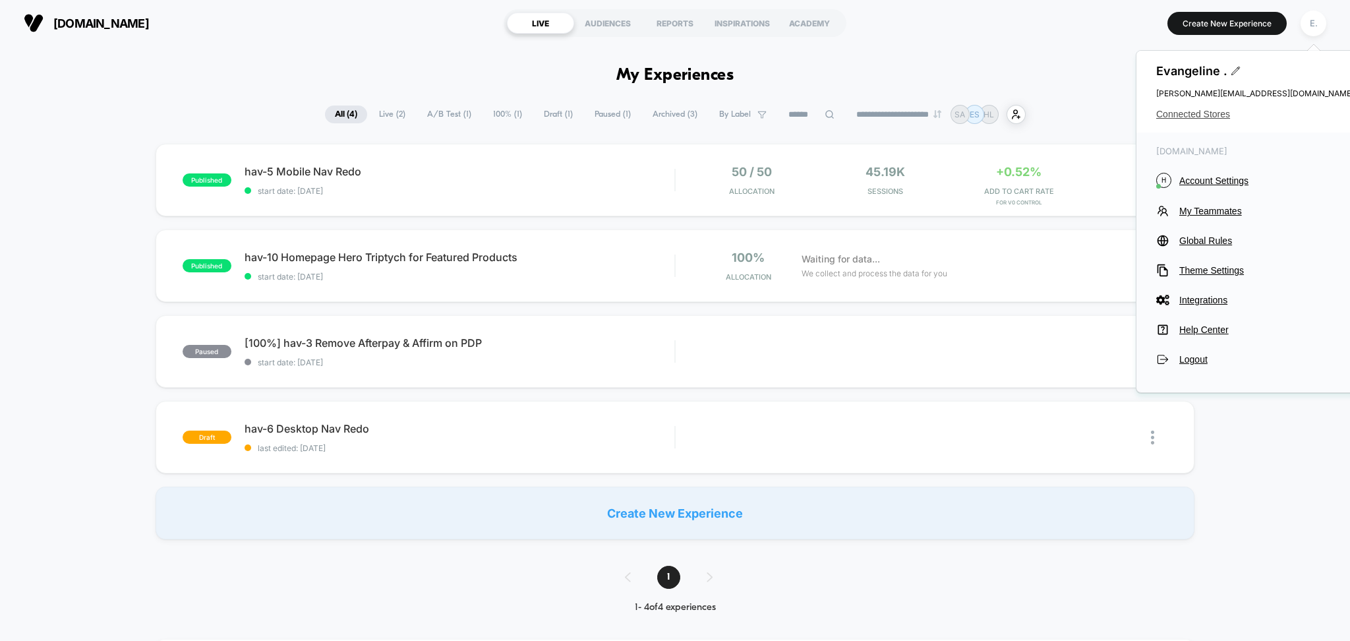
click at [1225, 114] on span "Connected Stores" at bounding box center [1255, 114] width 198 height 11
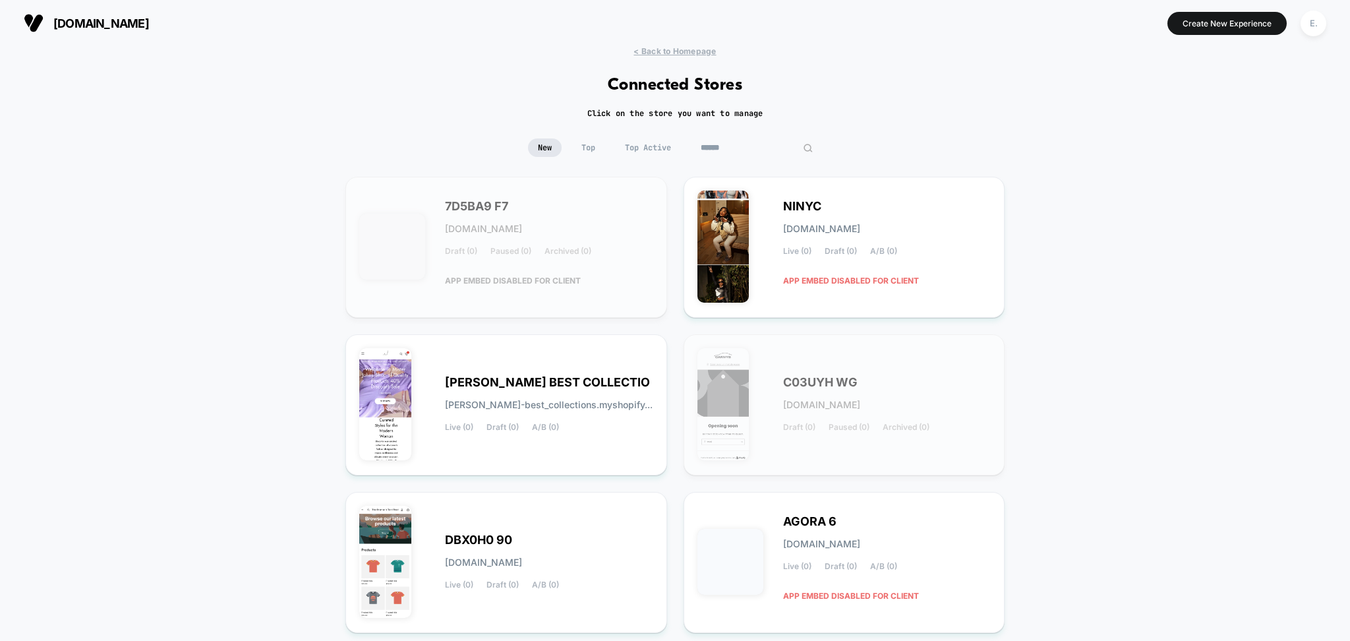
click at [741, 146] on input at bounding box center [757, 147] width 132 height 18
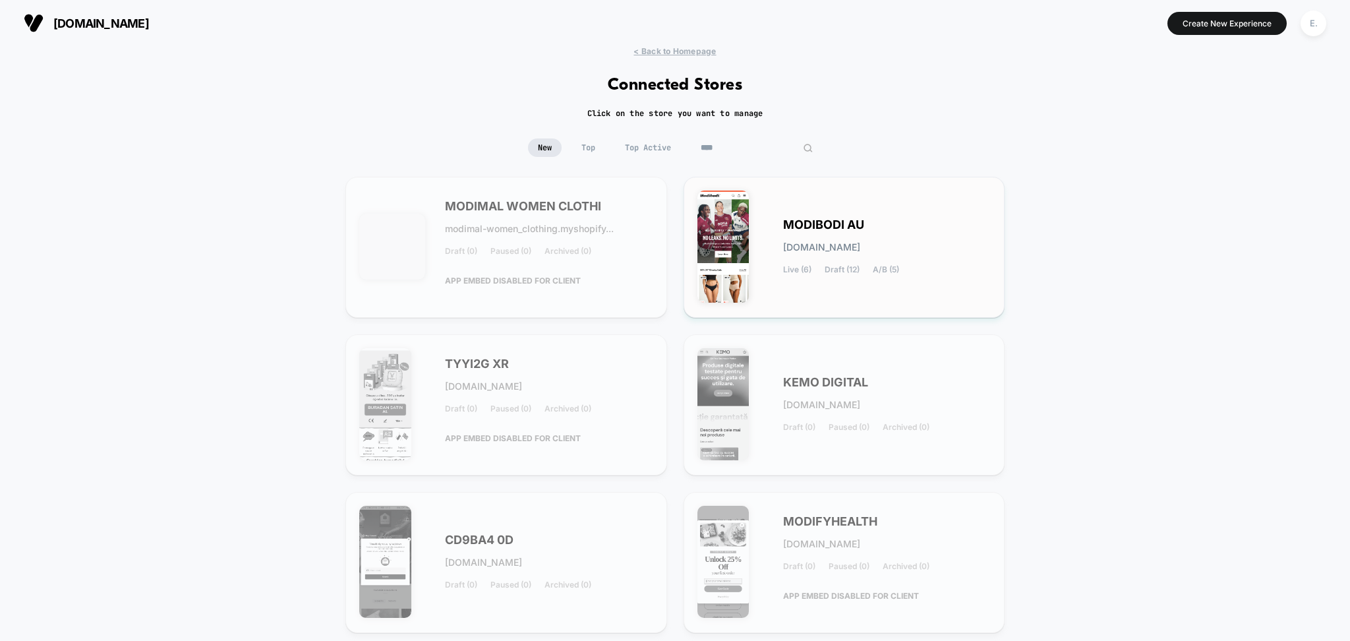
type input "****"
click at [779, 219] on div "MODIBODI AU modibodi-au.myshopify.com Live (6) Draft (12) A/B (5)" at bounding box center [844, 247] width 294 height 113
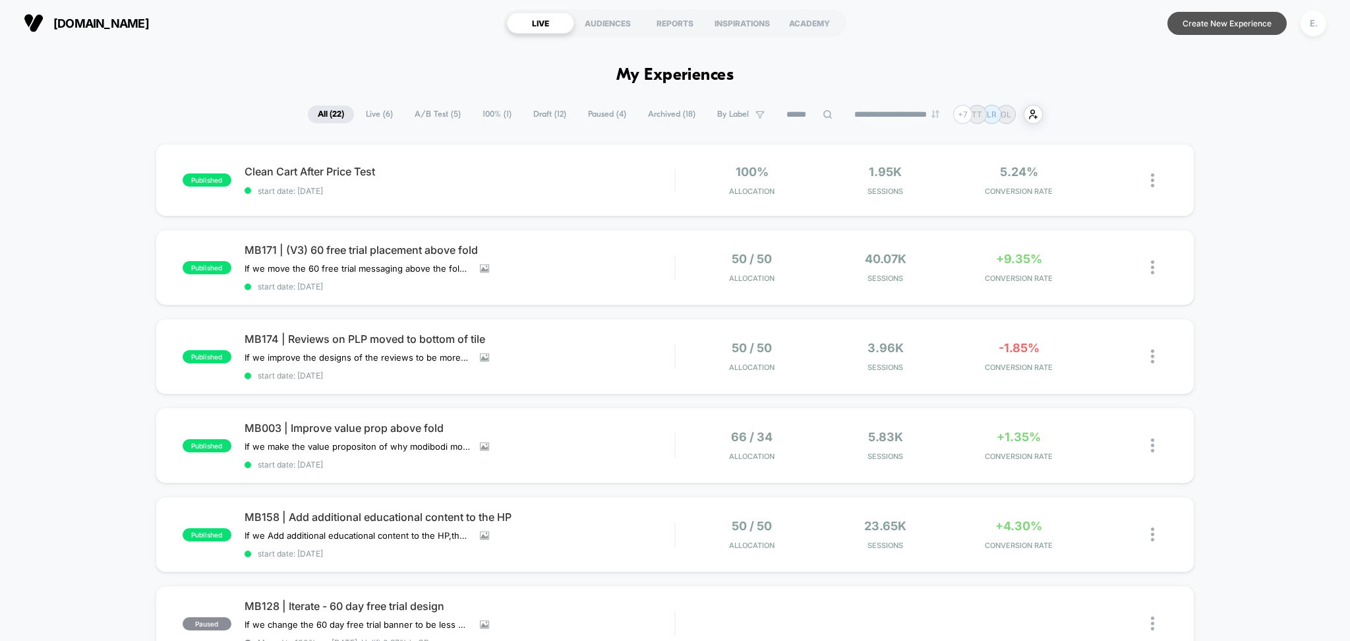
click at [1208, 13] on button "Create New Experience" at bounding box center [1226, 23] width 119 height 23
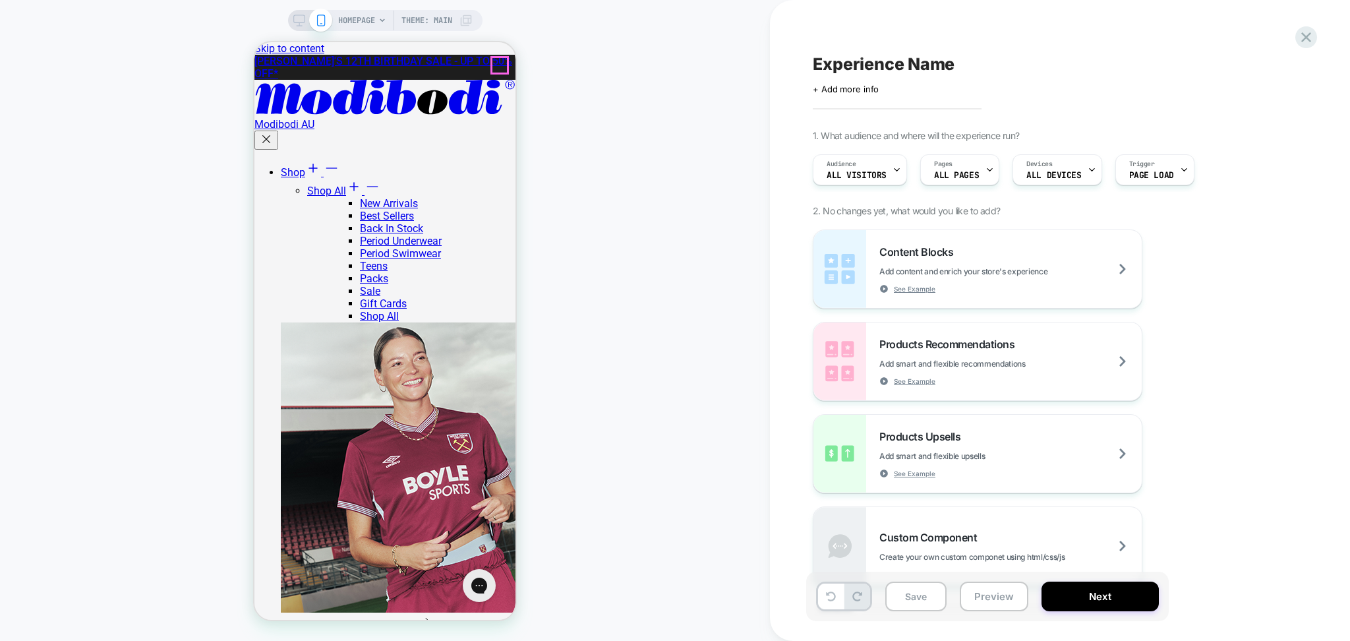
click at [378, 24] on div "HOMEPAGE Theme: MAIN" at bounding box center [405, 20] width 134 height 21
click at [363, 15] on span "HOMEPAGE" at bounding box center [356, 20] width 37 height 21
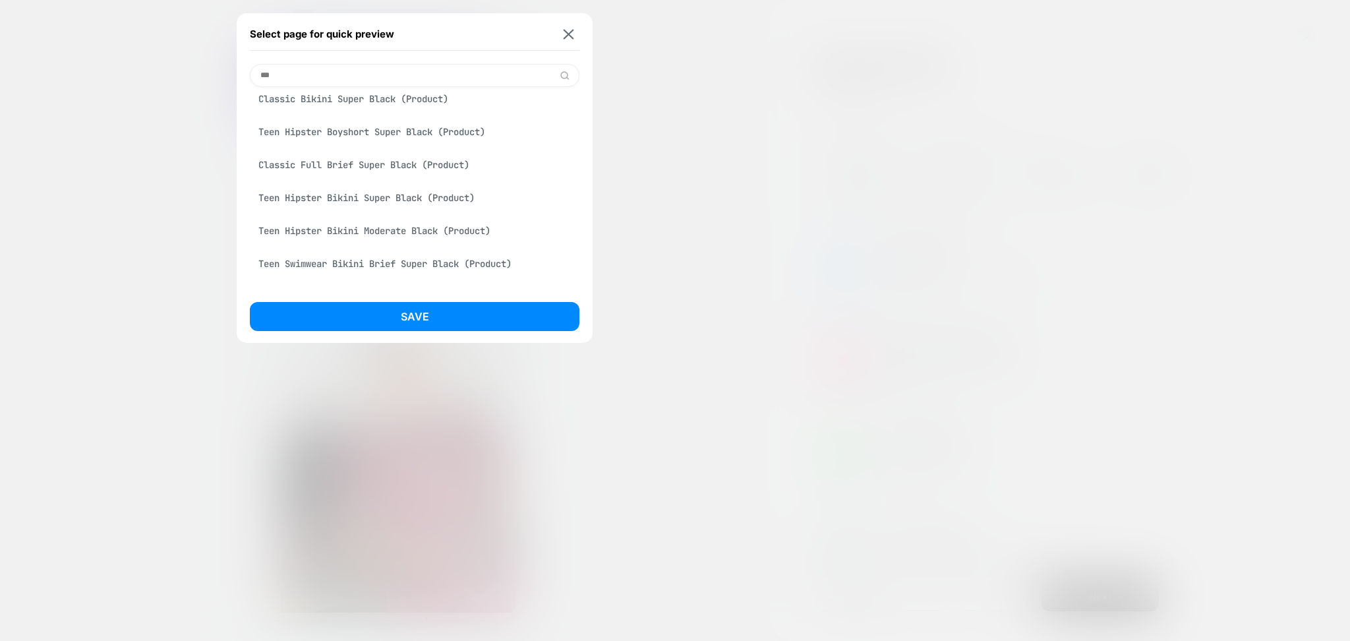
type input "***"
drag, startPoint x: 378, startPoint y: 169, endPoint x: 382, endPoint y: 214, distance: 45.6
click at [378, 169] on div "Classic Full Brief Super Black (Product)" at bounding box center [415, 164] width 330 height 25
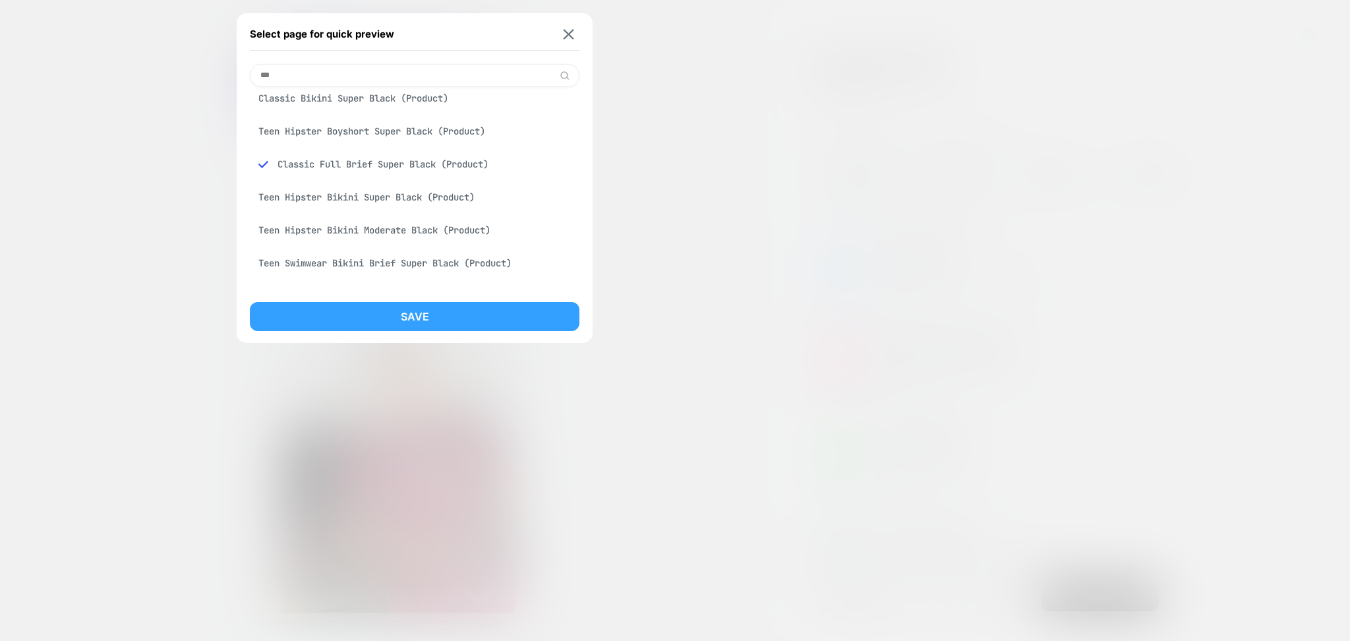
click at [386, 318] on button "Save" at bounding box center [415, 316] width 330 height 29
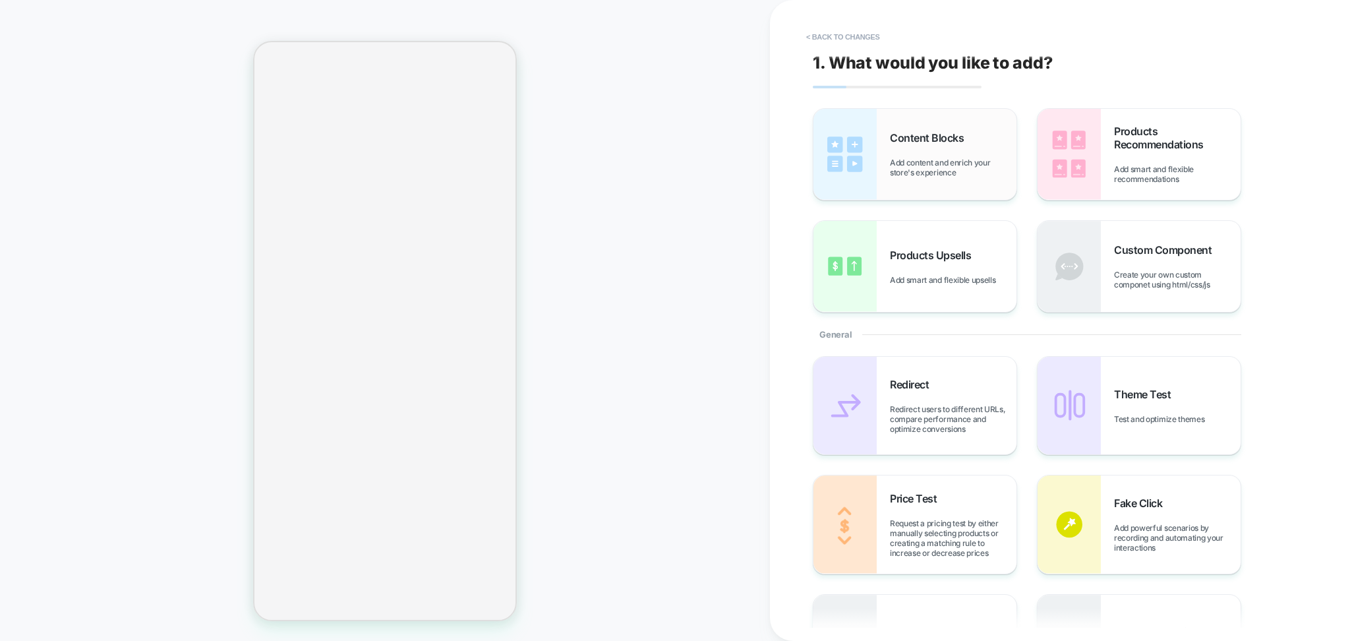
click at [945, 138] on span "Content Blocks" at bounding box center [930, 137] width 80 height 13
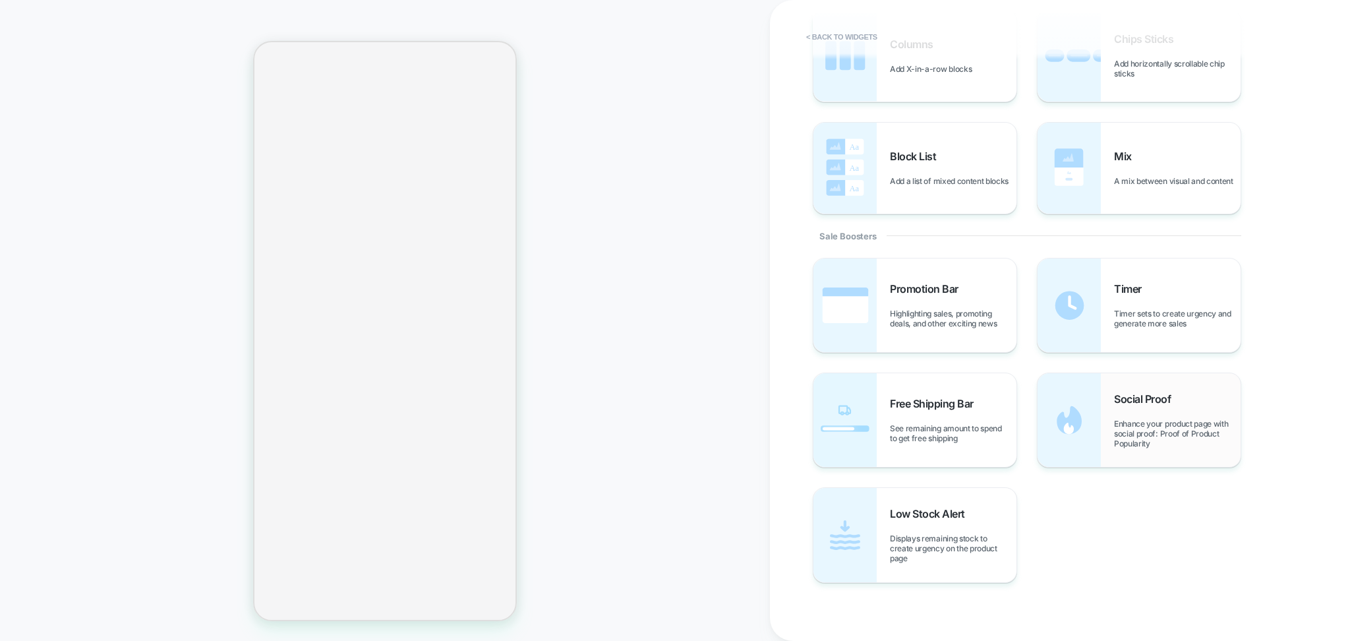
scroll to position [467, 0]
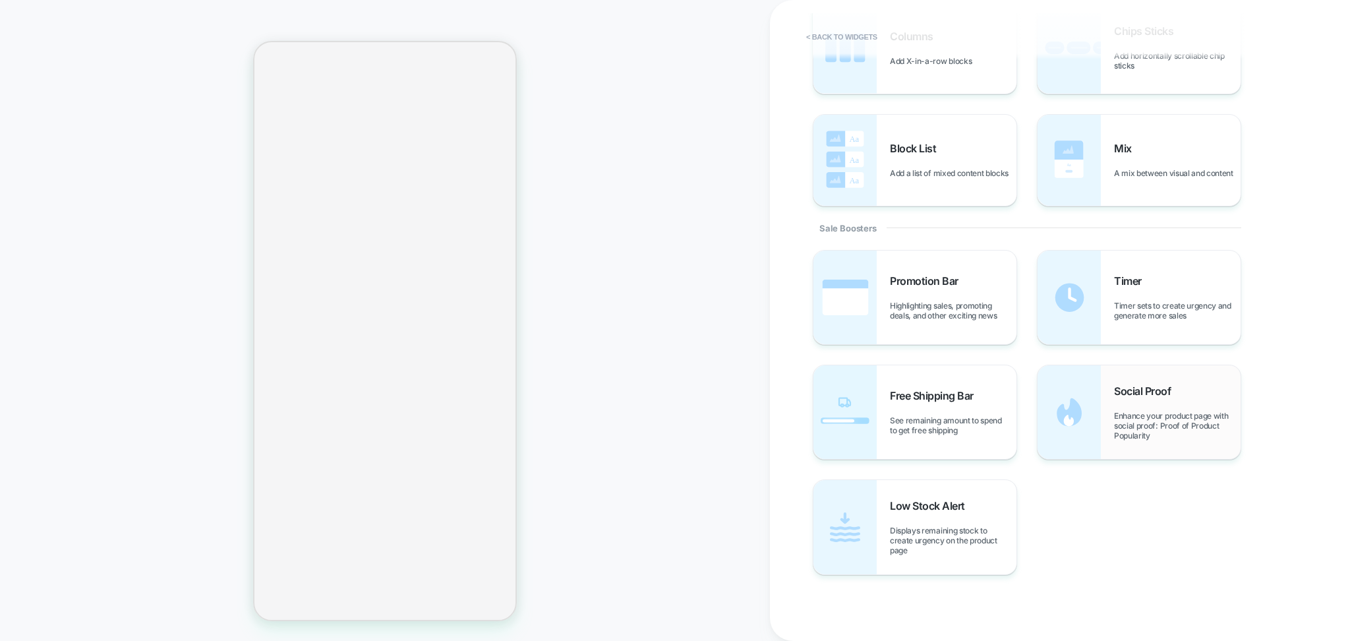
click at [1153, 422] on span "Enhance your product page with social proof: Proof of Product Popularity" at bounding box center [1177, 426] width 127 height 30
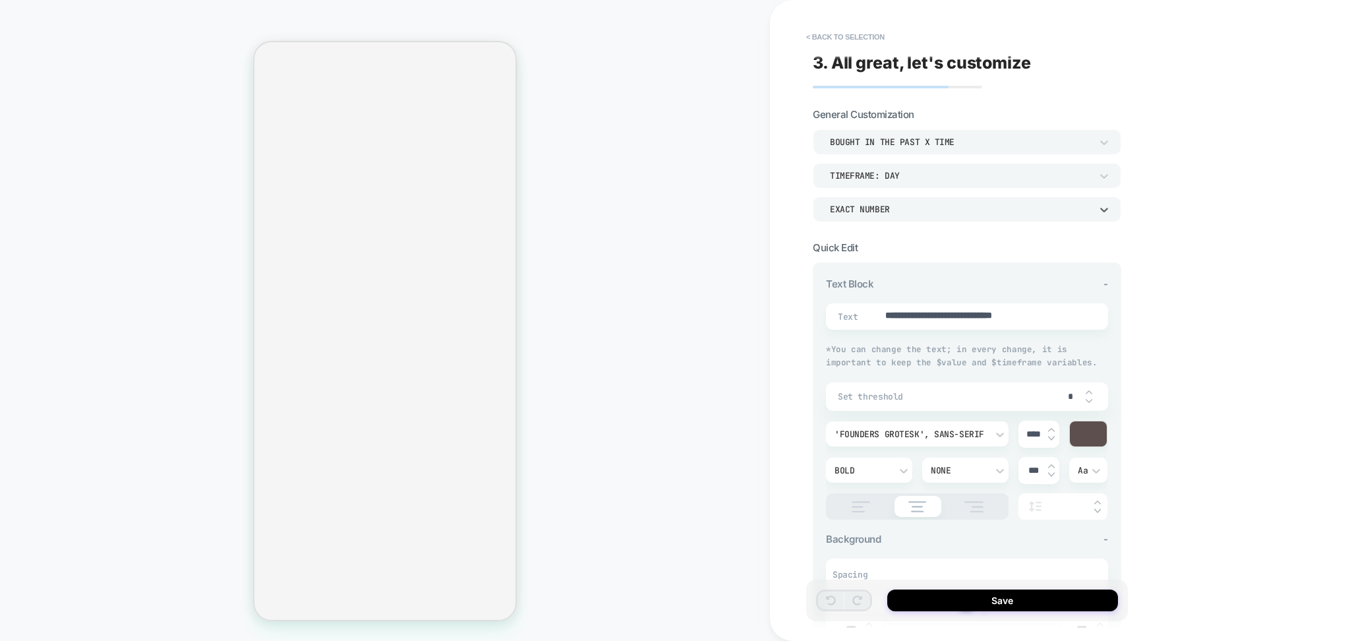
click at [889, 209] on div "EXACT NUMBER" at bounding box center [960, 209] width 261 height 11
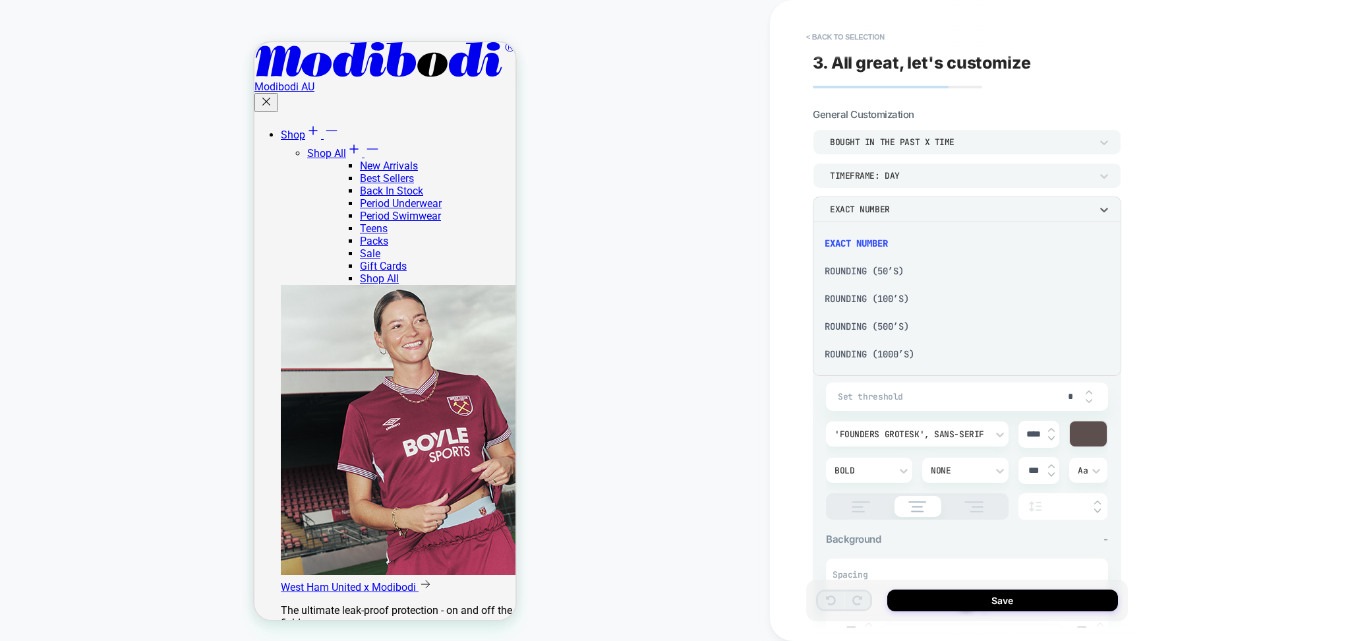
scroll to position [0, 0]
click at [881, 269] on div "Rounding (50’s)" at bounding box center [967, 271] width 298 height 28
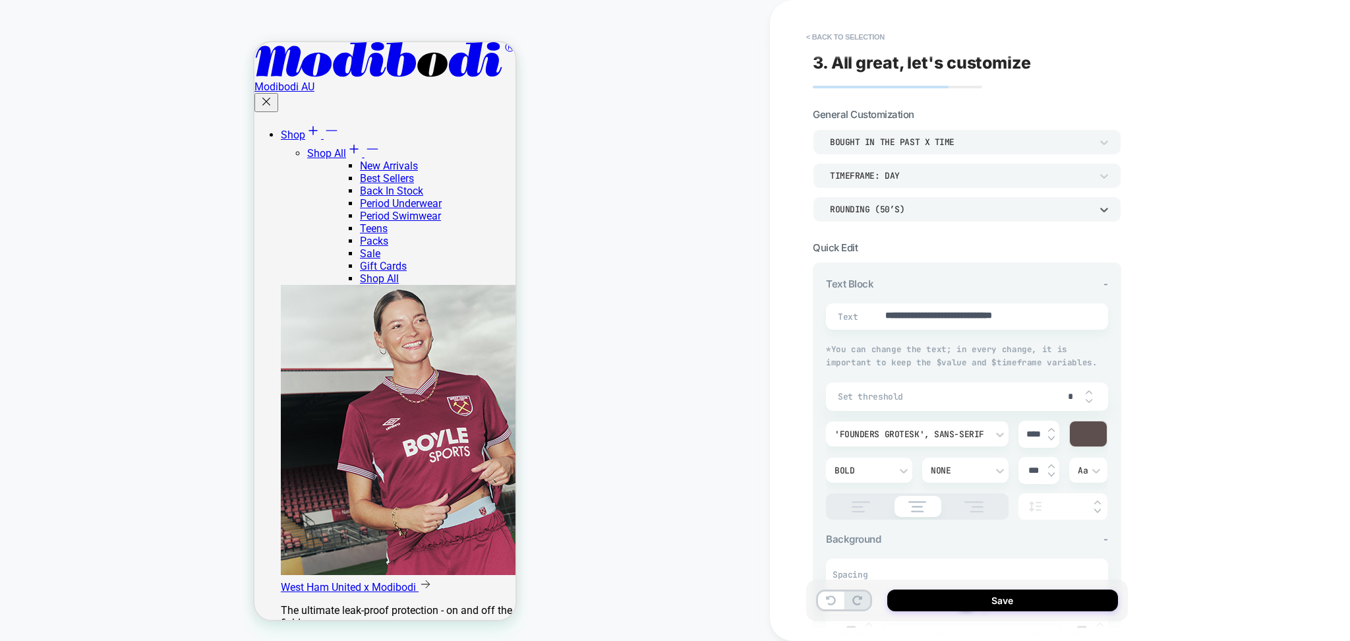
click at [881, 209] on div "Rounding (50’s)" at bounding box center [960, 209] width 261 height 11
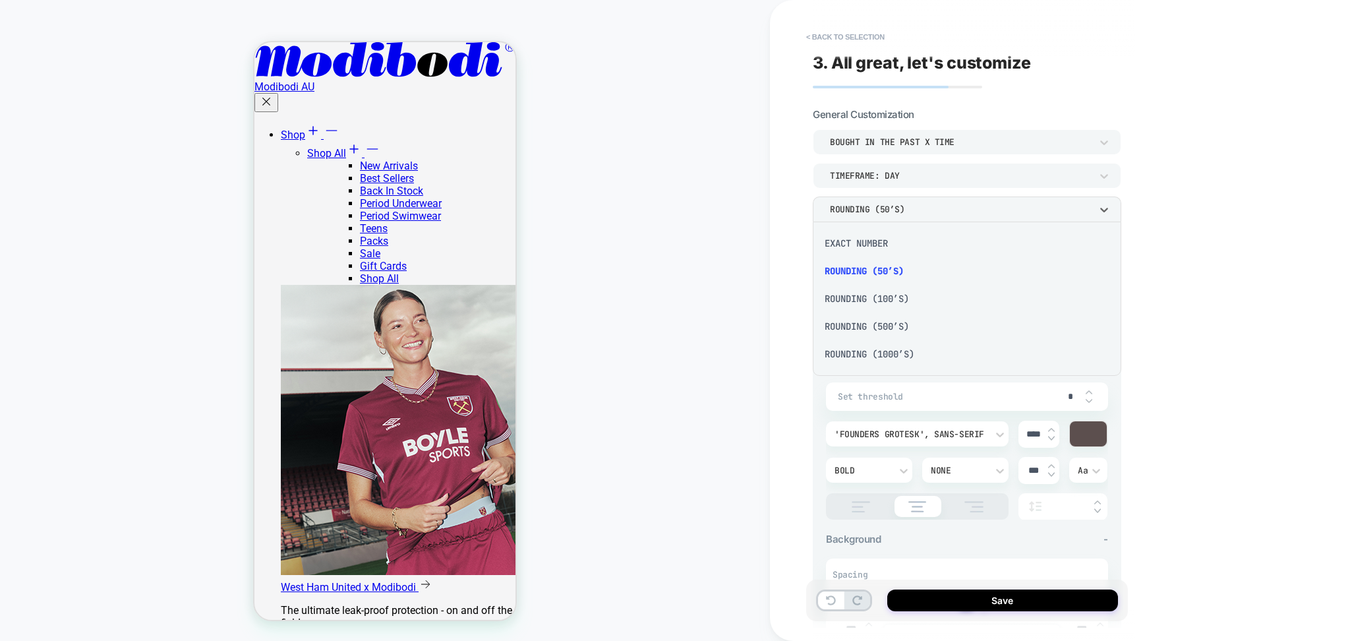
click at [884, 291] on div "Rounding (100’s)" at bounding box center [967, 299] width 298 height 28
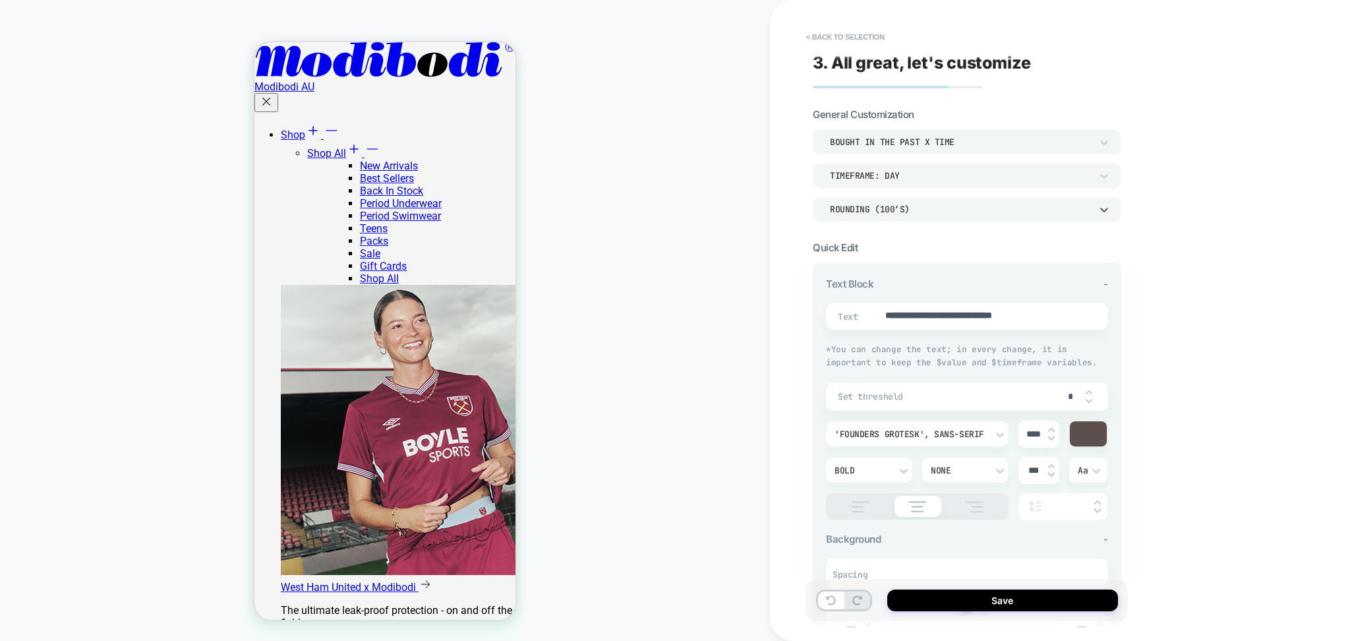
click at [1069, 396] on input "*" at bounding box center [1071, 396] width 30 height 11
type textarea "*"
type input "*"
type textarea "*"
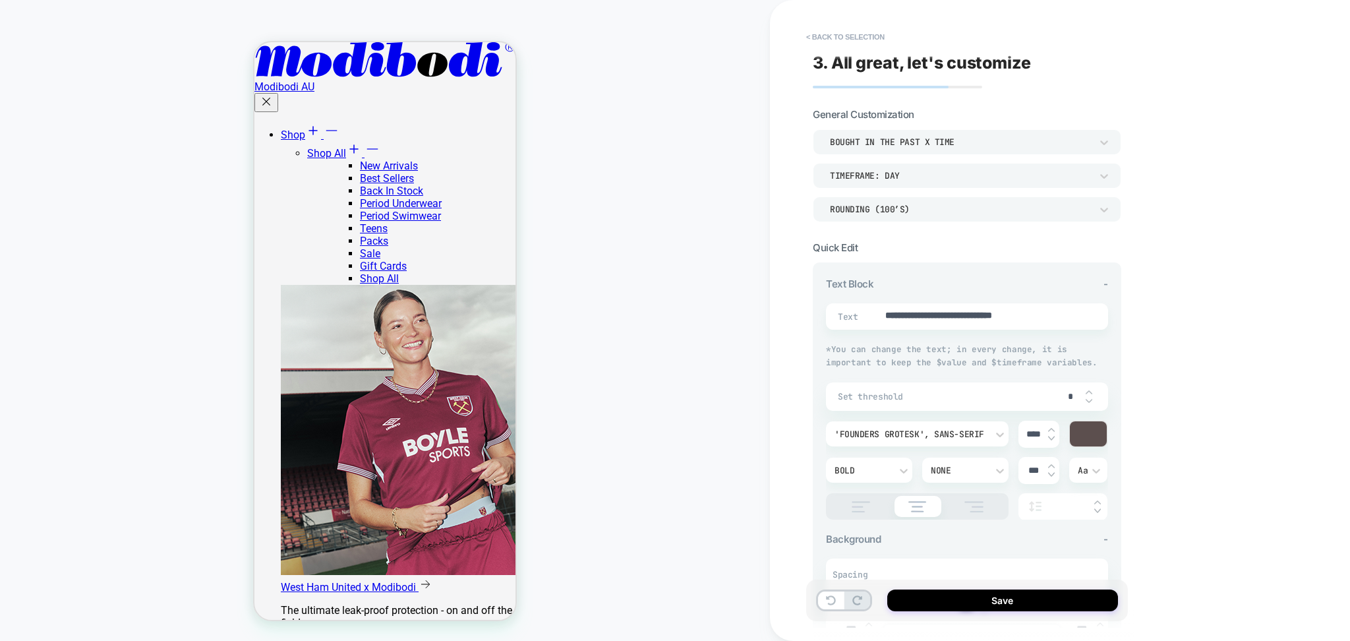
type input "**"
type textarea "*"
type input "***"
type textarea "*"
type input "***"
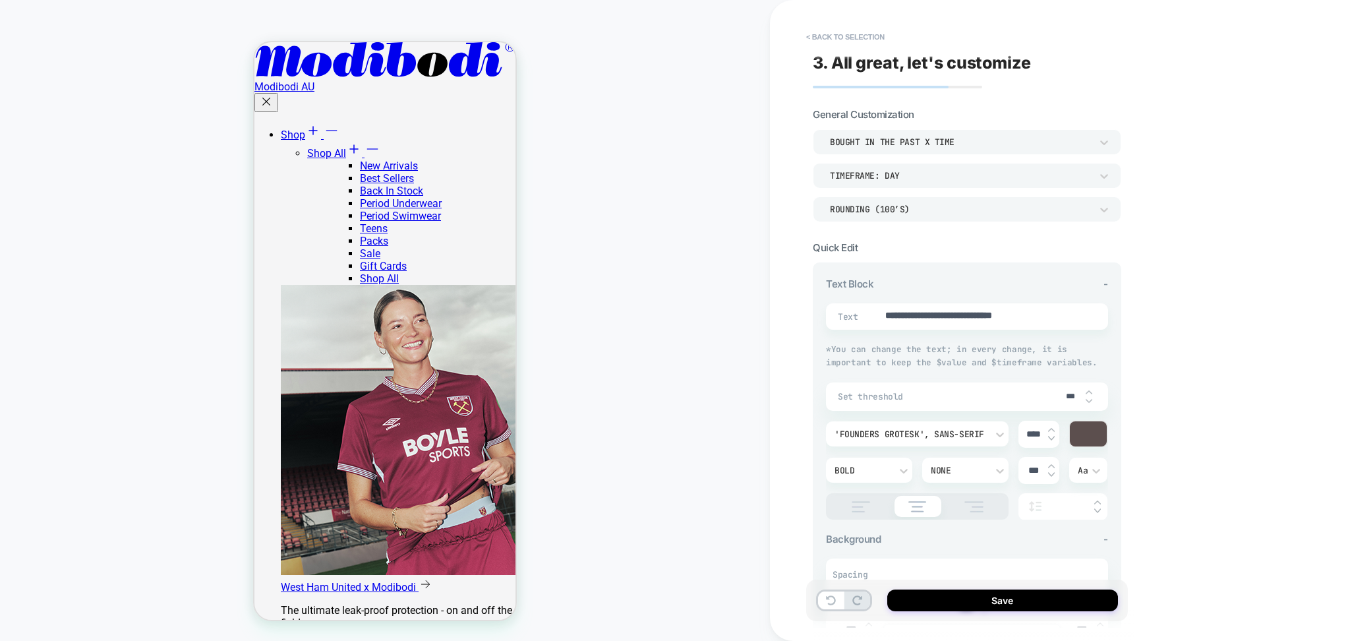
click at [931, 204] on div "Rounding (100’s)" at bounding box center [960, 209] width 261 height 11
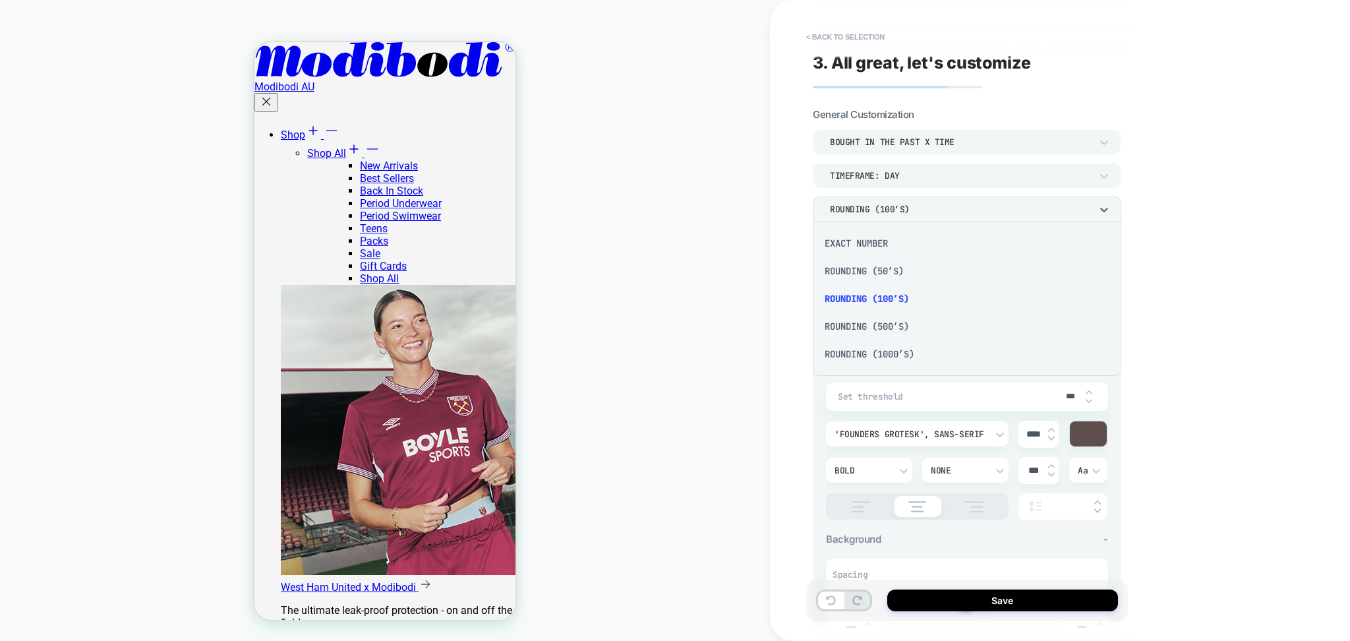
click at [905, 265] on div "Rounding (50’s)" at bounding box center [967, 271] width 298 height 28
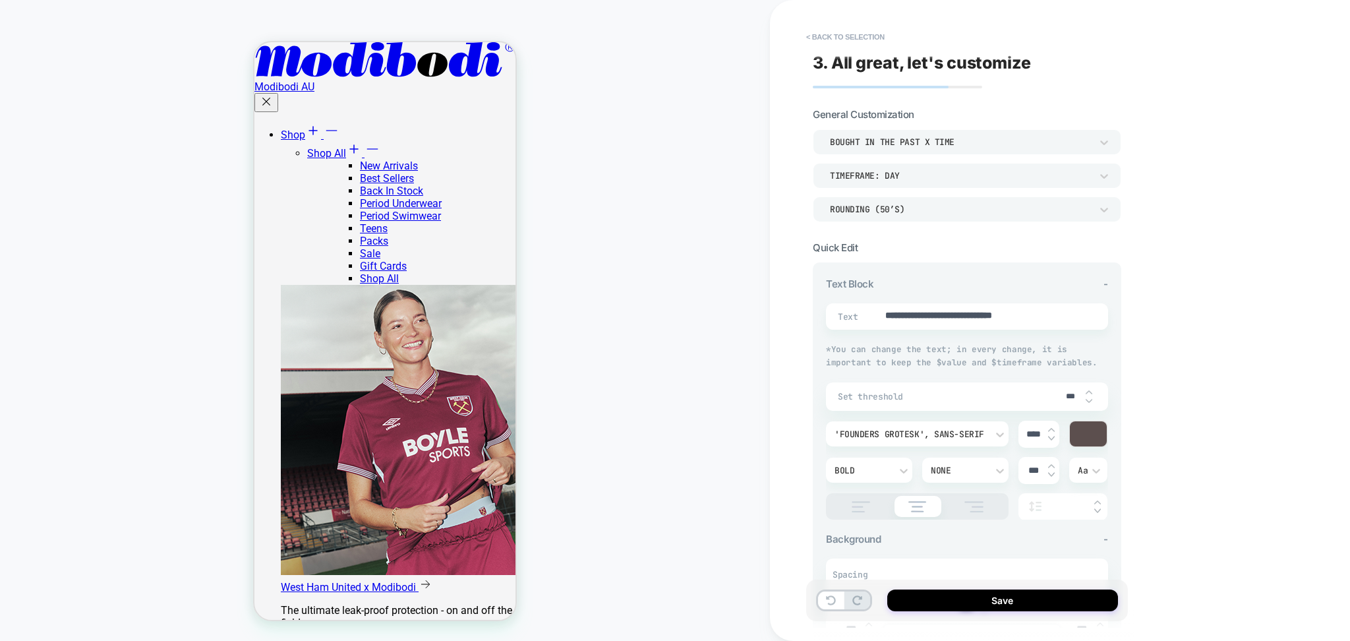
click at [1077, 396] on input "***" at bounding box center [1071, 397] width 30 height 10
type textarea "*"
type input "*"
type textarea "*"
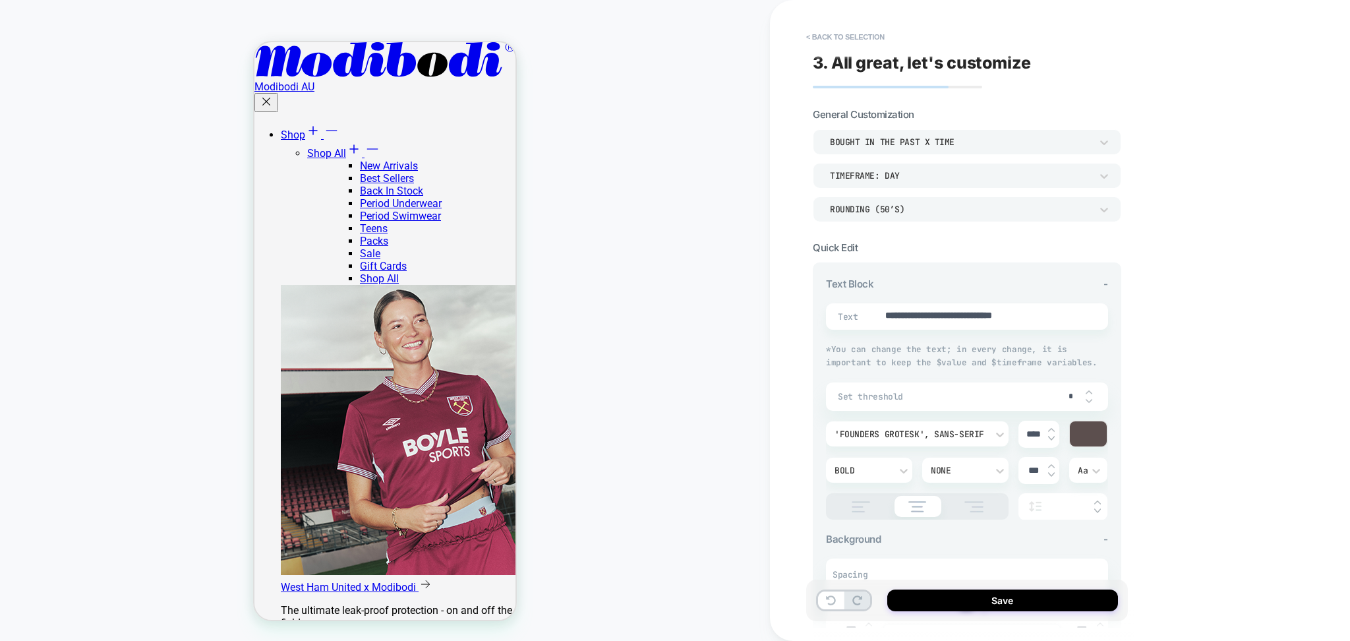
type input "**"
type textarea "*"
type input "**"
click at [900, 201] on div "Rounding (50’s)" at bounding box center [967, 208] width 309 height 25
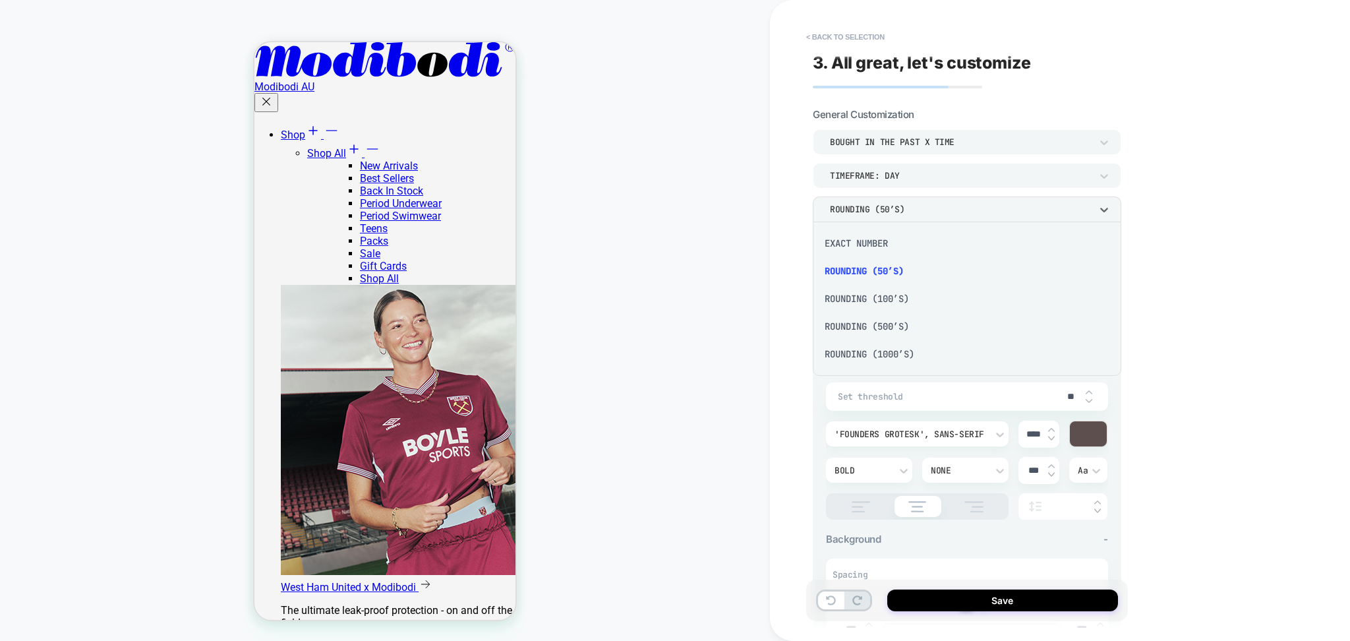
click at [872, 243] on div "EXACT NUMBER" at bounding box center [967, 243] width 298 height 28
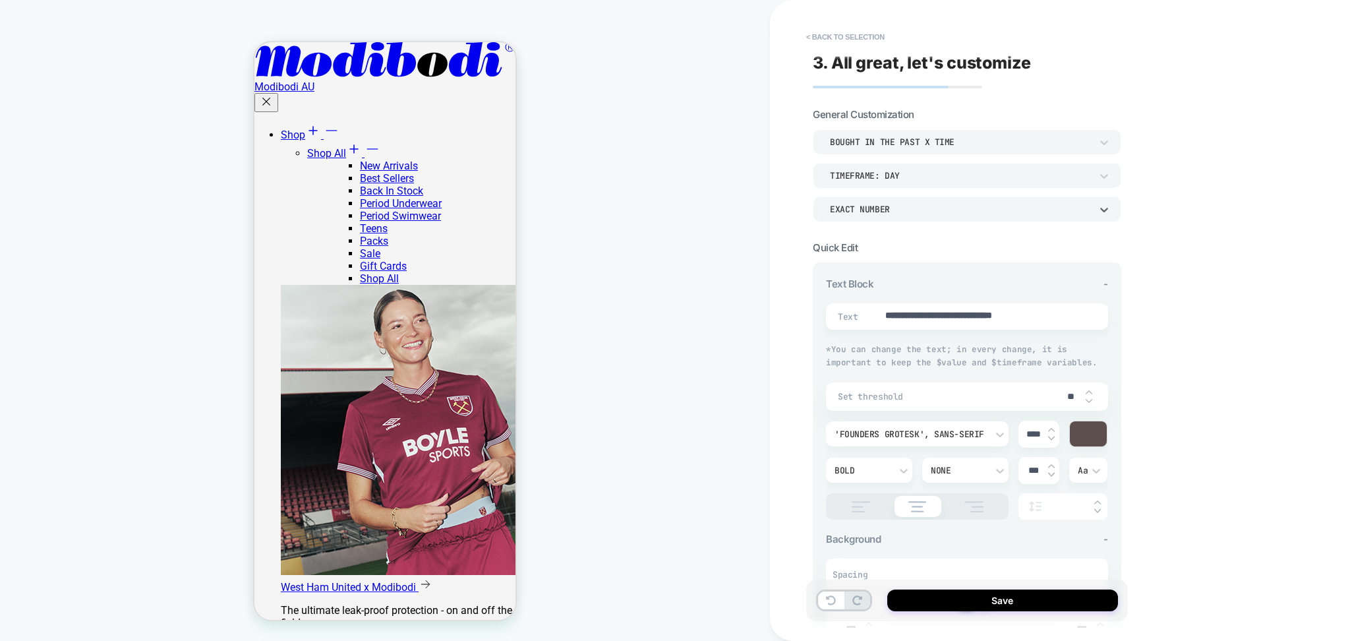
click at [892, 196] on div "EXACT NUMBER" at bounding box center [967, 208] width 309 height 25
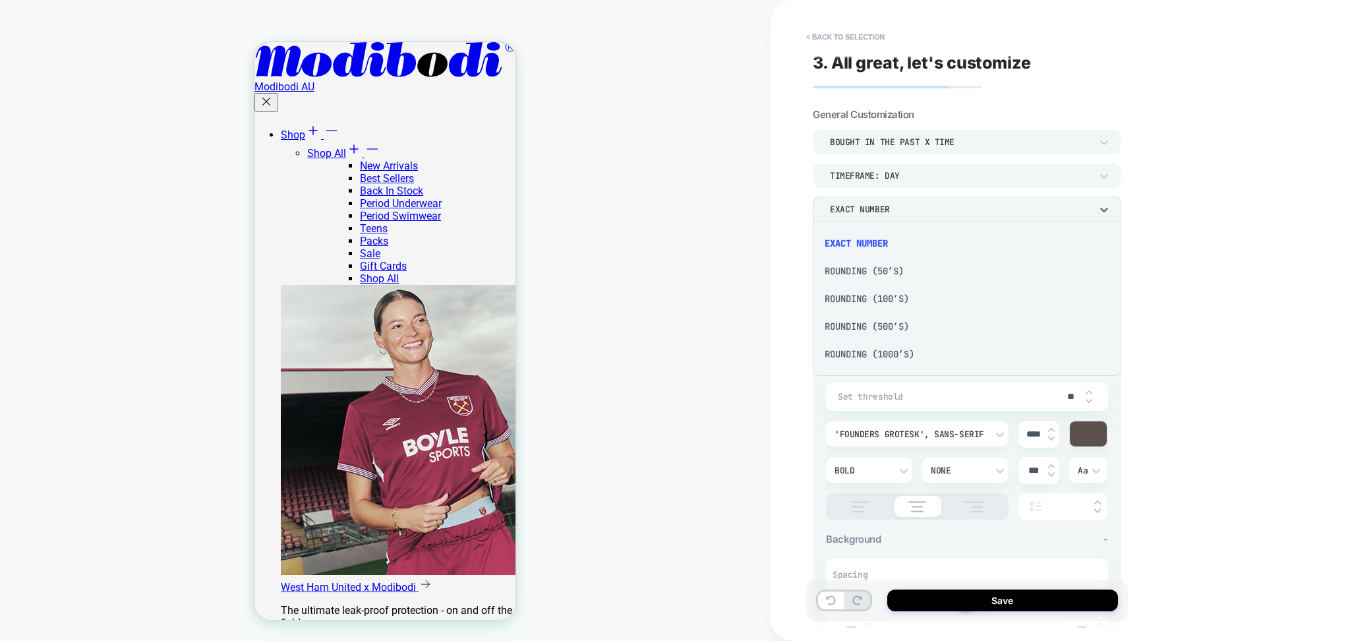
click at [863, 278] on div "Rounding (50’s)" at bounding box center [967, 271] width 298 height 28
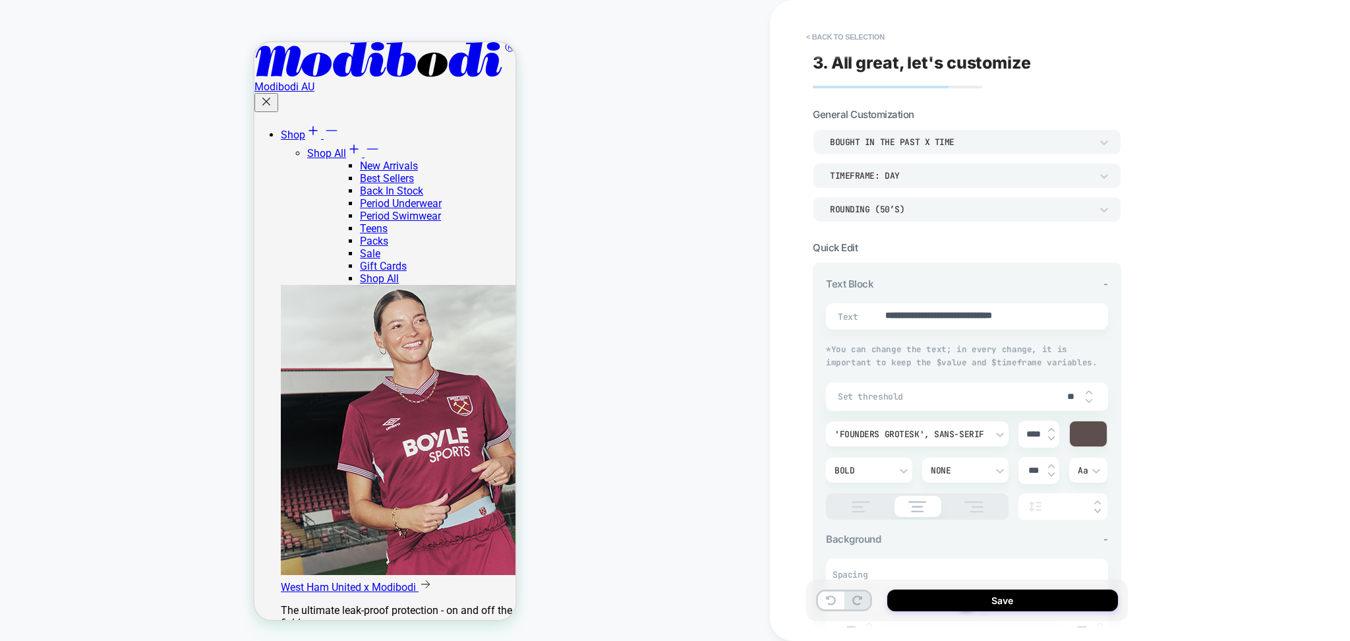
click at [1072, 392] on input "**" at bounding box center [1071, 396] width 30 height 11
type textarea "*"
type input "*"
type textarea "*"
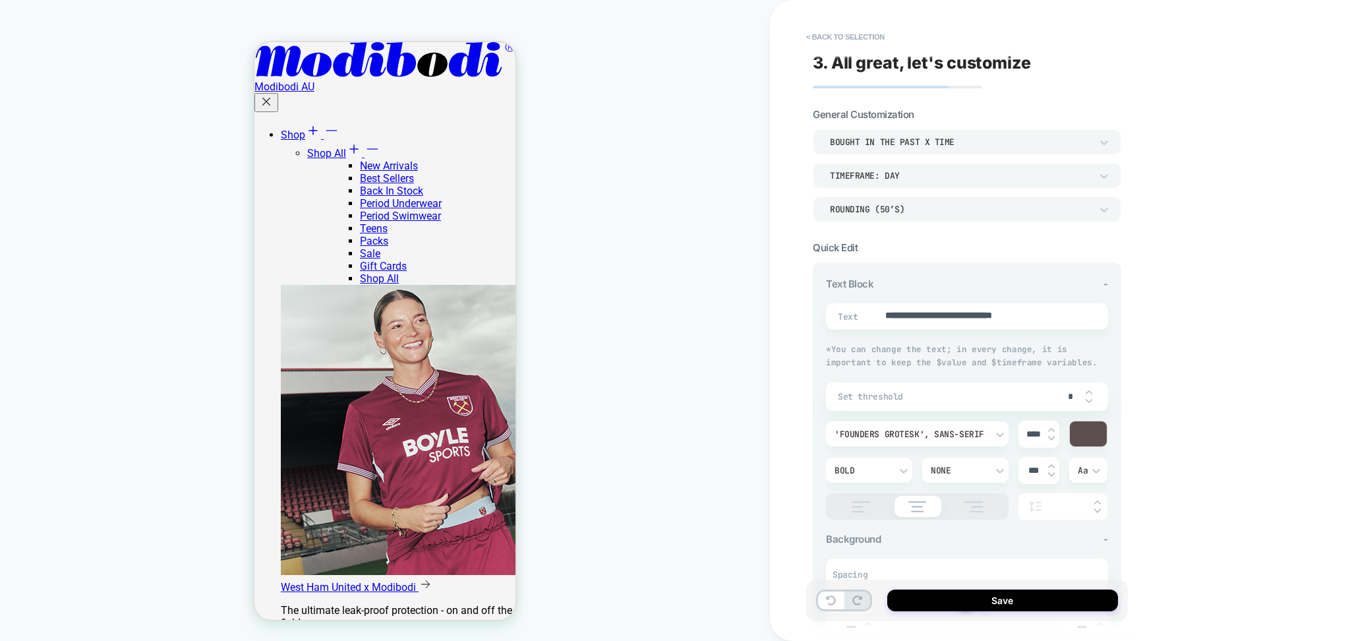
type input "**"
type textarea "*"
type input "*"
type textarea "*"
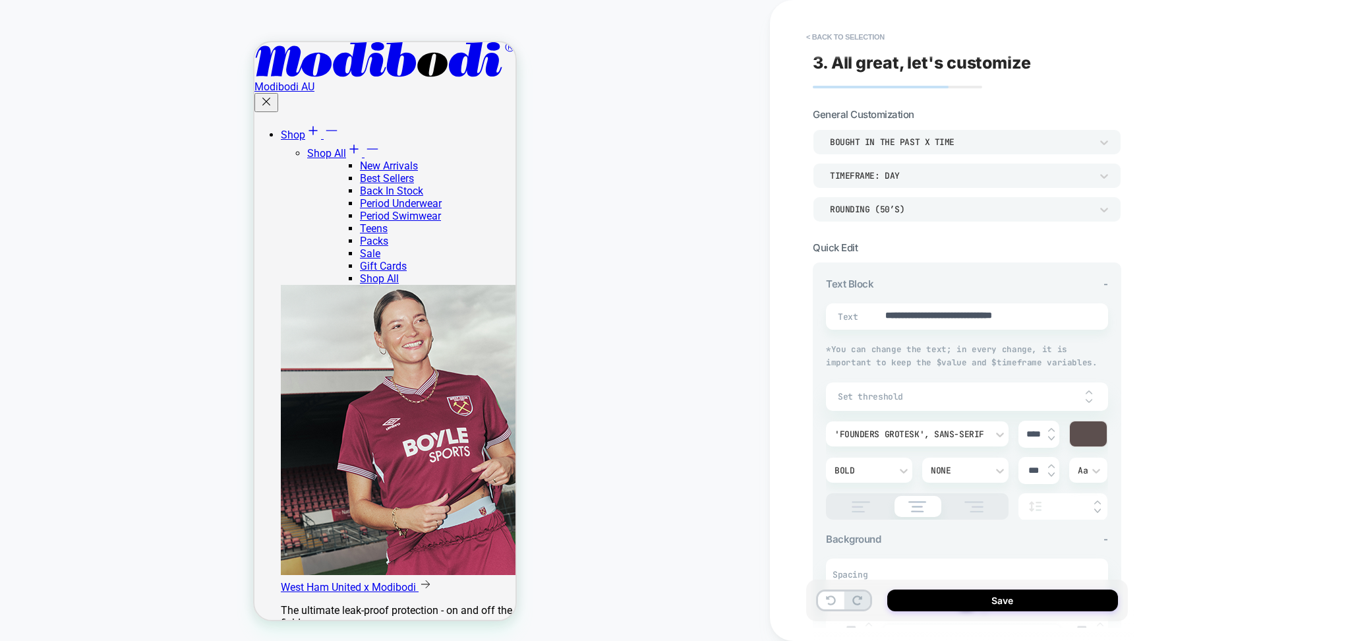
type input "*"
type textarea "*"
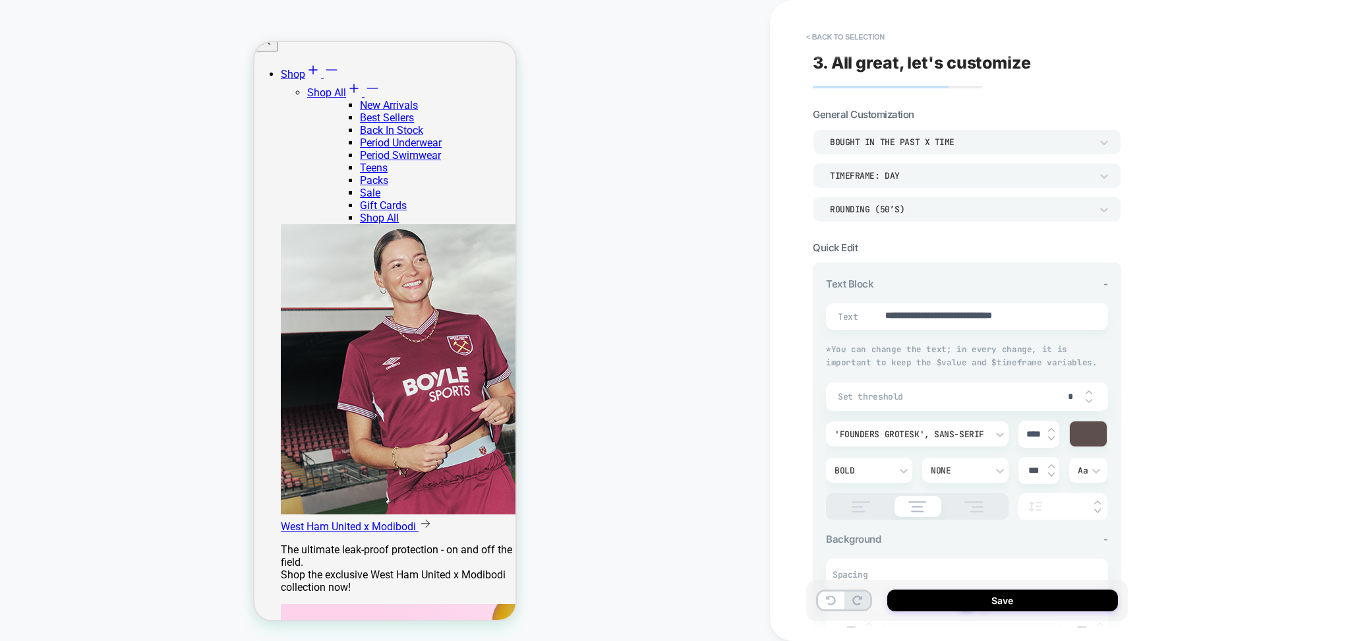
type input "*"
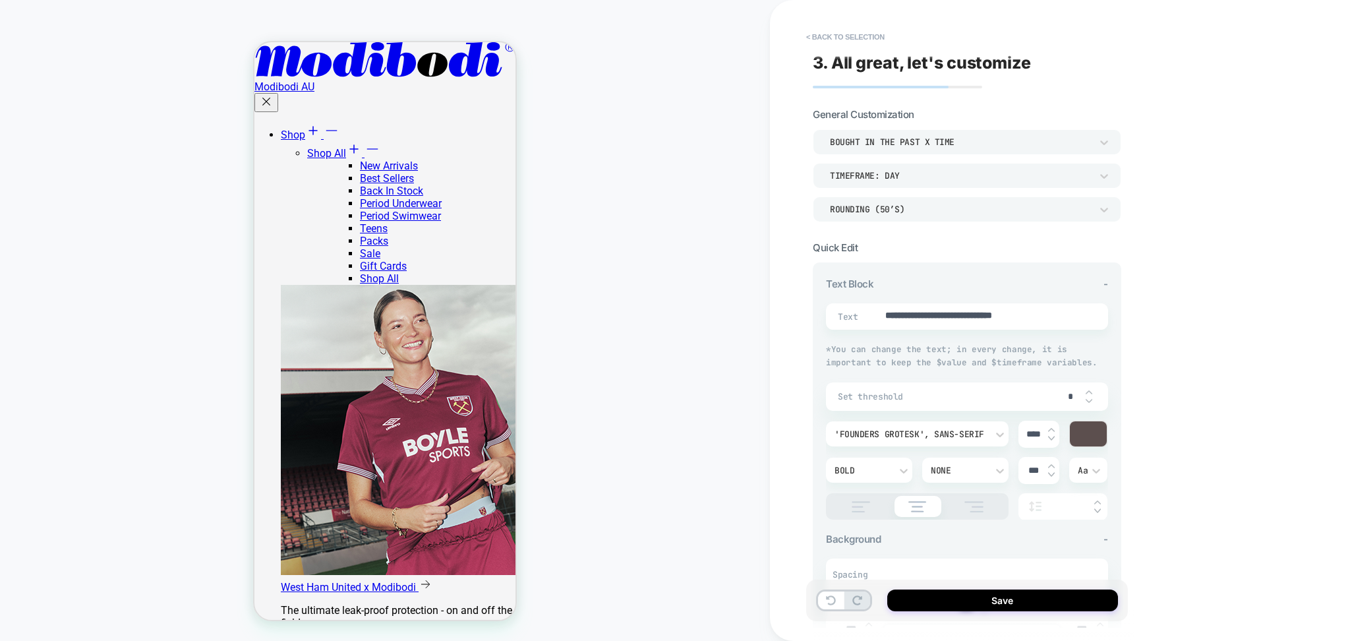
click at [884, 207] on div "Rounding (50’s)" at bounding box center [960, 209] width 261 height 11
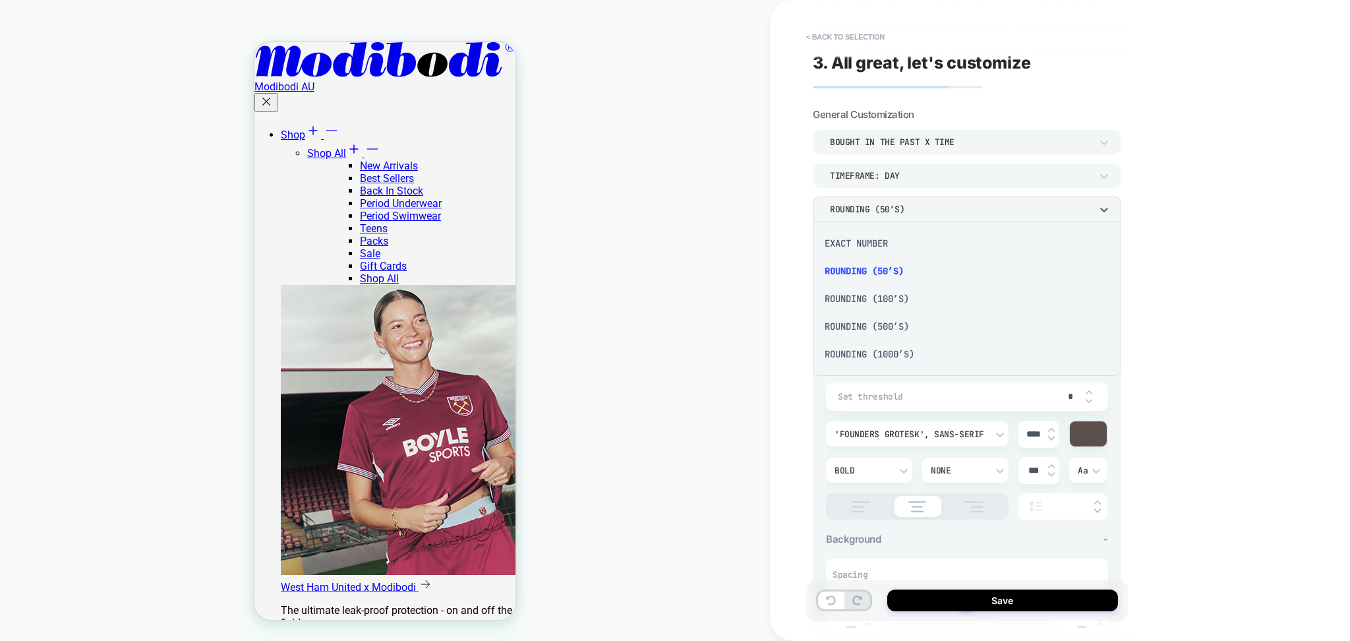
click at [872, 297] on div "Rounding (100’s)" at bounding box center [967, 299] width 298 height 28
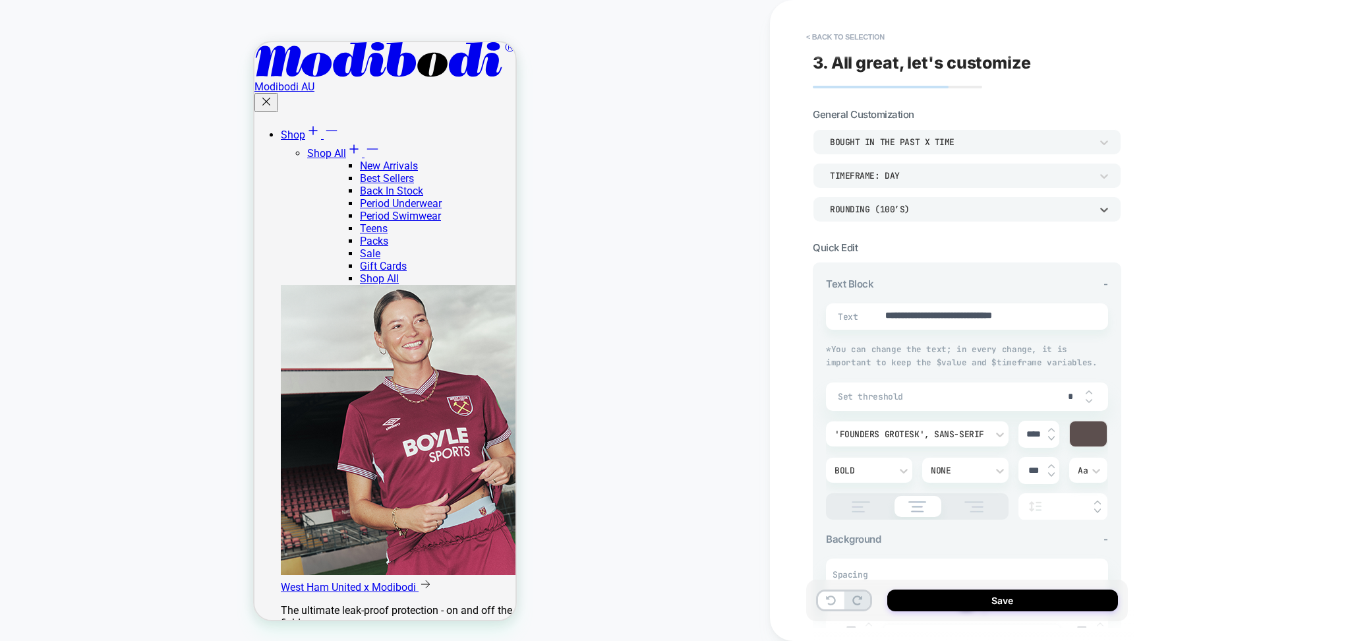
click at [1068, 400] on input "*" at bounding box center [1071, 396] width 30 height 11
type textarea "*"
type input "*"
type textarea "*"
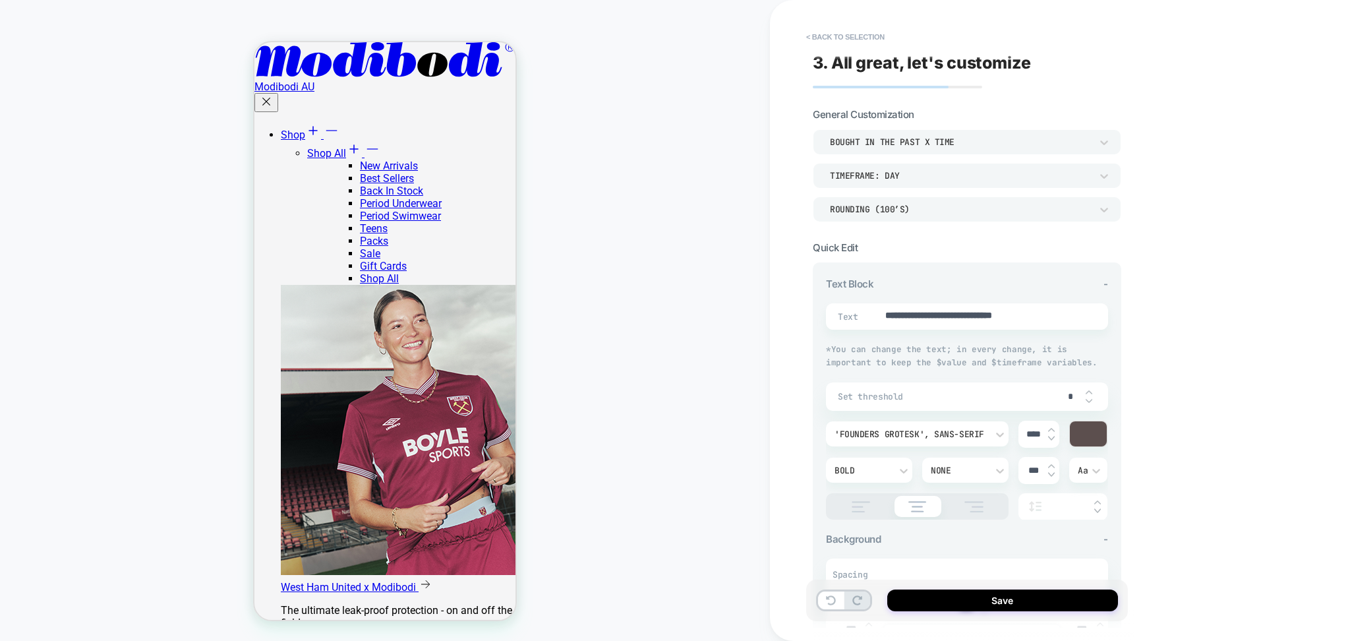
type input "**"
type textarea "*"
type input "***"
type textarea "*"
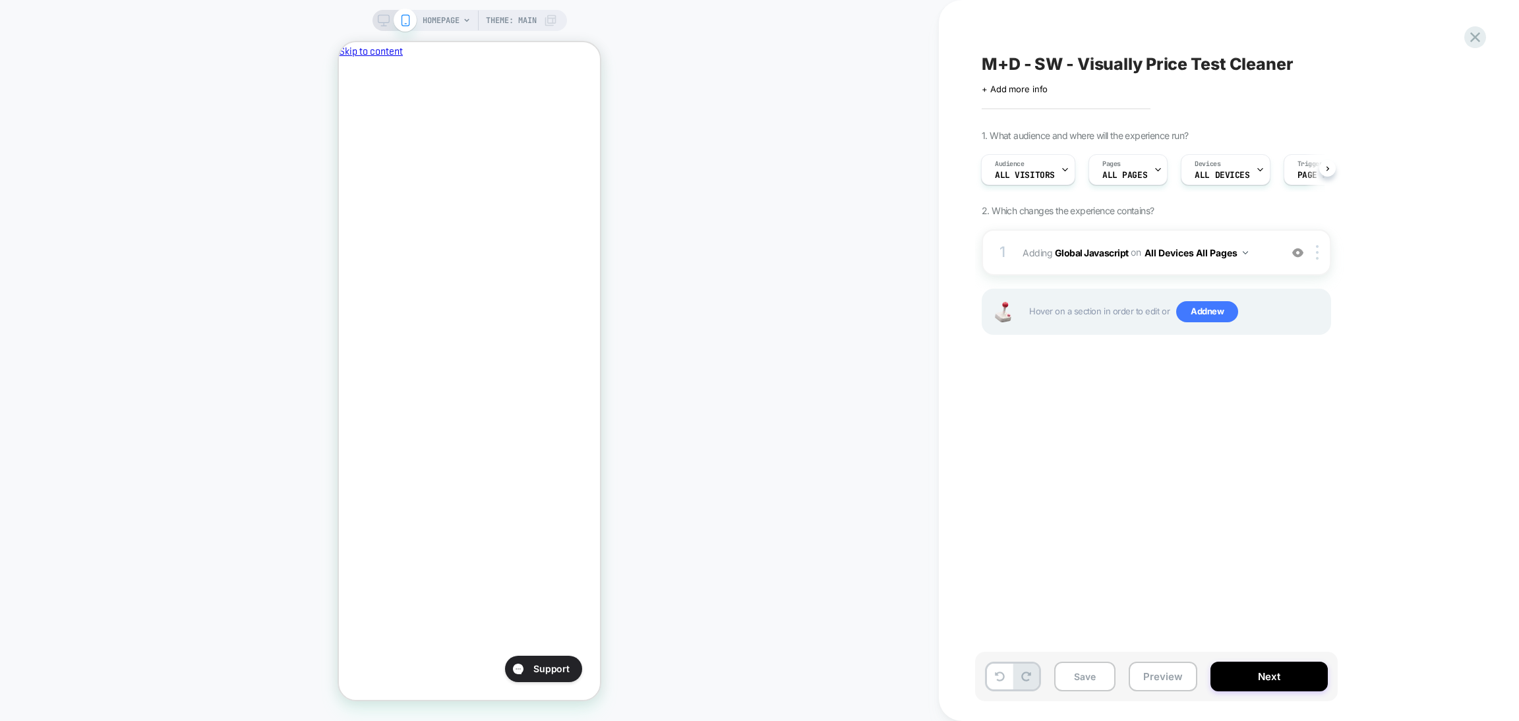
scroll to position [0, 227]
click at [1003, 60] on span "M+D - SW - Visually Price Test Cleaner" at bounding box center [1138, 64] width 312 height 20
click at [1003, 60] on textarea "**********" at bounding box center [1201, 64] width 438 height 20
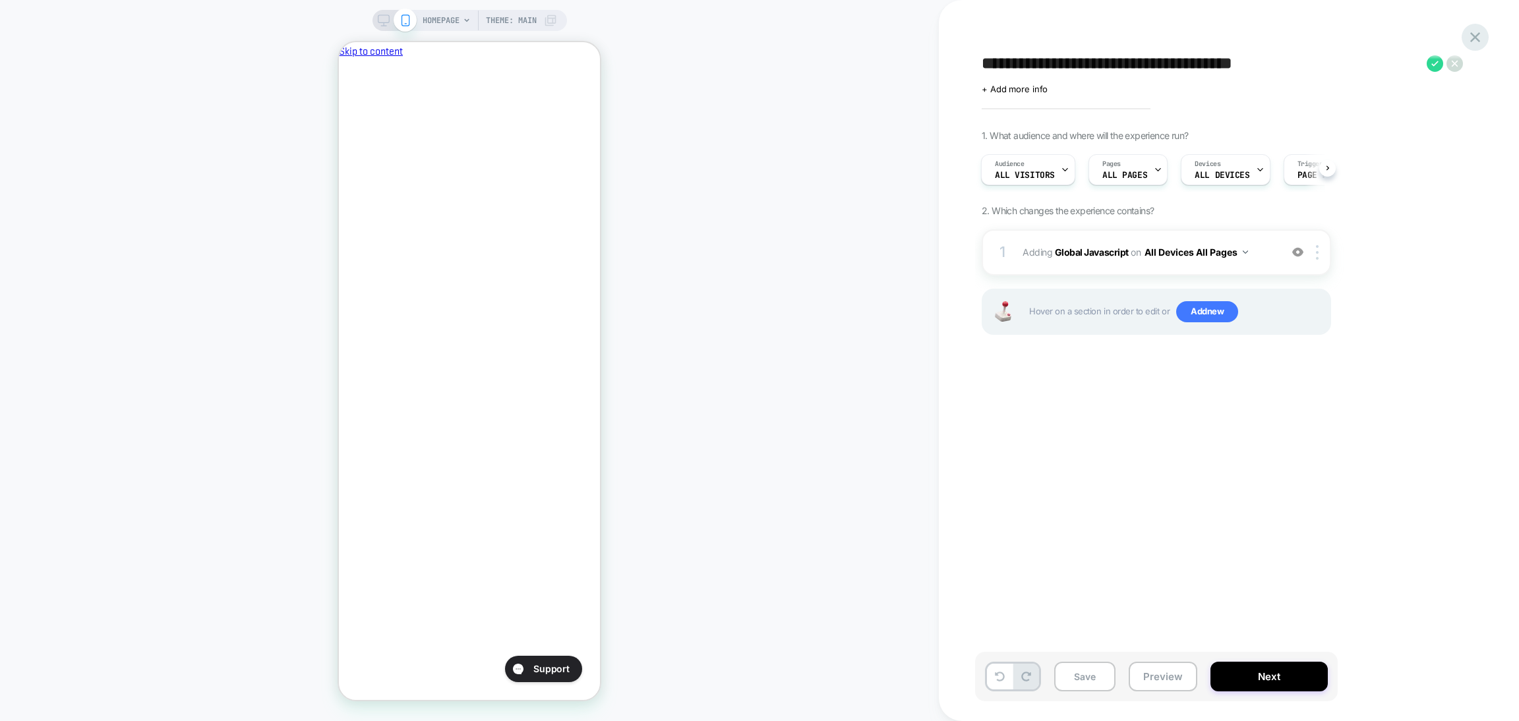
click at [1479, 32] on icon at bounding box center [1475, 37] width 18 height 18
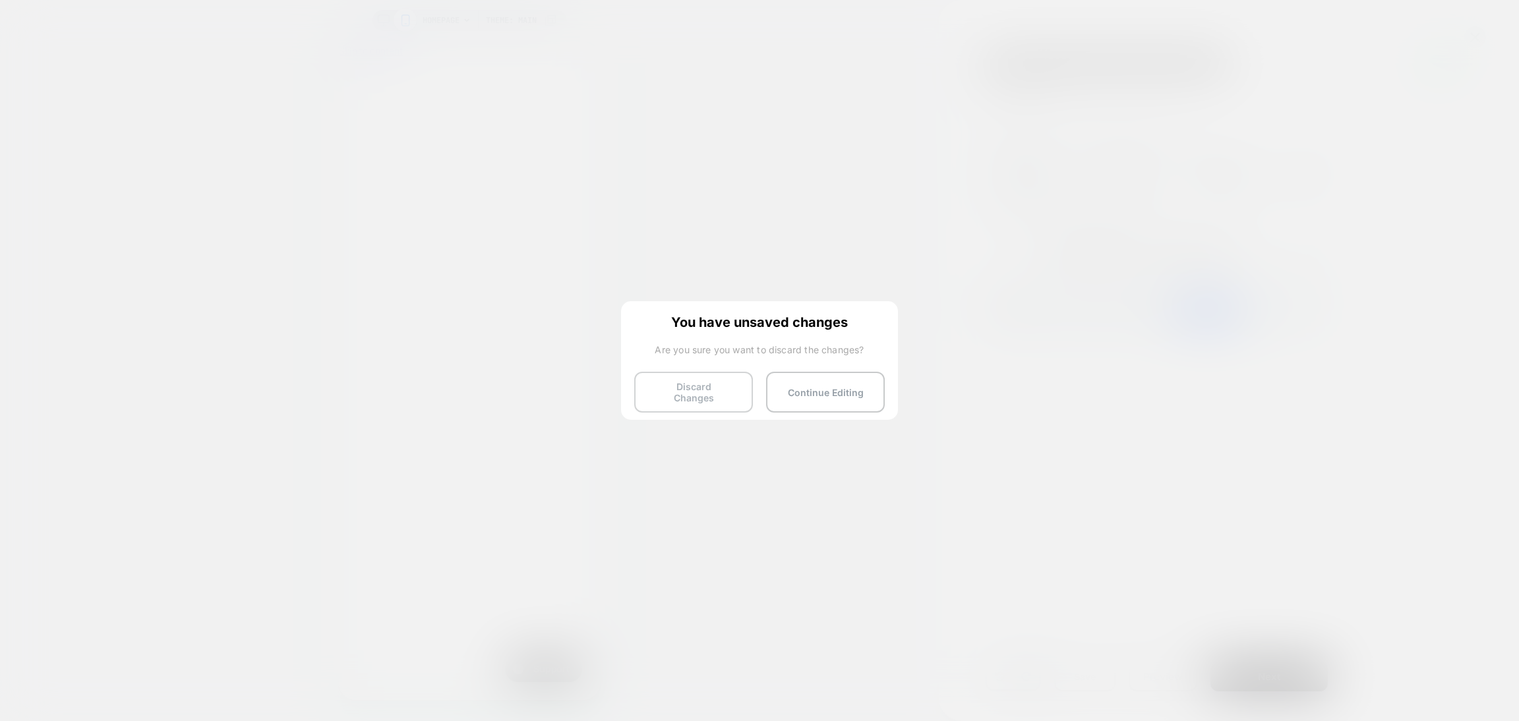
click at [660, 381] on button "Discard Changes" at bounding box center [693, 392] width 119 height 41
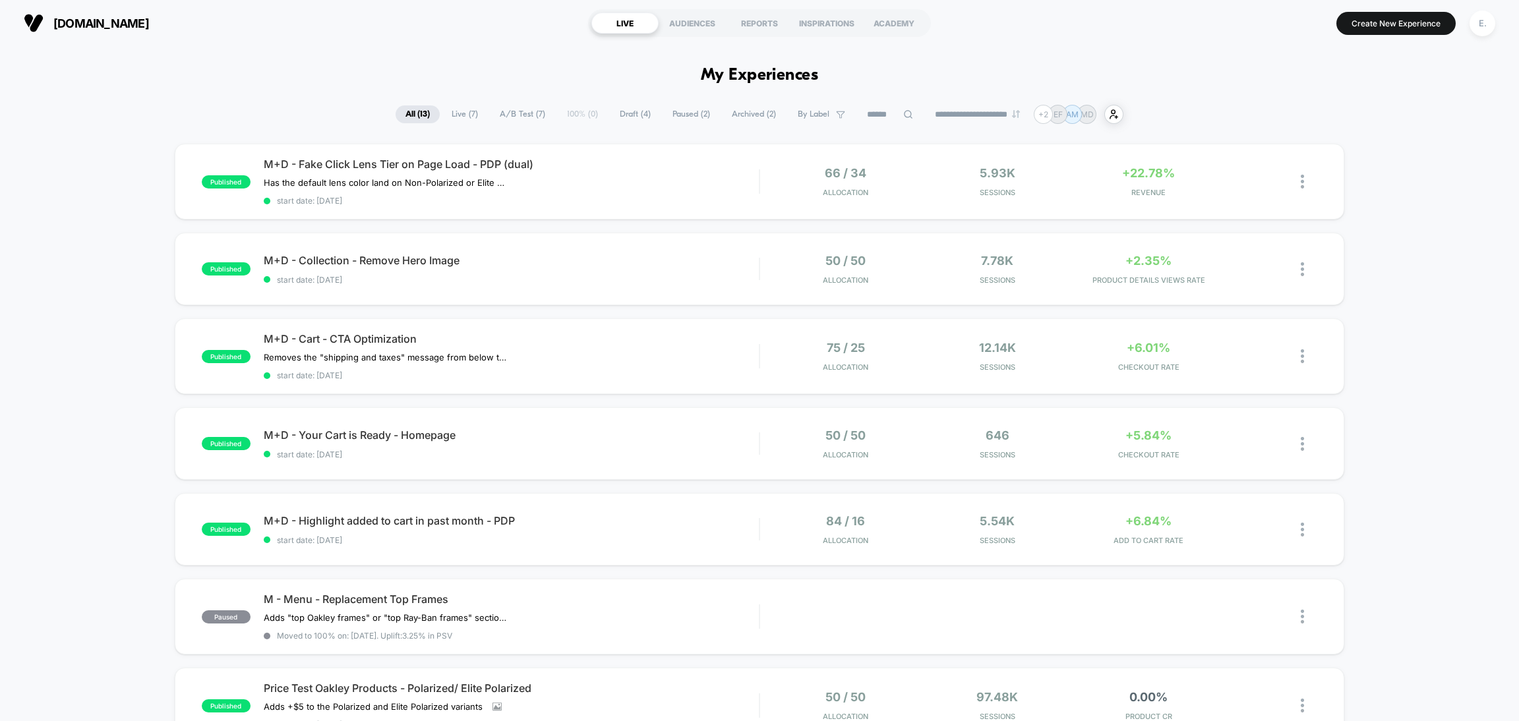
click at [510, 115] on span "A/B Test ( 7 )" at bounding box center [522, 114] width 65 height 18
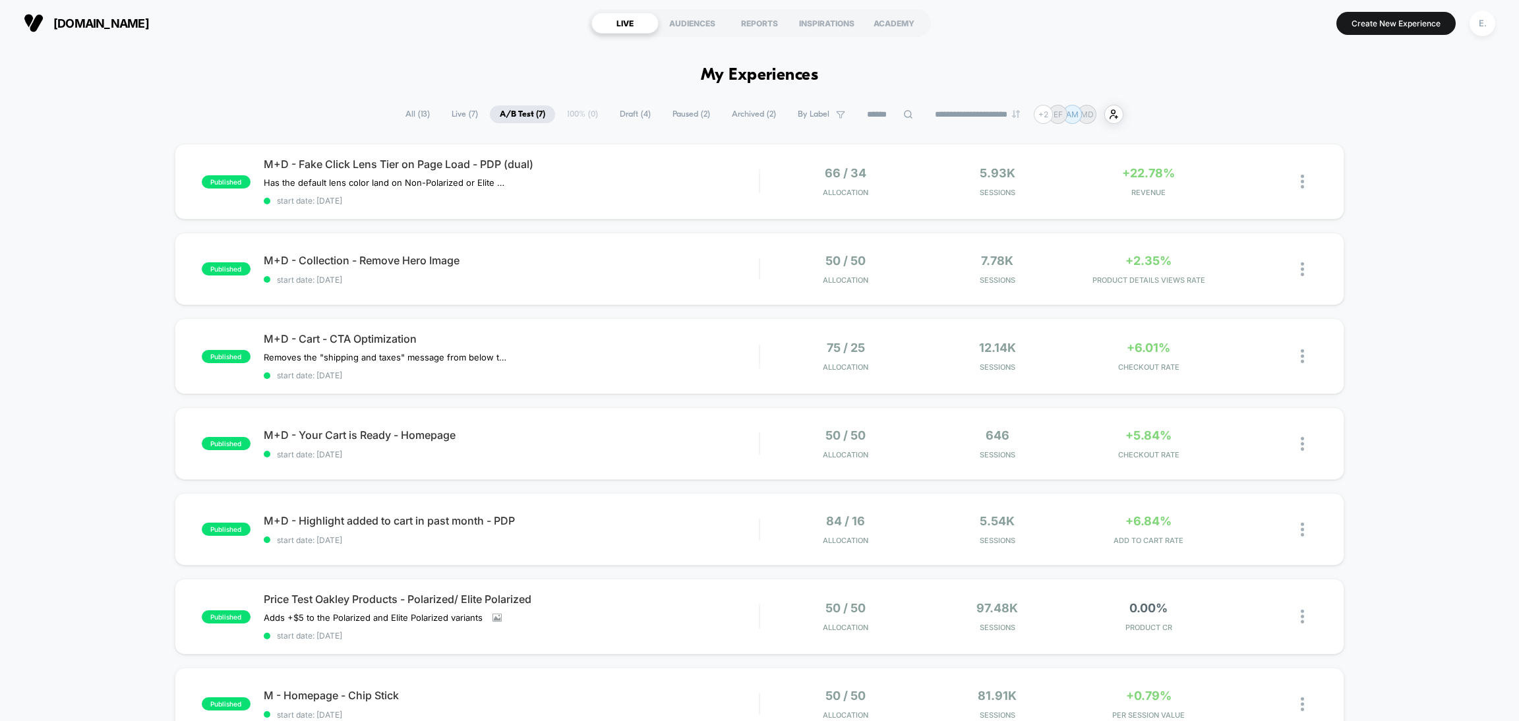
click at [400, 117] on span "All ( 13 )" at bounding box center [418, 114] width 44 height 18
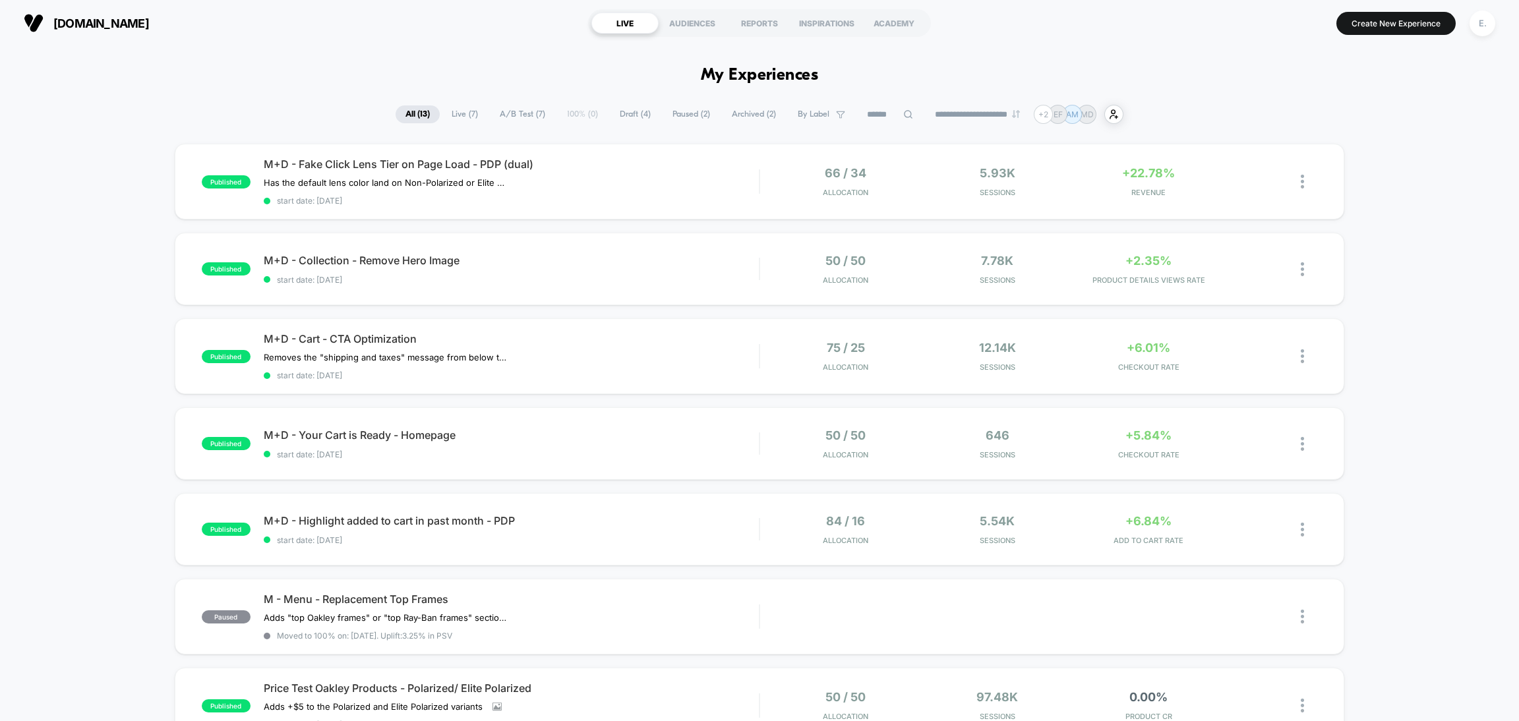
click at [872, 113] on input at bounding box center [890, 115] width 66 height 16
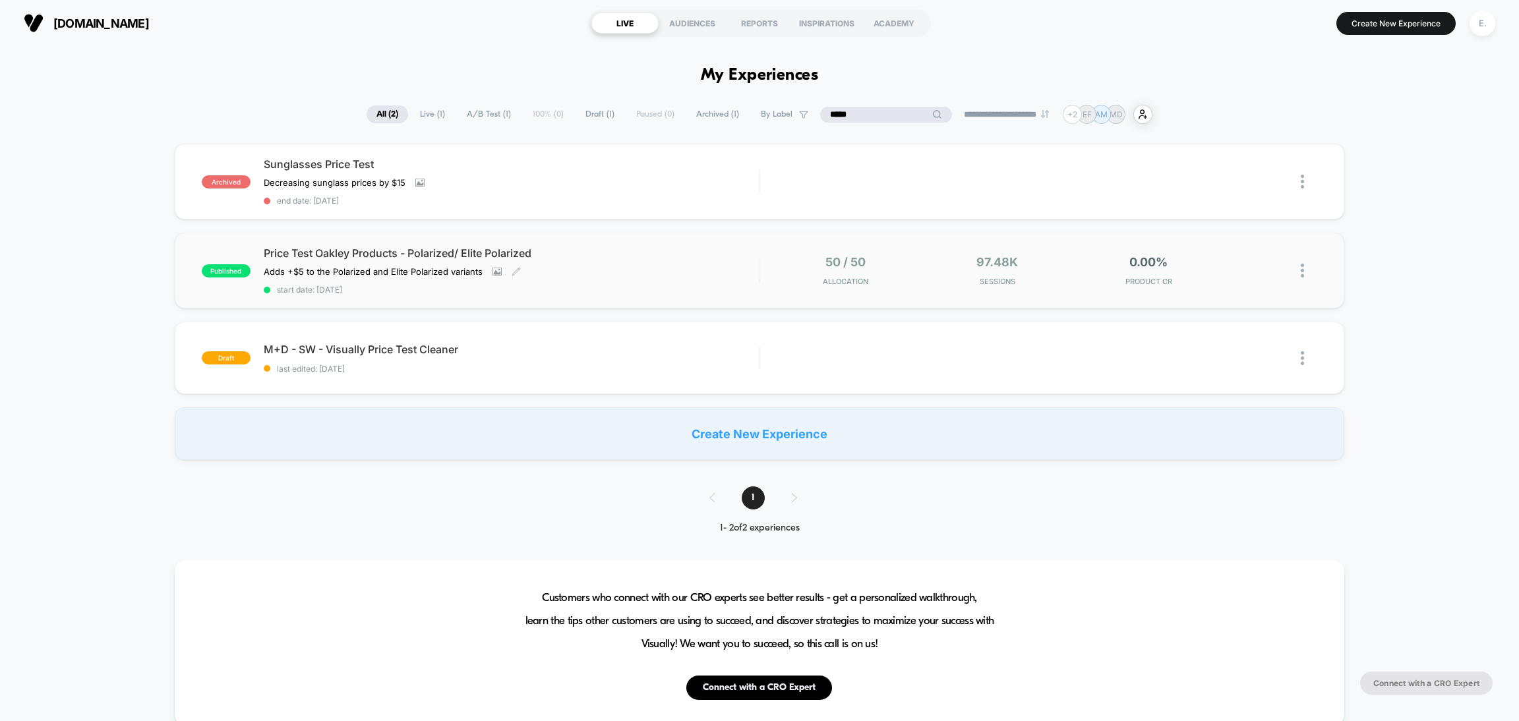
type input "*****"
click at [631, 272] on div "Price Test Oakley Products - Polarized/ Elite Polarized Adds +$5 to the Polariz…" at bounding box center [511, 271] width 495 height 48
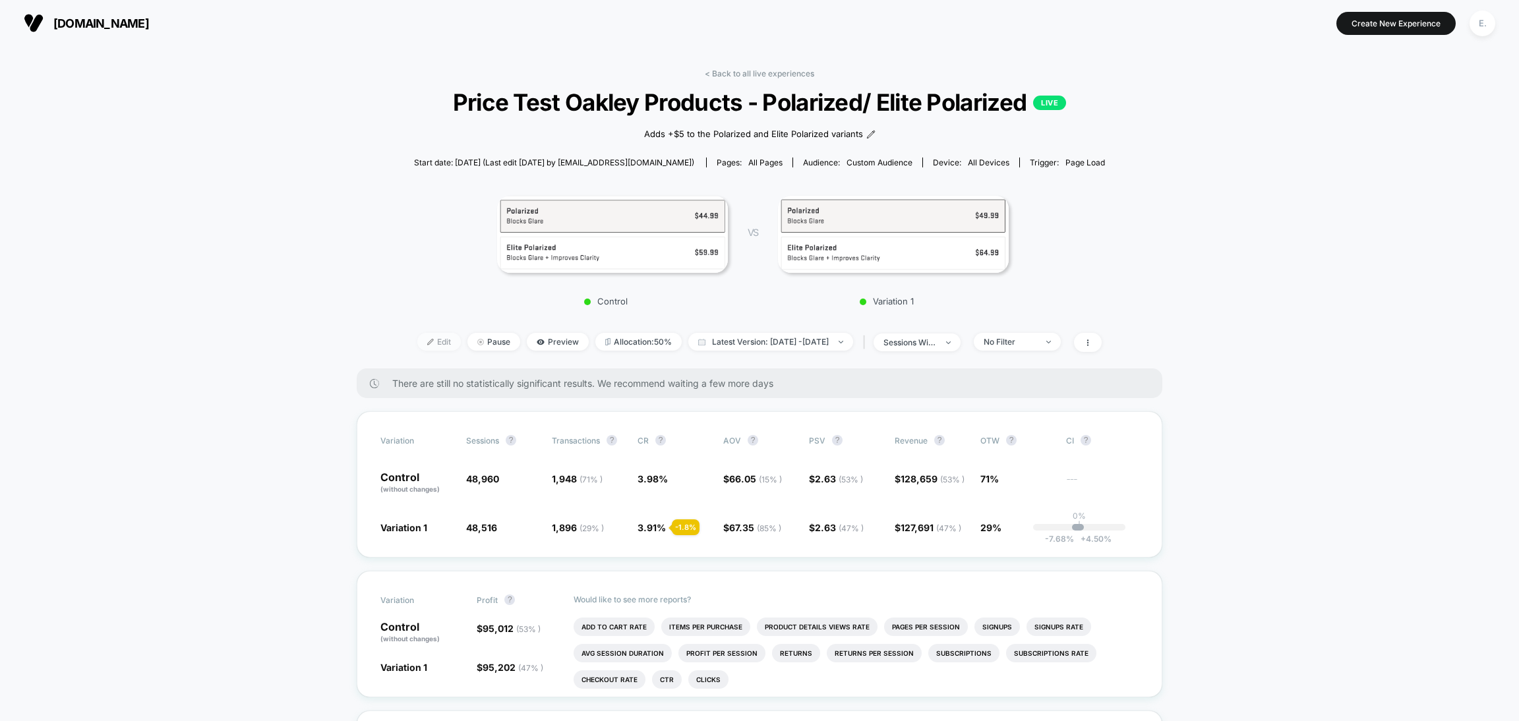
click at [417, 344] on span "Edit" at bounding box center [439, 342] width 44 height 18
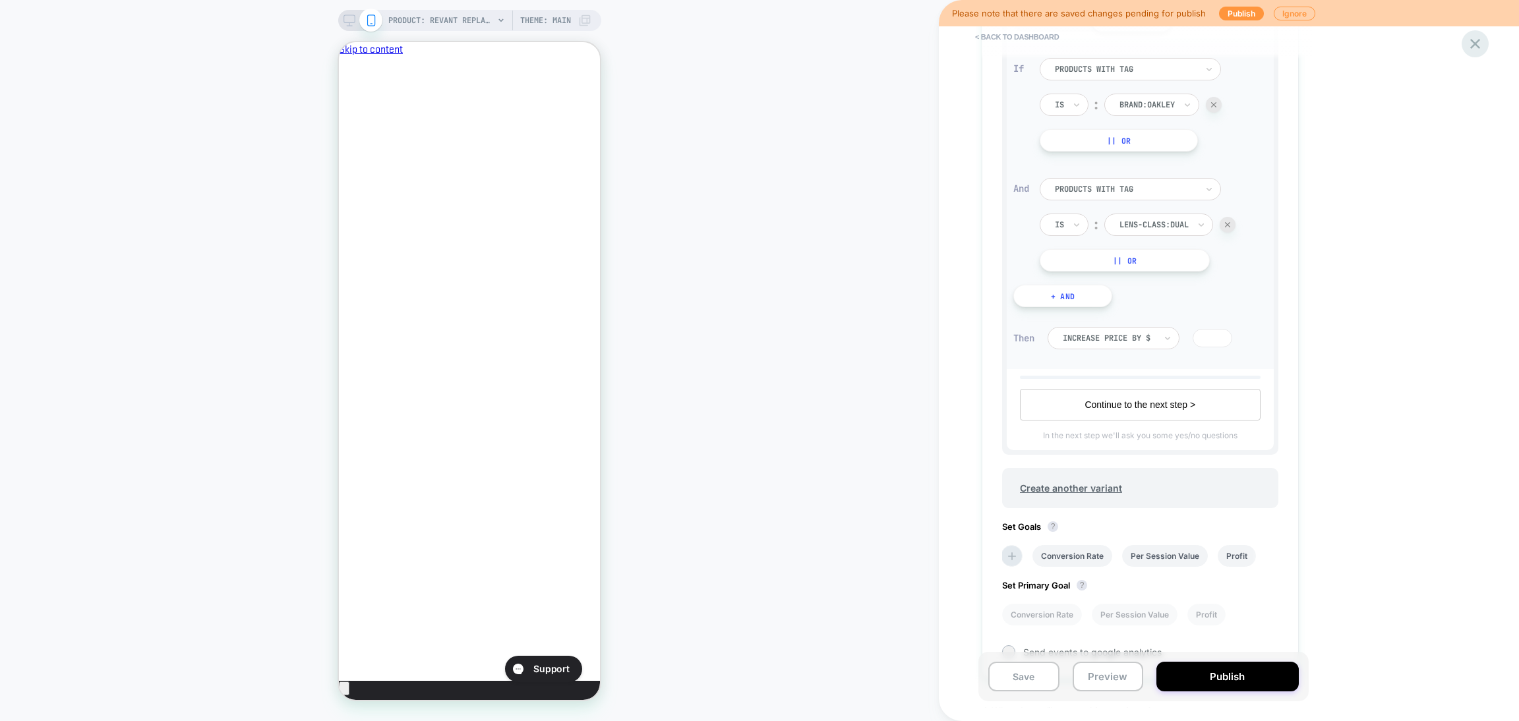
click at [1473, 45] on icon at bounding box center [1475, 44] width 10 height 10
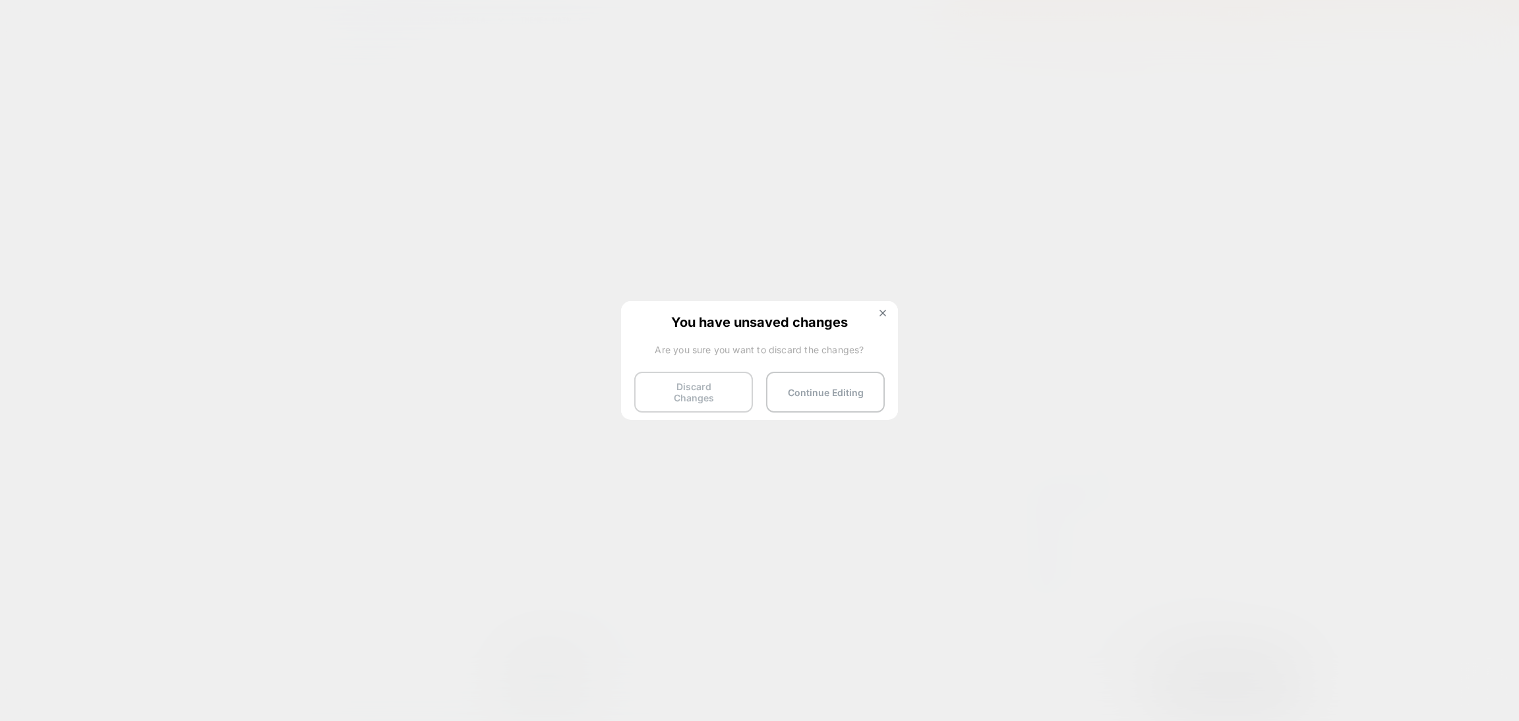
click at [656, 394] on button "Discard Changes" at bounding box center [693, 392] width 119 height 41
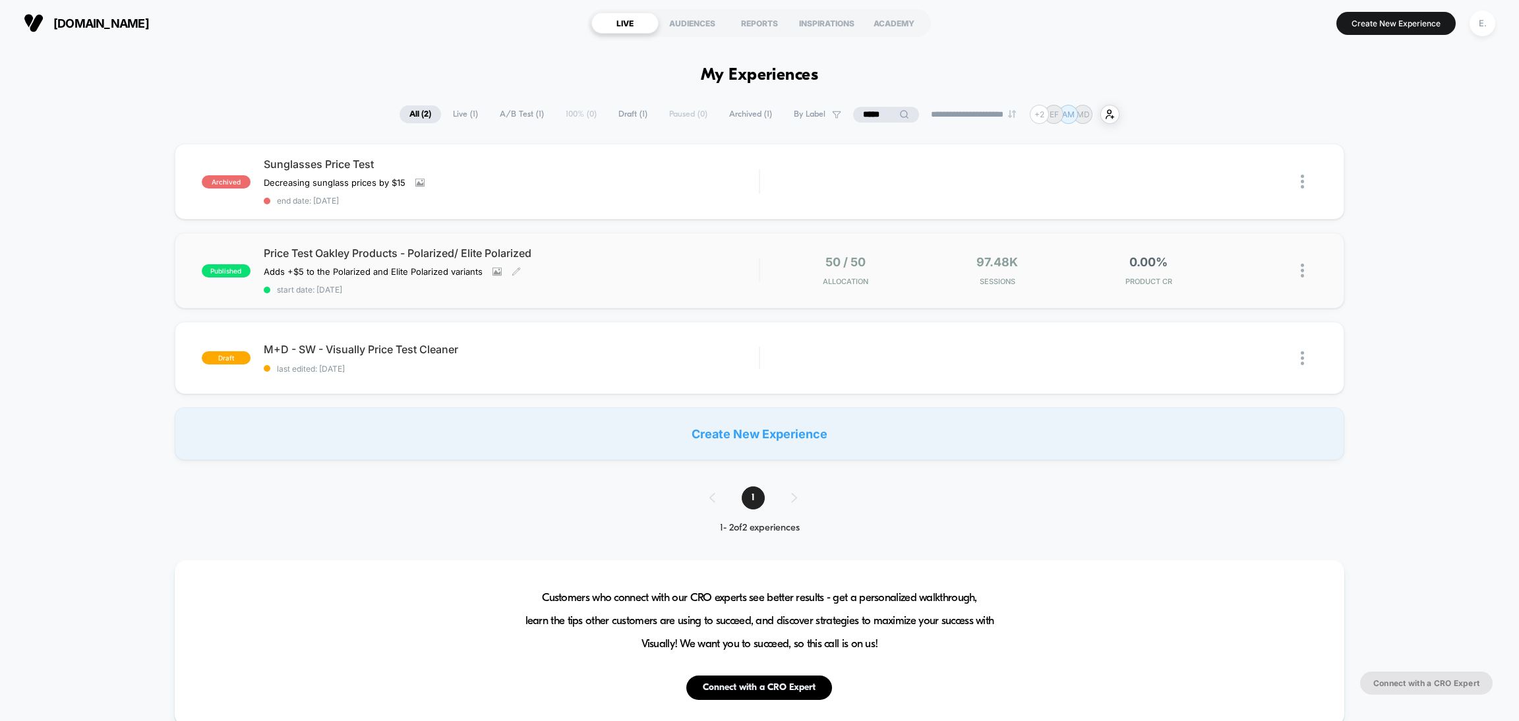
click at [695, 272] on div "Price Test Oakley Products - Polarized/ Elite Polarized Adds +$5 to the Polariz…" at bounding box center [511, 271] width 495 height 48
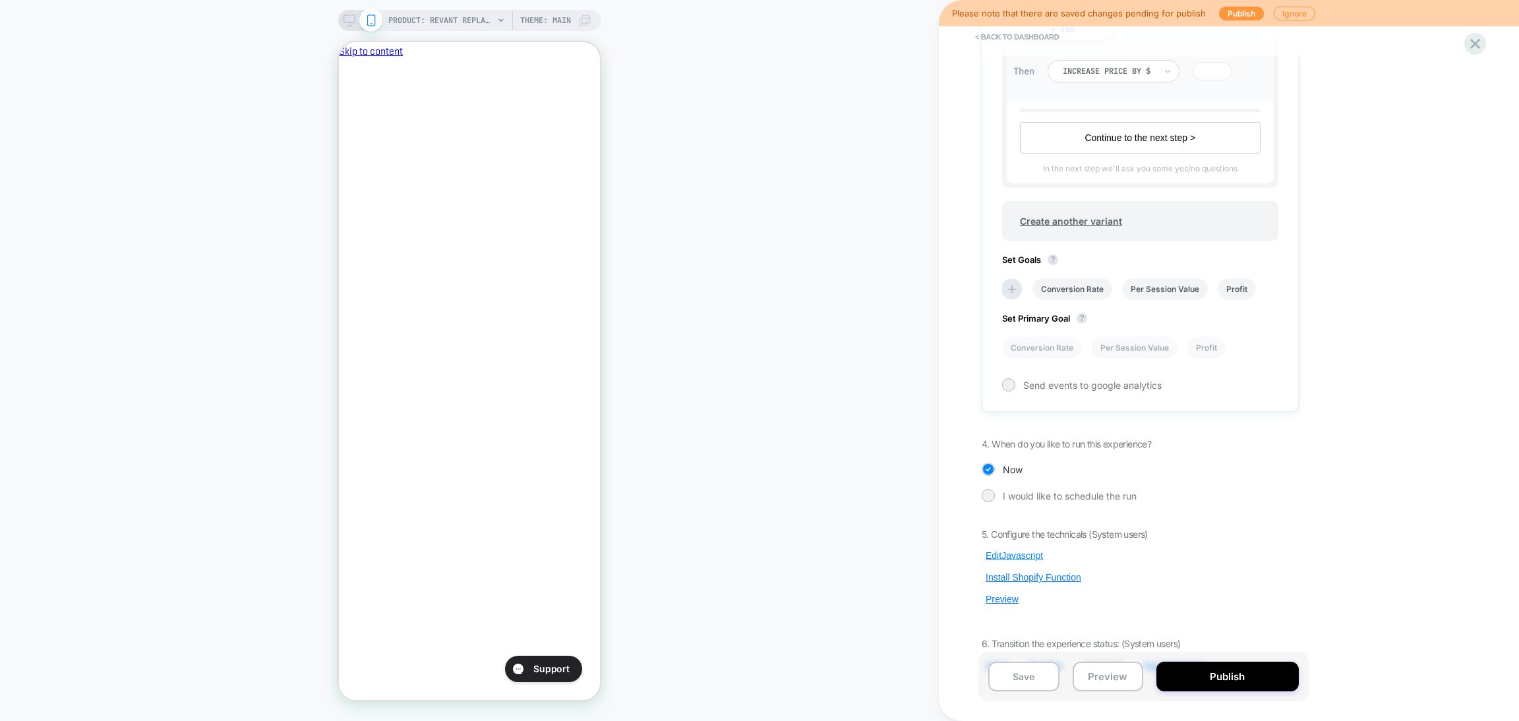
scroll to position [675, 0]
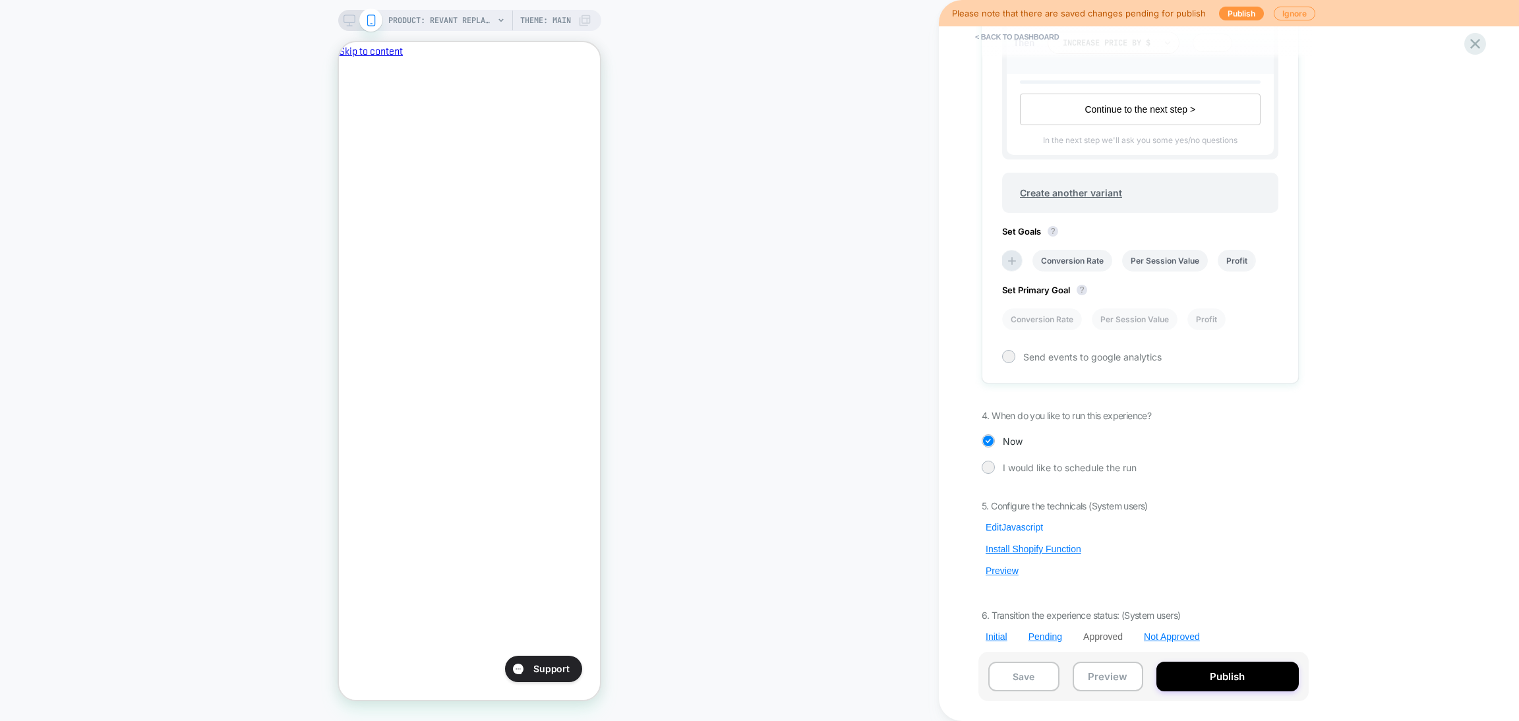
click at [1039, 521] on button "Edit Javascript" at bounding box center [1014, 527] width 65 height 12
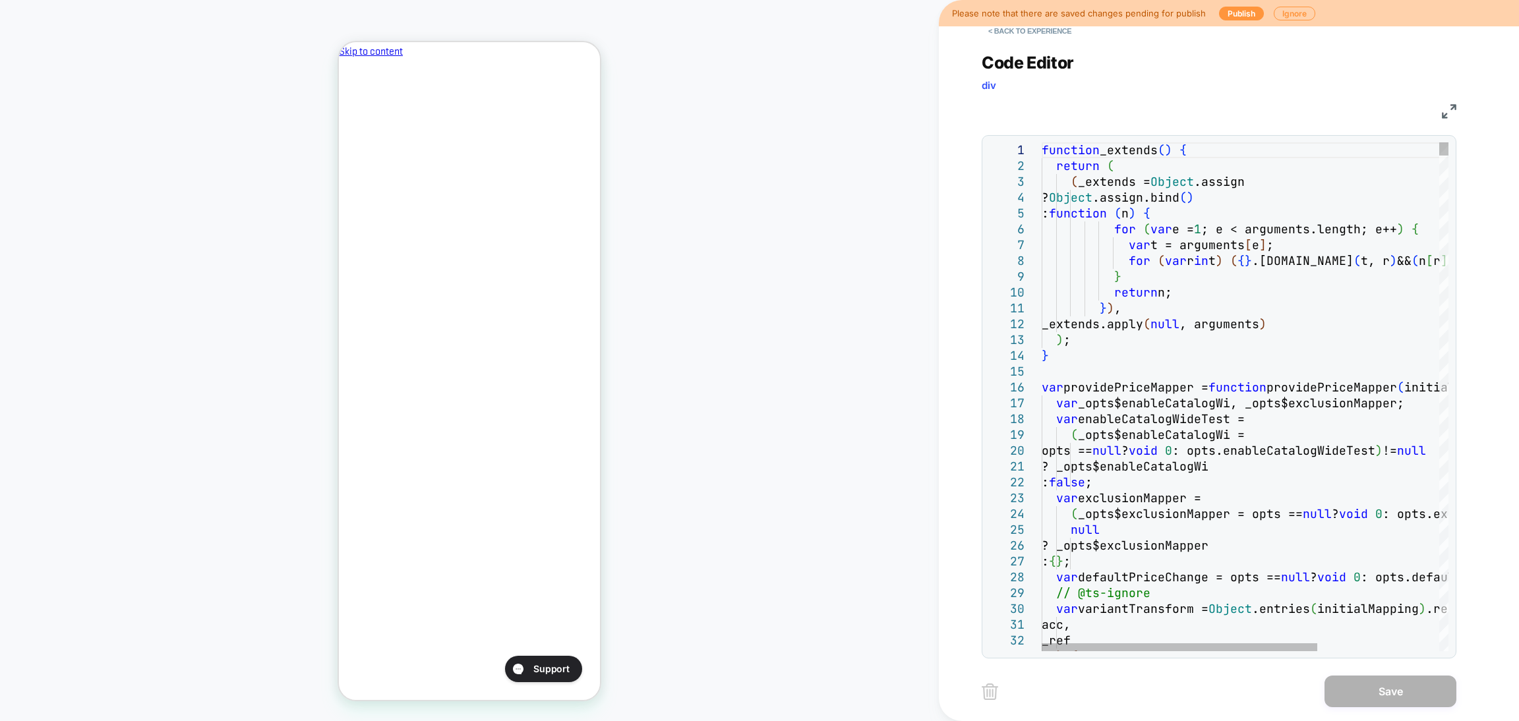
scroll to position [0, 227]
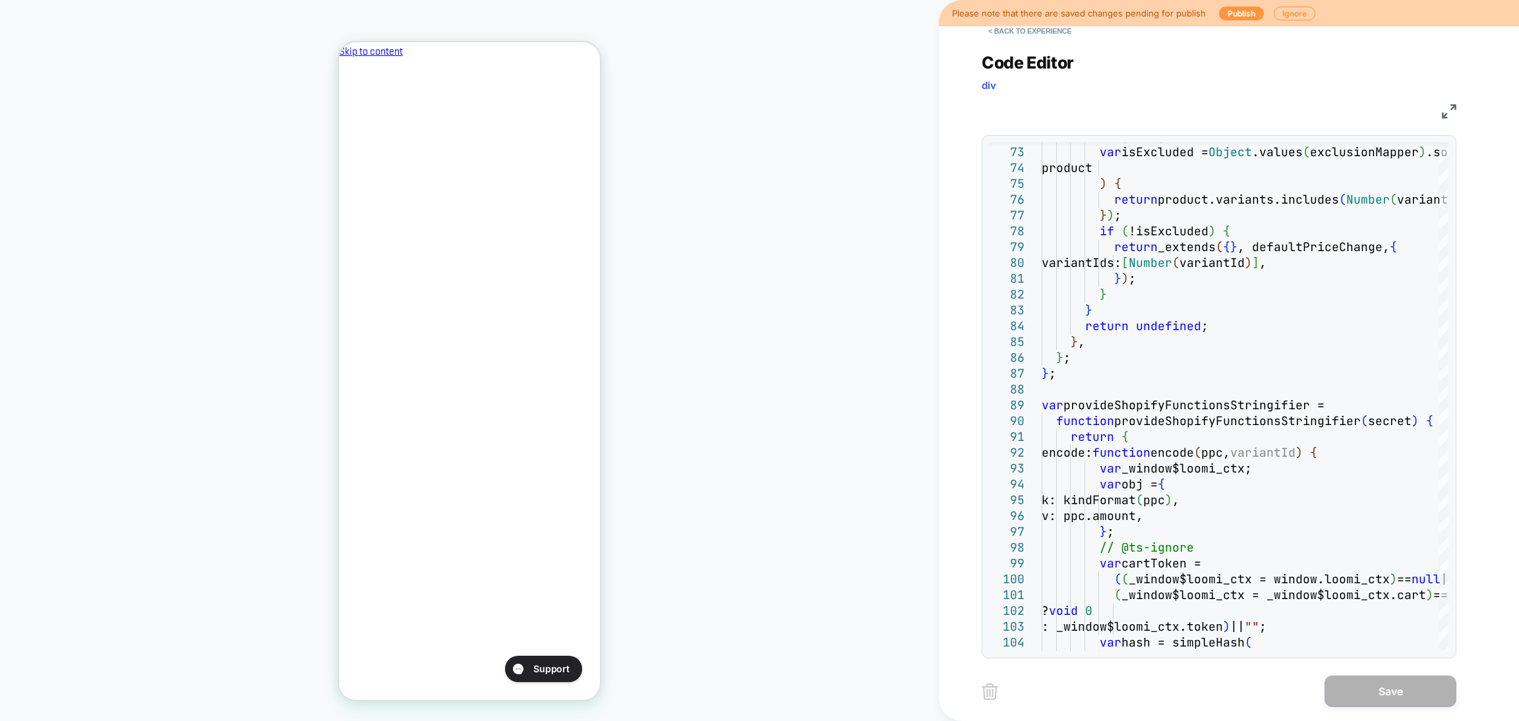
click at [1446, 110] on img at bounding box center [1449, 111] width 15 height 15
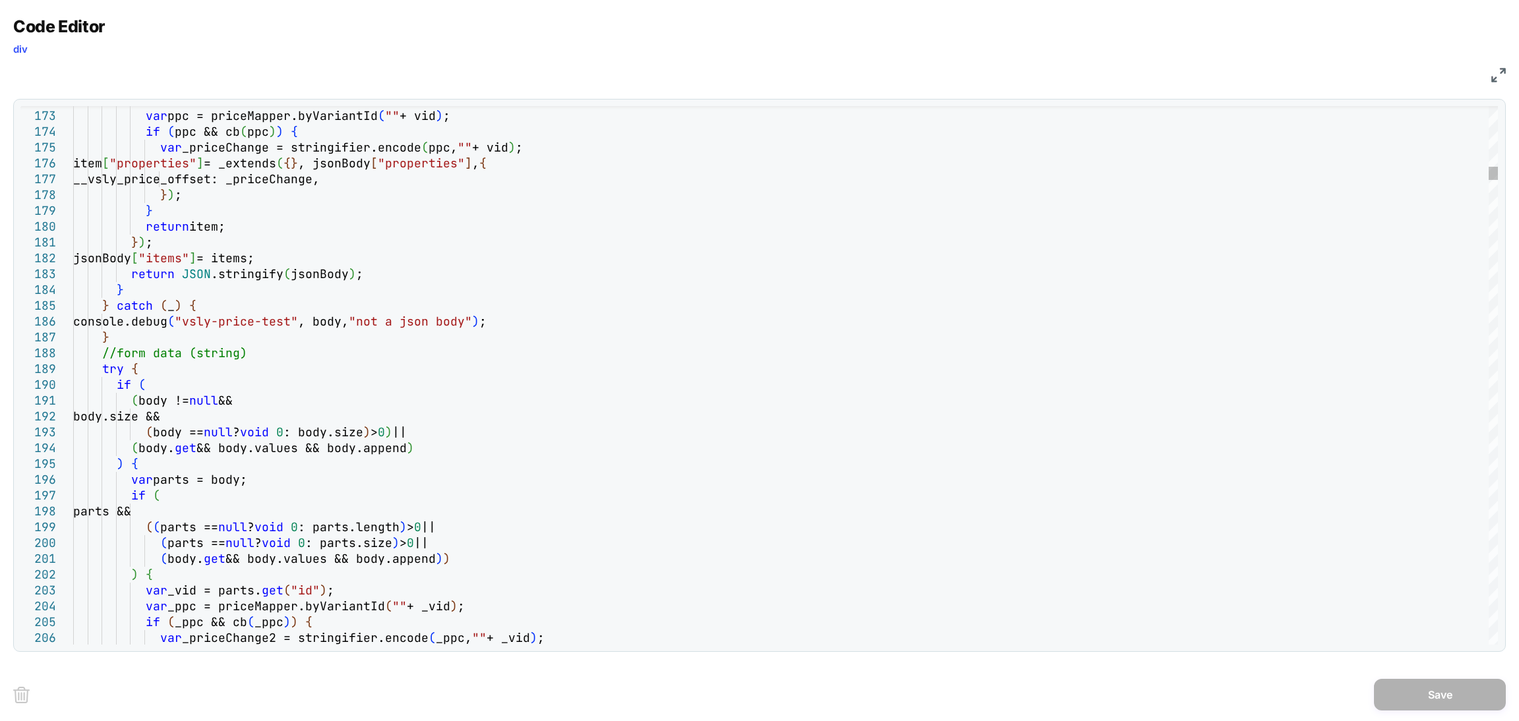
scroll to position [0, 0]
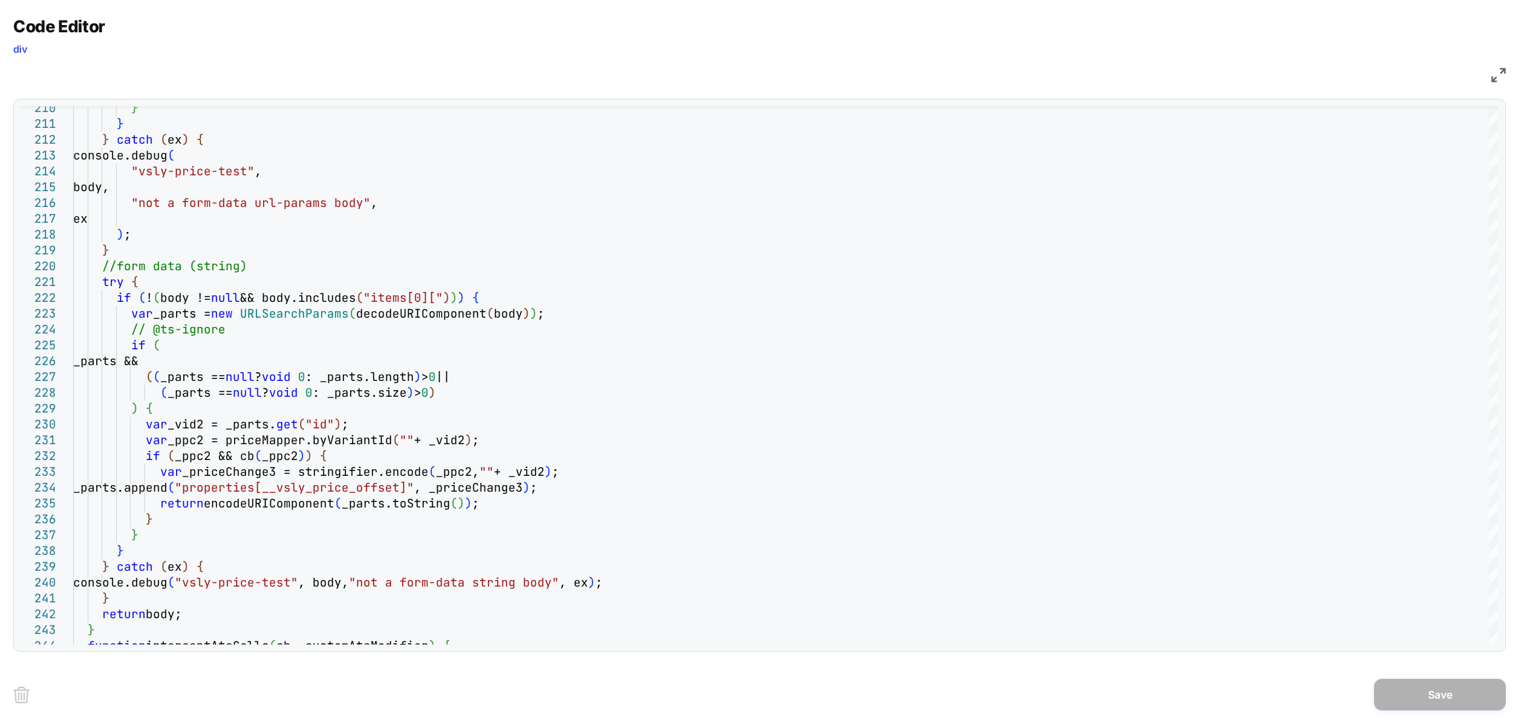
click at [1491, 74] on img at bounding box center [1498, 75] width 15 height 15
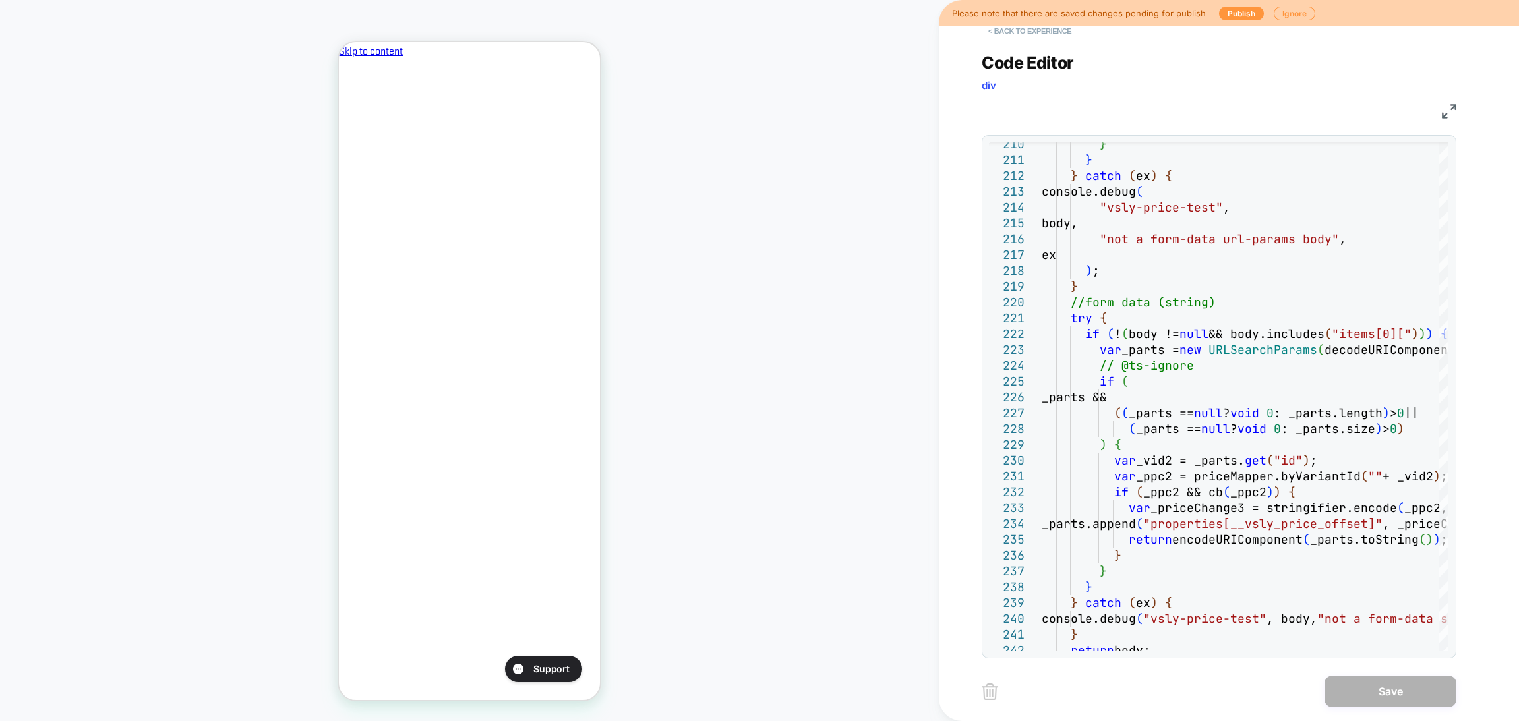
click at [1034, 36] on button "< Back to experience" at bounding box center [1030, 30] width 96 height 21
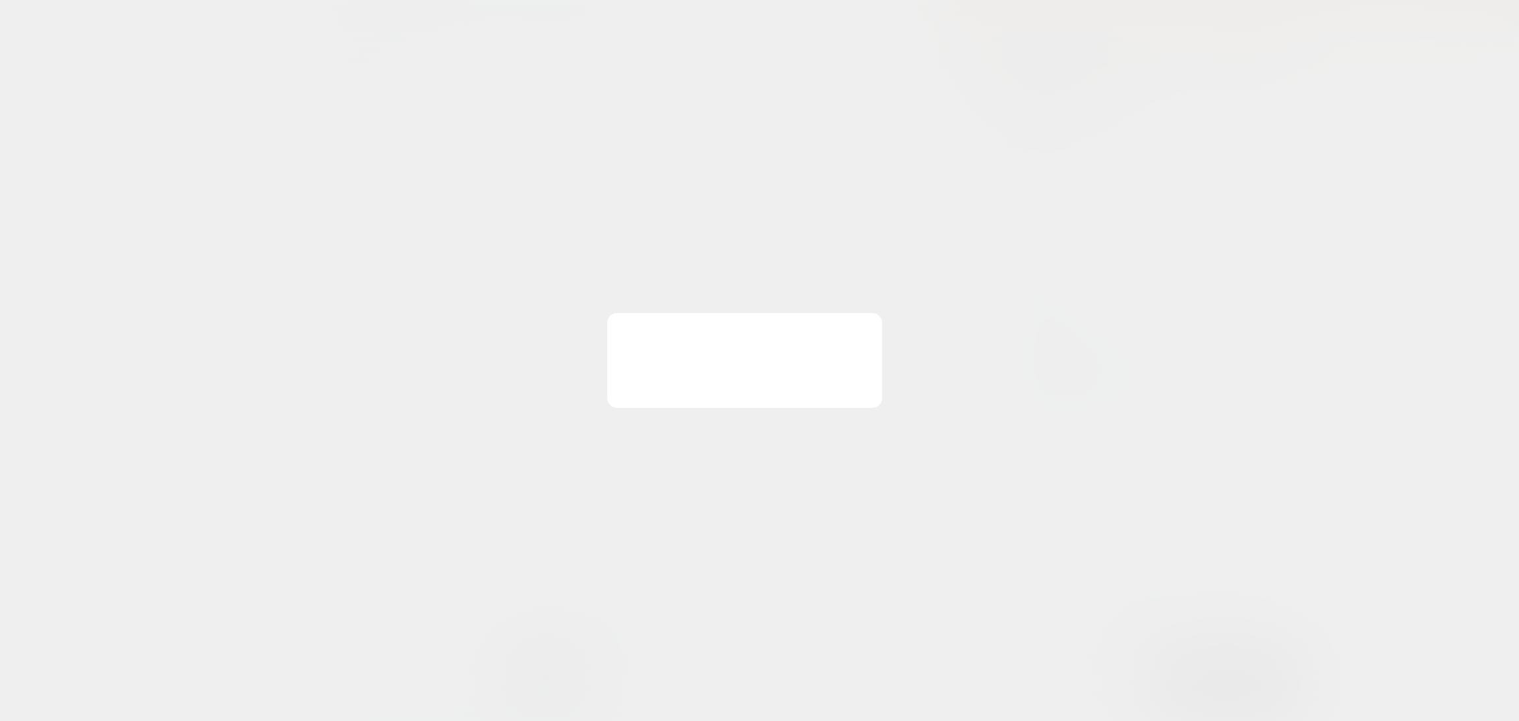
scroll to position [0, 227]
drag, startPoint x: 883, startPoint y: 310, endPoint x: 1011, endPoint y: 262, distance: 136.3
click at [884, 310] on img at bounding box center [882, 313] width 7 height 7
